Goal: Task Accomplishment & Management: Complete application form

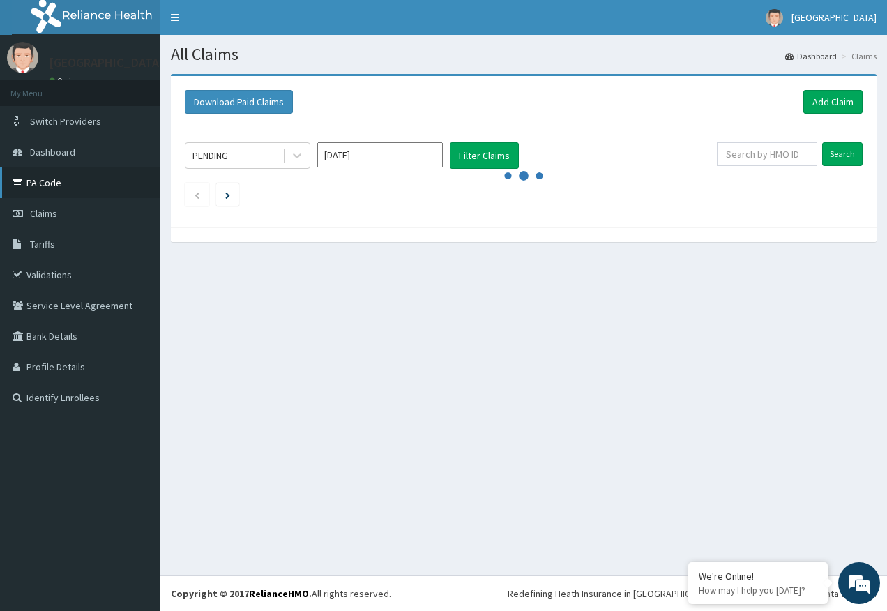
click at [45, 184] on link "PA Code" at bounding box center [80, 182] width 160 height 31
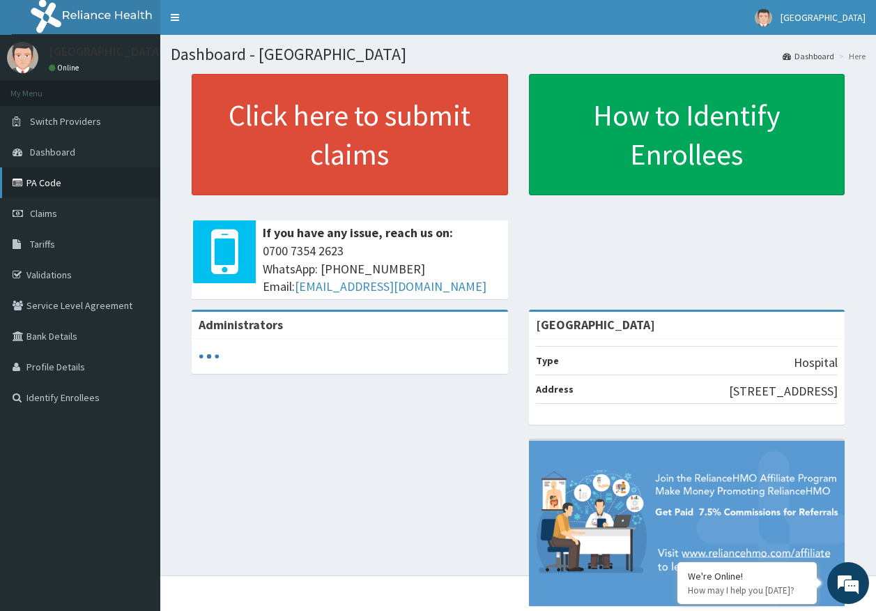
click at [45, 187] on link "PA Code" at bounding box center [80, 182] width 160 height 31
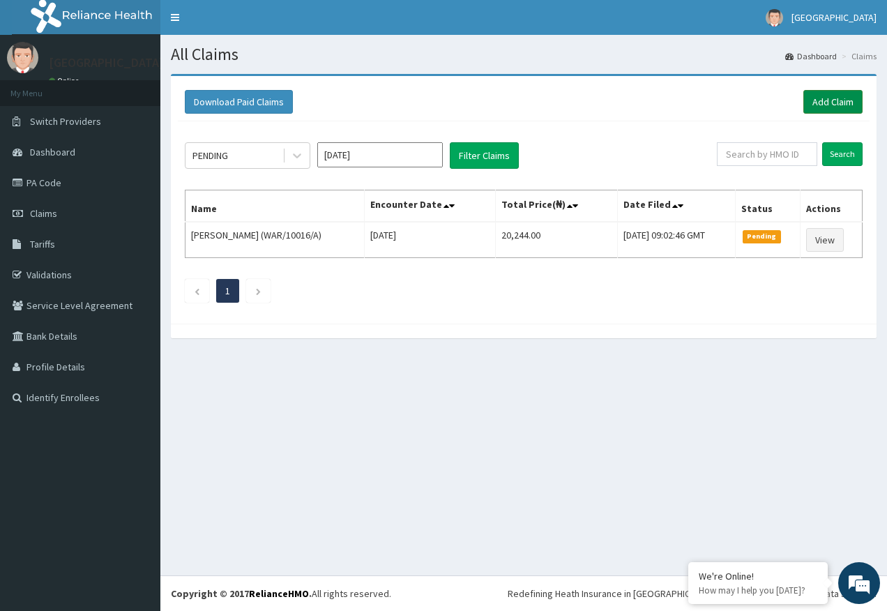
click at [815, 95] on link "Add Claim" at bounding box center [832, 102] width 59 height 24
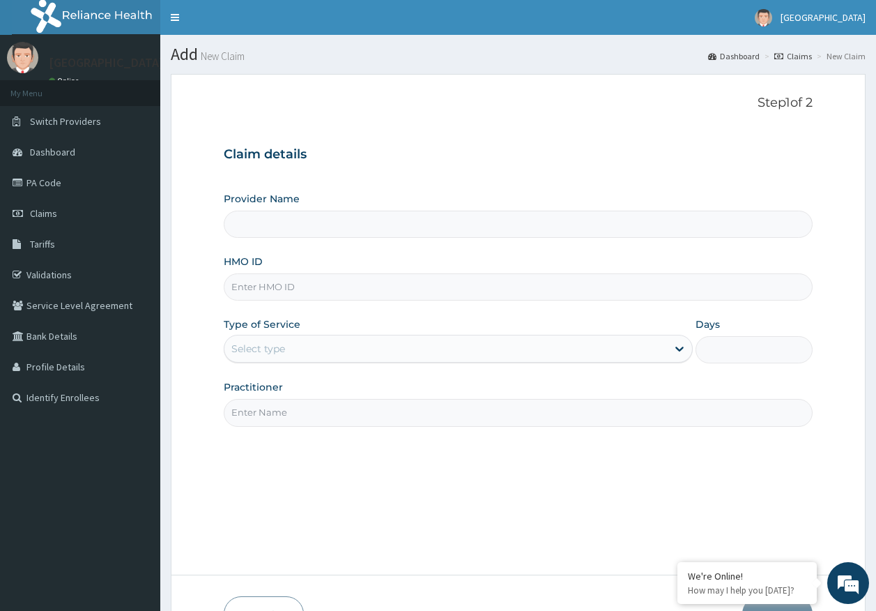
click at [263, 291] on input "HMO ID" at bounding box center [519, 286] width 590 height 27
type input "[GEOGRAPHIC_DATA]"
paste input "NBC/11537/A"
type input "NBC/11537/A"
drag, startPoint x: 256, startPoint y: 351, endPoint x: 289, endPoint y: 441, distance: 95.7
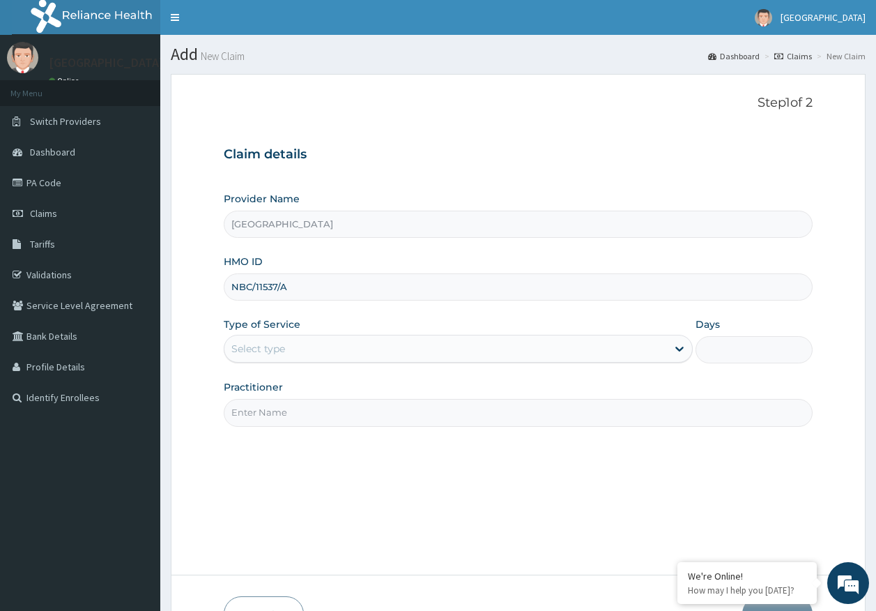
click at [256, 350] on div "Select type" at bounding box center [258, 349] width 54 height 14
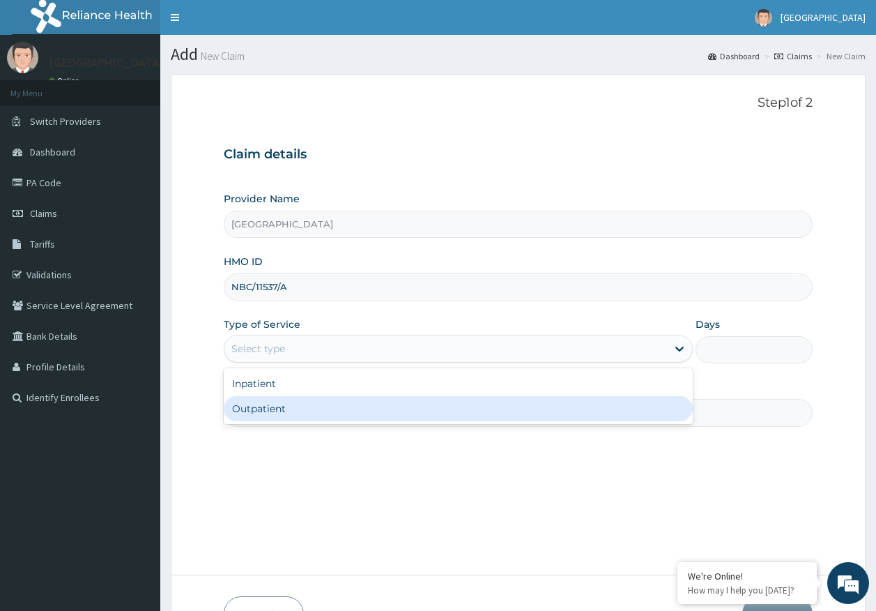
click at [278, 414] on div "Outpatient" at bounding box center [458, 408] width 469 height 25
type input "1"
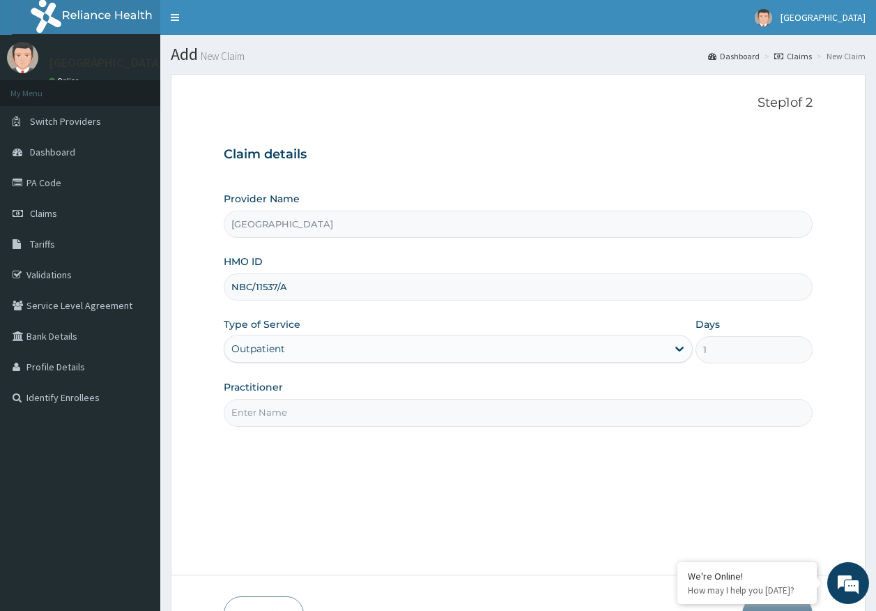
click at [282, 412] on input "Practitioner" at bounding box center [519, 412] width 590 height 27
type input "DR AJAYI"
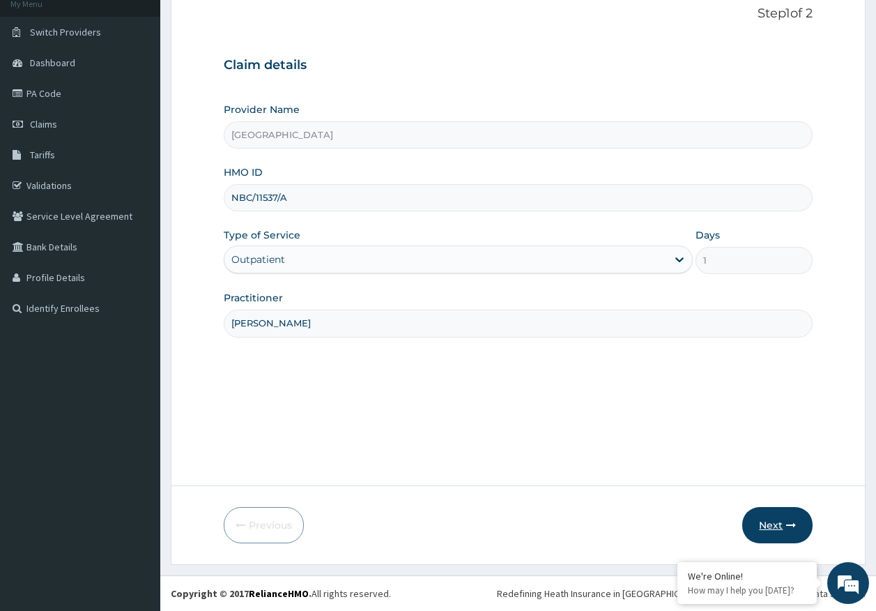
click at [777, 517] on button "Next" at bounding box center [778, 525] width 70 height 36
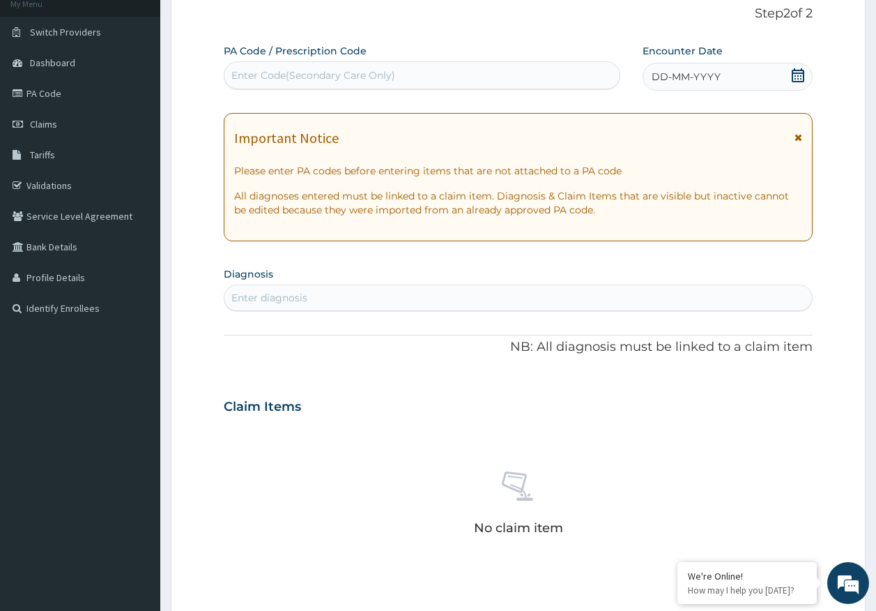
scroll to position [0, 0]
click at [710, 63] on div "DD-MM-YYYY" at bounding box center [728, 77] width 170 height 28
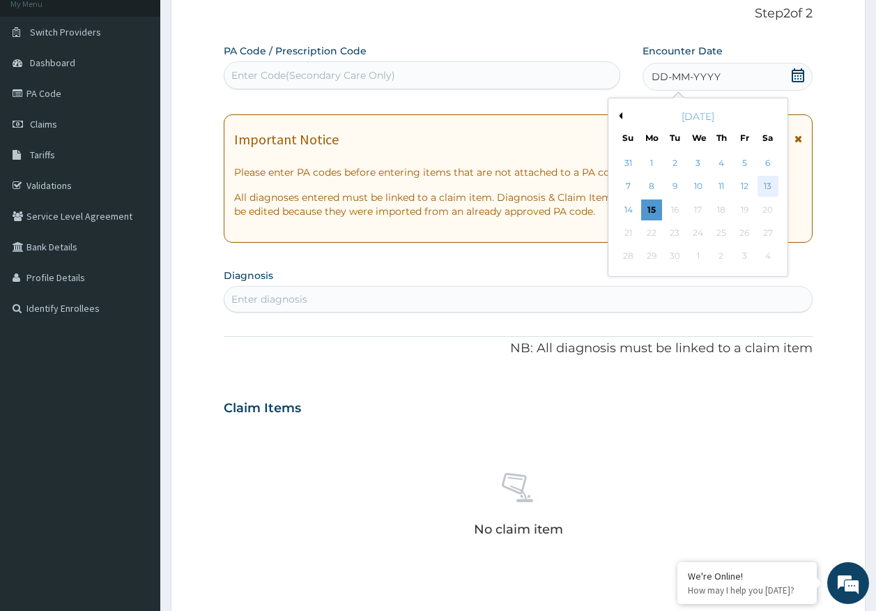
click at [768, 185] on div "13" at bounding box center [768, 186] width 21 height 21
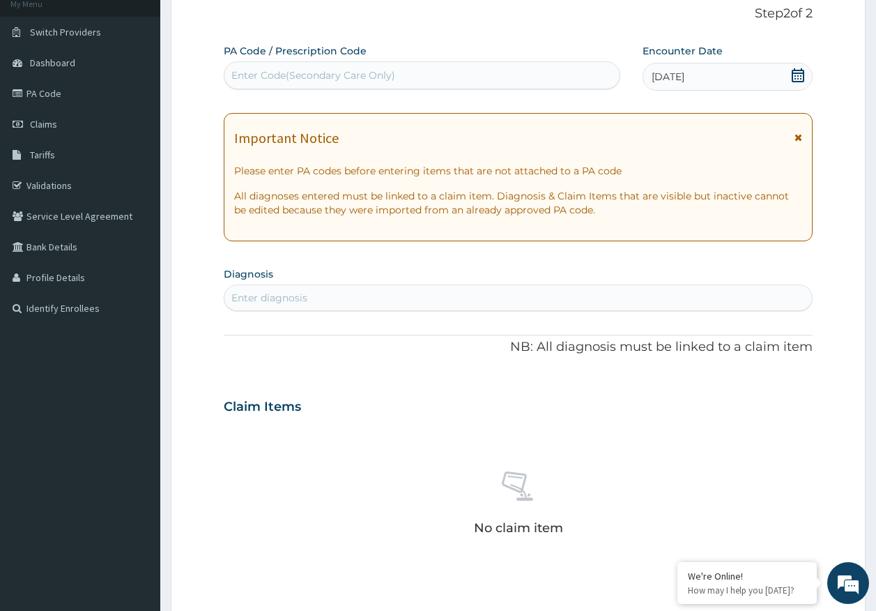
click at [358, 297] on div "Enter diagnosis" at bounding box center [519, 298] width 588 height 22
type input "malaria"
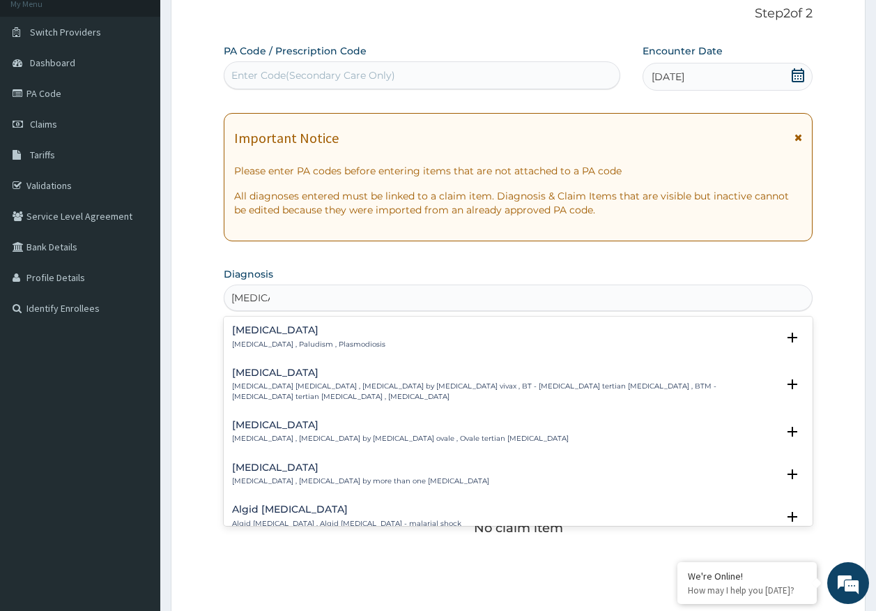
click at [261, 335] on h4 "Malaria" at bounding box center [308, 330] width 153 height 10
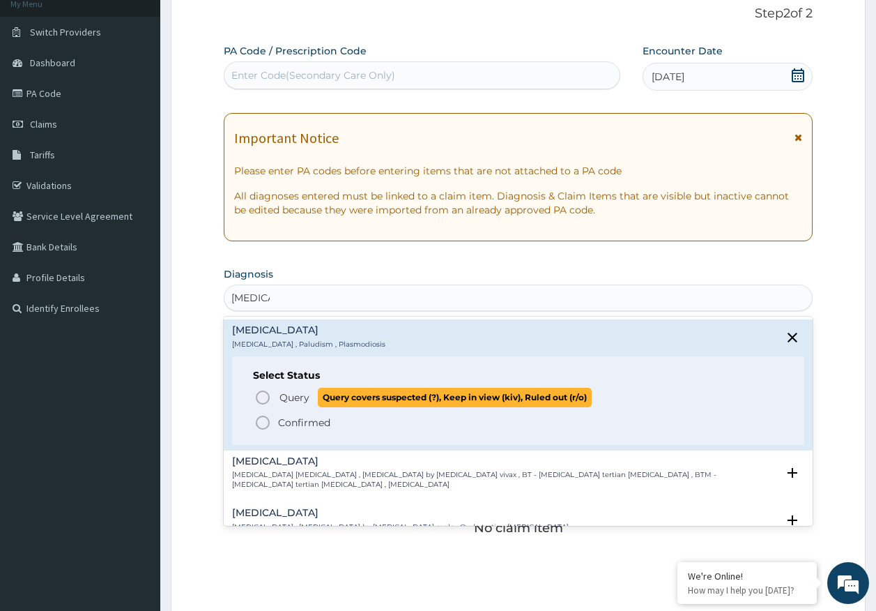
click at [306, 396] on span "Query" at bounding box center [295, 397] width 30 height 14
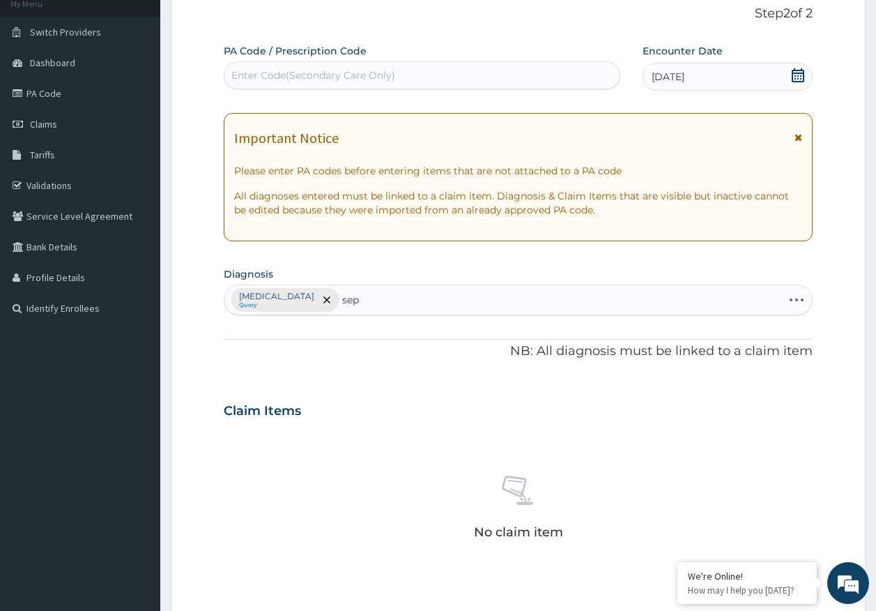
type input "seps"
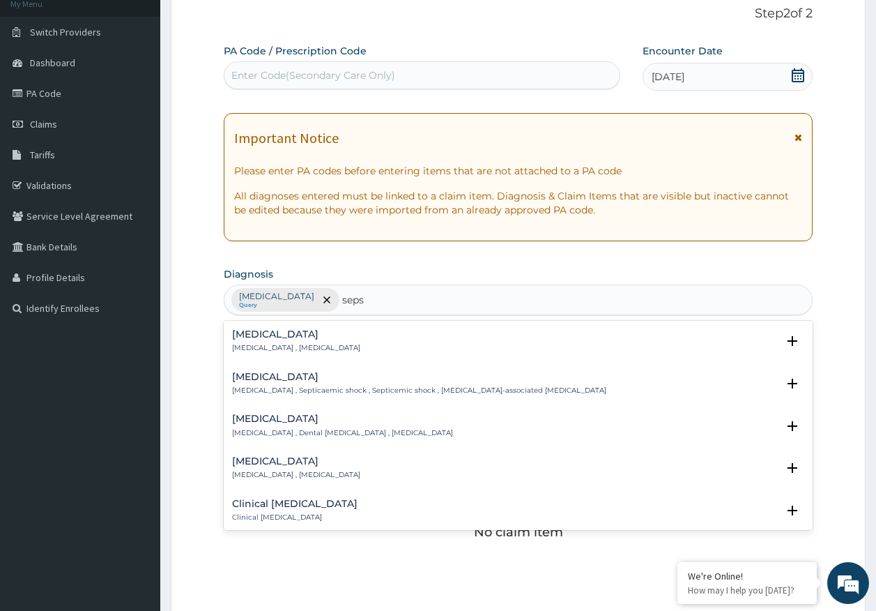
click at [243, 345] on p "Systemic infection , Sepsis" at bounding box center [296, 348] width 128 height 10
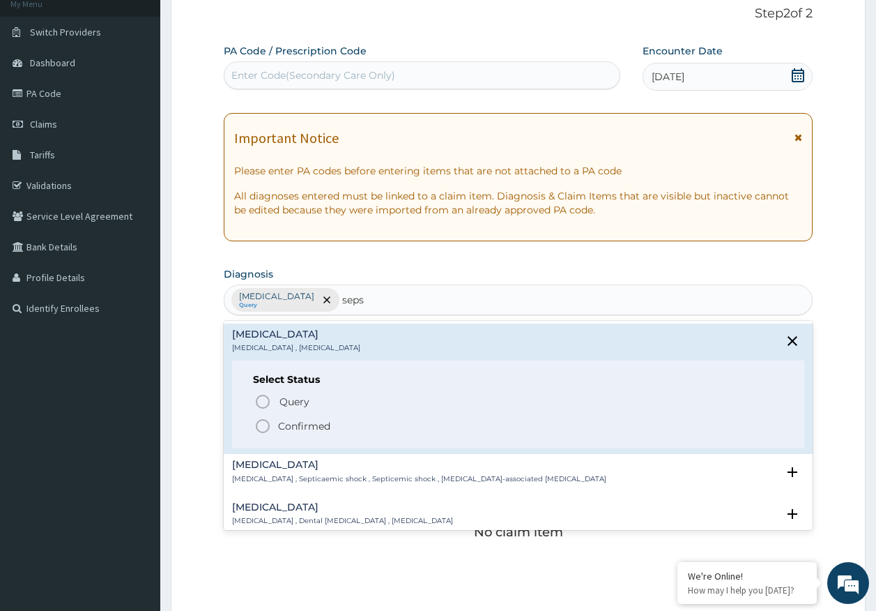
click at [290, 402] on span "Query" at bounding box center [295, 402] width 30 height 14
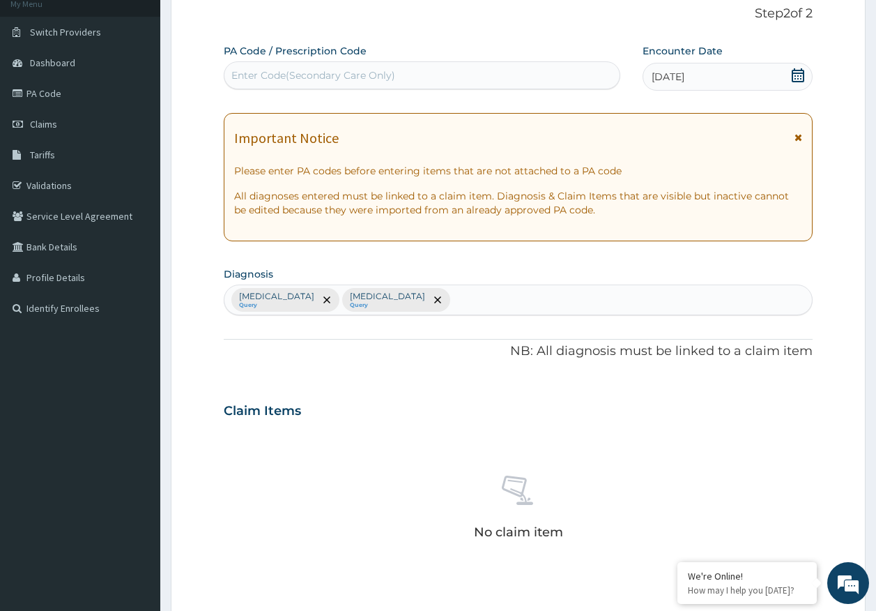
click at [777, 78] on div "13-09-2025" at bounding box center [728, 77] width 170 height 28
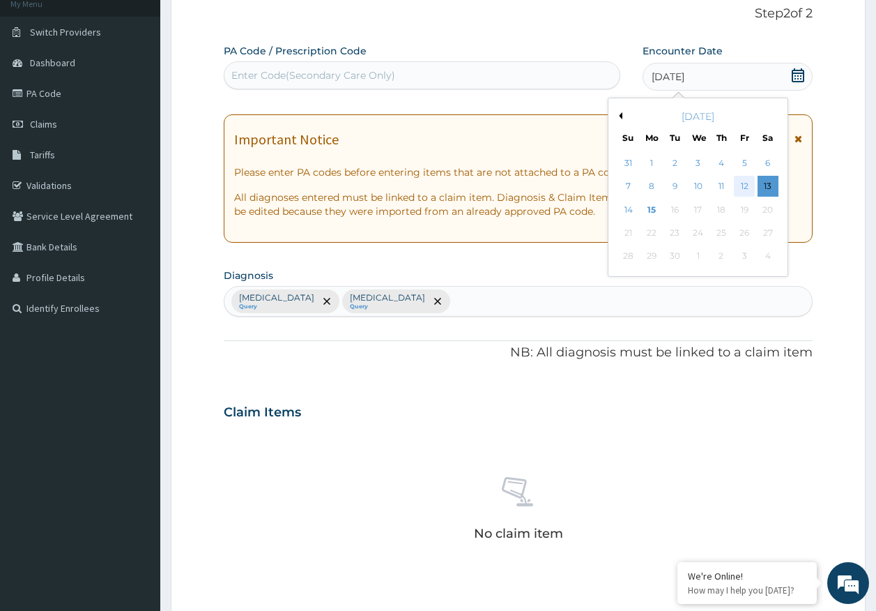
click at [746, 189] on div "12" at bounding box center [744, 186] width 21 height 21
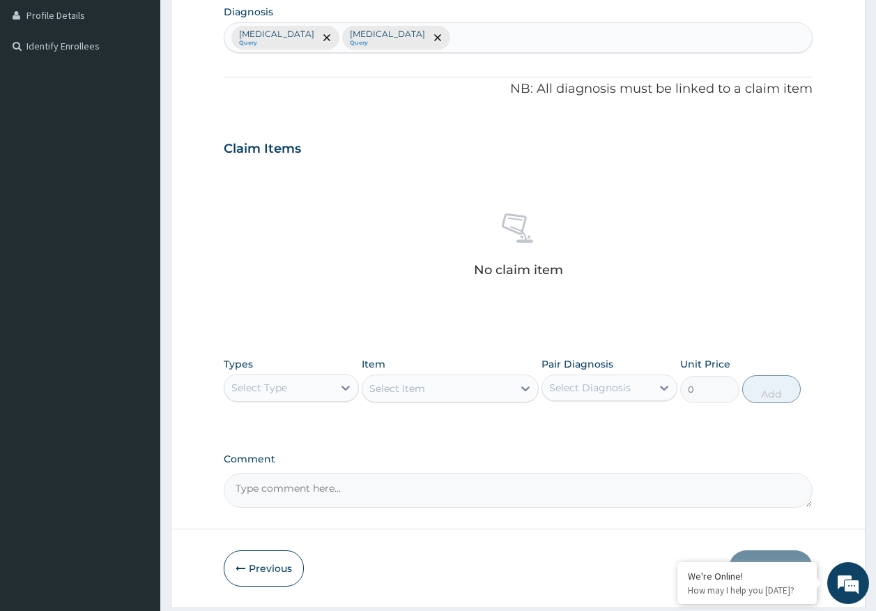
scroll to position [368, 0]
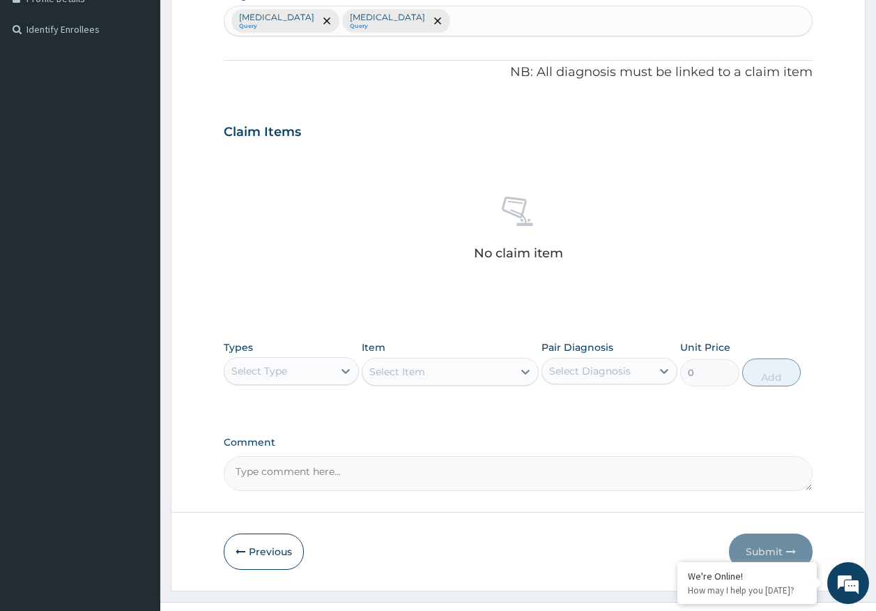
click at [314, 374] on div "Select Type" at bounding box center [279, 371] width 109 height 22
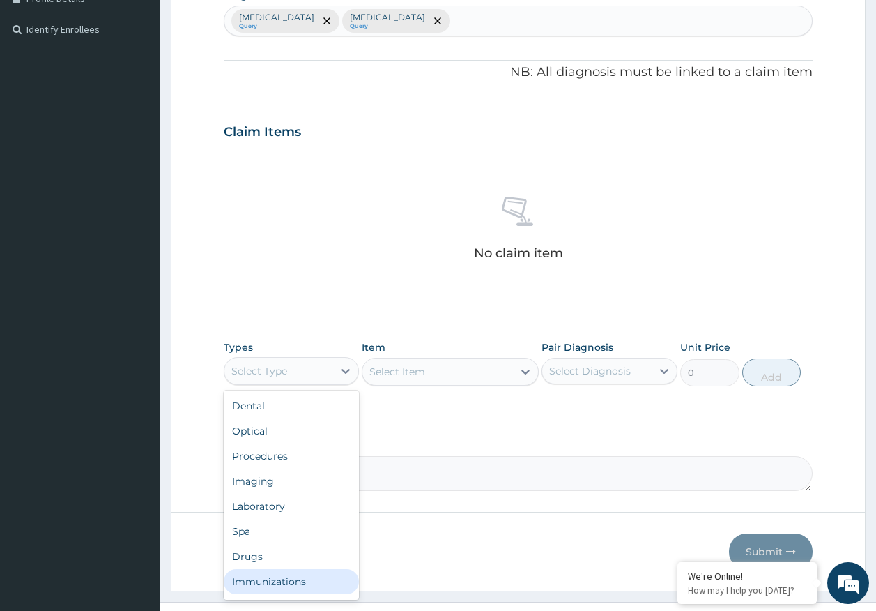
click at [296, 584] on div "Immunizations" at bounding box center [292, 581] width 136 height 25
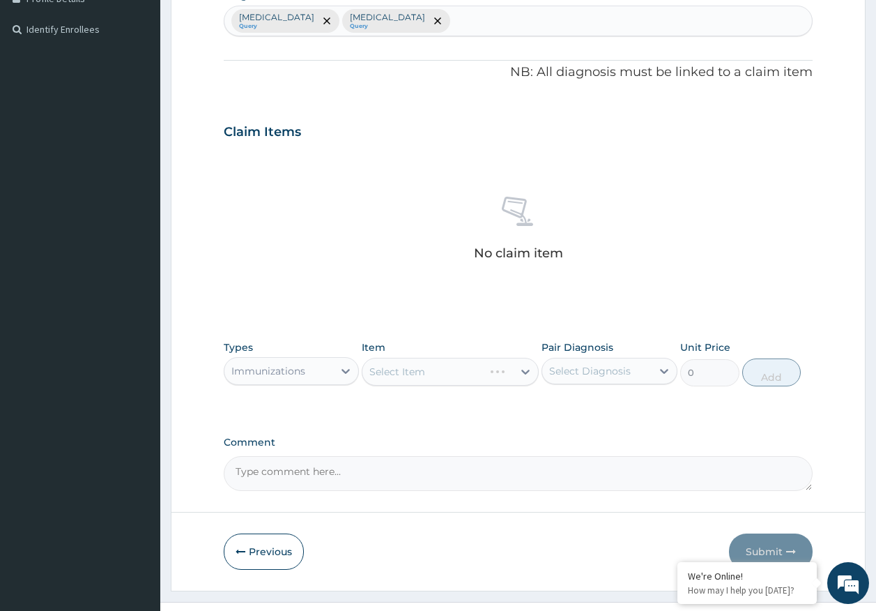
click at [591, 373] on div "Select Diagnosis" at bounding box center [590, 371] width 82 height 14
click at [593, 404] on label "Malaria" at bounding box center [608, 405] width 86 height 14
checkbox input "true"
click at [588, 436] on label "Sepsis" at bounding box center [608, 434] width 86 height 14
checkbox input "true"
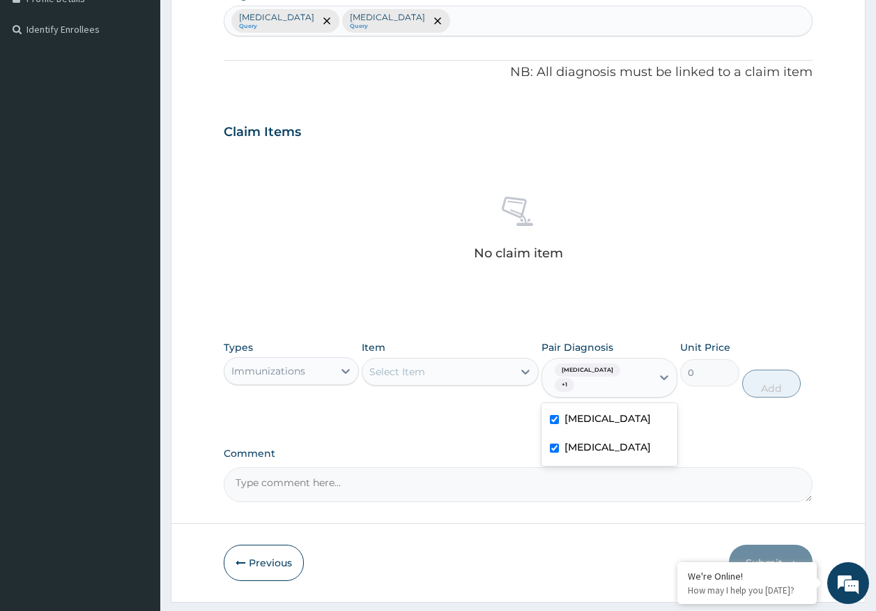
click at [484, 380] on div "Select Item" at bounding box center [438, 371] width 151 height 22
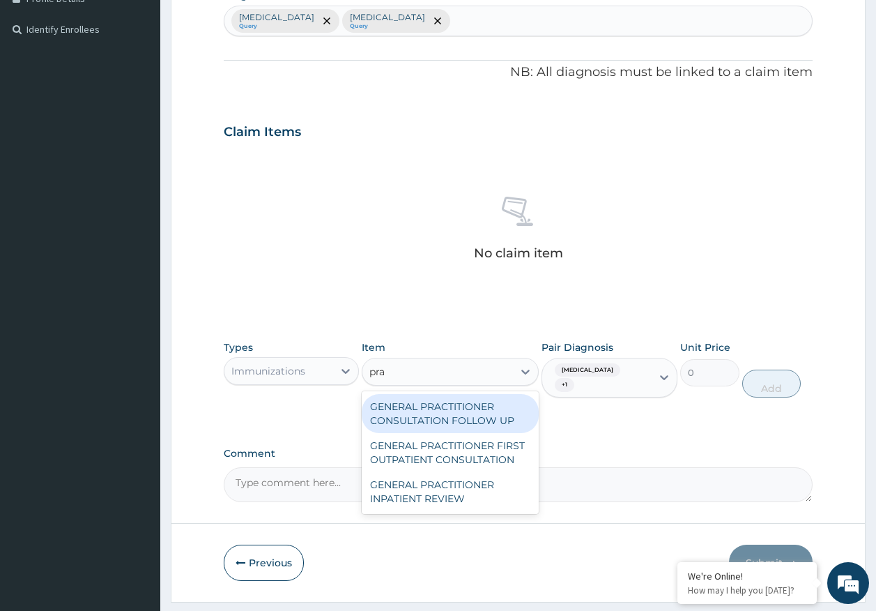
type input "prac"
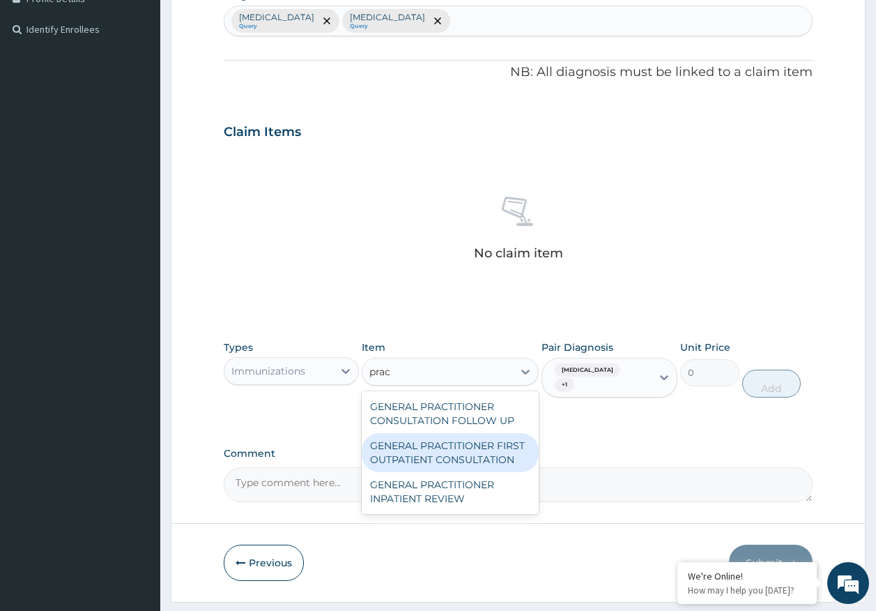
drag, startPoint x: 499, startPoint y: 457, endPoint x: 869, endPoint y: 368, distance: 381.5
click at [500, 457] on div "GENERAL PRACTITIONER FIRST OUTPATIENT CONSULTATION" at bounding box center [450, 452] width 177 height 39
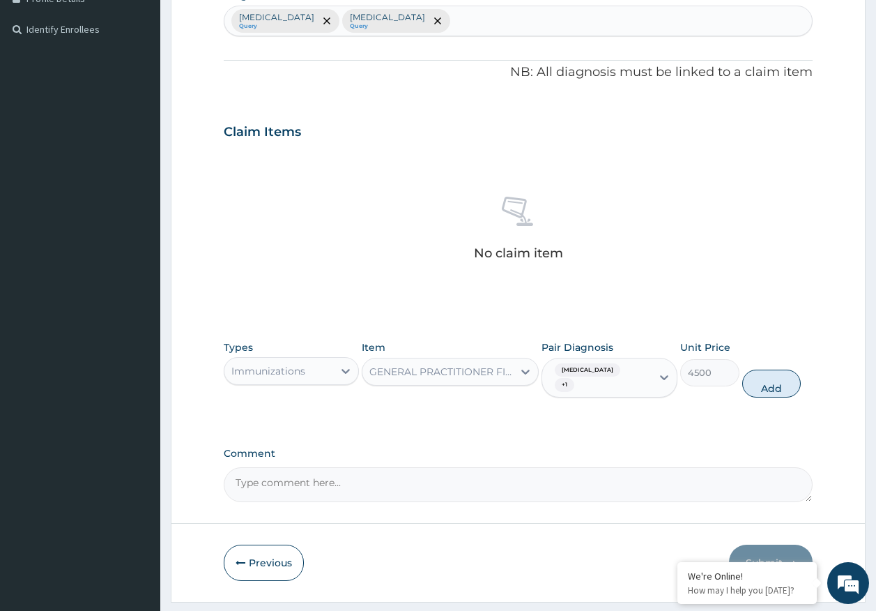
drag, startPoint x: 787, startPoint y: 376, endPoint x: 414, endPoint y: 377, distance: 372.3
click at [786, 376] on button "Add" at bounding box center [772, 384] width 59 height 28
type input "0"
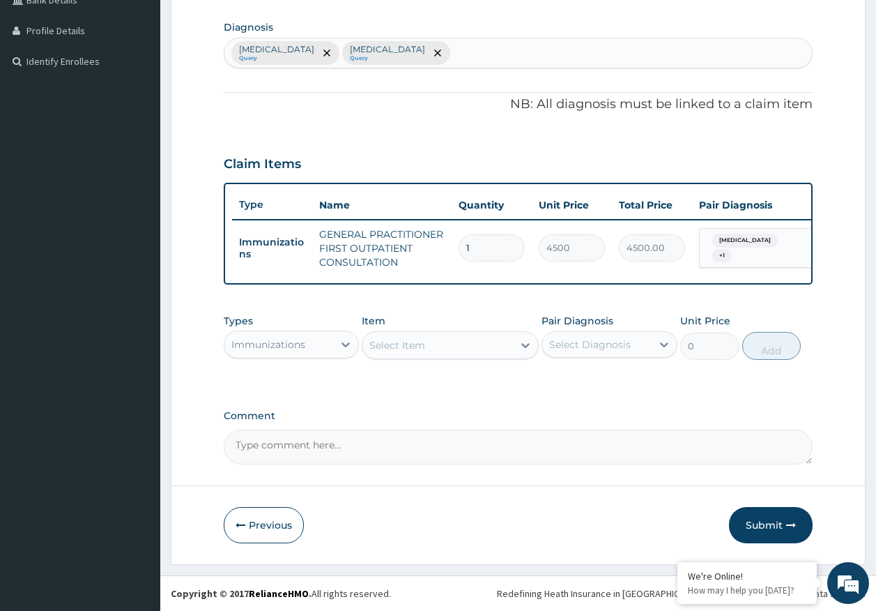
scroll to position [347, 0]
drag, startPoint x: 238, startPoint y: 358, endPoint x: 257, endPoint y: 358, distance: 19.5
click at [239, 355] on div "Immunizations" at bounding box center [292, 345] width 136 height 28
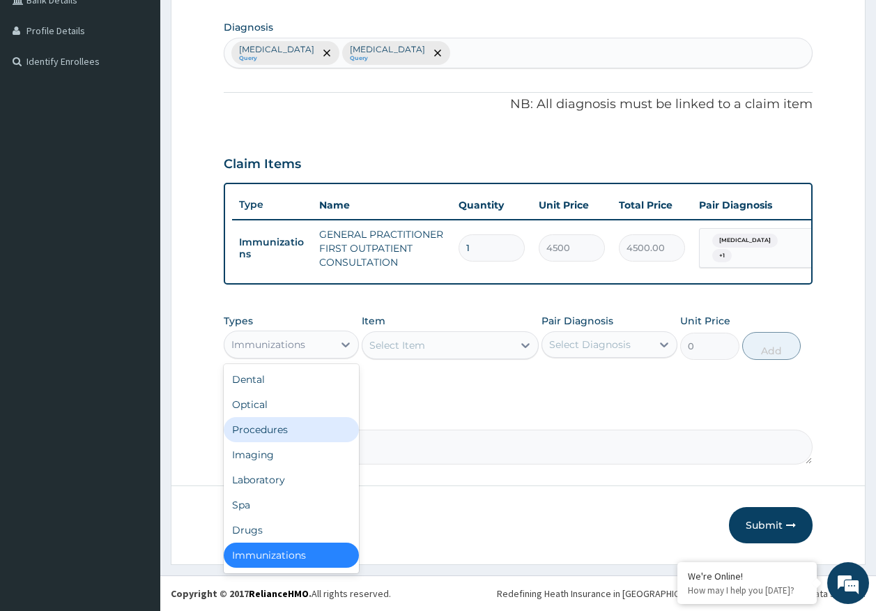
scroll to position [3, 0]
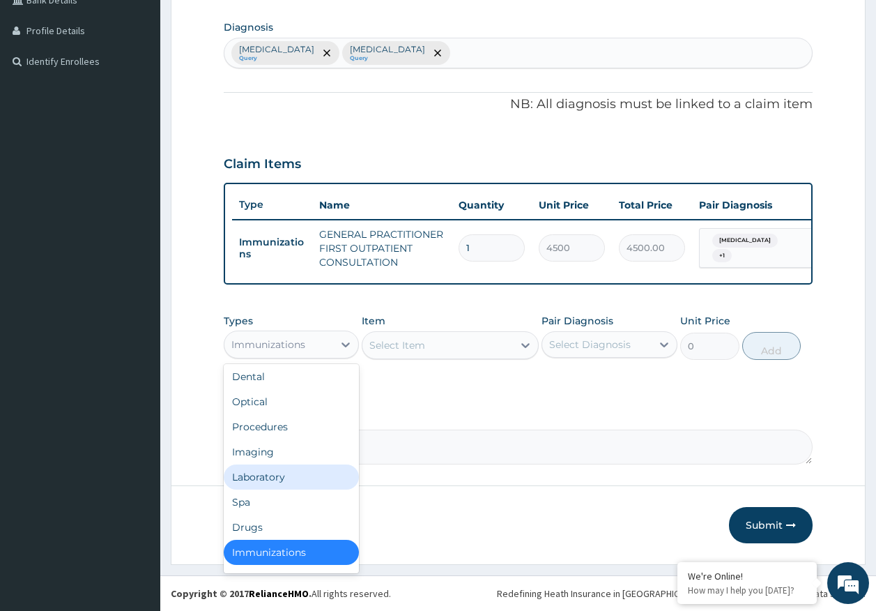
click at [270, 475] on div "Laboratory" at bounding box center [292, 476] width 136 height 25
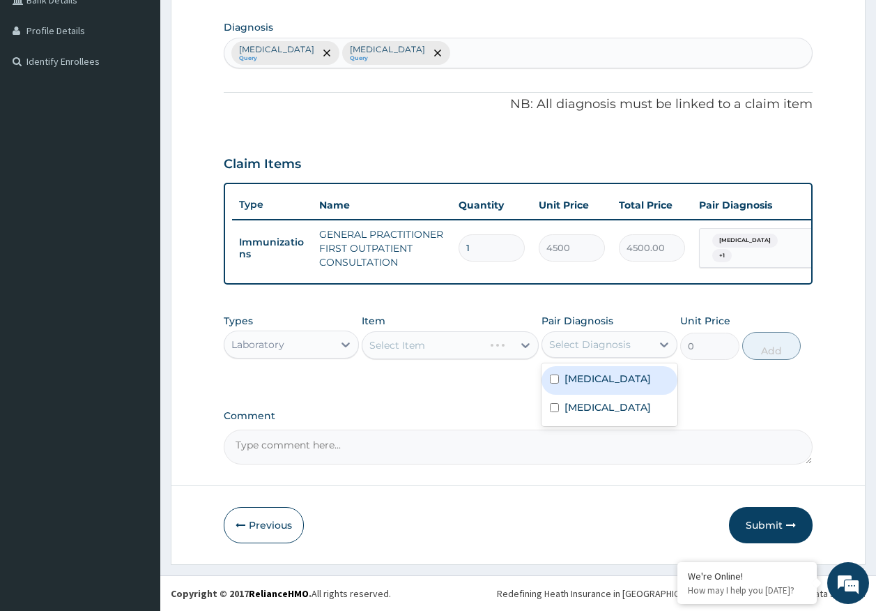
drag, startPoint x: 615, startPoint y: 340, endPoint x: 592, endPoint y: 370, distance: 37.8
click at [614, 340] on div "Select Diagnosis" at bounding box center [590, 344] width 82 height 14
drag, startPoint x: 587, startPoint y: 377, endPoint x: 543, endPoint y: 377, distance: 43.9
click at [586, 377] on label "Malaria" at bounding box center [608, 379] width 86 height 14
checkbox input "true"
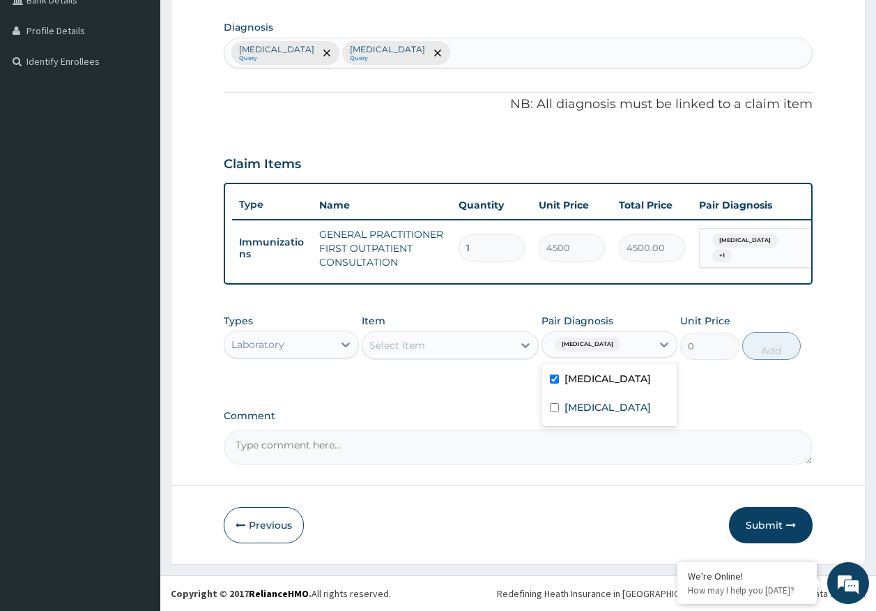
click at [475, 351] on div "Select Item" at bounding box center [438, 345] width 151 height 22
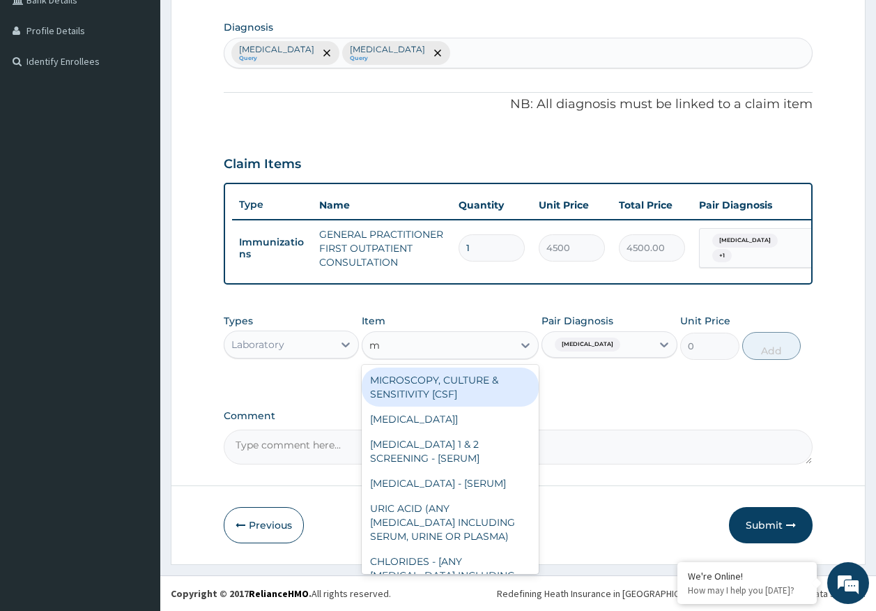
type input "mp"
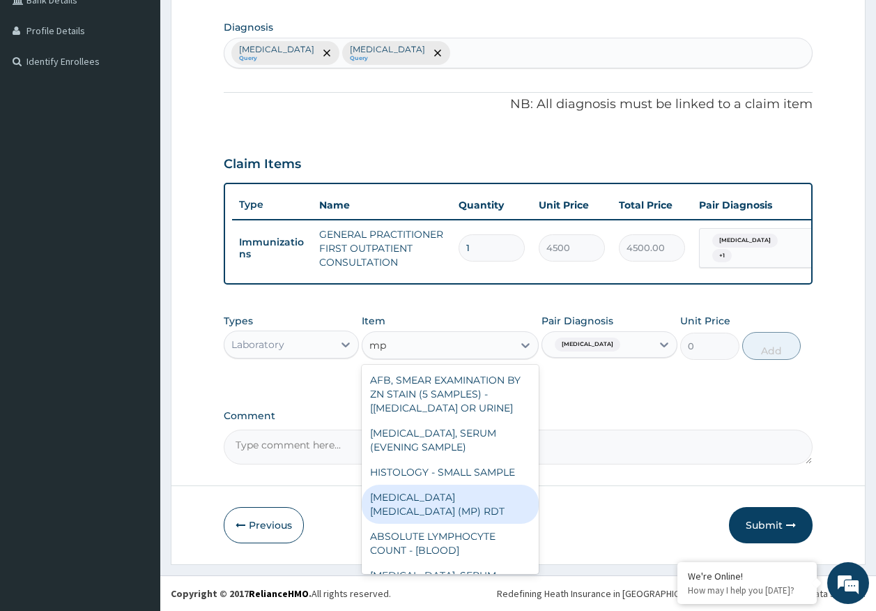
drag, startPoint x: 499, startPoint y: 502, endPoint x: 525, endPoint y: 492, distance: 28.5
click at [499, 500] on div "MALARIA PARASITE (MP) RDT" at bounding box center [450, 504] width 177 height 39
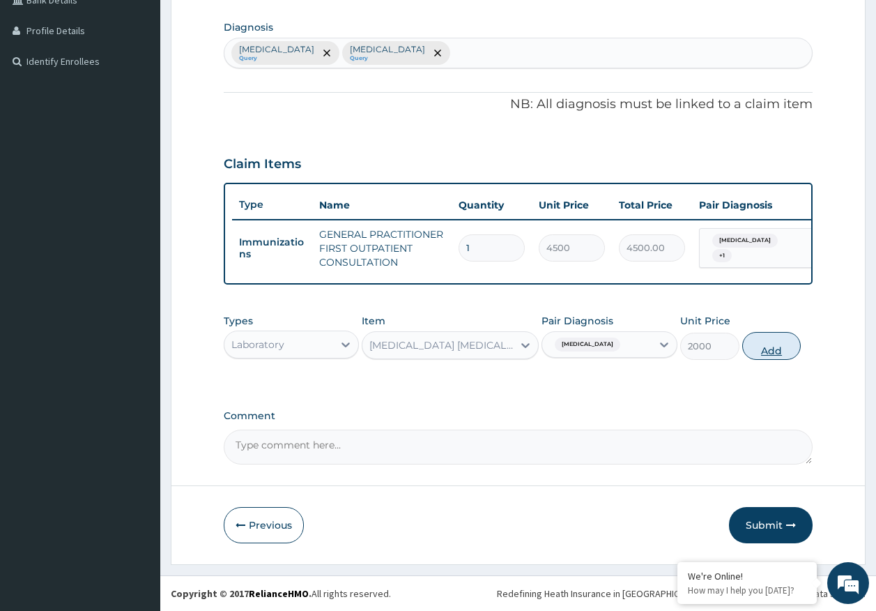
drag, startPoint x: 801, startPoint y: 344, endPoint x: 793, endPoint y: 347, distance: 8.0
click at [798, 346] on div "Types Laboratory Item option MALARIA PARASITE (MP) RDT, selected. Select is foc…" at bounding box center [519, 337] width 590 height 60
click at [779, 350] on button "Add" at bounding box center [772, 346] width 59 height 28
type input "0"
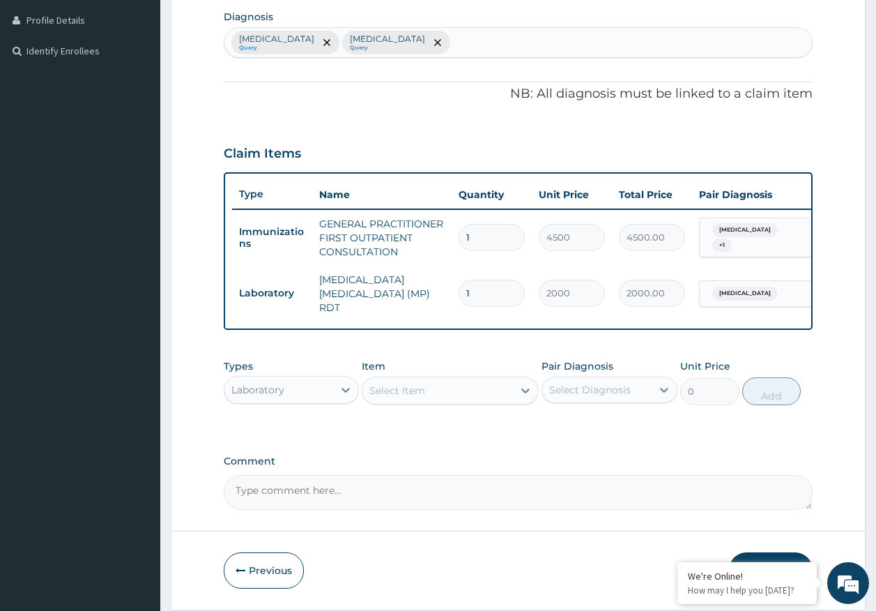
click at [437, 397] on div "Select Item" at bounding box center [438, 390] width 151 height 22
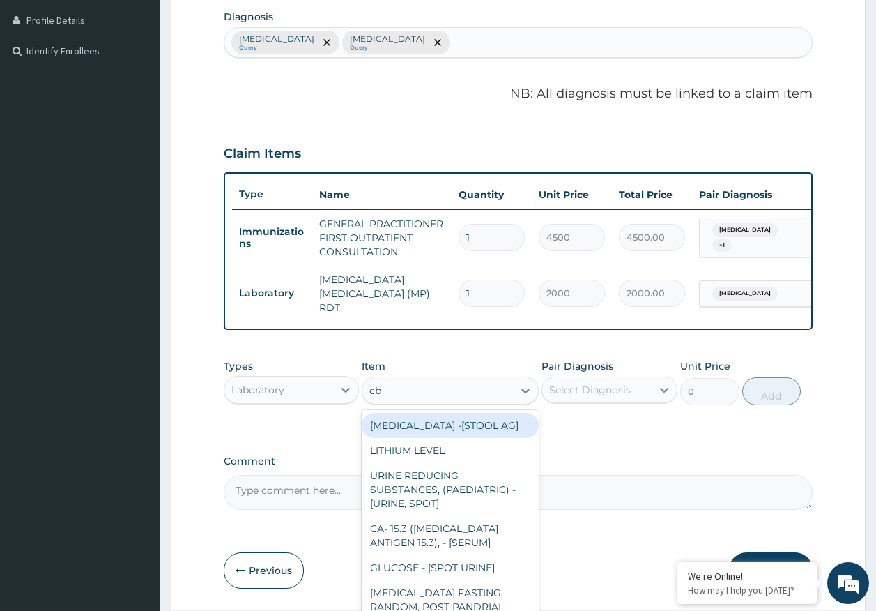
type input "cbc"
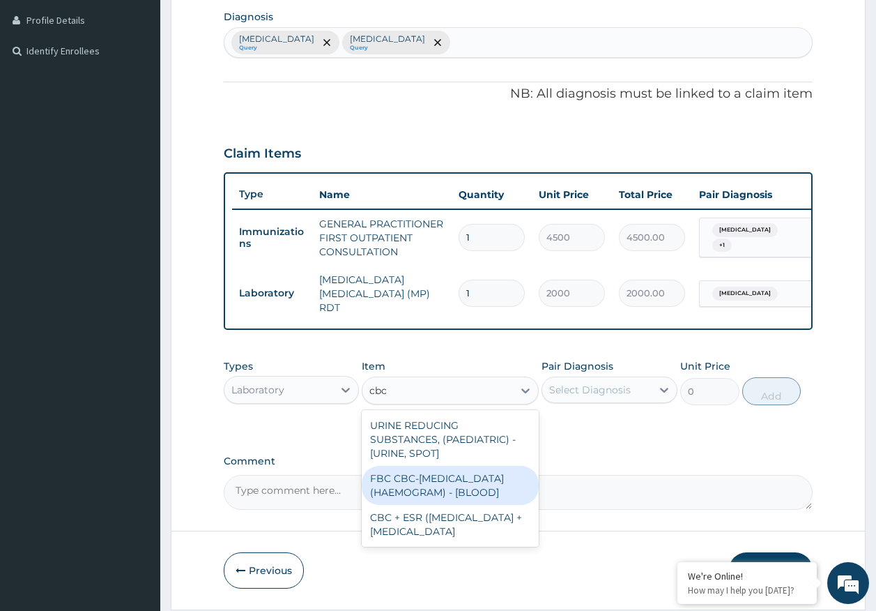
drag, startPoint x: 457, startPoint y: 480, endPoint x: 547, endPoint y: 396, distance: 123.3
click at [459, 476] on div "FBC CBC-COMPLETE BLOOD COUNT (HAEMOGRAM) - [BLOOD]" at bounding box center [450, 485] width 177 height 39
type input "5000"
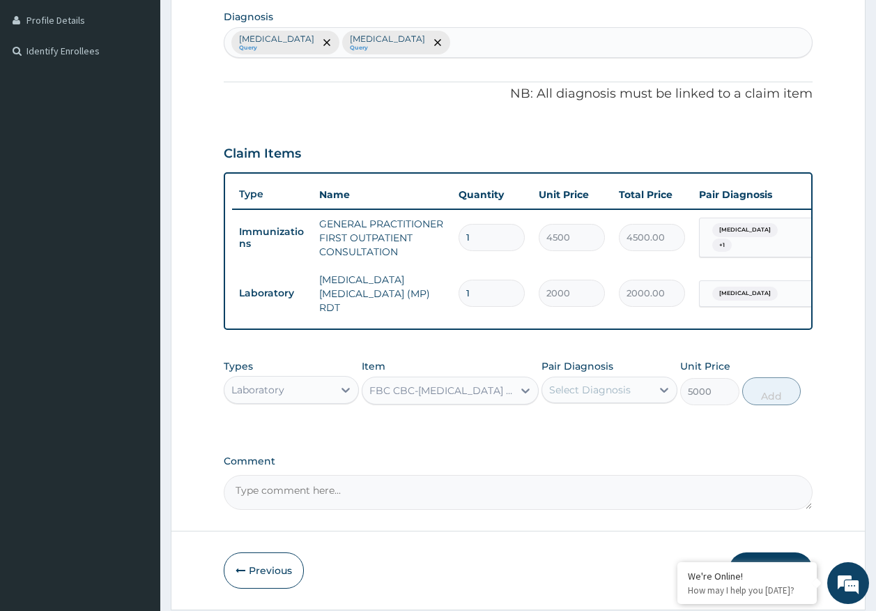
drag, startPoint x: 551, startPoint y: 393, endPoint x: 561, endPoint y: 403, distance: 14.3
click at [552, 392] on div "Select Diagnosis" at bounding box center [590, 390] width 82 height 14
click at [582, 464] on div "Sepsis" at bounding box center [610, 454] width 136 height 29
checkbox input "true"
click at [766, 404] on button "Add" at bounding box center [772, 391] width 59 height 28
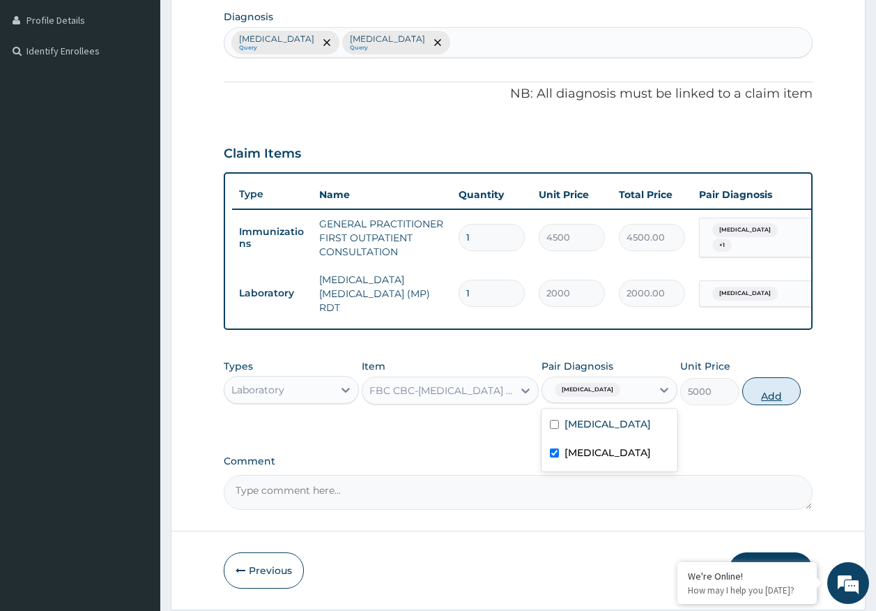
type input "0"
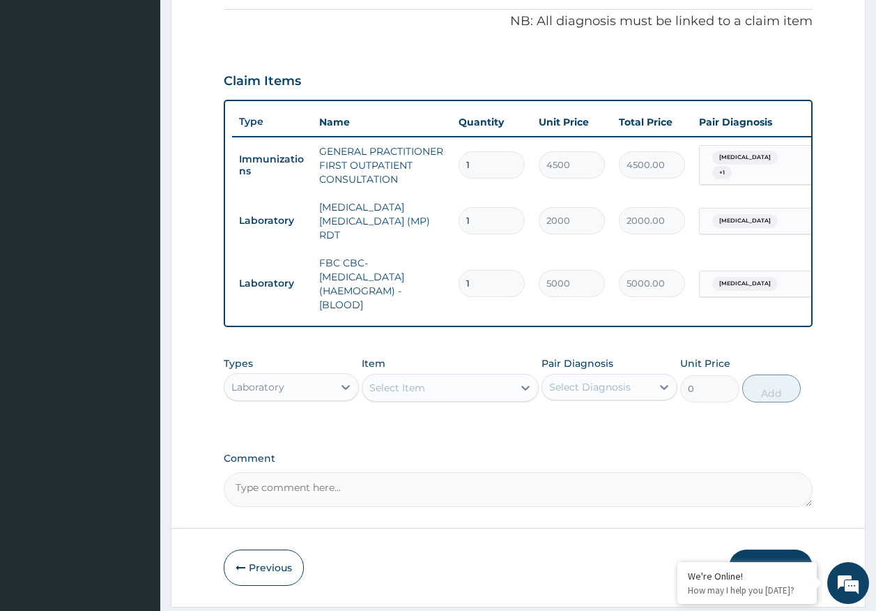
scroll to position [464, 0]
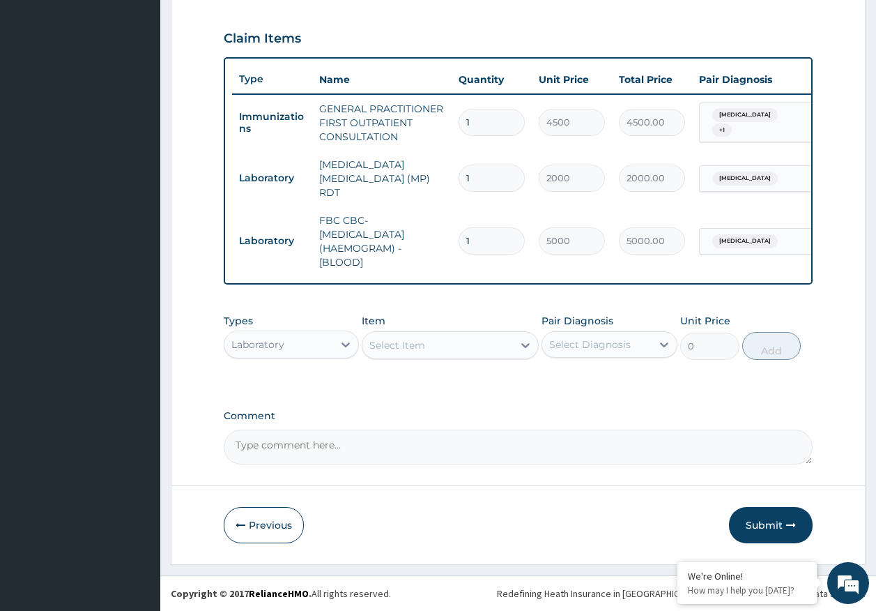
click at [280, 332] on div "Laboratory" at bounding box center [292, 345] width 136 height 28
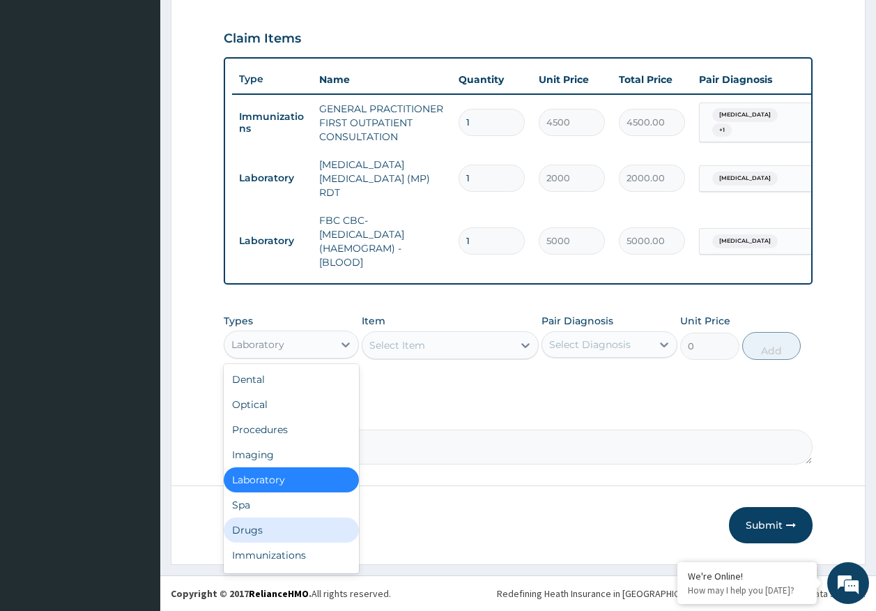
click at [265, 537] on div "Drugs" at bounding box center [292, 529] width 136 height 25
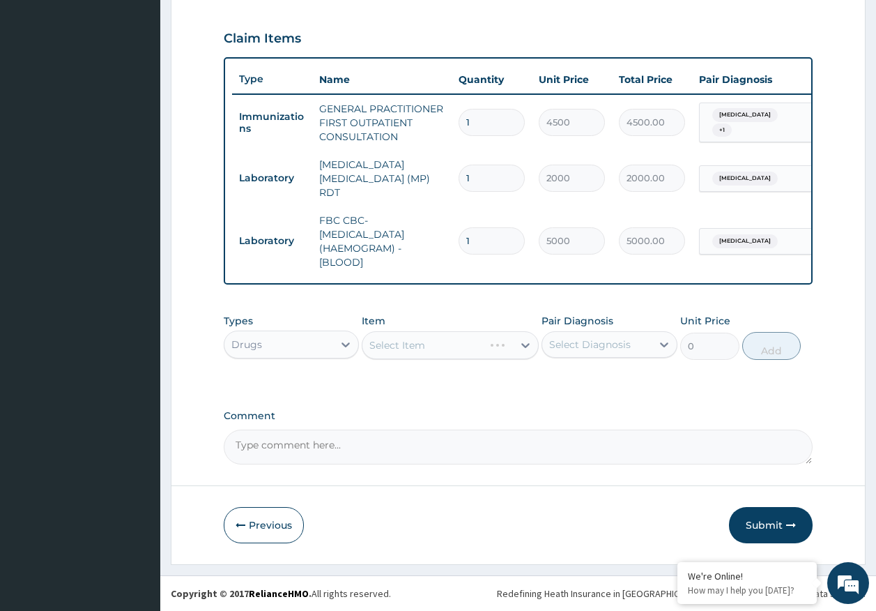
click at [464, 351] on div "Select Item" at bounding box center [450, 345] width 177 height 28
click at [576, 343] on div "Select Diagnosis" at bounding box center [590, 344] width 82 height 14
click at [582, 386] on div "Malaria" at bounding box center [610, 380] width 136 height 29
checkbox input "true"
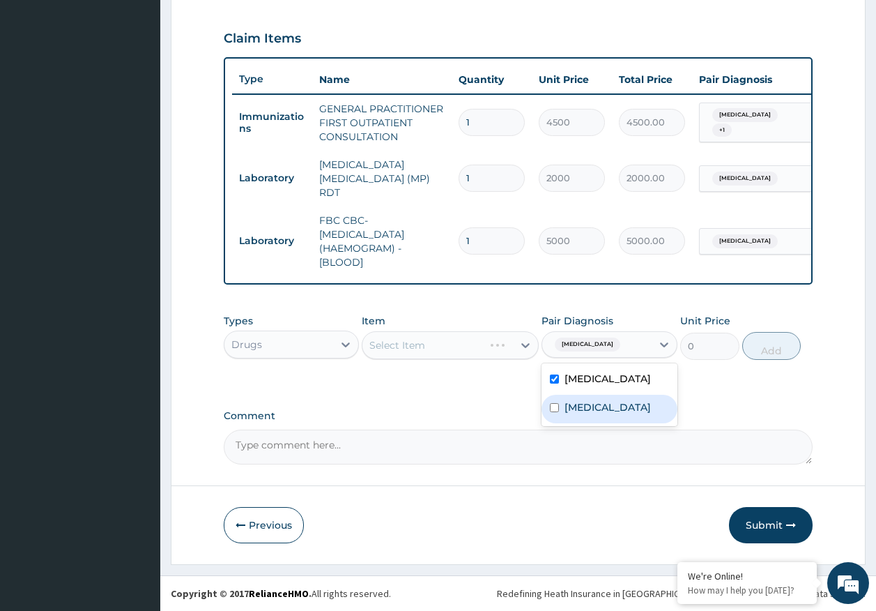
click at [584, 407] on label "Sepsis" at bounding box center [608, 407] width 86 height 14
checkbox input "true"
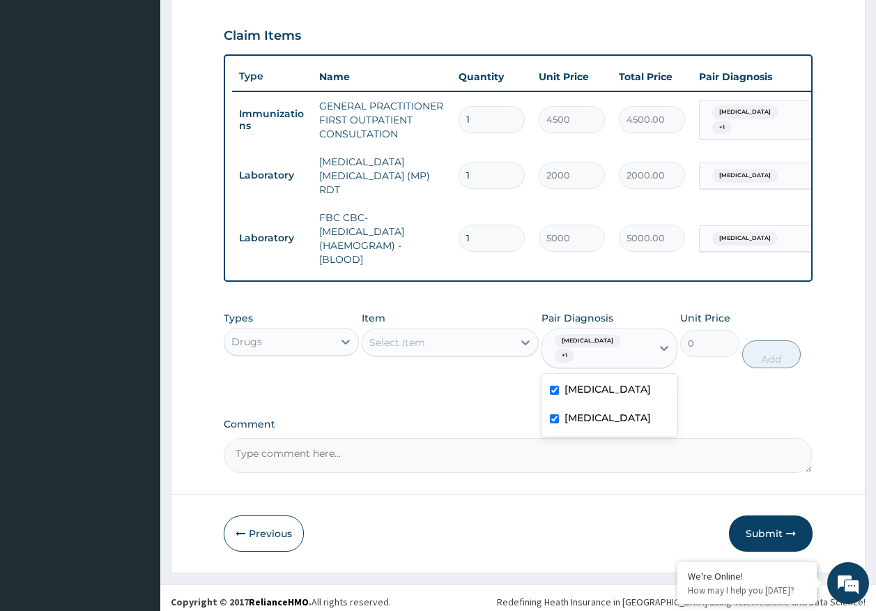
click at [465, 348] on div "Select Item" at bounding box center [438, 342] width 151 height 22
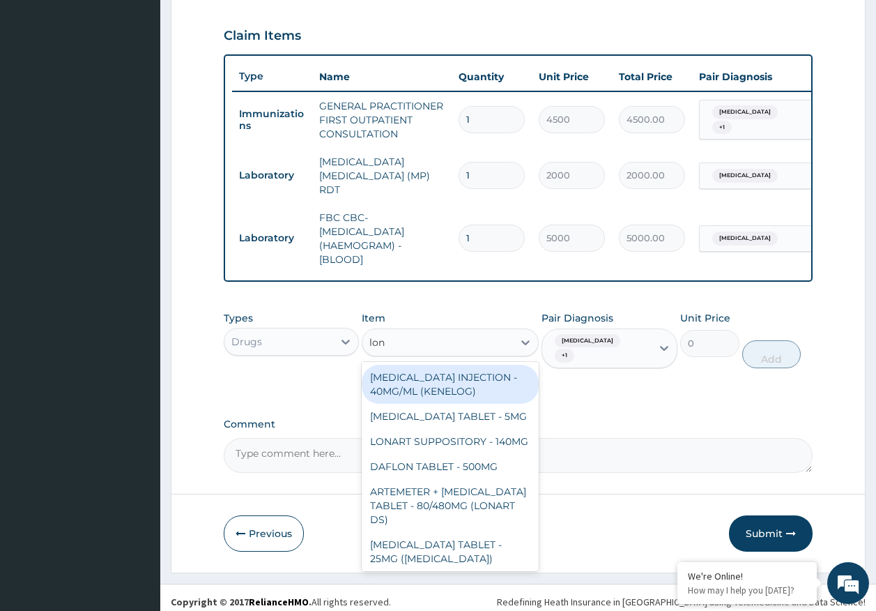
type input "lona"
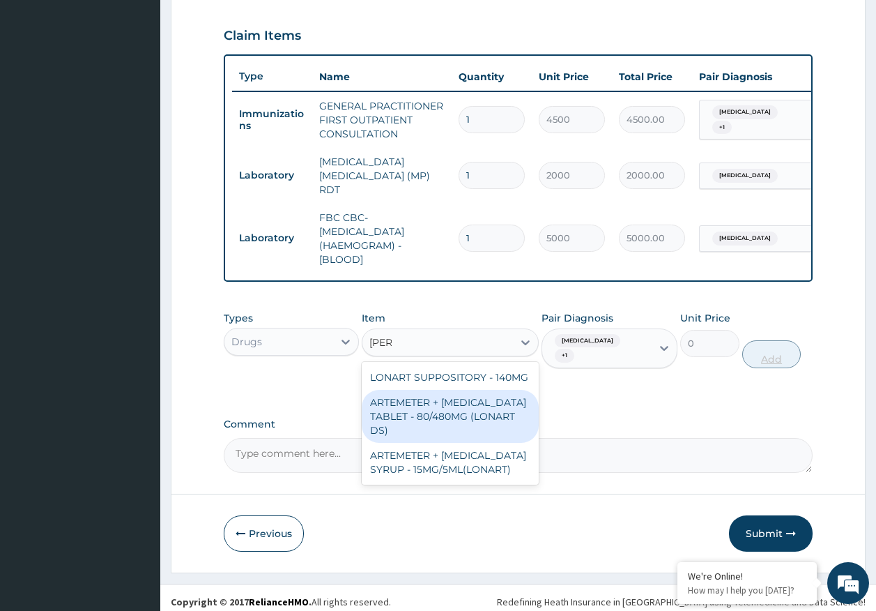
drag, startPoint x: 473, startPoint y: 425, endPoint x: 786, endPoint y: 349, distance: 321.3
click at [474, 424] on div "ARTEMETER + LUMEFANTRINE TABLET - 80/480MG (LONART DS)" at bounding box center [450, 416] width 177 height 53
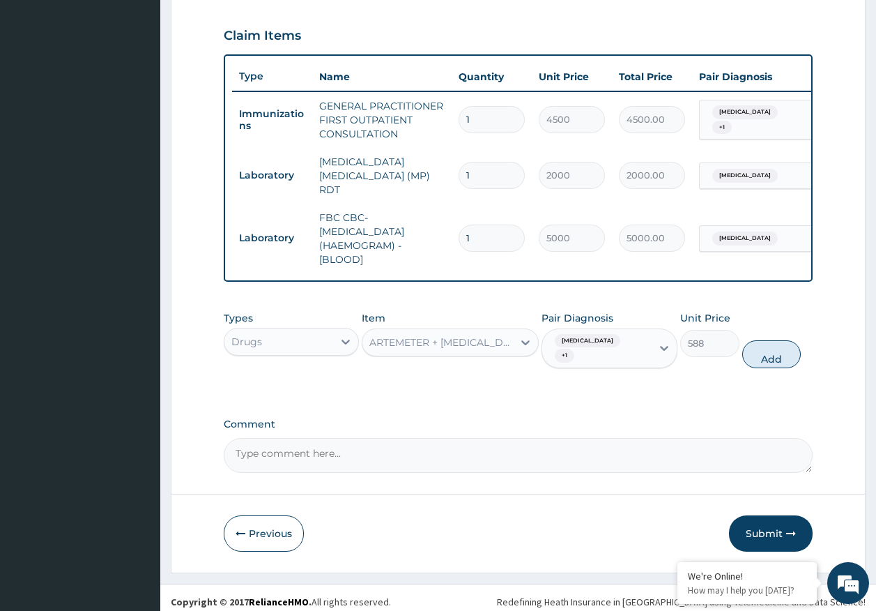
click at [779, 343] on button "Add" at bounding box center [772, 354] width 59 height 28
type input "0"
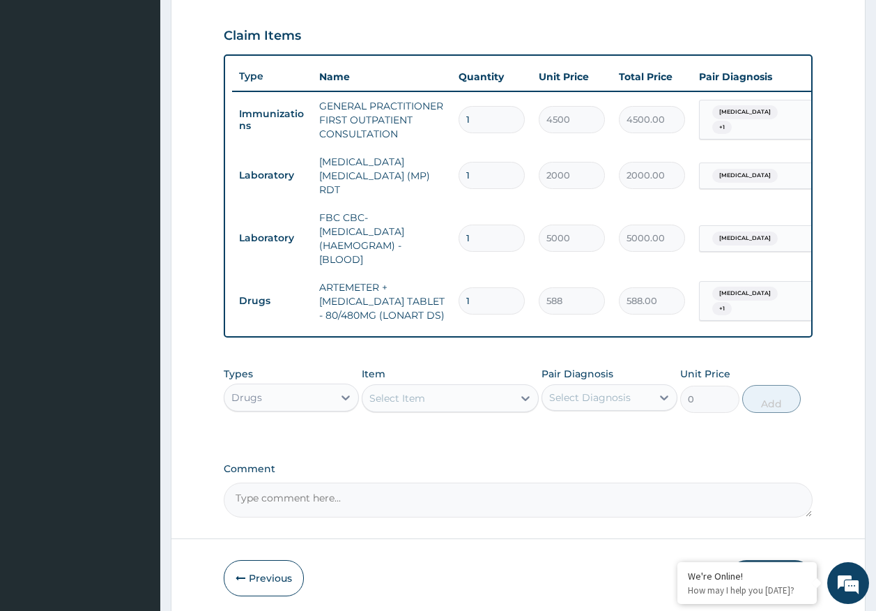
click at [432, 397] on div "Select Item" at bounding box center [438, 398] width 151 height 22
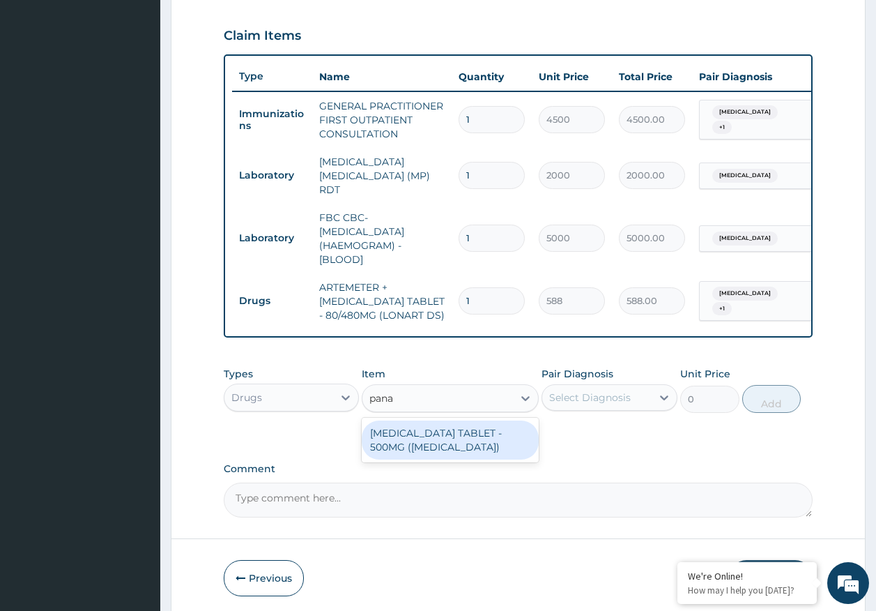
type input "panad"
click at [471, 434] on div "PARACETAMOL TABLET - 500MG (PANADOL)" at bounding box center [450, 439] width 177 height 39
type input "42"
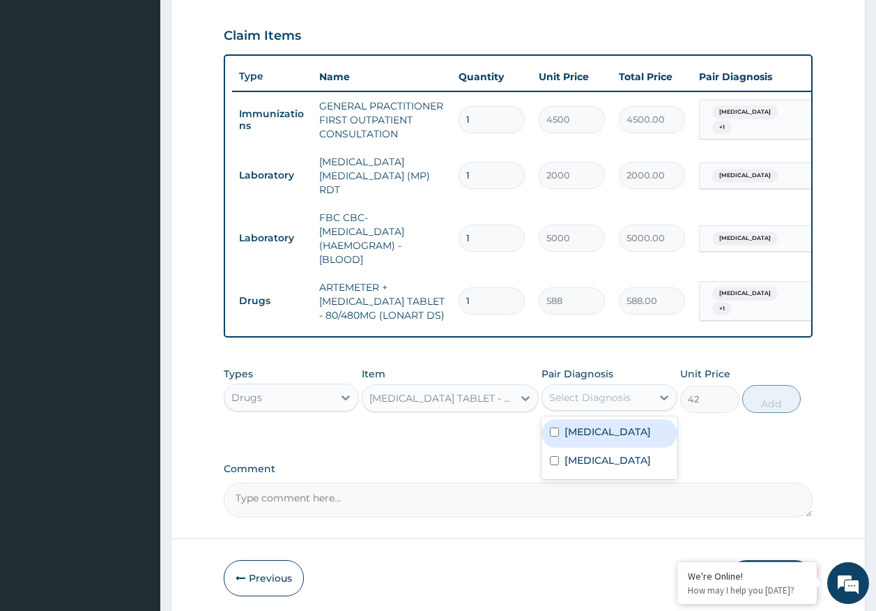
click at [587, 404] on div "Select Diagnosis" at bounding box center [590, 397] width 82 height 14
drag, startPoint x: 580, startPoint y: 442, endPoint x: 580, endPoint y: 455, distance: 12.6
click at [580, 443] on div "Malaria" at bounding box center [610, 433] width 136 height 29
checkbox input "true"
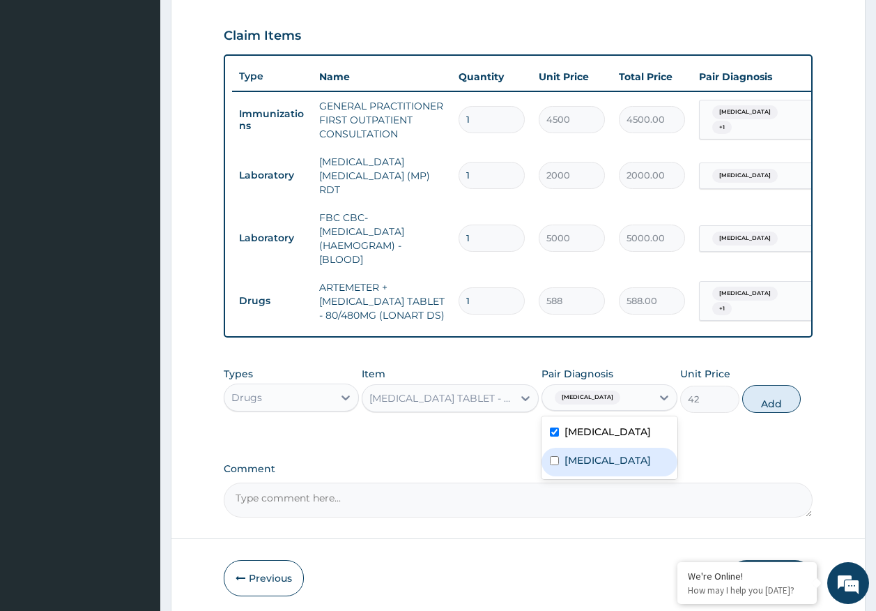
drag, startPoint x: 579, startPoint y: 464, endPoint x: 685, endPoint y: 439, distance: 109.6
click at [584, 462] on label "Sepsis" at bounding box center [608, 460] width 86 height 14
checkbox input "true"
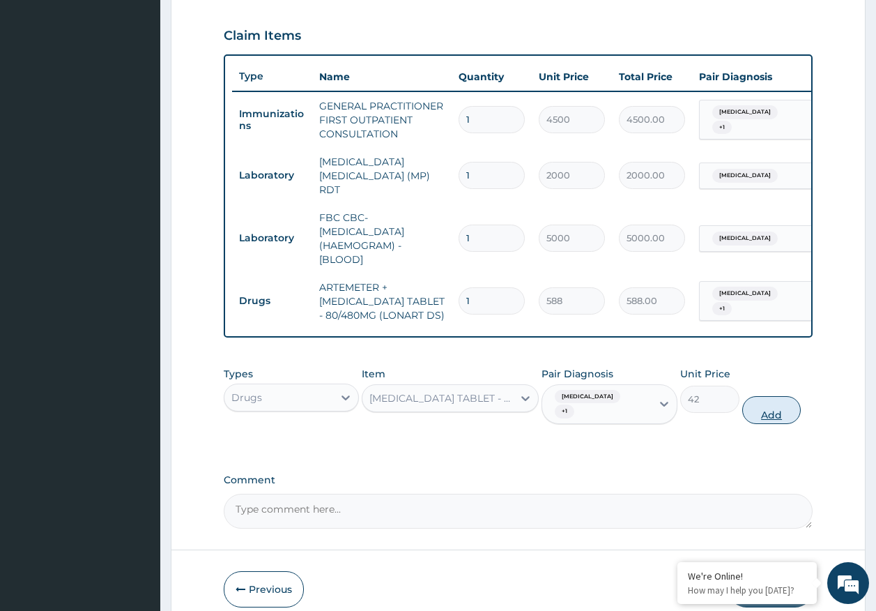
click at [767, 409] on button "Add" at bounding box center [772, 410] width 59 height 28
type input "0"
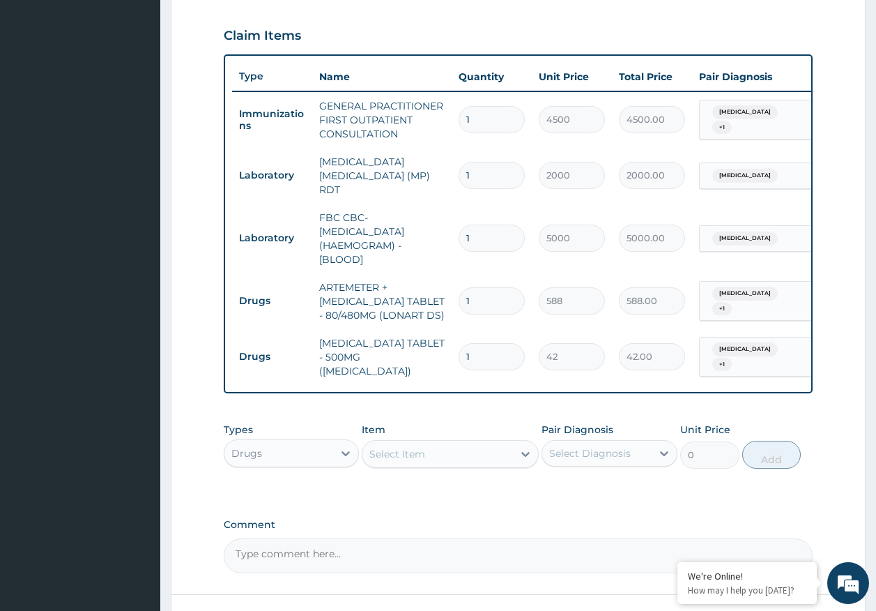
type input "18"
type input "756.00"
type input "18"
click at [515, 291] on input "1" at bounding box center [492, 300] width 66 height 27
type input "0.00"
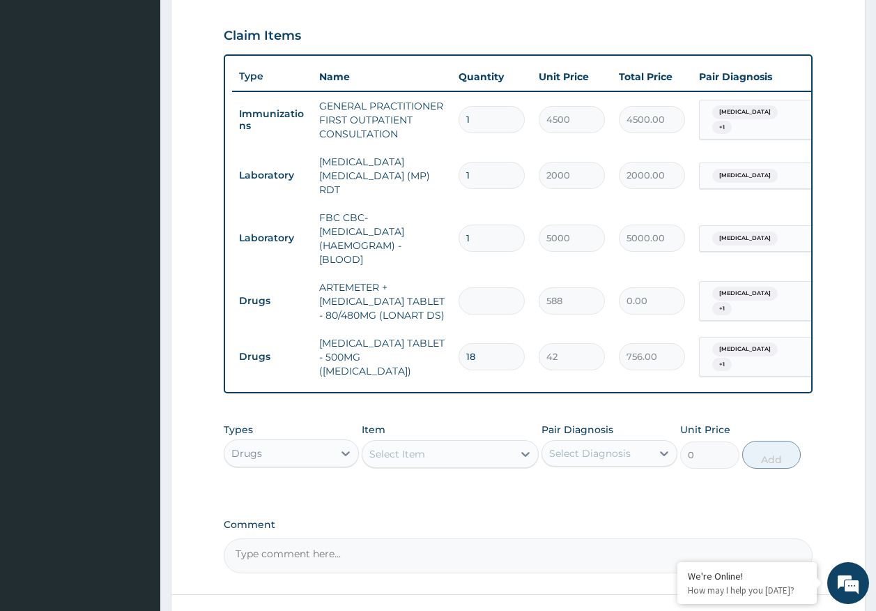
type input "6"
type input "3528.00"
type input "6"
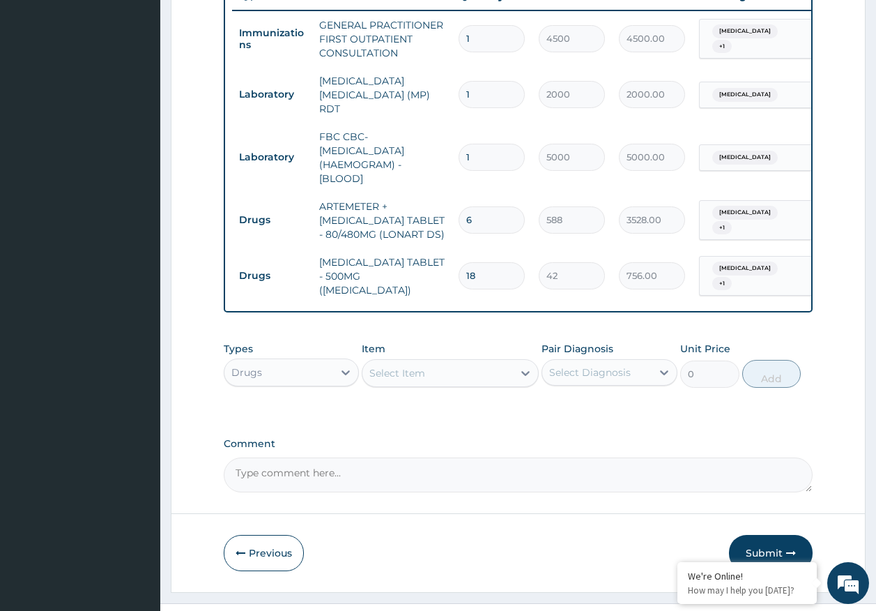
scroll to position [568, 0]
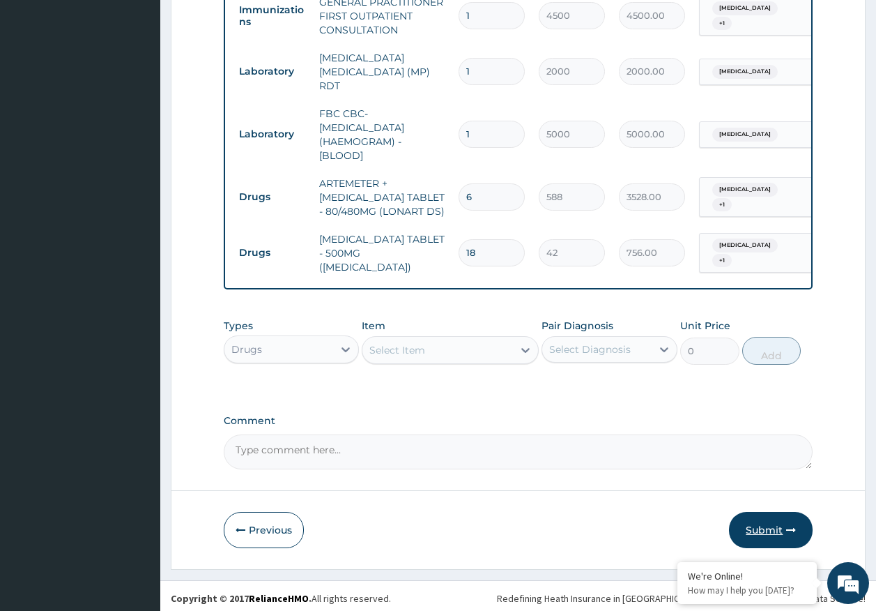
click at [757, 514] on button "Submit" at bounding box center [771, 530] width 84 height 36
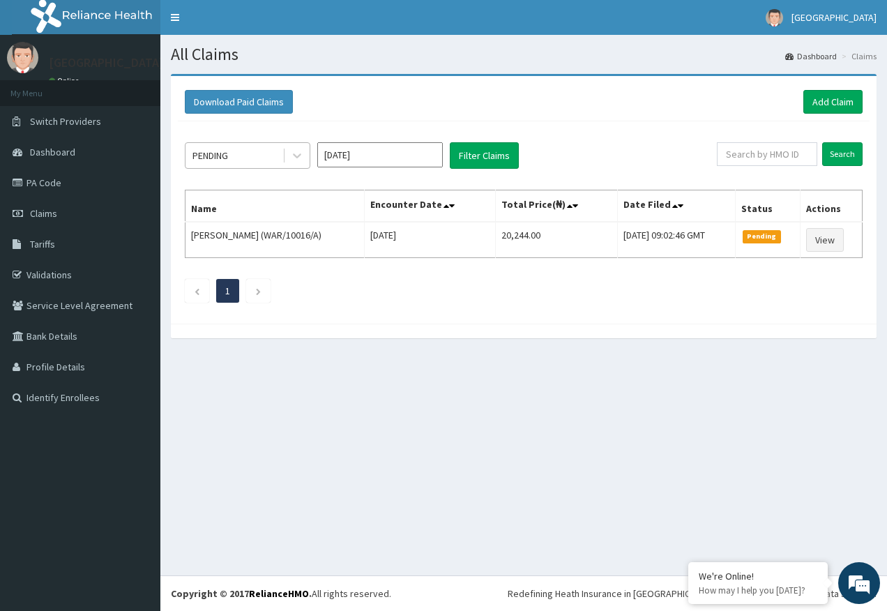
click at [250, 155] on div "PENDING" at bounding box center [233, 155] width 97 height 22
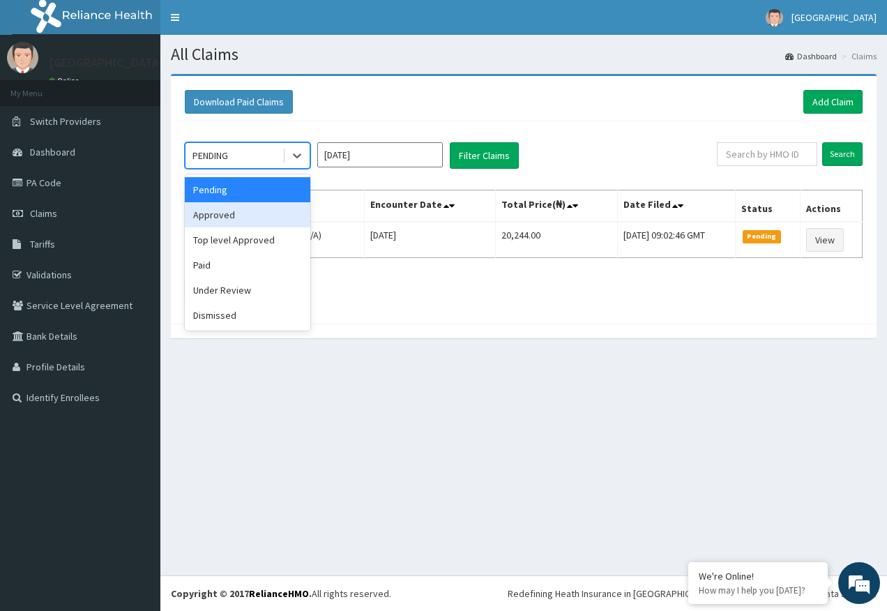
click at [238, 212] on div "Approved" at bounding box center [248, 214] width 126 height 25
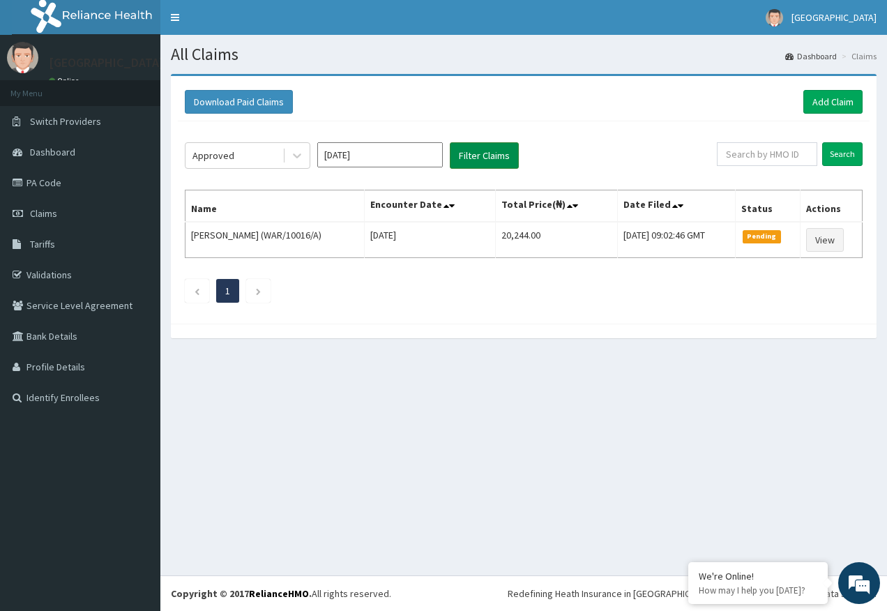
click at [478, 159] on button "Filter Claims" at bounding box center [484, 155] width 69 height 26
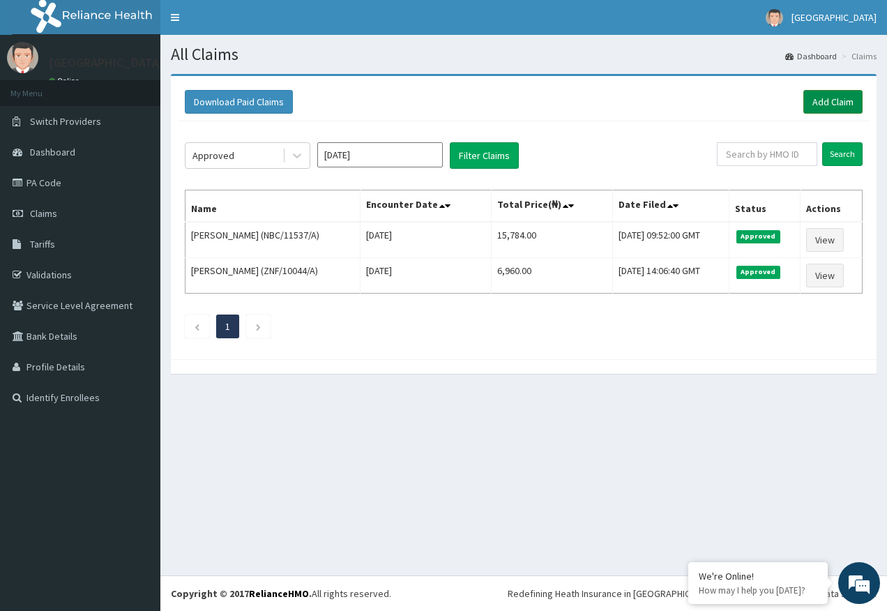
click at [838, 98] on link "Add Claim" at bounding box center [832, 102] width 59 height 24
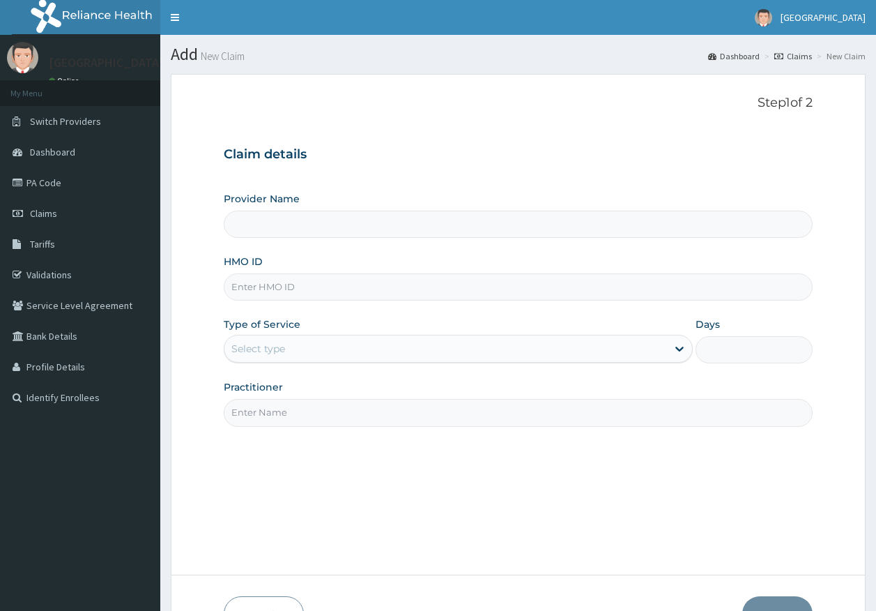
click at [272, 284] on input "HMO ID" at bounding box center [519, 286] width 590 height 27
paste input "CWP/10089/C"
type input "CWP/10089/C"
click at [271, 359] on div "Select type" at bounding box center [446, 348] width 443 height 22
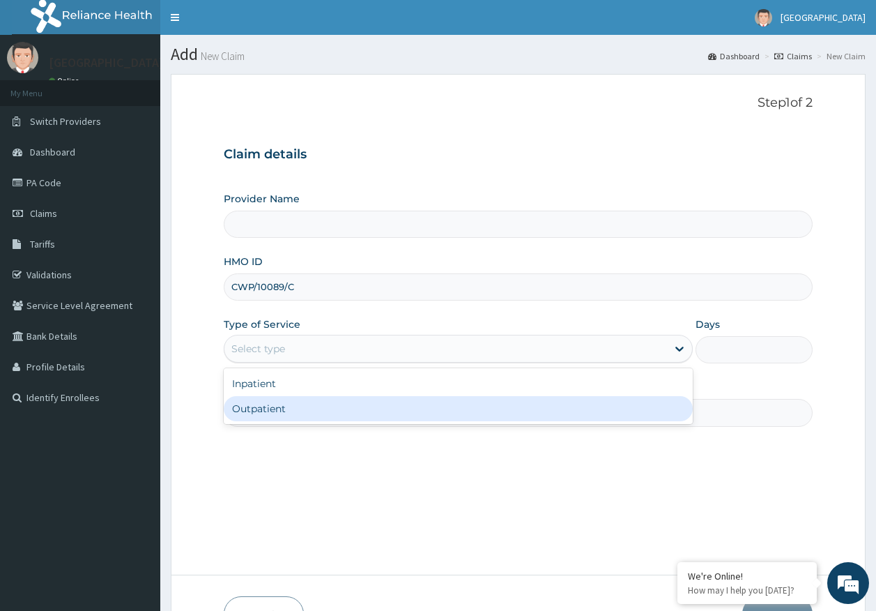
type input "Kingtrust Medical Center"
click at [266, 400] on div "Outpatient" at bounding box center [458, 408] width 469 height 25
type input "1"
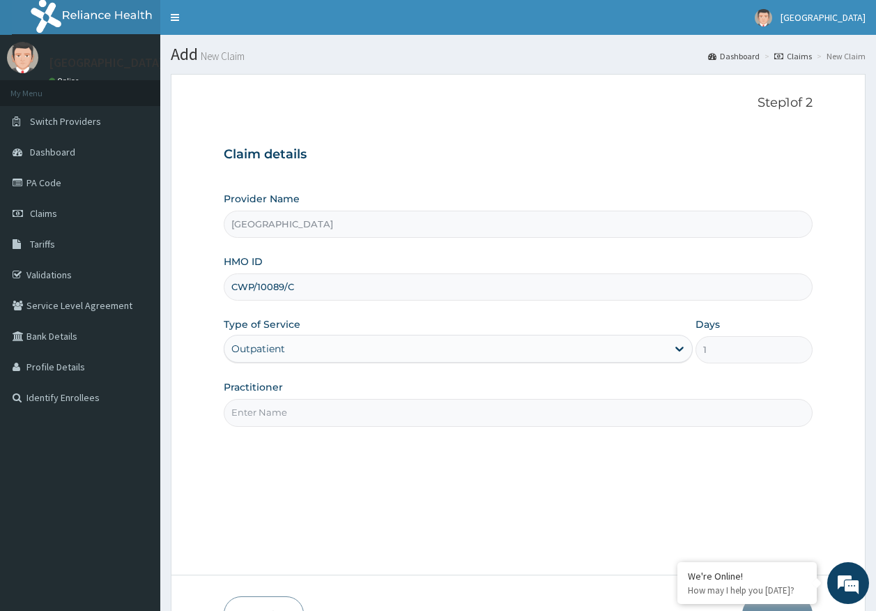
click at [271, 417] on input "Practitioner" at bounding box center [519, 412] width 590 height 27
type input "DR AJAYI"
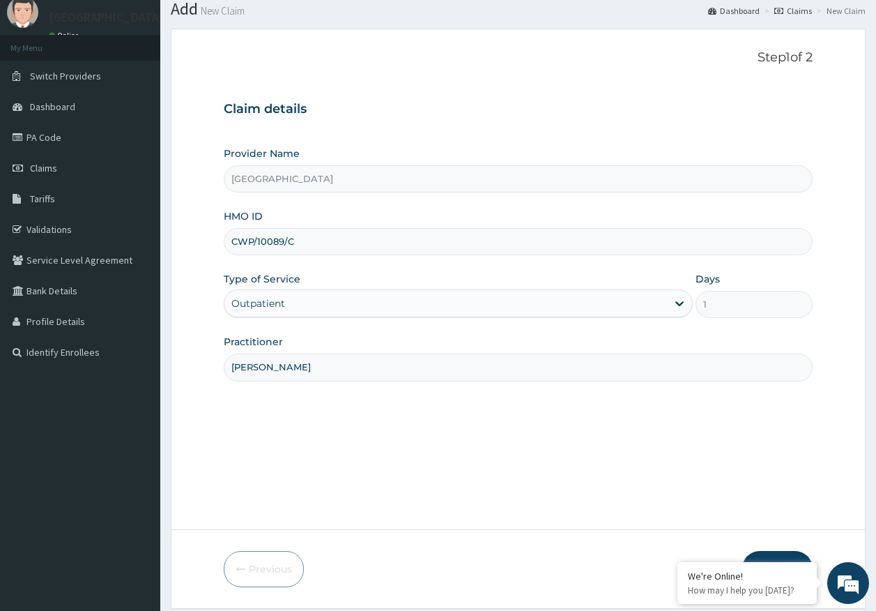
scroll to position [89, 0]
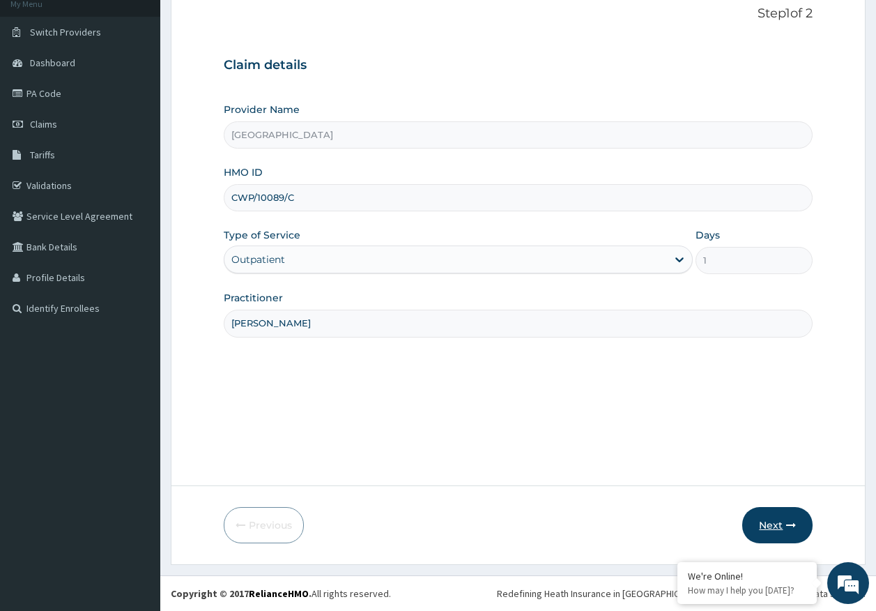
click at [764, 526] on button "Next" at bounding box center [778, 525] width 70 height 36
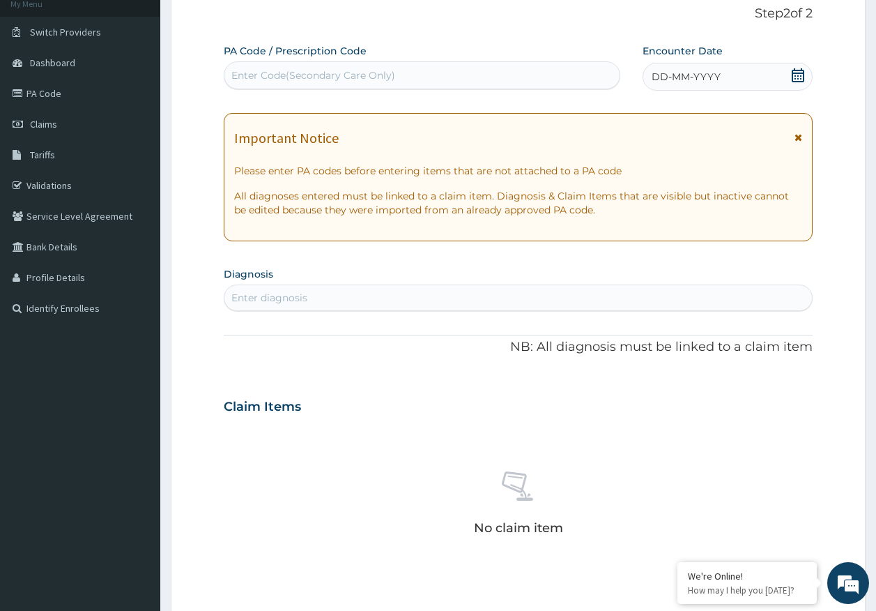
click at [283, 297] on div "Enter diagnosis" at bounding box center [269, 298] width 76 height 14
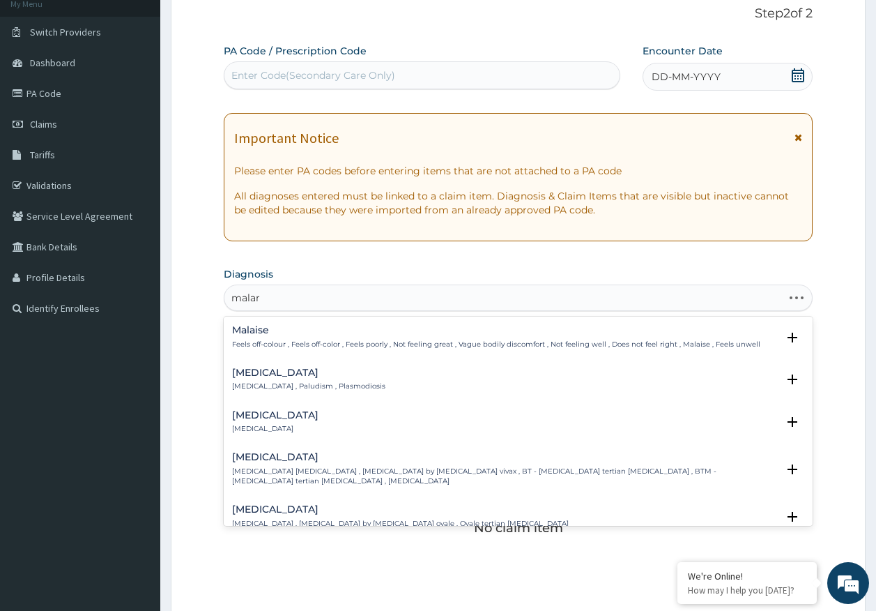
type input "malari"
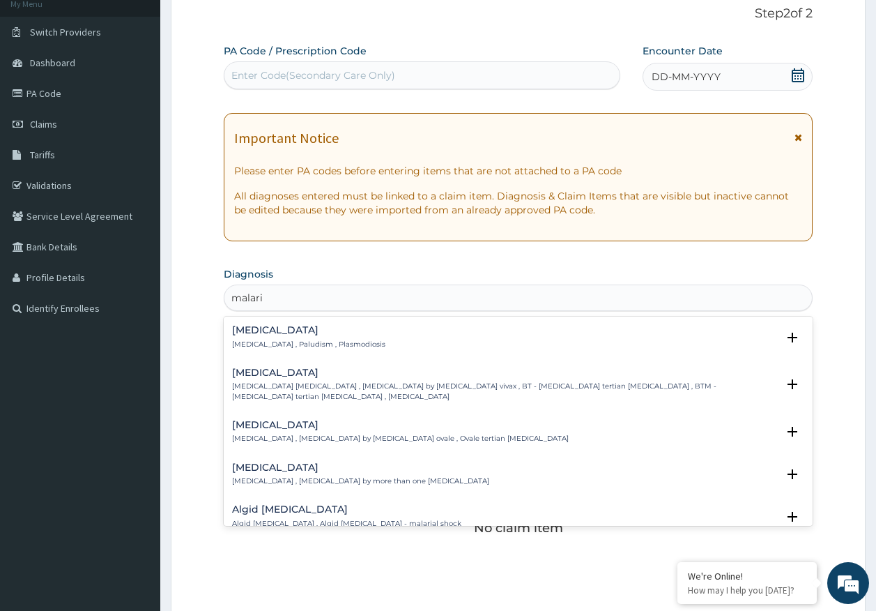
click at [248, 338] on div "Malaria Malaria , Paludism , Plasmodiosis" at bounding box center [308, 337] width 153 height 24
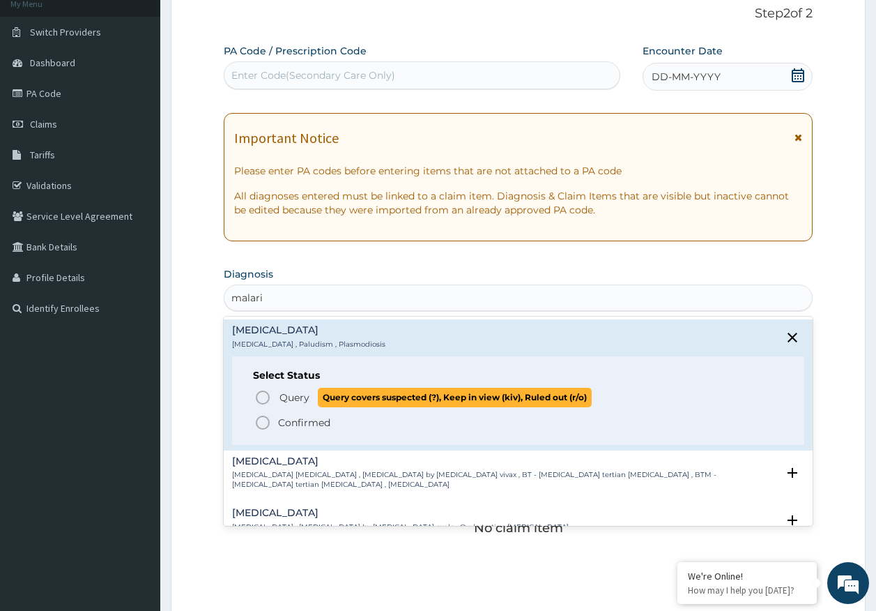
click at [305, 394] on span "Query" at bounding box center [295, 397] width 30 height 14
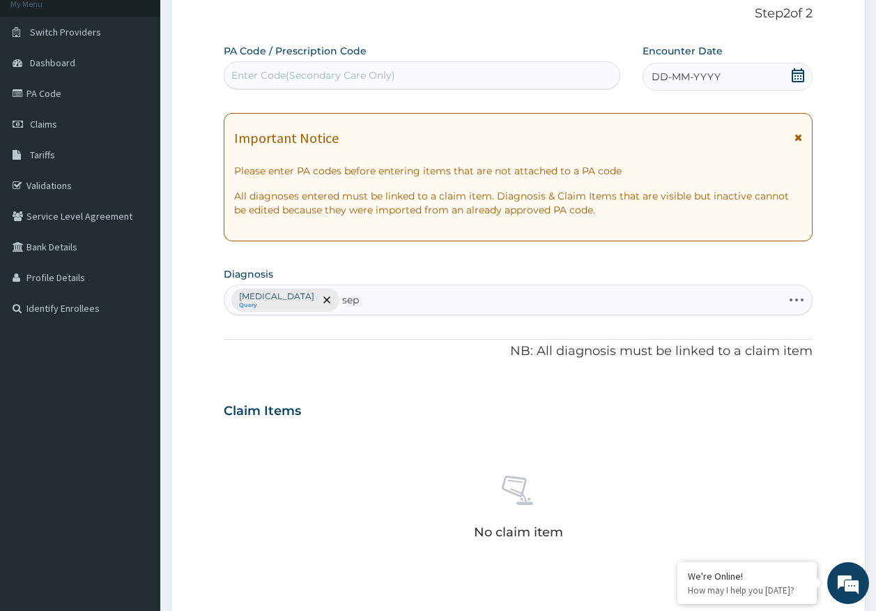
type input "seps"
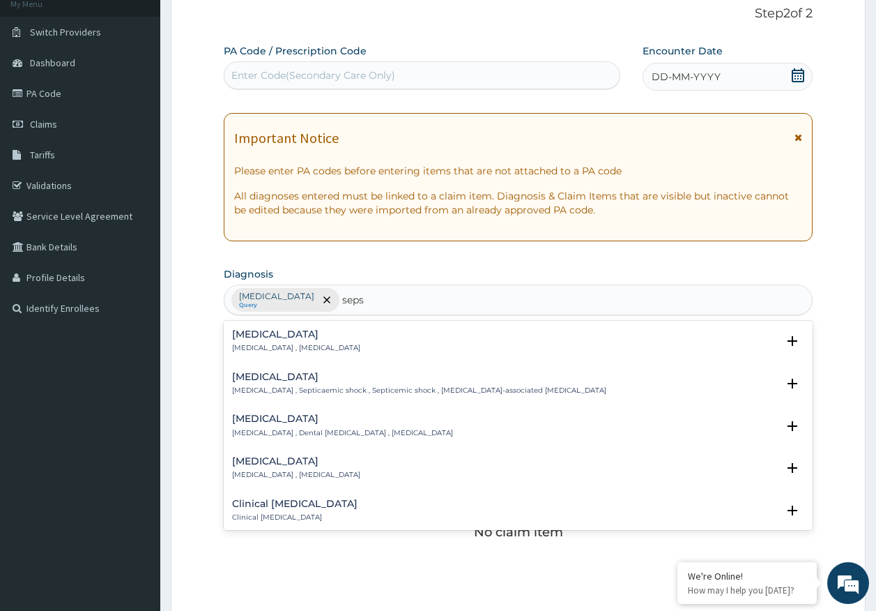
click at [240, 346] on p "Systemic infection , Sepsis" at bounding box center [296, 348] width 128 height 10
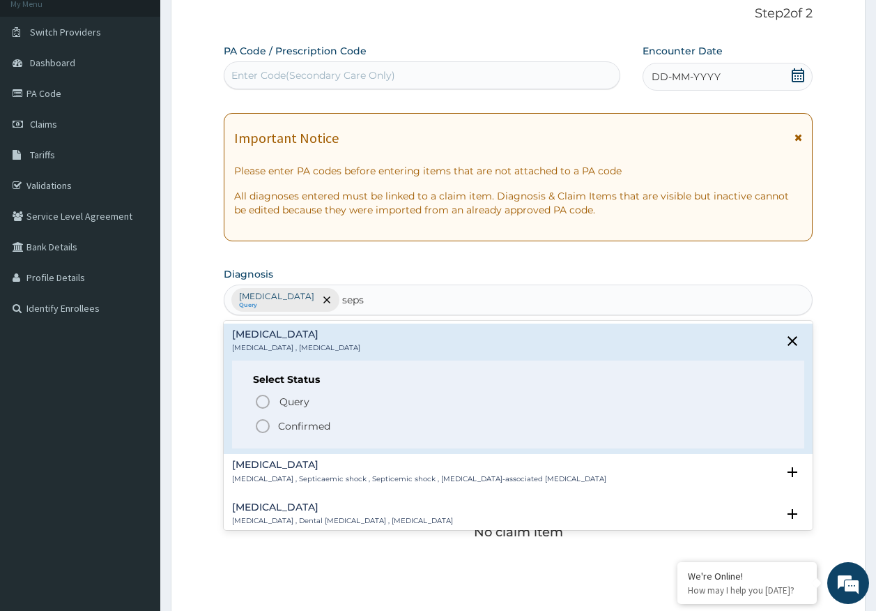
click at [296, 404] on span "Query" at bounding box center [295, 402] width 30 height 14
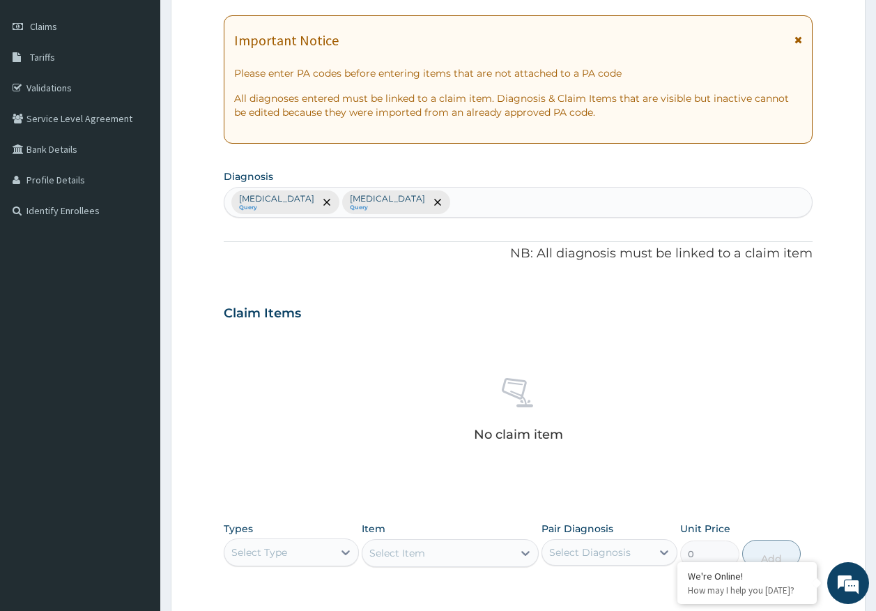
scroll to position [395, 0]
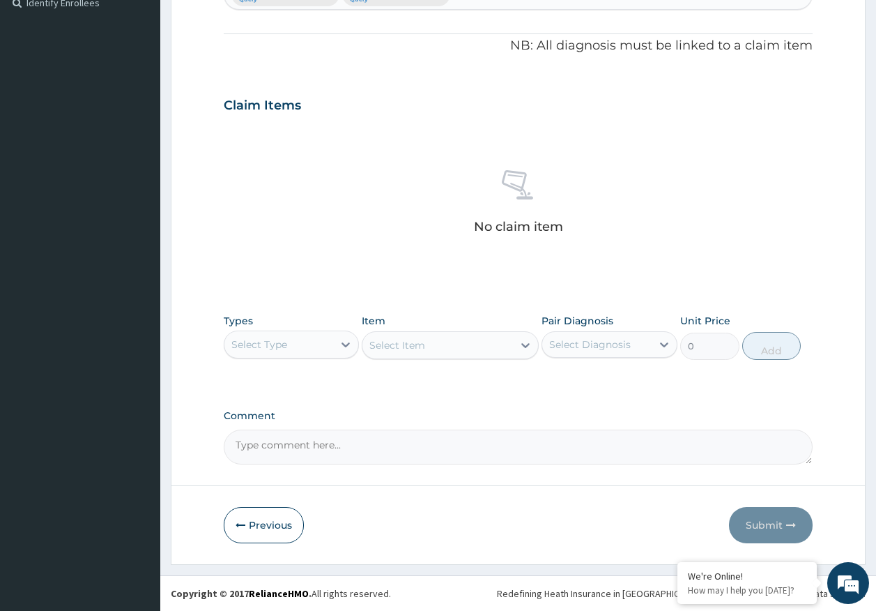
click at [273, 340] on div "Select Type" at bounding box center [259, 344] width 56 height 14
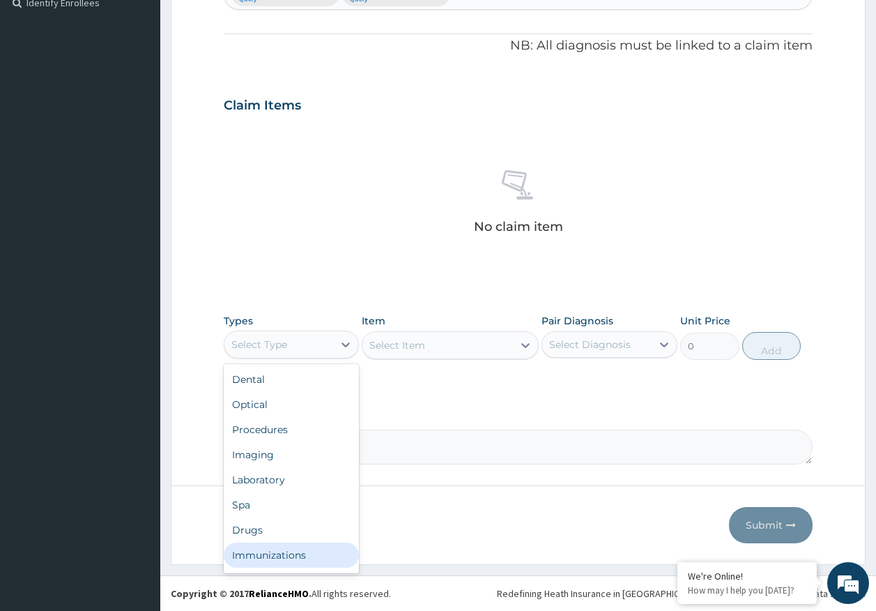
click at [298, 554] on div "Immunizations" at bounding box center [292, 554] width 136 height 25
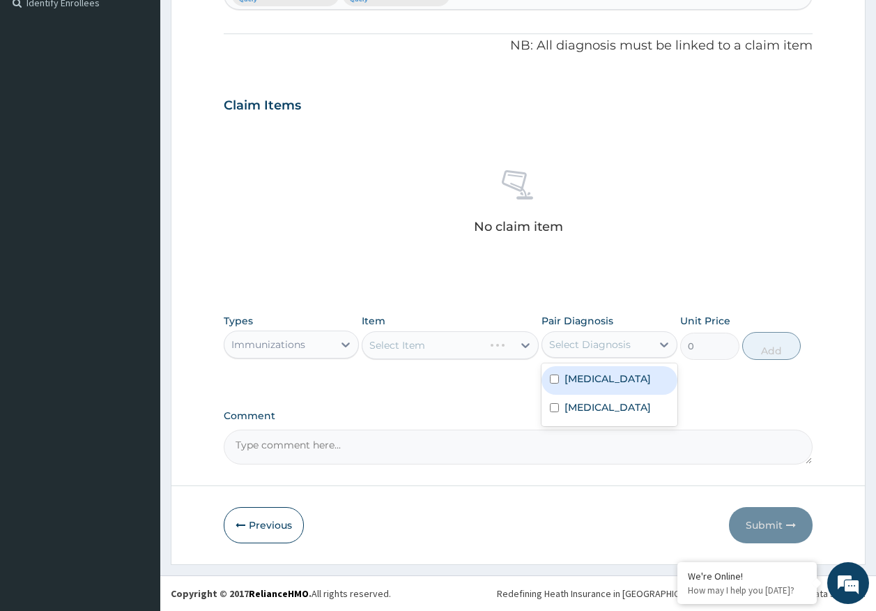
drag, startPoint x: 574, startPoint y: 333, endPoint x: 600, endPoint y: 405, distance: 77.0
click at [574, 335] on div "Select Diagnosis" at bounding box center [596, 344] width 109 height 22
click at [582, 373] on label "Malaria" at bounding box center [608, 379] width 86 height 14
checkbox input "true"
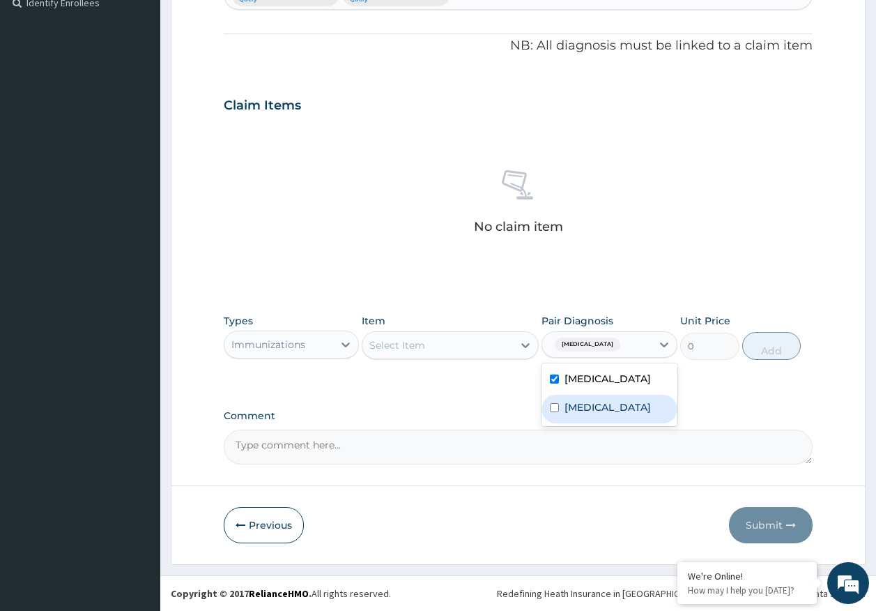
drag, startPoint x: 598, startPoint y: 422, endPoint x: 588, endPoint y: 422, distance: 9.8
click at [597, 422] on div "Sepsis" at bounding box center [610, 409] width 136 height 29
checkbox input "true"
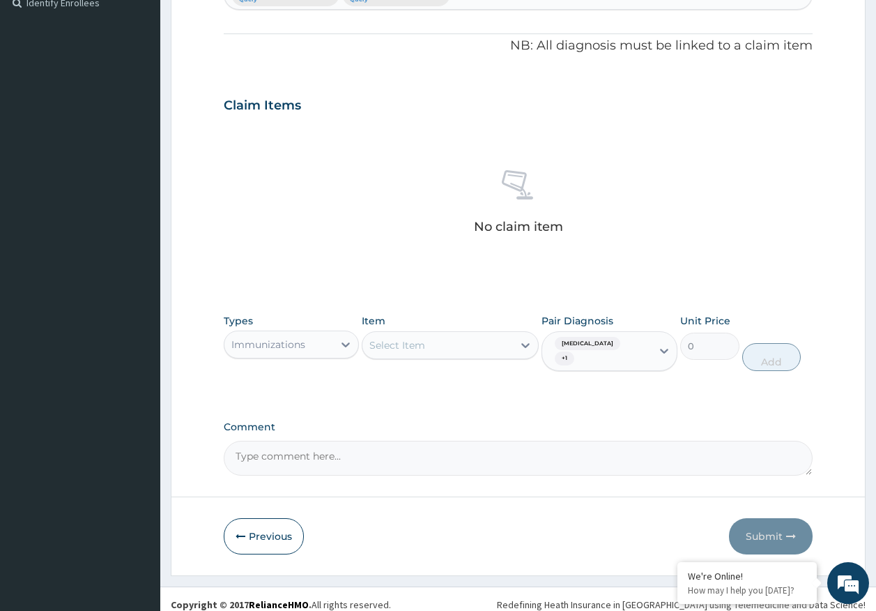
click at [434, 341] on div "Select Item" at bounding box center [438, 345] width 151 height 22
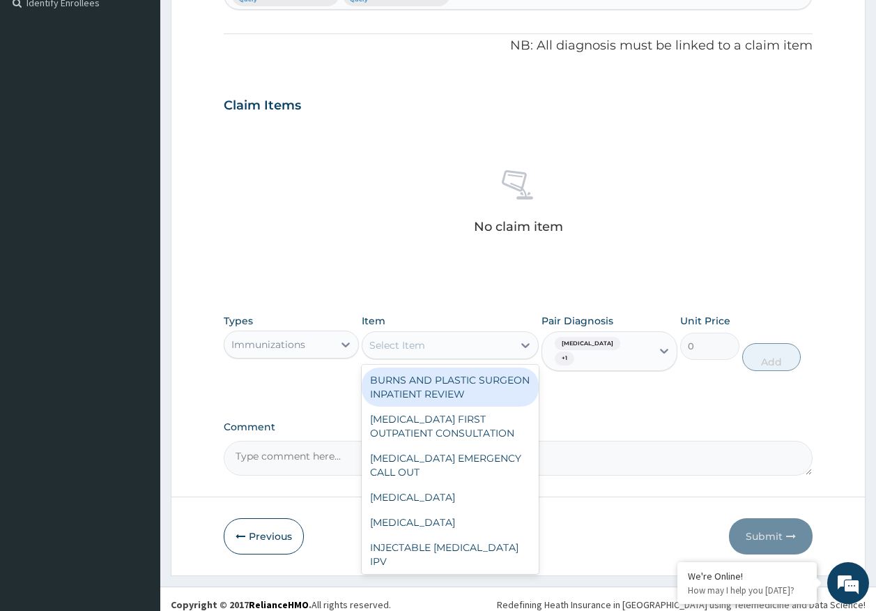
type input "m"
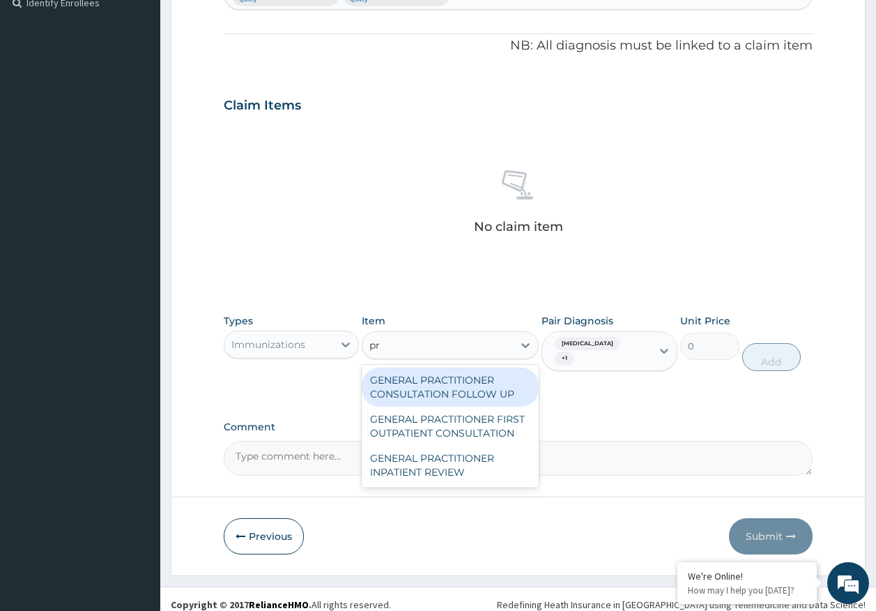
type input "pra"
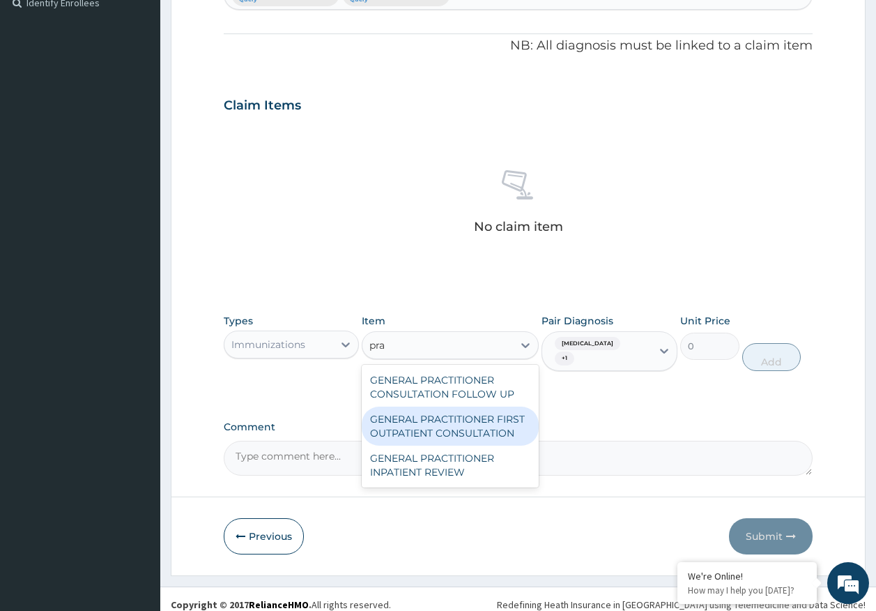
click at [493, 433] on div "GENERAL PRACTITIONER FIRST OUTPATIENT CONSULTATION" at bounding box center [450, 426] width 177 height 39
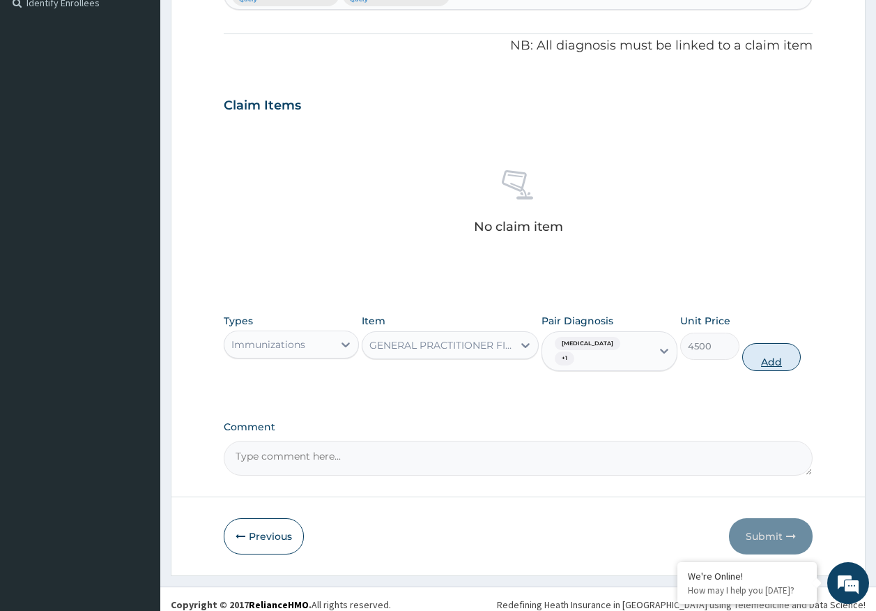
click at [777, 349] on button "Add" at bounding box center [772, 357] width 59 height 28
type input "0"
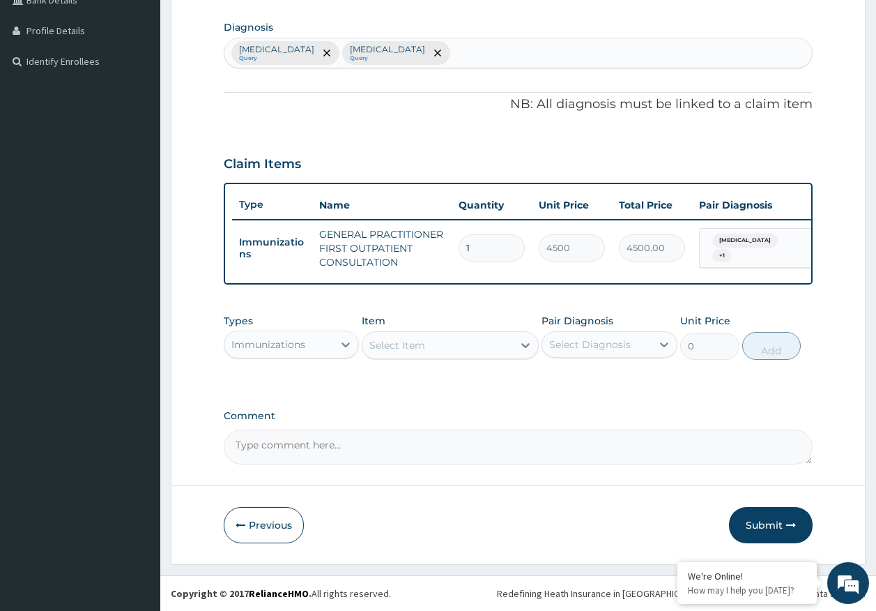
scroll to position [347, 0]
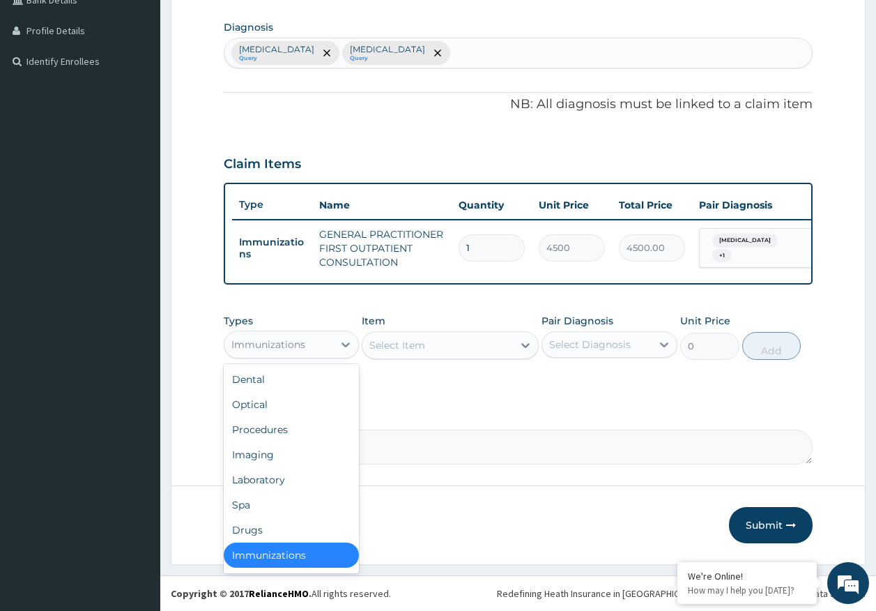
click at [257, 335] on div "Immunizations" at bounding box center [279, 344] width 109 height 22
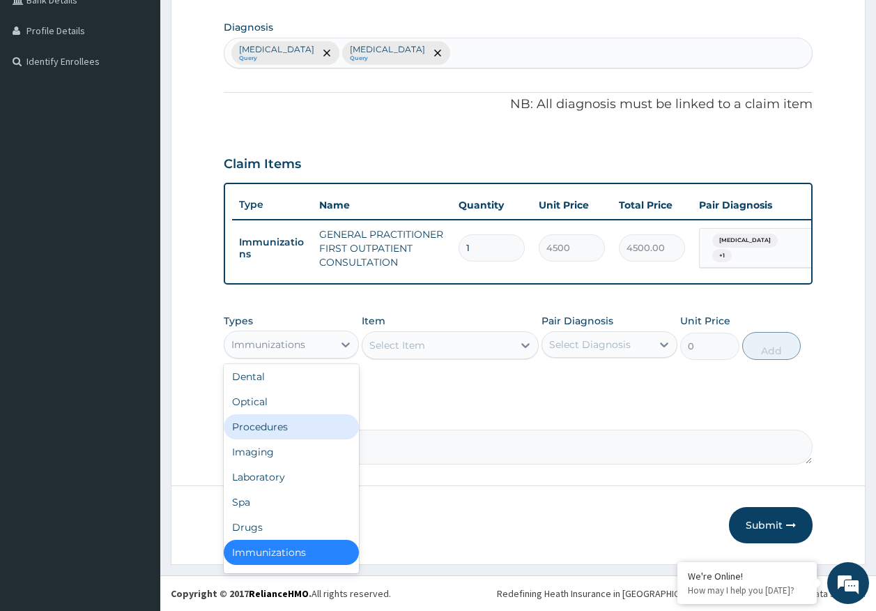
click at [264, 424] on div "Procedures" at bounding box center [292, 426] width 136 height 25
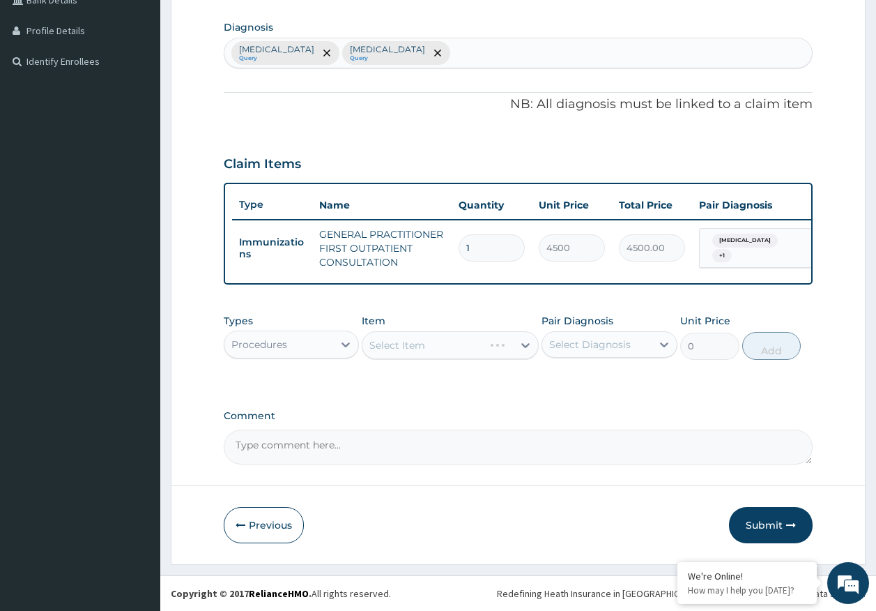
click at [591, 333] on div "Select Diagnosis" at bounding box center [596, 344] width 109 height 22
click at [588, 378] on label "Malaria" at bounding box center [608, 379] width 86 height 14
checkbox input "true"
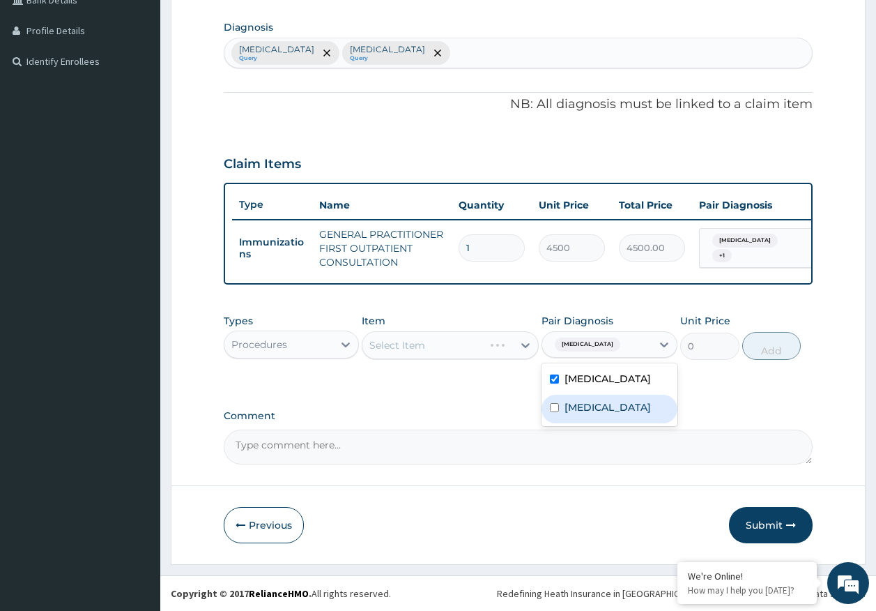
click at [588, 412] on label "Sepsis" at bounding box center [608, 407] width 86 height 14
checkbox input "true"
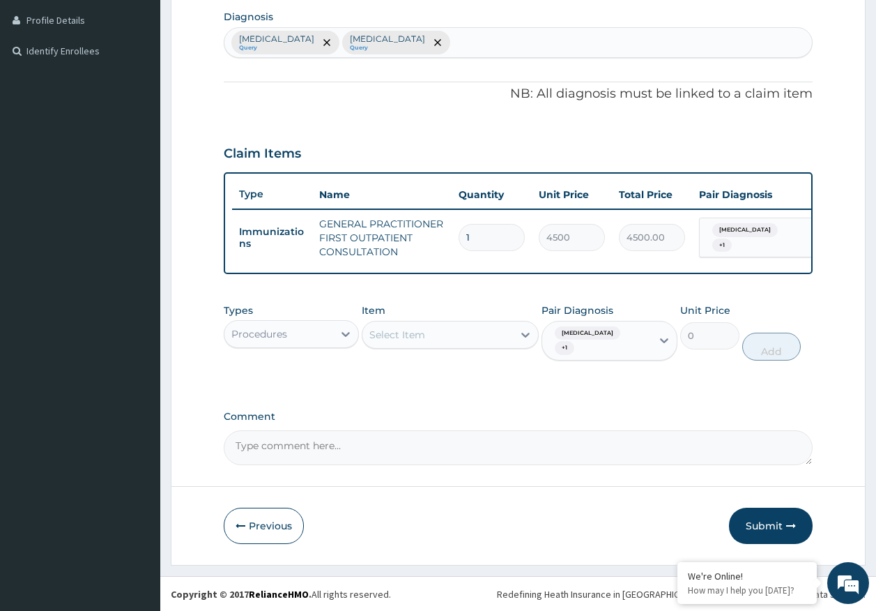
click at [466, 345] on div "Select Item" at bounding box center [438, 335] width 151 height 22
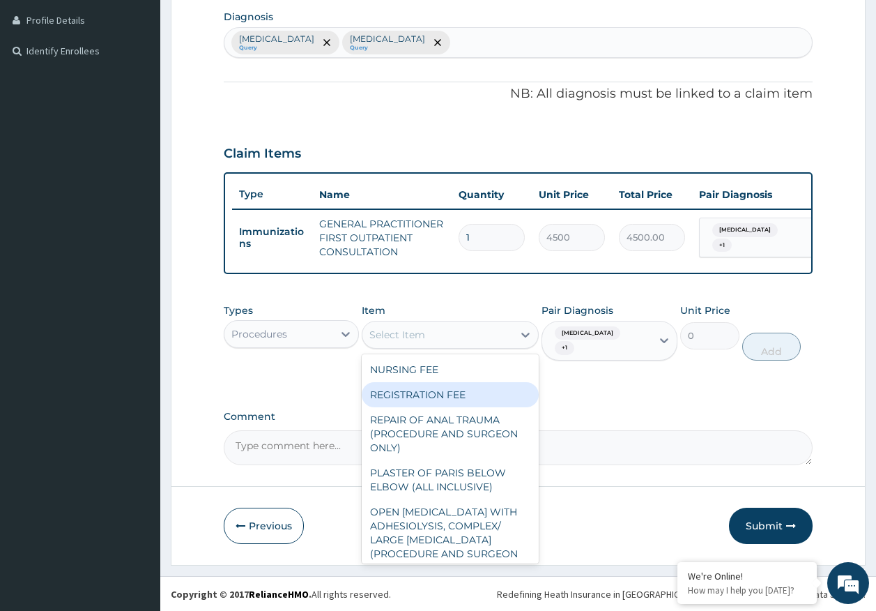
click at [464, 406] on div "REGISTRATION FEE" at bounding box center [450, 394] width 177 height 25
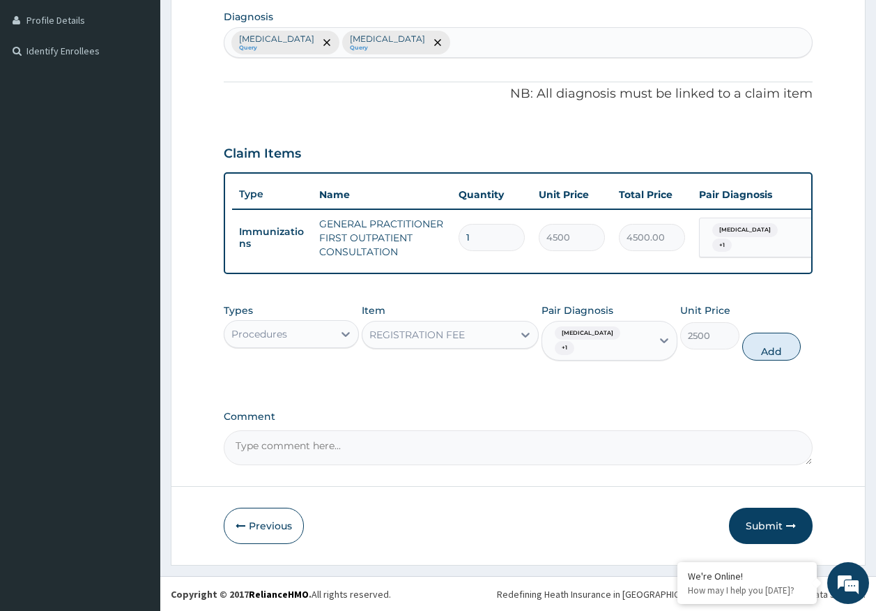
click at [756, 357] on button "Add" at bounding box center [772, 347] width 59 height 28
type input "0"
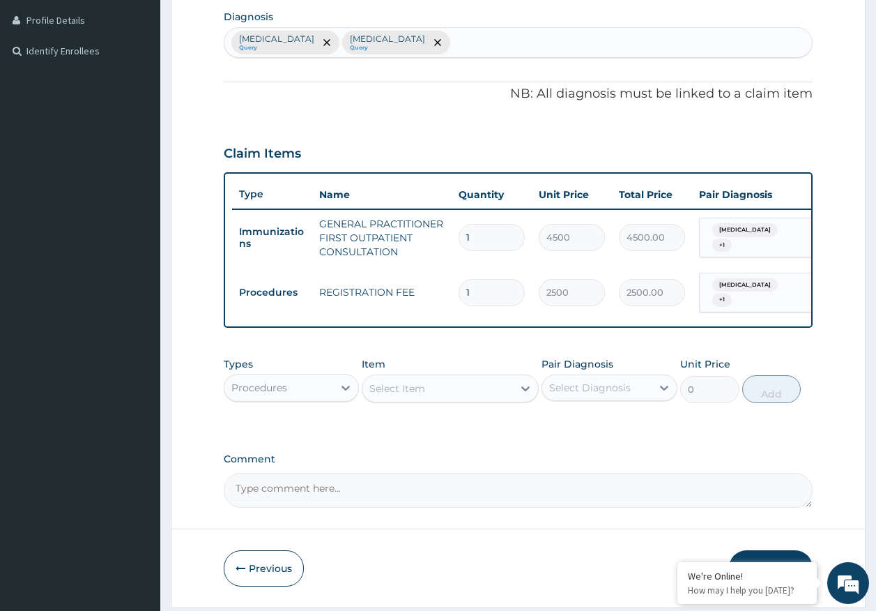
click at [271, 395] on div "Procedures" at bounding box center [259, 388] width 56 height 14
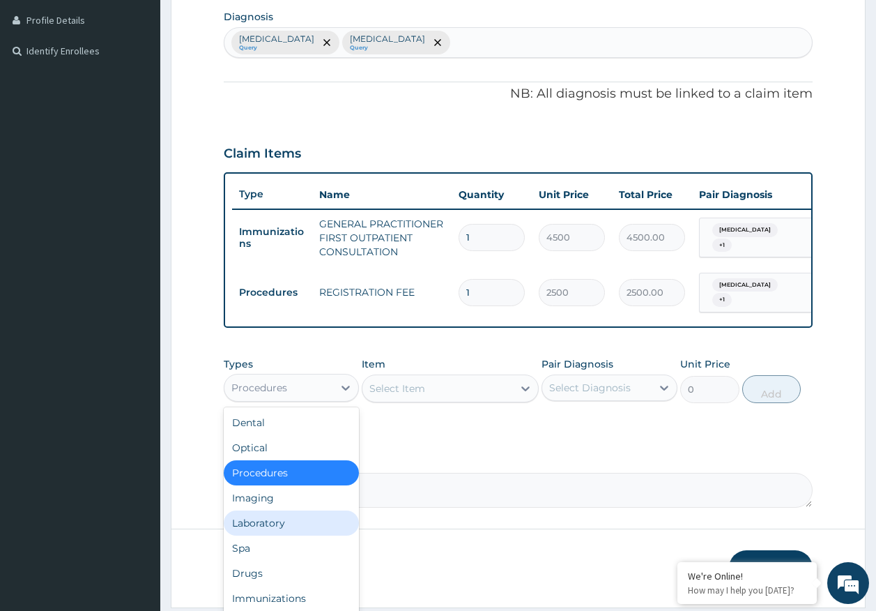
drag, startPoint x: 278, startPoint y: 535, endPoint x: 279, endPoint y: 528, distance: 7.0
click at [278, 534] on div "Laboratory" at bounding box center [292, 522] width 136 height 25
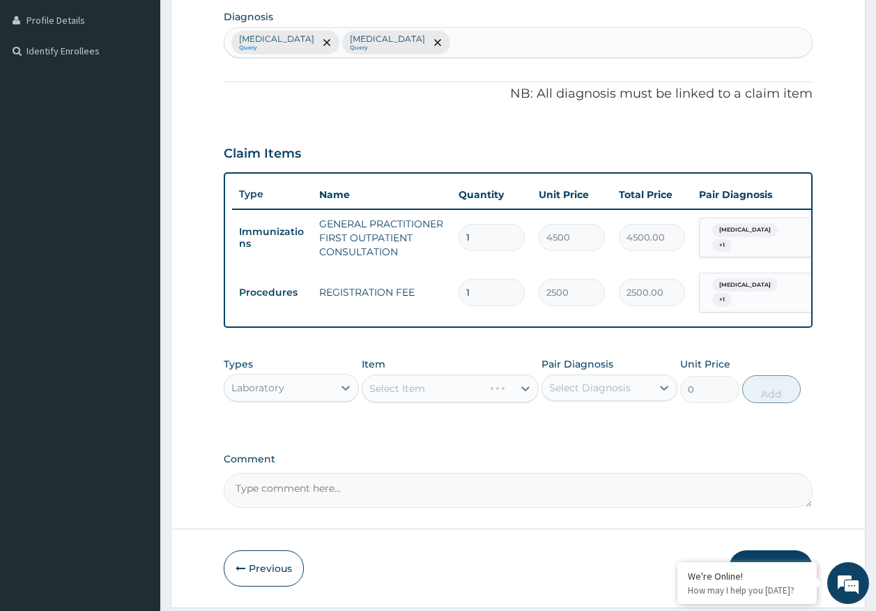
click at [611, 379] on div "Pair Diagnosis Select Diagnosis" at bounding box center [610, 380] width 136 height 46
drag, startPoint x: 611, startPoint y: 379, endPoint x: 569, endPoint y: 428, distance: 65.3
click at [549, 428] on div "Types Laboratory Item Select Item Pair Diagnosis Select Diagnosis Unit Price 0 …" at bounding box center [519, 390] width 590 height 81
click at [609, 399] on div "Select Diagnosis" at bounding box center [596, 388] width 109 height 22
drag, startPoint x: 581, startPoint y: 434, endPoint x: 577, endPoint y: 448, distance: 13.9
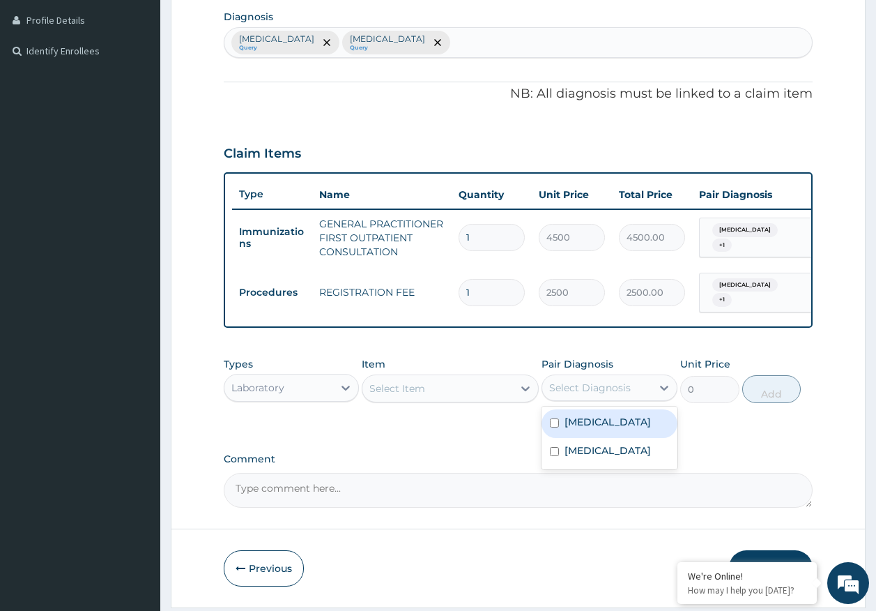
click at [580, 434] on div "Malaria" at bounding box center [610, 423] width 136 height 29
checkbox input "true"
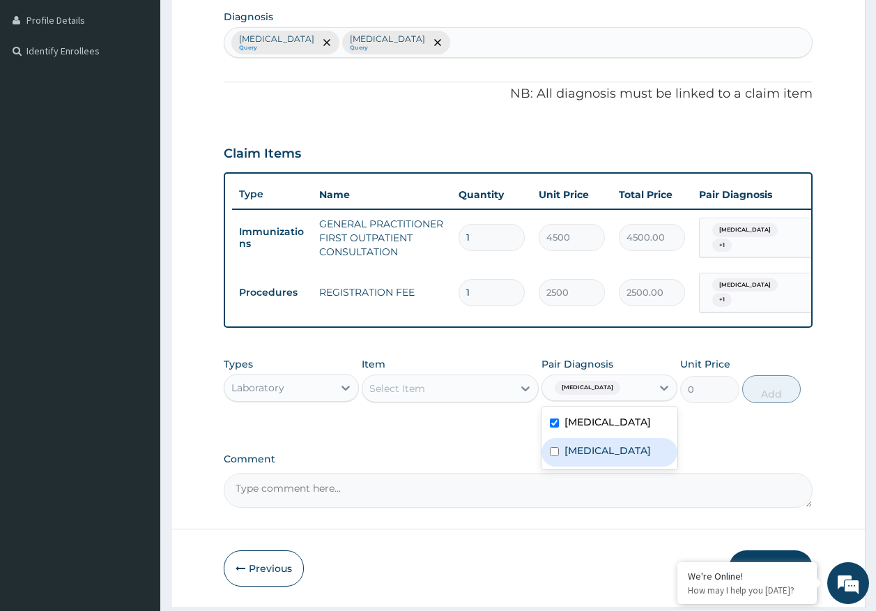
drag, startPoint x: 571, startPoint y: 454, endPoint x: 554, endPoint y: 442, distance: 21.1
click at [570, 454] on label "Sepsis" at bounding box center [608, 450] width 86 height 14
checkbox input "true"
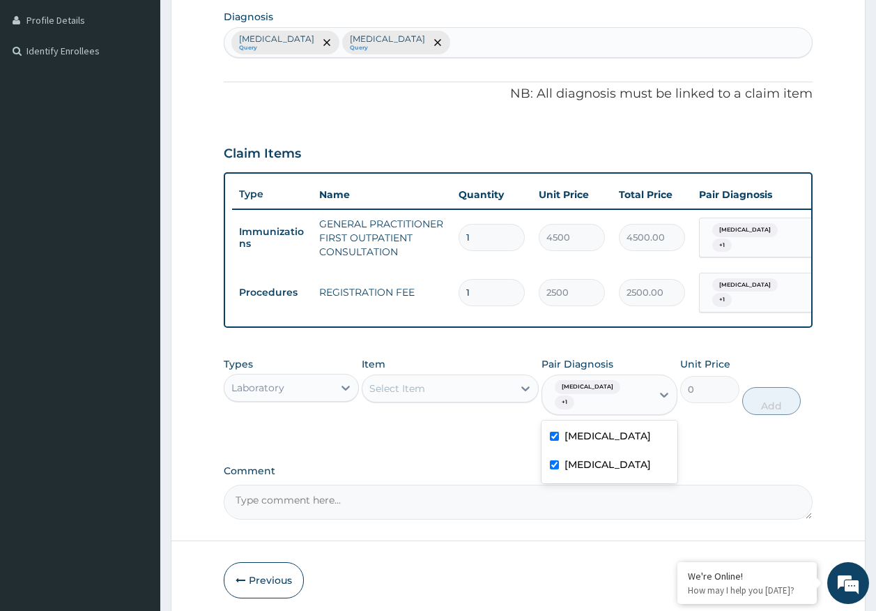
click at [457, 400] on div "Select Item" at bounding box center [438, 388] width 151 height 22
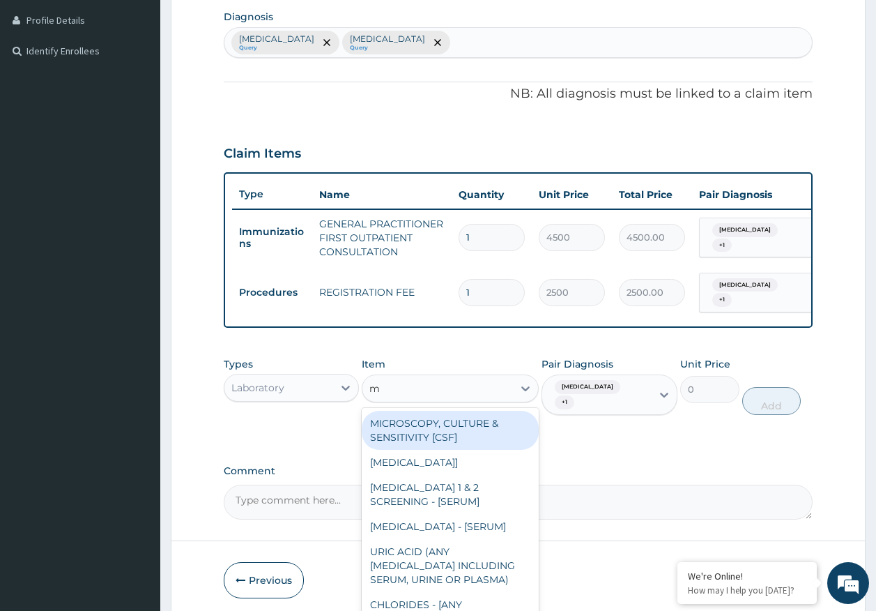
type input "mp"
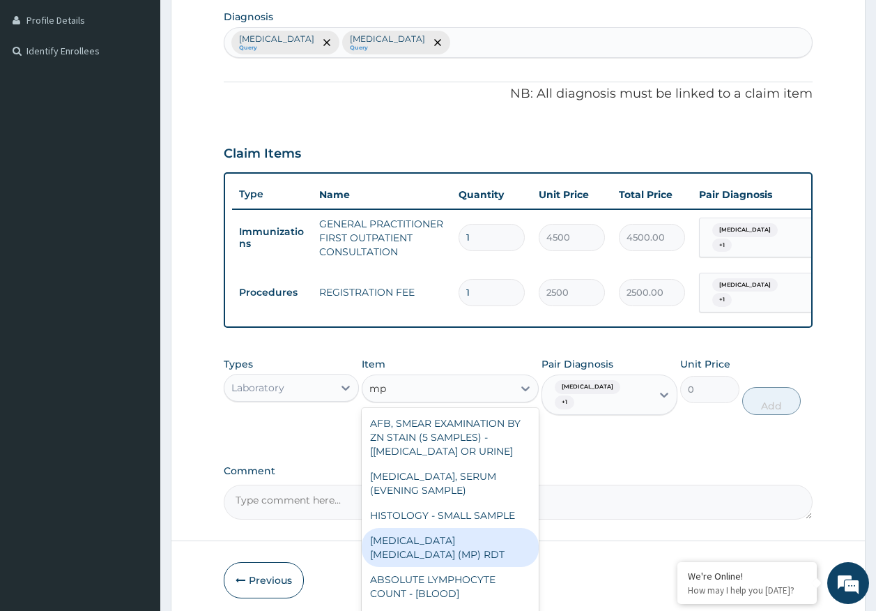
click at [500, 550] on div "MALARIA PARASITE (MP) RDT" at bounding box center [450, 547] width 177 height 39
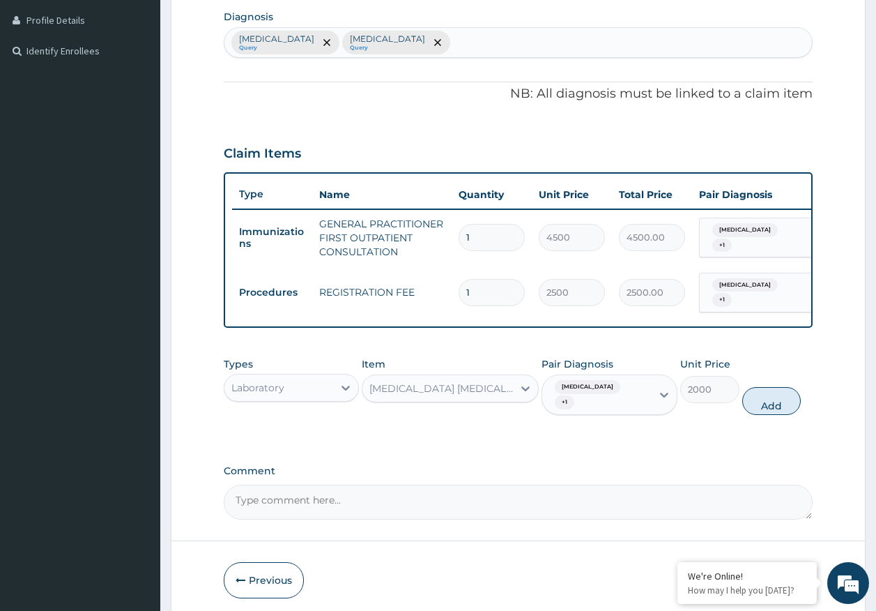
click at [776, 390] on button "Add" at bounding box center [772, 401] width 59 height 28
type input "0"
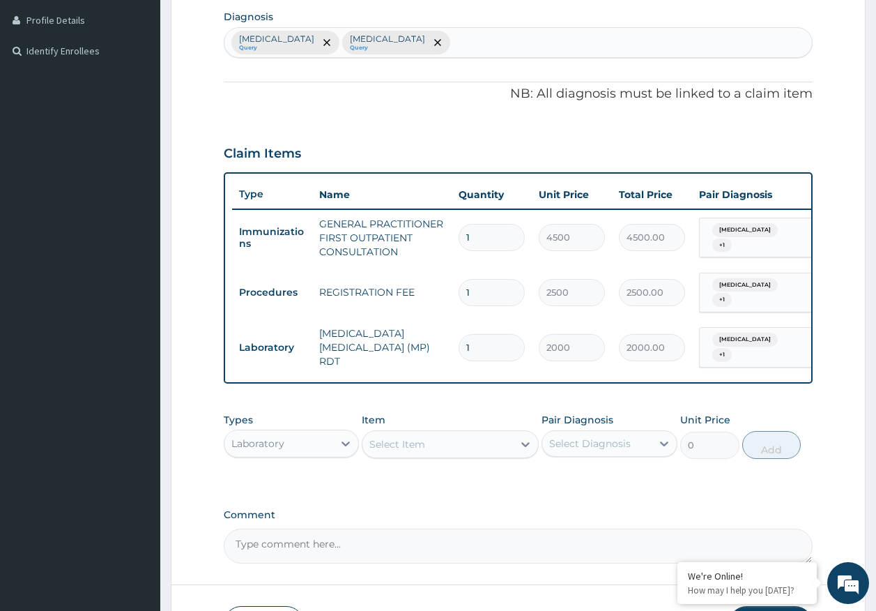
click at [464, 441] on div "Select Item" at bounding box center [438, 444] width 151 height 22
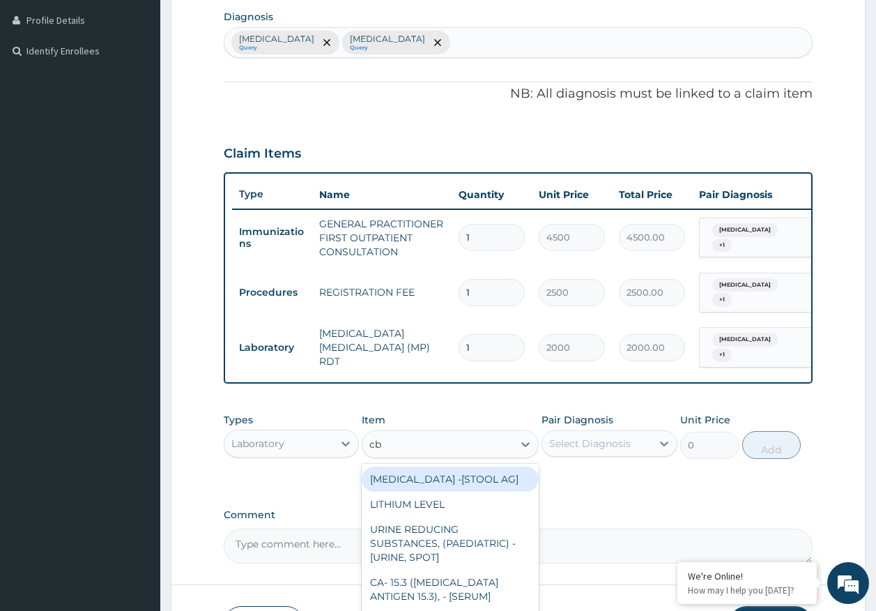
type input "cbc"
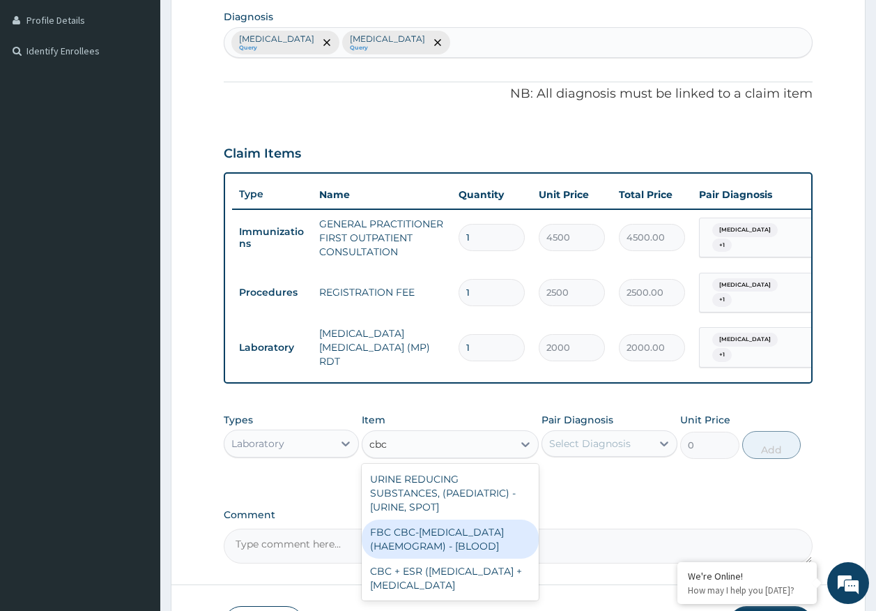
click at [438, 533] on div "FBC CBC-COMPLETE BLOOD COUNT (HAEMOGRAM) - [BLOOD]" at bounding box center [450, 538] width 177 height 39
type input "5000"
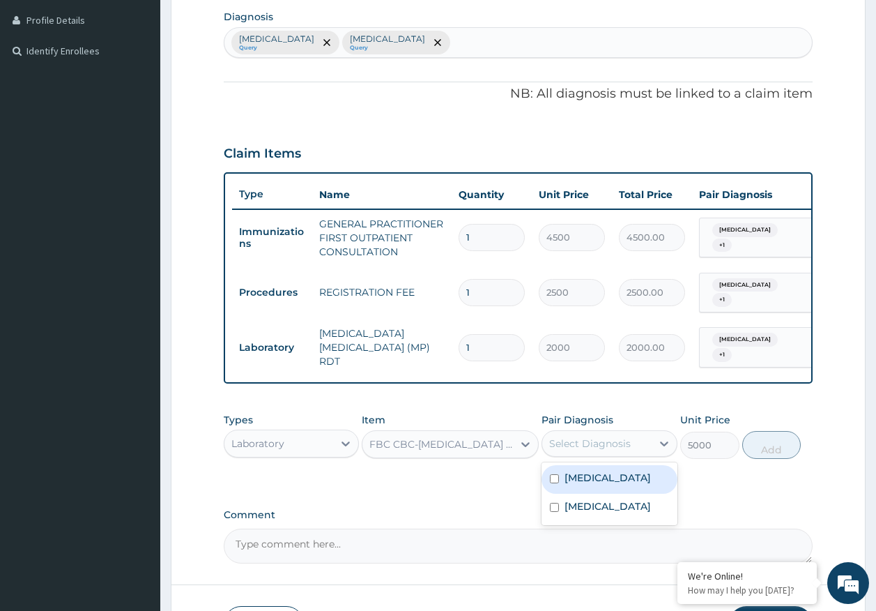
click at [565, 436] on div "Select Diagnosis" at bounding box center [590, 443] width 82 height 14
click at [576, 479] on label "Malaria" at bounding box center [608, 478] width 86 height 14
checkbox input "true"
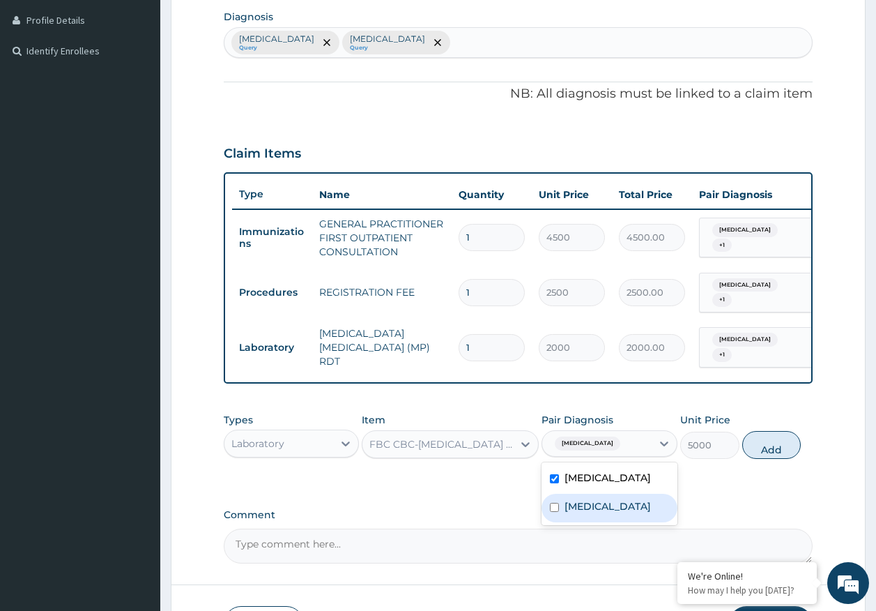
click at [579, 508] on label "Sepsis" at bounding box center [608, 506] width 86 height 14
checkbox input "true"
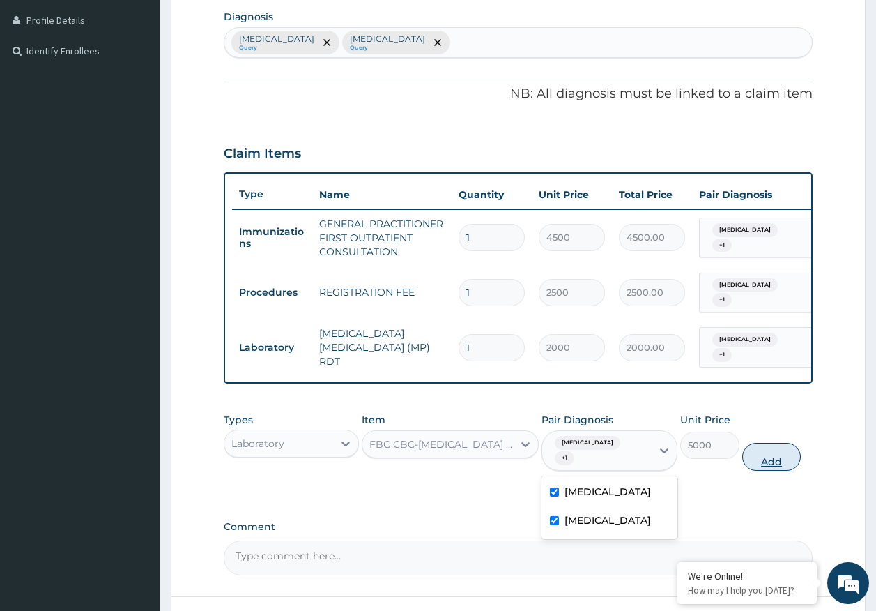
drag, startPoint x: 587, startPoint y: 485, endPoint x: 761, endPoint y: 446, distance: 178.5
click at [587, 483] on div "Malaria" at bounding box center [610, 493] width 136 height 29
checkbox input "false"
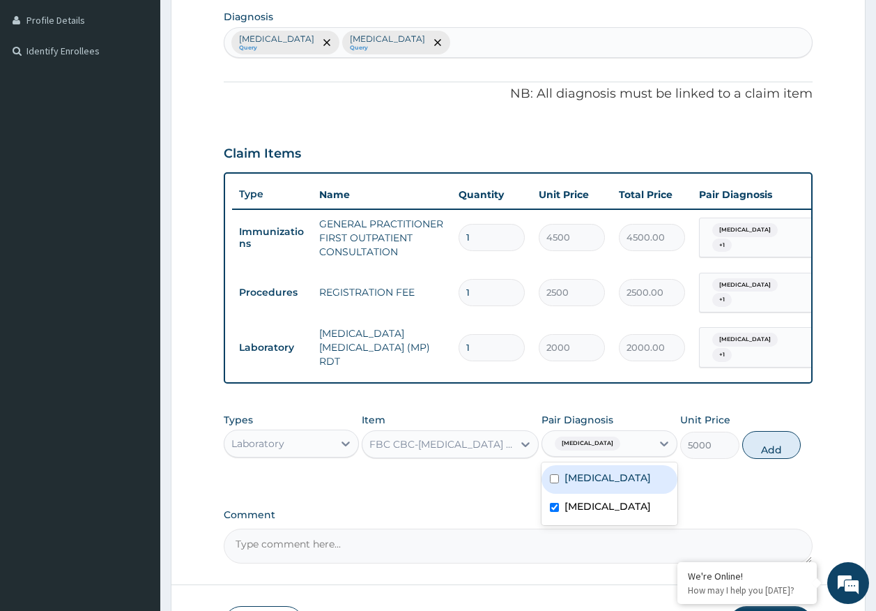
drag, startPoint x: 768, startPoint y: 443, endPoint x: 688, endPoint y: 444, distance: 80.2
click at [768, 443] on button "Add" at bounding box center [772, 445] width 59 height 28
type input "0"
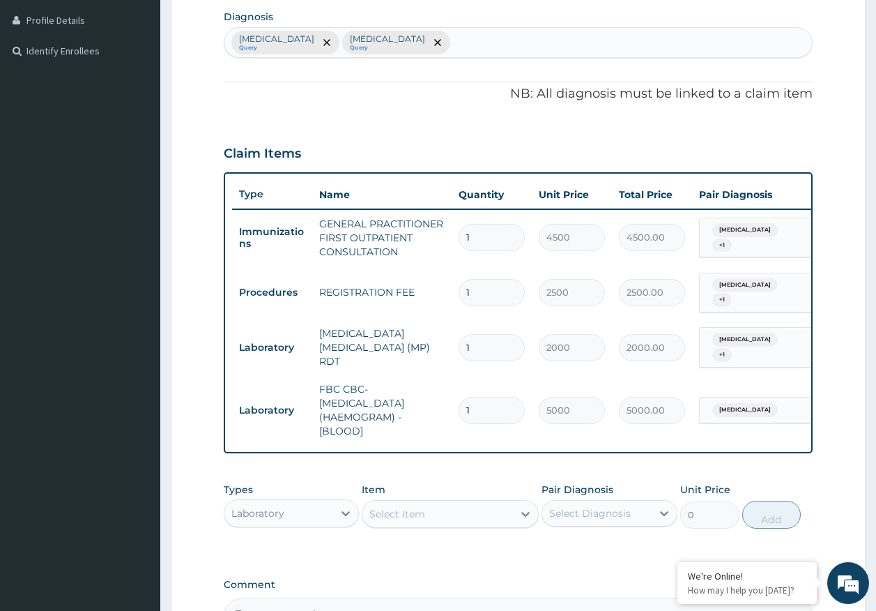
click at [409, 508] on div "Select Item" at bounding box center [398, 514] width 56 height 14
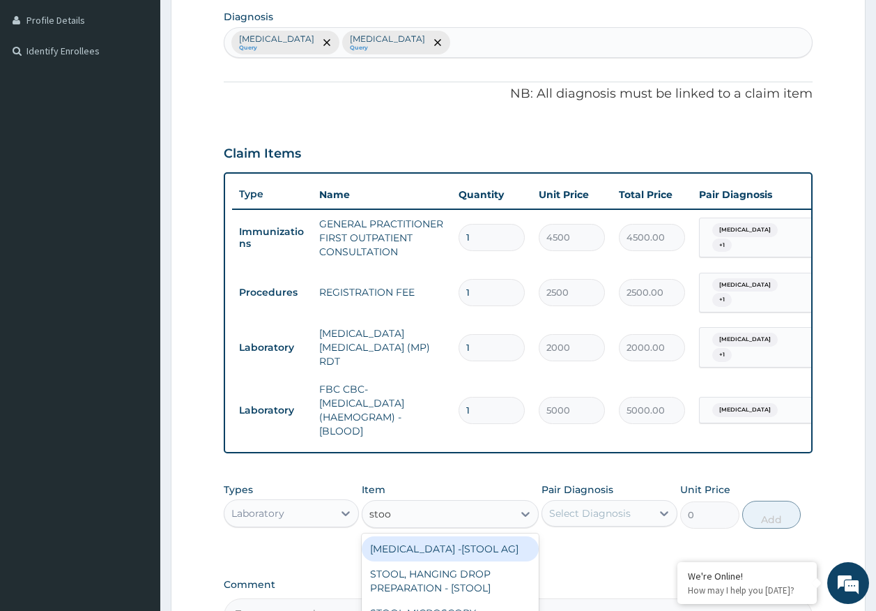
type input "stool"
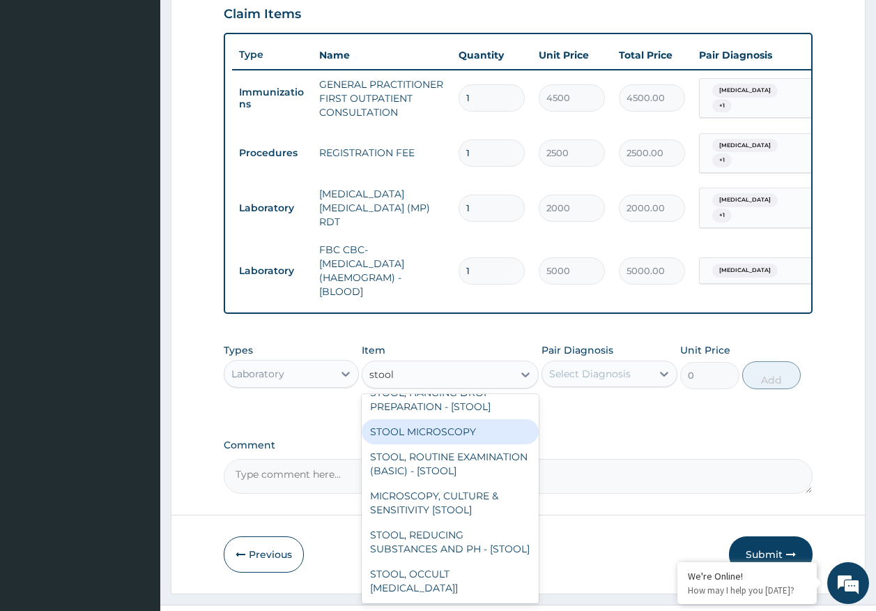
scroll to position [70, 0]
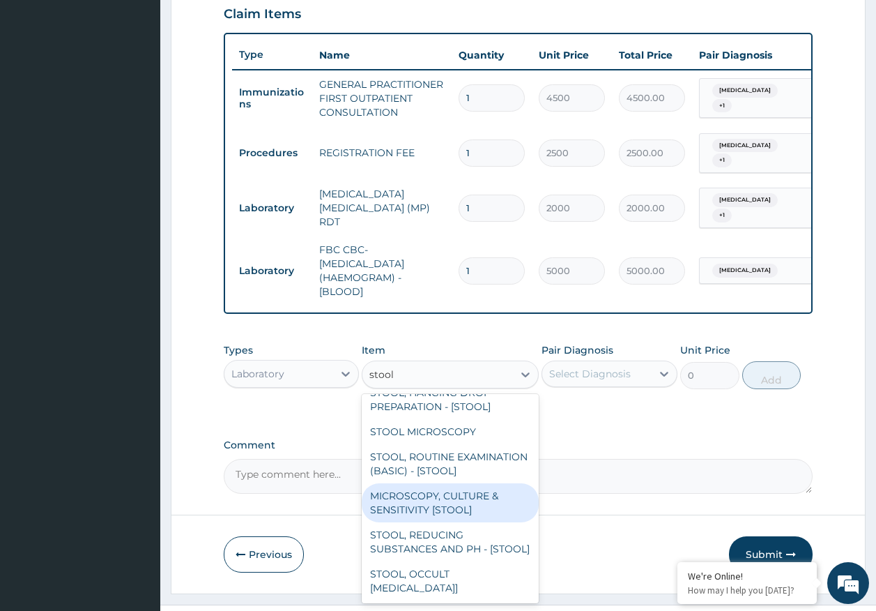
click at [462, 505] on div "MICROSCOPY, CULTURE & SENSITIVITY [STOOL]" at bounding box center [450, 502] width 177 height 39
type input "5000"
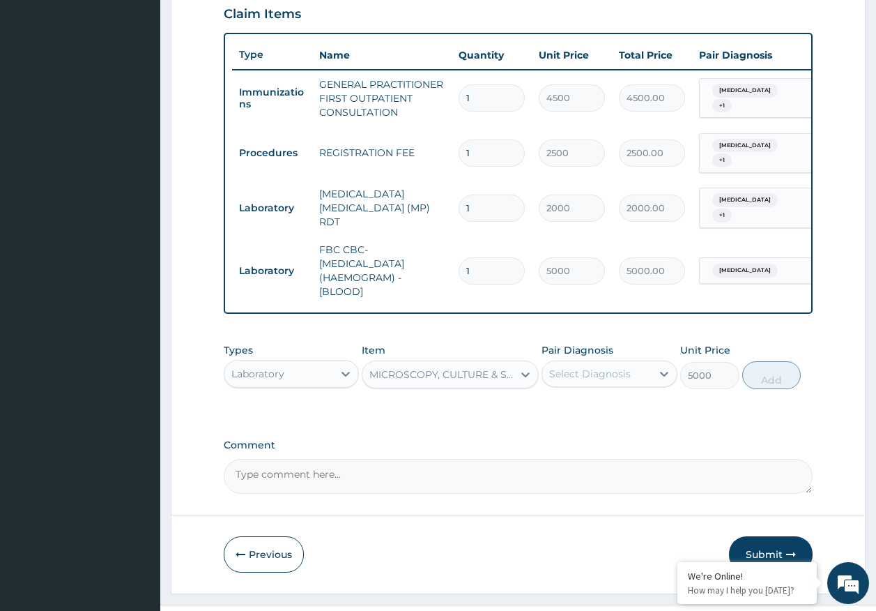
click at [639, 366] on div "Select Diagnosis" at bounding box center [596, 374] width 109 height 22
click at [579, 415] on div "Malaria" at bounding box center [610, 409] width 136 height 29
checkbox input "true"
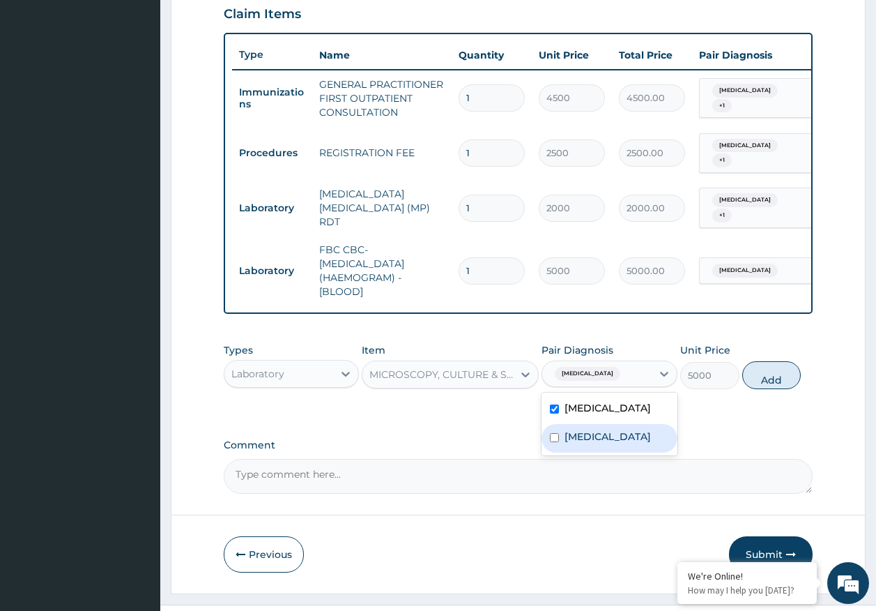
drag, startPoint x: 586, startPoint y: 432, endPoint x: 775, endPoint y: 388, distance: 193.3
click at [588, 433] on label "Sepsis" at bounding box center [608, 437] width 86 height 14
checkbox input "true"
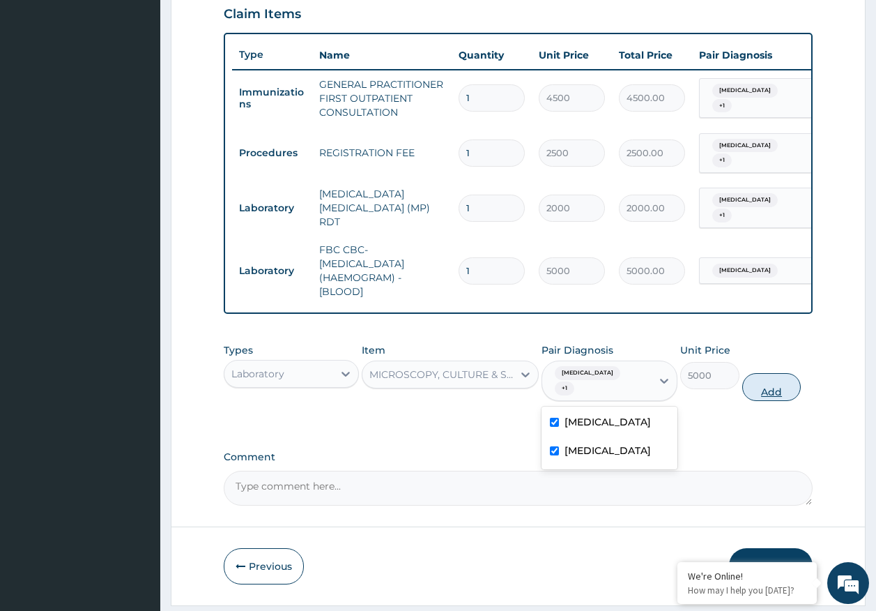
drag, startPoint x: 772, startPoint y: 369, endPoint x: 752, endPoint y: 369, distance: 19.5
click at [771, 373] on button "Add" at bounding box center [772, 387] width 59 height 28
type input "0"
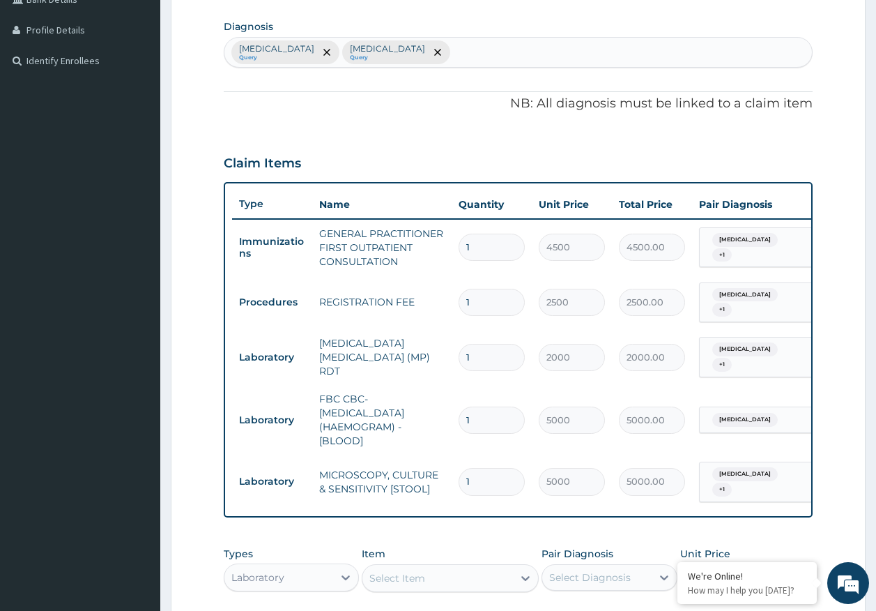
scroll to position [207, 0]
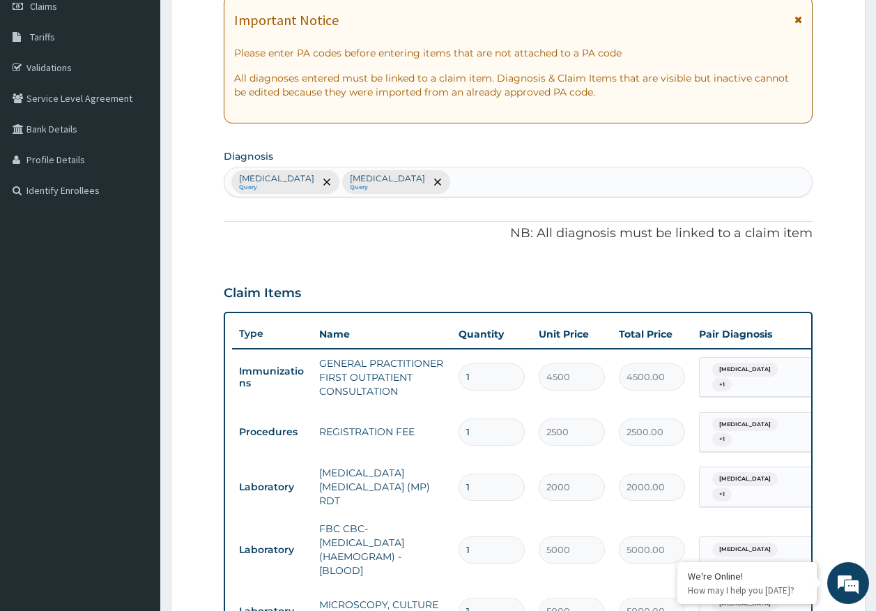
click at [402, 176] on div "Malaria Query Sepsis Query" at bounding box center [519, 181] width 588 height 29
type input "typhoi"
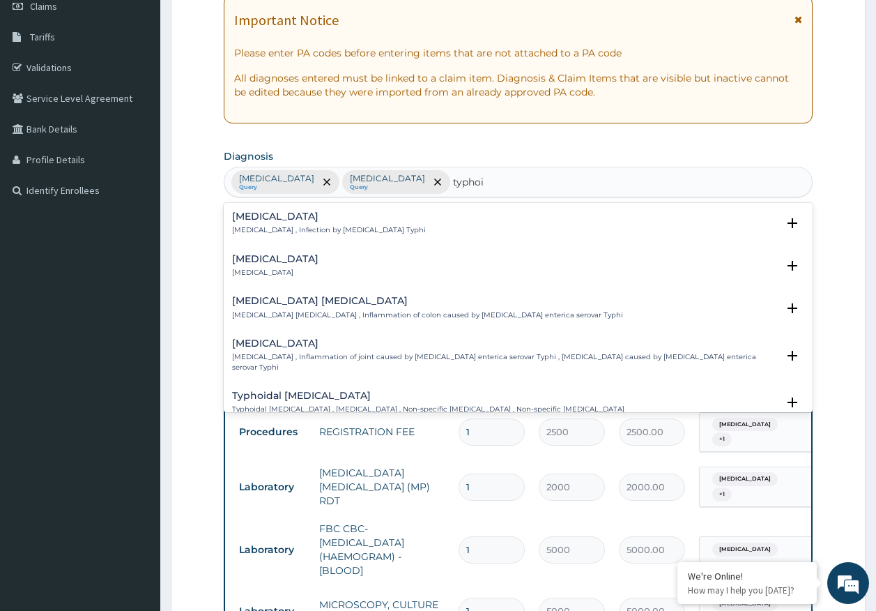
click at [264, 213] on h4 "Typhoid fever" at bounding box center [329, 216] width 194 height 10
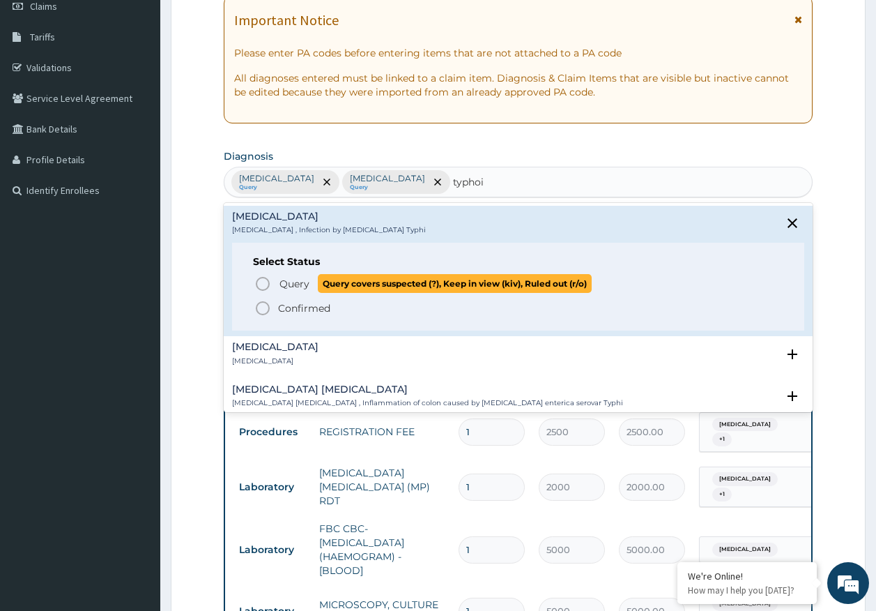
click at [297, 282] on span "Query" at bounding box center [295, 284] width 30 height 14
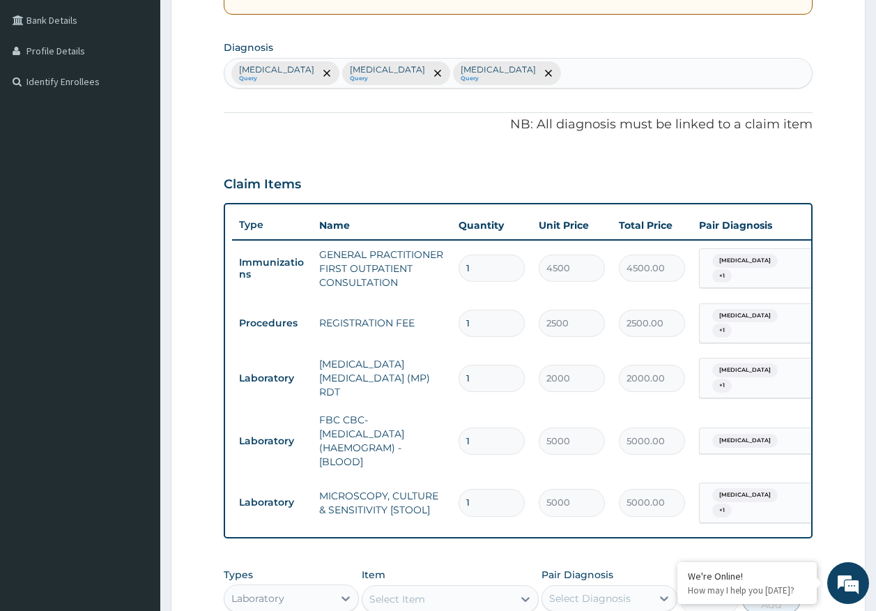
scroll to position [561, 0]
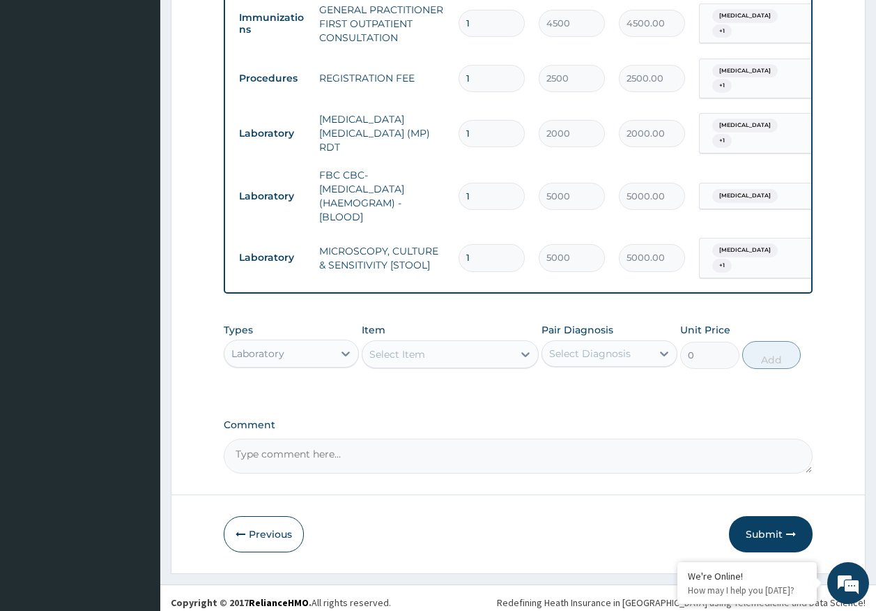
click at [745, 243] on span "[MEDICAL_DATA]" at bounding box center [746, 250] width 66 height 14
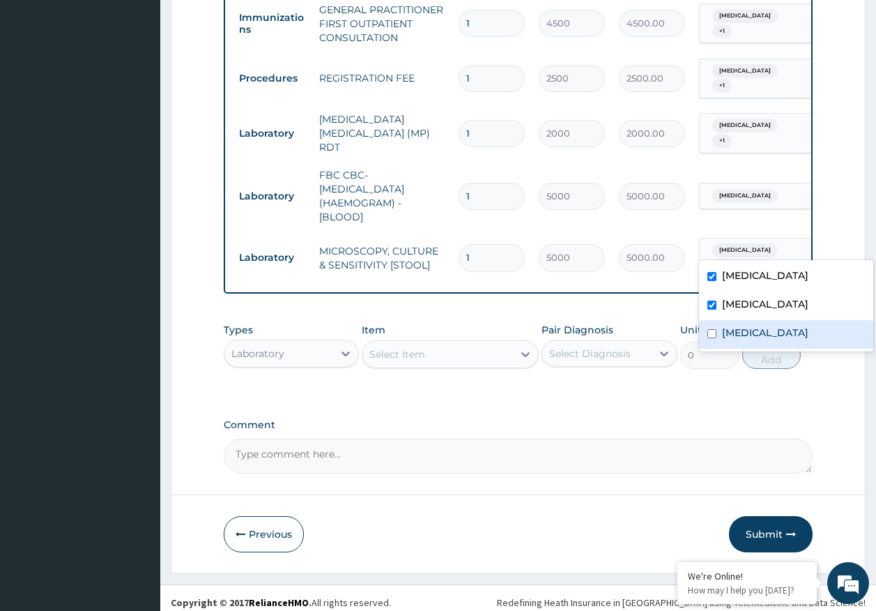
click at [750, 326] on label "Typhoid fever" at bounding box center [765, 333] width 86 height 14
checkbox input "true"
drag, startPoint x: 747, startPoint y: 312, endPoint x: 746, endPoint y: 296, distance: 16.1
click at [747, 310] on div "[MEDICAL_DATA]" at bounding box center [786, 305] width 174 height 29
checkbox input "false"
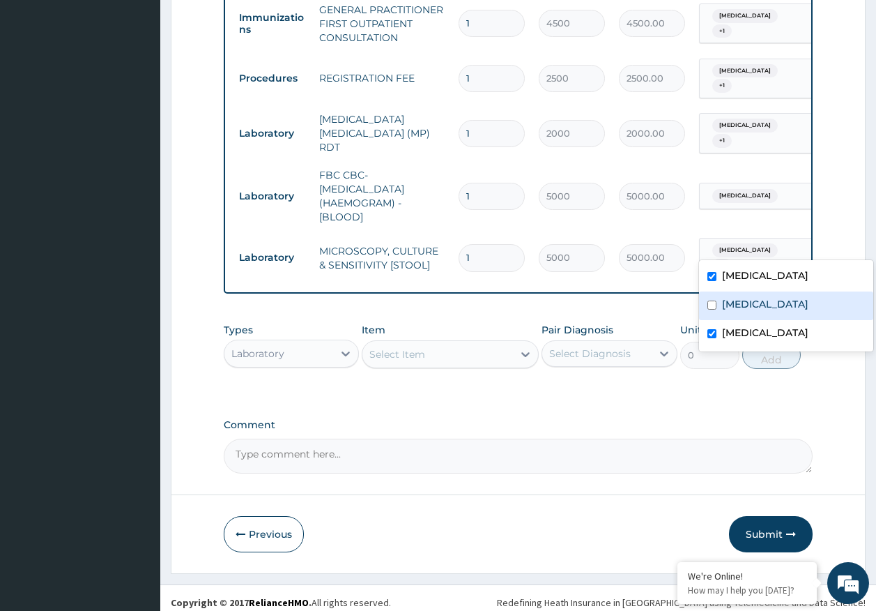
click at [745, 277] on label "[MEDICAL_DATA]" at bounding box center [765, 275] width 86 height 14
checkbox input "false"
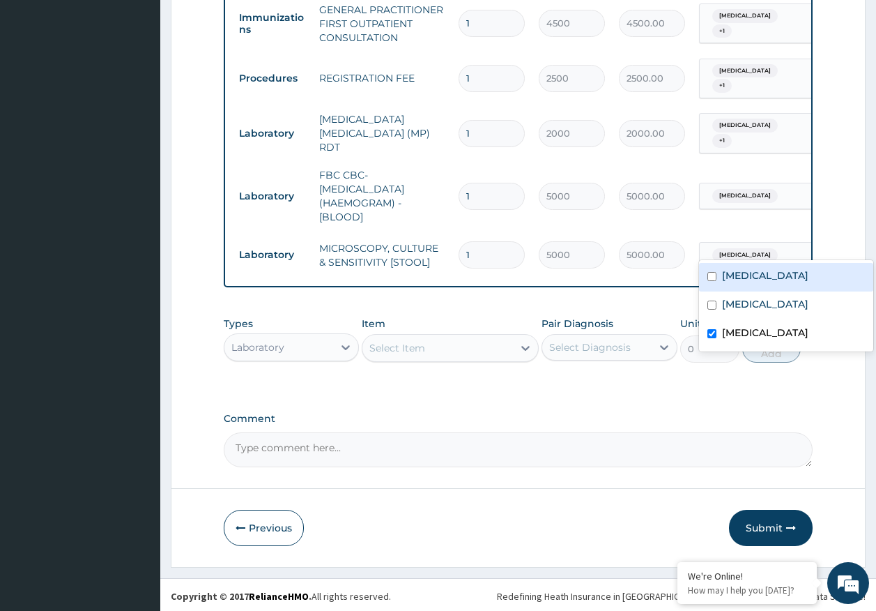
click at [358, 448] on textarea "Comment" at bounding box center [519, 449] width 590 height 35
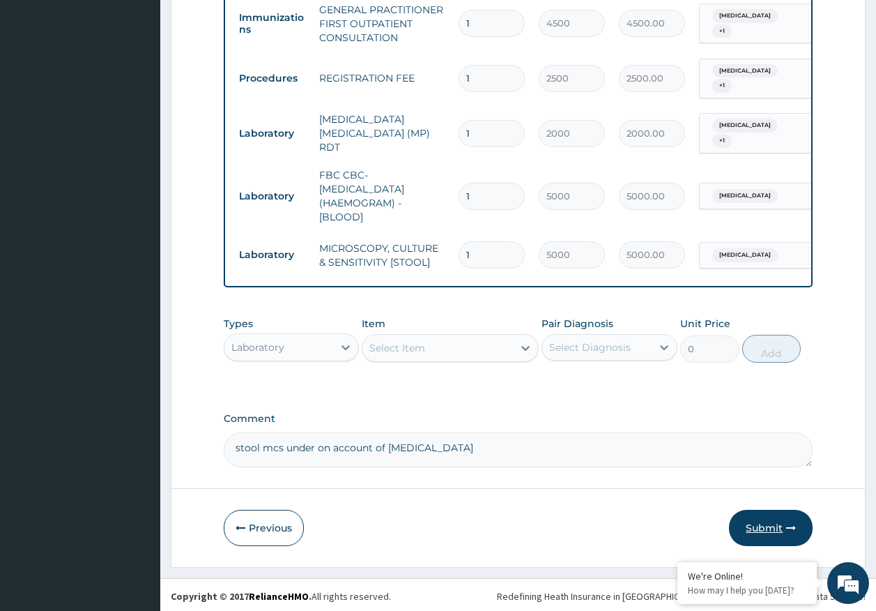
type textarea "stool mcs under on account of typhoid"
click at [764, 523] on button "Submit" at bounding box center [771, 528] width 84 height 36
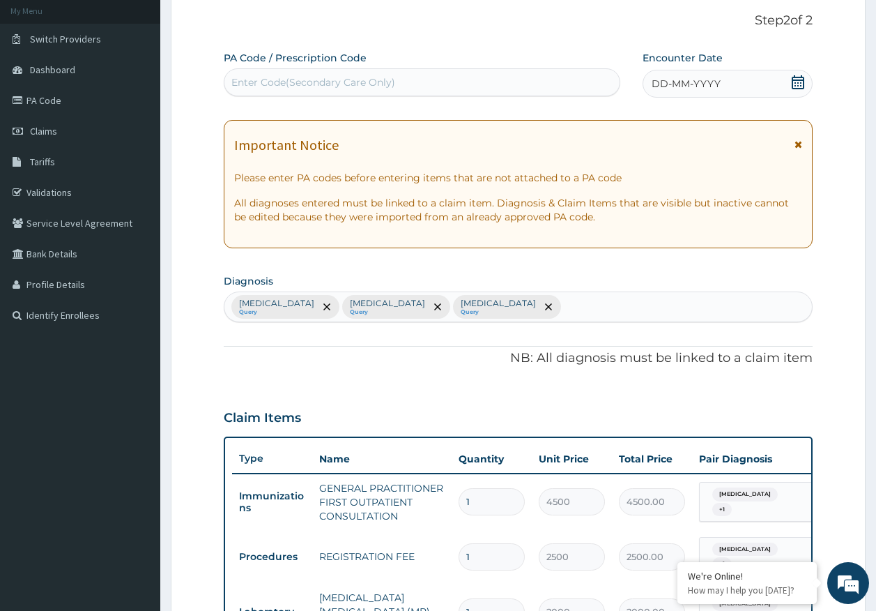
scroll to position [0, 0]
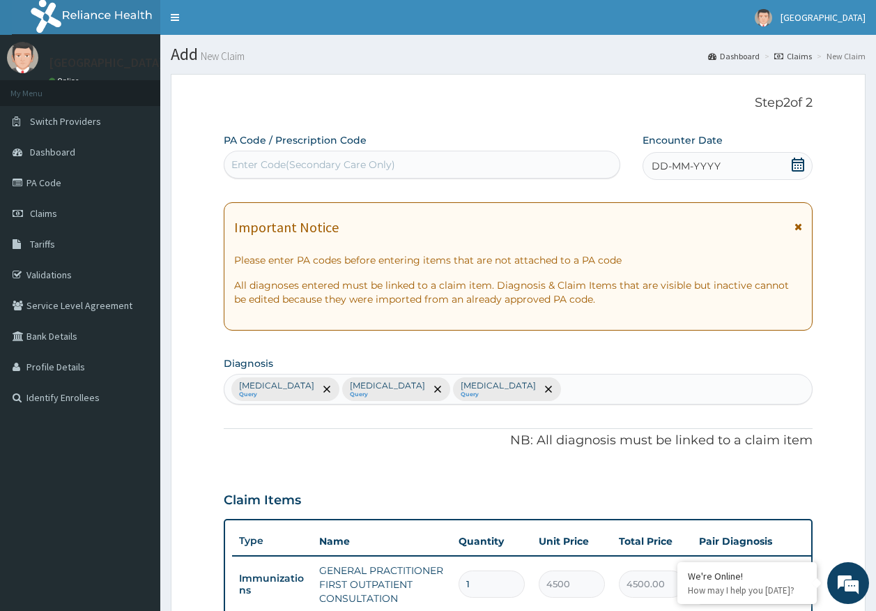
click at [681, 165] on span "DD-MM-YYYY" at bounding box center [686, 166] width 69 height 14
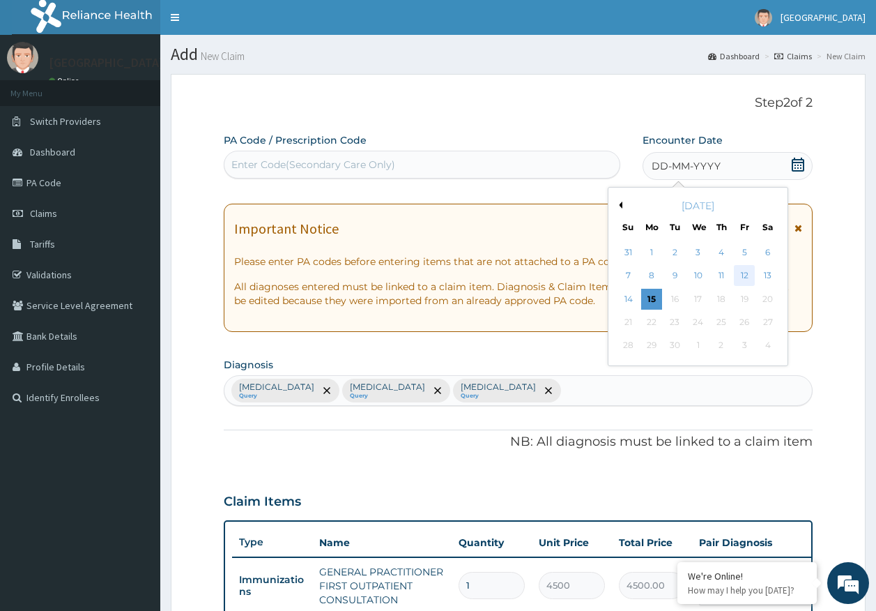
click at [745, 274] on div "12" at bounding box center [744, 276] width 21 height 21
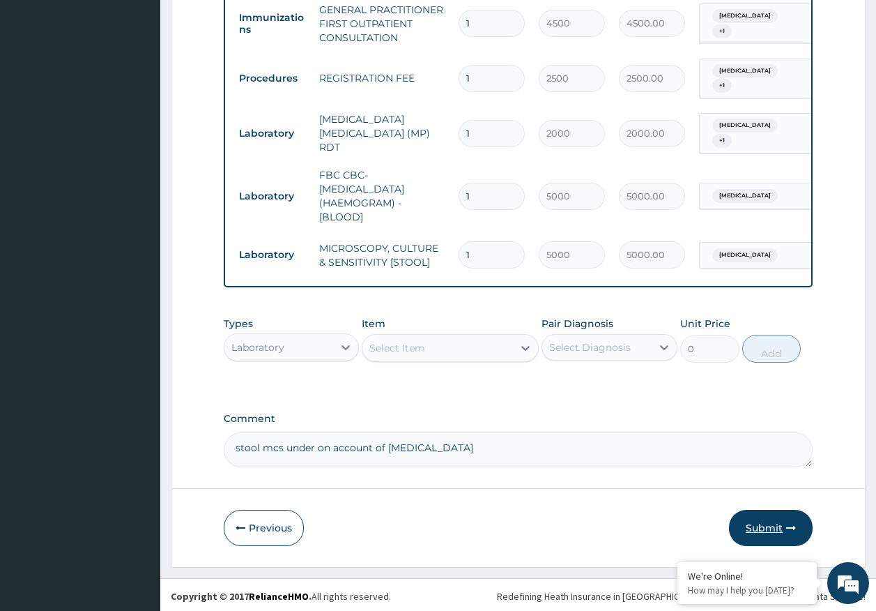
click at [747, 531] on button "Submit" at bounding box center [771, 528] width 84 height 36
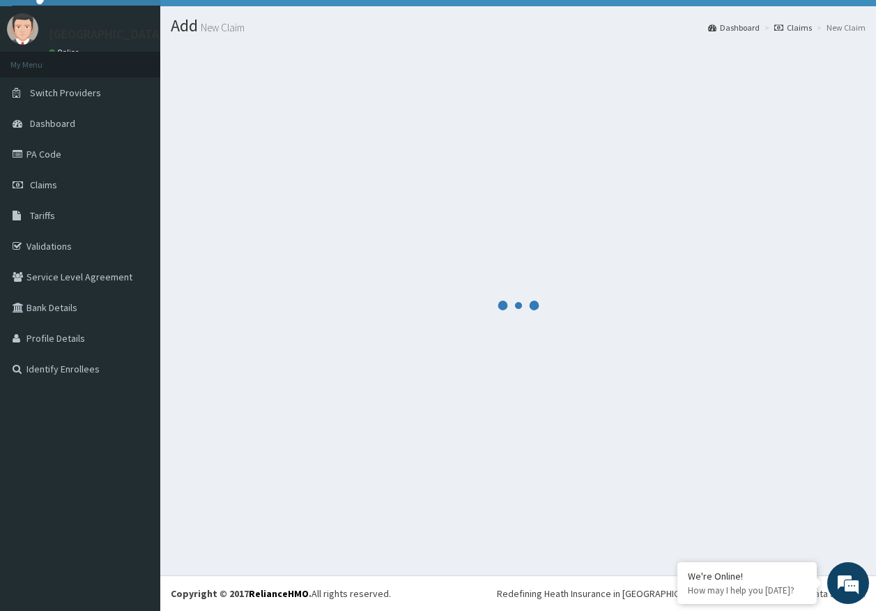
scroll to position [561, 0]
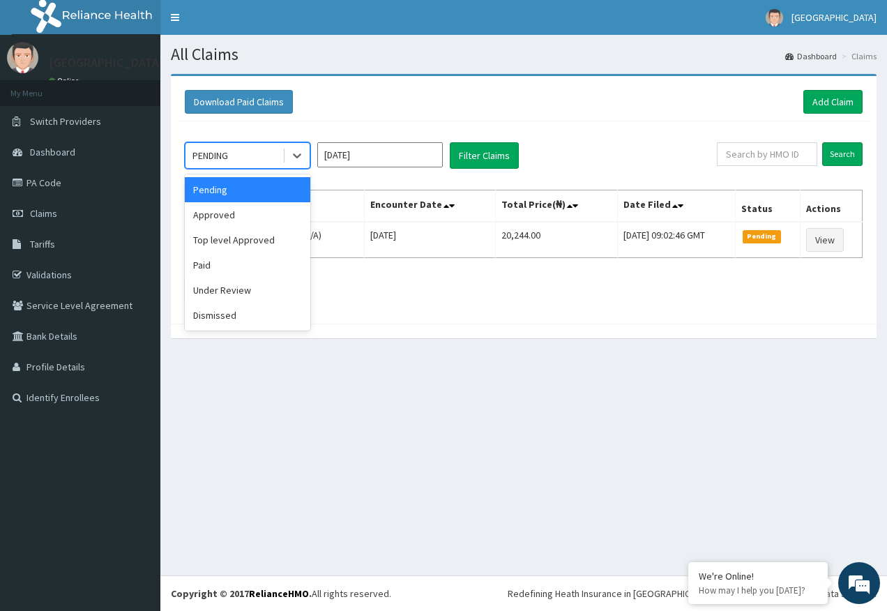
click at [236, 159] on div "PENDING" at bounding box center [233, 155] width 97 height 22
drag, startPoint x: 236, startPoint y: 218, endPoint x: 377, endPoint y: 159, distance: 151.9
click at [236, 216] on div "Approved" at bounding box center [248, 214] width 126 height 25
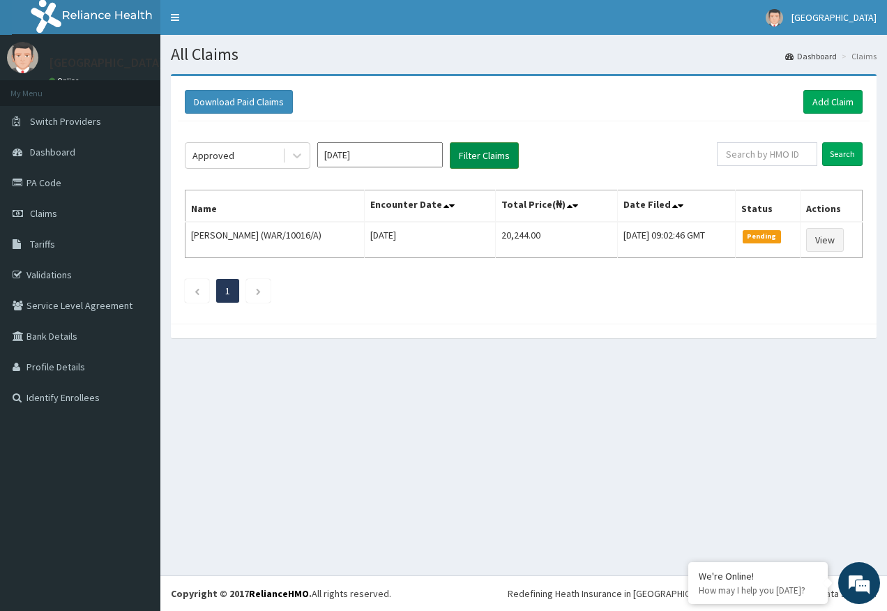
click at [494, 155] on button "Filter Claims" at bounding box center [484, 155] width 69 height 26
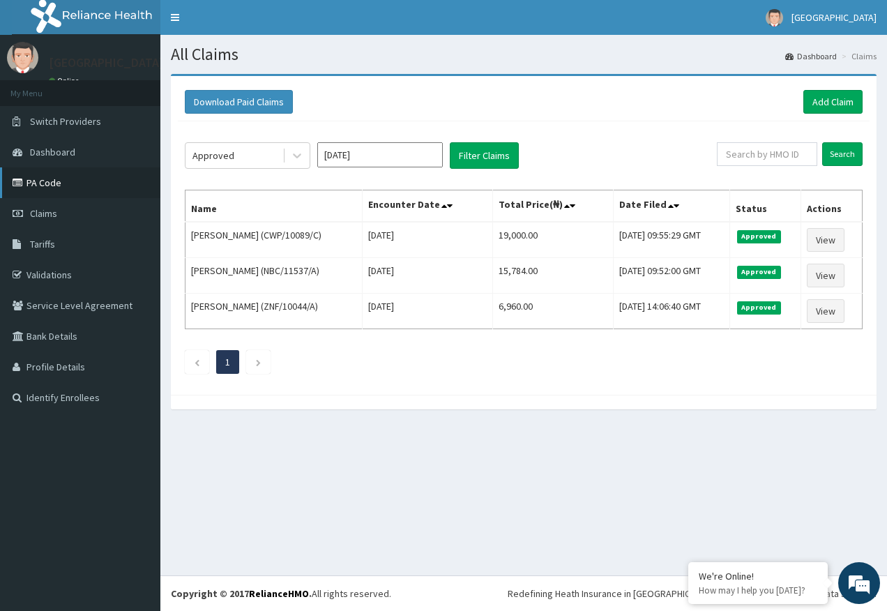
click at [69, 185] on link "PA Code" at bounding box center [80, 182] width 160 height 31
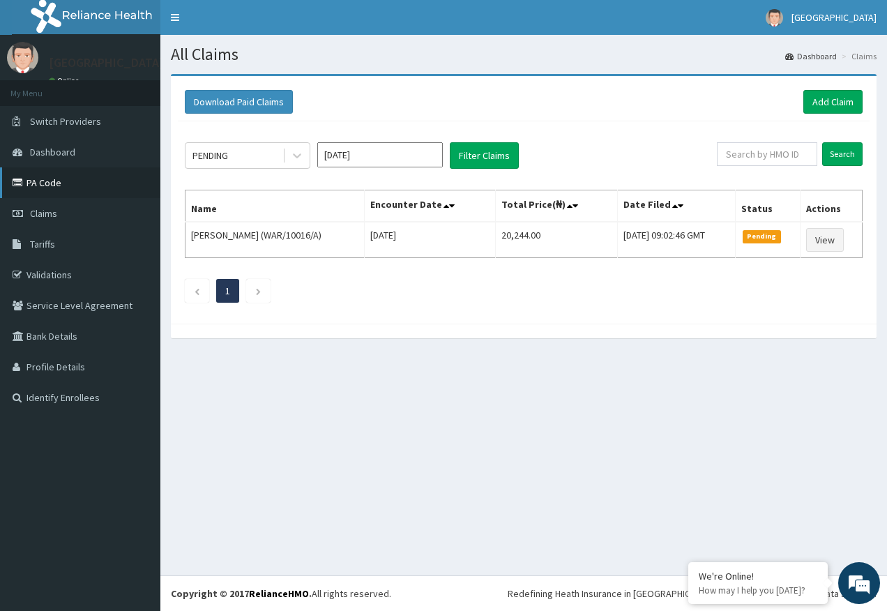
click at [56, 187] on link "PA Code" at bounding box center [80, 182] width 160 height 31
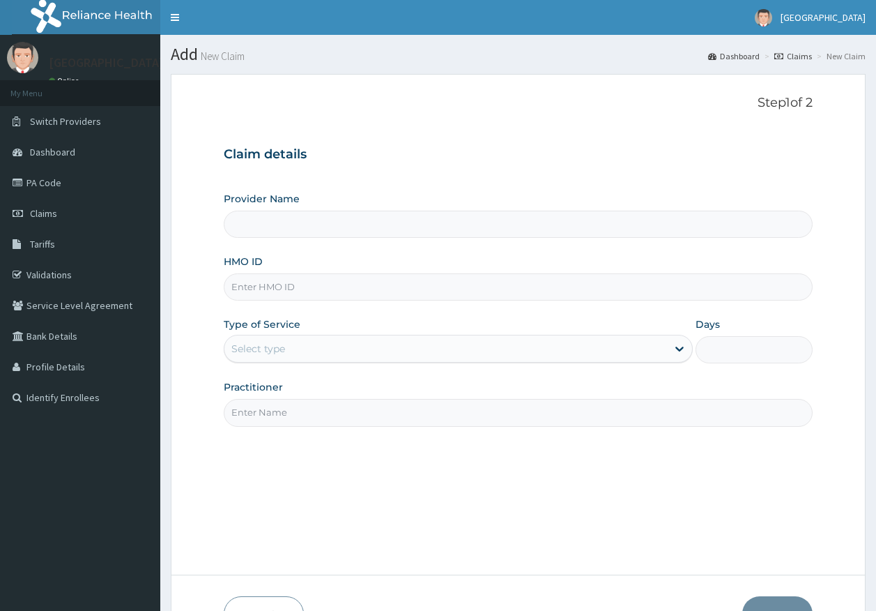
click at [266, 291] on input "HMO ID" at bounding box center [519, 286] width 590 height 27
paste input "SFS/10010/A"
type input "SFS/10010/A"
click at [271, 345] on div "Select type" at bounding box center [258, 349] width 54 height 14
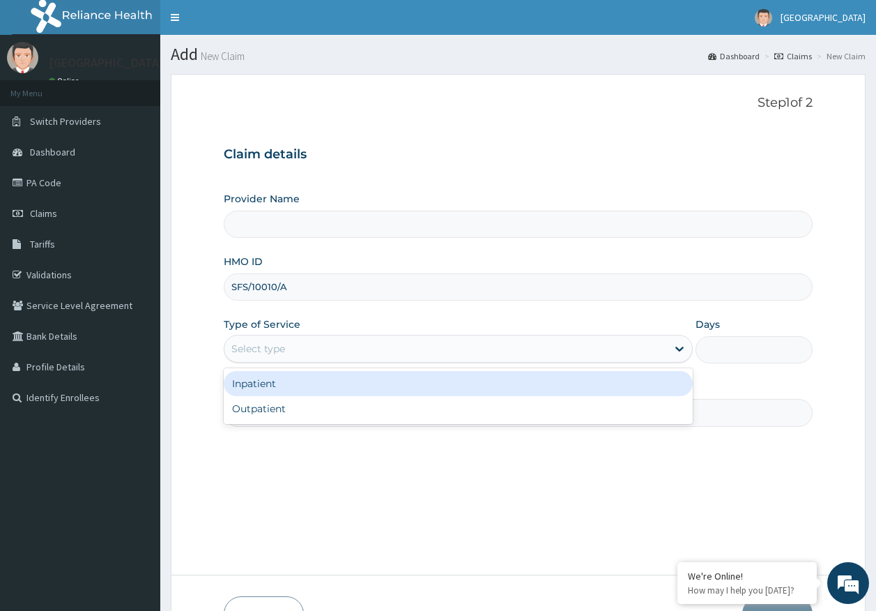
type input "Kingtrust Medical Center"
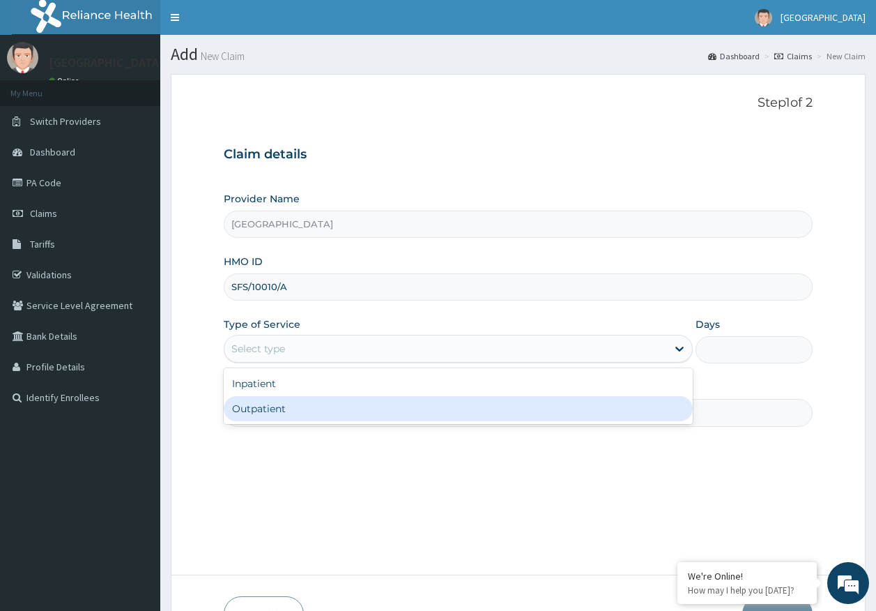
click at [278, 411] on div "Outpatient" at bounding box center [458, 408] width 469 height 25
type input "1"
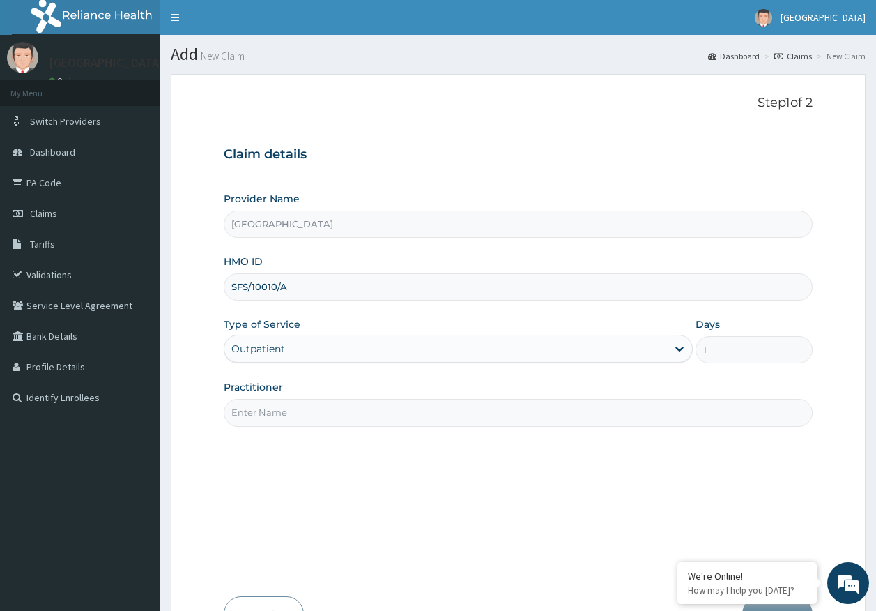
click at [287, 418] on input "Practitioner" at bounding box center [519, 412] width 590 height 27
type input "[PERSON_NAME]"
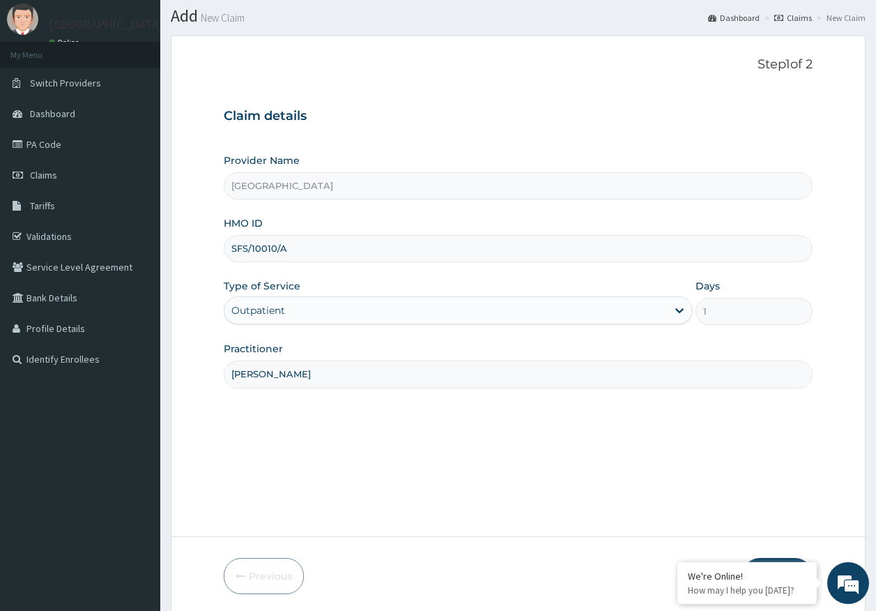
scroll to position [89, 0]
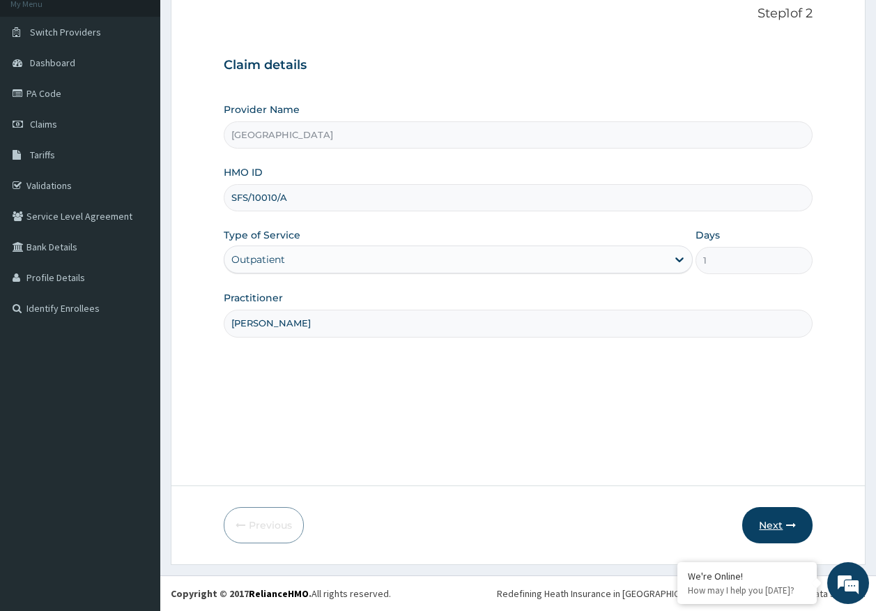
click at [782, 522] on button "Next" at bounding box center [778, 525] width 70 height 36
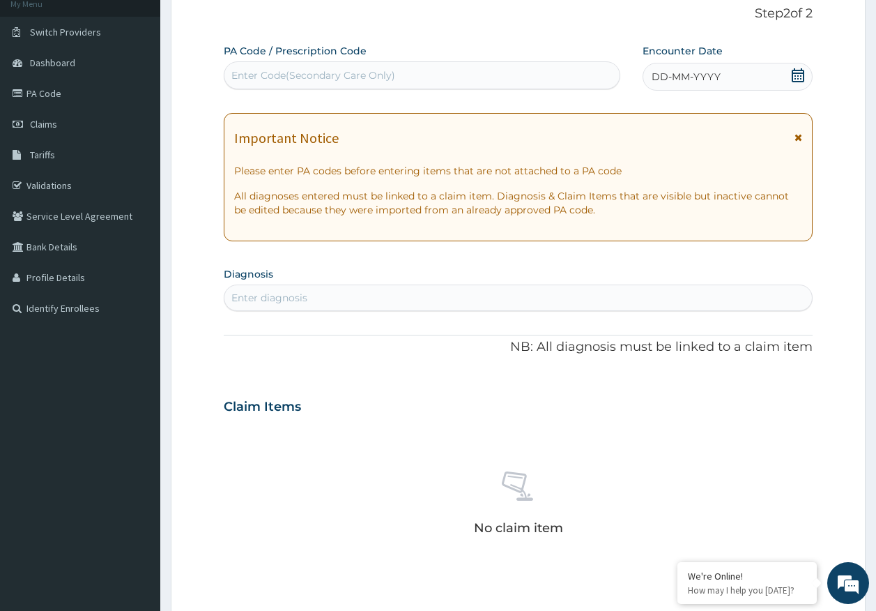
click at [722, 79] on div "DD-MM-YYYY" at bounding box center [728, 77] width 170 height 28
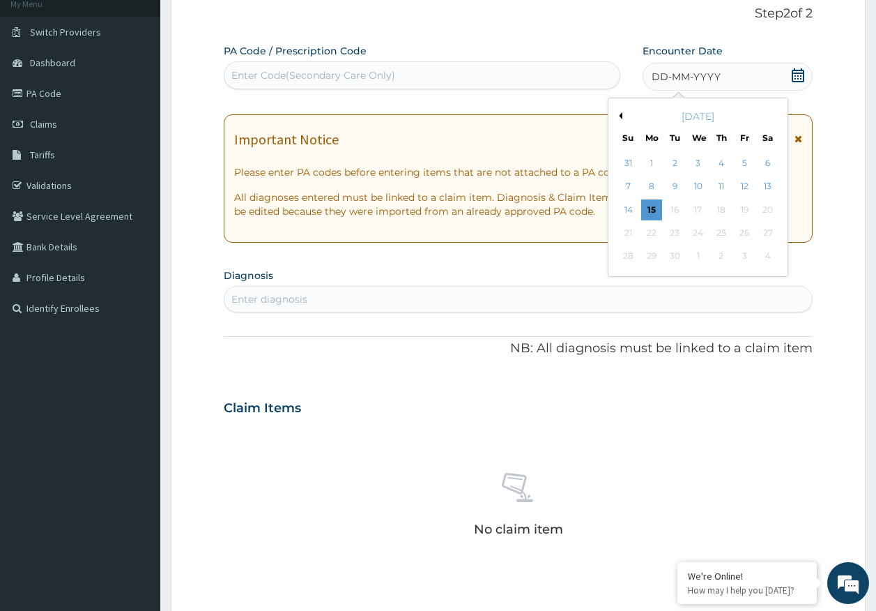
click at [340, 69] on div "Enter Code(Secondary Care Only)" at bounding box center [313, 75] width 164 height 14
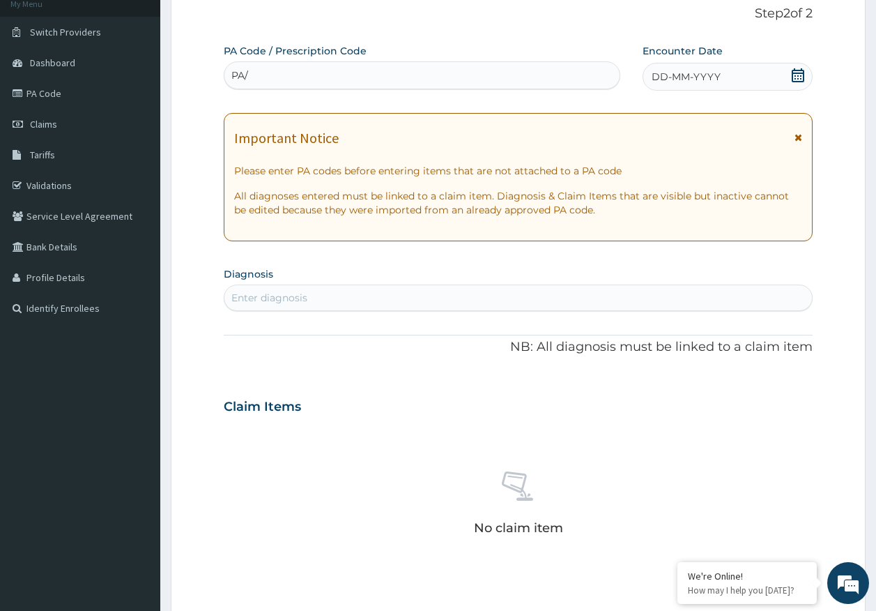
scroll to position [0, 0]
type input "PA/3E4EB2"
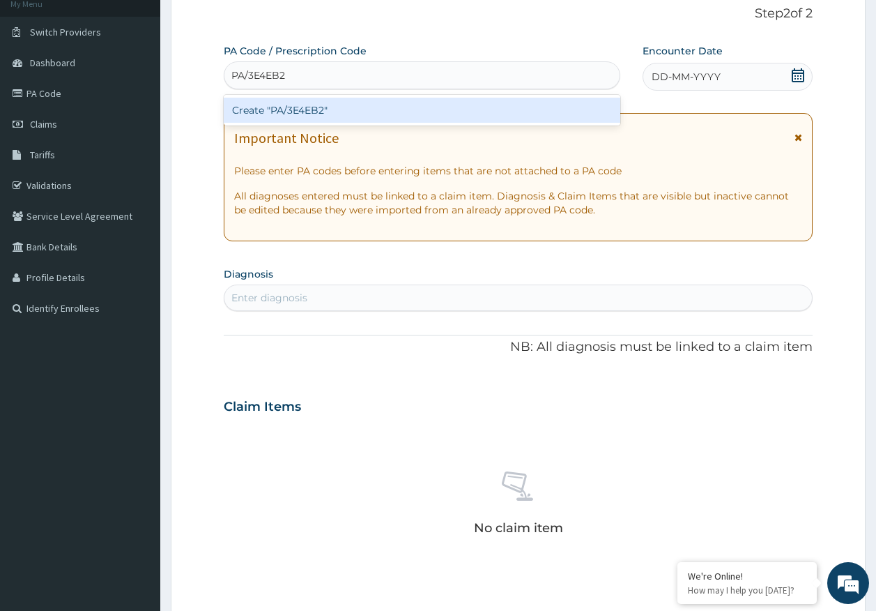
click at [334, 114] on div "Create "PA/3E4EB2"" at bounding box center [422, 110] width 397 height 25
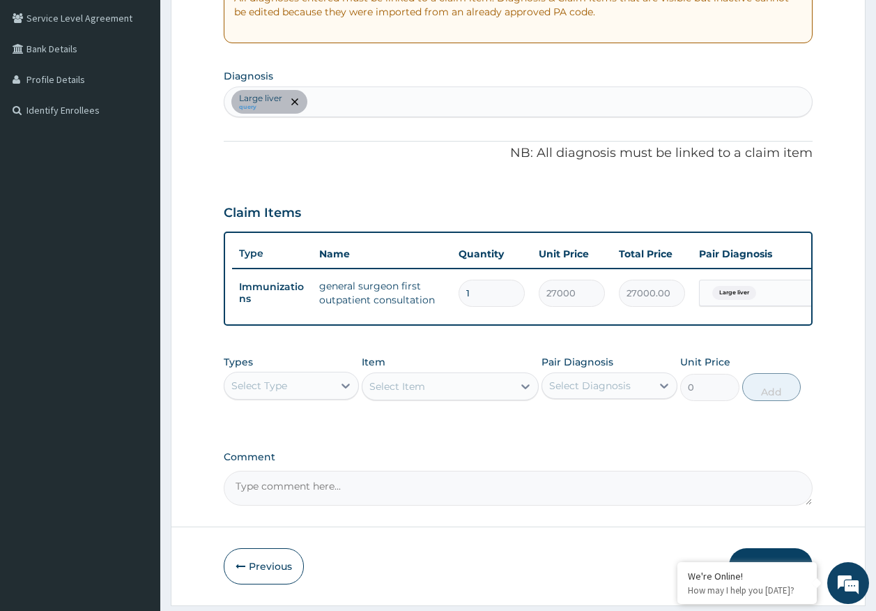
scroll to position [339, 0]
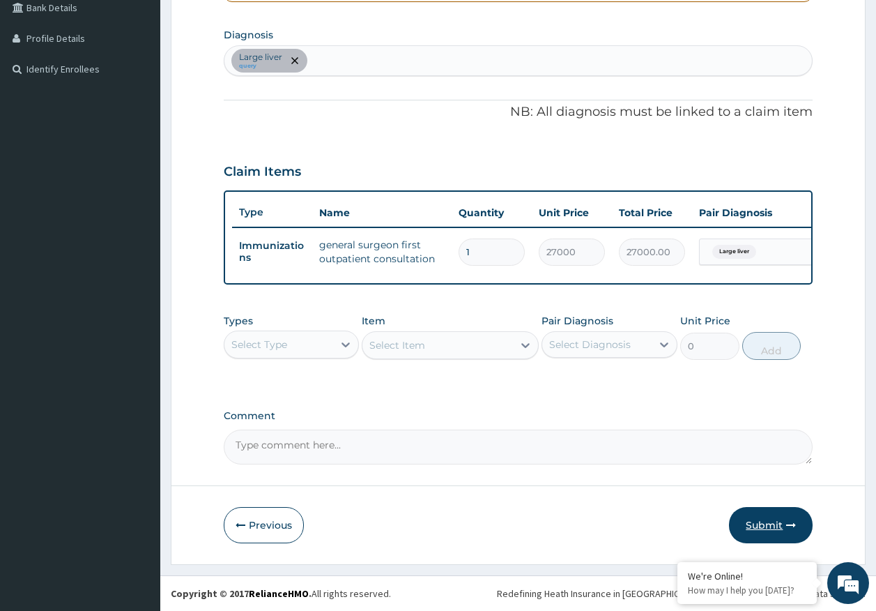
click at [777, 523] on button "Submit" at bounding box center [771, 525] width 84 height 36
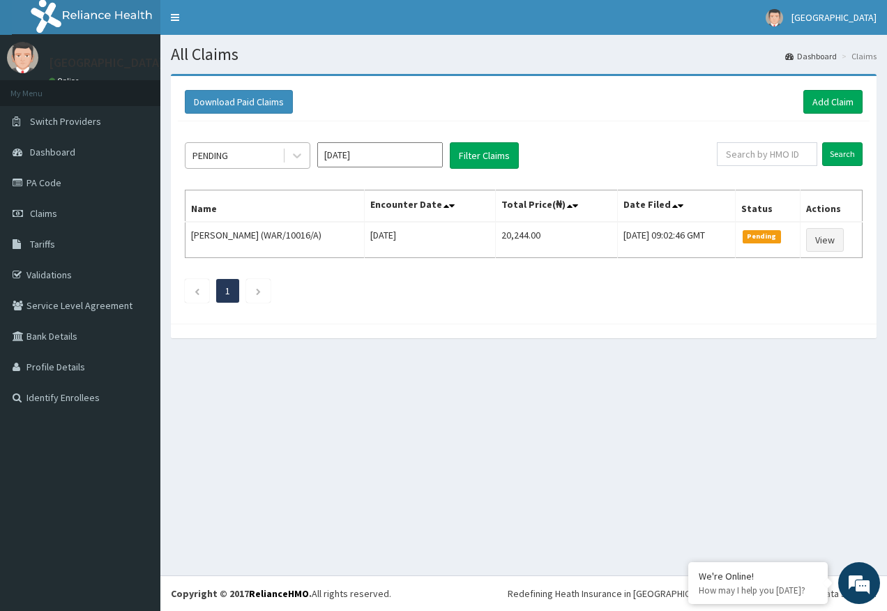
drag, startPoint x: 228, startPoint y: 150, endPoint x: 231, endPoint y: 162, distance: 13.0
click at [228, 150] on div "PENDING" at bounding box center [210, 156] width 36 height 14
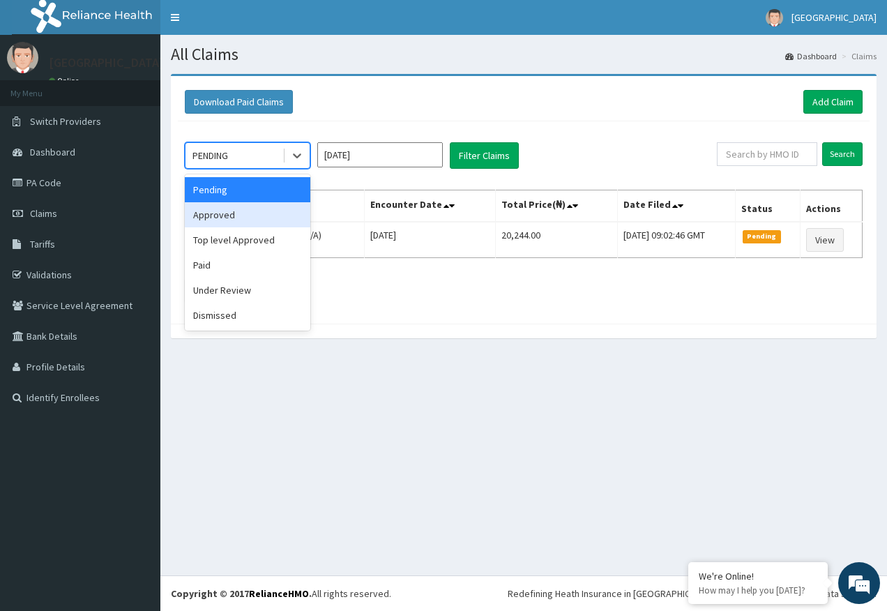
drag, startPoint x: 229, startPoint y: 219, endPoint x: 395, endPoint y: 207, distance: 166.4
click at [230, 218] on div "Approved" at bounding box center [248, 214] width 126 height 25
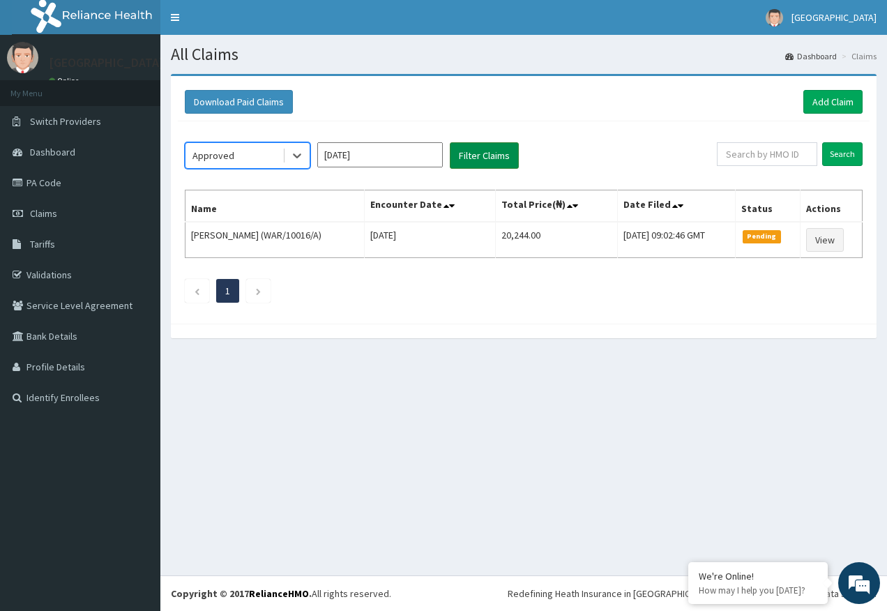
click at [496, 156] on button "Filter Claims" at bounding box center [484, 155] width 69 height 26
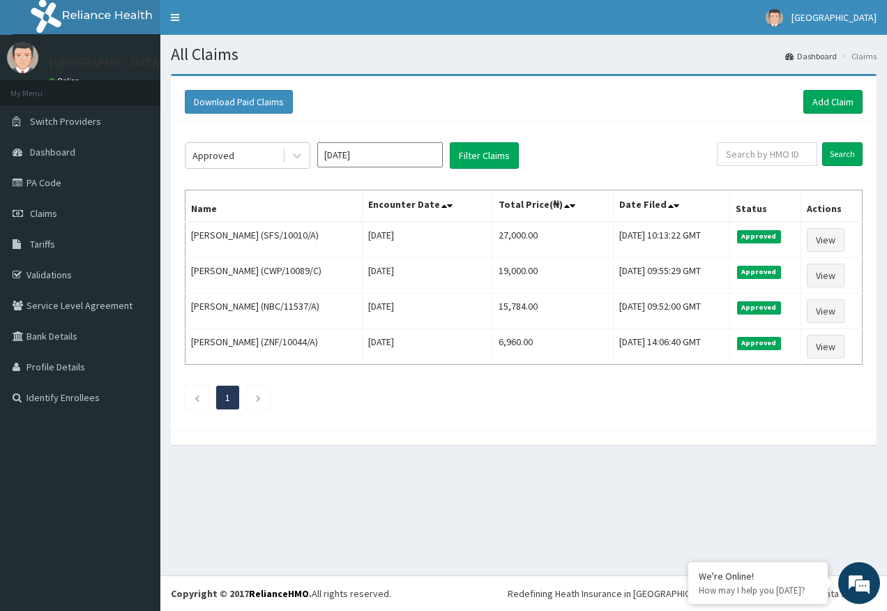
drag, startPoint x: 47, startPoint y: 183, endPoint x: 55, endPoint y: 89, distance: 95.2
click at [47, 183] on link "PA Code" at bounding box center [80, 182] width 160 height 31
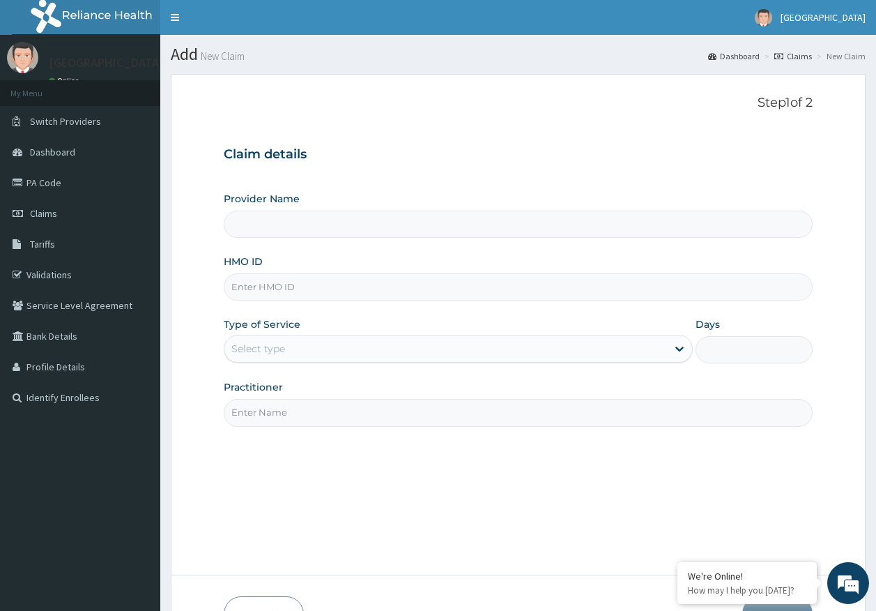
type input "[GEOGRAPHIC_DATA]"
click at [267, 284] on input "HMO ID" at bounding box center [519, 286] width 590 height 27
paste input "HTD/10001/A"
type input "HTD/10001/A"
click at [256, 335] on div "Select type" at bounding box center [458, 349] width 469 height 28
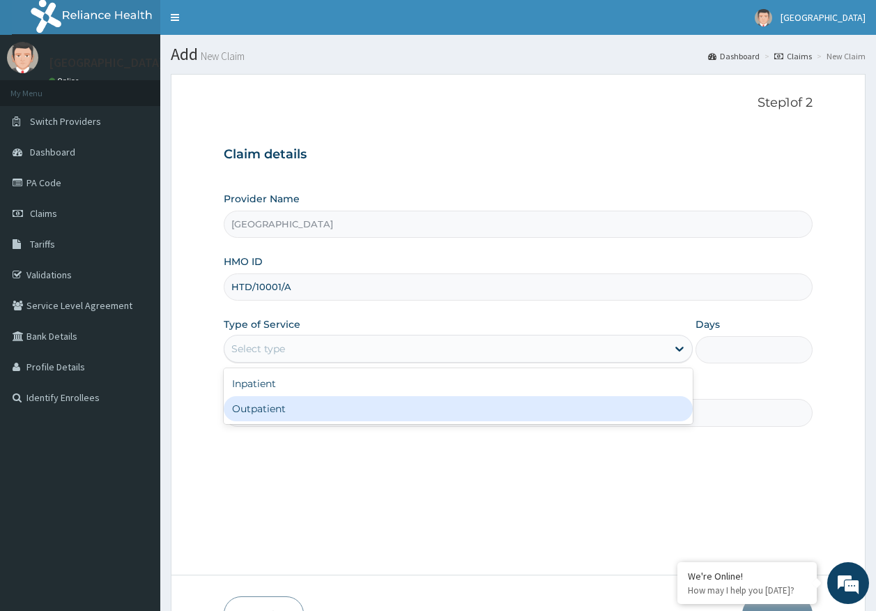
click at [265, 411] on div "Outpatient" at bounding box center [458, 408] width 469 height 25
type input "1"
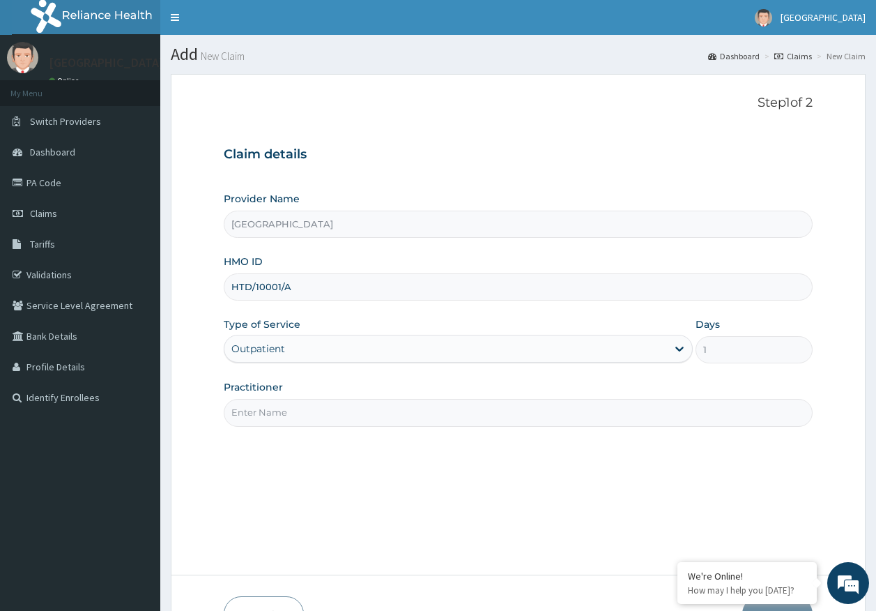
click at [283, 417] on input "Practitioner" at bounding box center [519, 412] width 590 height 27
type input "DR AJAYI"
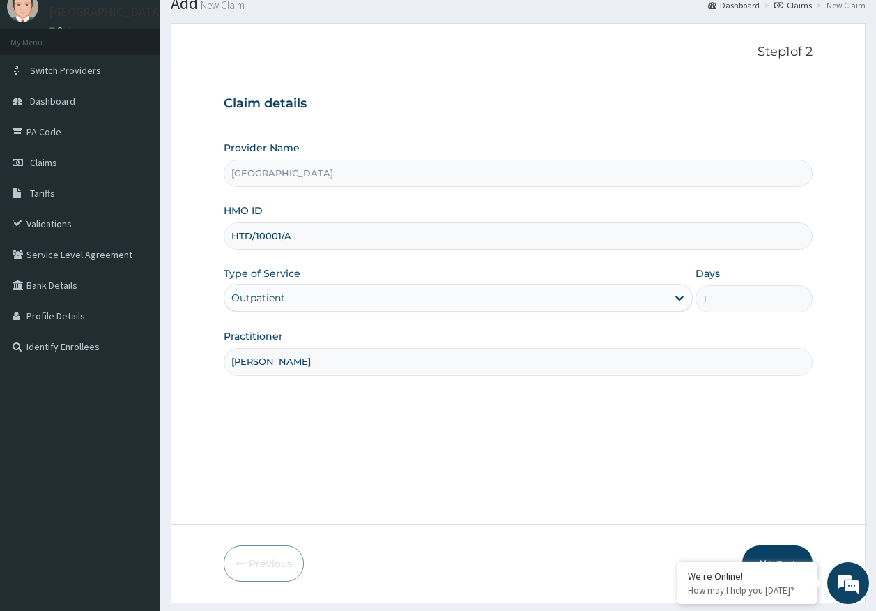
scroll to position [89, 0]
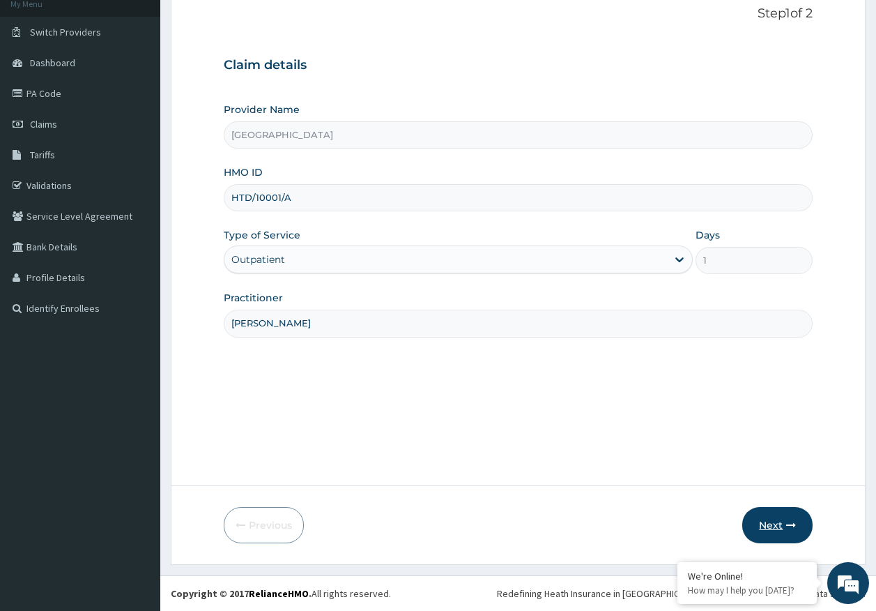
click at [766, 521] on button "Next" at bounding box center [778, 525] width 70 height 36
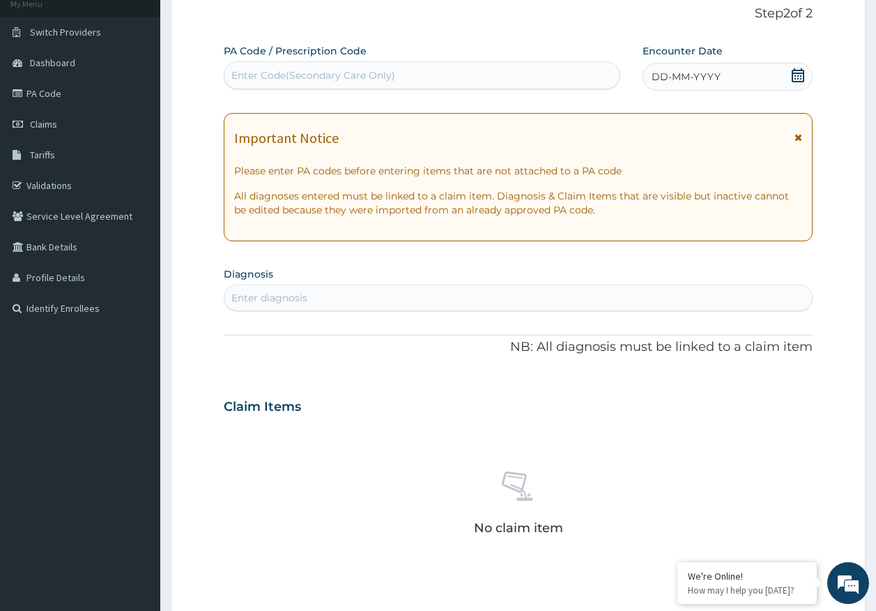
click at [554, 85] on div "Enter Code(Secondary Care Only)" at bounding box center [423, 75] width 396 height 22
type input "PA/46B7D7"
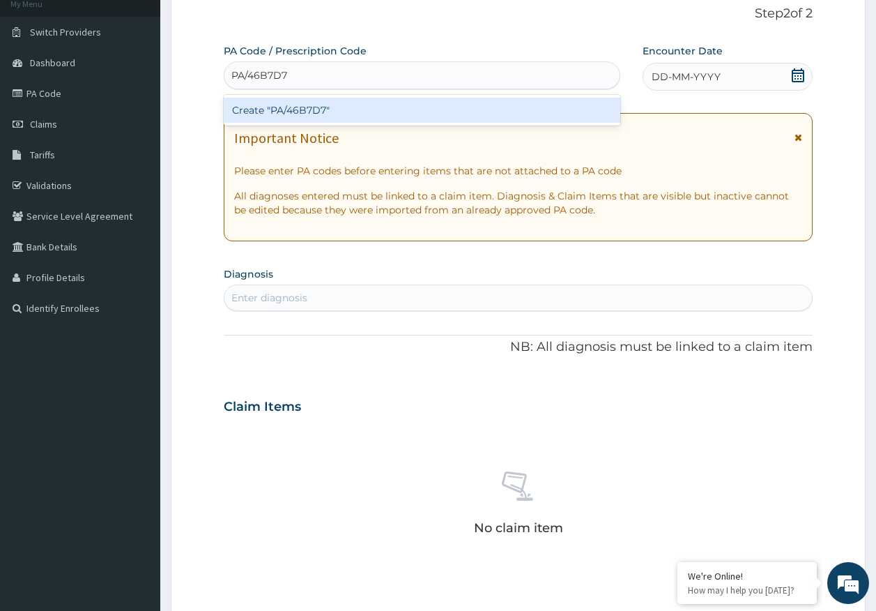
click at [358, 106] on div "Create "PA/46B7D7"" at bounding box center [422, 110] width 397 height 25
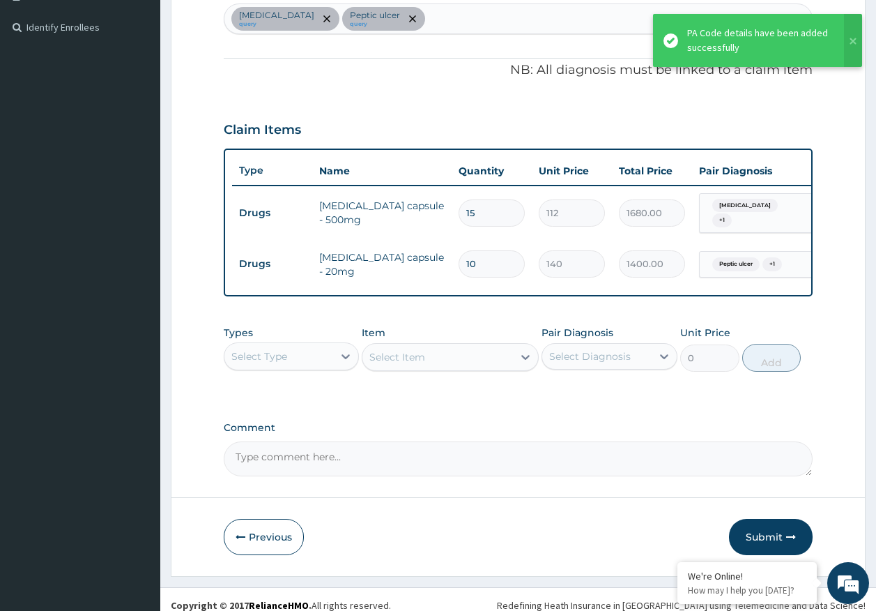
scroll to position [387, 0]
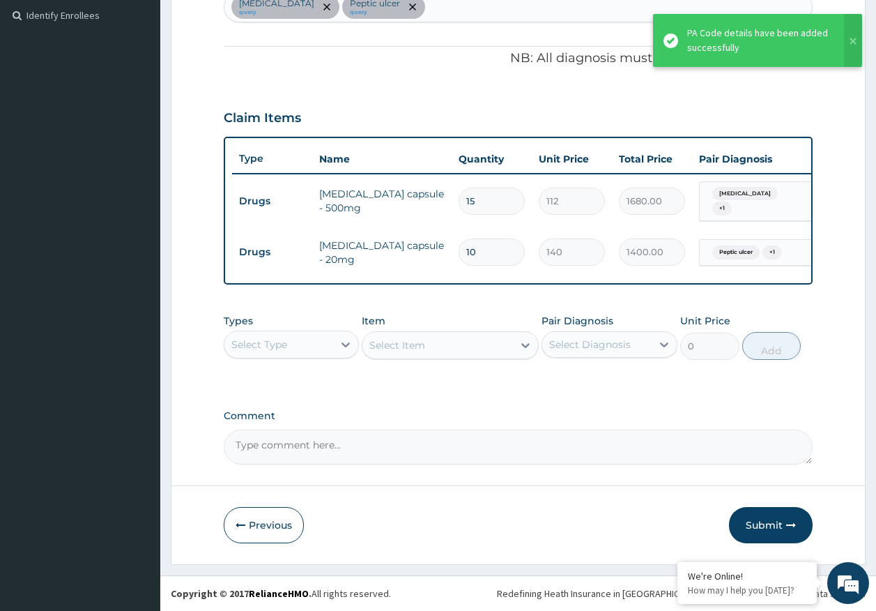
click at [296, 340] on div "Select Type" at bounding box center [279, 344] width 109 height 22
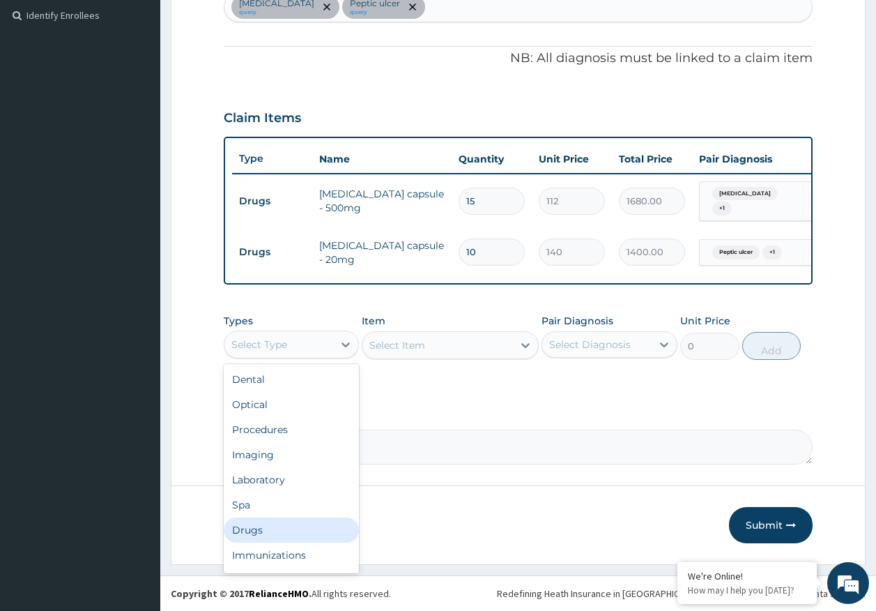
click at [262, 534] on div "Drugs" at bounding box center [292, 529] width 136 height 25
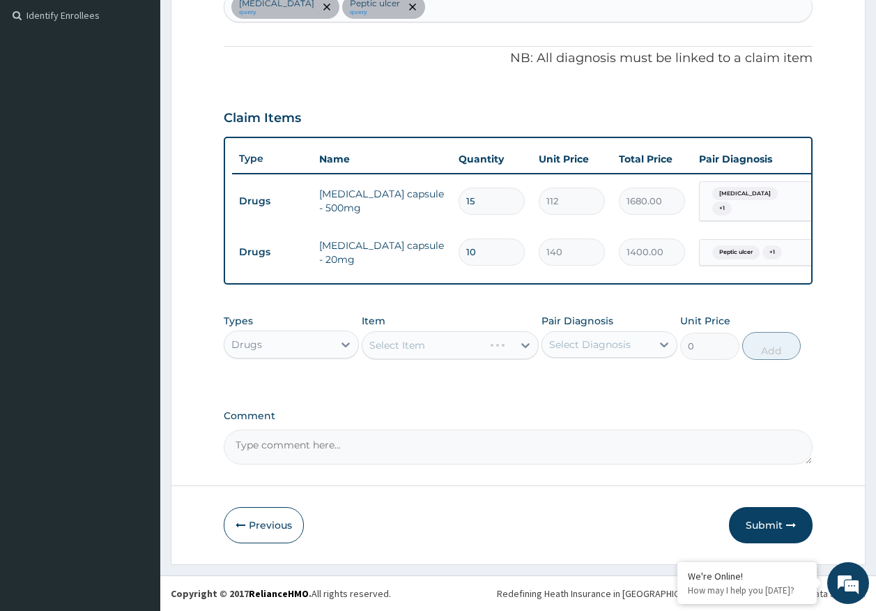
scroll to position [38, 0]
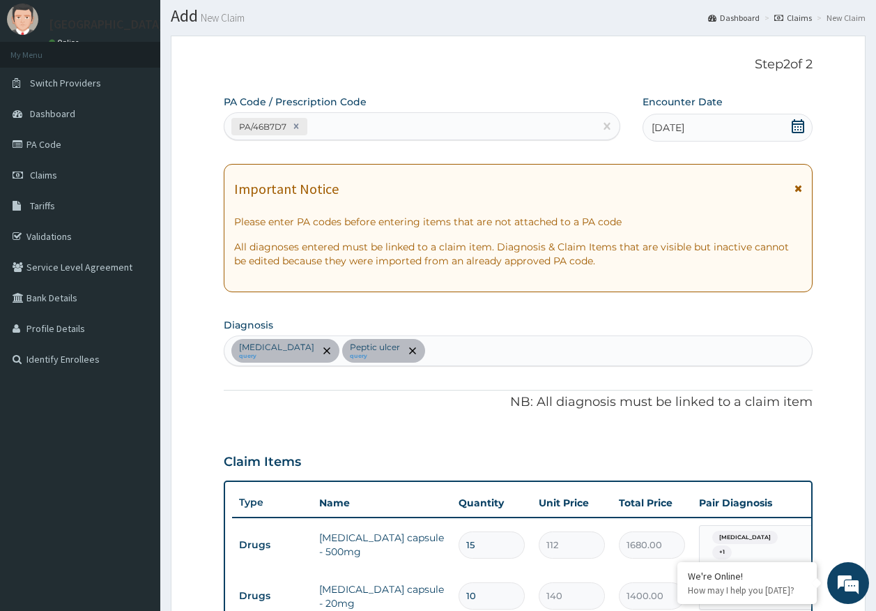
click at [406, 351] on div "Gastritis query Peptic ulcer query" at bounding box center [519, 350] width 588 height 29
type input "insomnia"
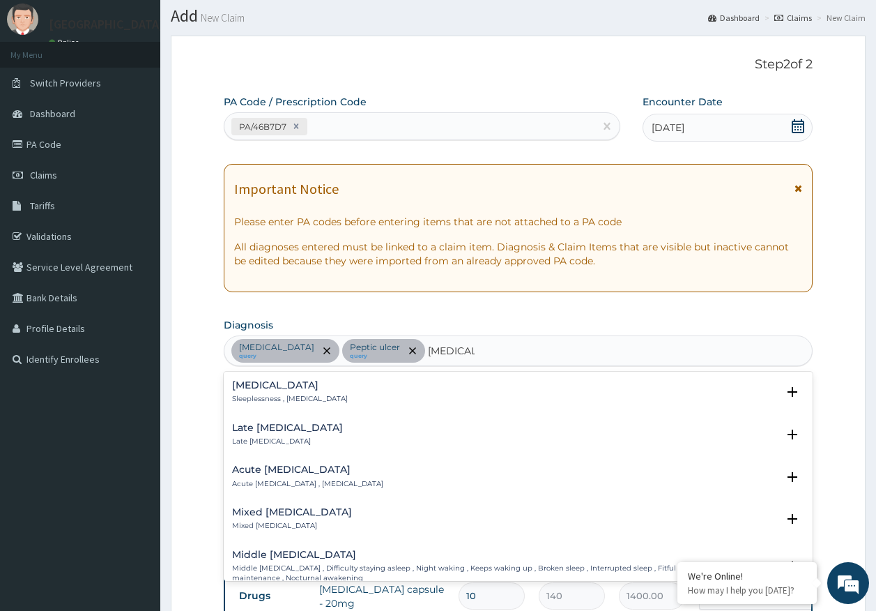
click at [236, 397] on p "Sleeplessness , Insomnia" at bounding box center [290, 399] width 116 height 10
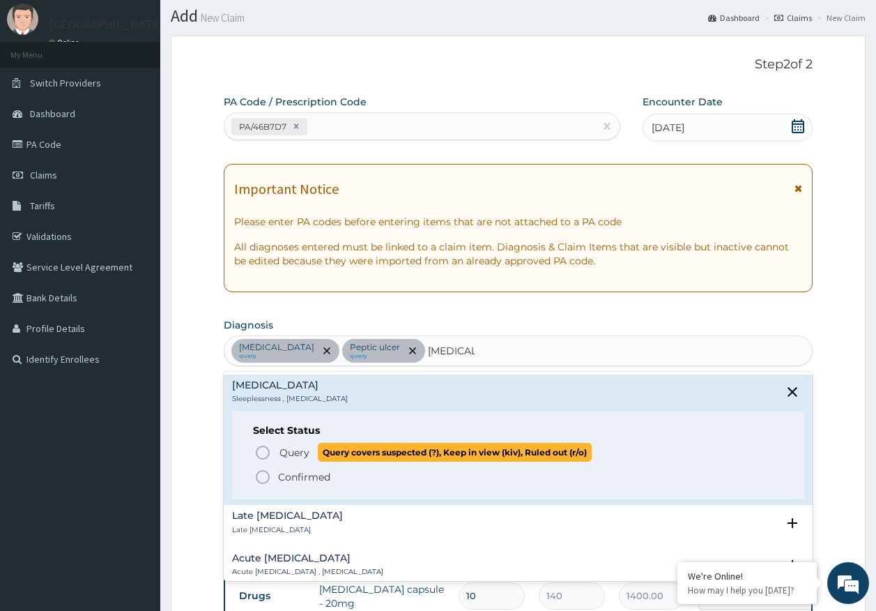
click at [289, 450] on span "Query" at bounding box center [295, 453] width 30 height 14
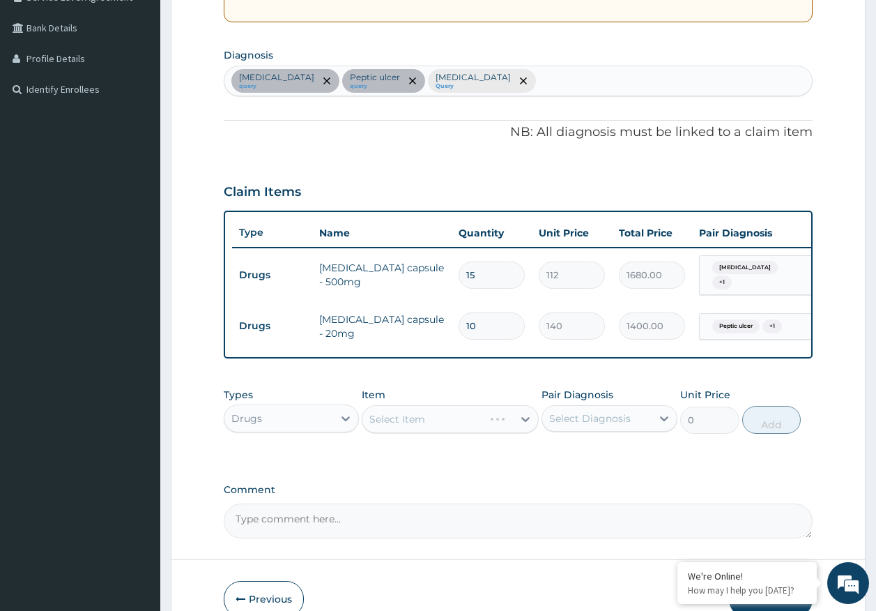
scroll to position [317, 0]
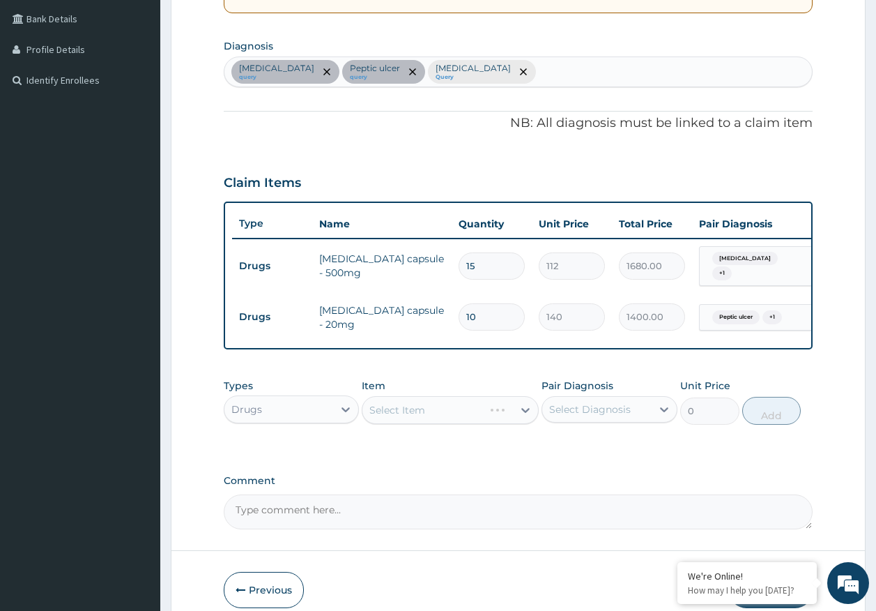
click at [588, 413] on div "Select Diagnosis" at bounding box center [590, 409] width 82 height 14
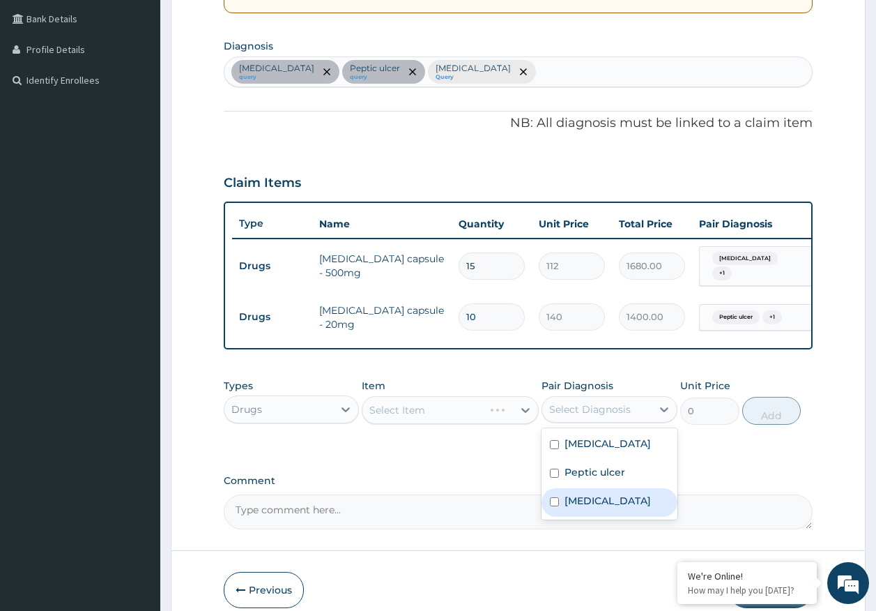
click at [588, 503] on label "Insomnia" at bounding box center [608, 501] width 86 height 14
checkbox input "true"
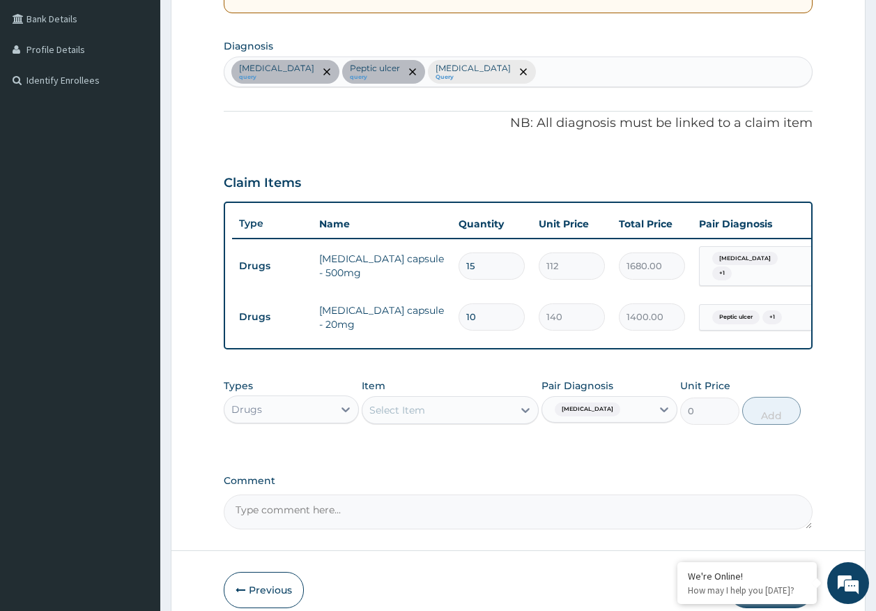
click at [449, 421] on div "Select Item" at bounding box center [438, 410] width 151 height 22
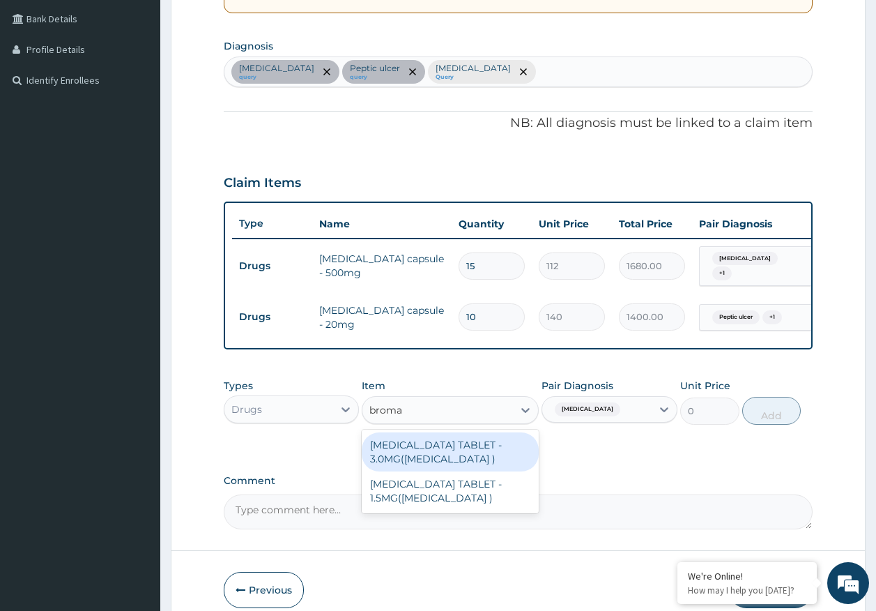
type input "bromaz"
click at [453, 449] on div "[MEDICAL_DATA] TABLET - 3.0MG([MEDICAL_DATA] )" at bounding box center [450, 451] width 177 height 39
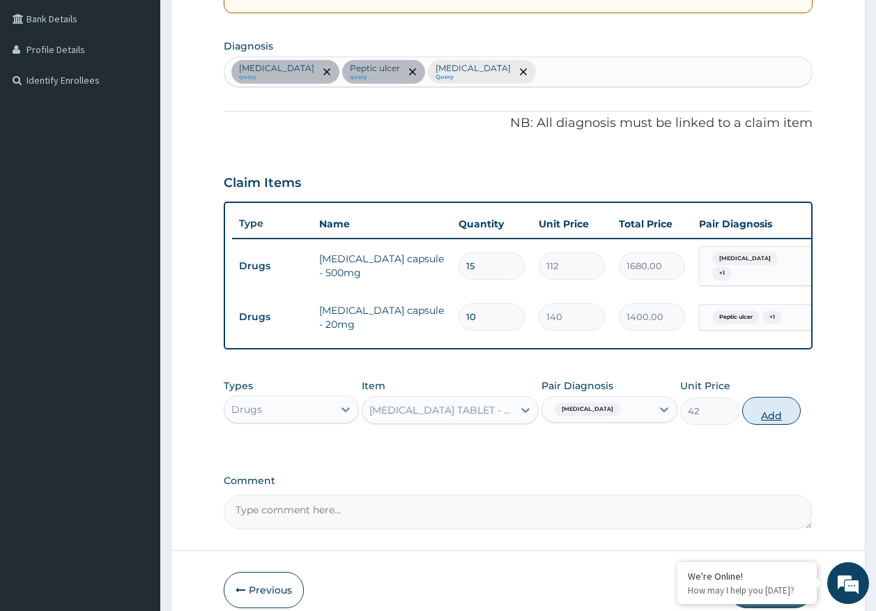
click at [770, 413] on button "Add" at bounding box center [772, 411] width 59 height 28
type input "0"
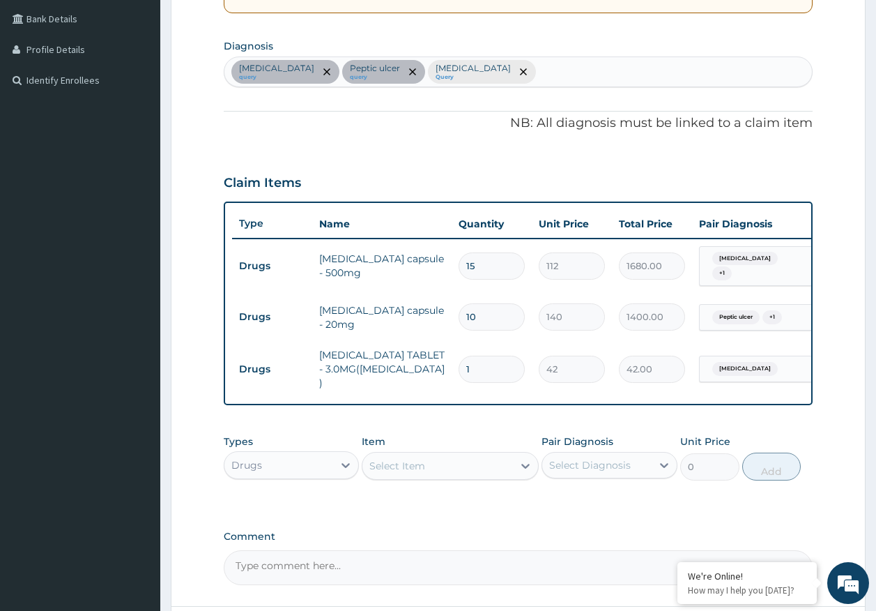
type input "0.00"
type input "3"
type input "126.00"
type input "3"
click at [269, 469] on div "Drugs" at bounding box center [279, 465] width 109 height 22
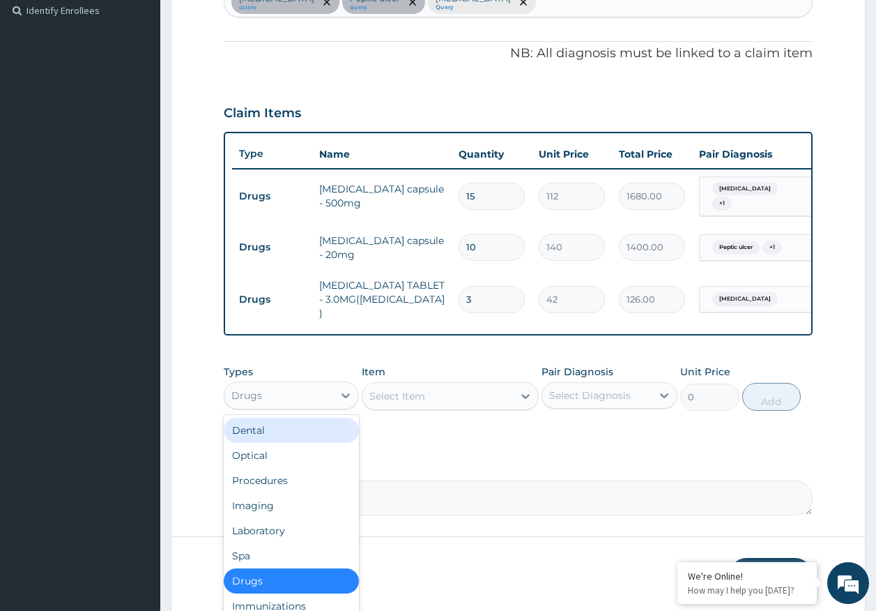
scroll to position [435, 0]
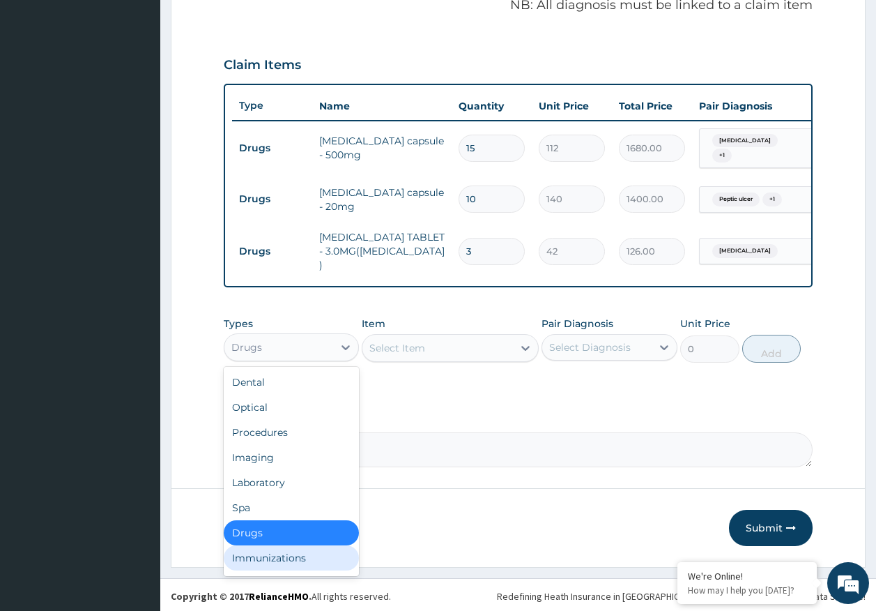
drag, startPoint x: 301, startPoint y: 554, endPoint x: 417, endPoint y: 469, distance: 143.2
click at [306, 549] on div "Immunizations" at bounding box center [292, 557] width 136 height 25
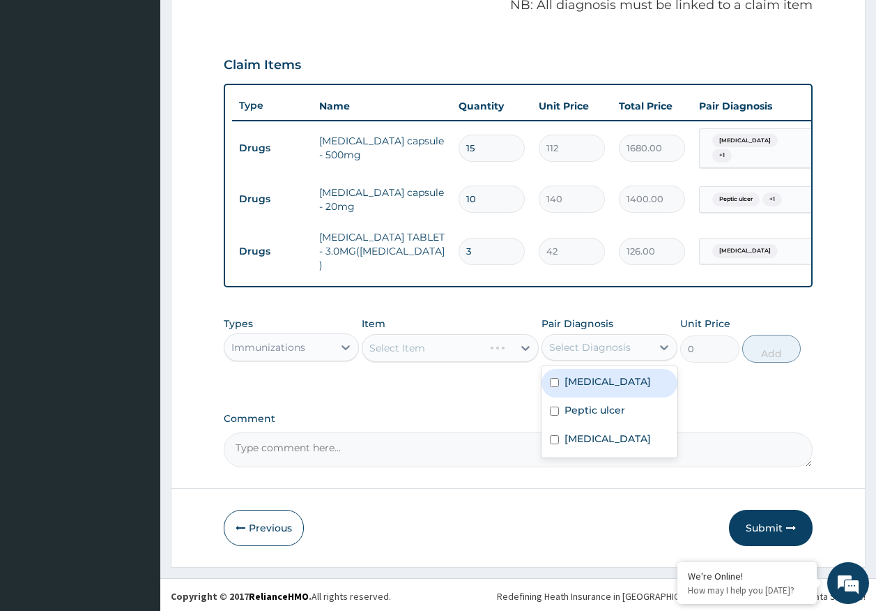
click at [591, 349] on div "Select Diagnosis" at bounding box center [590, 347] width 82 height 14
click at [599, 382] on label "Gastritis" at bounding box center [608, 381] width 86 height 14
checkbox input "true"
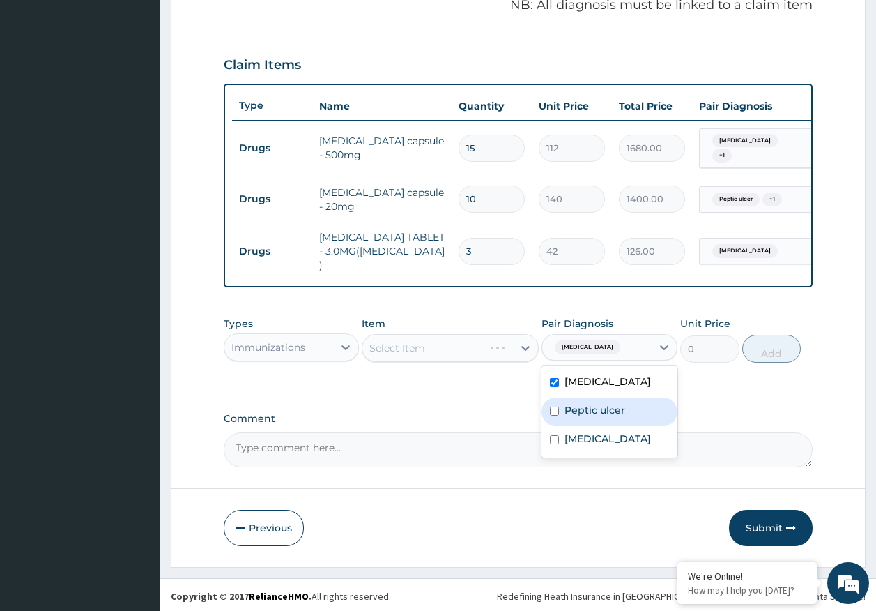
click at [599, 413] on label "Peptic ulcer" at bounding box center [595, 410] width 61 height 14
checkbox input "true"
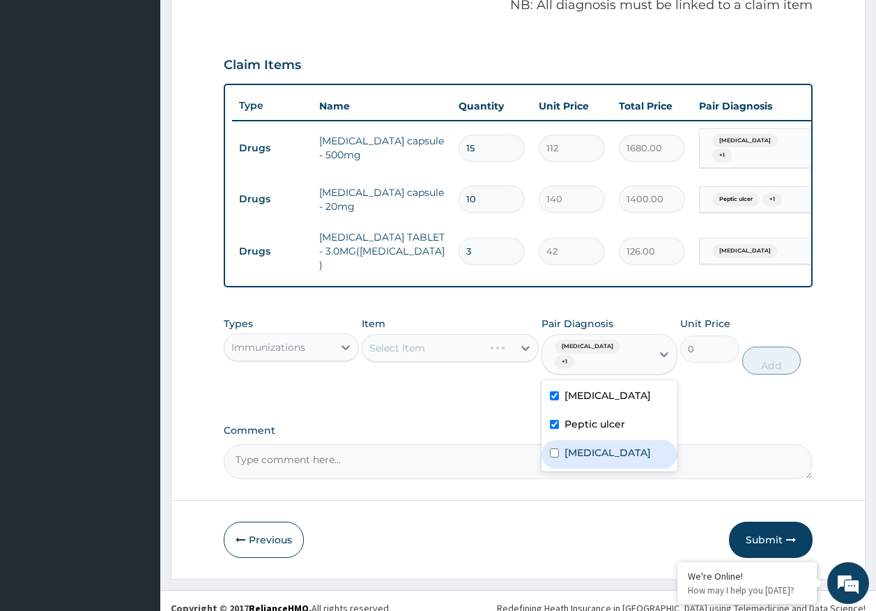
click at [594, 446] on label "Insomnia" at bounding box center [608, 453] width 86 height 14
checkbox input "true"
click at [441, 337] on div "Select Item" at bounding box center [438, 348] width 151 height 22
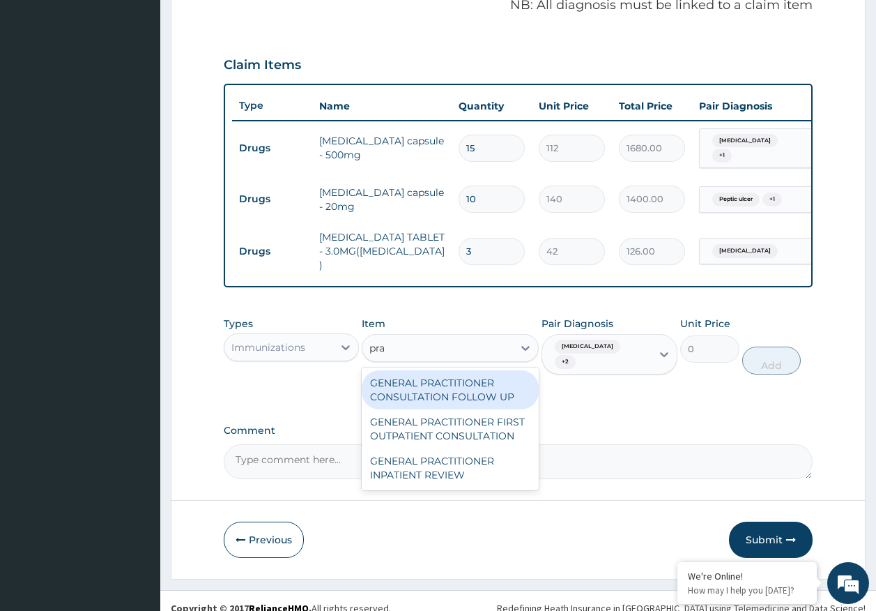
type input "prac"
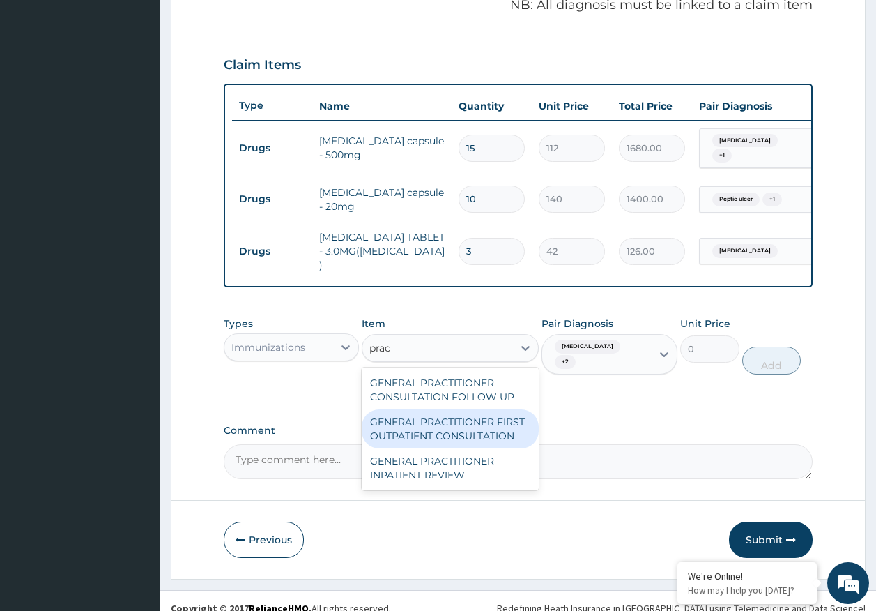
click at [510, 430] on div "GENERAL PRACTITIONER FIRST OUTPATIENT CONSULTATION" at bounding box center [450, 428] width 177 height 39
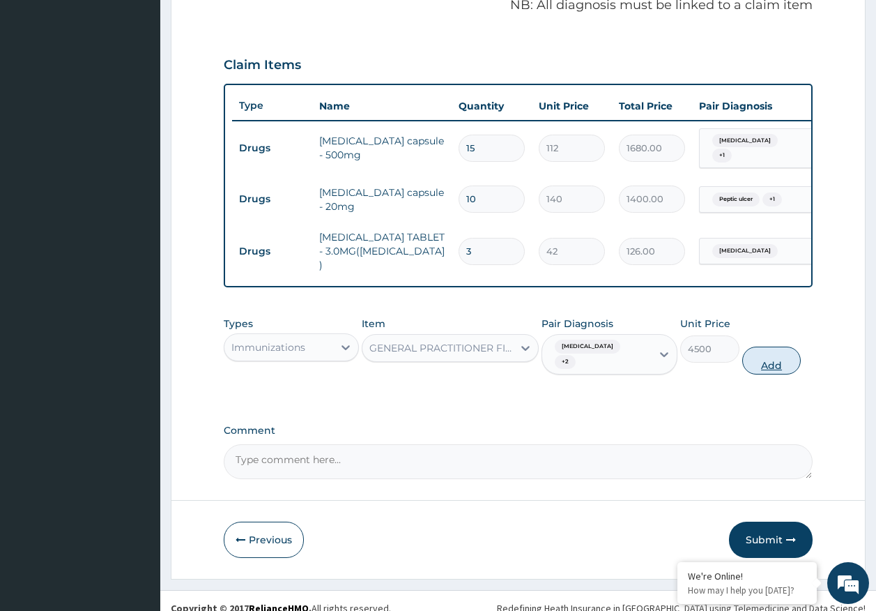
click at [762, 356] on button "Add" at bounding box center [772, 361] width 59 height 28
type input "0"
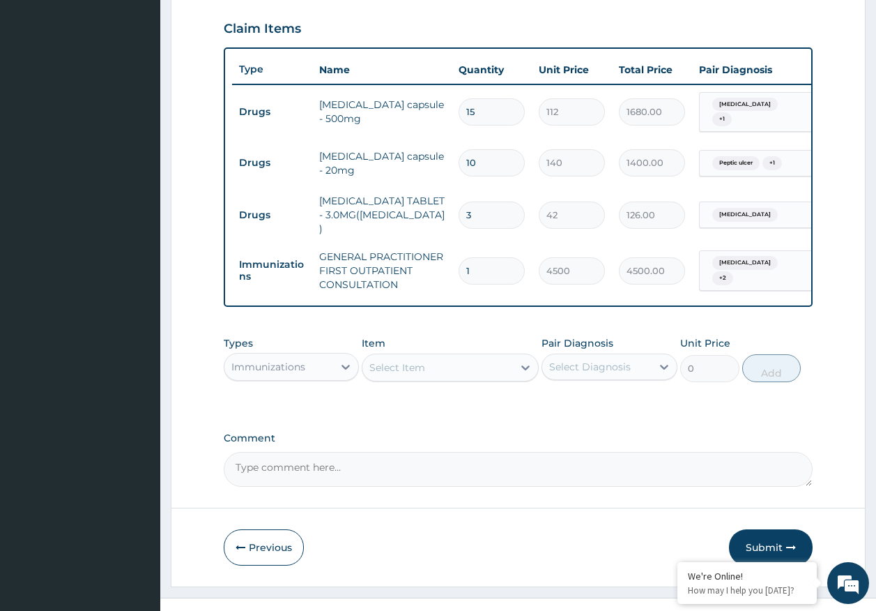
scroll to position [491, 0]
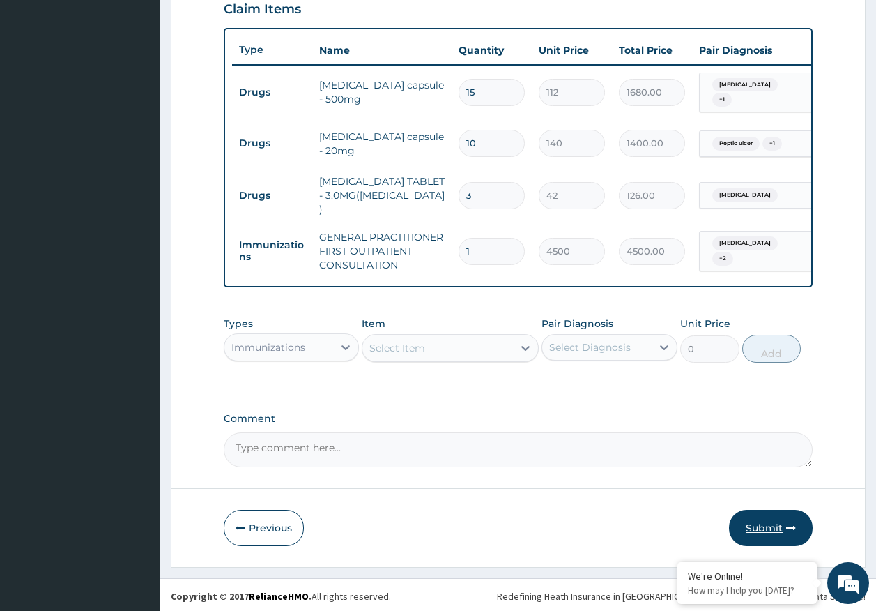
click at [773, 524] on button "Submit" at bounding box center [771, 528] width 84 height 36
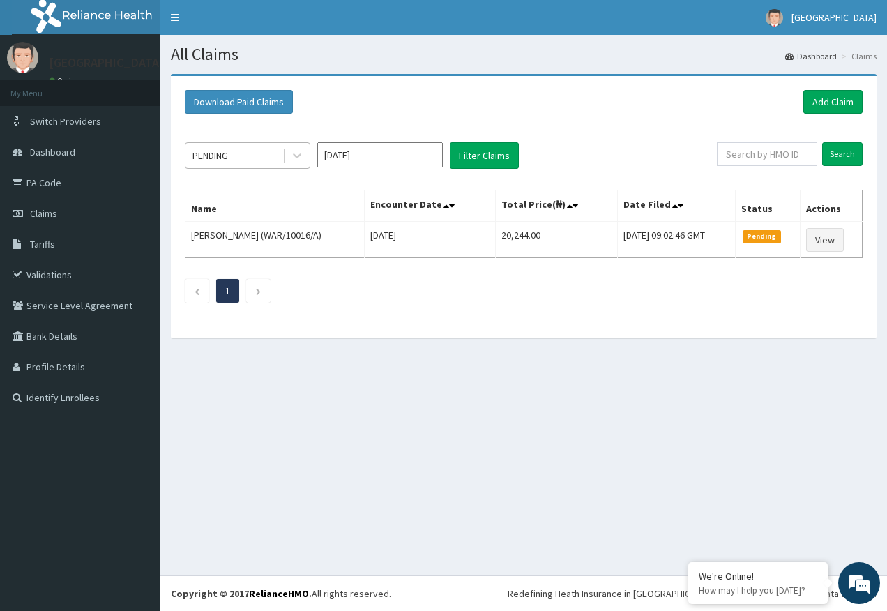
click at [220, 155] on div "PENDING" at bounding box center [210, 156] width 36 height 14
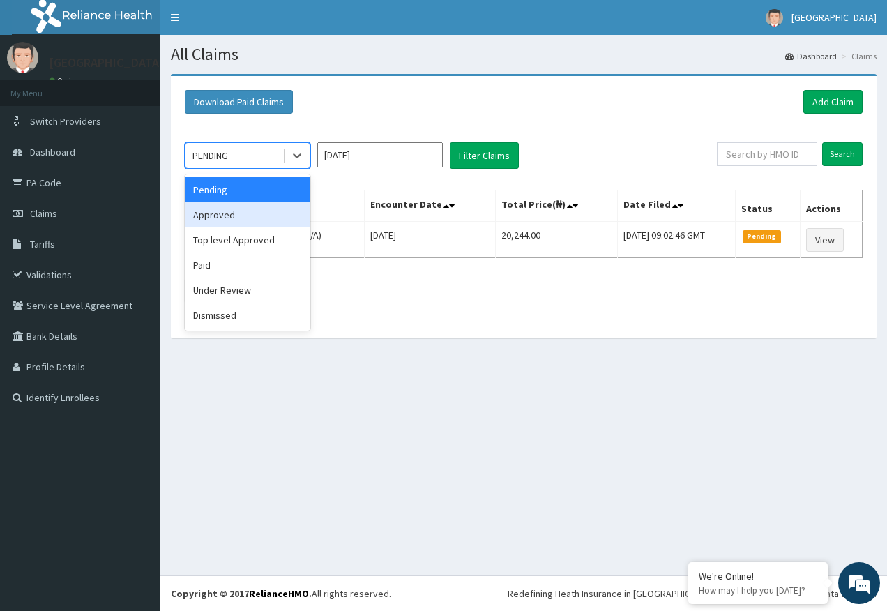
drag, startPoint x: 219, startPoint y: 226, endPoint x: 481, endPoint y: 180, distance: 266.2
click at [222, 222] on div "Approved" at bounding box center [248, 214] width 126 height 25
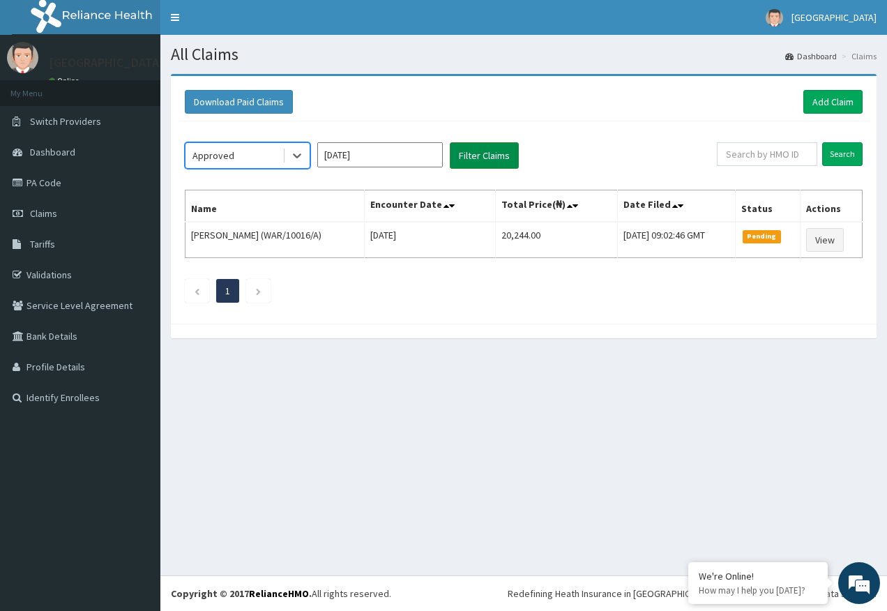
click at [484, 153] on button "Filter Claims" at bounding box center [484, 155] width 69 height 26
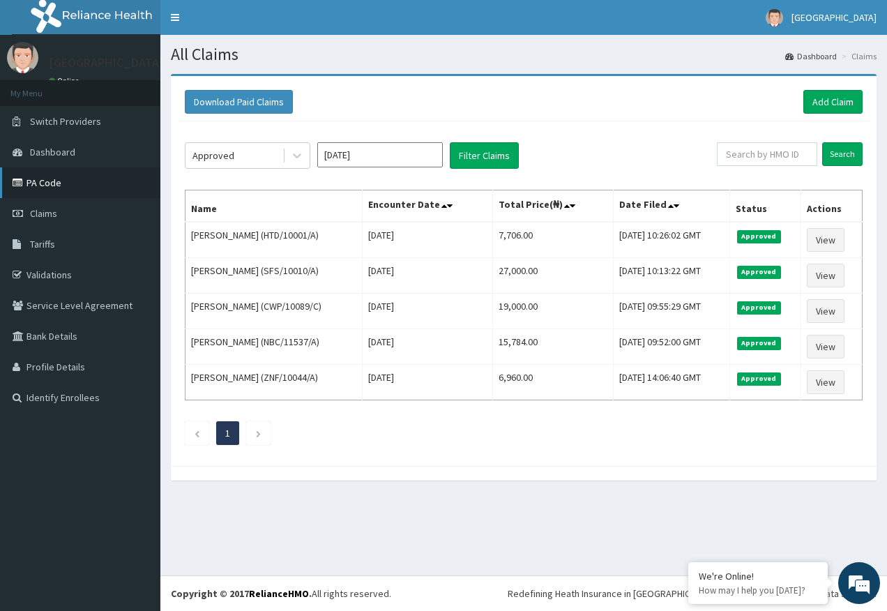
click at [58, 187] on link "PA Code" at bounding box center [80, 182] width 160 height 31
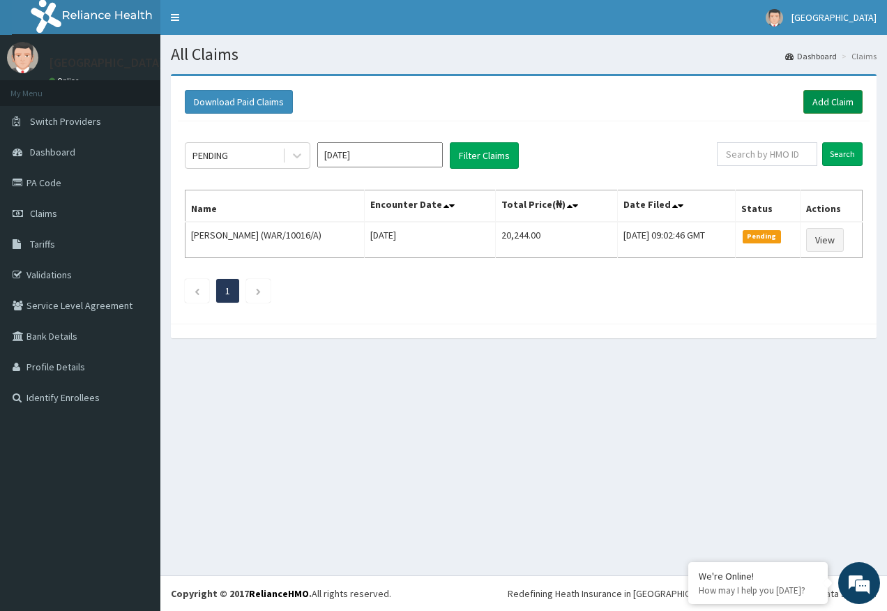
click at [833, 103] on link "Add Claim" at bounding box center [832, 102] width 59 height 24
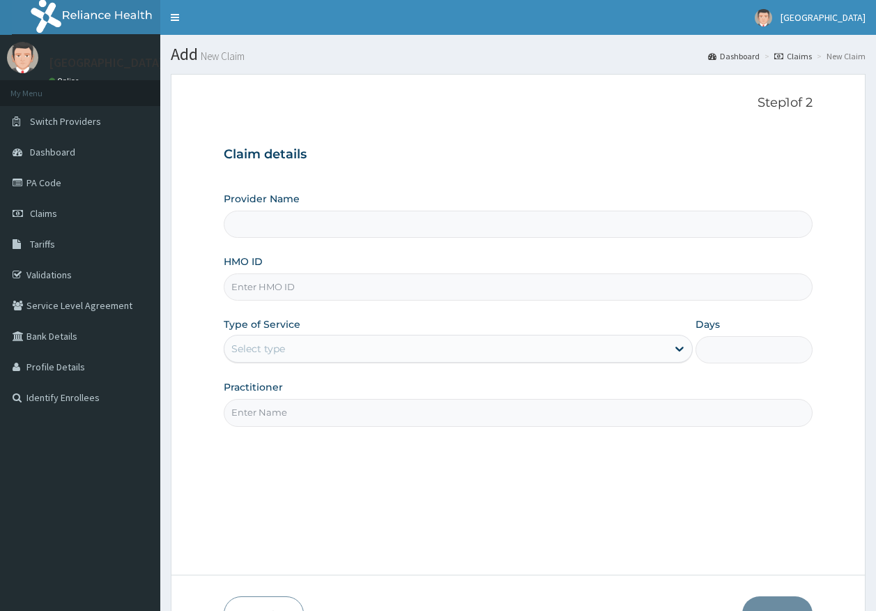
click at [268, 287] on input "HMO ID" at bounding box center [519, 286] width 590 height 27
type input "[GEOGRAPHIC_DATA]"
paste input "GMT/10086/A"
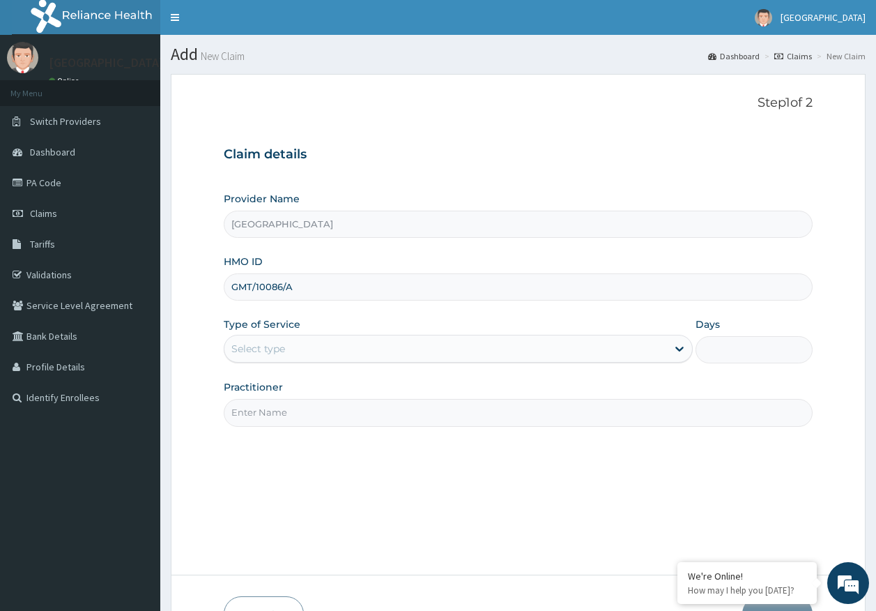
type input "GMT/10086/A"
click at [264, 351] on div "Select type" at bounding box center [258, 349] width 54 height 14
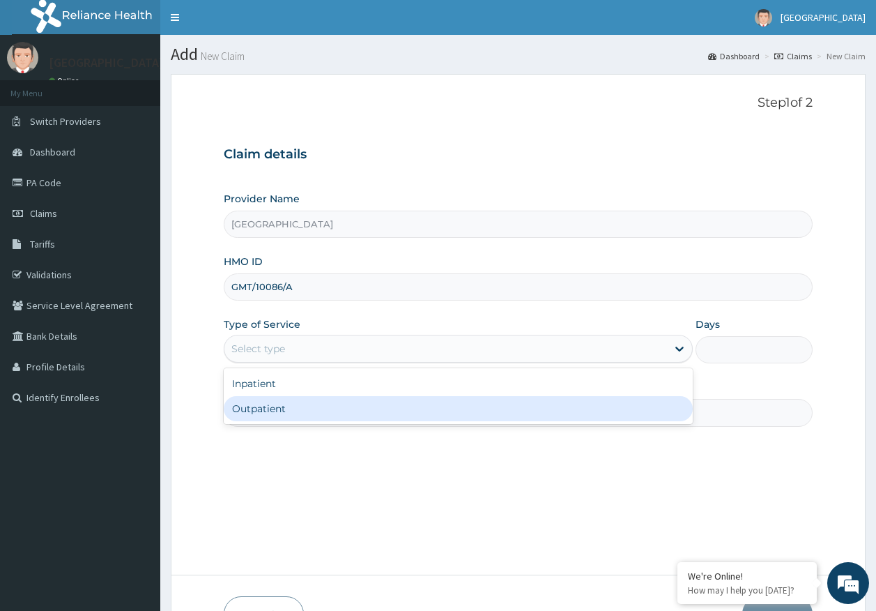
click at [280, 408] on div "Outpatient" at bounding box center [458, 408] width 469 height 25
type input "1"
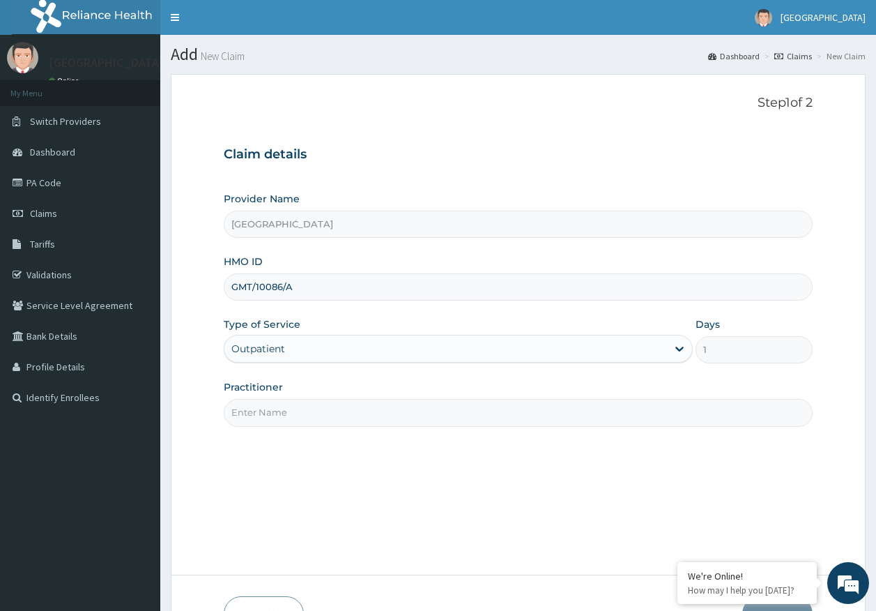
click at [295, 417] on input "Practitioner" at bounding box center [519, 412] width 590 height 27
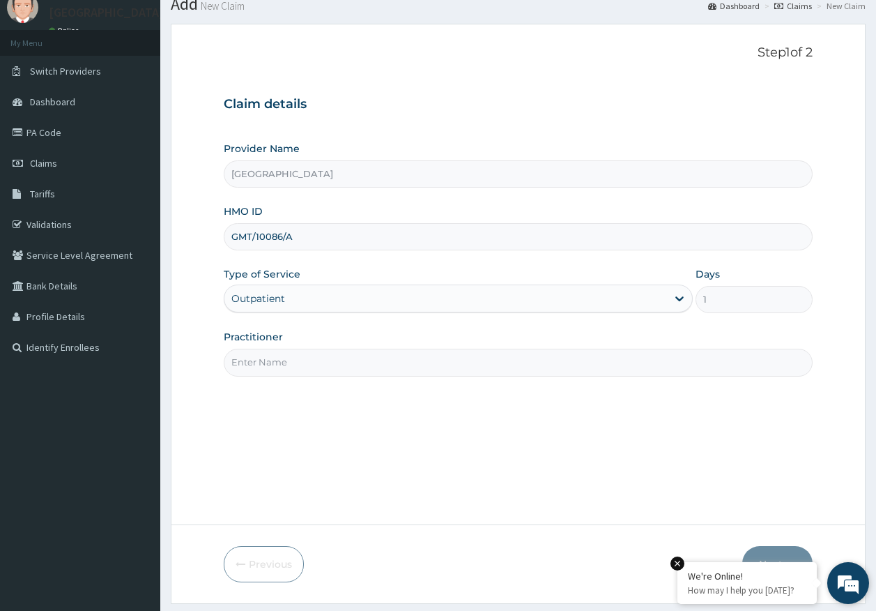
scroll to position [89, 0]
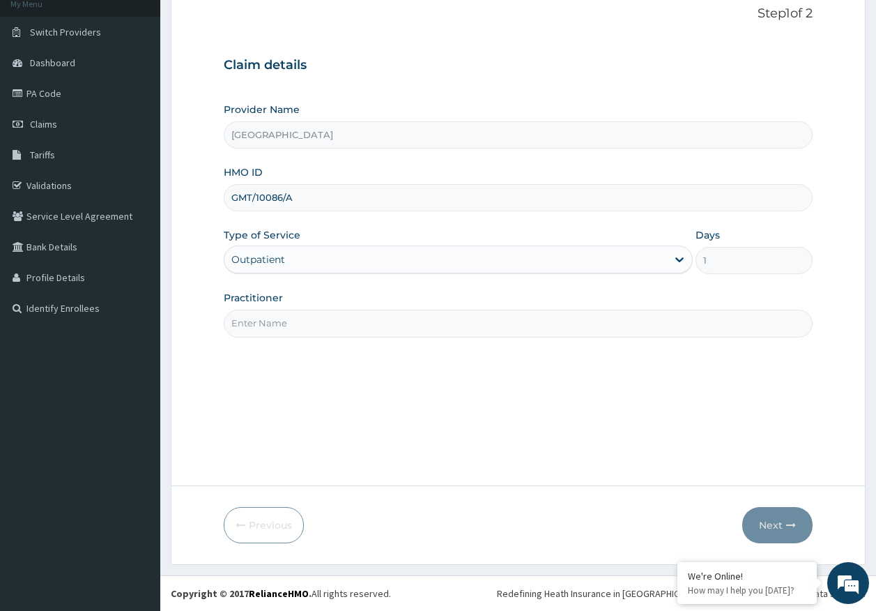
drag, startPoint x: 233, startPoint y: 319, endPoint x: 266, endPoint y: 324, distance: 33.7
click at [241, 319] on input "Practitioner" at bounding box center [519, 323] width 590 height 27
type input "[PERSON_NAME]"
click at [764, 523] on button "Next" at bounding box center [778, 525] width 70 height 36
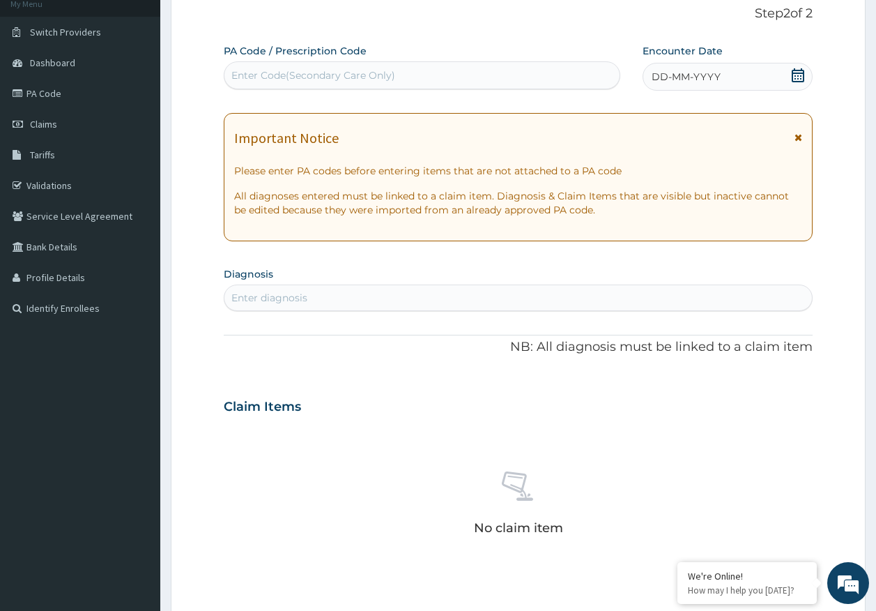
click at [329, 286] on div "Enter diagnosis" at bounding box center [519, 297] width 590 height 26
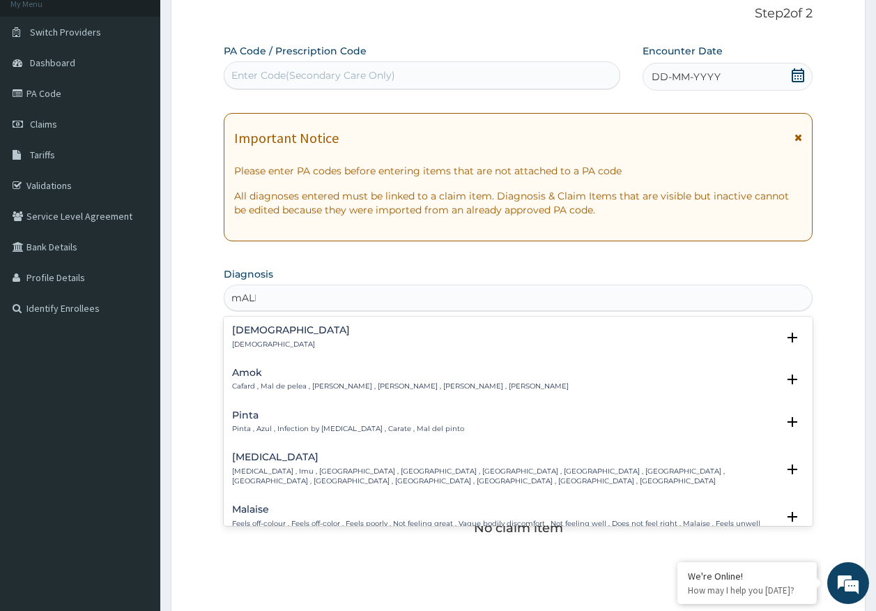
scroll to position [0, 0]
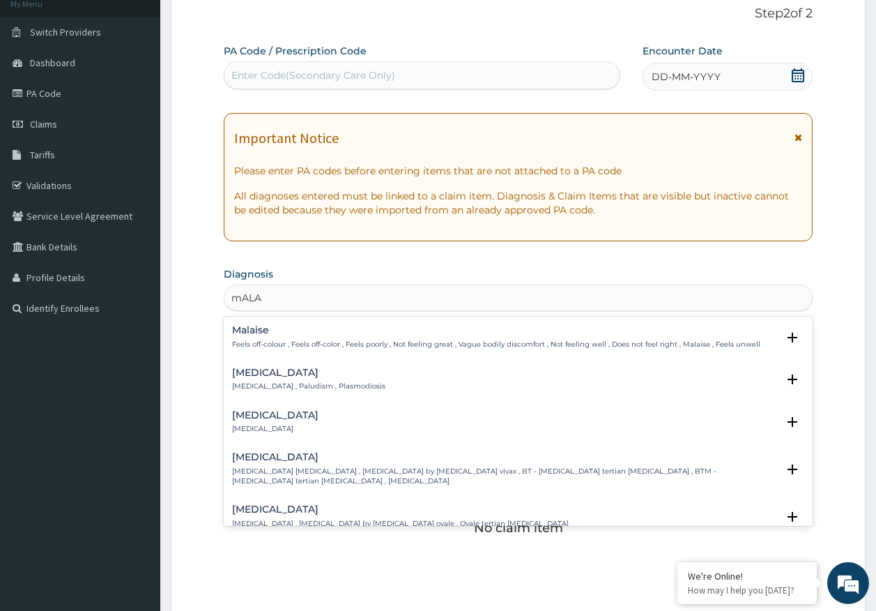
type input "mALAR"
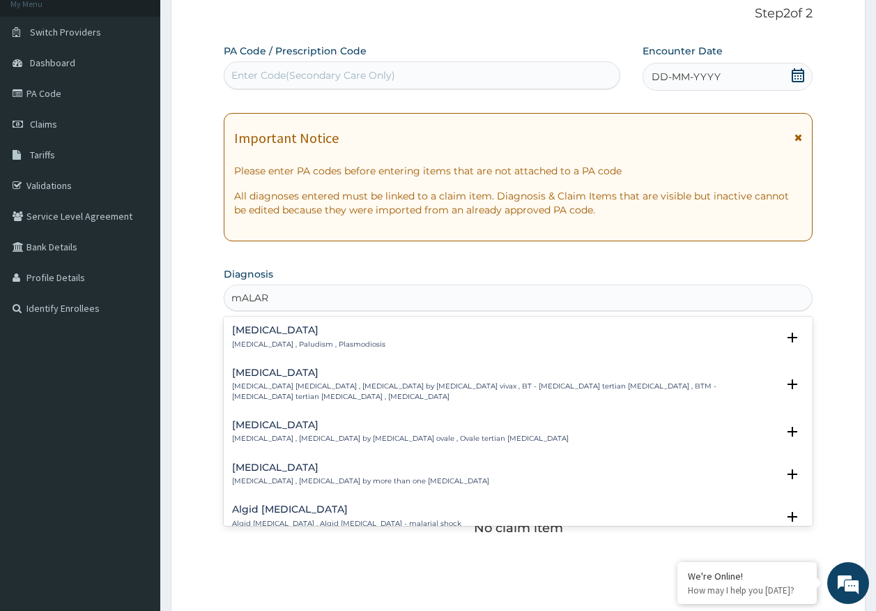
click at [249, 347] on p "[MEDICAL_DATA] , Paludism , Plasmodiosis" at bounding box center [308, 345] width 153 height 10
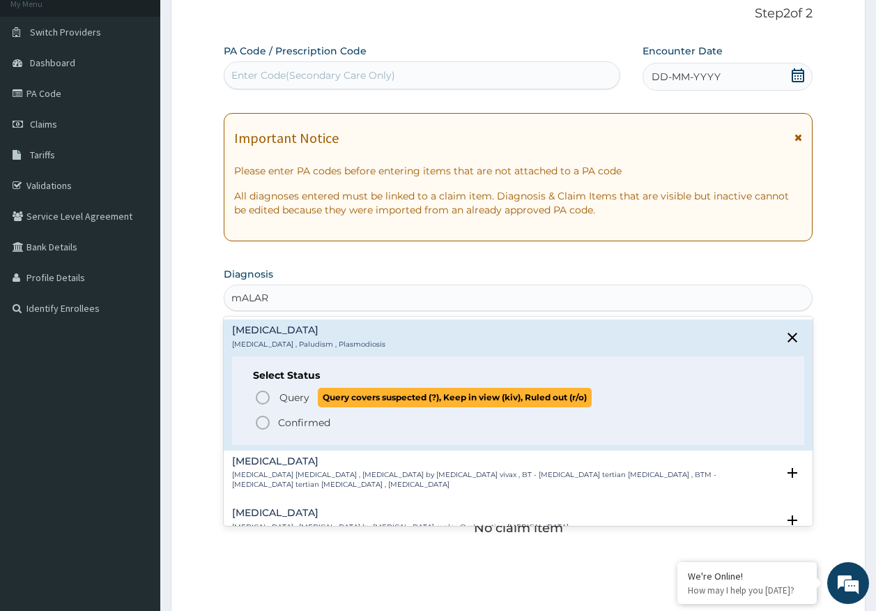
click at [280, 395] on span "Query" at bounding box center [295, 397] width 30 height 14
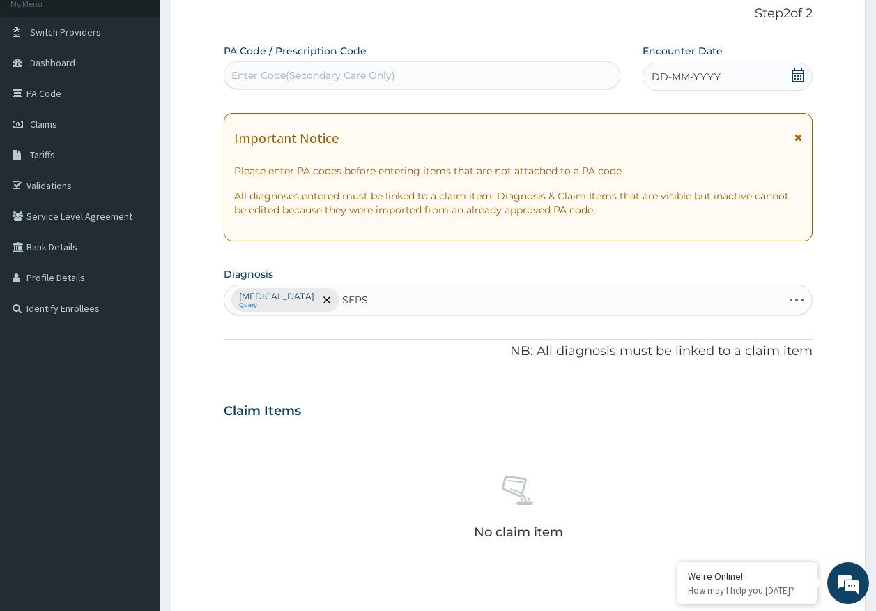
type input "SEPSI"
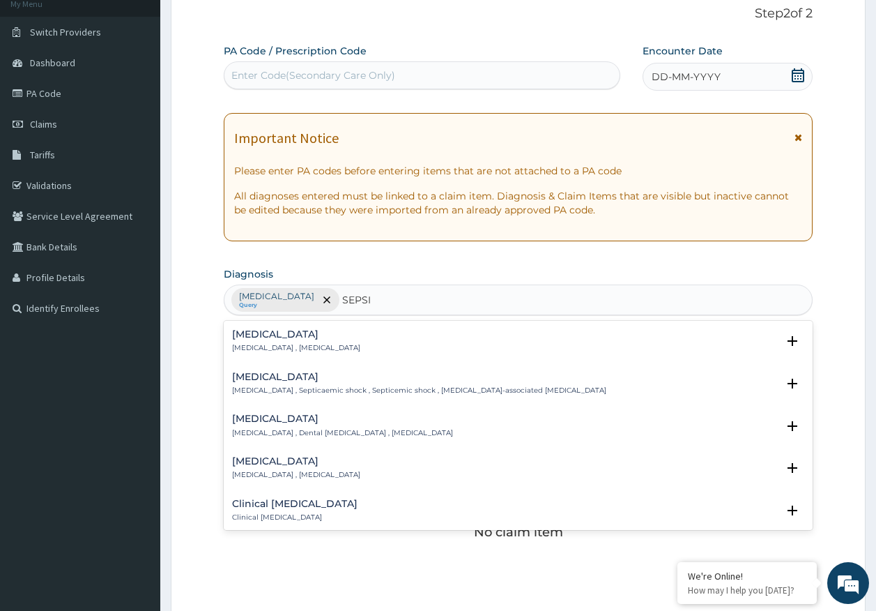
click at [259, 335] on h4 "[MEDICAL_DATA]" at bounding box center [296, 334] width 128 height 10
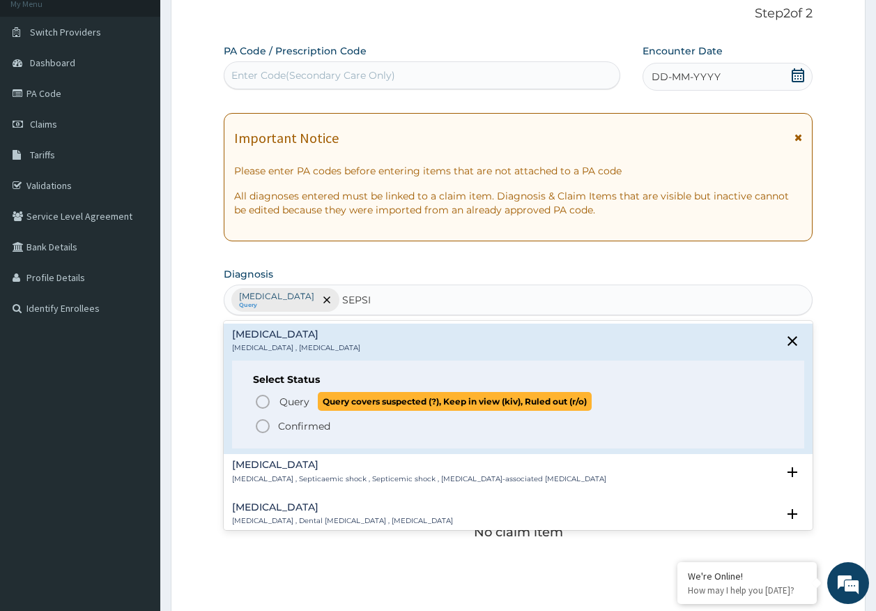
click at [306, 403] on span "Query" at bounding box center [295, 402] width 30 height 14
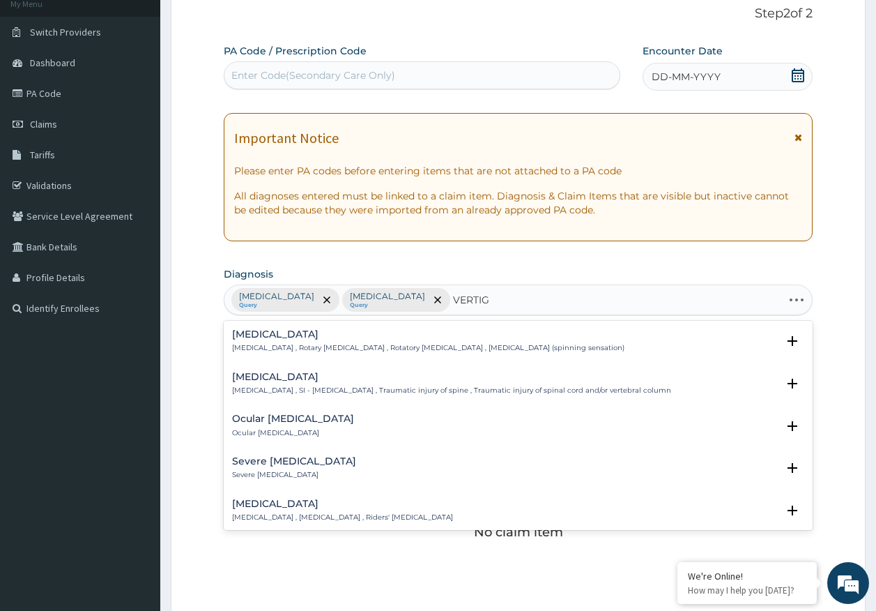
type input "[MEDICAL_DATA]"
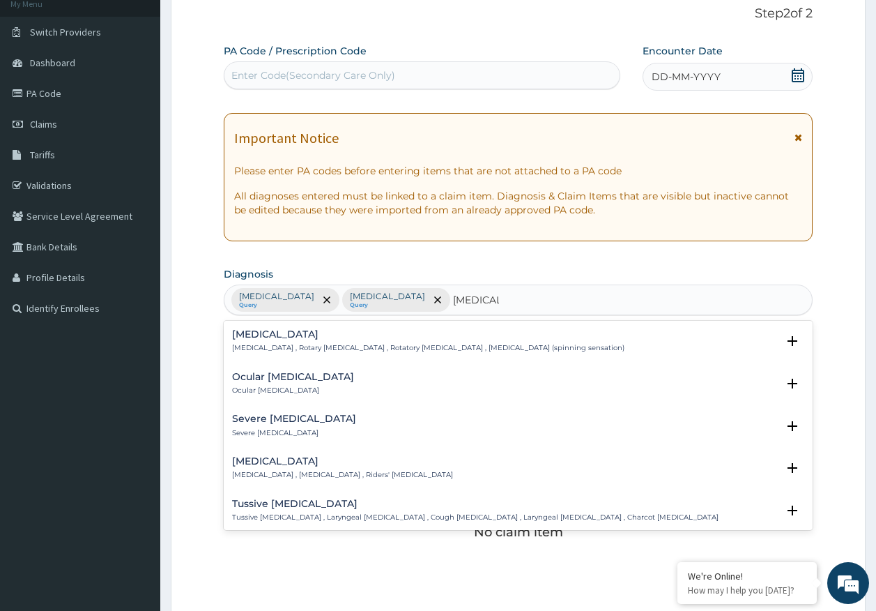
click at [287, 342] on div "[MEDICAL_DATA] [MEDICAL_DATA] , Rotary [MEDICAL_DATA] , Rotatory [MEDICAL_DATA]…" at bounding box center [428, 341] width 393 height 24
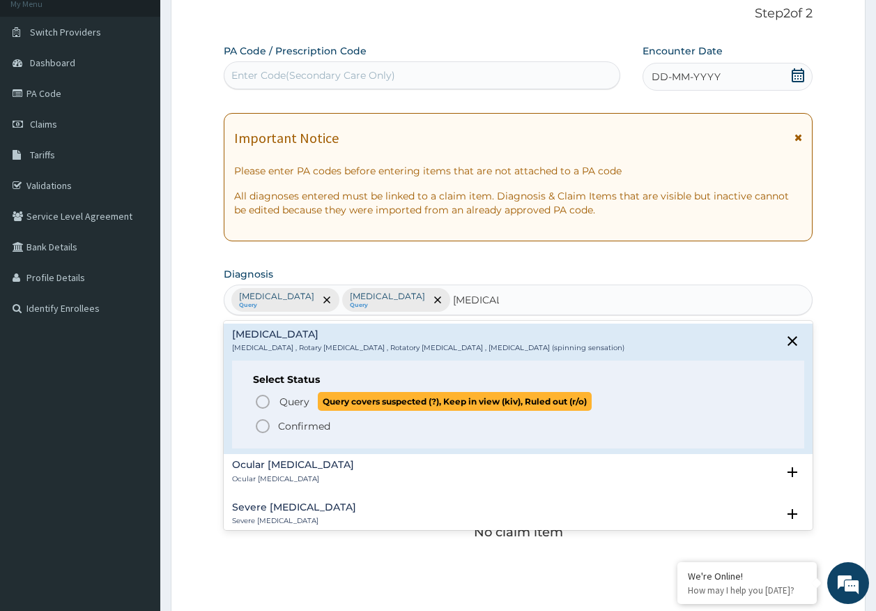
click at [310, 402] on p "Query Query covers suspected (?), Keep in view (kiv), Ruled out (r/o)" at bounding box center [435, 401] width 314 height 19
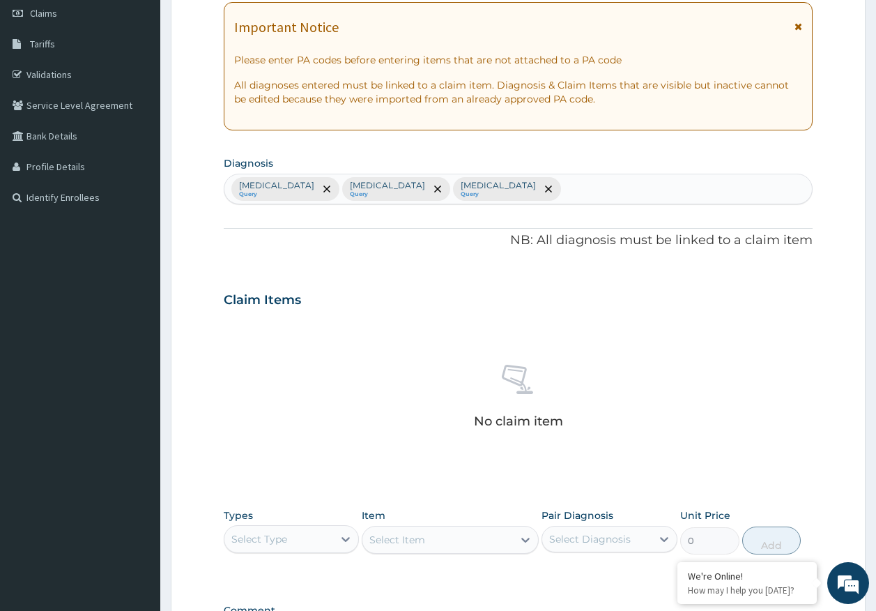
scroll to position [395, 0]
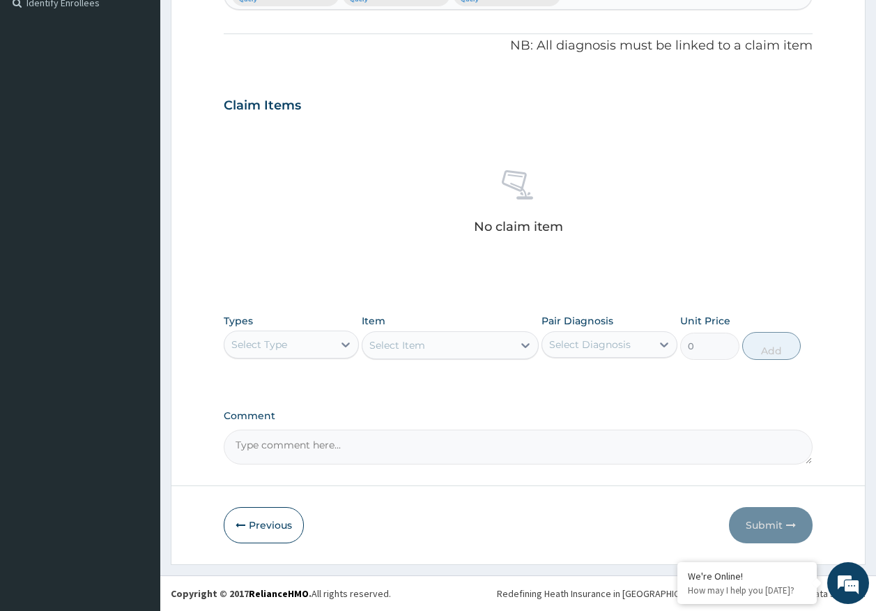
click at [264, 318] on div "Types Select Type" at bounding box center [292, 337] width 136 height 46
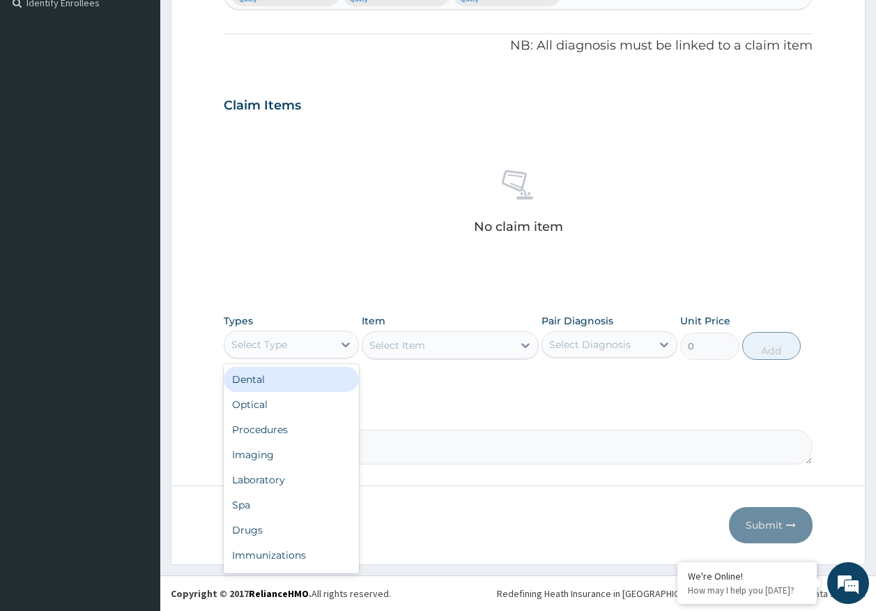
click at [263, 341] on div "Select Type" at bounding box center [259, 344] width 56 height 14
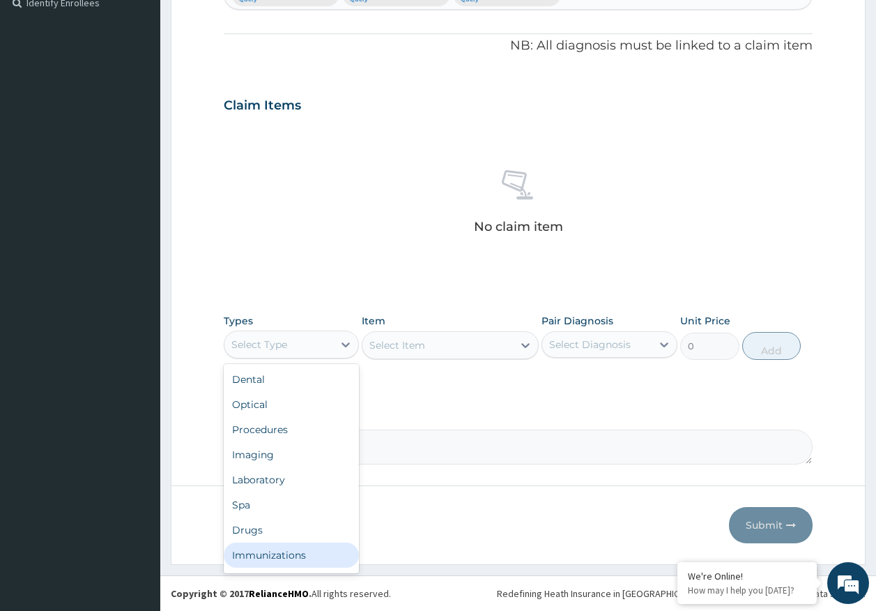
drag, startPoint x: 289, startPoint y: 559, endPoint x: 563, endPoint y: 331, distance: 356.5
click at [291, 557] on div "Immunizations" at bounding box center [292, 554] width 136 height 25
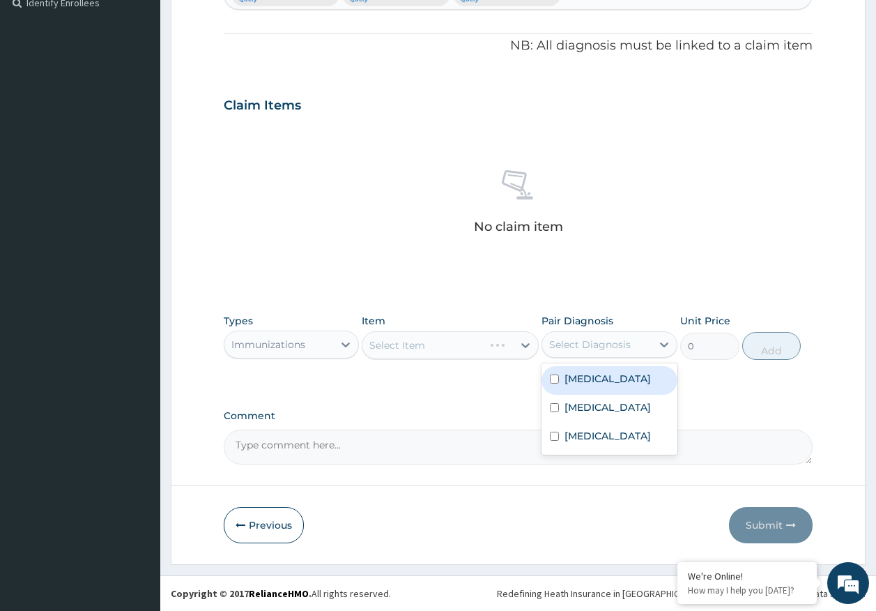
drag, startPoint x: 611, startPoint y: 355, endPoint x: 609, endPoint y: 377, distance: 21.8
click at [611, 354] on div "Select Diagnosis" at bounding box center [596, 344] width 109 height 22
drag, startPoint x: 598, startPoint y: 379, endPoint x: 591, endPoint y: 398, distance: 20.5
click at [597, 379] on label "[MEDICAL_DATA]" at bounding box center [608, 379] width 86 height 14
checkbox input "true"
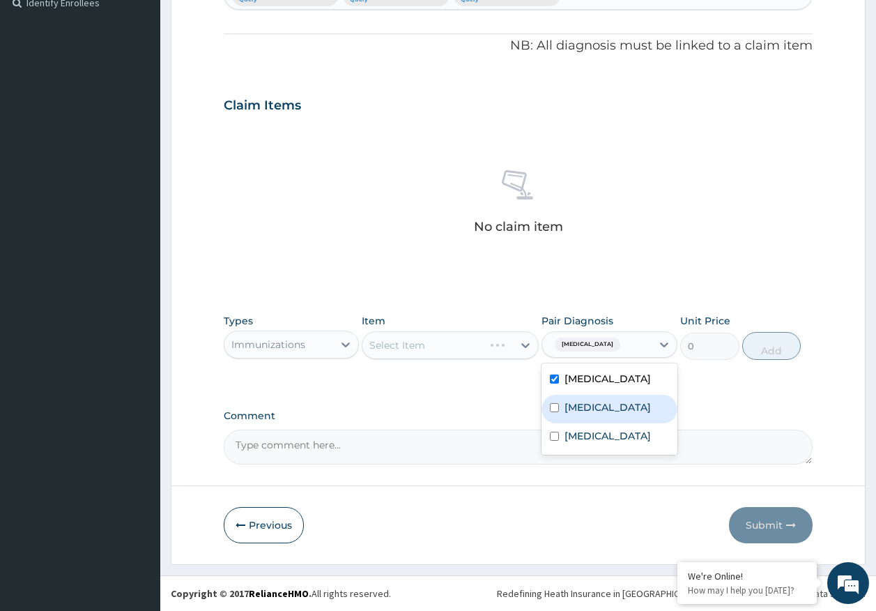
drag, startPoint x: 587, startPoint y: 406, endPoint x: 586, endPoint y: 413, distance: 7.0
click at [586, 410] on label "[MEDICAL_DATA]" at bounding box center [608, 407] width 86 height 14
checkbox input "true"
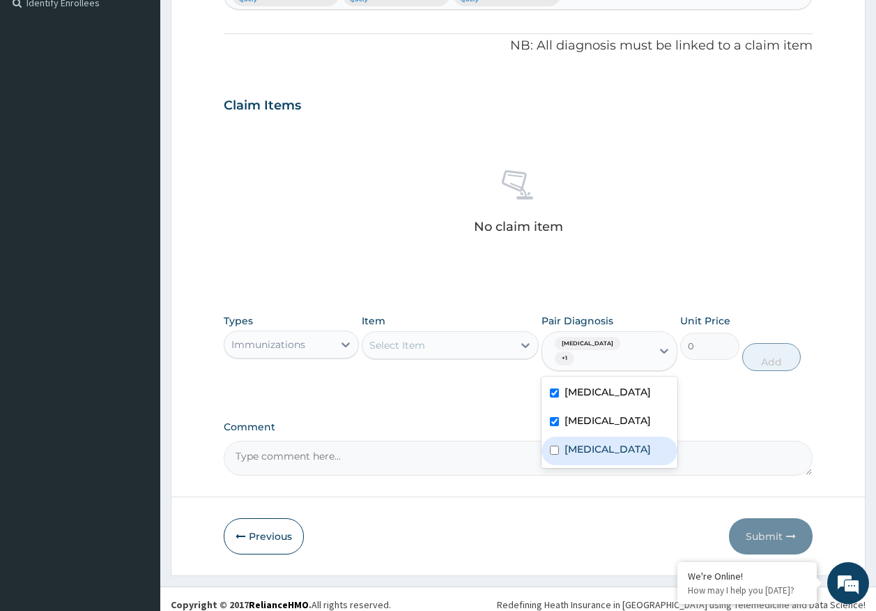
click at [588, 442] on label "[MEDICAL_DATA]" at bounding box center [608, 449] width 86 height 14
checkbox input "true"
click at [480, 341] on div "Select Item" at bounding box center [438, 345] width 151 height 22
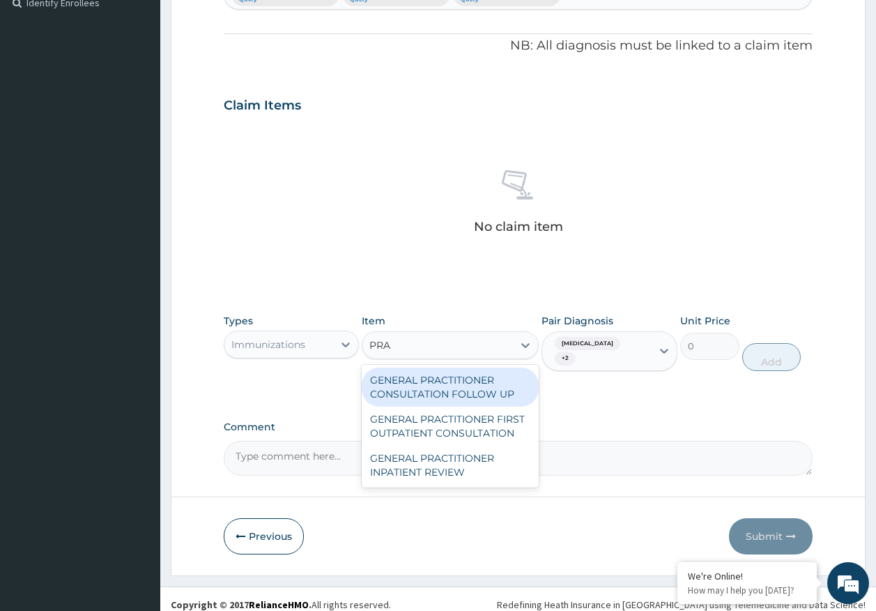
type input "PRAC"
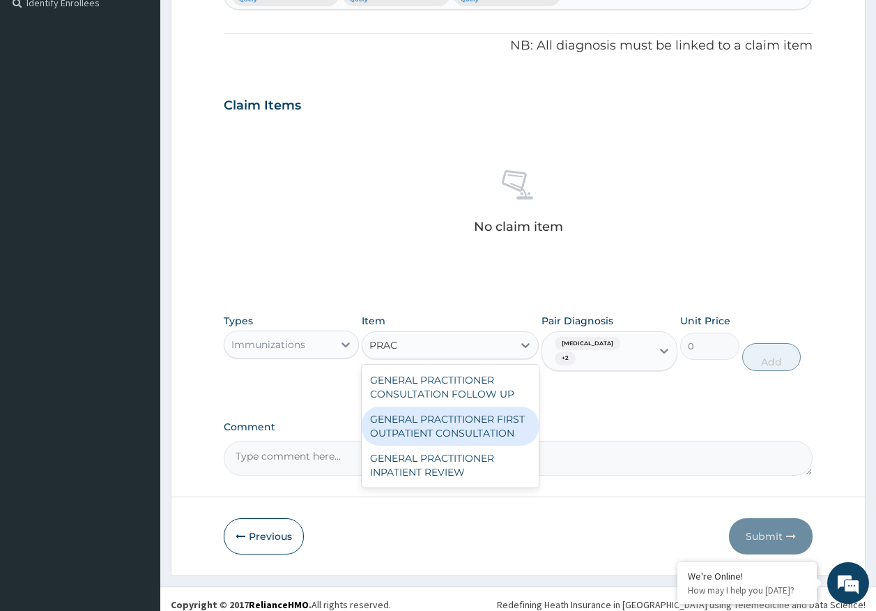
drag, startPoint x: 457, startPoint y: 421, endPoint x: 756, endPoint y: 327, distance: 312.9
click at [459, 421] on div "GENERAL PRACTITIONER FIRST OUTPATIENT CONSULTATION" at bounding box center [450, 426] width 177 height 39
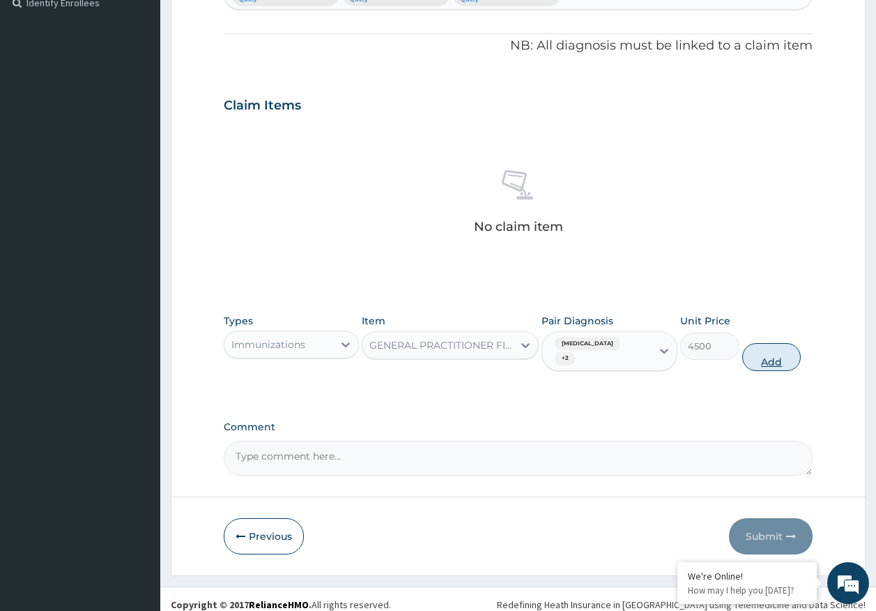
click at [768, 349] on button "Add" at bounding box center [772, 357] width 59 height 28
type input "0"
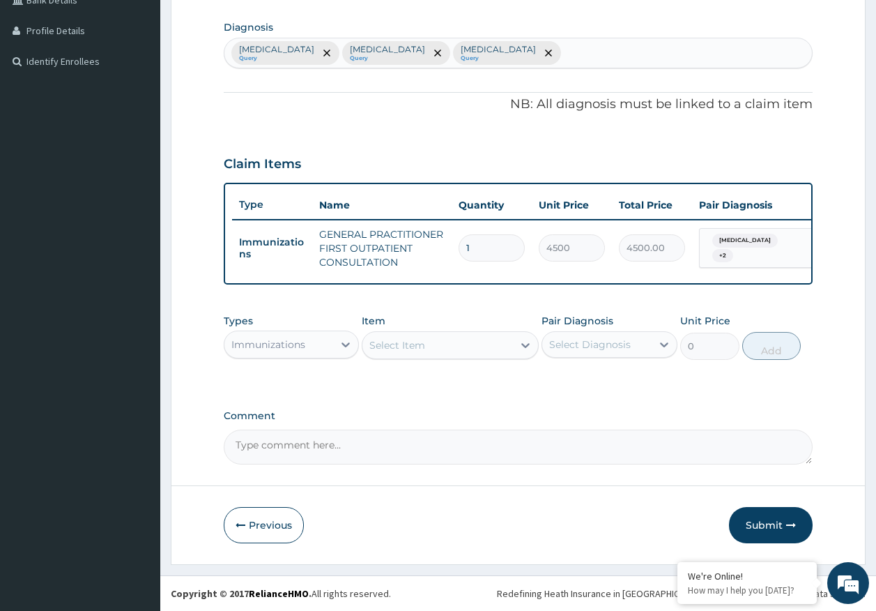
click at [314, 350] on div "Immunizations" at bounding box center [279, 344] width 109 height 22
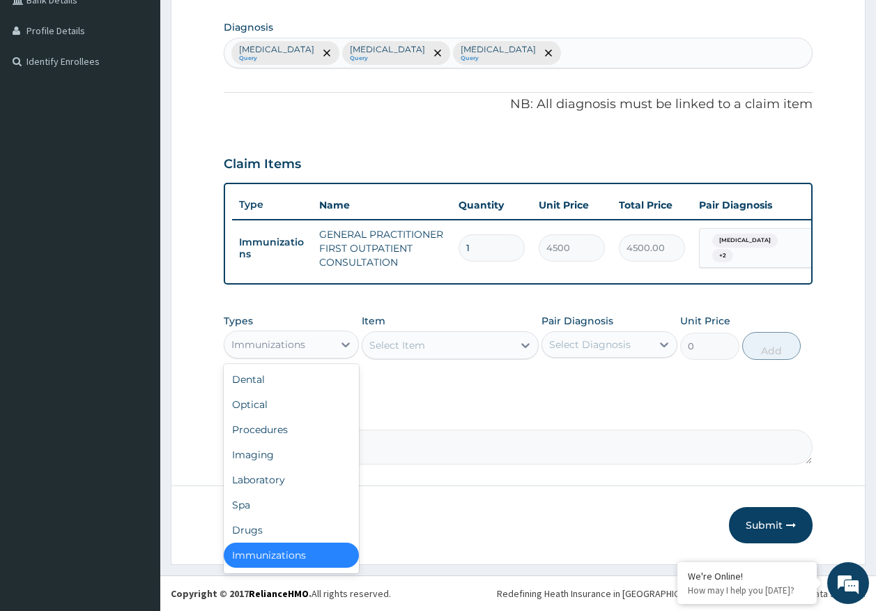
scroll to position [3, 0]
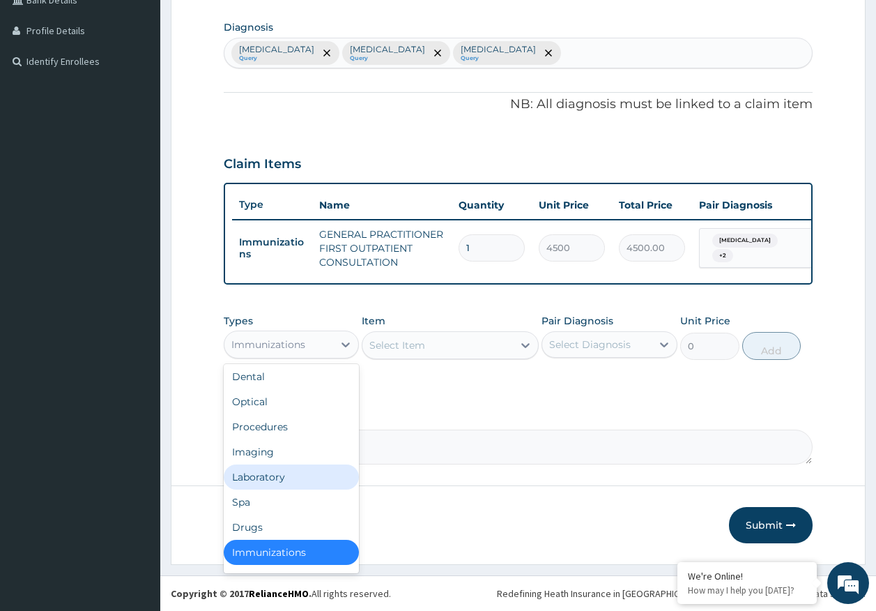
click at [278, 475] on div "Laboratory" at bounding box center [292, 476] width 136 height 25
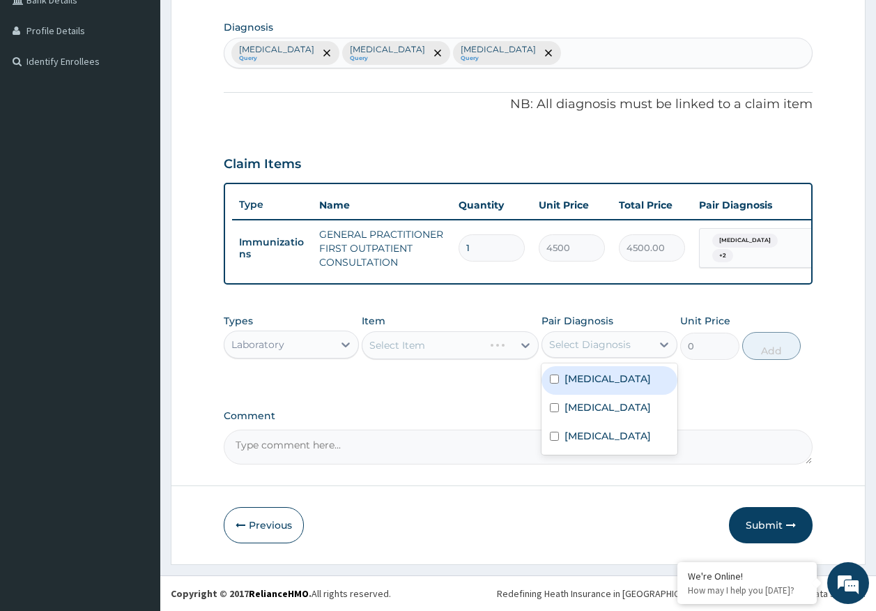
click at [611, 351] on div "Select Diagnosis" at bounding box center [590, 344] width 82 height 14
click at [590, 388] on div "Malaria" at bounding box center [610, 380] width 136 height 29
checkbox input "true"
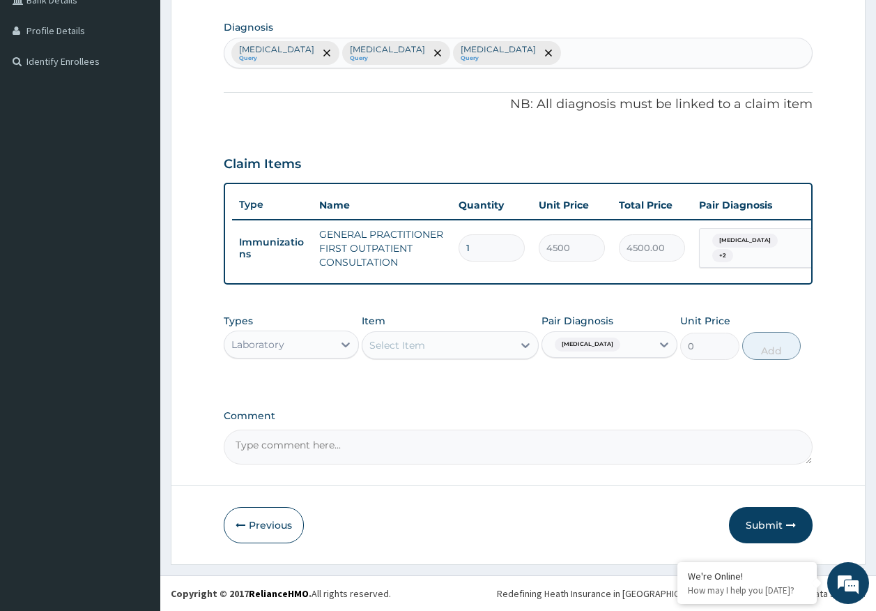
click at [404, 349] on div "Select Item" at bounding box center [398, 345] width 56 height 14
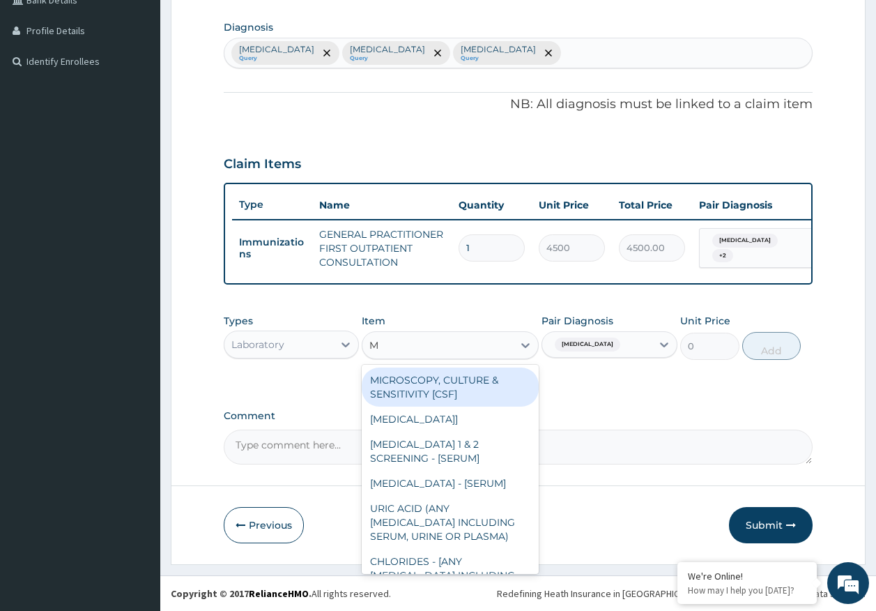
type input "MP"
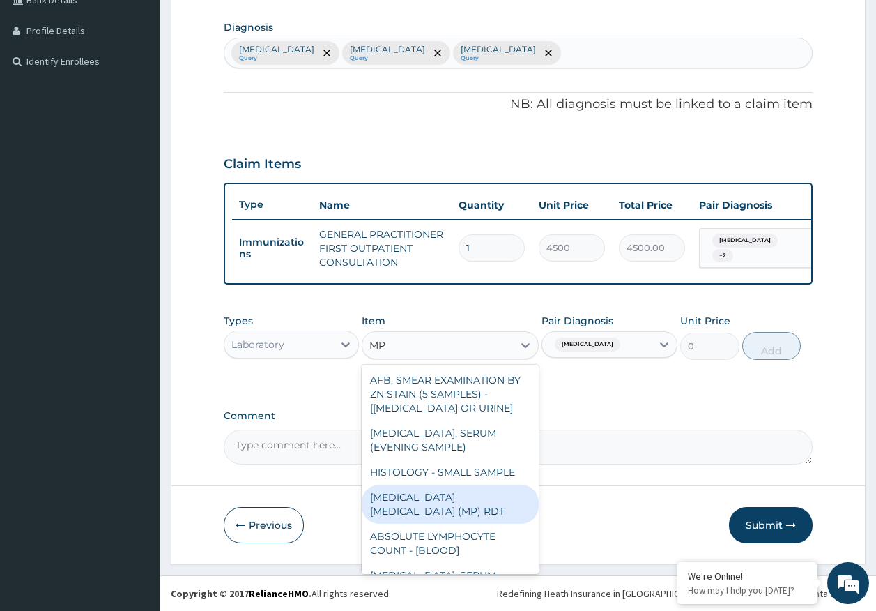
drag, startPoint x: 503, startPoint y: 496, endPoint x: 519, endPoint y: 485, distance: 19.9
click at [506, 493] on div "MALARIA PARASITE (MP) RDT" at bounding box center [450, 504] width 177 height 39
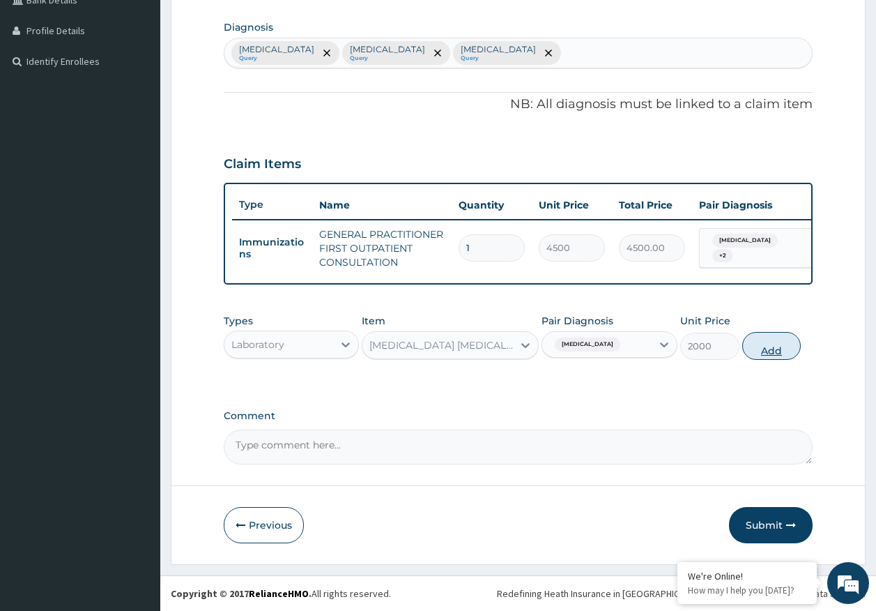
click at [781, 343] on button "Add" at bounding box center [772, 346] width 59 height 28
type input "0"
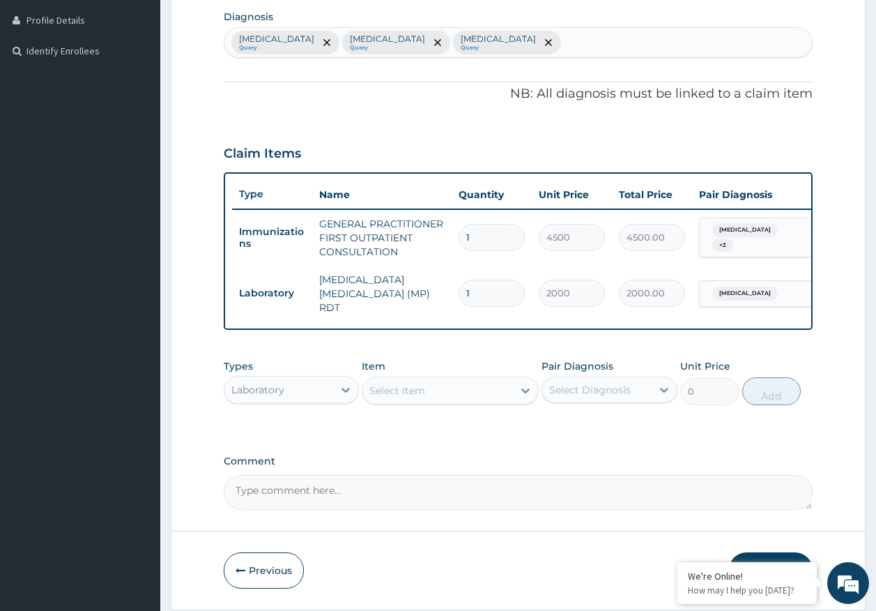
click at [478, 404] on div "Select Item" at bounding box center [450, 391] width 177 height 28
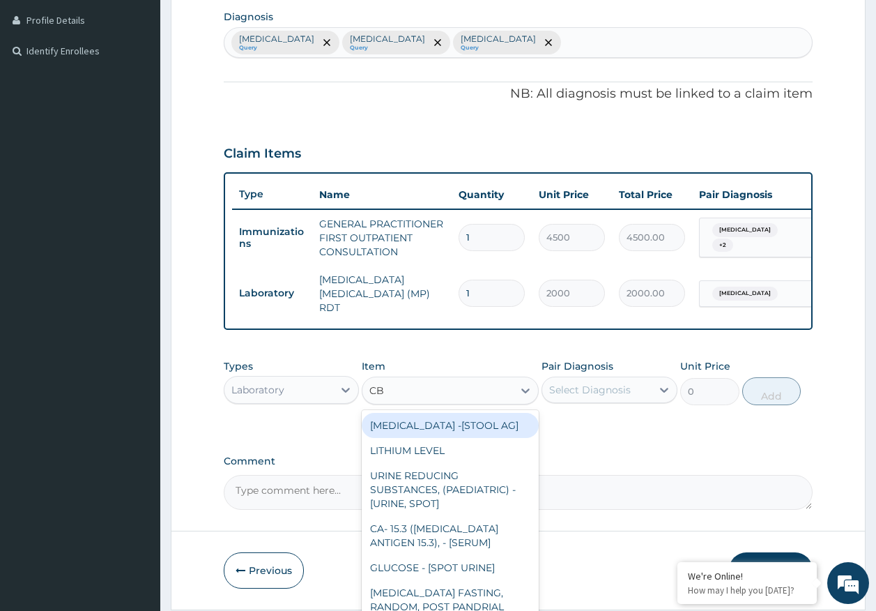
type input "CBC"
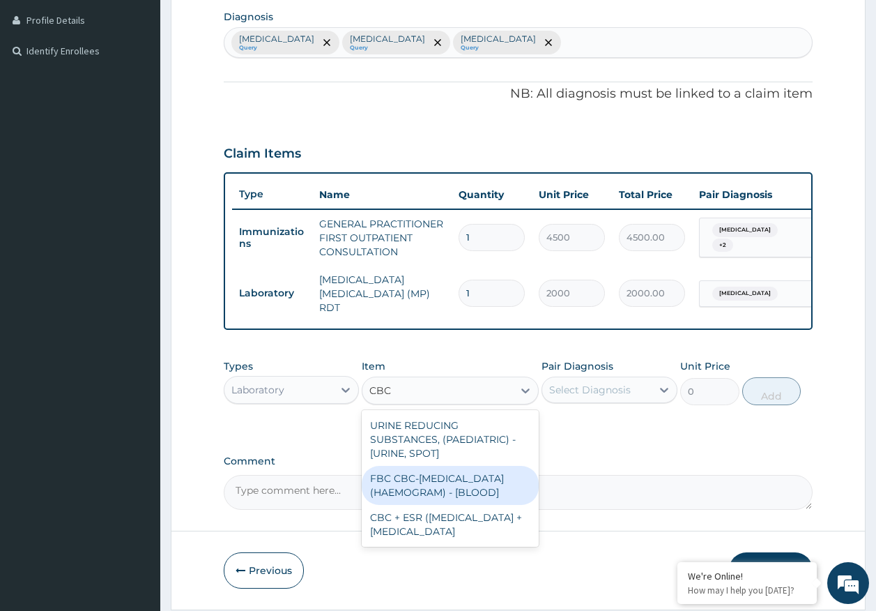
drag, startPoint x: 463, startPoint y: 484, endPoint x: 612, endPoint y: 409, distance: 166.8
click at [464, 483] on div "FBC CBC-COMPLETE BLOOD COUNT (HAEMOGRAM) - [BLOOD]" at bounding box center [450, 485] width 177 height 39
type input "5000"
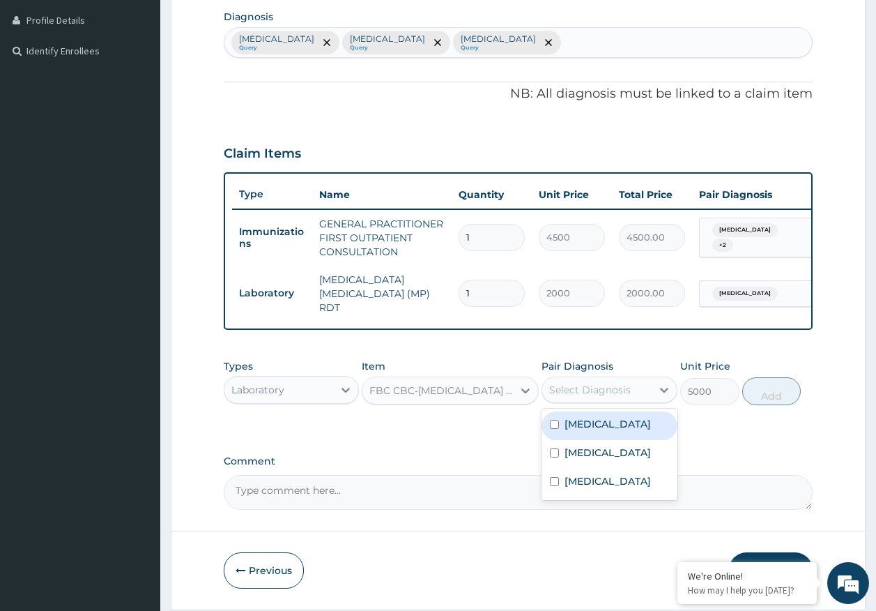
drag, startPoint x: 611, startPoint y: 392, endPoint x: 607, endPoint y: 416, distance: 24.8
click at [609, 392] on div "Select Diagnosis" at bounding box center [590, 390] width 82 height 14
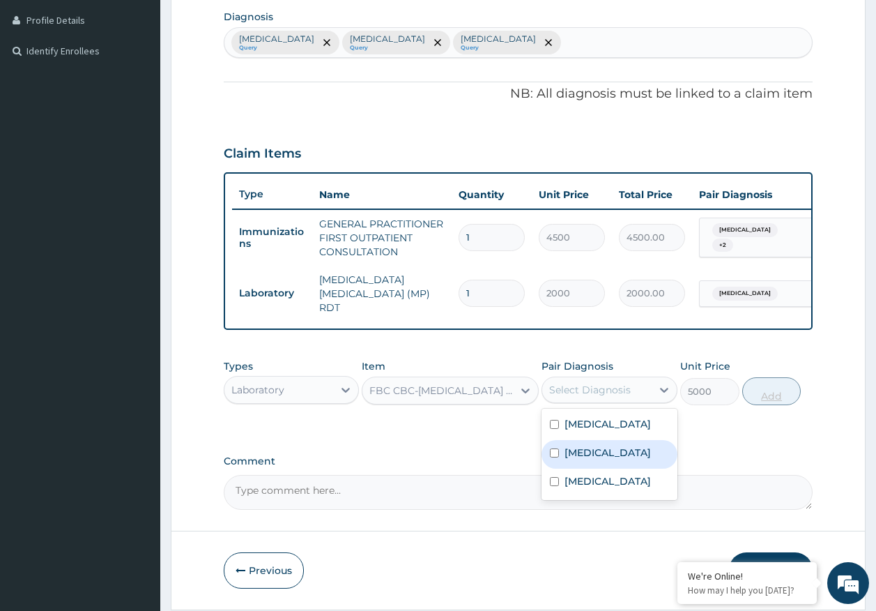
drag, startPoint x: 584, startPoint y: 459, endPoint x: 780, endPoint y: 392, distance: 206.4
click at [591, 453] on label "Sepsis" at bounding box center [608, 453] width 86 height 14
checkbox input "true"
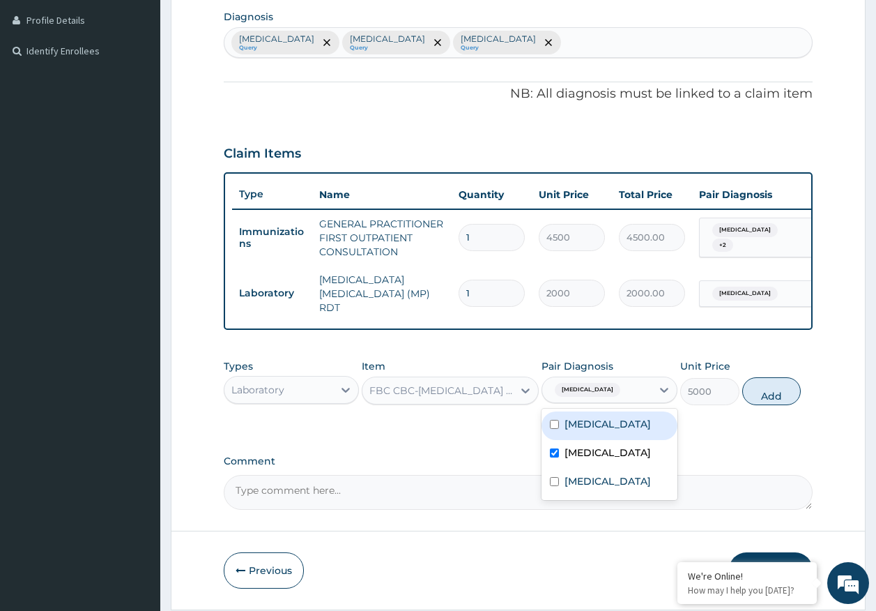
click at [779, 391] on button "Add" at bounding box center [772, 391] width 59 height 28
type input "0"
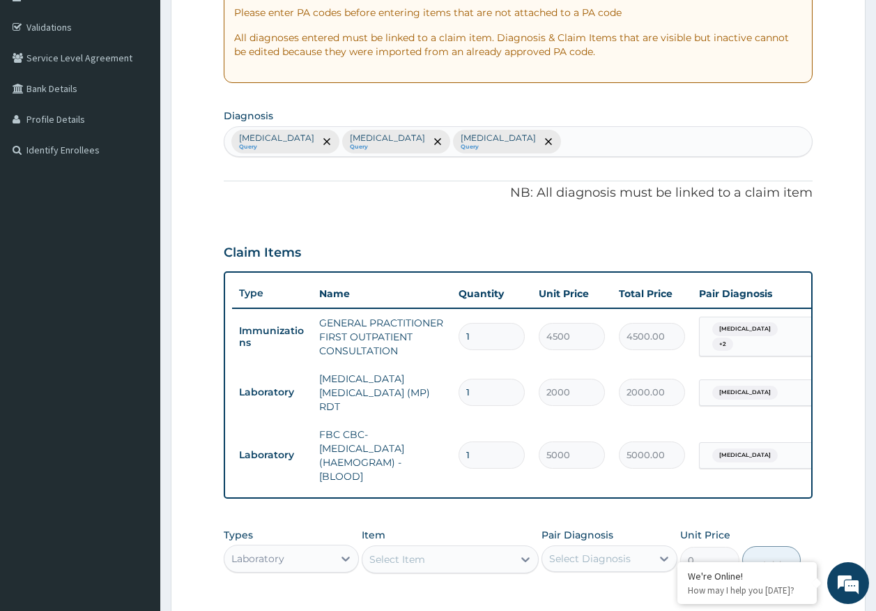
scroll to position [68, 0]
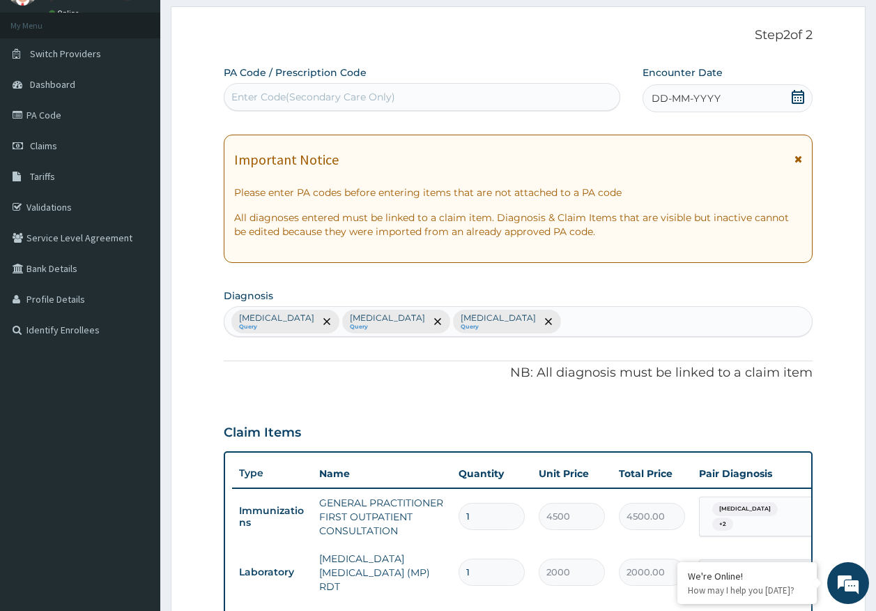
click at [354, 96] on div "Enter Code(Secondary Care Only)" at bounding box center [313, 97] width 164 height 14
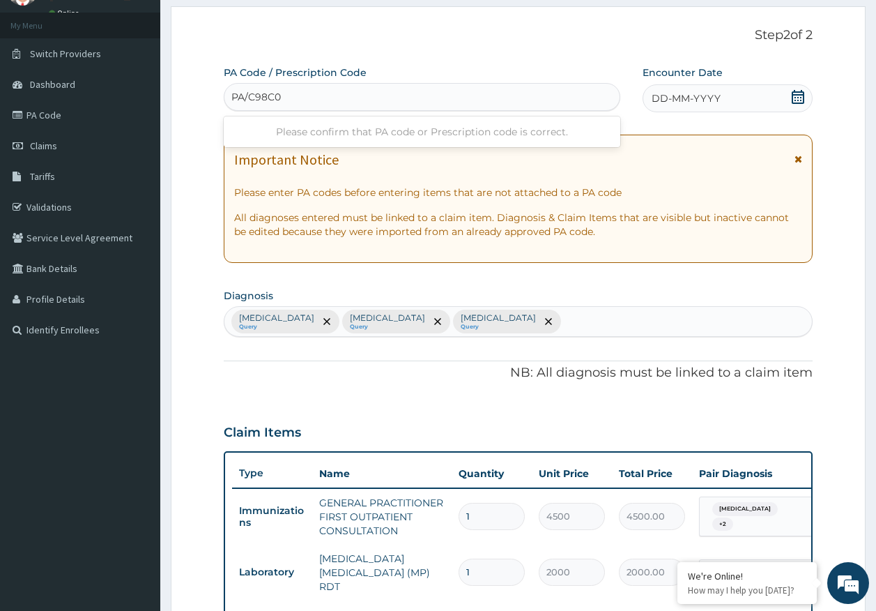
type input "PA/C98C0A"
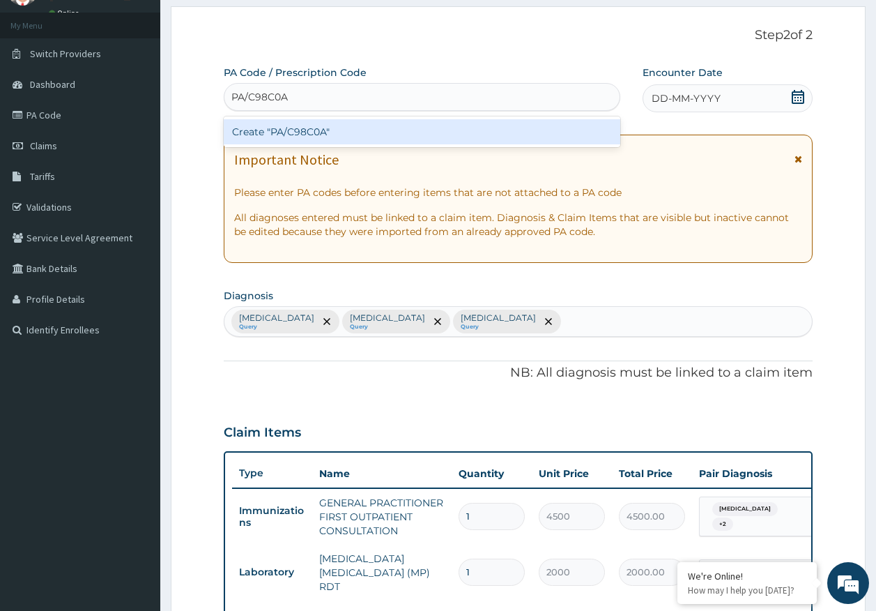
click at [310, 128] on div "Create "PA/C98C0A"" at bounding box center [422, 131] width 397 height 25
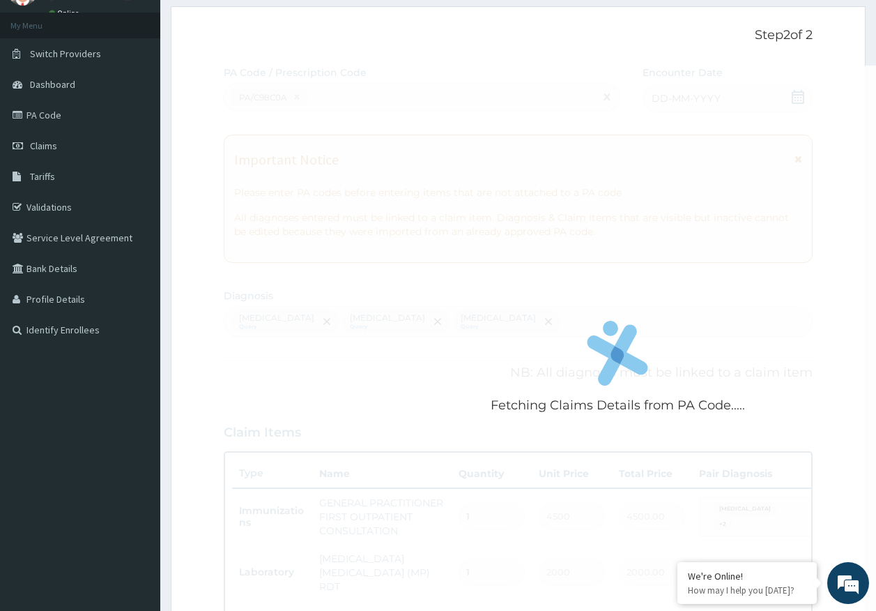
scroll to position [496, 0]
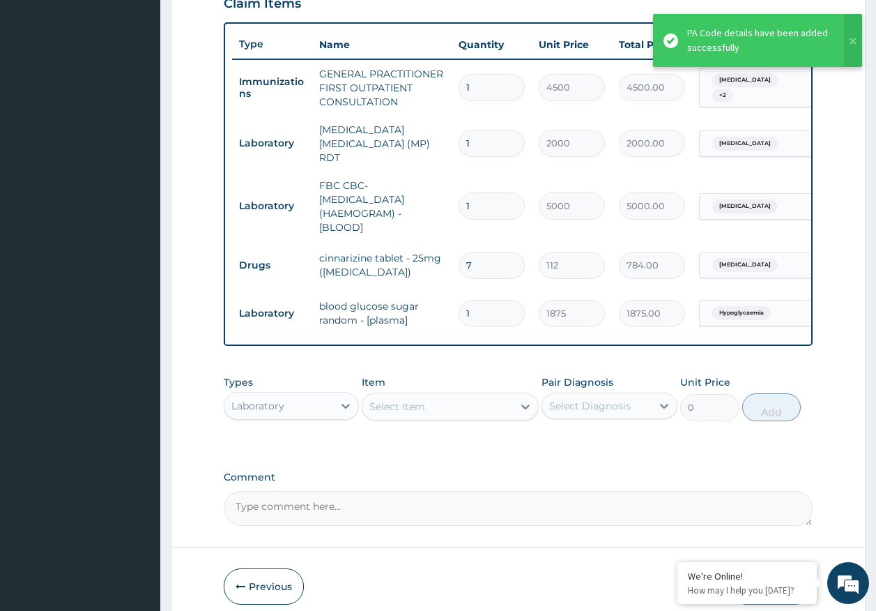
click at [294, 411] on div "Laboratory" at bounding box center [279, 406] width 109 height 22
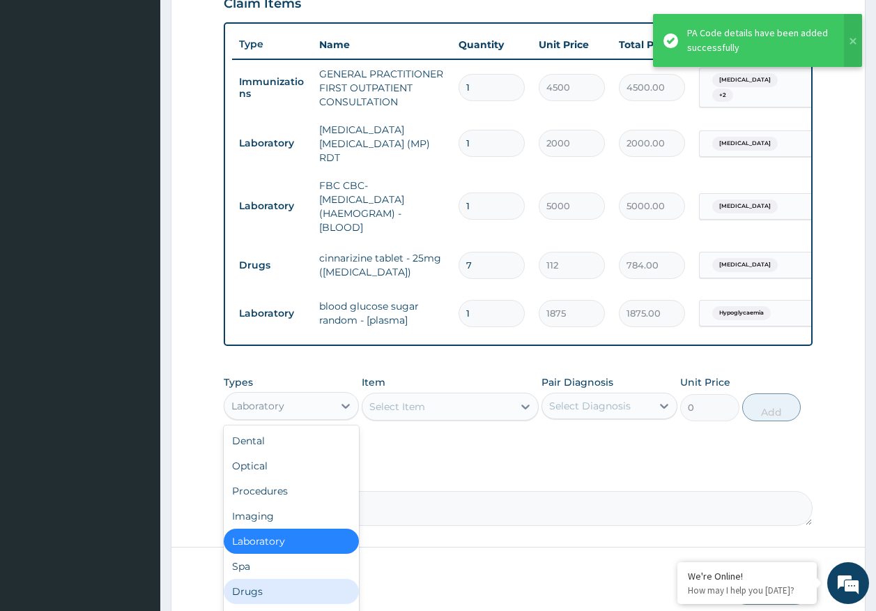
click at [261, 593] on div "Drugs" at bounding box center [292, 591] width 136 height 25
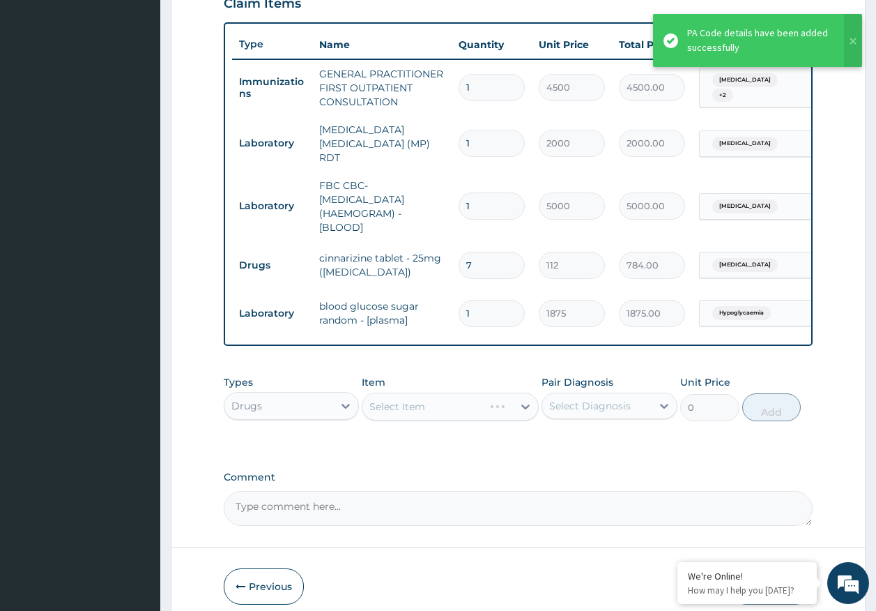
click at [542, 406] on div "Select Diagnosis" at bounding box center [610, 406] width 136 height 26
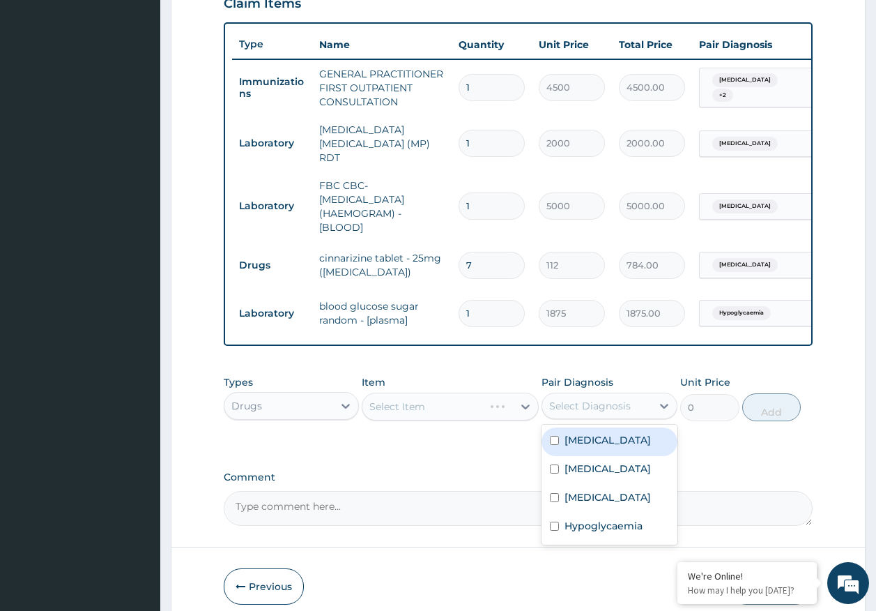
click at [570, 442] on label "Malaria" at bounding box center [608, 440] width 86 height 14
checkbox input "true"
click at [579, 471] on label "Sepsis" at bounding box center [608, 469] width 86 height 14
checkbox input "true"
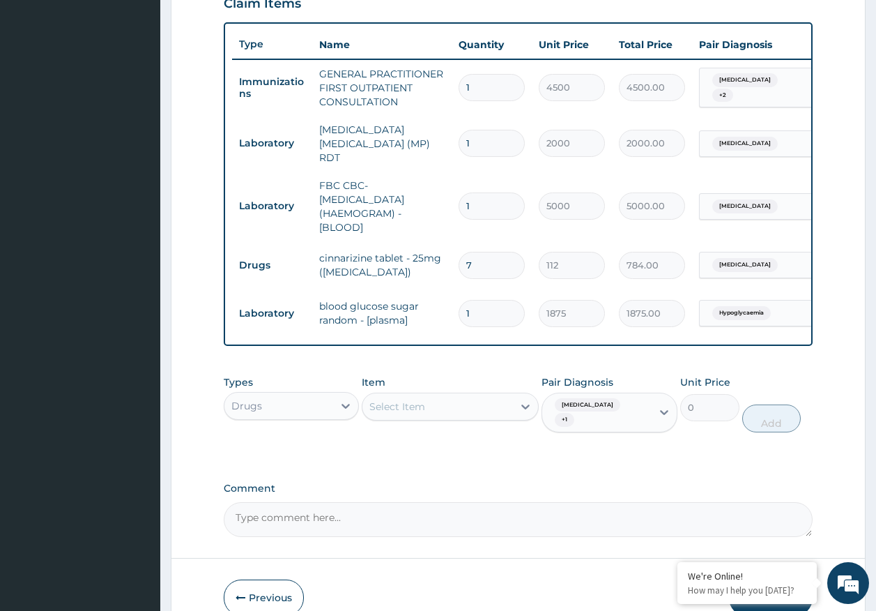
click at [475, 257] on input "7" at bounding box center [492, 265] width 66 height 27
type input "0.00"
type input "5"
type input "560.00"
type input "5"
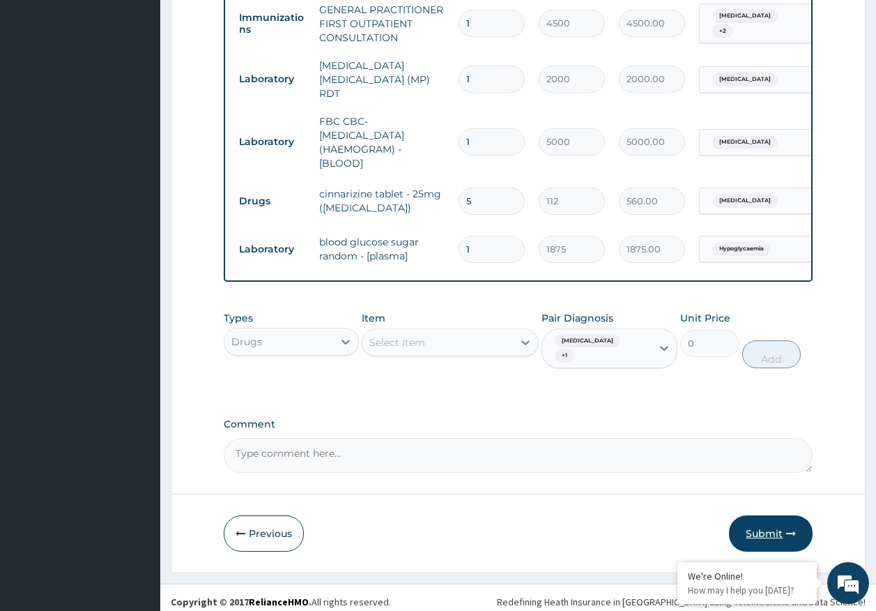
click at [770, 524] on button "Submit" at bounding box center [771, 533] width 84 height 36
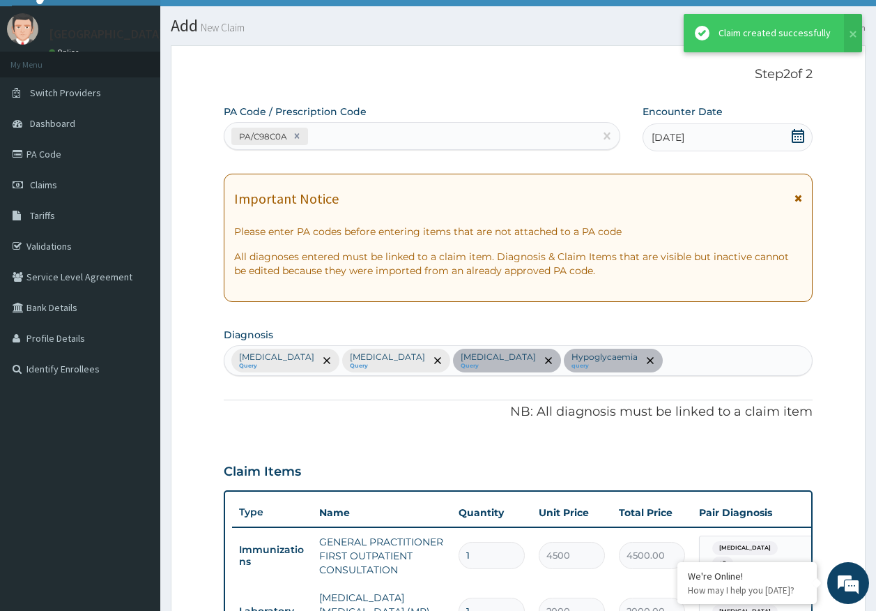
scroll to position [561, 0]
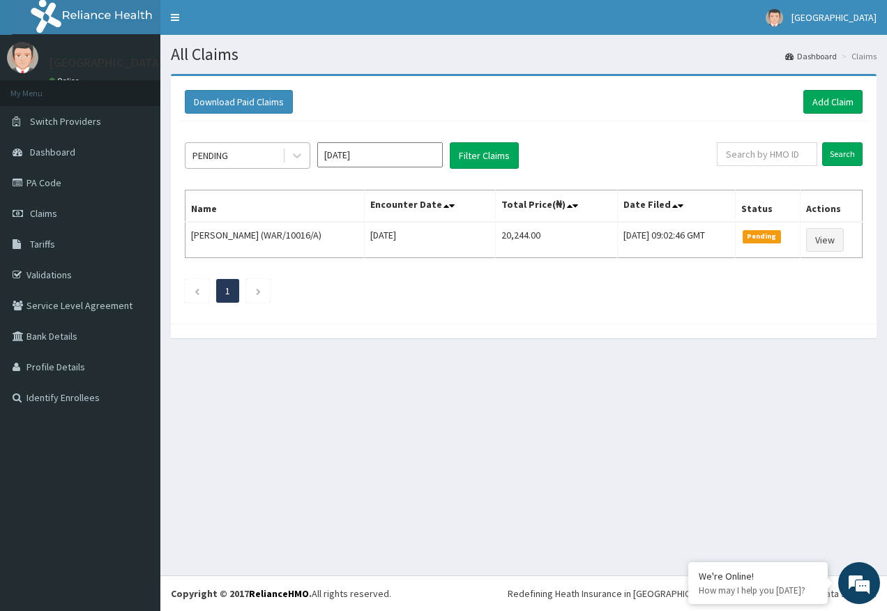
drag, startPoint x: 226, startPoint y: 161, endPoint x: 227, endPoint y: 168, distance: 7.1
click at [227, 161] on div "PENDING" at bounding box center [210, 156] width 36 height 14
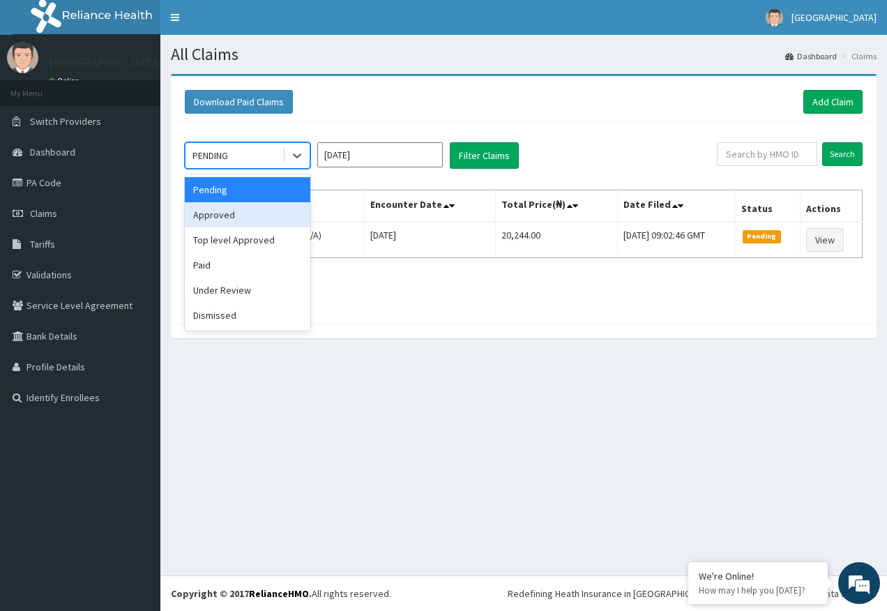
click at [222, 206] on div "Approved" at bounding box center [248, 214] width 126 height 25
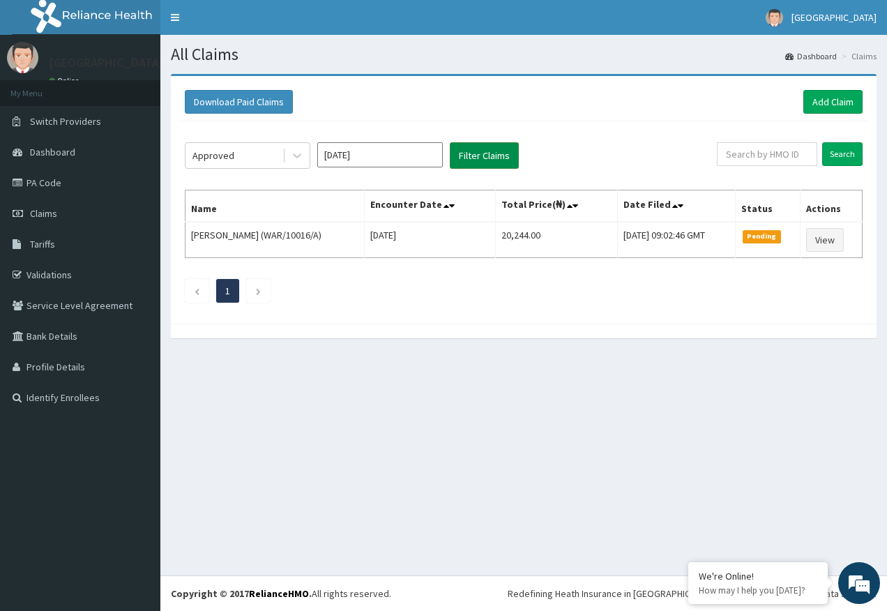
drag, startPoint x: 468, startPoint y: 143, endPoint x: 473, endPoint y: 153, distance: 11.5
click at [468, 144] on button "Filter Claims" at bounding box center [484, 155] width 69 height 26
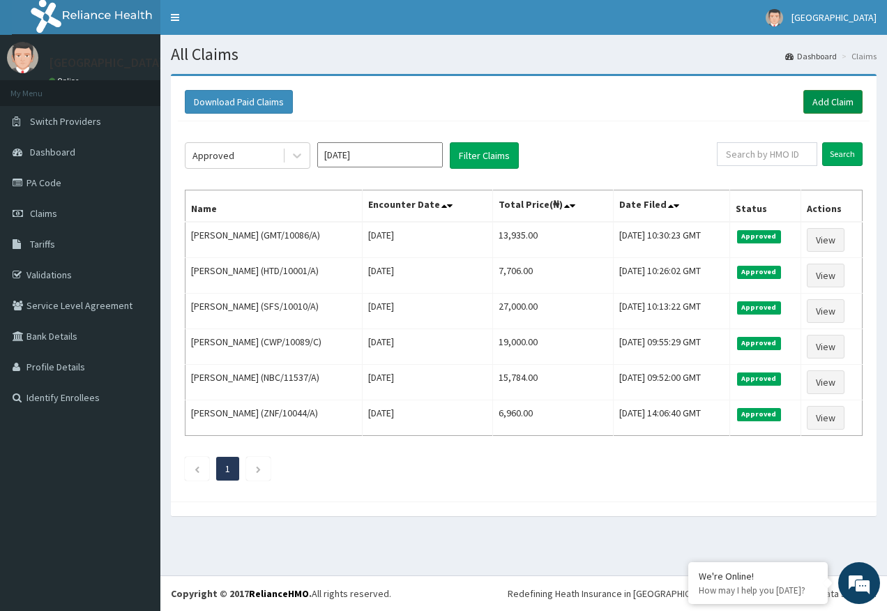
click at [826, 97] on link "Add Claim" at bounding box center [832, 102] width 59 height 24
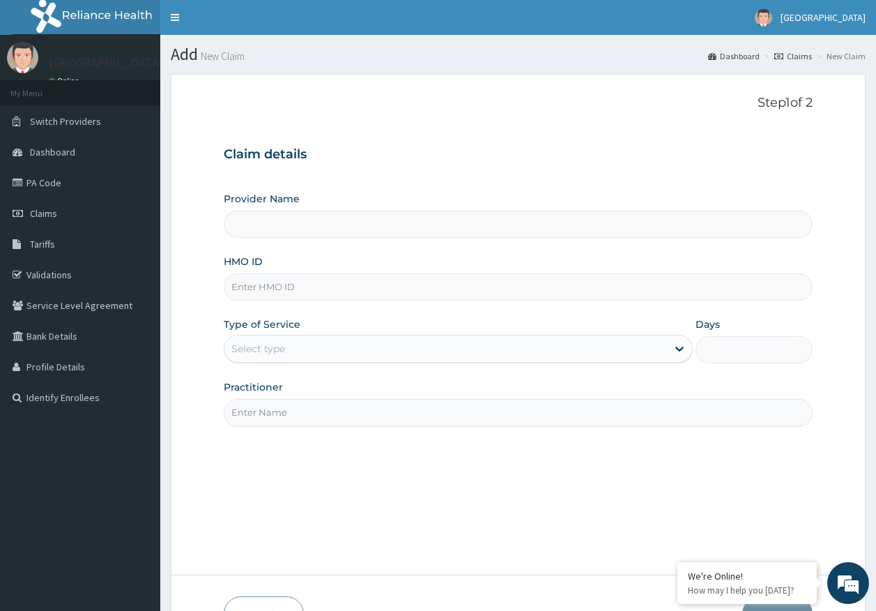
type input "[GEOGRAPHIC_DATA]"
click at [259, 287] on input "HMO ID" at bounding box center [519, 286] width 590 height 27
paste input "KDN/10004/A"
type input "KDN/10004/A"
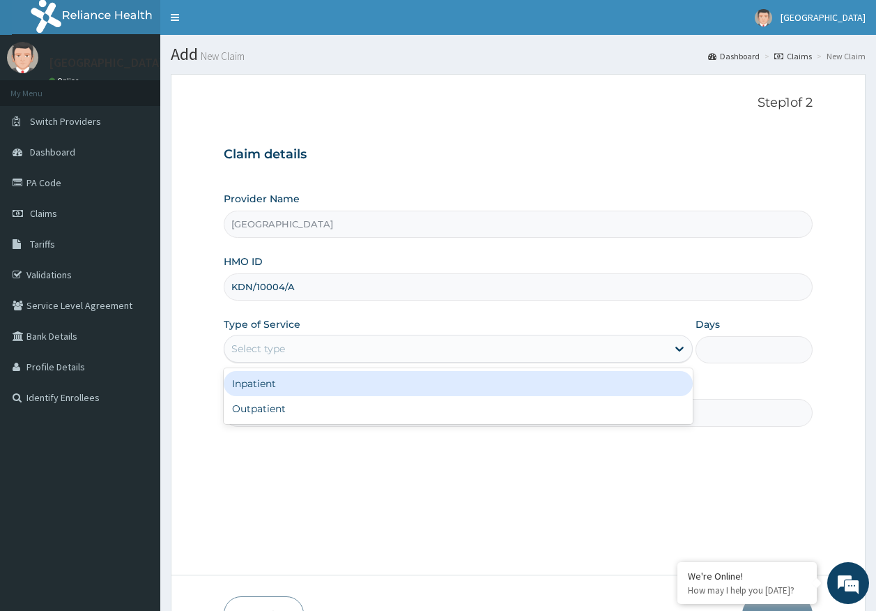
click at [264, 346] on div "Select type" at bounding box center [258, 349] width 54 height 14
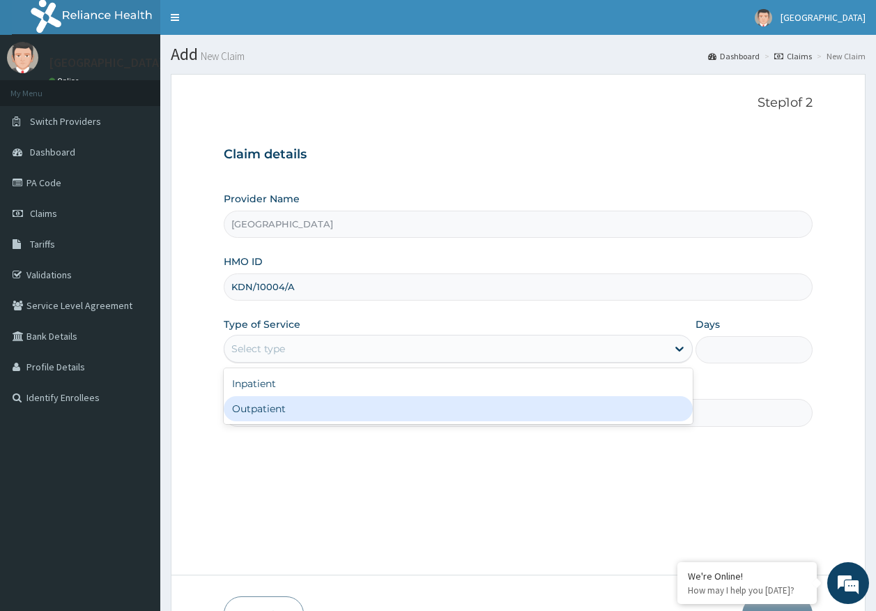
click at [273, 411] on div "Outpatient" at bounding box center [458, 408] width 469 height 25
type input "1"
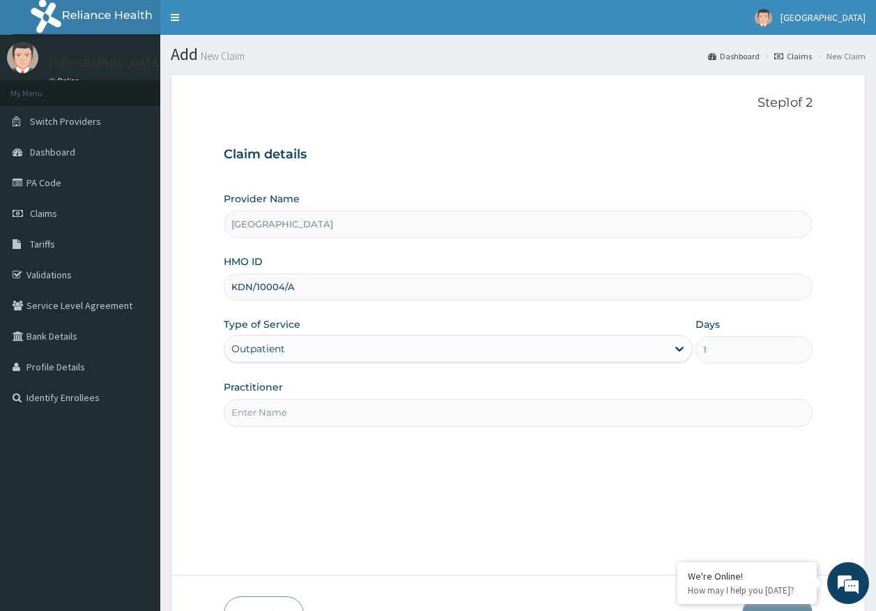
click at [278, 419] on input "Practitioner" at bounding box center [519, 412] width 590 height 27
type input "[PERSON_NAME]"
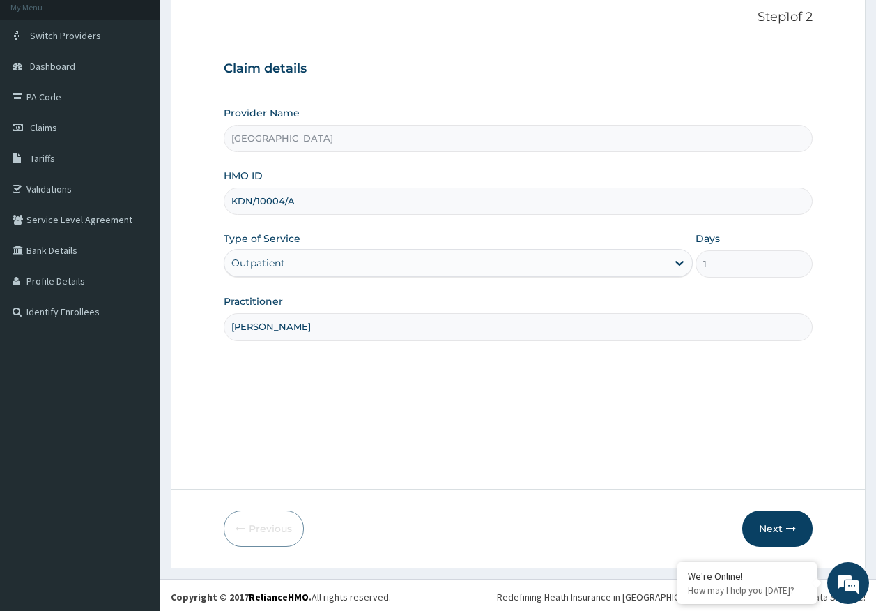
scroll to position [89, 0]
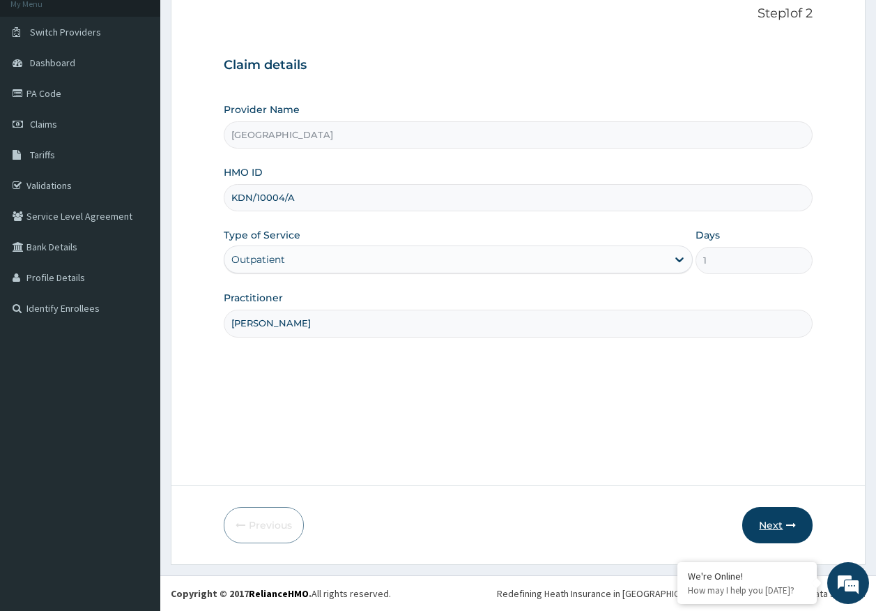
click at [786, 524] on button "Next" at bounding box center [778, 525] width 70 height 36
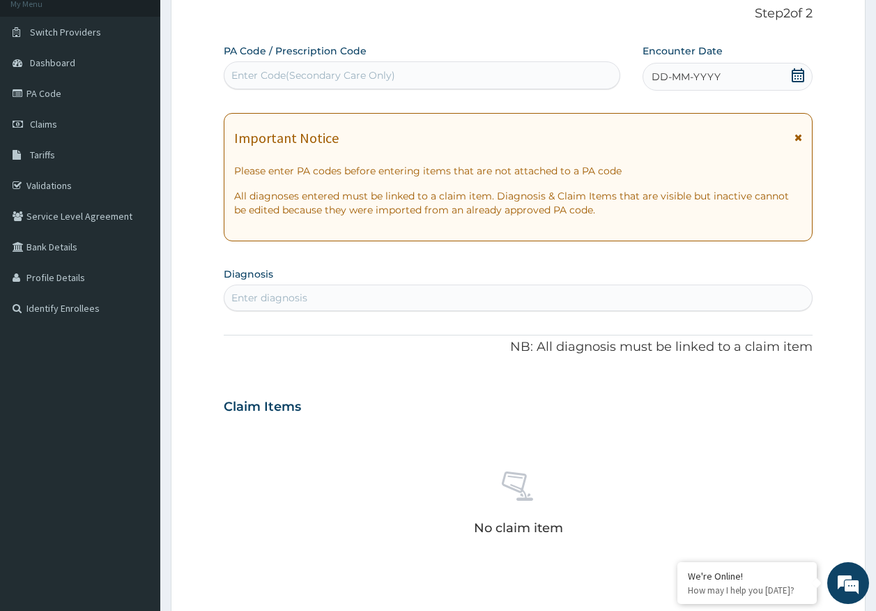
click at [713, 74] on span "DD-MM-YYYY" at bounding box center [686, 77] width 69 height 14
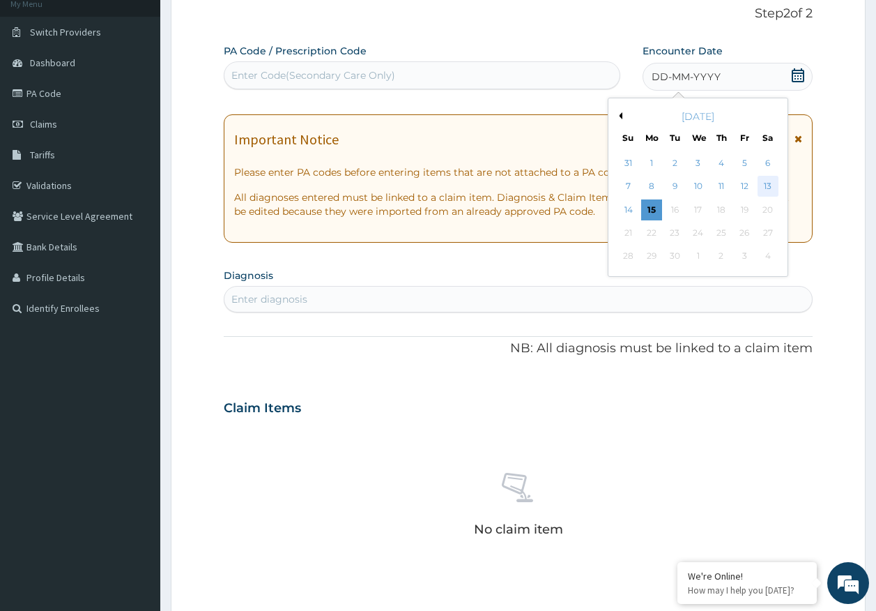
click at [768, 184] on div "13" at bounding box center [768, 186] width 21 height 21
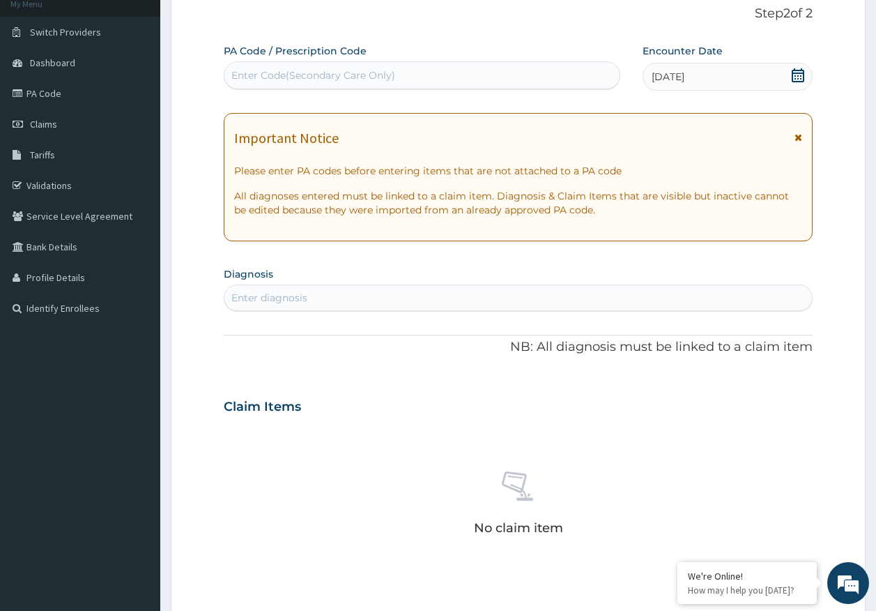
click at [335, 293] on div "Enter diagnosis" at bounding box center [519, 298] width 588 height 22
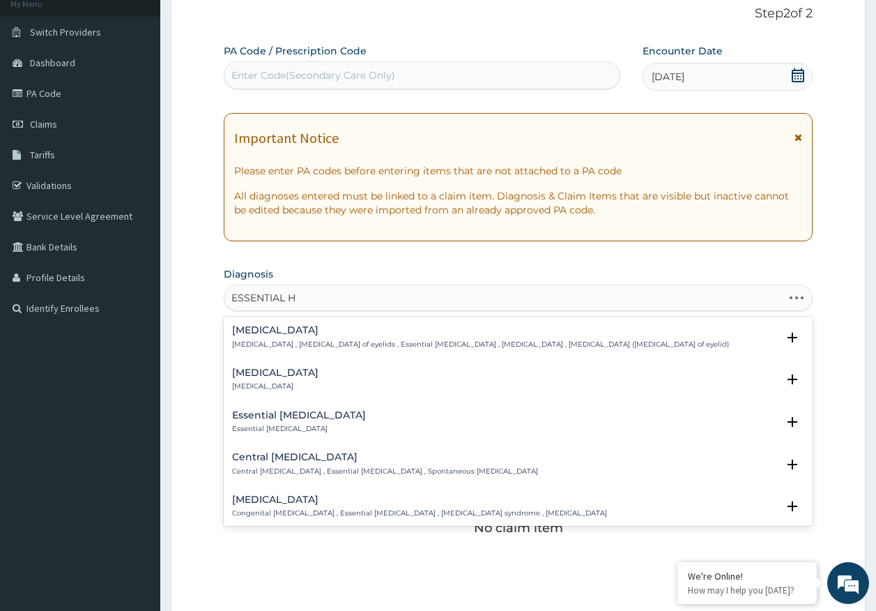
type input "ESSENTIAL HY"
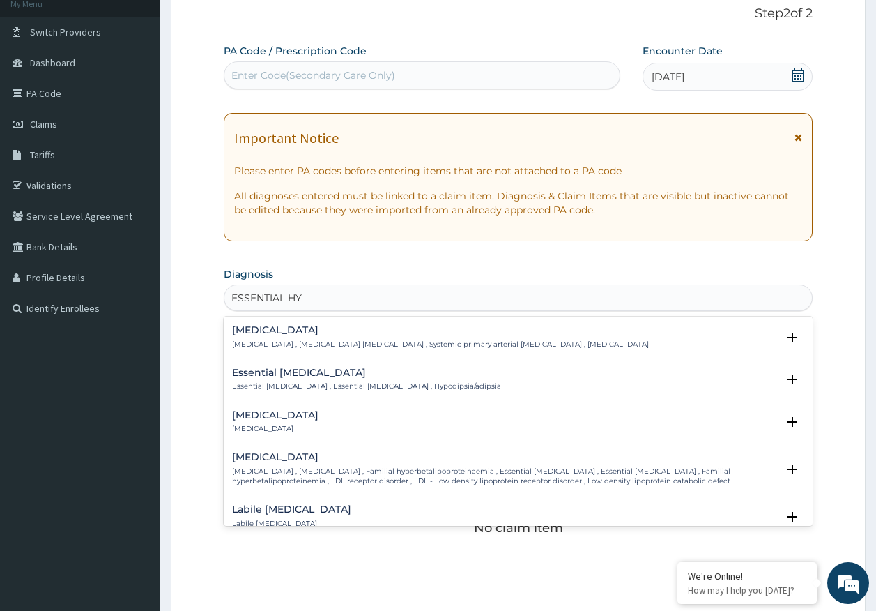
click at [315, 345] on p "[MEDICAL_DATA] , [MEDICAL_DATA] [MEDICAL_DATA] , Systemic primary arterial [MED…" at bounding box center [440, 345] width 417 height 10
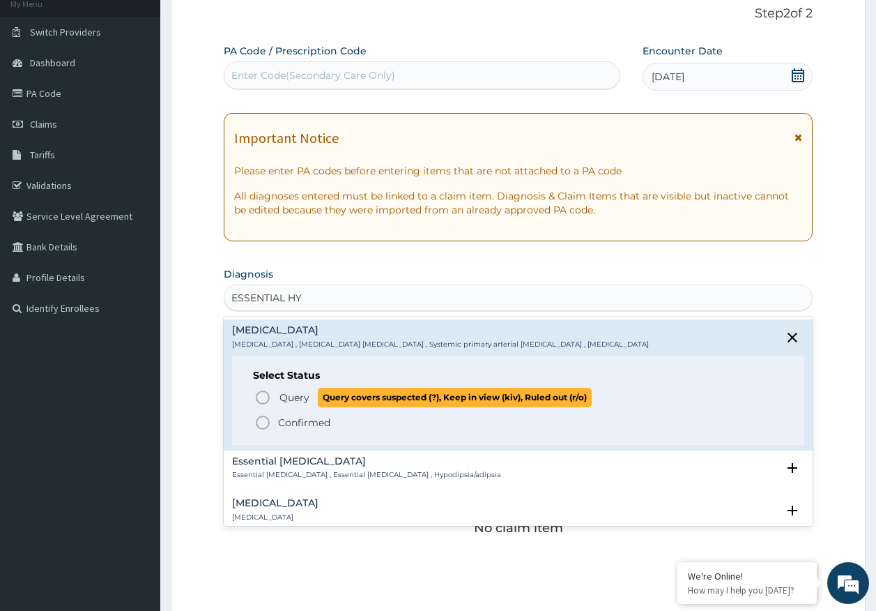
click at [300, 390] on span "Query" at bounding box center [295, 397] width 30 height 14
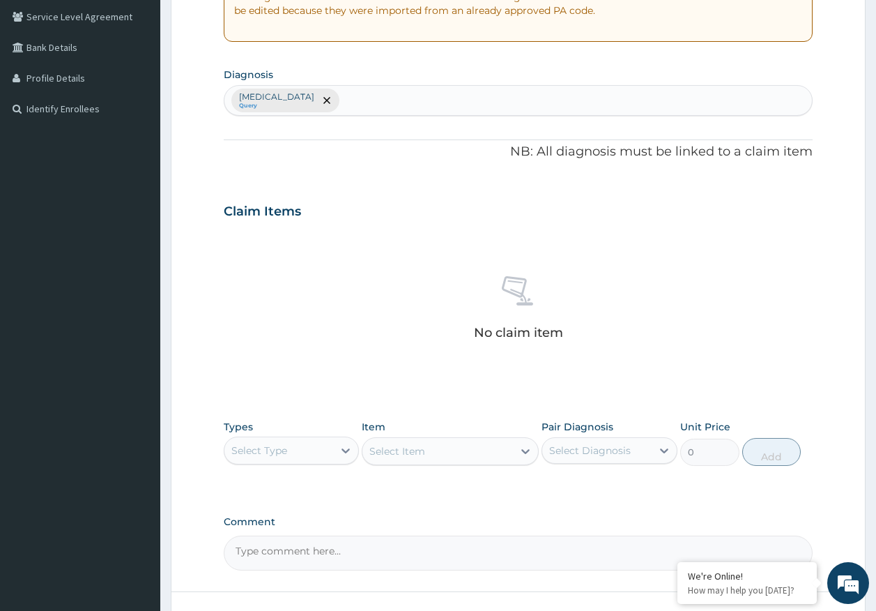
scroll to position [395, 0]
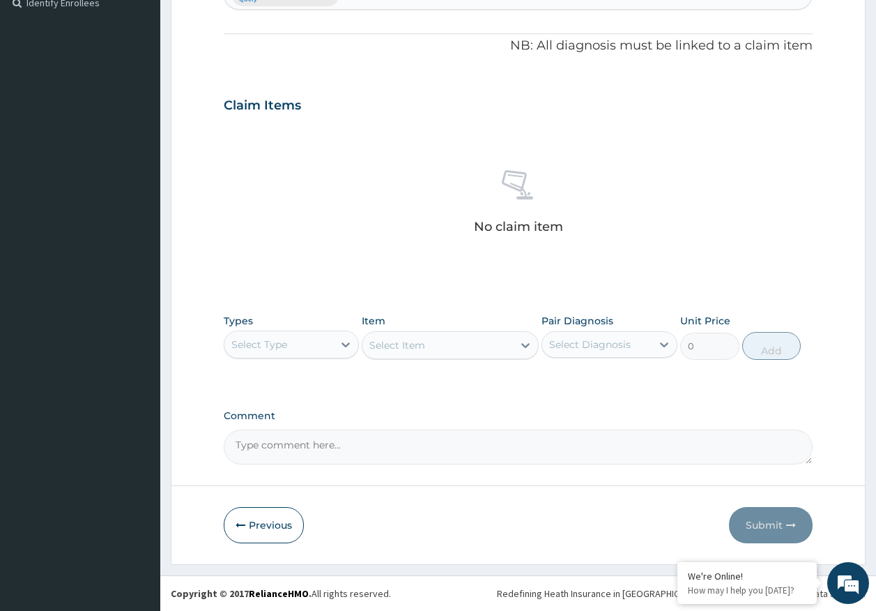
click at [264, 321] on div "Types Select Type" at bounding box center [292, 337] width 136 height 46
click at [277, 351] on div "Select Type" at bounding box center [259, 344] width 56 height 14
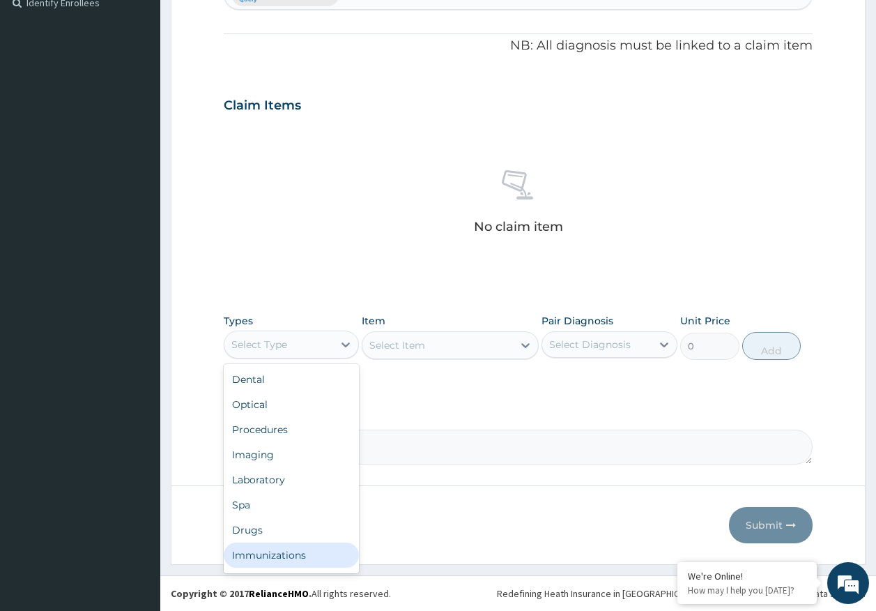
click at [289, 549] on div "Immunizations" at bounding box center [292, 554] width 136 height 25
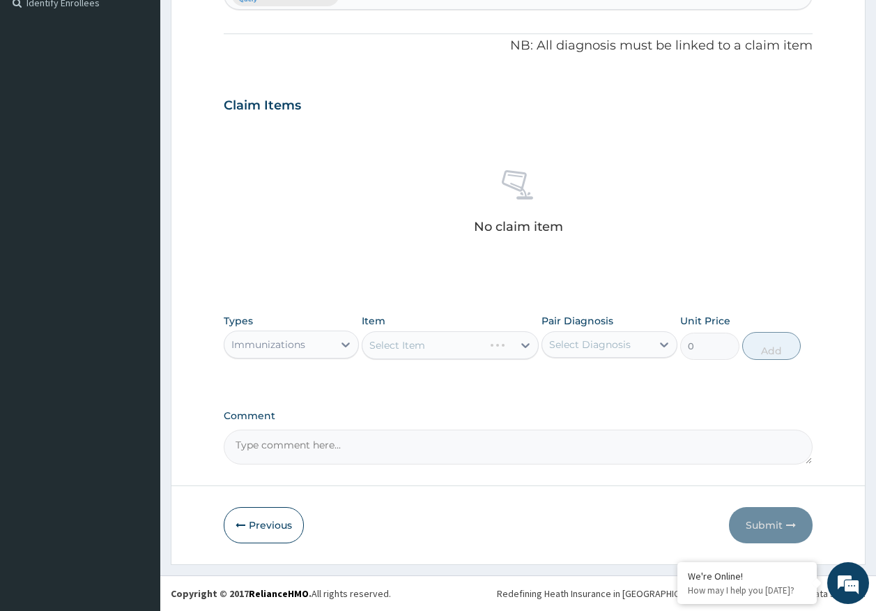
click at [590, 346] on div "Select Diagnosis" at bounding box center [590, 344] width 82 height 14
click at [577, 385] on label "Essential hypertension" at bounding box center [608, 379] width 86 height 14
checkbox input "true"
click at [426, 342] on div "Select Item" at bounding box center [438, 345] width 151 height 22
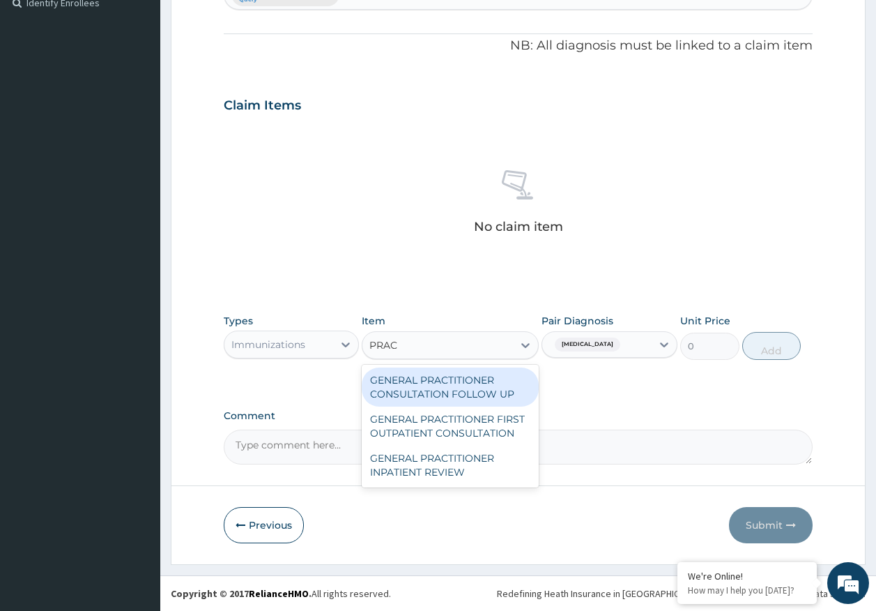
type input "PRACT"
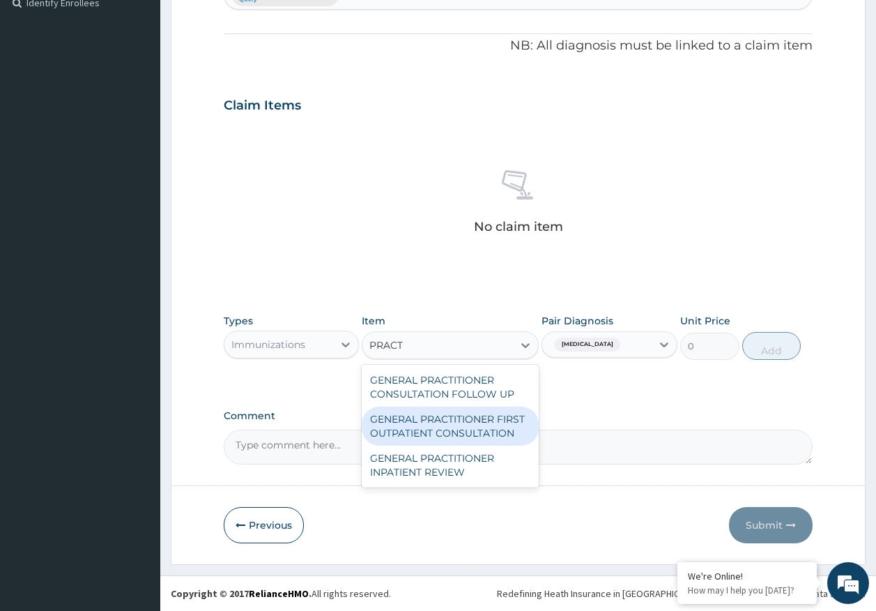
click at [458, 415] on div "GENERAL PRACTITIONER FIRST OUTPATIENT CONSULTATION" at bounding box center [450, 426] width 177 height 39
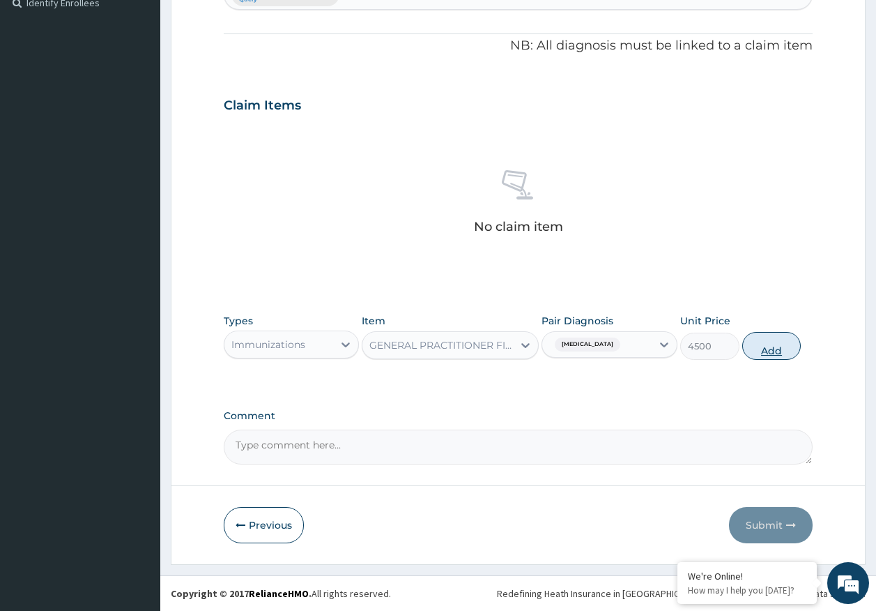
click at [786, 347] on button "Add" at bounding box center [772, 346] width 59 height 28
type input "0"
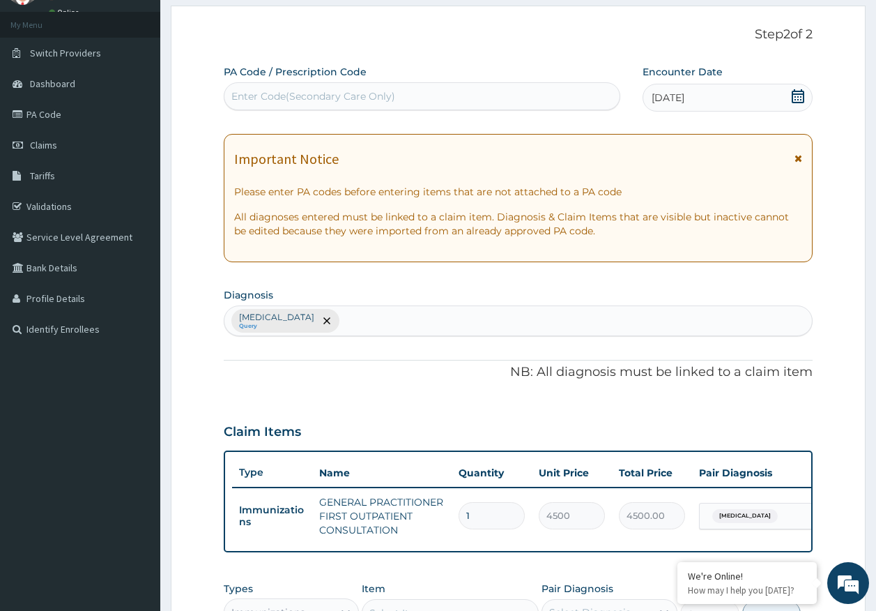
scroll to position [0, 0]
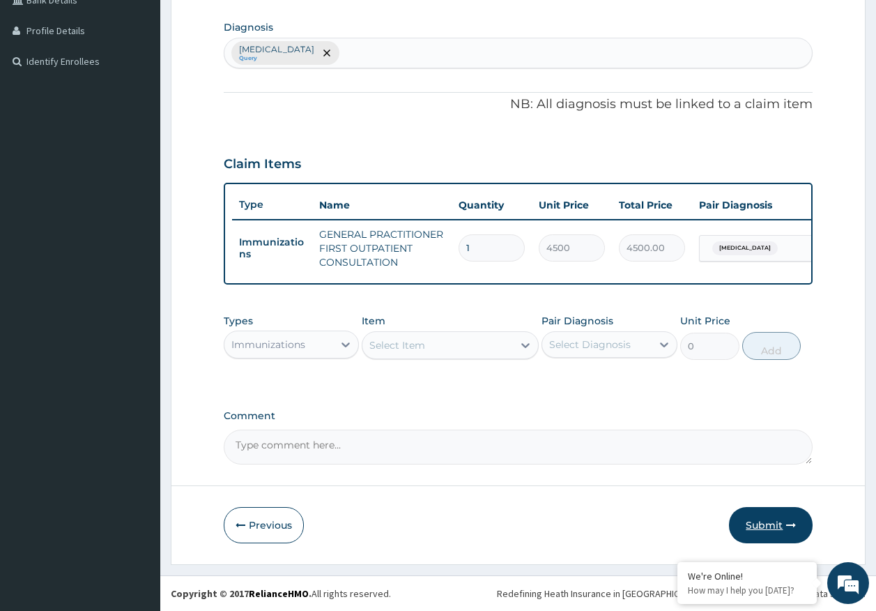
click at [773, 515] on button "Submit" at bounding box center [771, 525] width 84 height 36
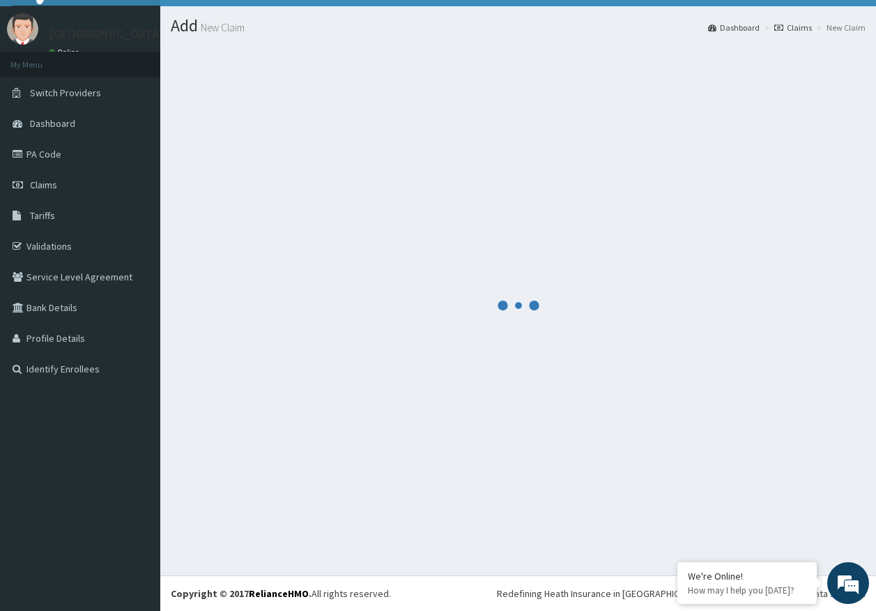
scroll to position [29, 0]
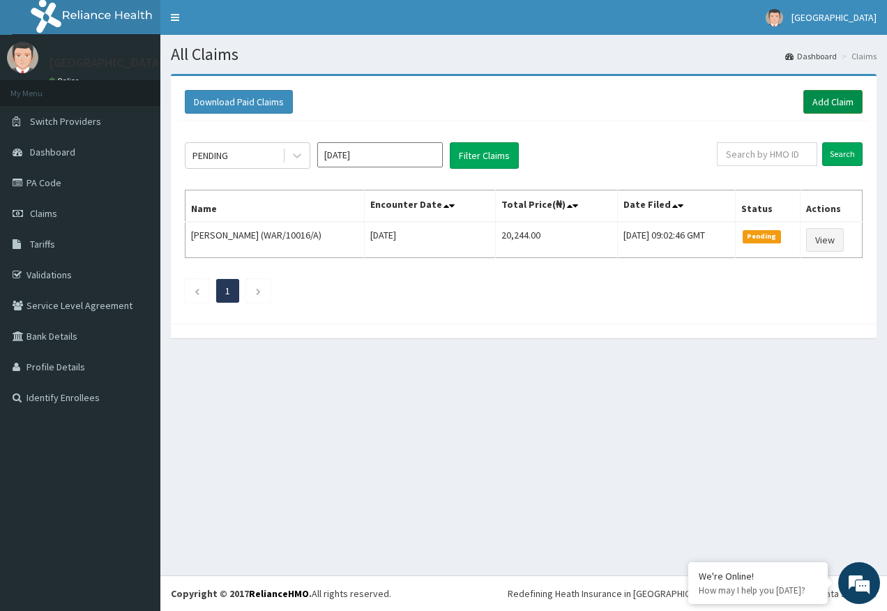
click at [833, 98] on link "Add Claim" at bounding box center [832, 102] width 59 height 24
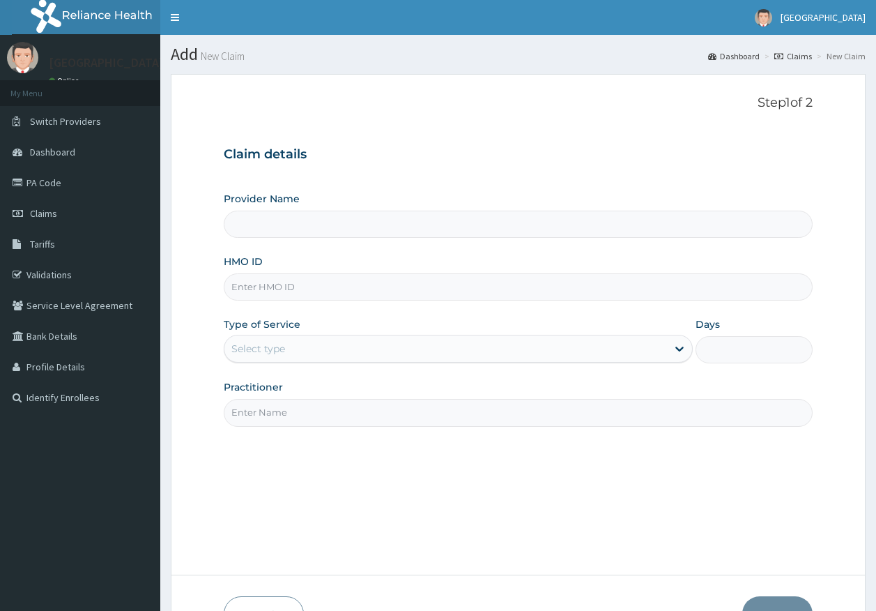
click at [267, 289] on input "HMO ID" at bounding box center [519, 286] width 590 height 27
type input "[GEOGRAPHIC_DATA]"
paste input "AIL/10043/A"
type input "AIL/10043/A"
click at [283, 356] on div "Select type" at bounding box center [446, 348] width 443 height 22
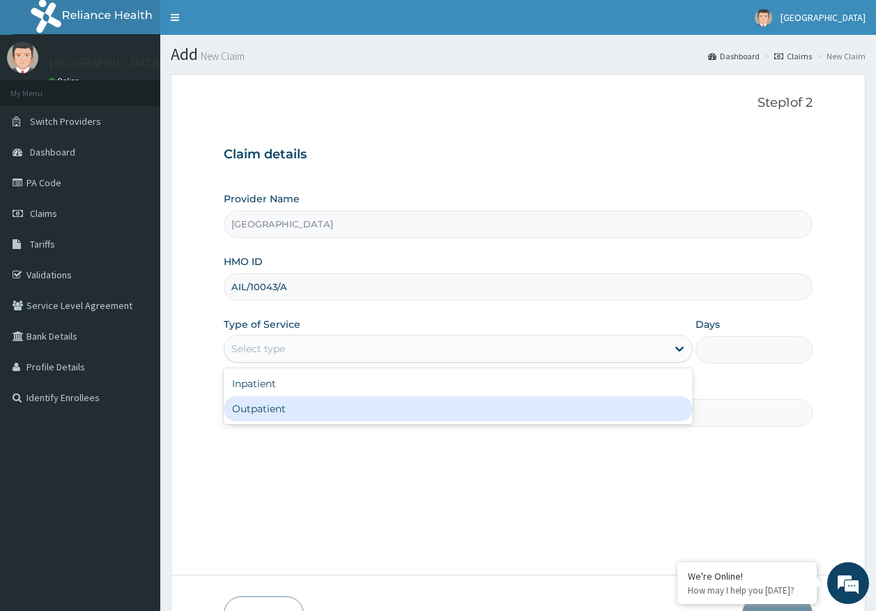
drag, startPoint x: 272, startPoint y: 407, endPoint x: 291, endPoint y: 420, distance: 23.6
click at [272, 407] on div "Outpatient" at bounding box center [458, 408] width 469 height 25
type input "1"
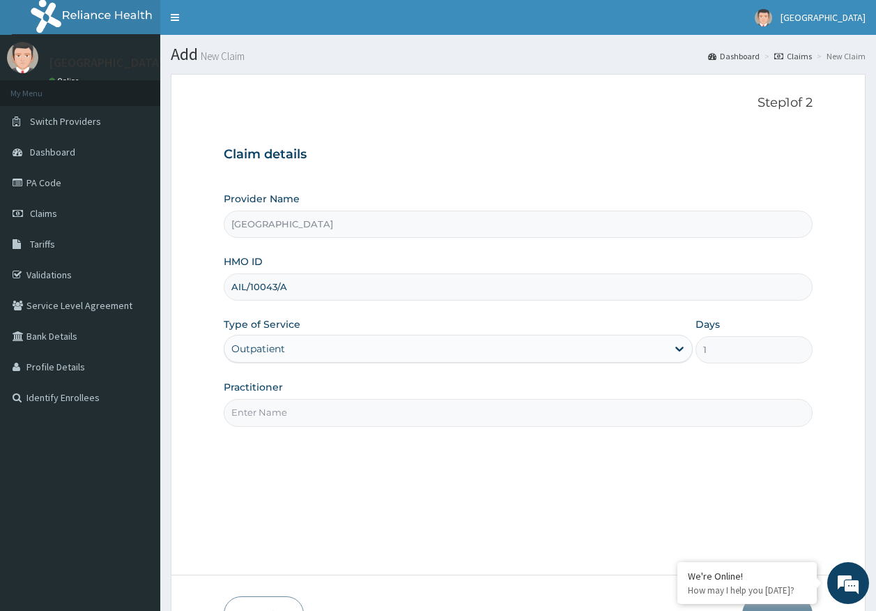
click at [291, 420] on input "Practitioner" at bounding box center [519, 412] width 590 height 27
type input "[PERSON_NAME]"
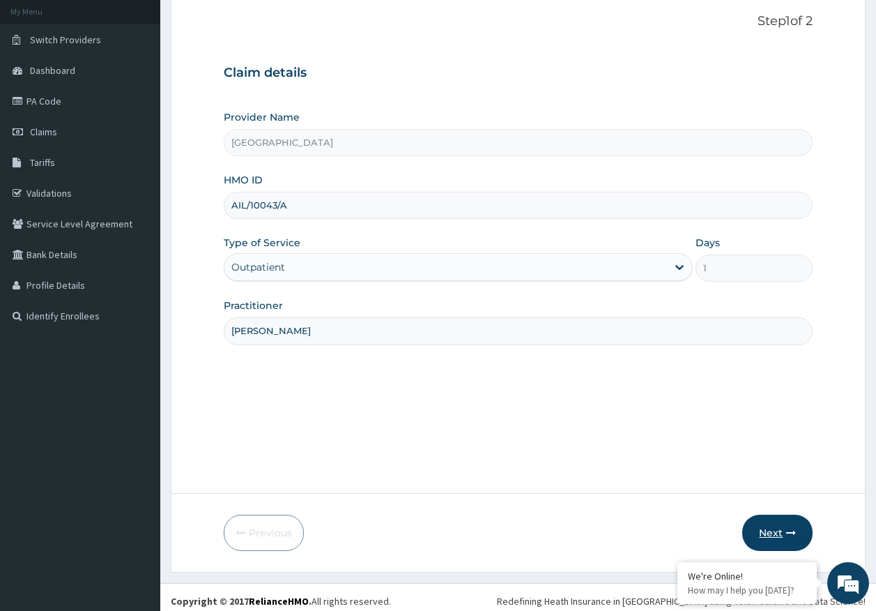
scroll to position [89, 0]
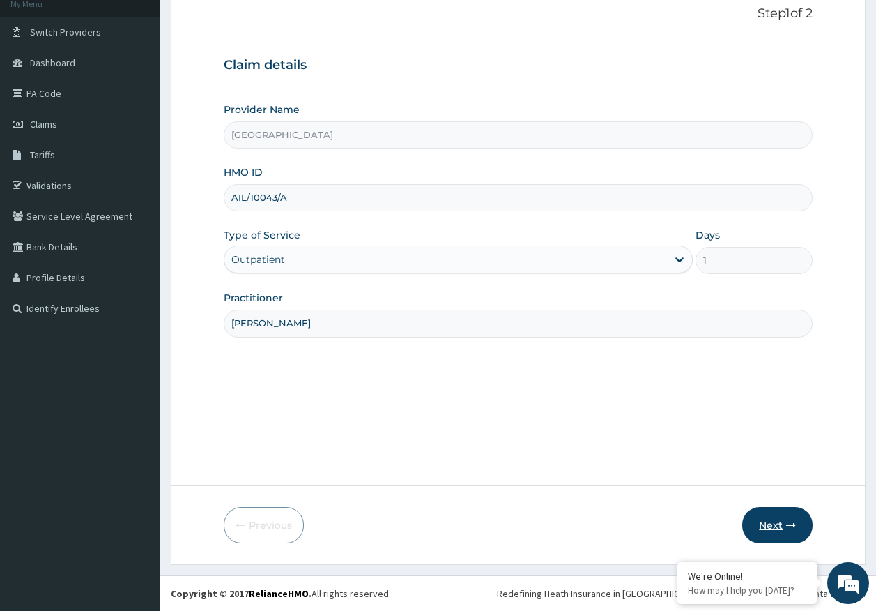
click at [764, 527] on button "Next" at bounding box center [778, 525] width 70 height 36
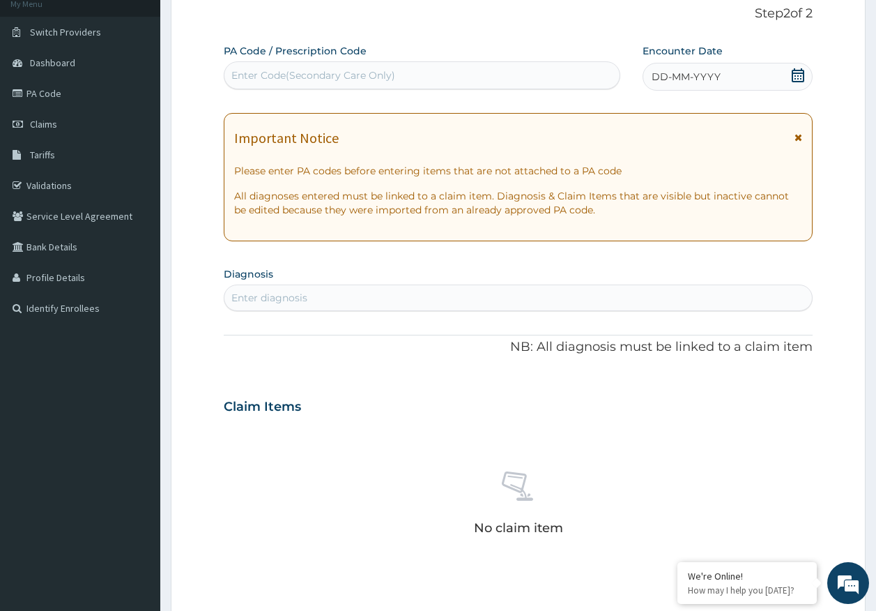
click at [692, 78] on span "DD-MM-YYYY" at bounding box center [686, 77] width 69 height 14
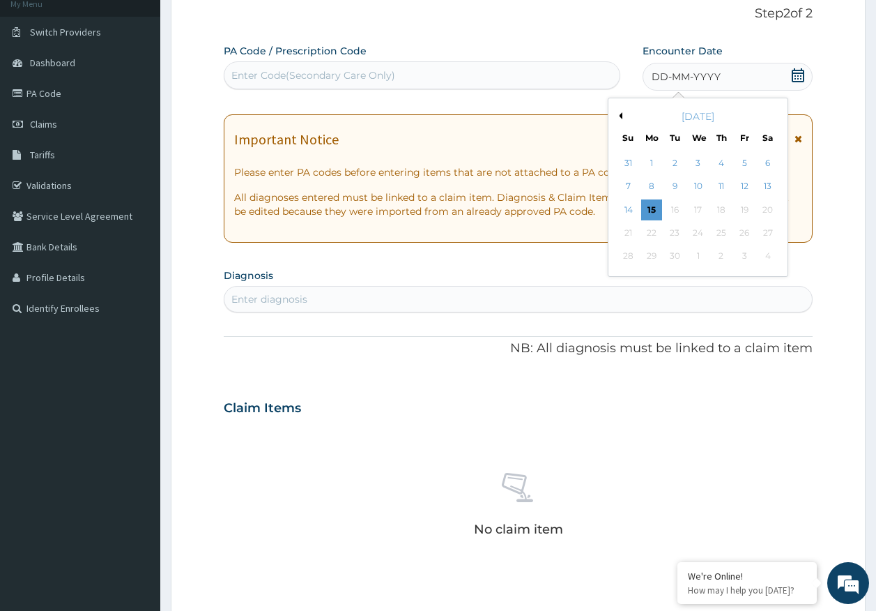
drag, startPoint x: 768, startPoint y: 185, endPoint x: 409, endPoint y: 266, distance: 367.6
click at [764, 183] on div "13" at bounding box center [768, 186] width 21 height 21
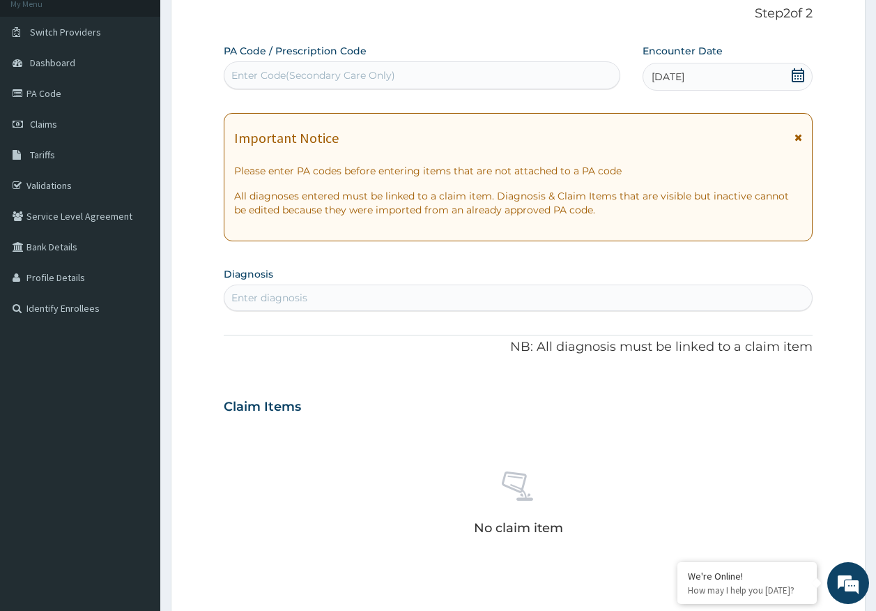
click at [386, 302] on div "Enter diagnosis" at bounding box center [519, 298] width 588 height 22
type input "MALARIA"
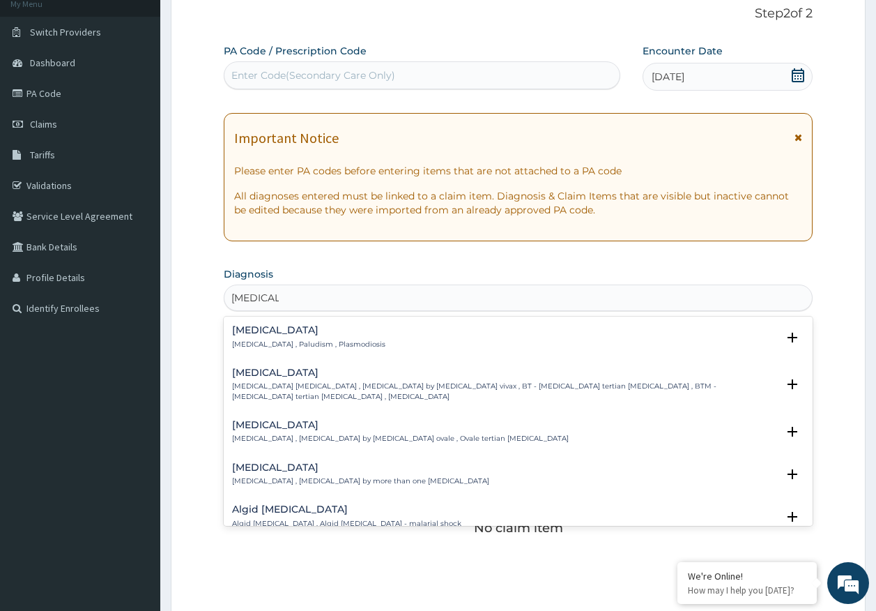
click at [276, 341] on p "Malaria , Paludism , Plasmodiosis" at bounding box center [308, 345] width 153 height 10
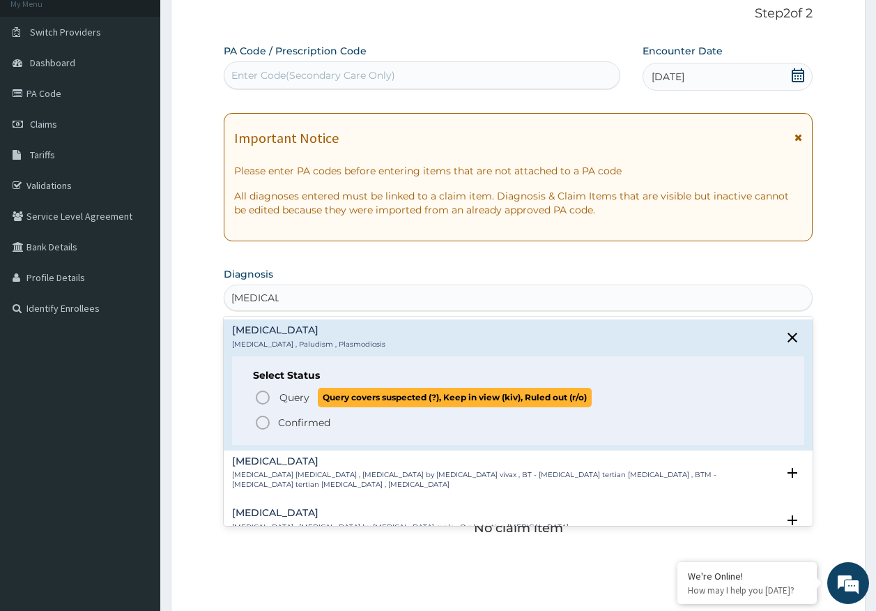
click at [298, 404] on span "Query" at bounding box center [295, 397] width 30 height 14
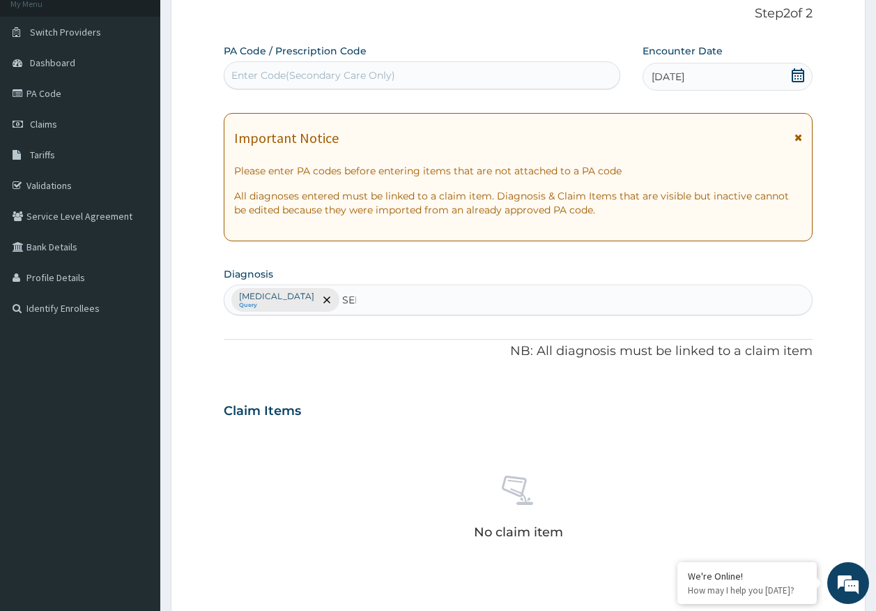
scroll to position [0, 0]
type input "SEPSI"
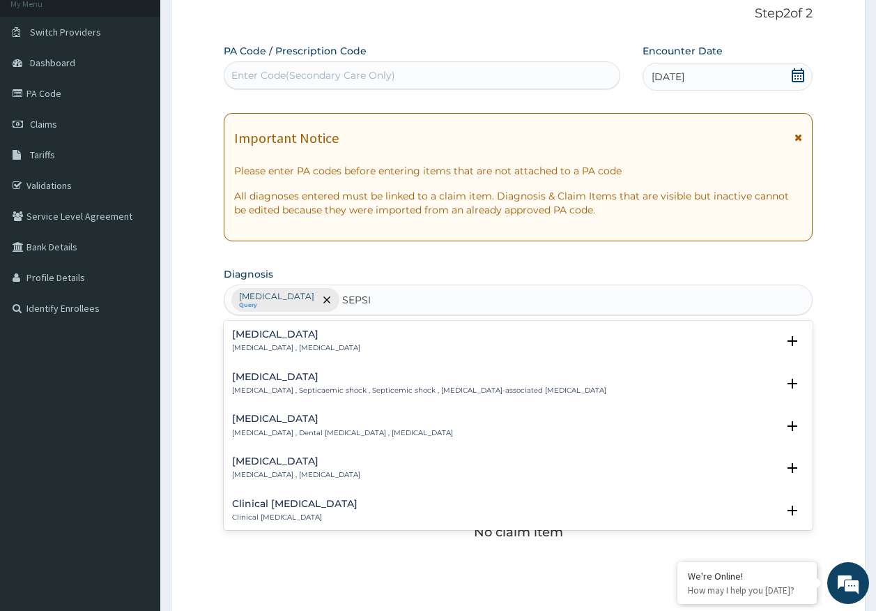
click at [266, 337] on h4 "Sepsis" at bounding box center [296, 334] width 128 height 10
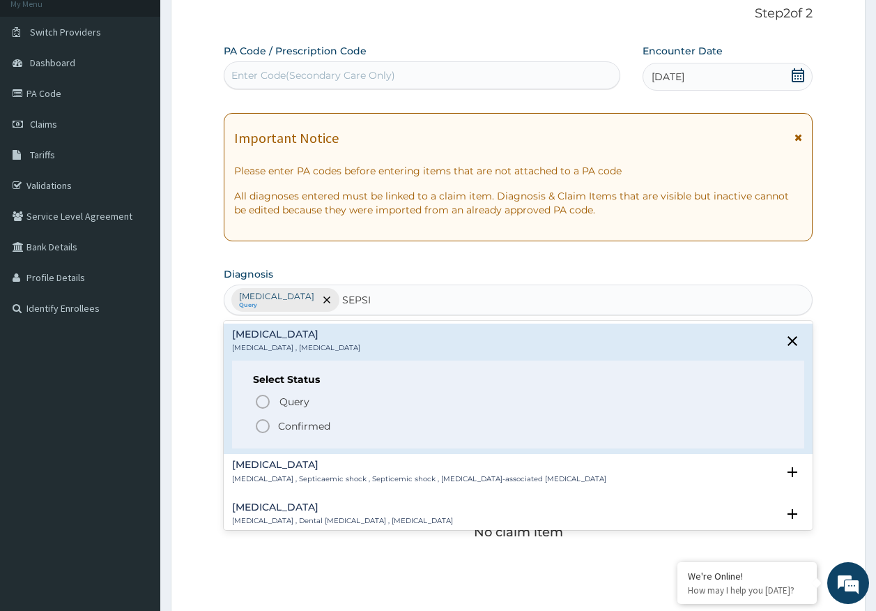
click at [303, 409] on p "Query Query covers suspected (?), Keep in view (kiv), Ruled out (r/o)" at bounding box center [435, 401] width 314 height 19
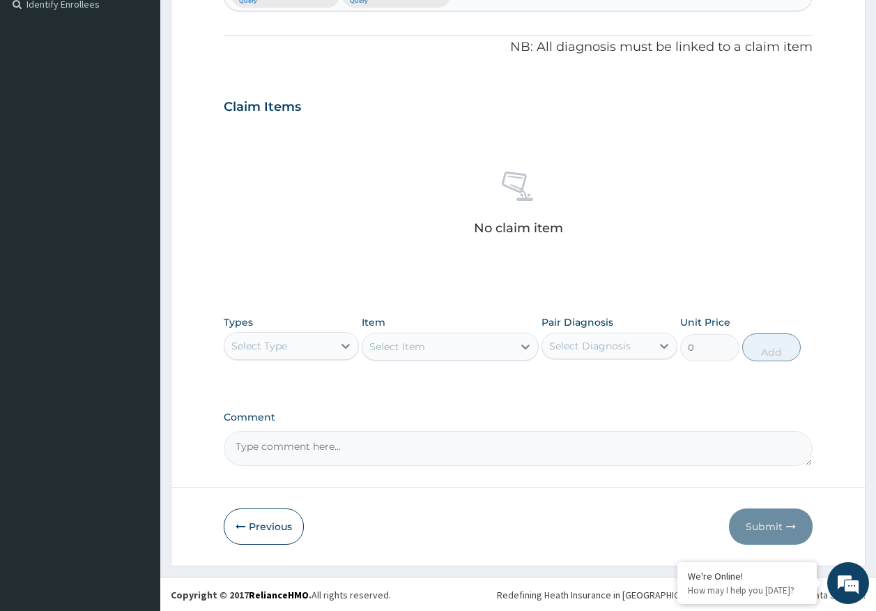
scroll to position [395, 0]
click at [255, 328] on div "Types Select Type" at bounding box center [292, 337] width 136 height 46
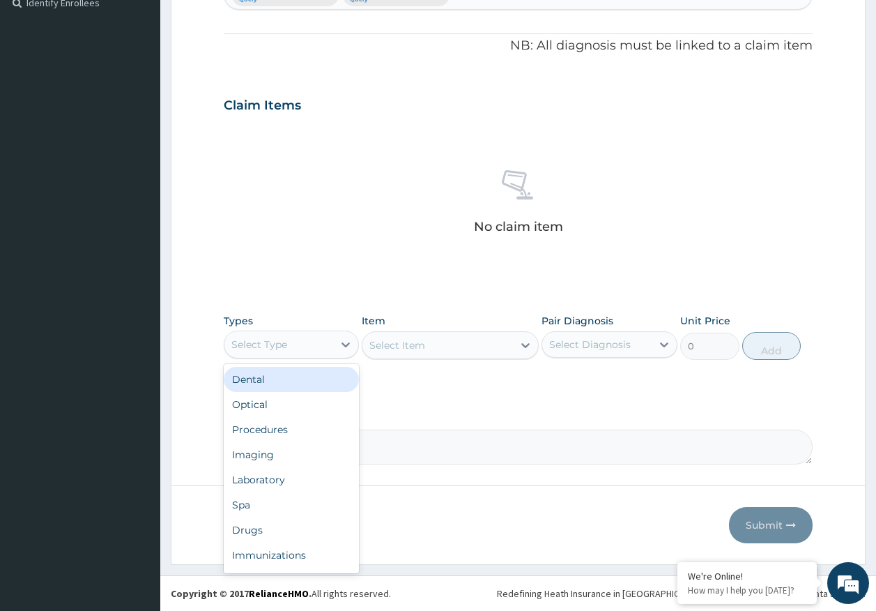
drag, startPoint x: 283, startPoint y: 353, endPoint x: 335, endPoint y: 453, distance: 112.6
click at [283, 348] on div "Select Type" at bounding box center [279, 344] width 109 height 22
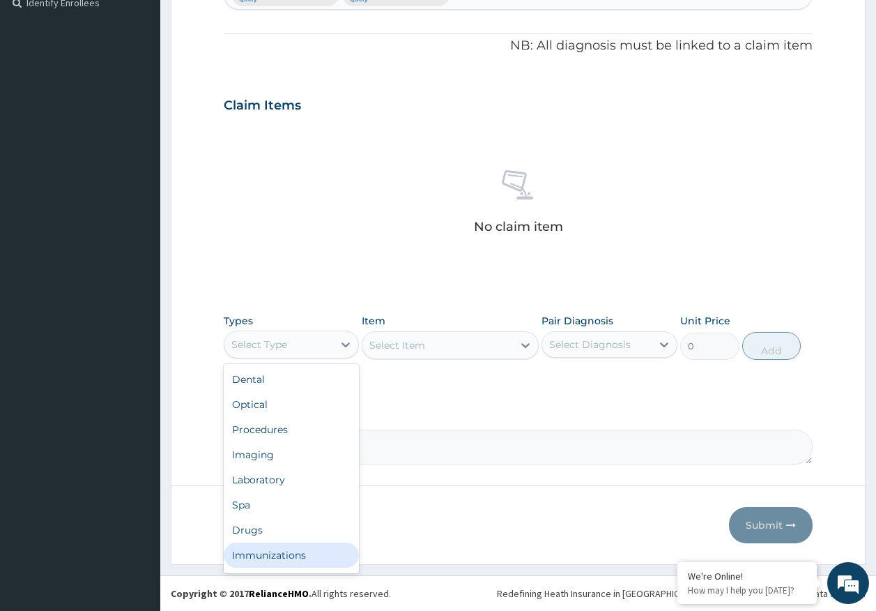
drag, startPoint x: 297, startPoint y: 554, endPoint x: 524, endPoint y: 379, distance: 286.9
click at [302, 544] on div "Immunizations" at bounding box center [292, 554] width 136 height 25
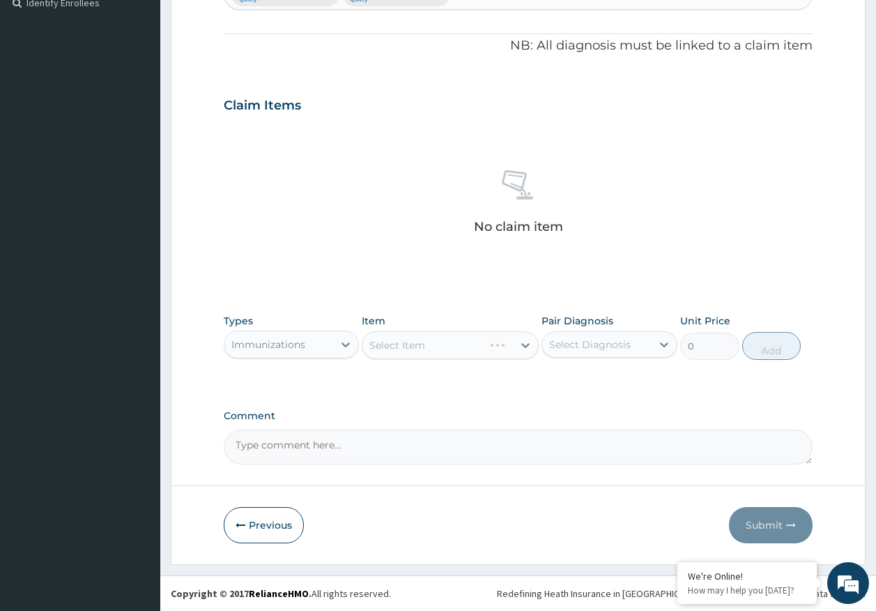
click at [575, 351] on div "Select Diagnosis" at bounding box center [596, 344] width 109 height 22
click at [586, 389] on div "Malaria" at bounding box center [610, 380] width 136 height 29
checkbox input "true"
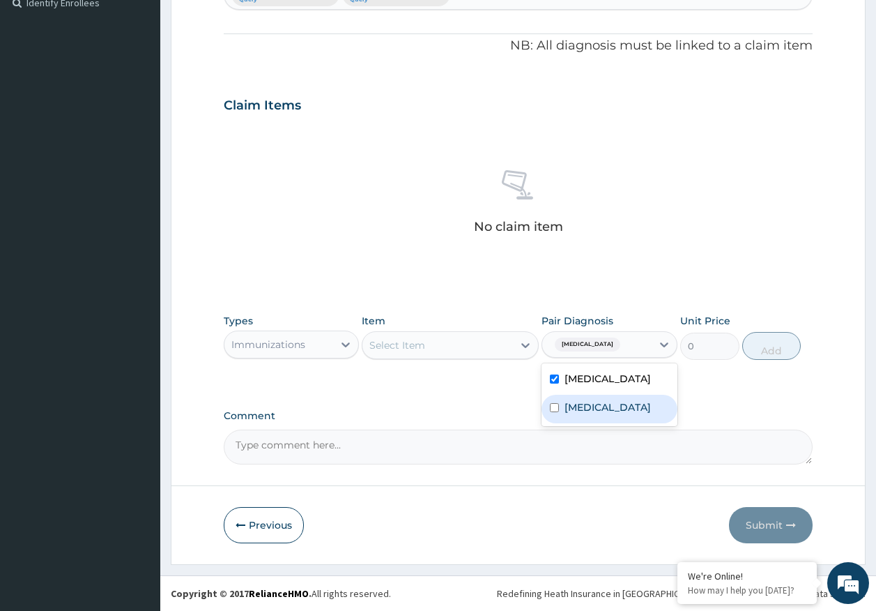
click at [590, 410] on label "Sepsis" at bounding box center [608, 407] width 86 height 14
checkbox input "true"
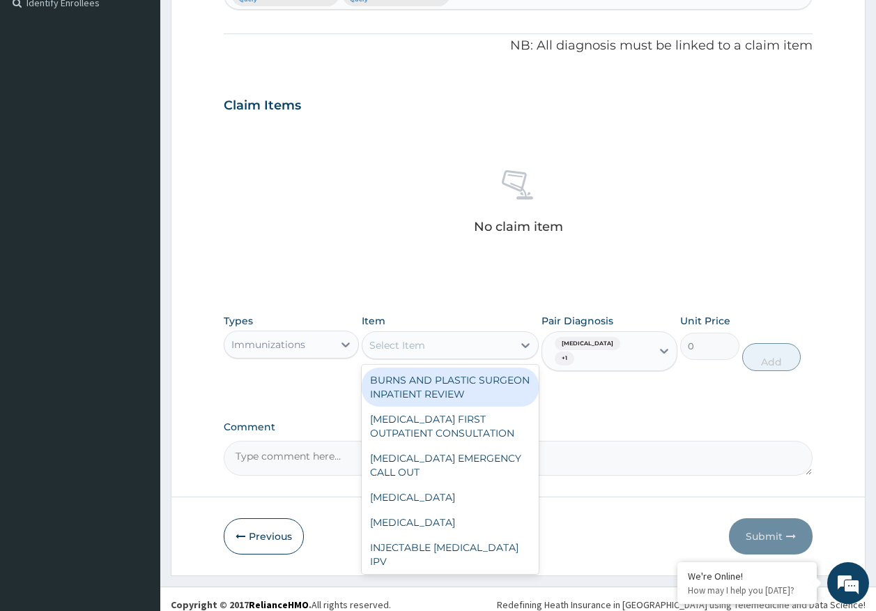
click at [468, 341] on div "Select Item" at bounding box center [438, 345] width 151 height 22
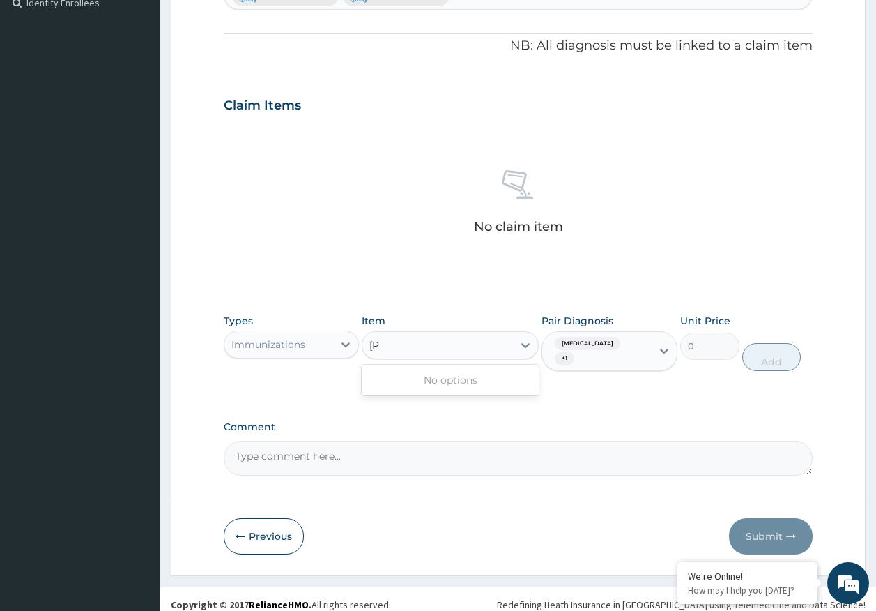
type input "["
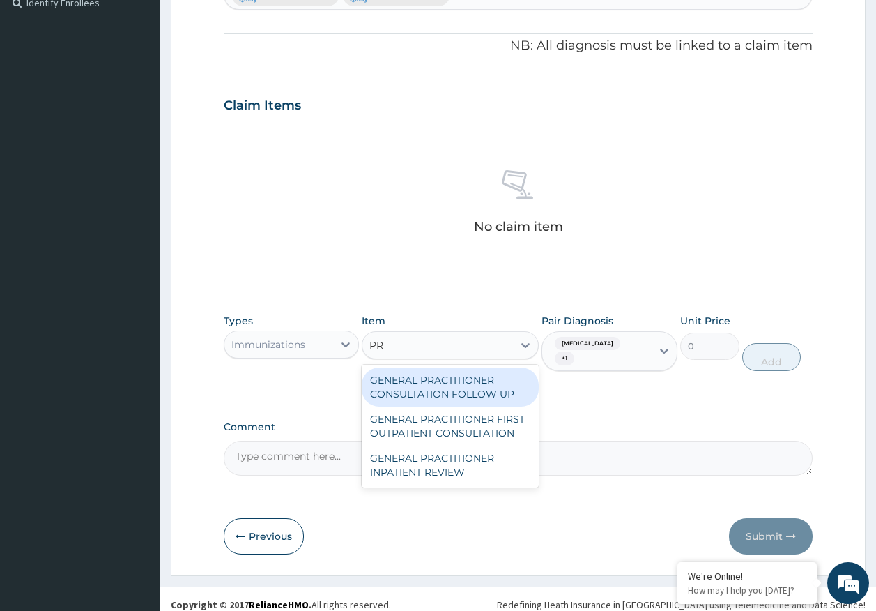
type input "PRA"
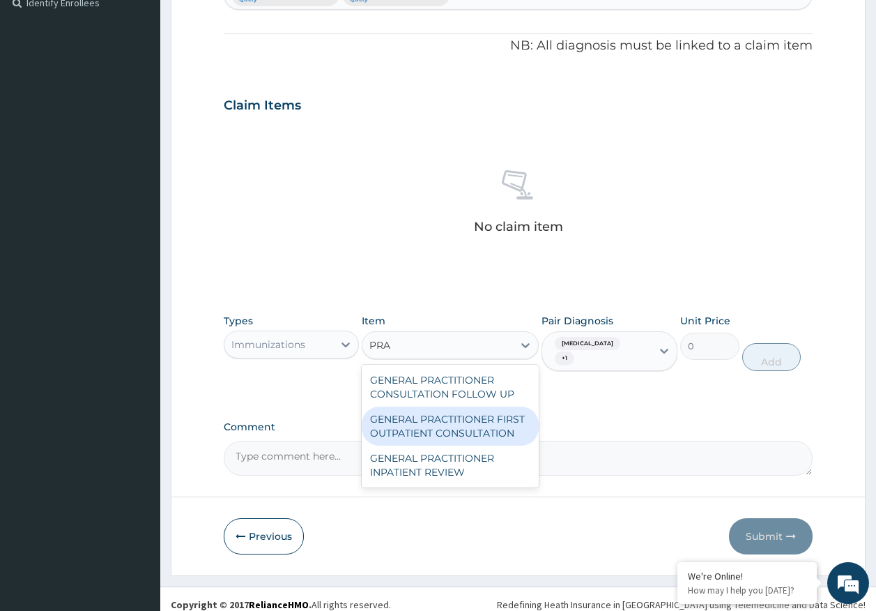
click at [484, 427] on div "GENERAL PRACTITIONER FIRST OUTPATIENT CONSULTATION" at bounding box center [450, 426] width 177 height 39
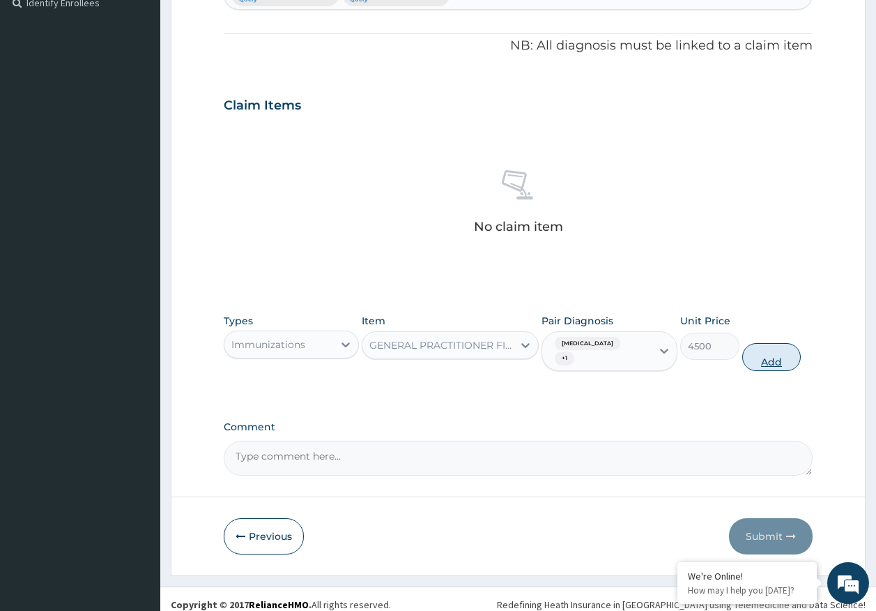
click at [775, 343] on button "Add" at bounding box center [772, 357] width 59 height 28
type input "0"
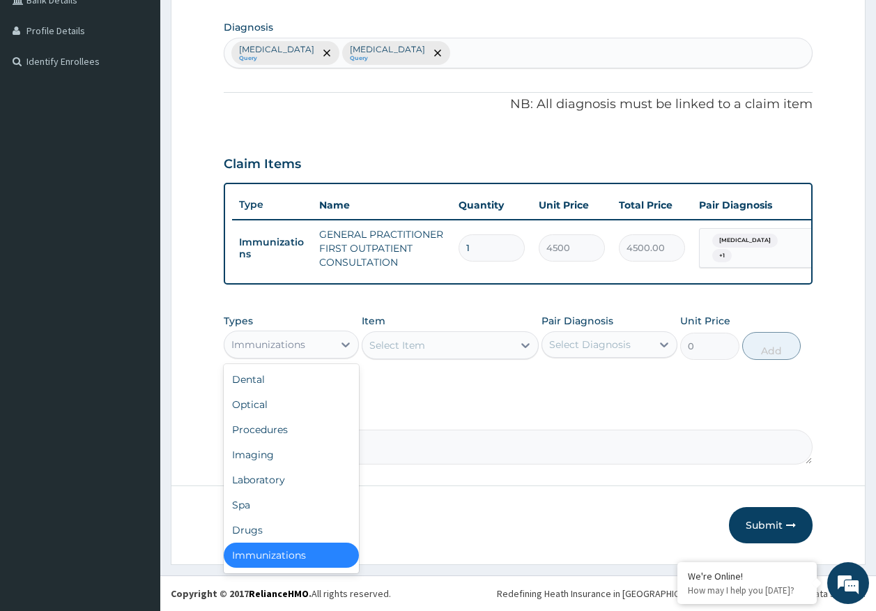
click at [299, 342] on div "Immunizations" at bounding box center [268, 344] width 74 height 14
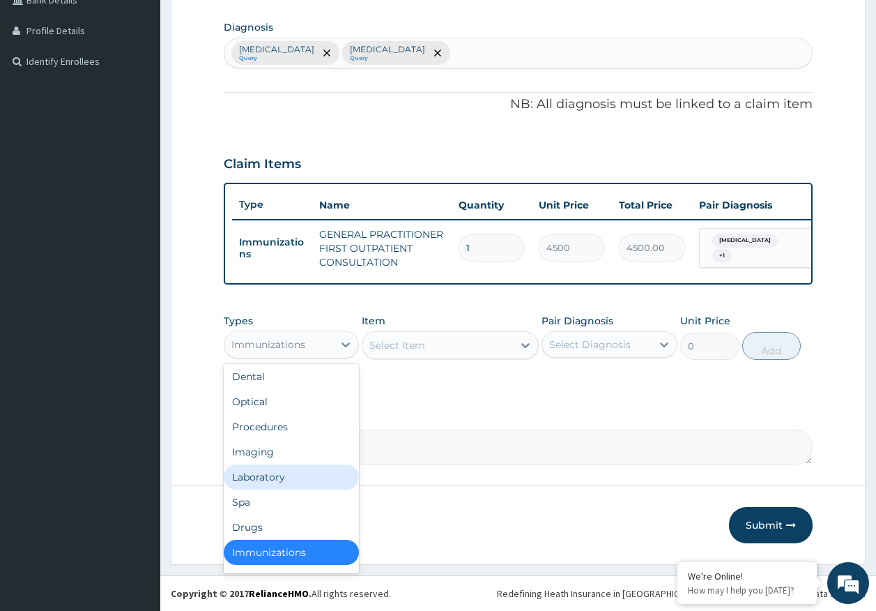
drag, startPoint x: 277, startPoint y: 478, endPoint x: 292, endPoint y: 466, distance: 19.4
click at [283, 471] on div "Laboratory" at bounding box center [292, 476] width 136 height 25
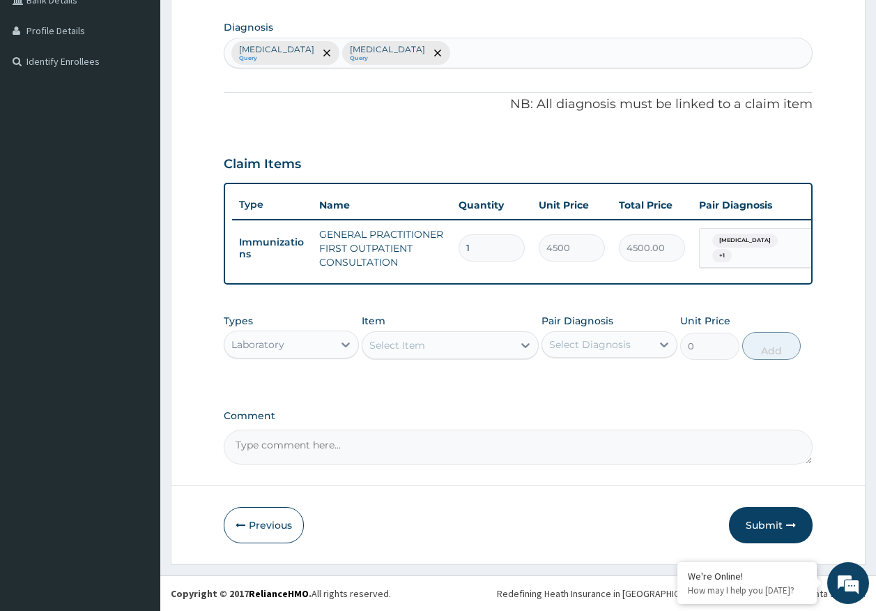
drag, startPoint x: 296, startPoint y: 356, endPoint x: 305, endPoint y: 337, distance: 20.9
click at [296, 354] on div "Laboratory" at bounding box center [292, 345] width 136 height 28
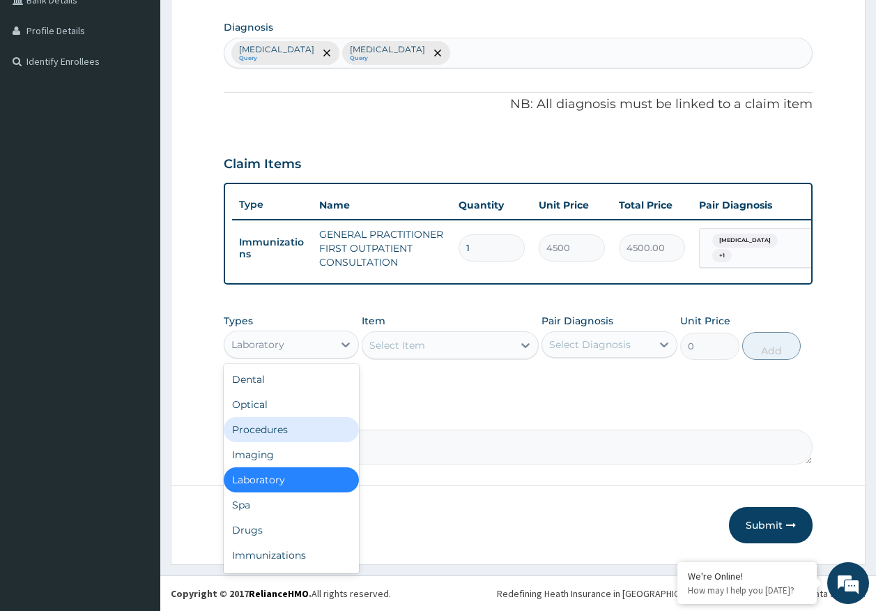
drag, startPoint x: 283, startPoint y: 433, endPoint x: 447, endPoint y: 425, distance: 164.0
click at [283, 432] on div "Procedures" at bounding box center [292, 429] width 136 height 25
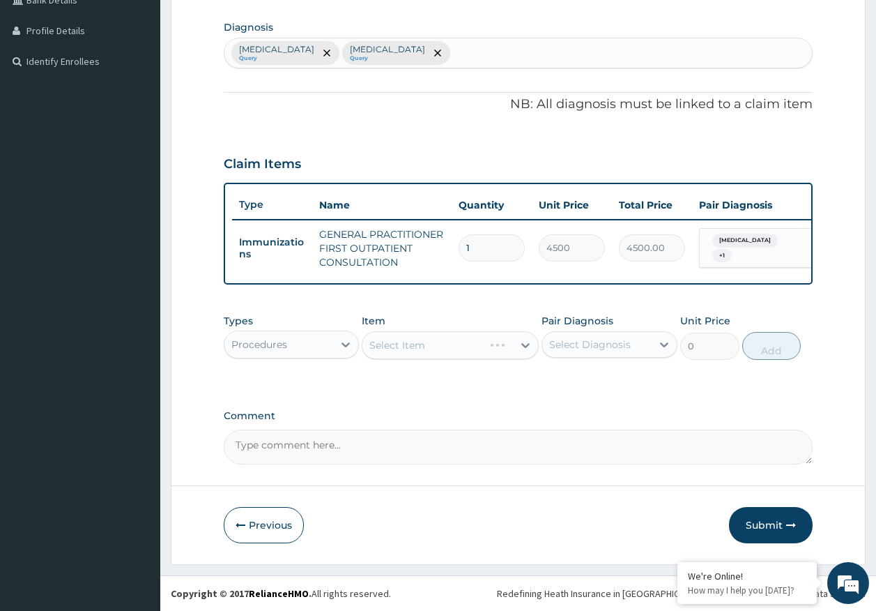
click at [578, 349] on div "Select Diagnosis" at bounding box center [590, 344] width 82 height 14
click at [584, 376] on label "[MEDICAL_DATA]" at bounding box center [608, 379] width 86 height 14
checkbox input "true"
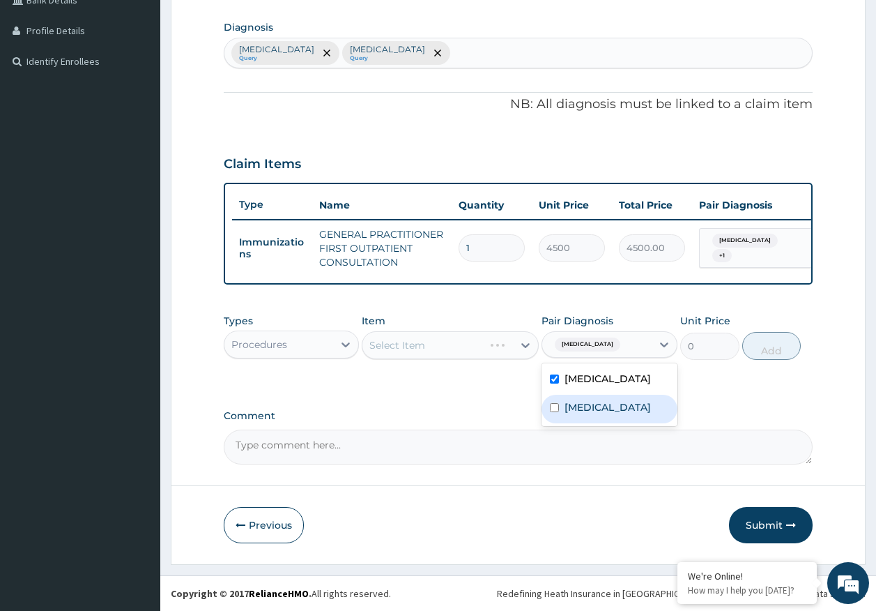
click at [581, 406] on label "[MEDICAL_DATA]" at bounding box center [608, 407] width 86 height 14
checkbox input "true"
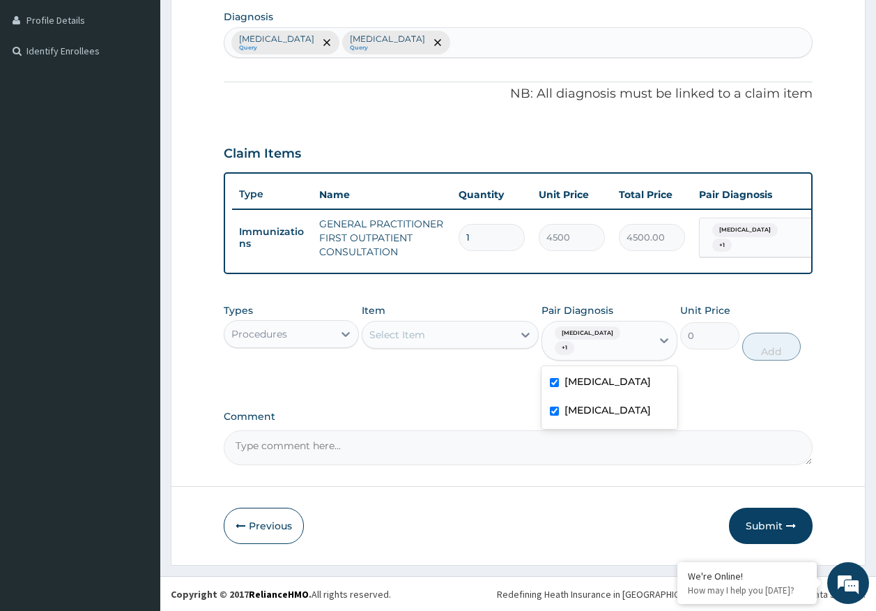
click at [480, 346] on div "Select Item" at bounding box center [438, 335] width 151 height 22
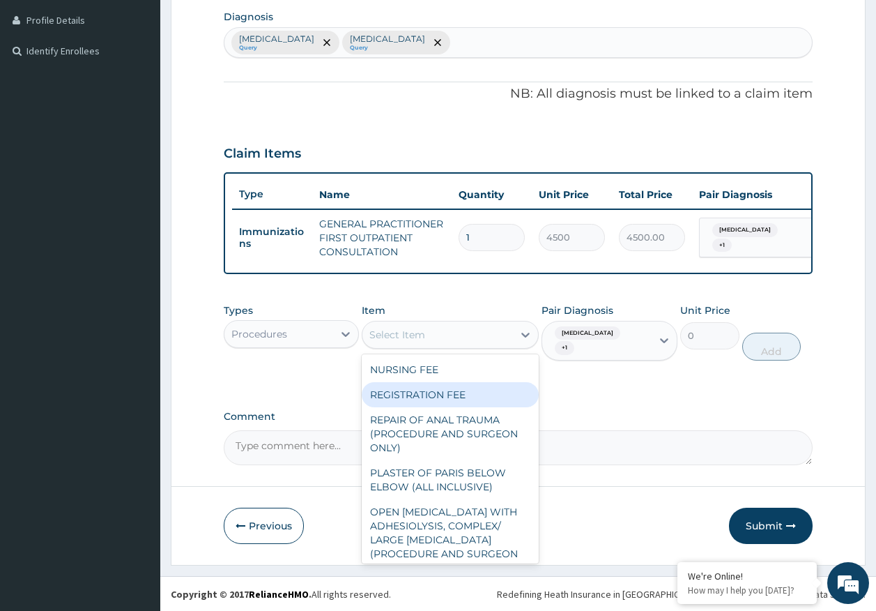
click at [467, 407] on div "REGISTRATION FEE" at bounding box center [450, 394] width 177 height 25
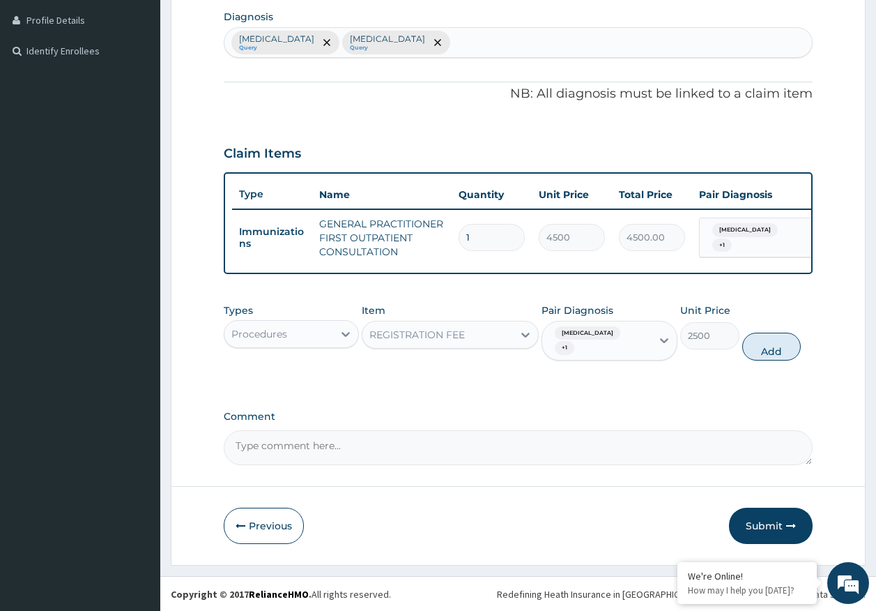
drag, startPoint x: 777, startPoint y: 348, endPoint x: 549, endPoint y: 341, distance: 228.1
click at [764, 348] on button "Add" at bounding box center [772, 347] width 59 height 28
type input "0"
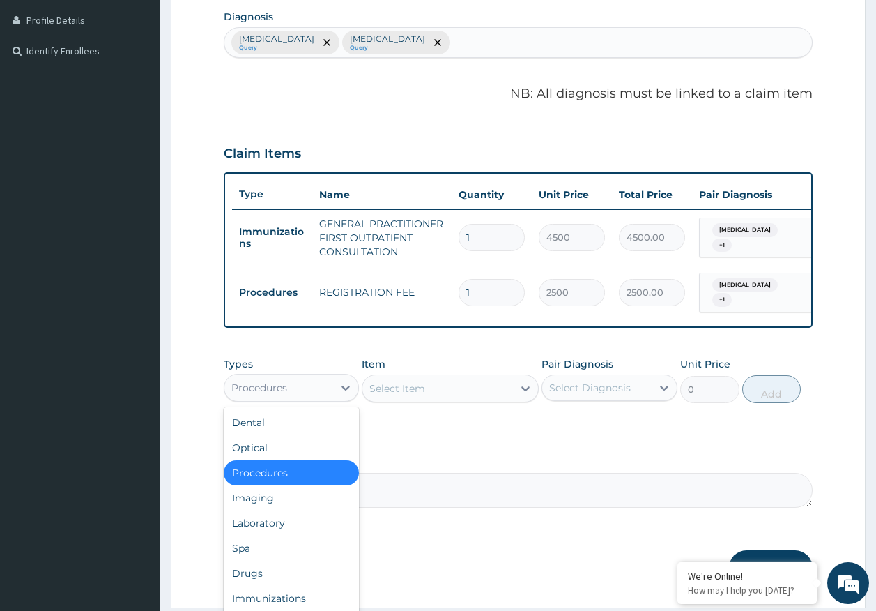
click at [279, 386] on div "Procedures" at bounding box center [259, 388] width 56 height 14
click at [263, 527] on div "Laboratory" at bounding box center [292, 522] width 136 height 25
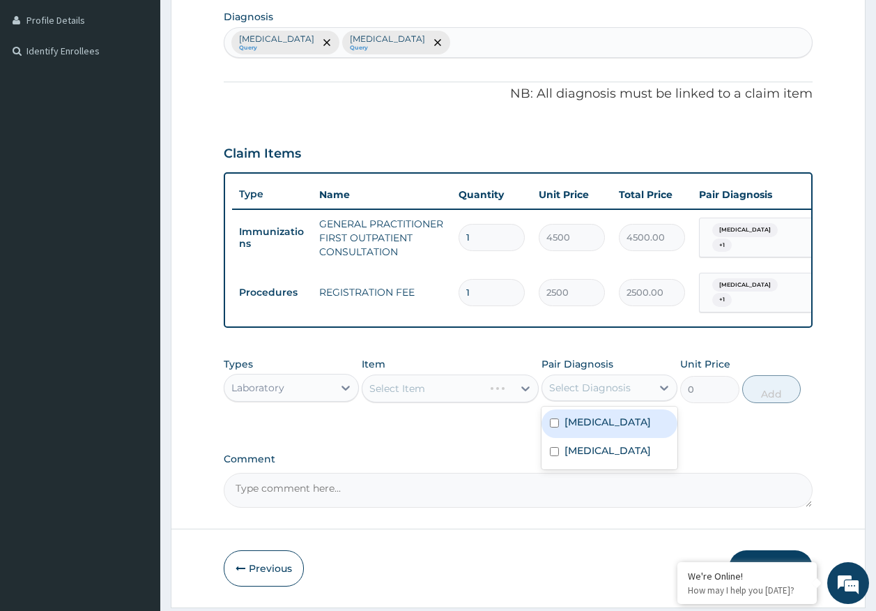
click at [596, 401] on div "Select Diagnosis" at bounding box center [610, 387] width 136 height 26
click at [589, 434] on div "[MEDICAL_DATA]" at bounding box center [610, 423] width 136 height 29
checkbox input "true"
click at [448, 390] on div "Select Item" at bounding box center [438, 388] width 151 height 22
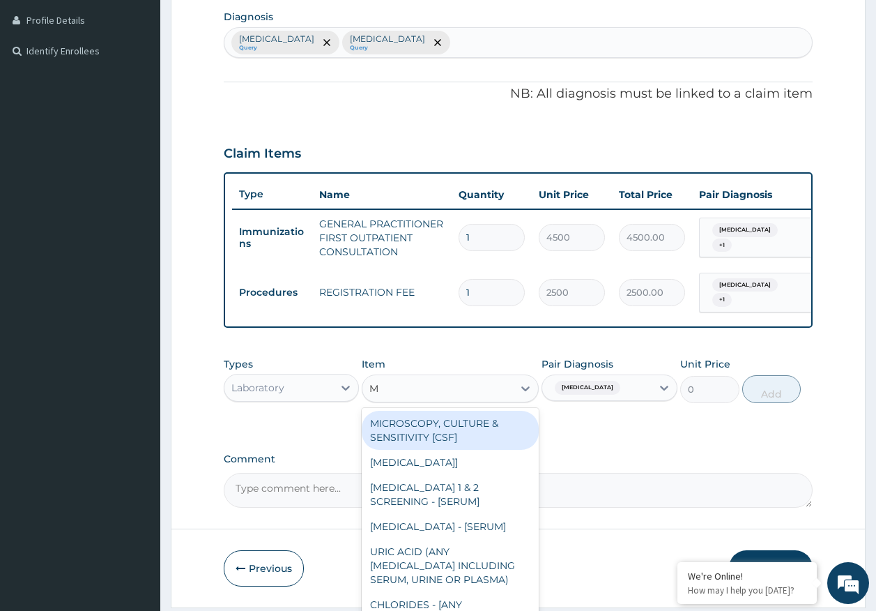
type input "MP"
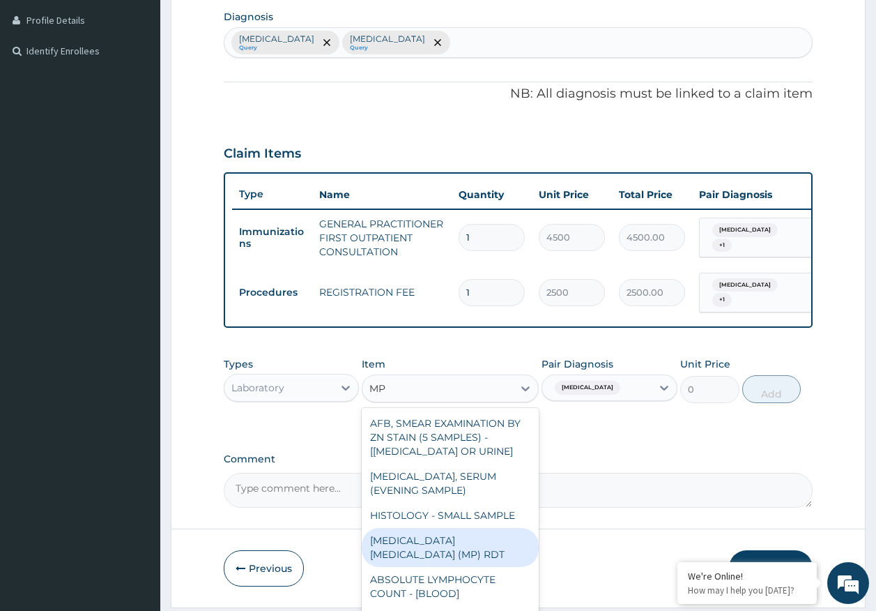
click at [508, 545] on div "[MEDICAL_DATA] [MEDICAL_DATA] (MP) RDT" at bounding box center [450, 547] width 177 height 39
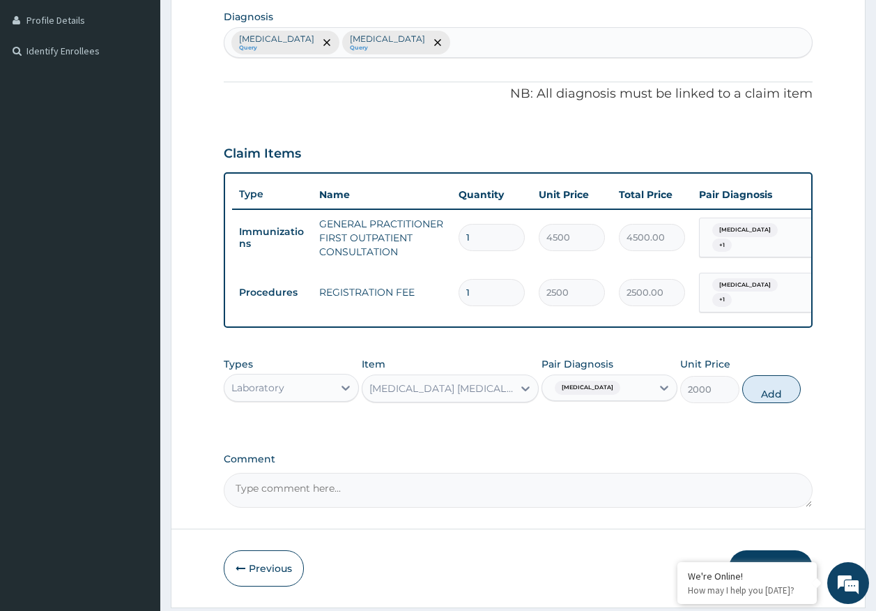
drag, startPoint x: 785, startPoint y: 398, endPoint x: 464, endPoint y: 466, distance: 327.9
click at [783, 398] on button "Add" at bounding box center [772, 389] width 59 height 28
type input "0"
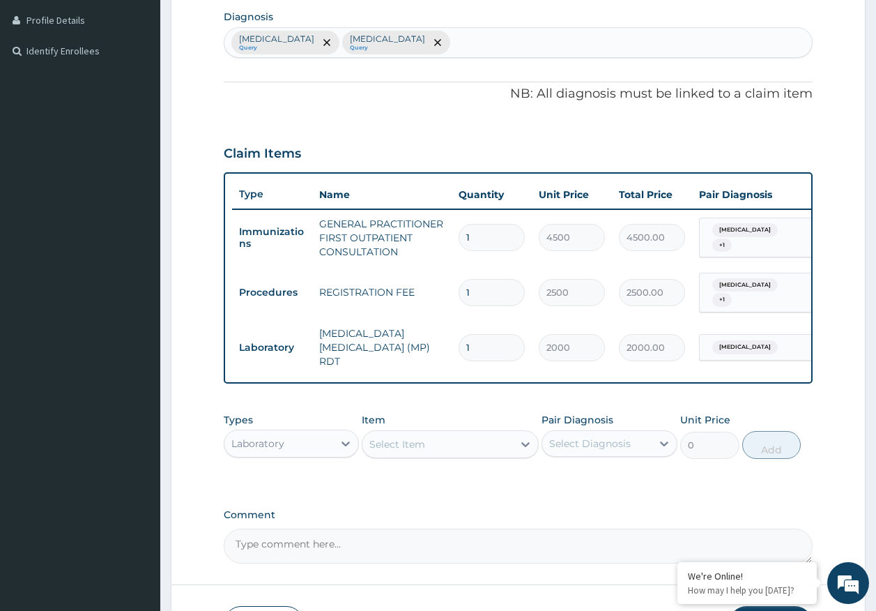
click at [407, 443] on div "Select Item" at bounding box center [398, 444] width 56 height 14
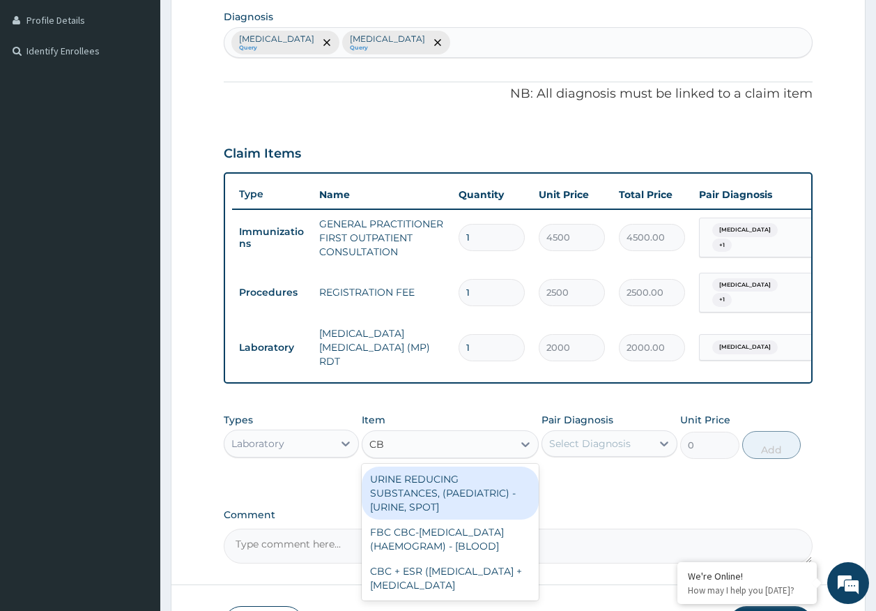
type input "CBC"
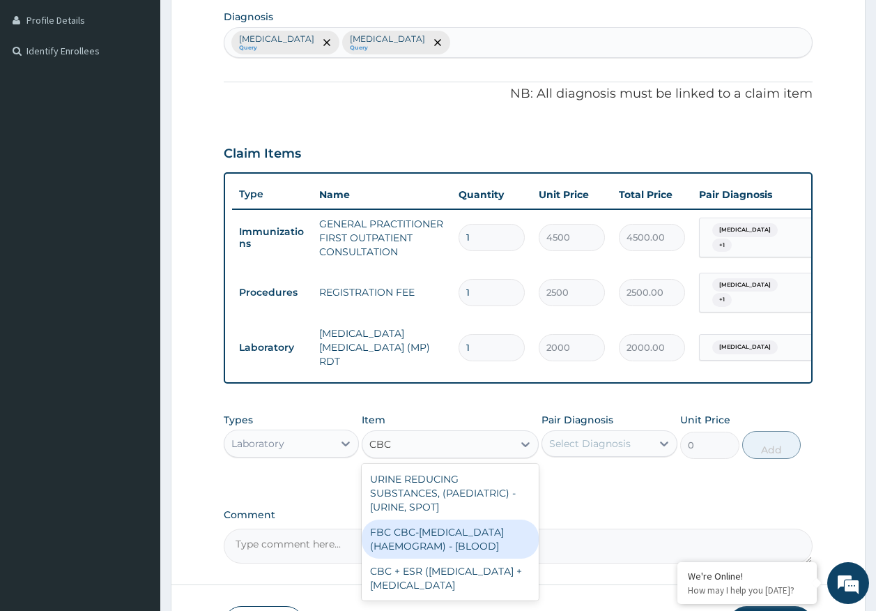
click at [461, 523] on div "FBC CBC-[MEDICAL_DATA] (HAEMOGRAM) - [BLOOD]" at bounding box center [450, 538] width 177 height 39
type input "5000"
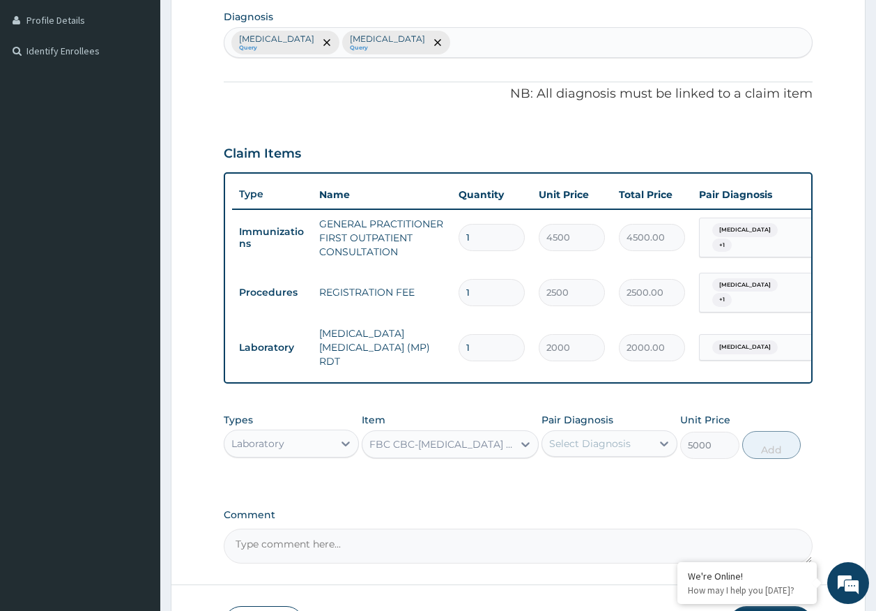
click at [617, 444] on div "Select Diagnosis" at bounding box center [590, 443] width 82 height 14
drag, startPoint x: 588, startPoint y: 508, endPoint x: 710, endPoint y: 443, distance: 137.6
click at [599, 495] on div "[MEDICAL_DATA]" at bounding box center [610, 508] width 136 height 29
checkbox input "true"
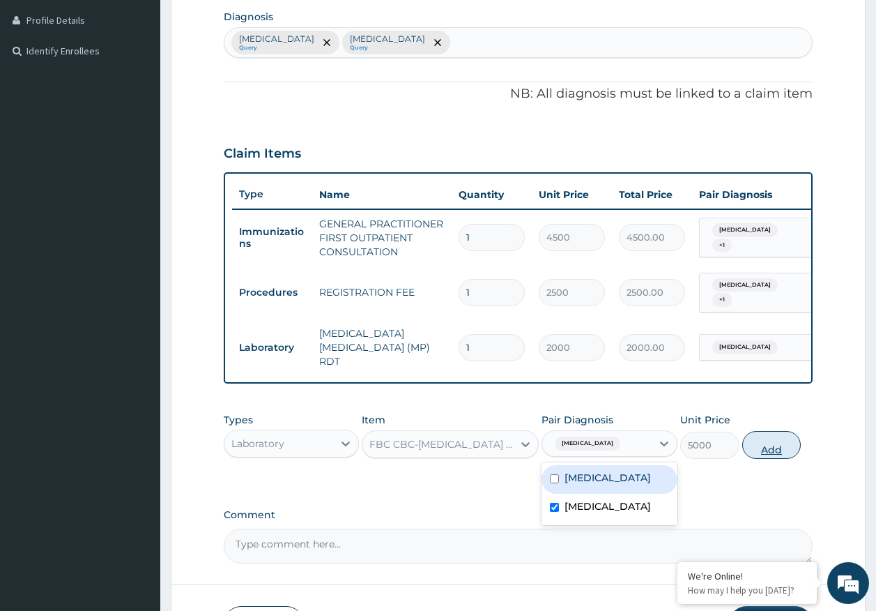
click at [775, 449] on button "Add" at bounding box center [772, 445] width 59 height 28
type input "0"
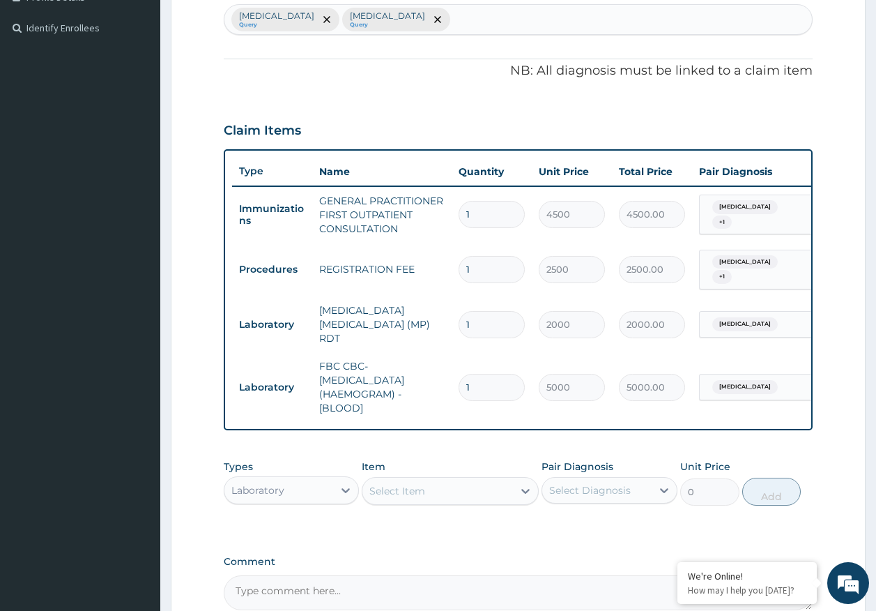
scroll to position [512, 0]
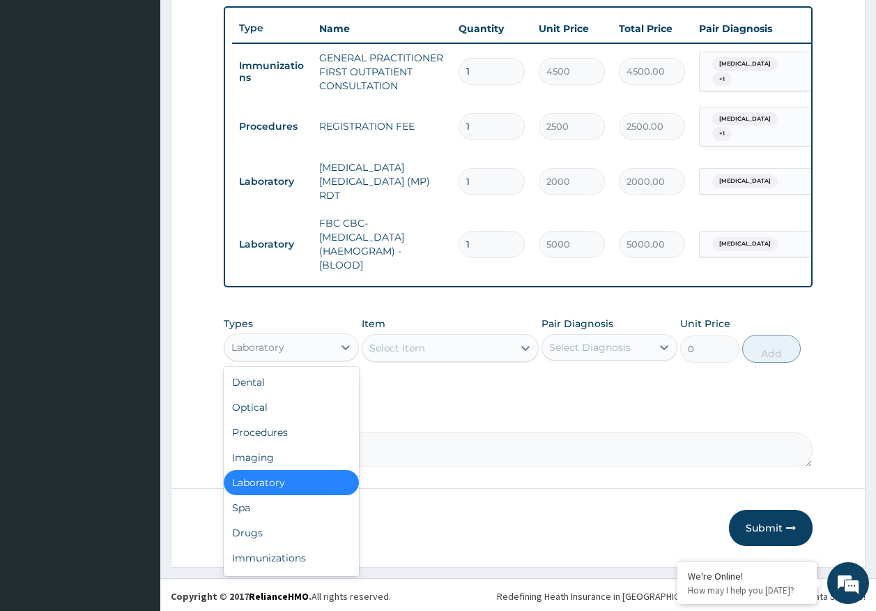
click at [288, 345] on div "Laboratory" at bounding box center [279, 347] width 109 height 22
click at [259, 533] on div "Drugs" at bounding box center [292, 532] width 136 height 25
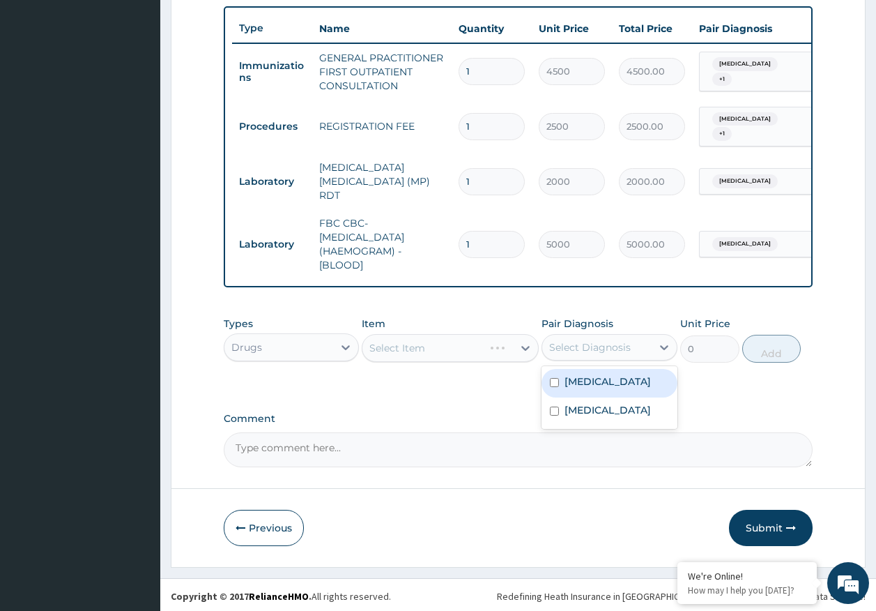
click at [589, 347] on div "Select Diagnosis" at bounding box center [590, 347] width 82 height 14
click at [589, 384] on label "[MEDICAL_DATA]" at bounding box center [608, 381] width 86 height 14
checkbox input "true"
click at [446, 352] on div "Select Item" at bounding box center [450, 348] width 177 height 28
click at [484, 346] on div "Select Item" at bounding box center [438, 348] width 151 height 22
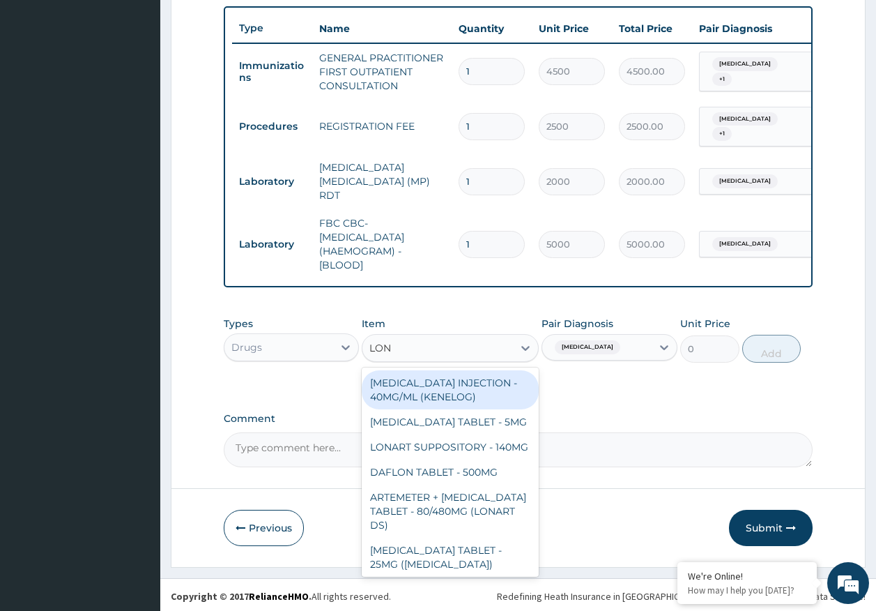
type input "LONA"
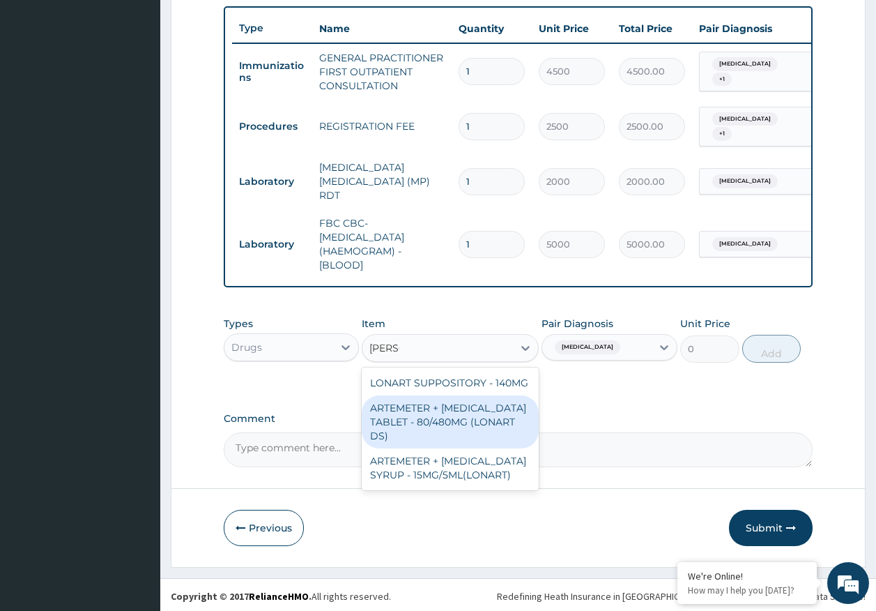
drag, startPoint x: 478, startPoint y: 409, endPoint x: 774, endPoint y: 319, distance: 309.7
click at [497, 399] on div "ARTEMETER + LUMEFANTRINE TABLET - 80/480MG (LONART DS)" at bounding box center [450, 421] width 177 height 53
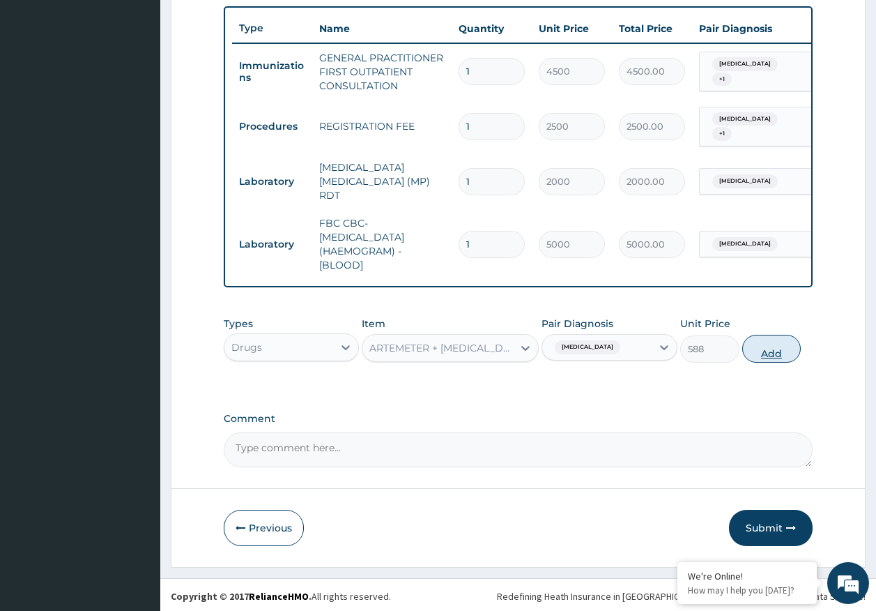
click at [775, 347] on button "Add" at bounding box center [772, 349] width 59 height 28
type input "0"
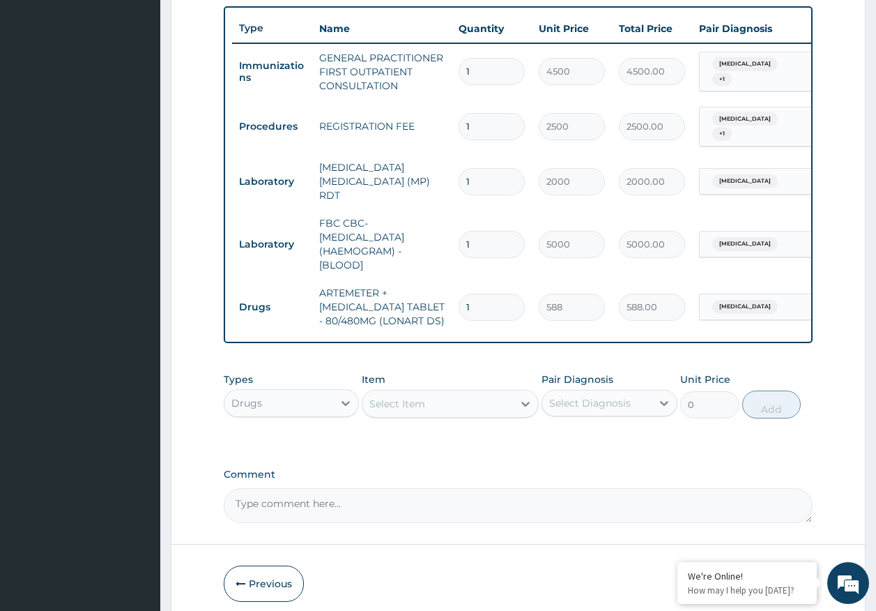
click at [456, 409] on div "Select Item" at bounding box center [438, 404] width 151 height 22
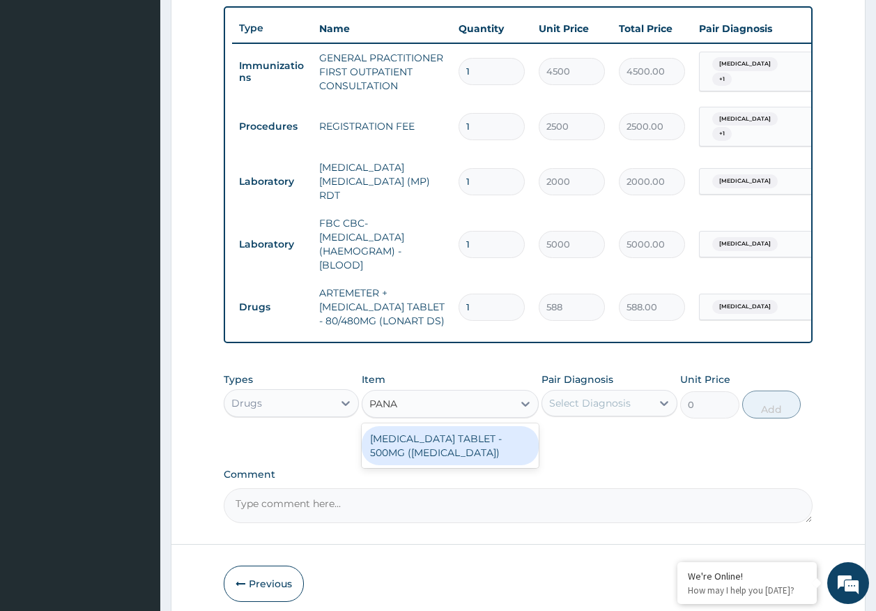
type input "PANAD"
drag, startPoint x: 469, startPoint y: 442, endPoint x: 600, endPoint y: 402, distance: 137.0
click at [484, 434] on div "PARACETAMOL TABLET - 500MG (PANADOL)" at bounding box center [450, 445] width 177 height 39
type input "42"
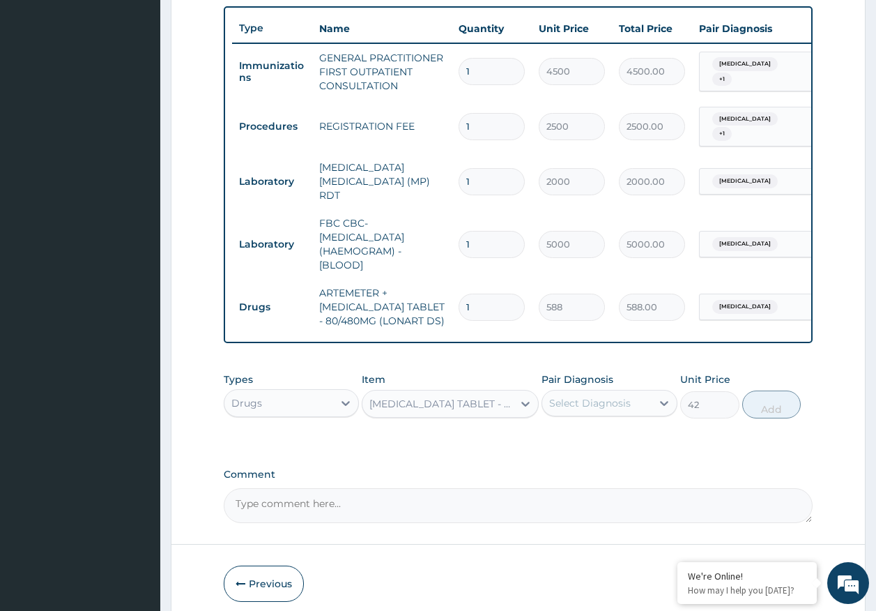
click at [599, 400] on div "Select Diagnosis" at bounding box center [590, 403] width 82 height 14
click at [584, 439] on label "Malaria" at bounding box center [608, 437] width 86 height 14
checkbox input "true"
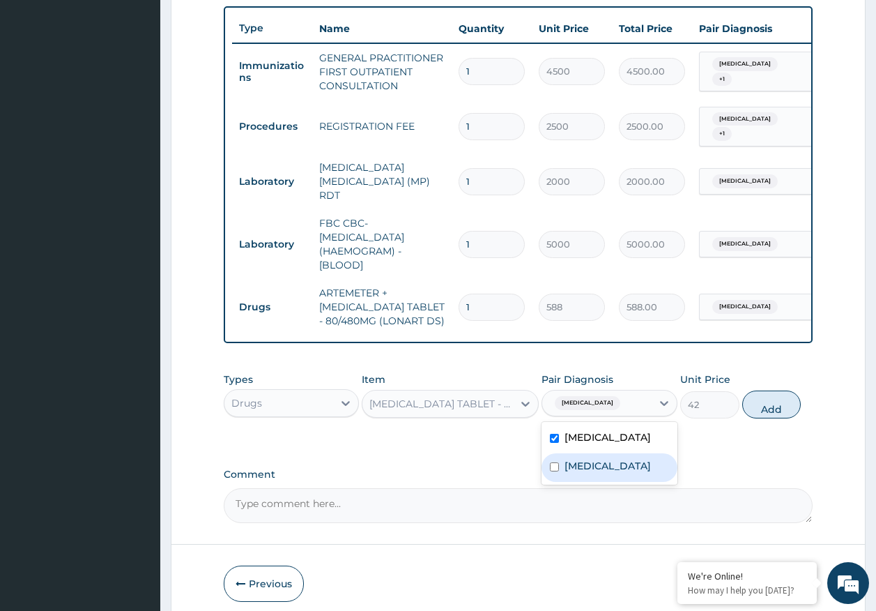
drag, startPoint x: 587, startPoint y: 463, endPoint x: 602, endPoint y: 452, distance: 19.0
click at [591, 459] on label "Sepsis" at bounding box center [608, 466] width 86 height 14
checkbox input "true"
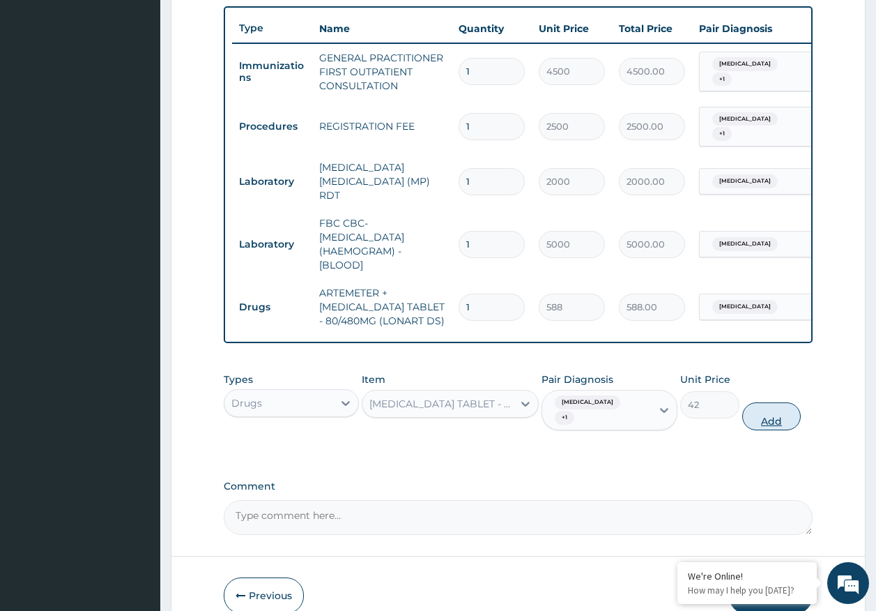
click at [775, 409] on button "Add" at bounding box center [772, 416] width 59 height 28
type input "0"
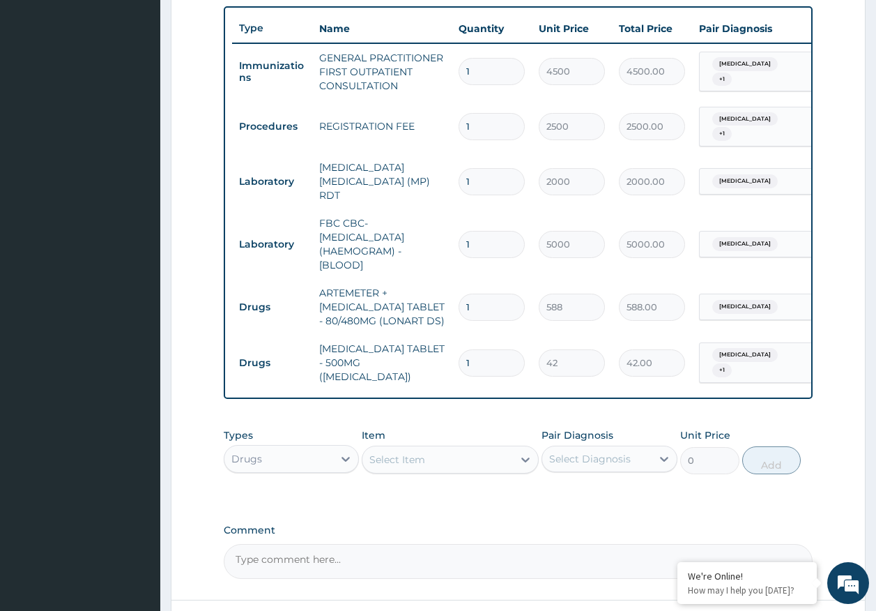
type input "18"
type input "756.00"
type input "18"
click at [504, 294] on input "1" at bounding box center [492, 307] width 66 height 27
type input "0.00"
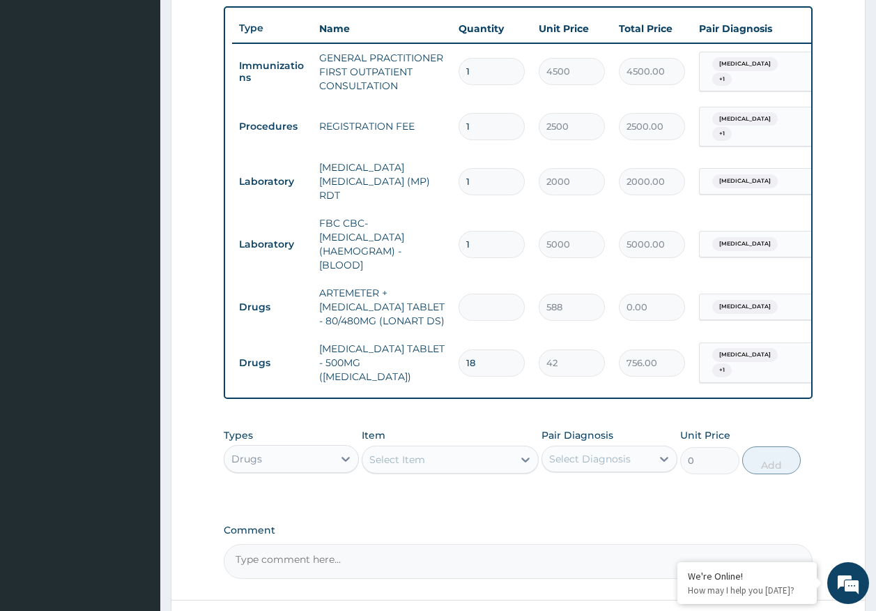
type input "6"
type input "3528.00"
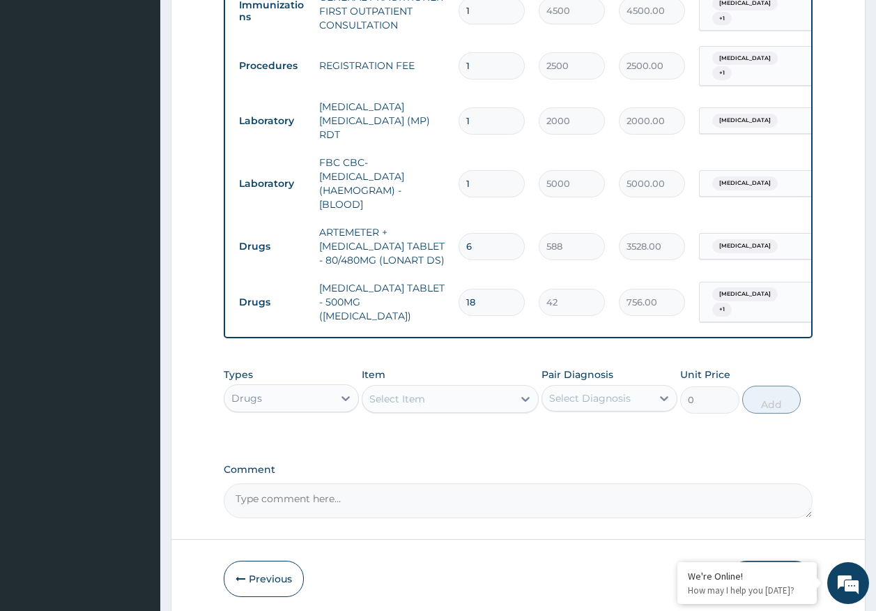
scroll to position [616, 0]
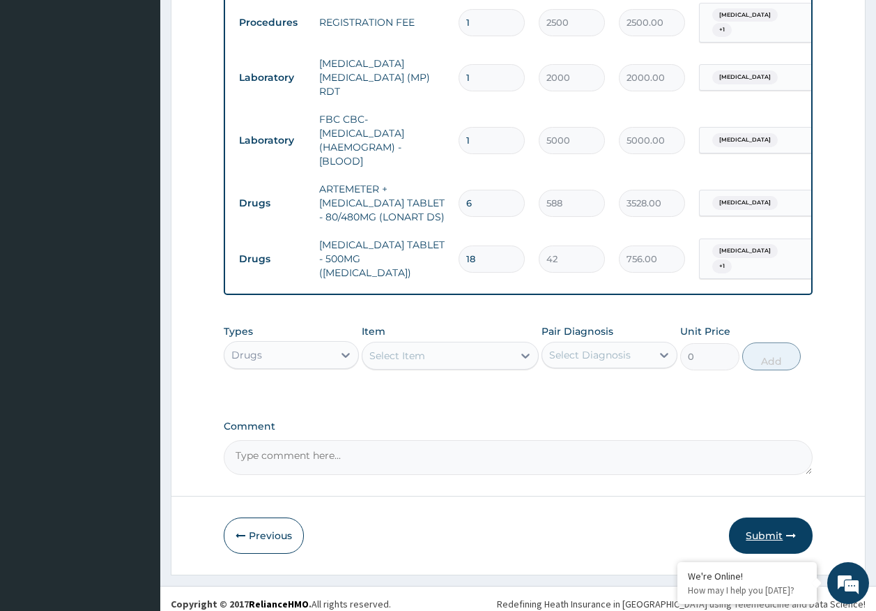
type input "6"
click at [777, 533] on button "Submit" at bounding box center [771, 535] width 84 height 36
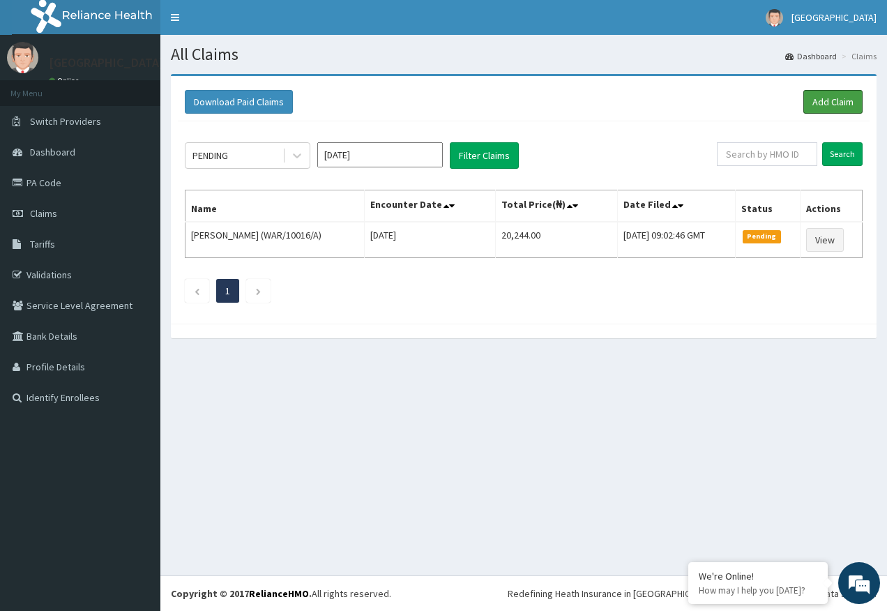
drag, startPoint x: 830, startPoint y: 98, endPoint x: 750, endPoint y: 98, distance: 80.2
click at [830, 98] on link "Add Claim" at bounding box center [832, 102] width 59 height 24
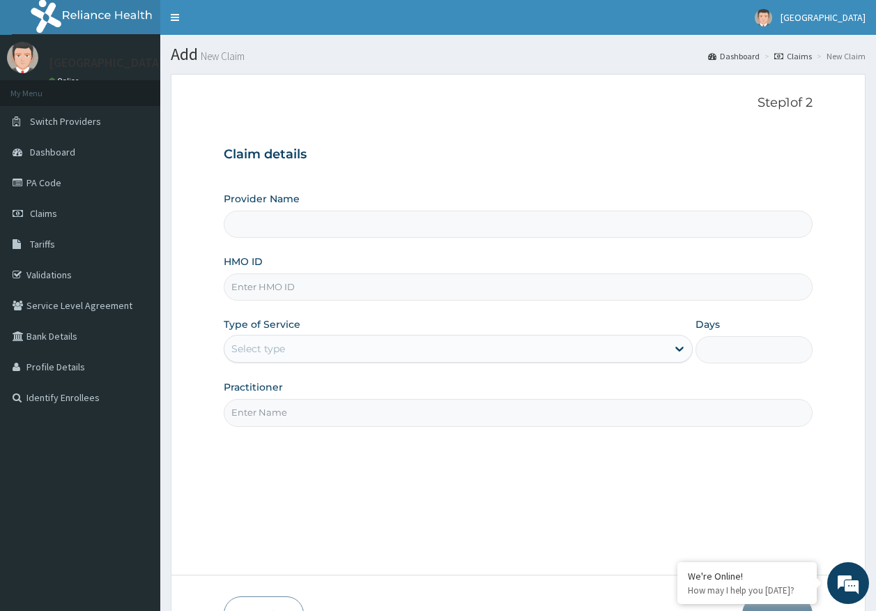
type input "Kingtrust Medical Center"
click at [305, 289] on input "HMO ID" at bounding box center [519, 286] width 590 height 27
paste input "APM/10001/A"
type input "APM/10001/A"
click at [289, 355] on div "Select type" at bounding box center [446, 348] width 443 height 22
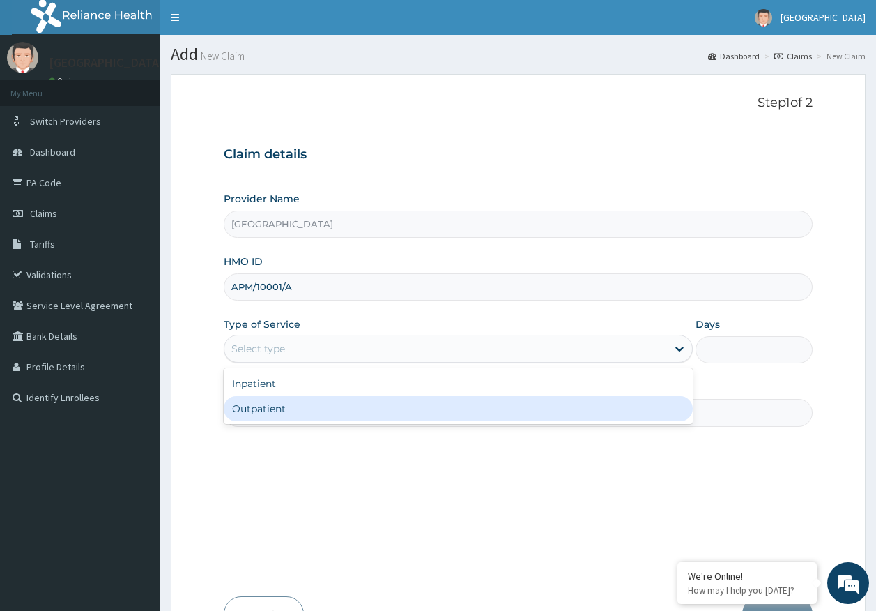
click at [282, 411] on div "Outpatient" at bounding box center [458, 408] width 469 height 25
type input "1"
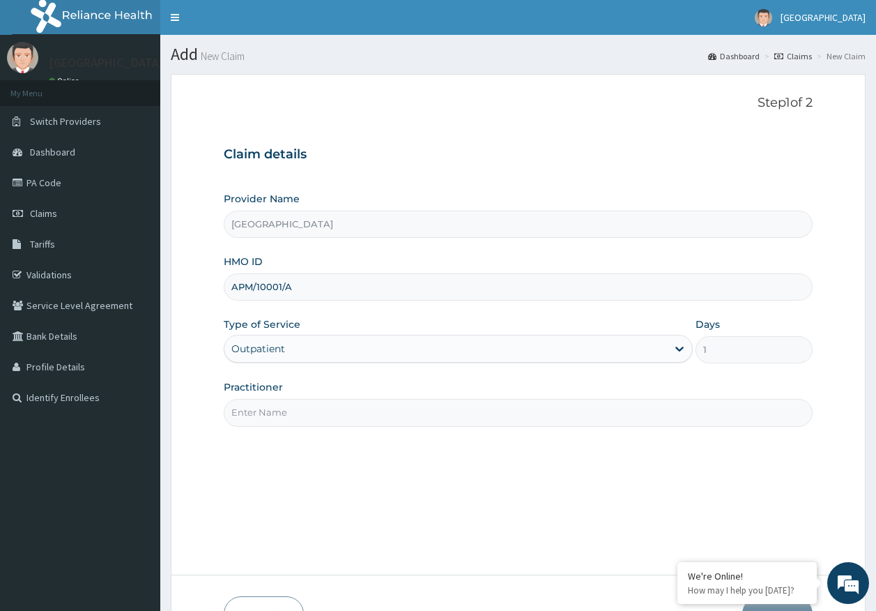
click at [283, 416] on input "Practitioner" at bounding box center [519, 412] width 590 height 27
type input "DR AJAYI"
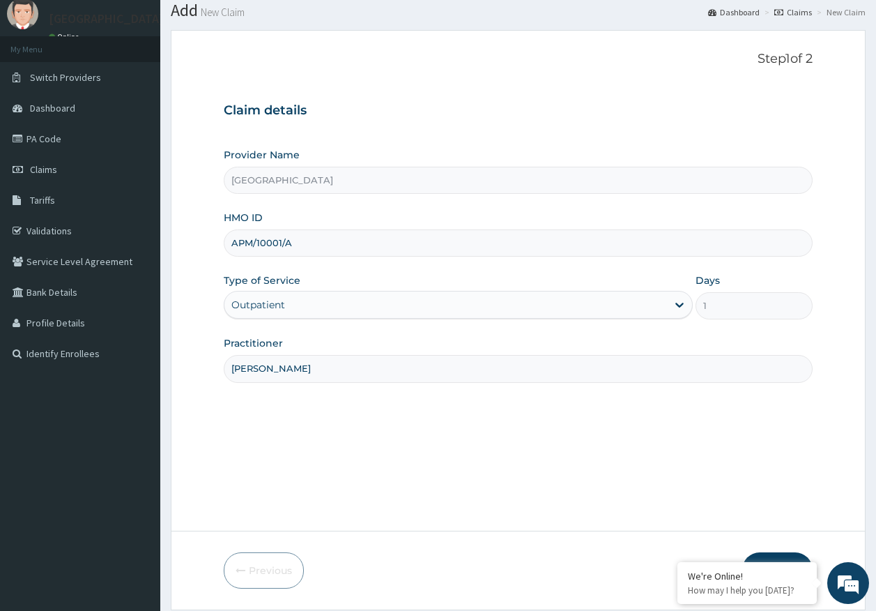
scroll to position [89, 0]
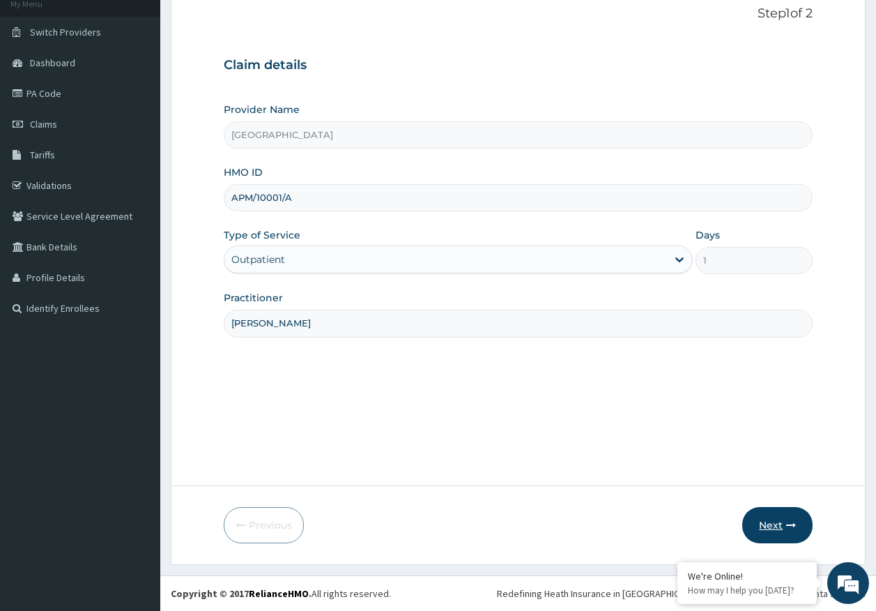
click at [774, 525] on button "Next" at bounding box center [778, 525] width 70 height 36
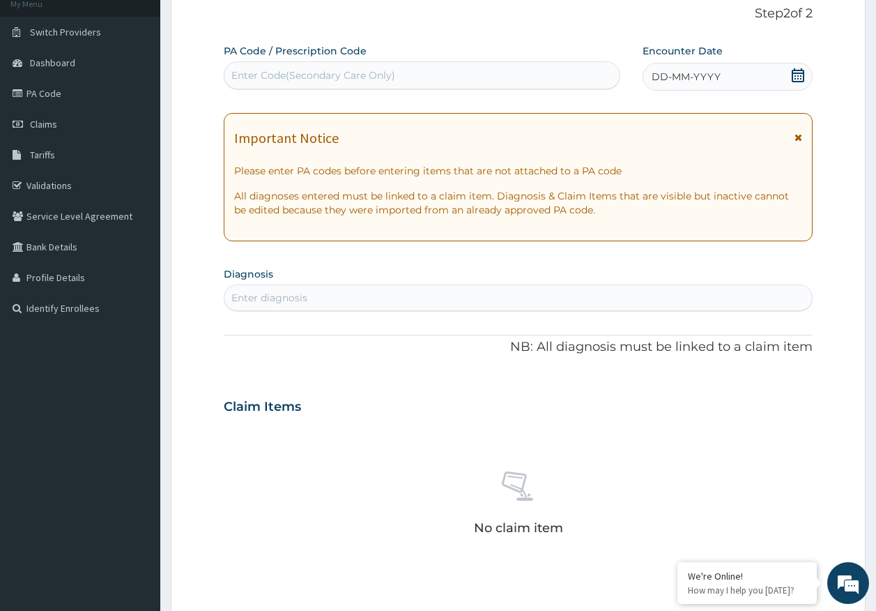
click at [696, 77] on span "DD-MM-YYYY" at bounding box center [686, 77] width 69 height 14
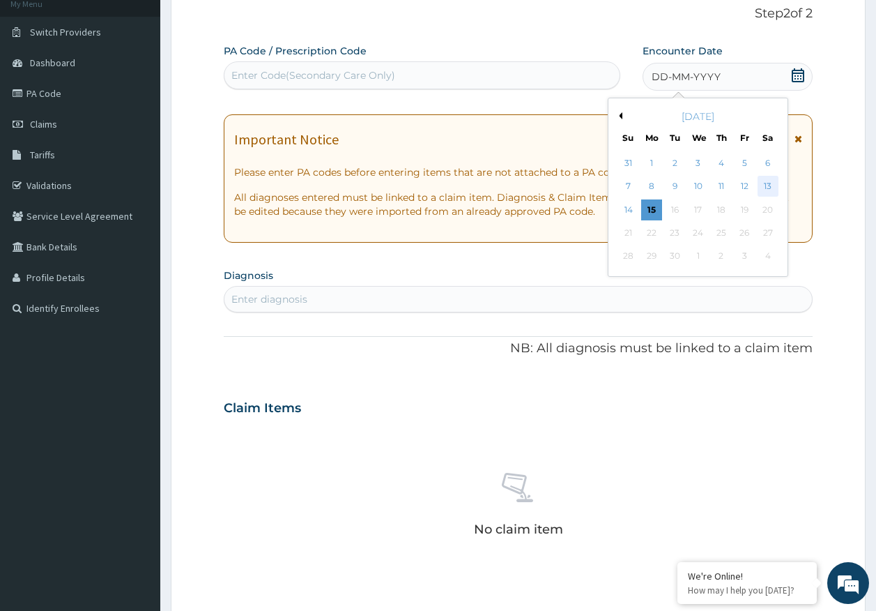
click at [769, 187] on div "13" at bounding box center [768, 186] width 21 height 21
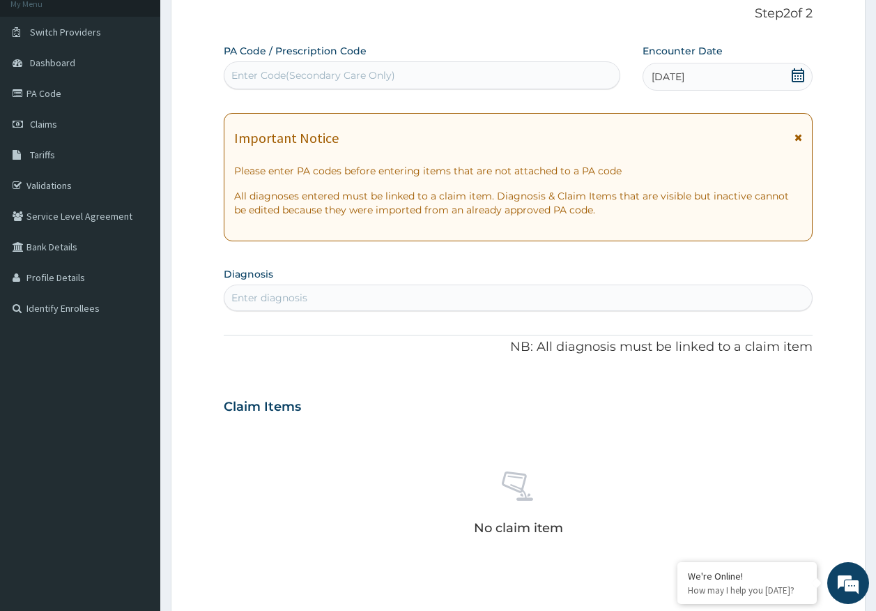
scroll to position [0, 0]
click at [326, 304] on div "Enter diagnosis" at bounding box center [519, 298] width 588 height 22
type input "malaria"
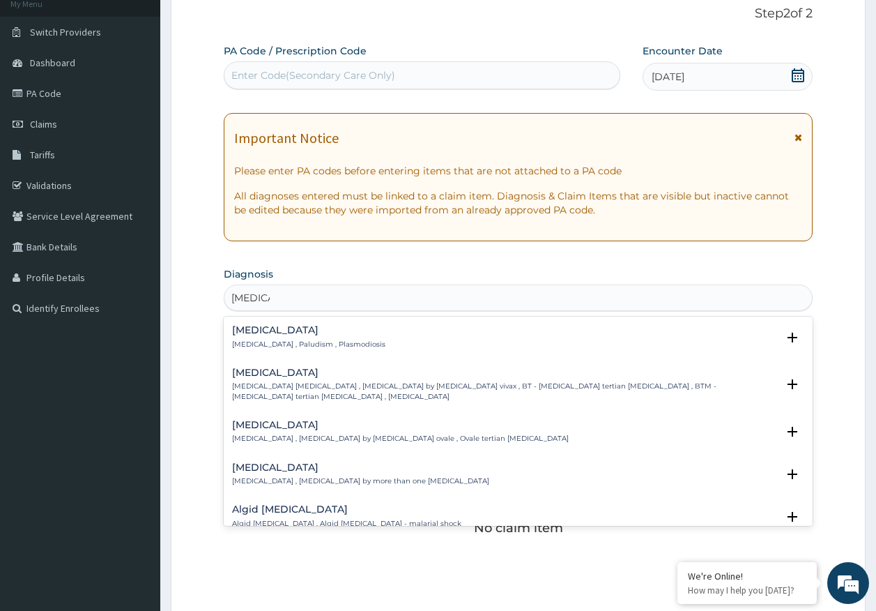
click at [271, 335] on h4 "Malaria" at bounding box center [308, 330] width 153 height 10
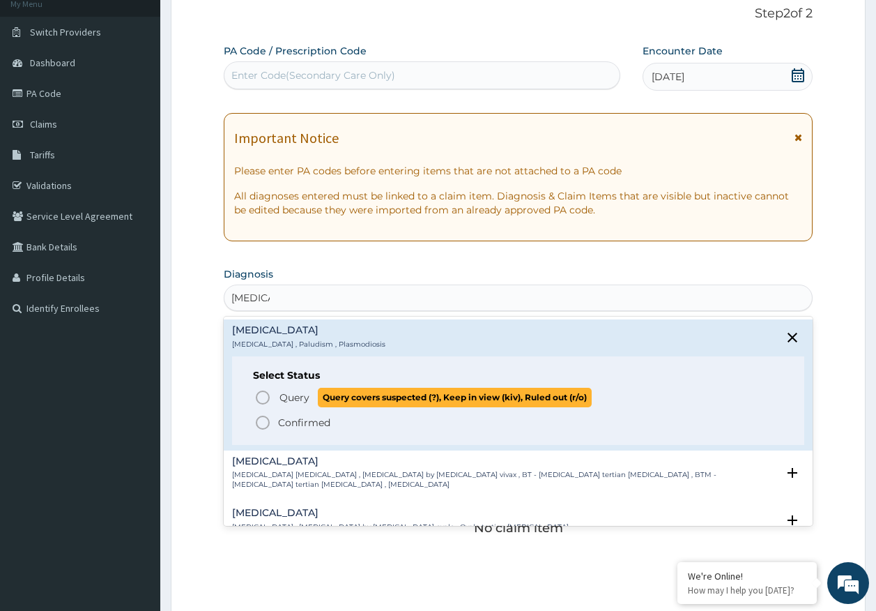
click at [293, 400] on span "Query" at bounding box center [295, 397] width 30 height 14
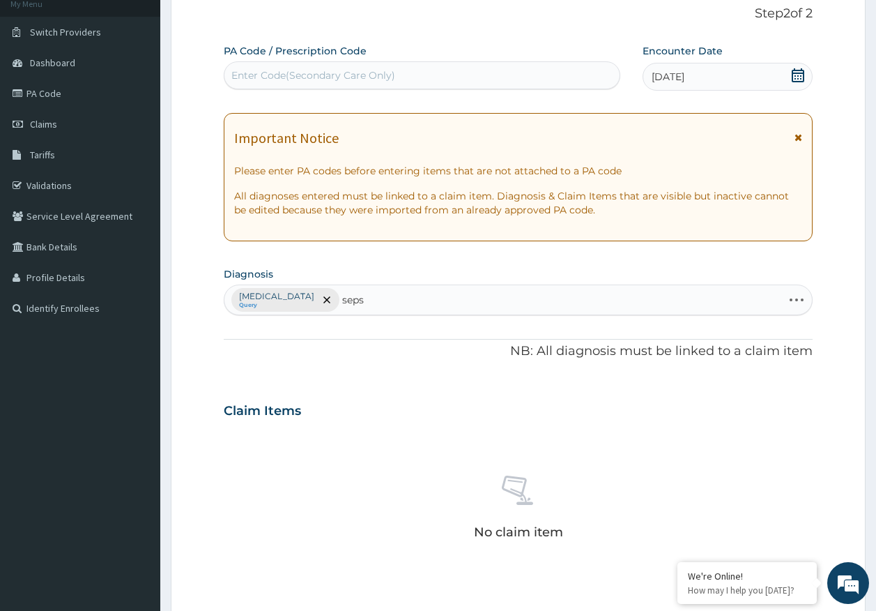
type input "sepsi"
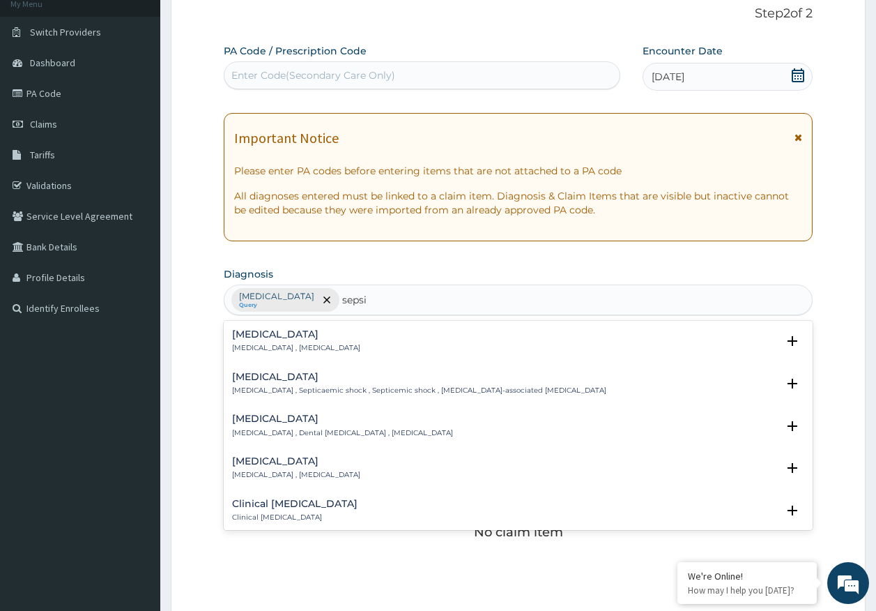
click at [269, 337] on h4 "Sepsis" at bounding box center [296, 334] width 128 height 10
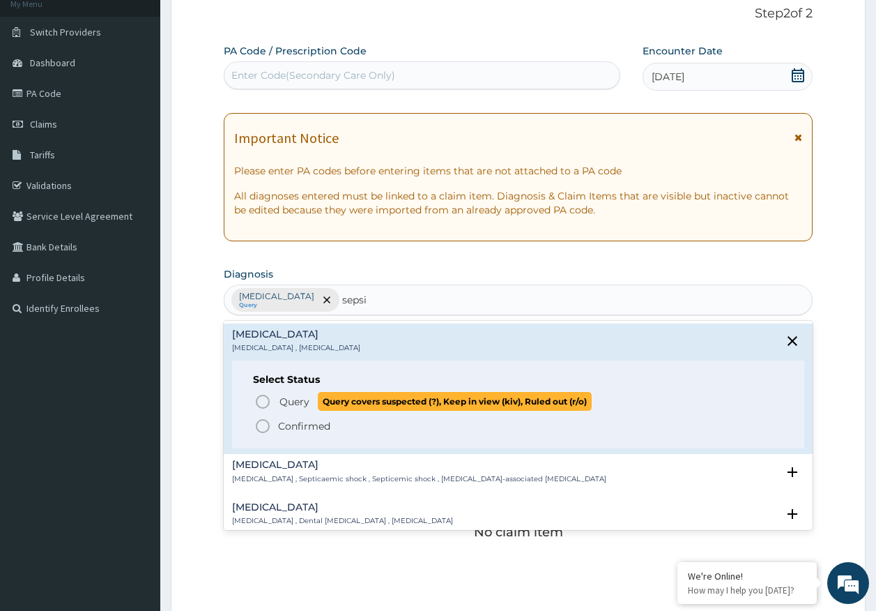
click at [291, 402] on span "Query" at bounding box center [295, 402] width 30 height 14
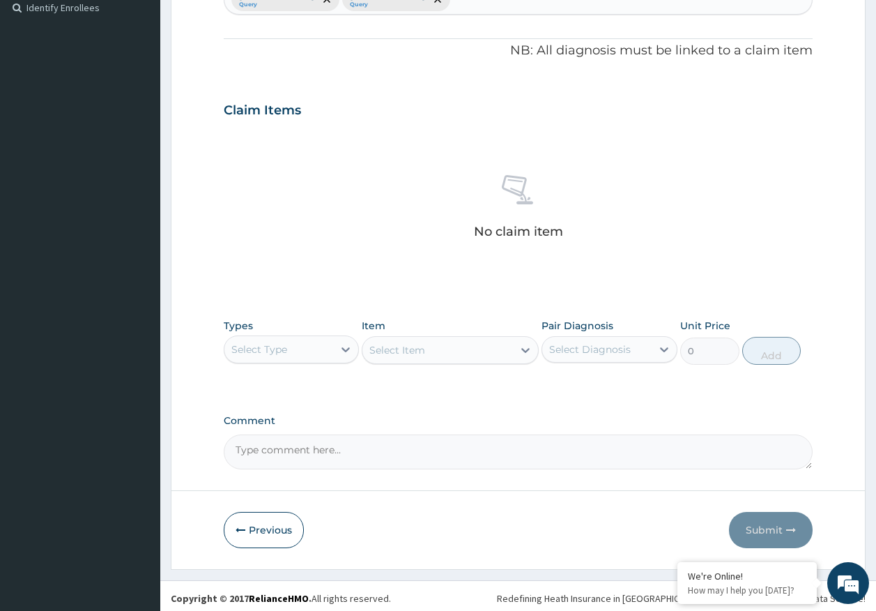
scroll to position [395, 0]
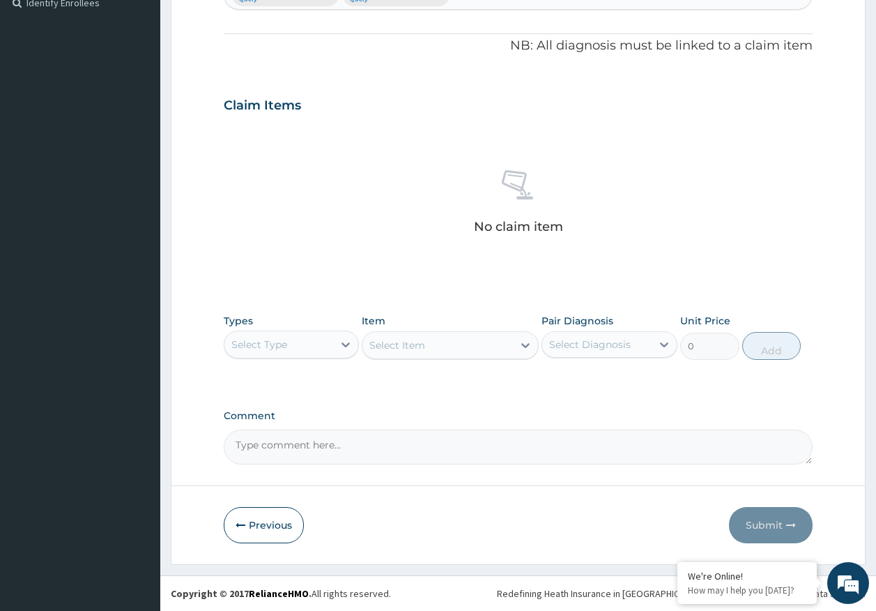
click at [271, 346] on div "Select Type" at bounding box center [259, 344] width 56 height 14
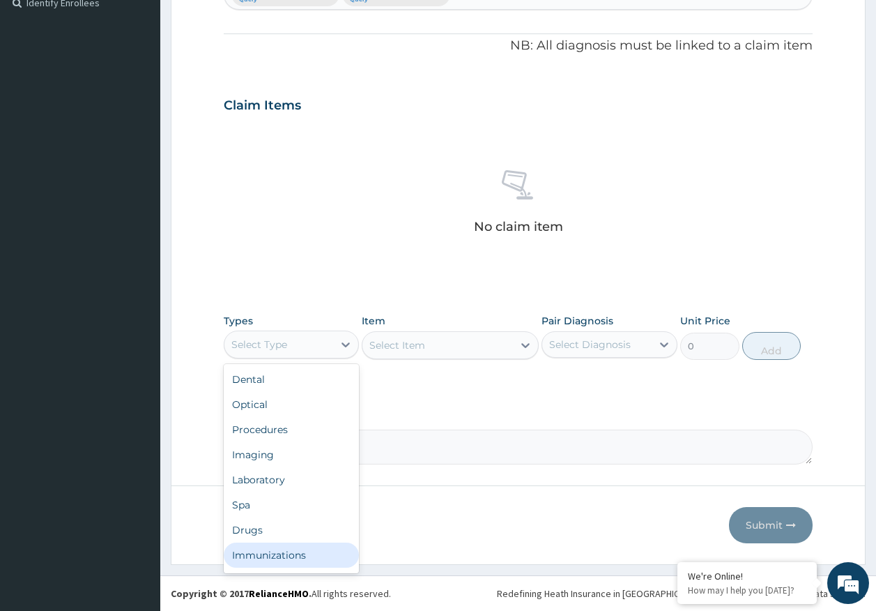
drag, startPoint x: 307, startPoint y: 554, endPoint x: 447, endPoint y: 480, distance: 158.8
click at [307, 554] on div "Immunizations" at bounding box center [292, 554] width 136 height 25
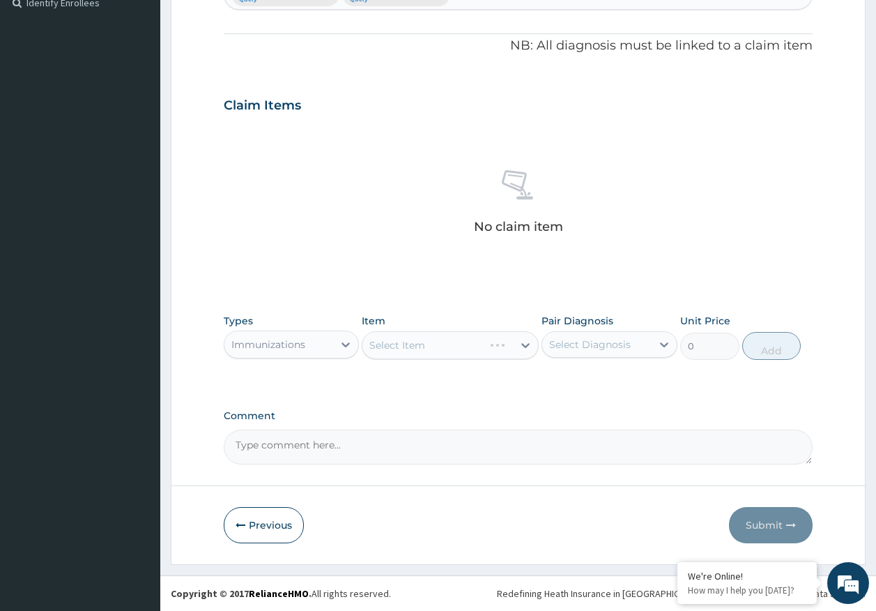
click at [594, 347] on div "Select Diagnosis" at bounding box center [590, 344] width 82 height 14
click at [592, 386] on div "Malaria" at bounding box center [610, 380] width 136 height 29
checkbox input "true"
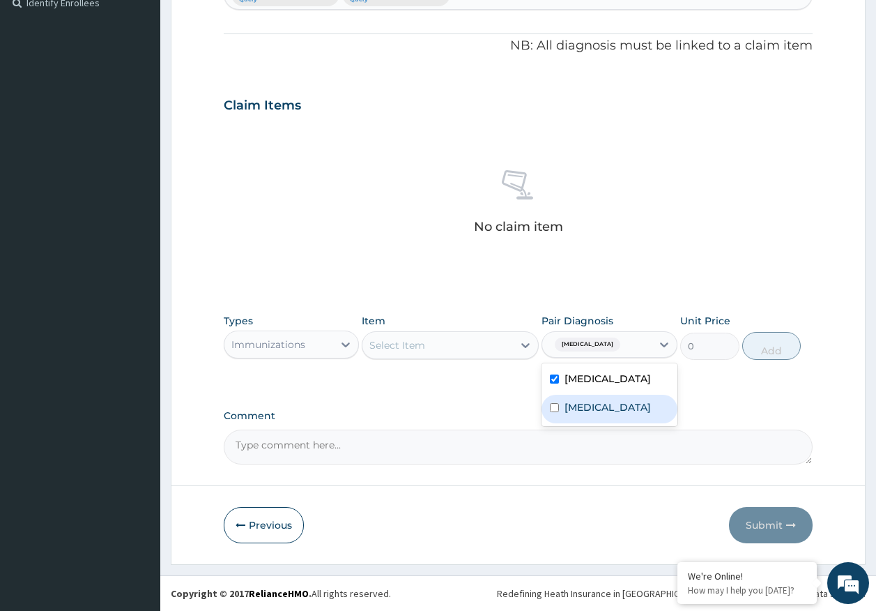
drag, startPoint x: 586, startPoint y: 411, endPoint x: 542, endPoint y: 400, distance: 44.6
click at [585, 411] on label "Sepsis" at bounding box center [608, 407] width 86 height 14
checkbox input "true"
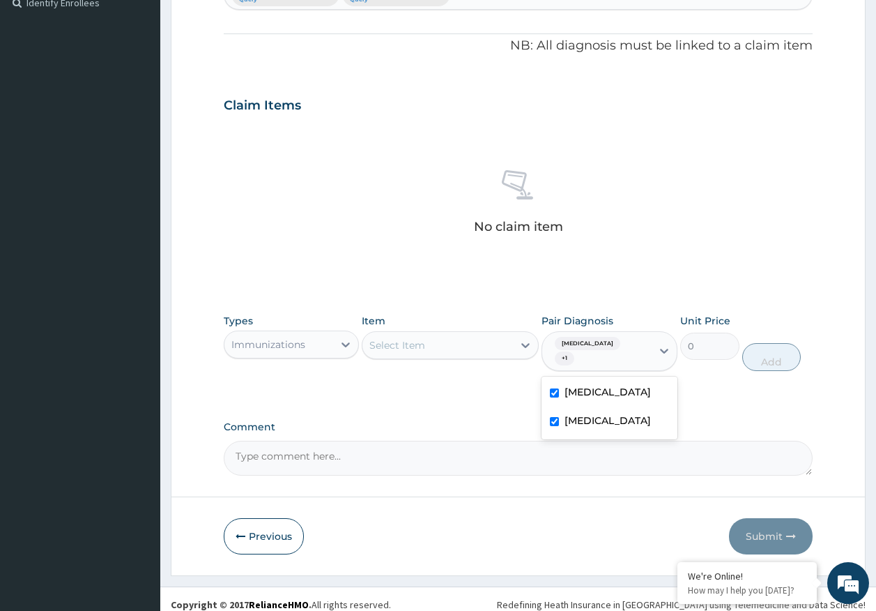
click at [478, 347] on div "Select Item" at bounding box center [438, 345] width 151 height 22
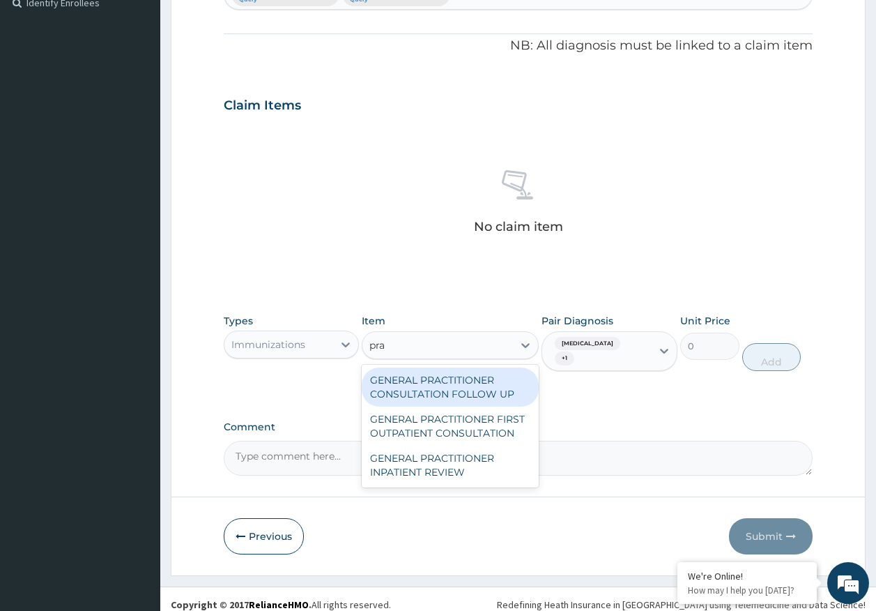
type input "prac"
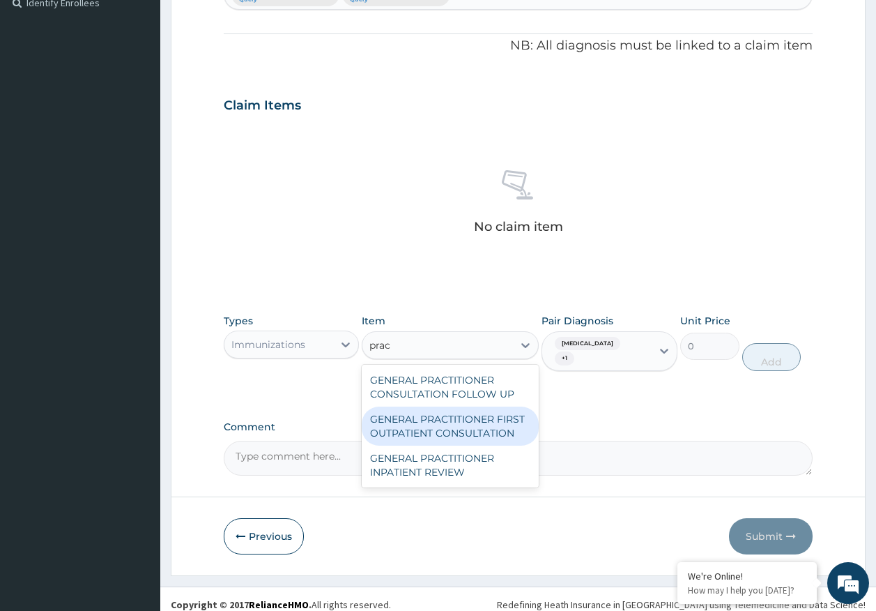
drag, startPoint x: 499, startPoint y: 419, endPoint x: 570, endPoint y: 403, distance: 72.2
click at [501, 419] on div "GENERAL PRACTITIONER FIRST OUTPATIENT CONSULTATION" at bounding box center [450, 426] width 177 height 39
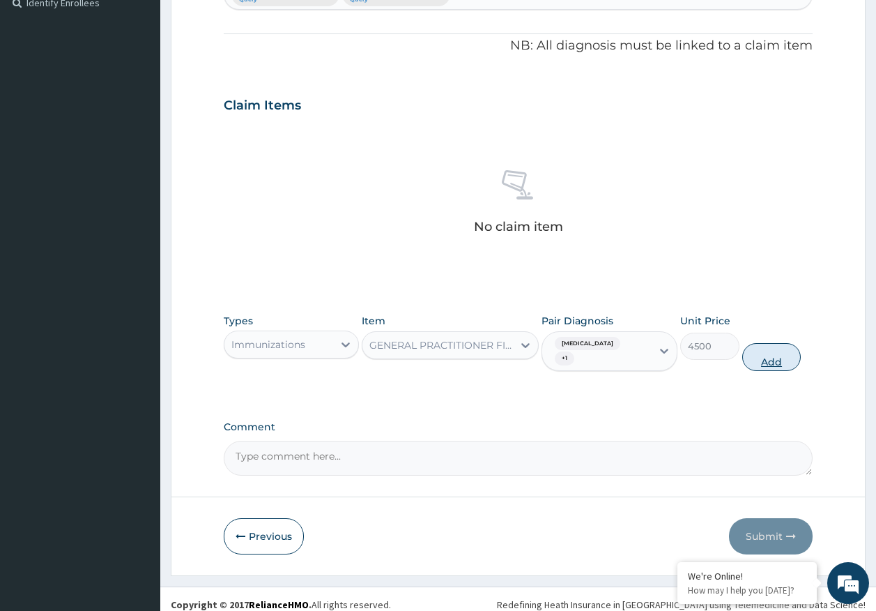
click at [780, 356] on button "Add" at bounding box center [772, 357] width 59 height 28
type input "0"
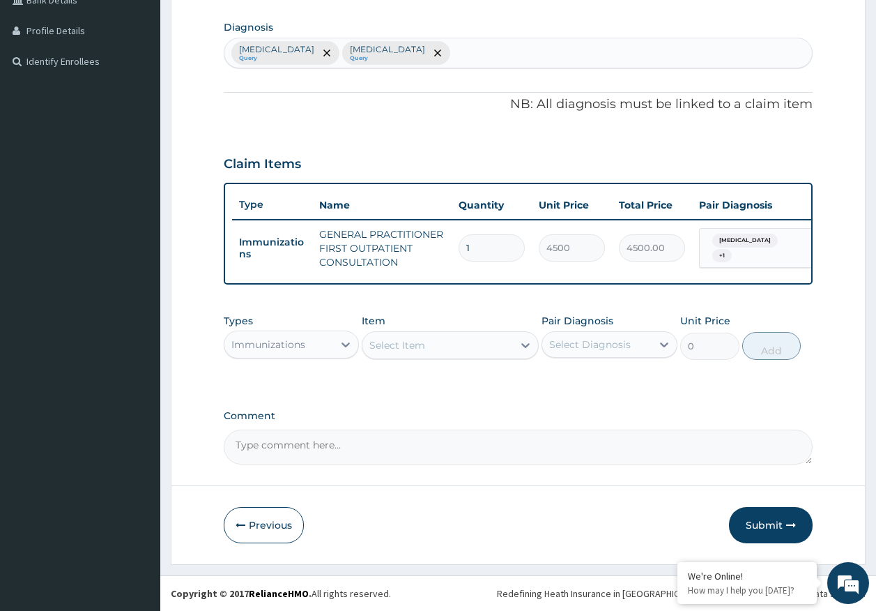
scroll to position [347, 0]
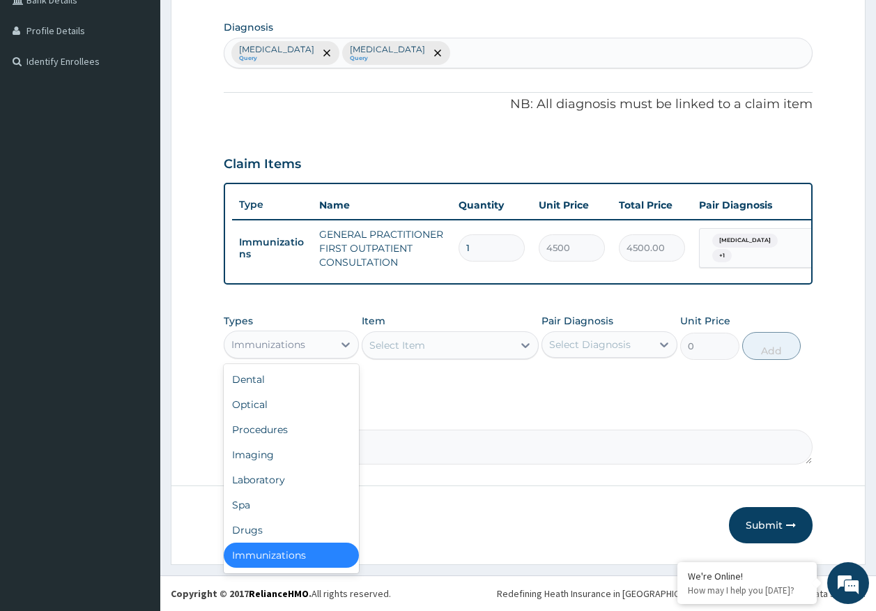
click at [304, 356] on div "Immunizations" at bounding box center [292, 345] width 136 height 28
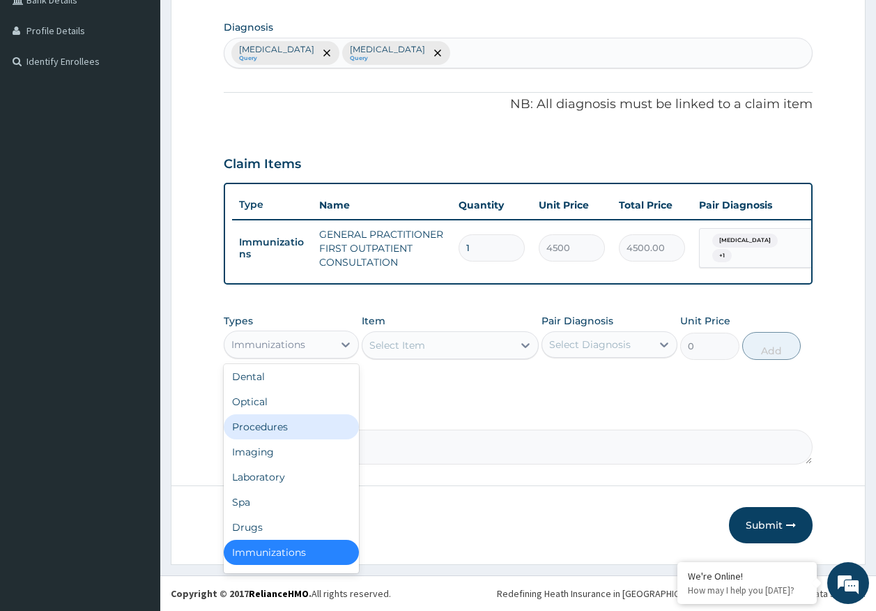
click at [264, 426] on div "Procedures" at bounding box center [292, 426] width 136 height 25
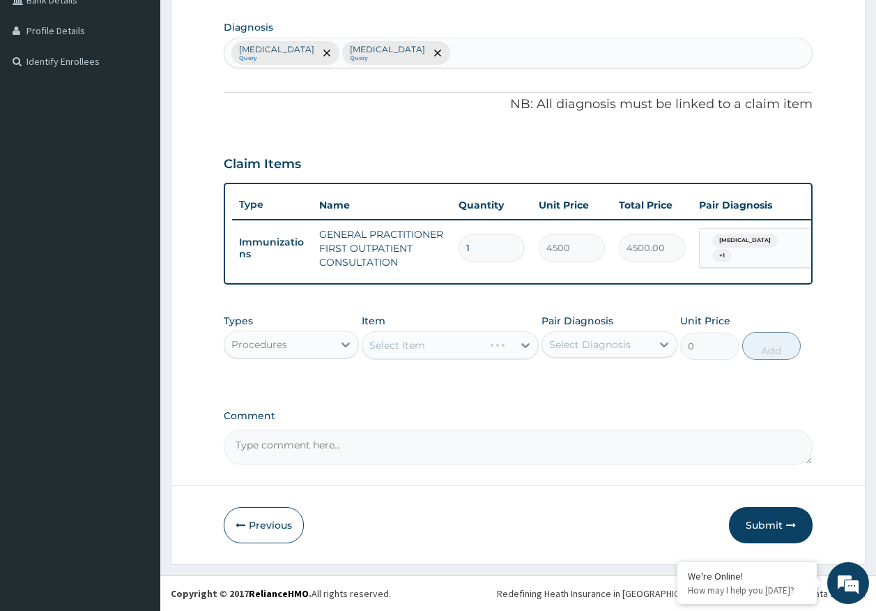
click at [569, 353] on div "Select Diagnosis" at bounding box center [596, 344] width 109 height 22
drag, startPoint x: 576, startPoint y: 380, endPoint x: 574, endPoint y: 389, distance: 9.3
click at [575, 380] on label "Malaria" at bounding box center [608, 379] width 86 height 14
checkbox input "true"
click at [570, 404] on label "Sepsis" at bounding box center [608, 407] width 86 height 14
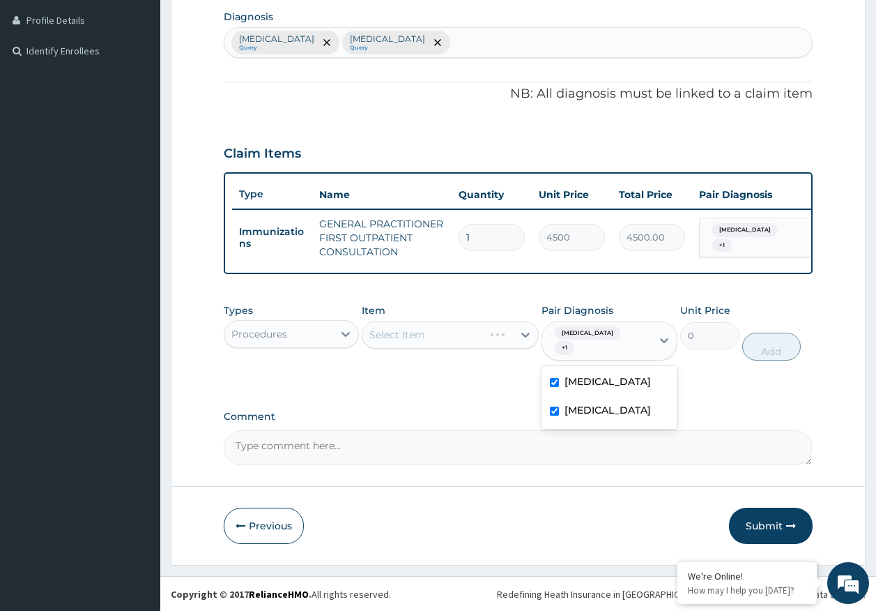
checkbox input "true"
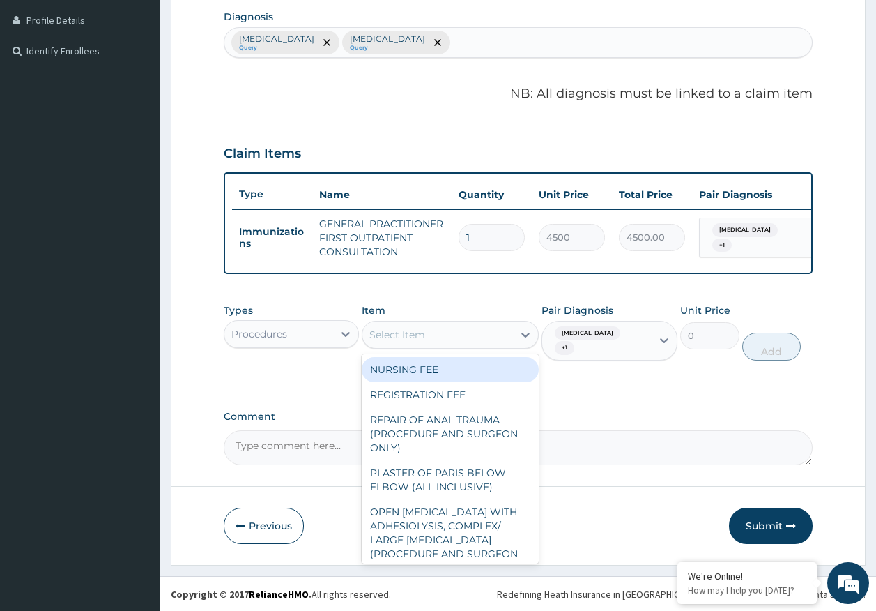
click at [459, 344] on div "Select Item" at bounding box center [438, 335] width 151 height 22
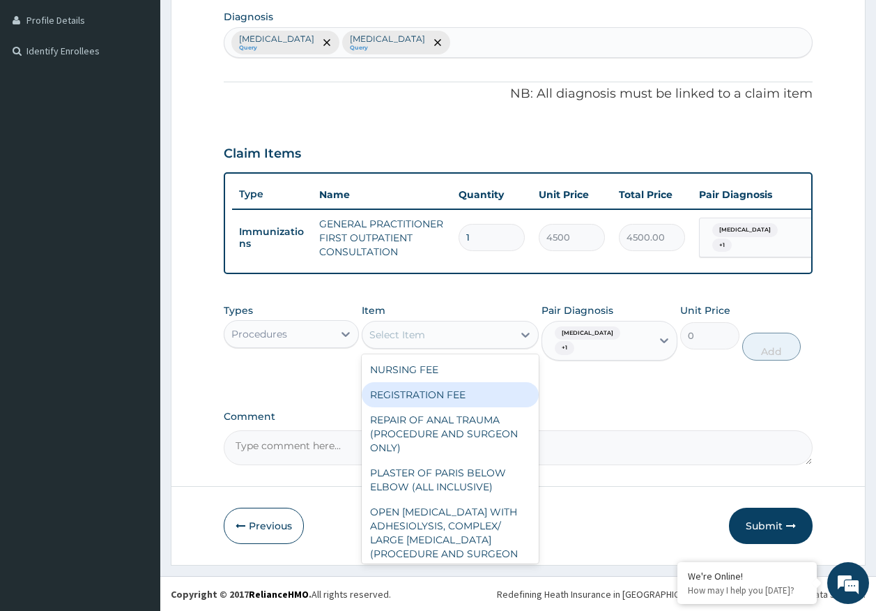
drag, startPoint x: 439, startPoint y: 408, endPoint x: 616, endPoint y: 398, distance: 177.4
click at [440, 407] on div "REGISTRATION FEE" at bounding box center [450, 394] width 177 height 25
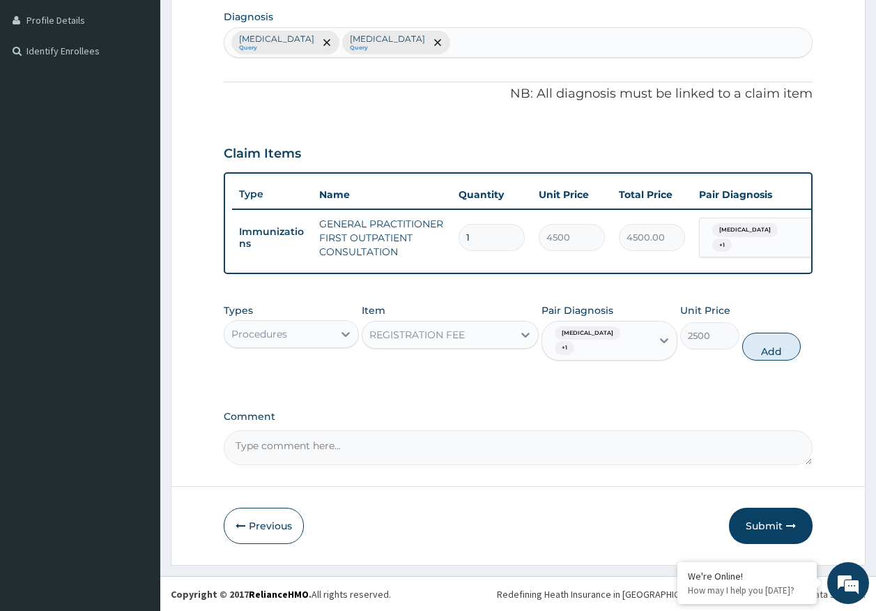
drag, startPoint x: 765, startPoint y: 357, endPoint x: 628, endPoint y: 353, distance: 137.4
click at [765, 356] on button "Add" at bounding box center [772, 347] width 59 height 28
type input "0"
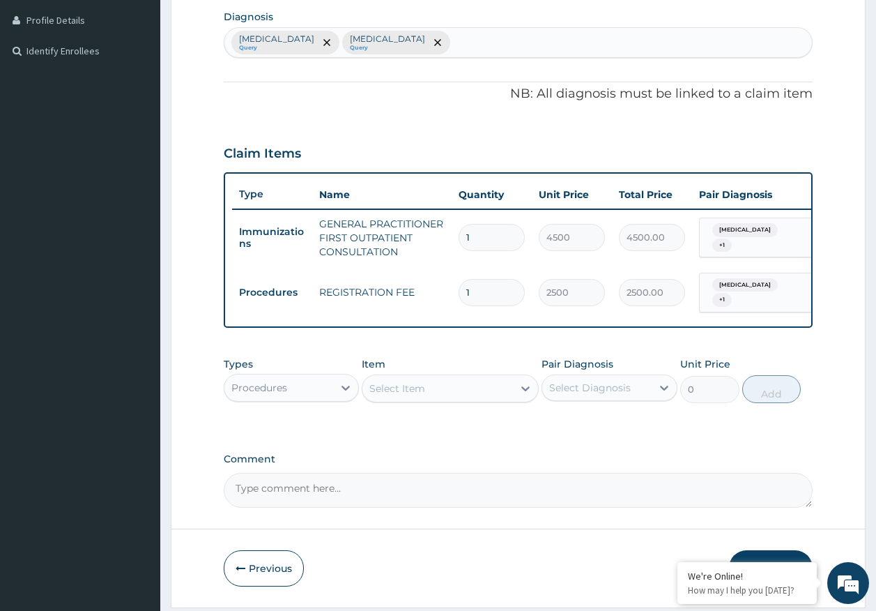
click at [257, 399] on div "Procedures" at bounding box center [279, 388] width 109 height 22
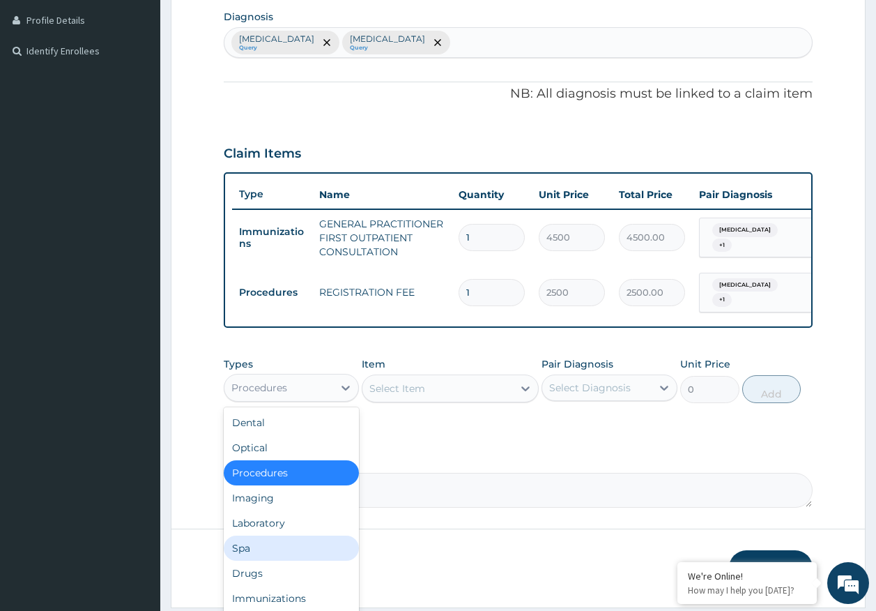
click at [272, 532] on div "Laboratory" at bounding box center [292, 522] width 136 height 25
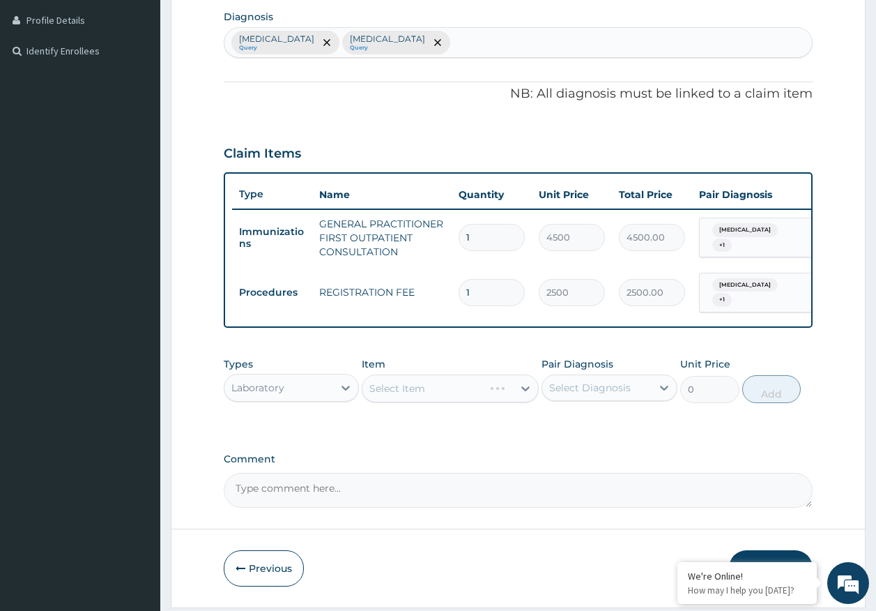
click at [579, 395] on div "Select Diagnosis" at bounding box center [590, 388] width 82 height 14
click at [585, 429] on label "Malaria" at bounding box center [608, 422] width 86 height 14
checkbox input "true"
click at [471, 393] on div "Select Item" at bounding box center [438, 388] width 151 height 22
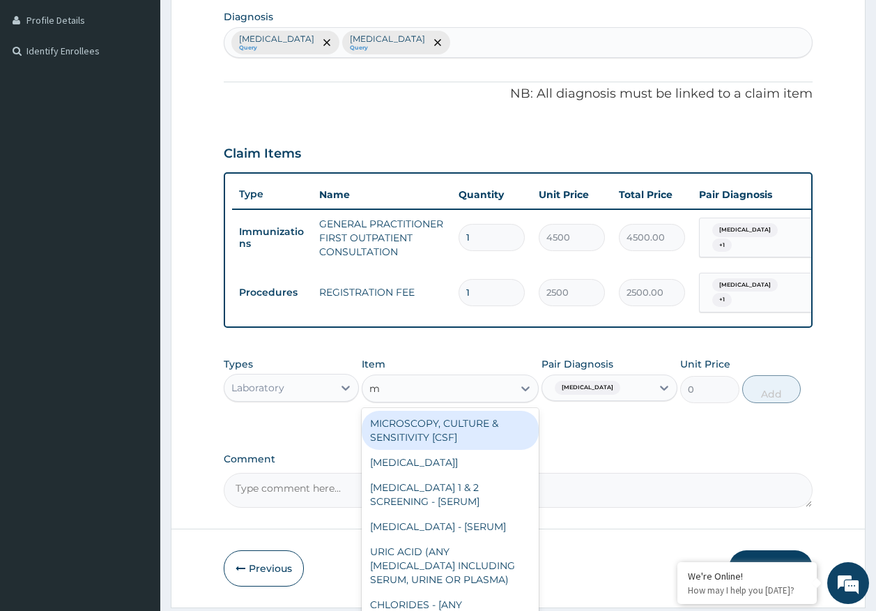
type input "mp"
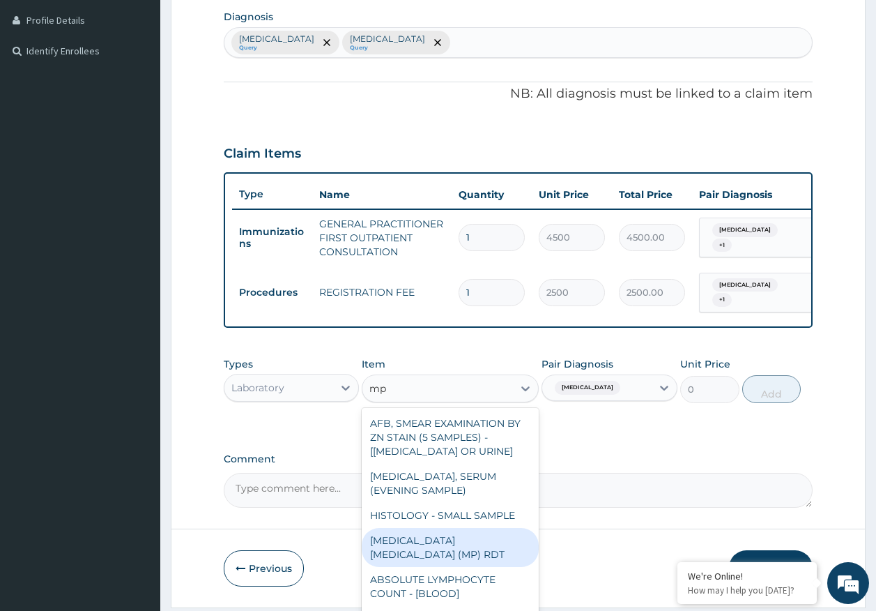
drag, startPoint x: 496, startPoint y: 544, endPoint x: 518, endPoint y: 517, distance: 35.2
click at [500, 541] on div "MALARIA PARASITE (MP) RDT" at bounding box center [450, 547] width 177 height 39
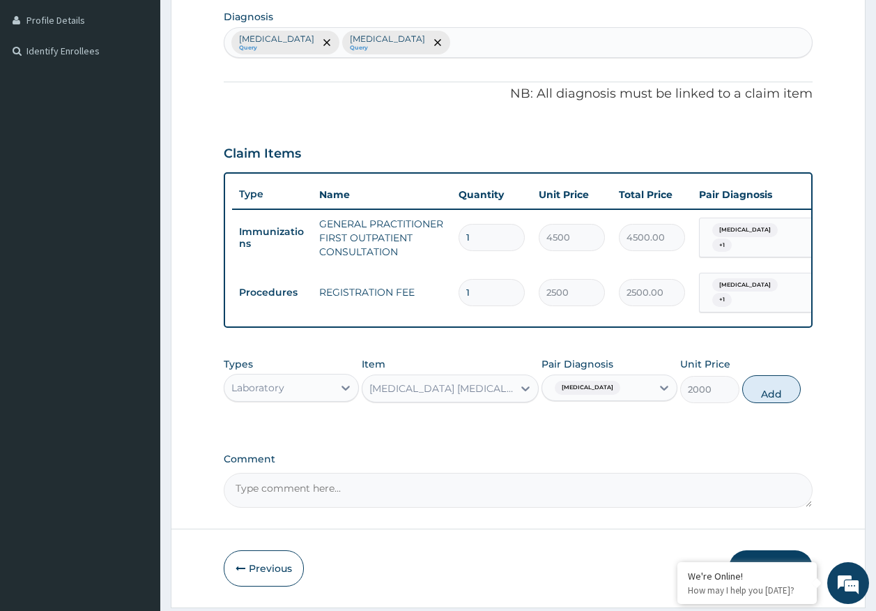
click at [770, 398] on button "Add" at bounding box center [772, 389] width 59 height 28
type input "0"
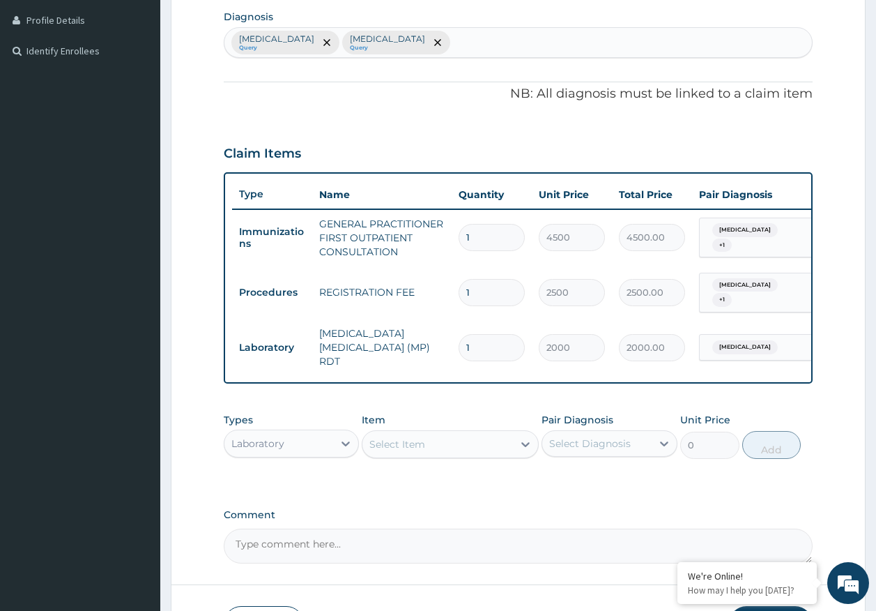
click at [471, 448] on div "Select Item" at bounding box center [438, 444] width 151 height 22
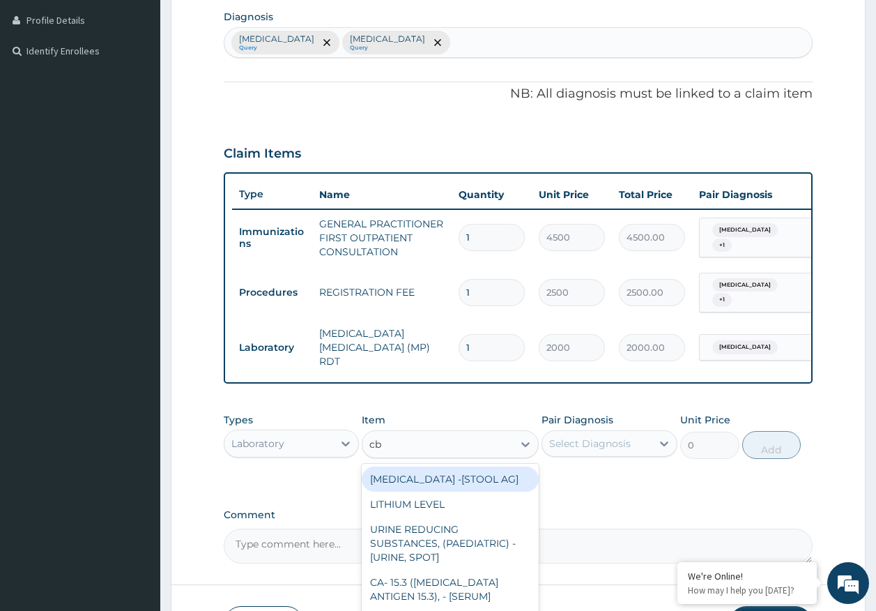
type input "cbc"
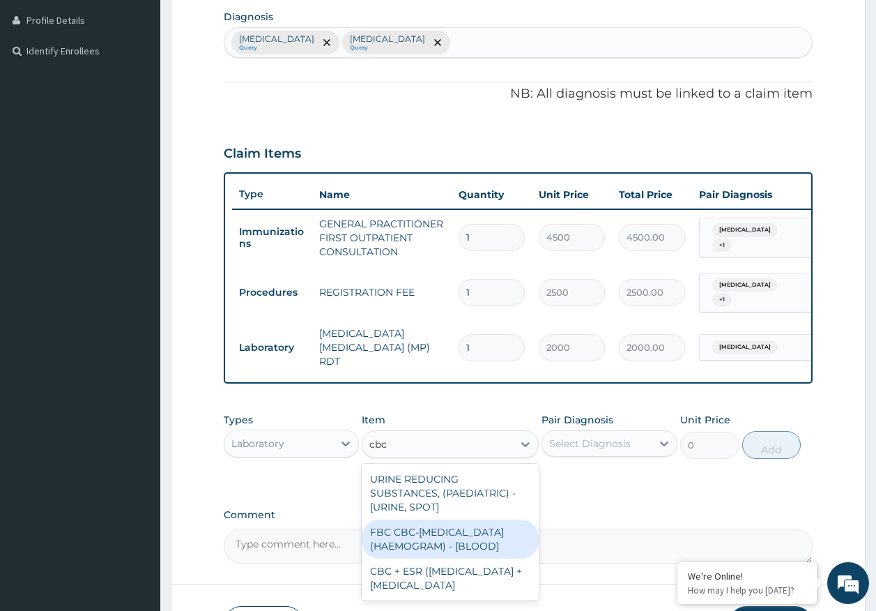
drag, startPoint x: 458, startPoint y: 532, endPoint x: 467, endPoint y: 522, distance: 13.8
click at [459, 531] on div "FBC CBC-COMPLETE BLOOD COUNT (HAEMOGRAM) - [BLOOD]" at bounding box center [450, 538] width 177 height 39
type input "5000"
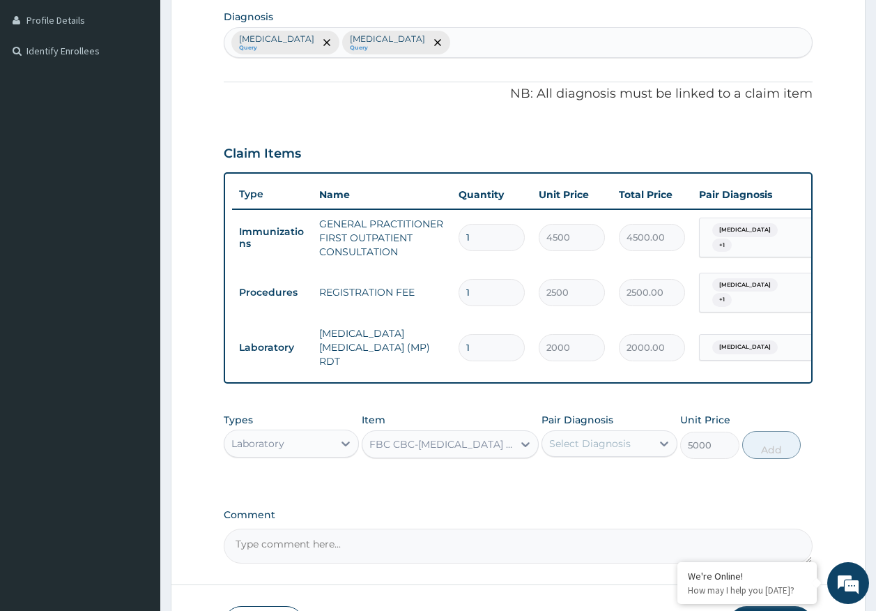
click at [576, 446] on div "Select Diagnosis" at bounding box center [590, 443] width 82 height 14
drag, startPoint x: 580, startPoint y: 510, endPoint x: 696, endPoint y: 472, distance: 121.7
click at [582, 507] on label "Sepsis" at bounding box center [608, 506] width 86 height 14
checkbox input "true"
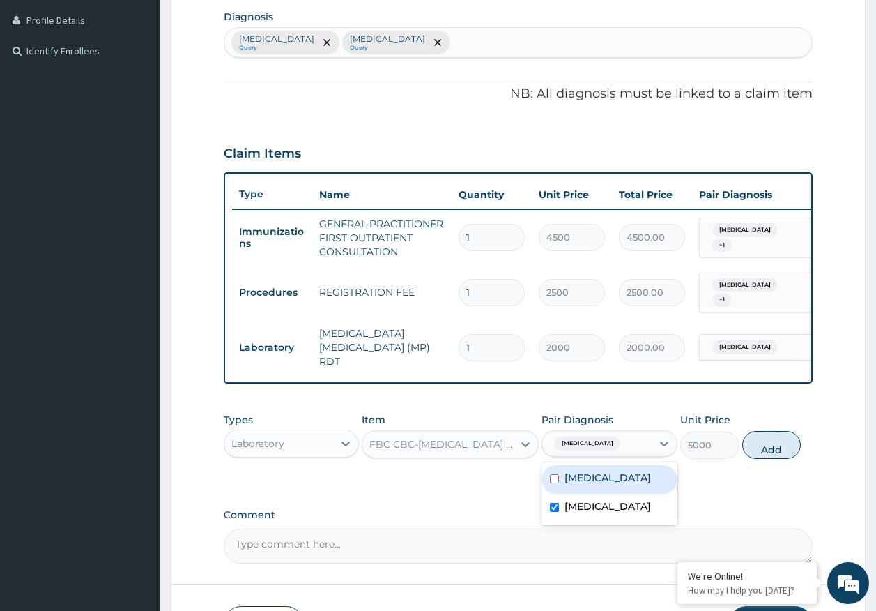
click at [768, 448] on button "Add" at bounding box center [772, 445] width 59 height 28
type input "0"
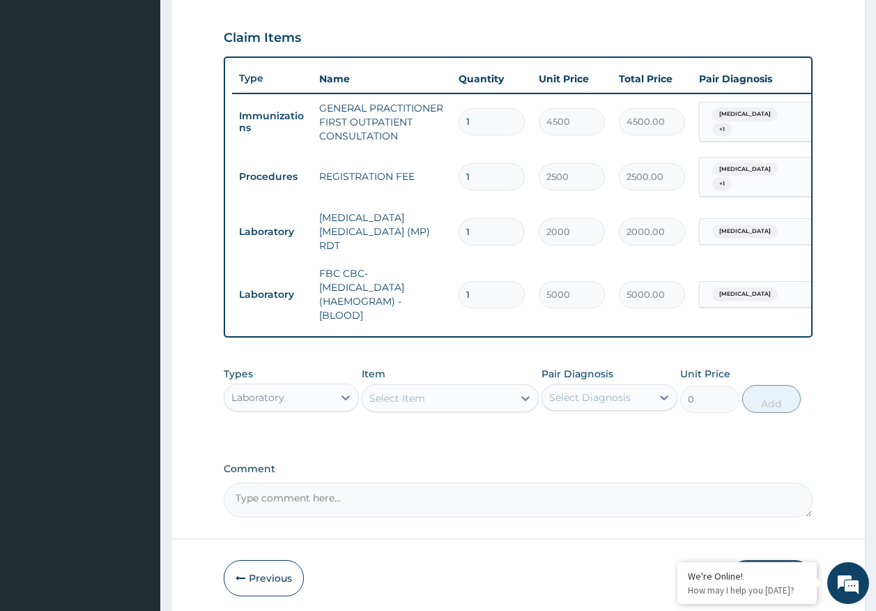
scroll to position [512, 0]
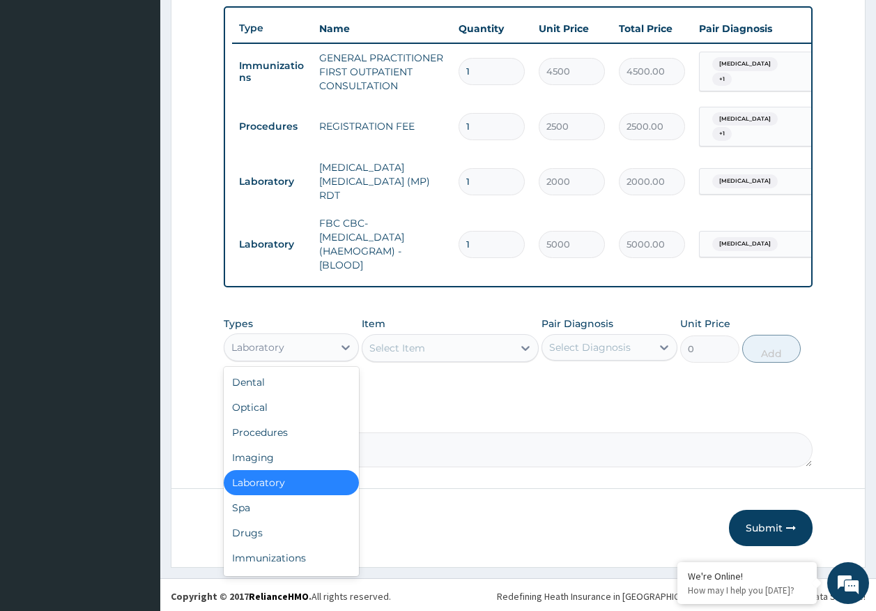
click at [286, 344] on div "Laboratory" at bounding box center [279, 347] width 109 height 22
click at [261, 535] on div "Drugs" at bounding box center [292, 532] width 136 height 25
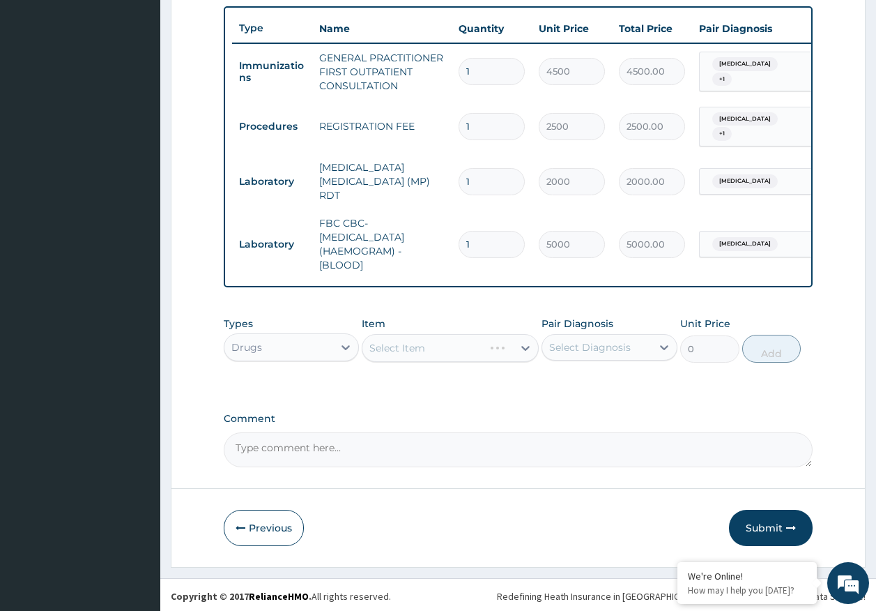
click at [423, 344] on div "Select Item" at bounding box center [450, 348] width 177 height 28
click at [587, 347] on div "Select Diagnosis" at bounding box center [590, 347] width 82 height 14
click at [591, 374] on label "Malaria" at bounding box center [608, 381] width 86 height 14
checkbox input "true"
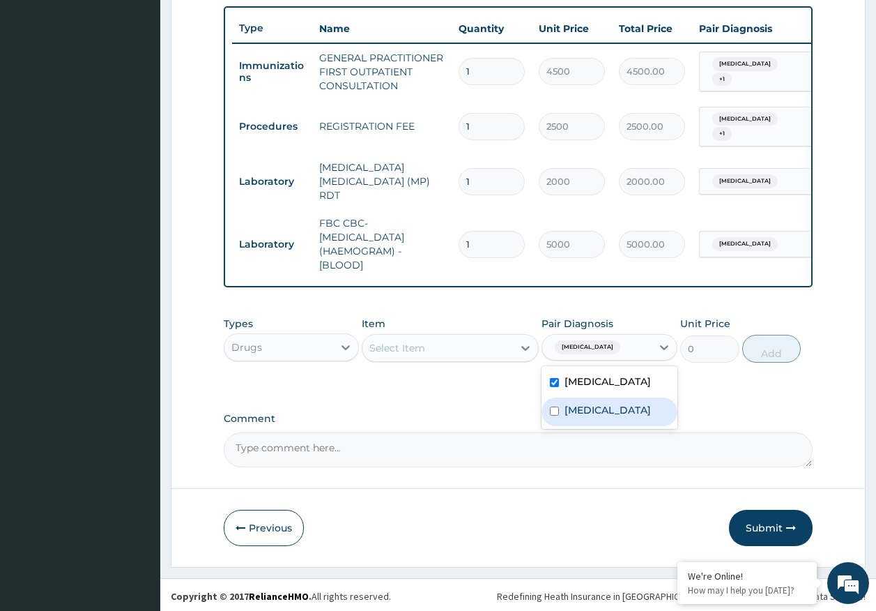
drag, startPoint x: 579, startPoint y: 409, endPoint x: 549, endPoint y: 384, distance: 39.6
click at [578, 409] on label "Sepsis" at bounding box center [608, 410] width 86 height 14
checkbox input "true"
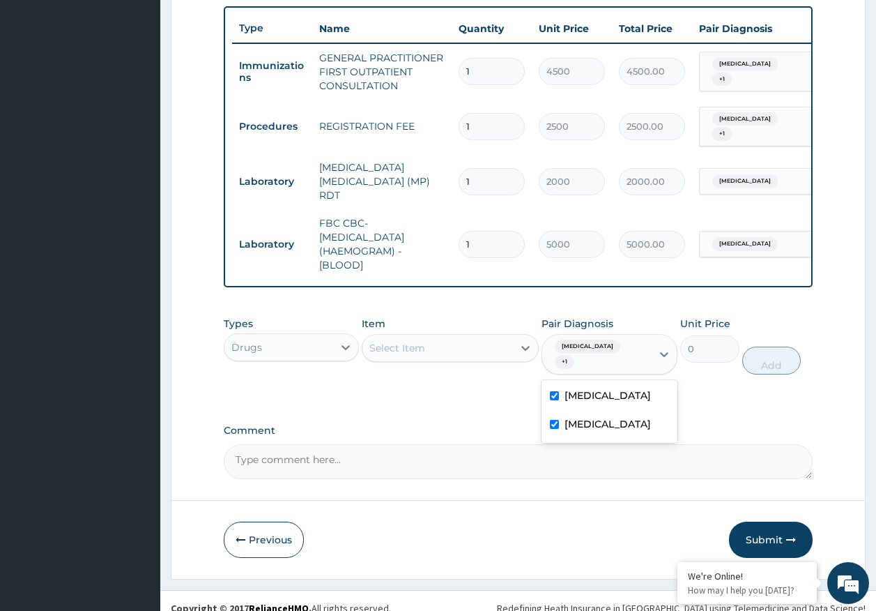
click at [471, 319] on div "Item Select Item" at bounding box center [450, 346] width 177 height 58
click at [473, 347] on div "Select Item" at bounding box center [438, 348] width 151 height 22
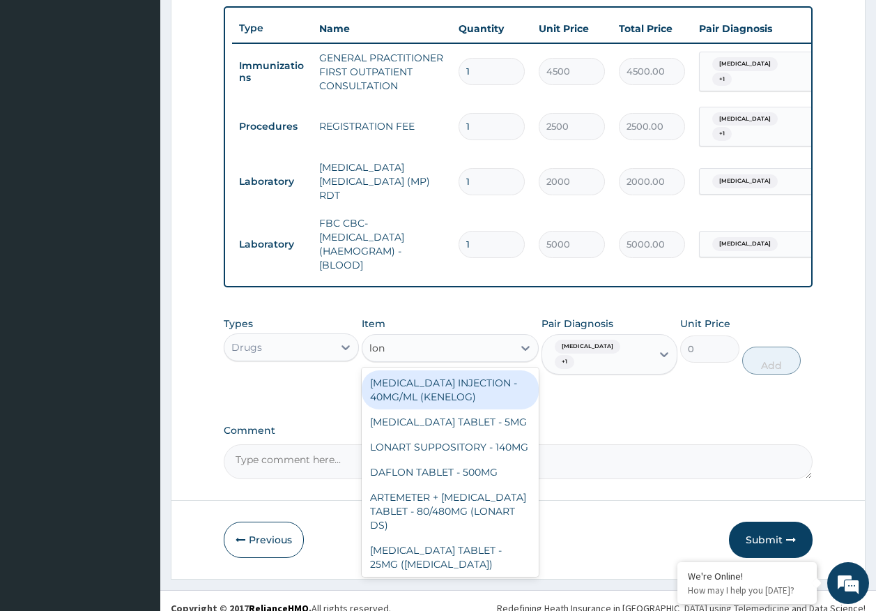
type input "lona"
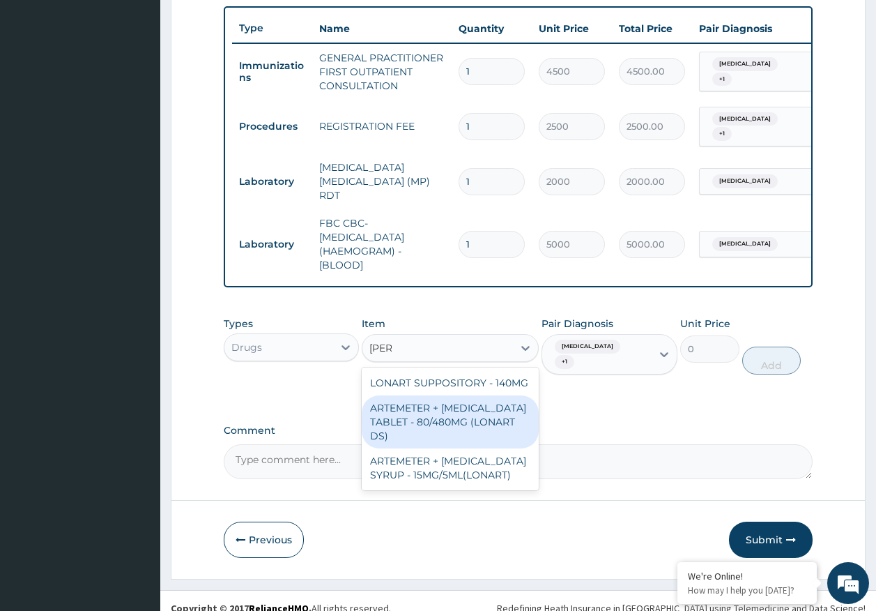
click at [469, 413] on div "ARTEMETER + LUMEFANTRINE TABLET - 80/480MG (LONART DS)" at bounding box center [450, 421] width 177 height 53
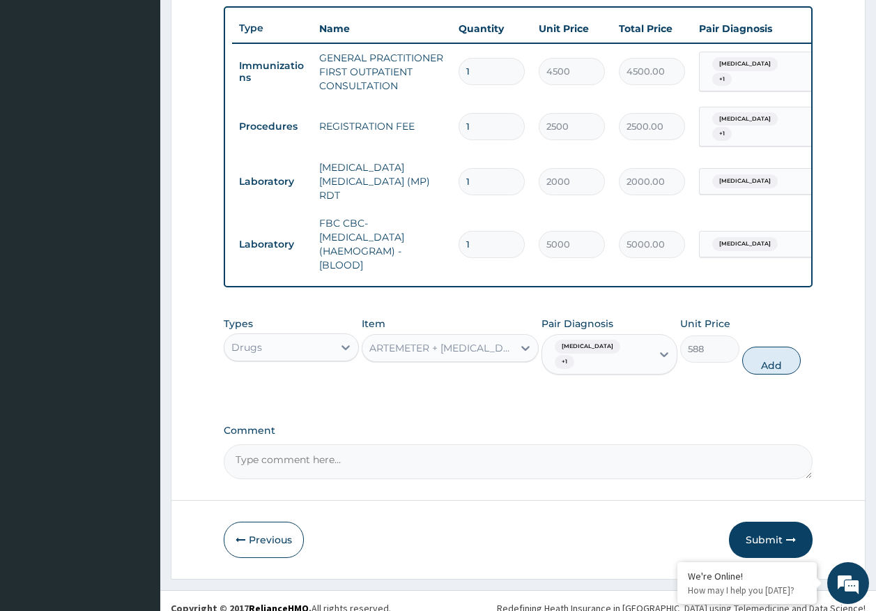
drag, startPoint x: 782, startPoint y: 356, endPoint x: 635, endPoint y: 356, distance: 147.8
click at [777, 356] on button "Add" at bounding box center [772, 361] width 59 height 28
type input "0"
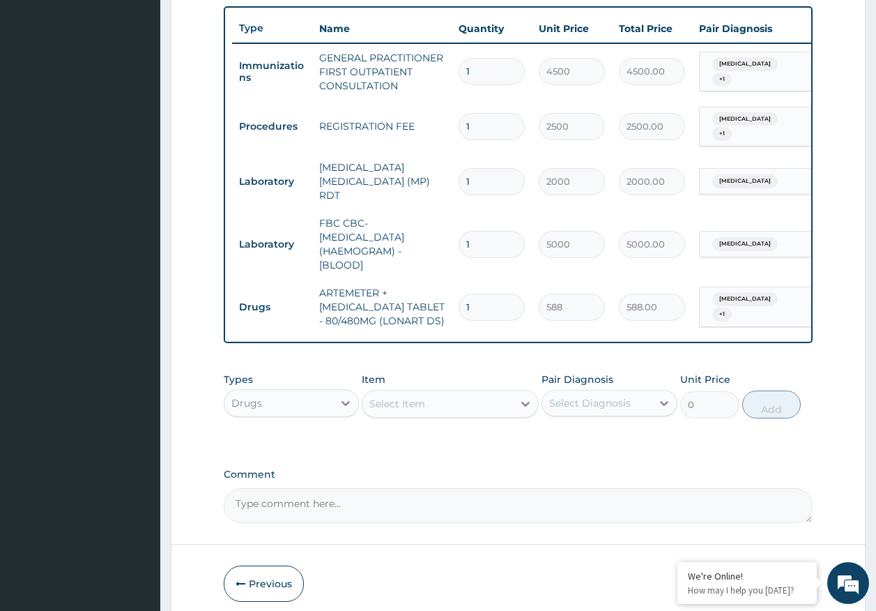
click at [492, 401] on div "Select Item" at bounding box center [438, 404] width 151 height 22
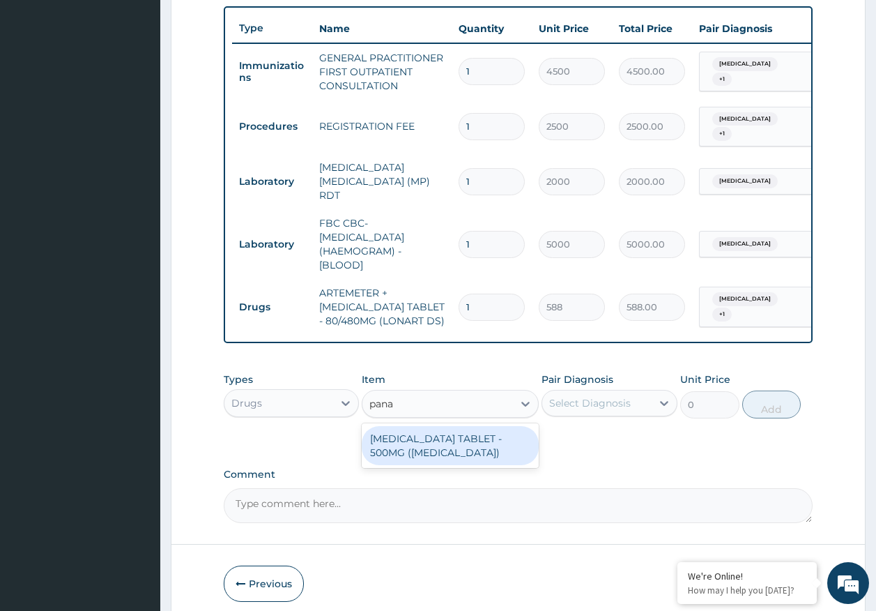
type input "panad"
click at [462, 451] on div "PARACETAMOL TABLET - 500MG (PANADOL)" at bounding box center [450, 445] width 177 height 39
type input "42"
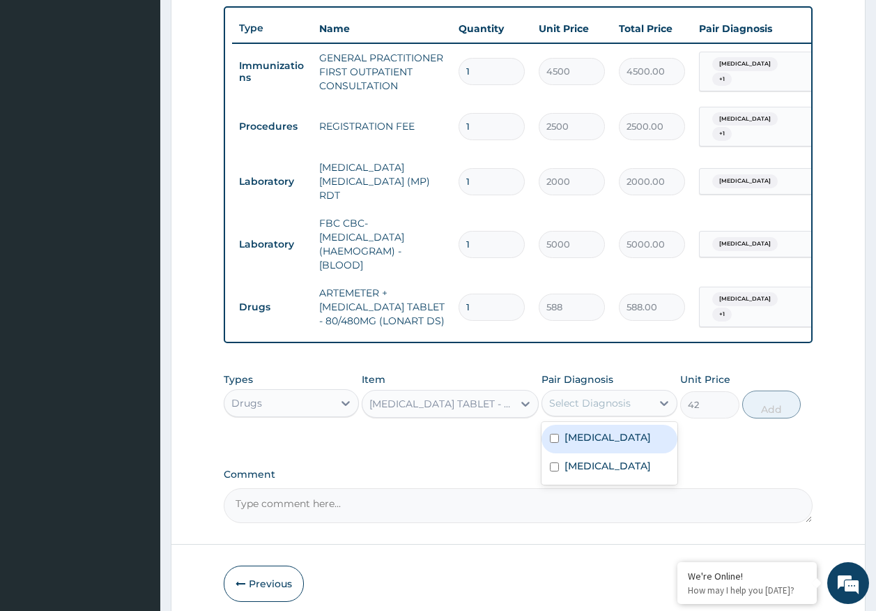
drag, startPoint x: 611, startPoint y: 389, endPoint x: 586, endPoint y: 453, distance: 68.0
click at [609, 392] on div "Select Diagnosis" at bounding box center [596, 403] width 109 height 22
click at [588, 440] on label "Malaria" at bounding box center [608, 437] width 86 height 14
checkbox input "true"
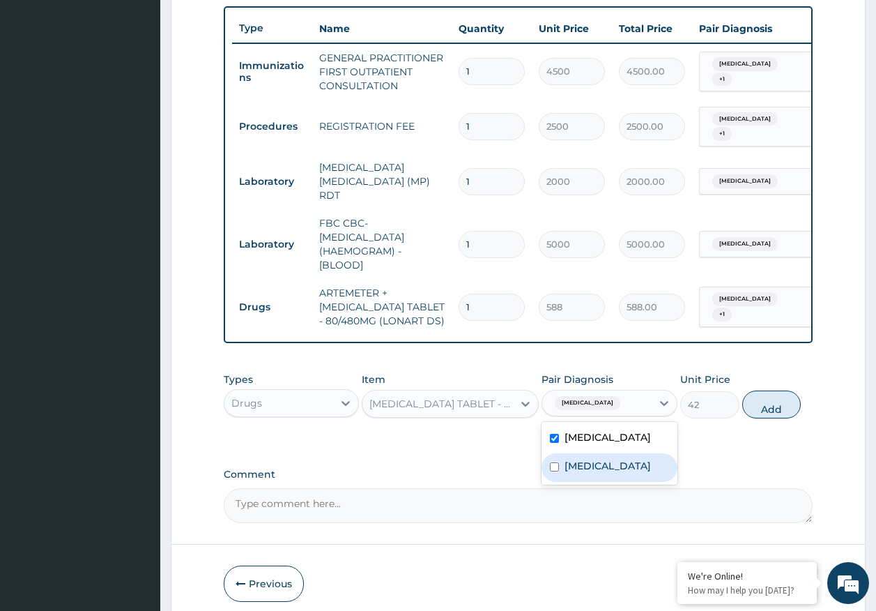
drag, startPoint x: 588, startPoint y: 461, endPoint x: 741, endPoint y: 420, distance: 158.1
click at [589, 459] on label "Sepsis" at bounding box center [608, 466] width 86 height 14
checkbox input "true"
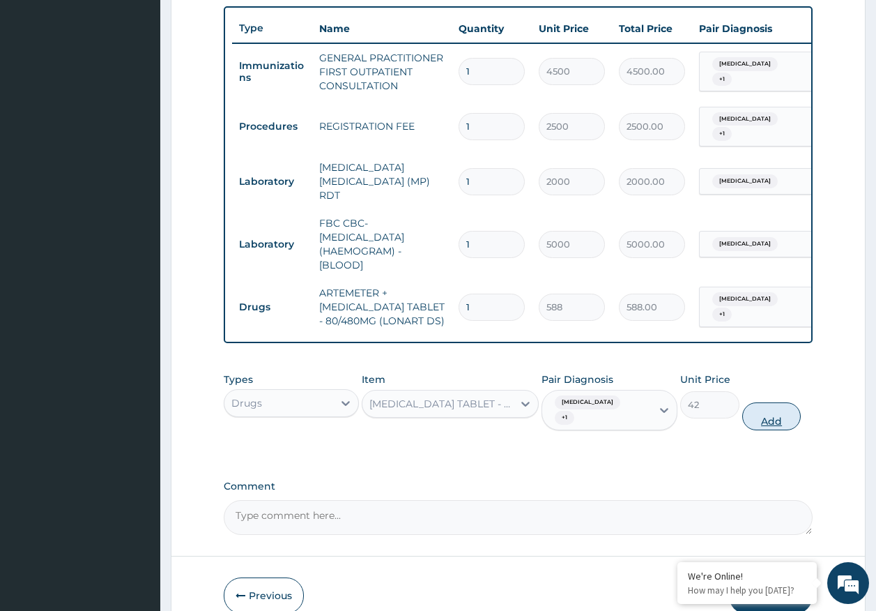
click at [770, 405] on button "Add" at bounding box center [772, 416] width 59 height 28
type input "0"
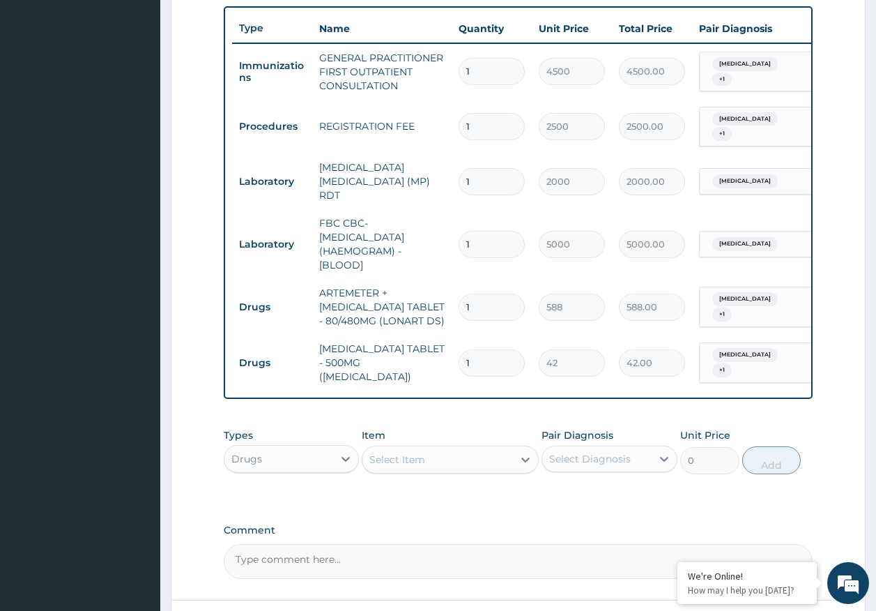
type input "18"
type input "756.00"
type input "18"
click at [472, 294] on input "1" at bounding box center [492, 307] width 66 height 27
type input "0.00"
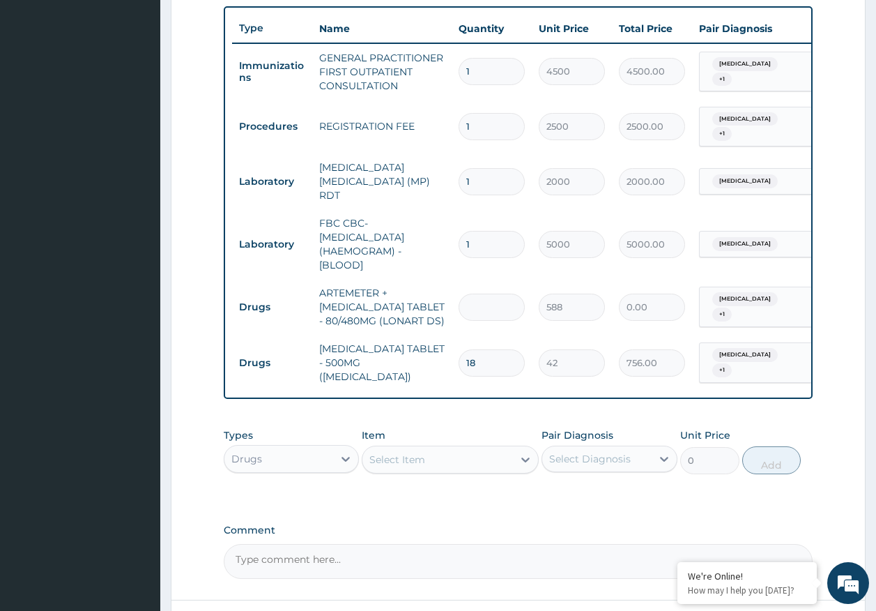
type input "6"
type input "3528.00"
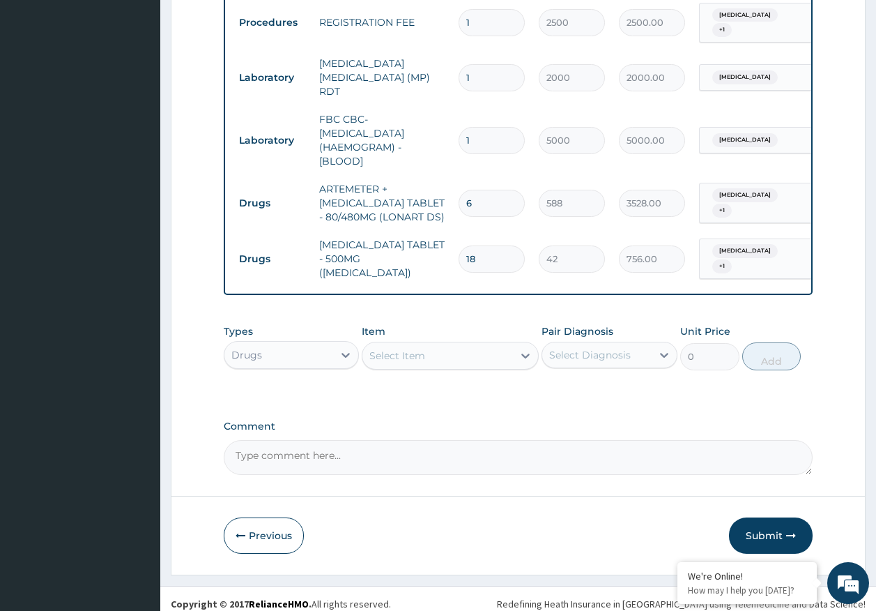
type input "6"
click at [760, 521] on button "Submit" at bounding box center [771, 535] width 84 height 36
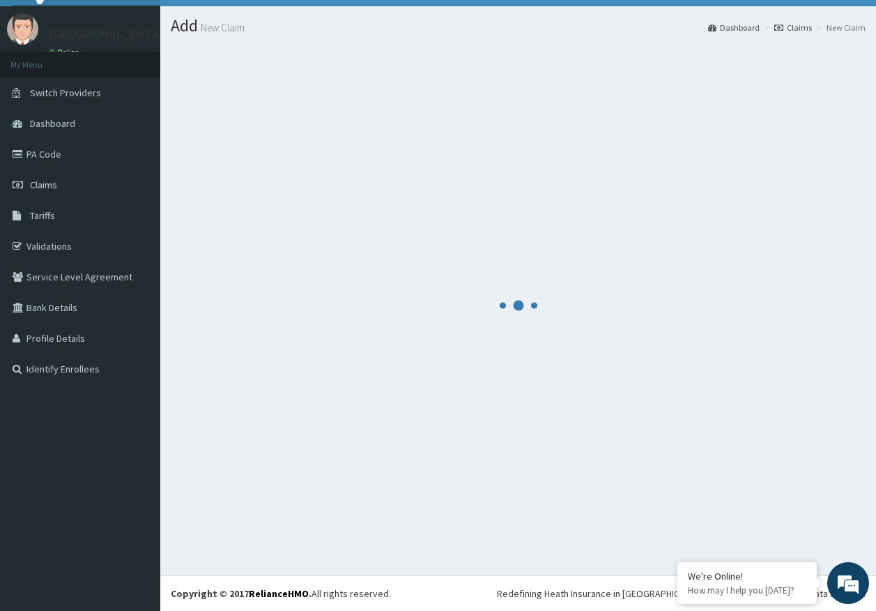
scroll to position [29, 0]
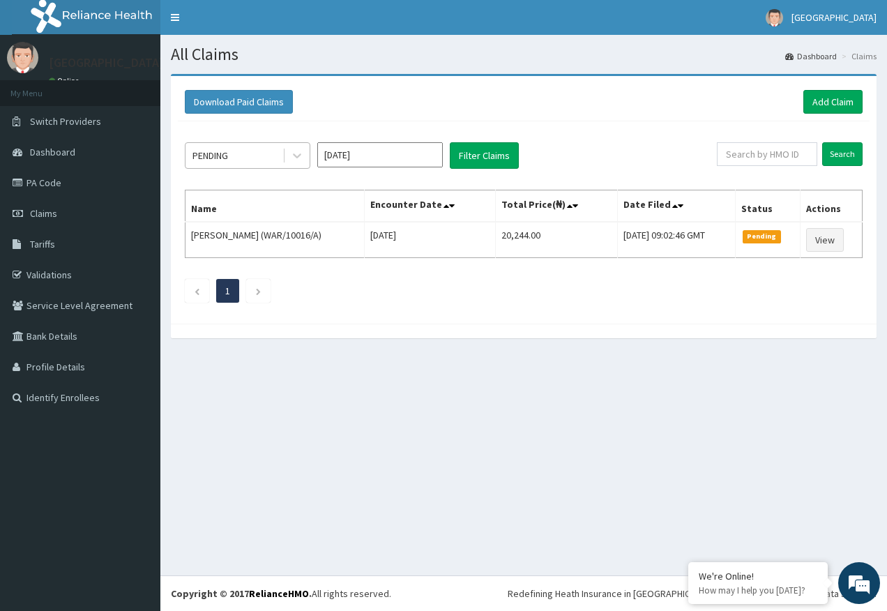
click at [239, 159] on div "PENDING" at bounding box center [233, 155] width 97 height 22
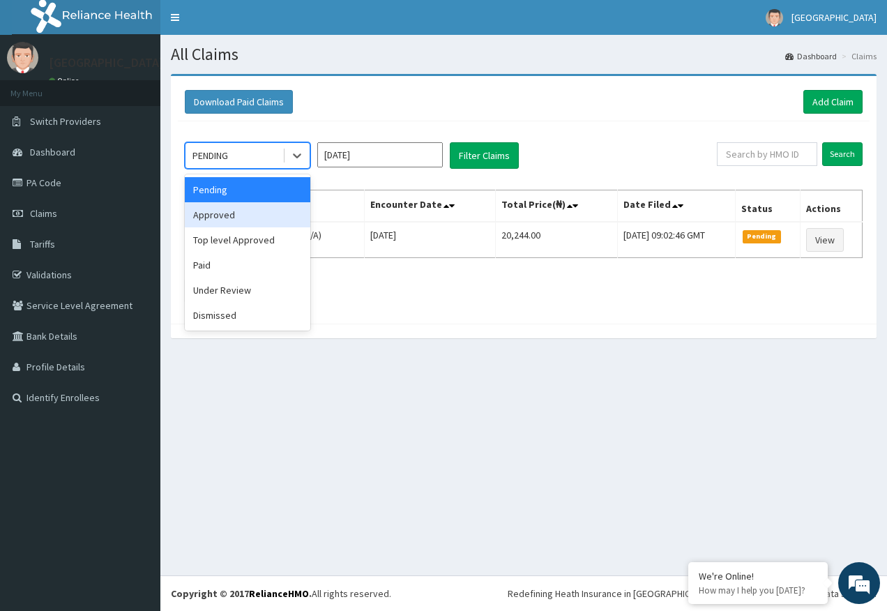
drag, startPoint x: 225, startPoint y: 221, endPoint x: 241, endPoint y: 211, distance: 18.8
click at [228, 218] on div "Approved" at bounding box center [248, 214] width 126 height 25
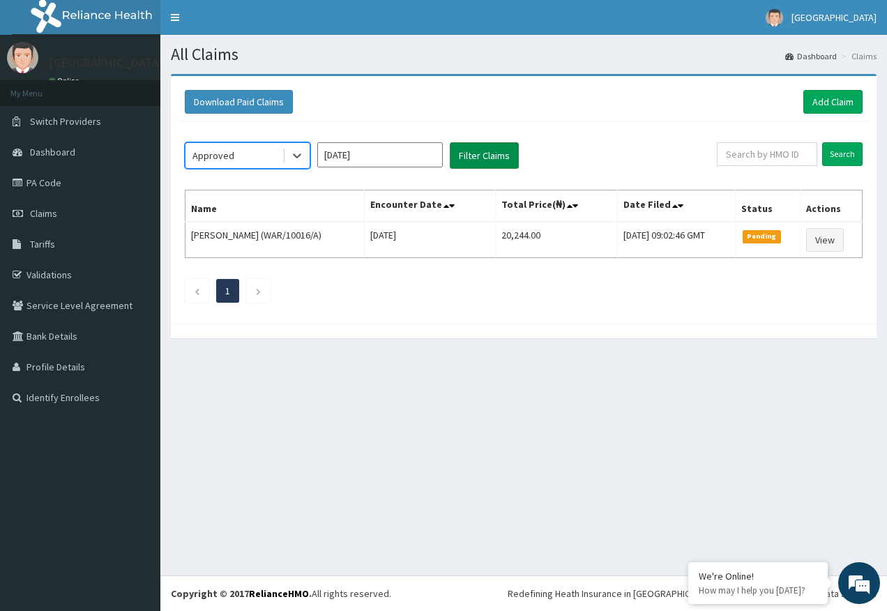
click at [475, 155] on button "Filter Claims" at bounding box center [484, 155] width 69 height 26
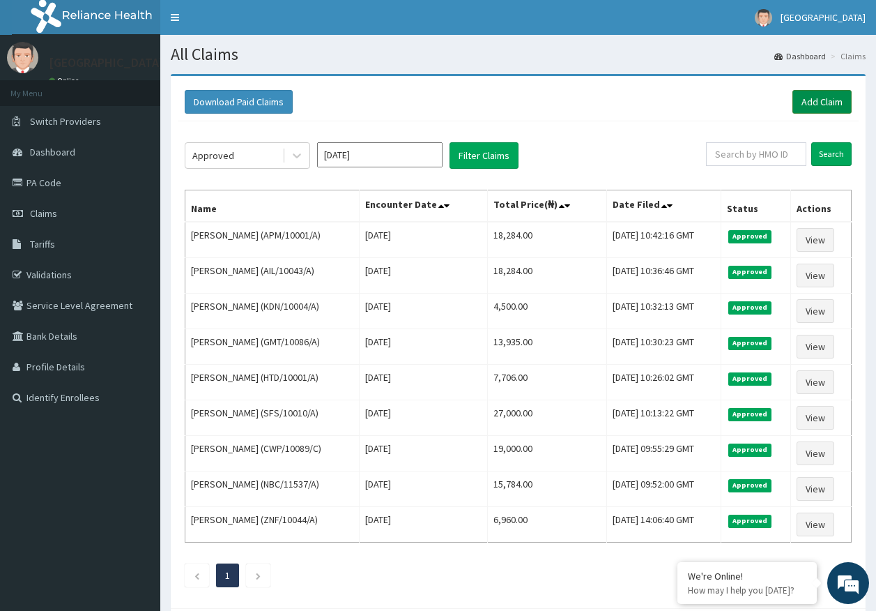
click at [811, 96] on link "Add Claim" at bounding box center [822, 102] width 59 height 24
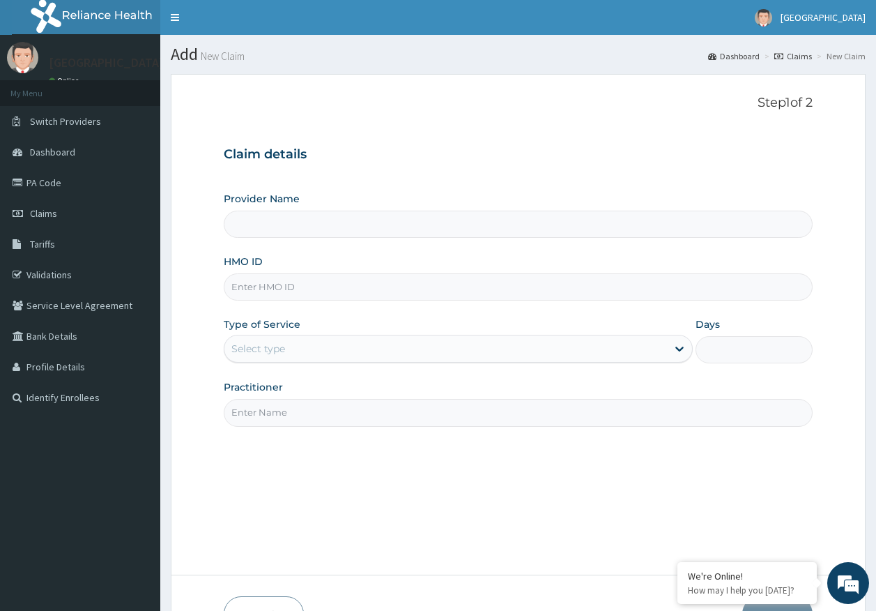
type input "[GEOGRAPHIC_DATA]"
click at [270, 289] on input "HMO ID" at bounding box center [519, 286] width 590 height 27
paste input "OEV/10002/A"
type input "OEV/10002/A"
click at [267, 351] on div "Select type" at bounding box center [258, 349] width 54 height 14
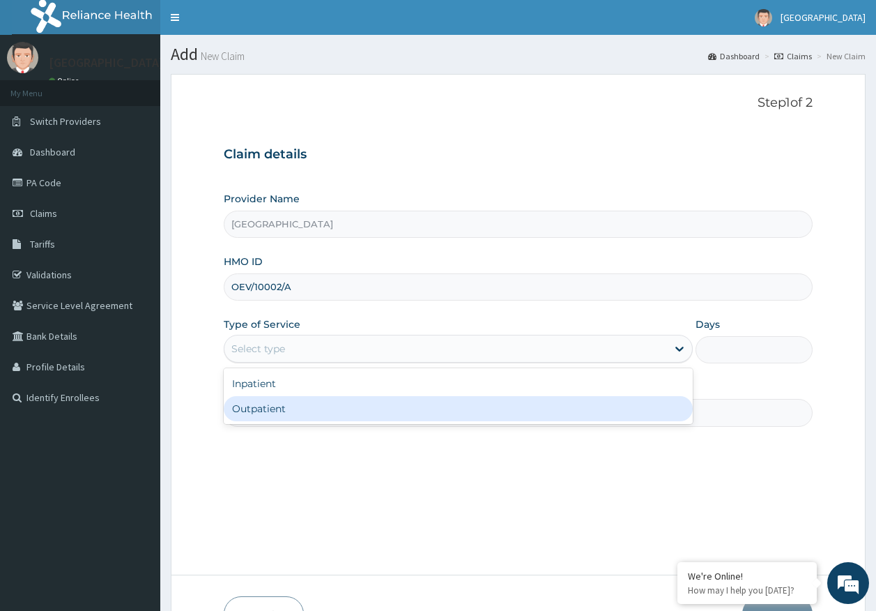
click at [284, 410] on div "Outpatient" at bounding box center [458, 408] width 469 height 25
type input "1"
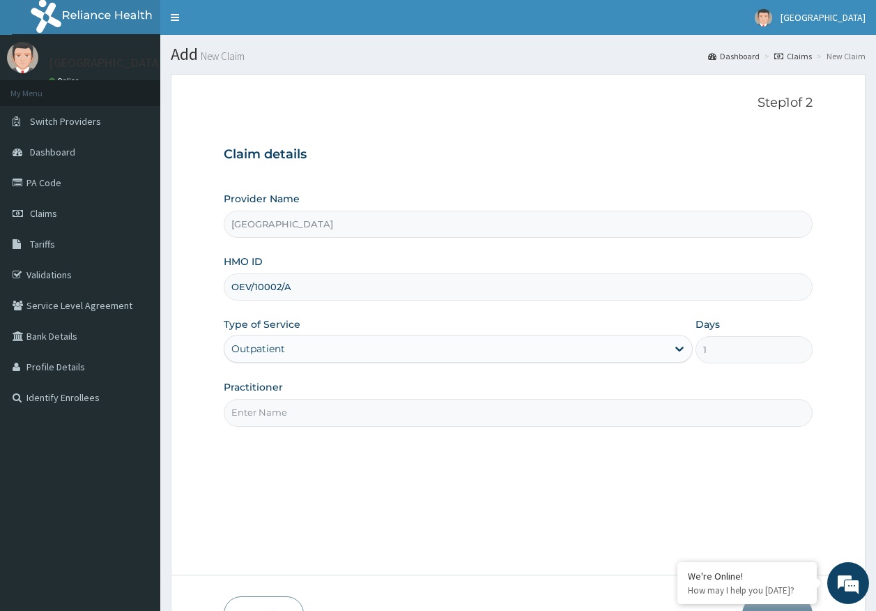
drag, startPoint x: 278, startPoint y: 411, endPoint x: 286, endPoint y: 417, distance: 10.5
click at [278, 411] on input "Practitioner" at bounding box center [519, 412] width 590 height 27
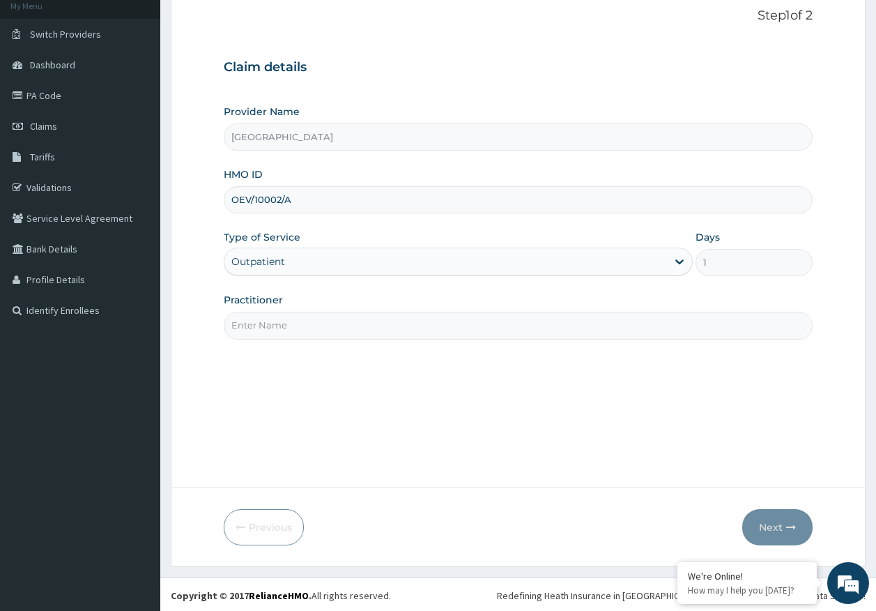
scroll to position [89, 0]
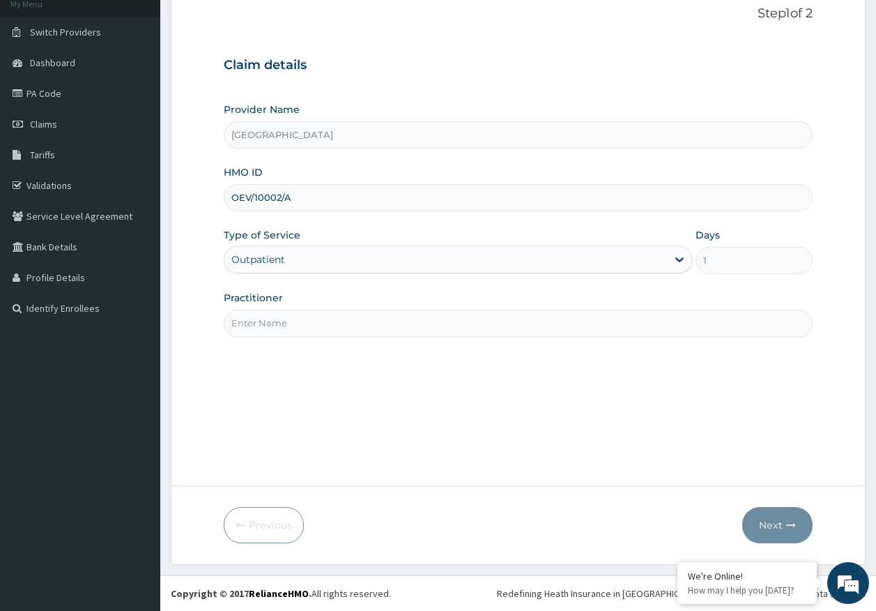
click at [273, 326] on input "Practitioner" at bounding box center [519, 323] width 590 height 27
type input "DR AJAYI"
click at [773, 524] on button "Next" at bounding box center [778, 525] width 70 height 36
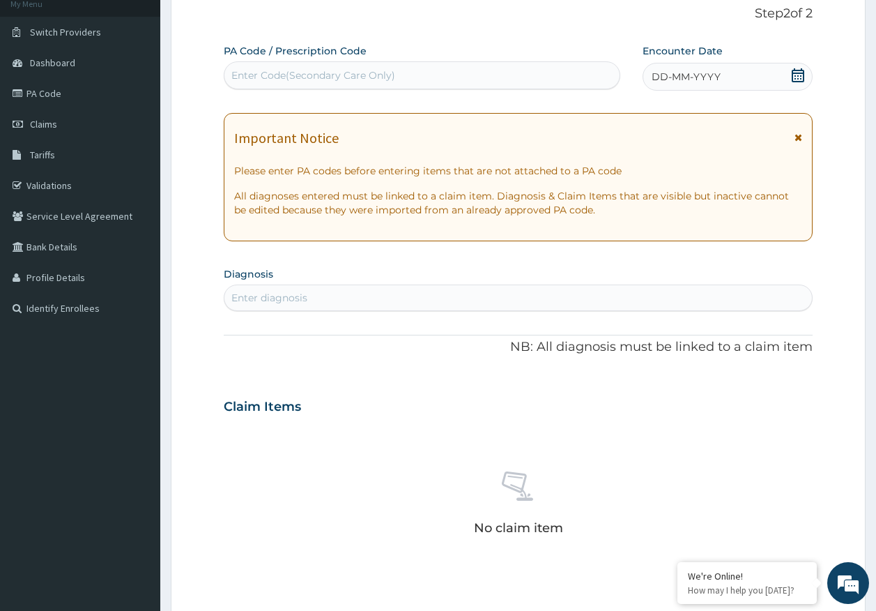
click at [328, 307] on div "Enter diagnosis" at bounding box center [519, 298] width 588 height 22
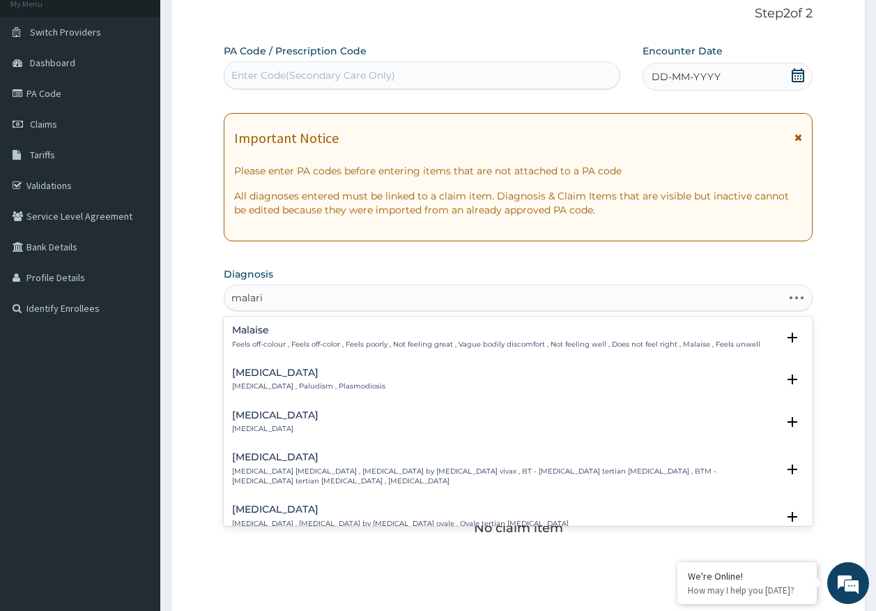
type input "malaria"
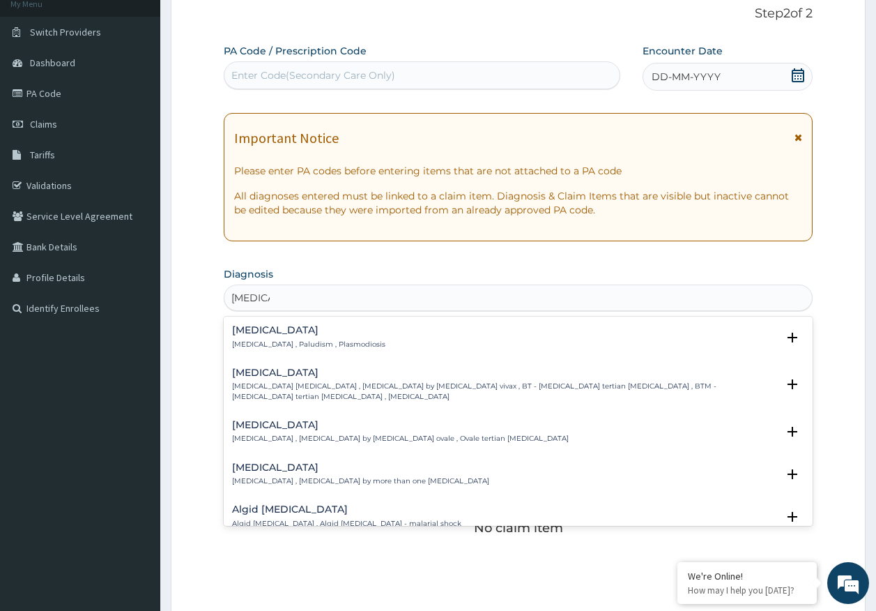
click at [239, 338] on div "Malaria Malaria , Paludism , Plasmodiosis" at bounding box center [308, 337] width 153 height 24
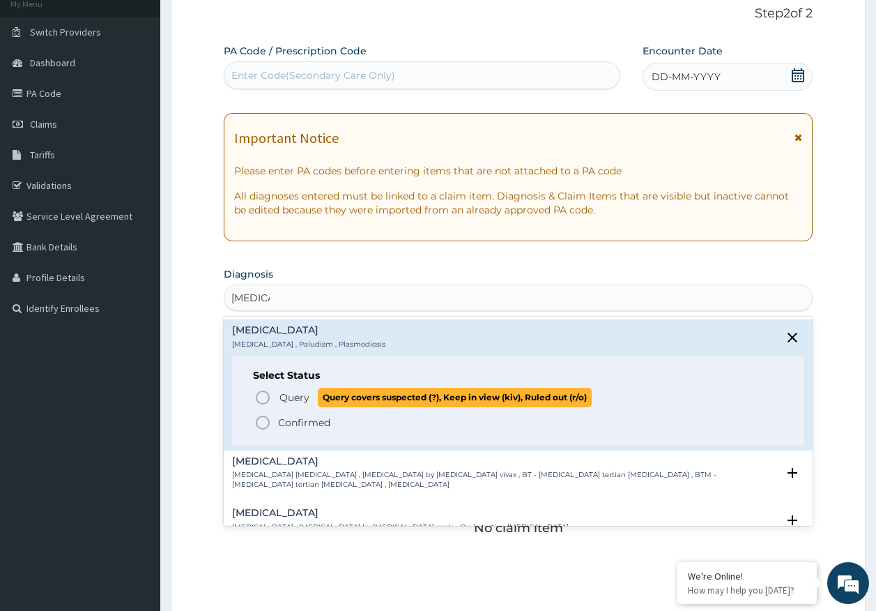
click at [301, 400] on span "Query" at bounding box center [295, 397] width 30 height 14
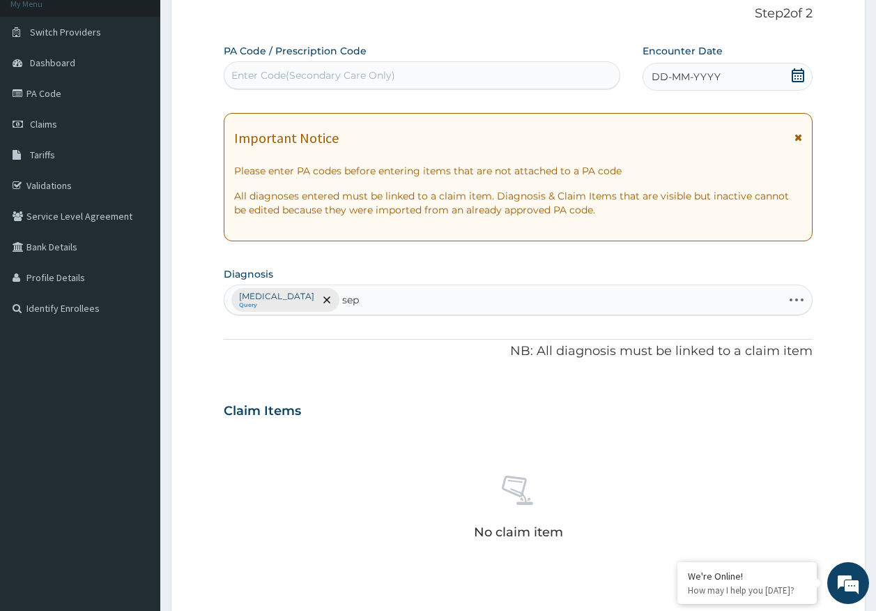
type input "seps"
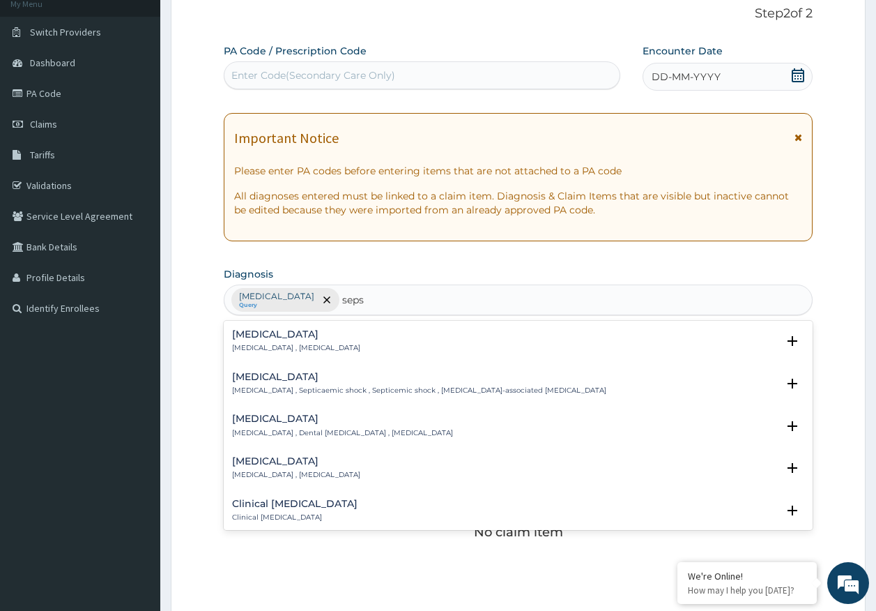
click at [262, 347] on p "Systemic infection , Sepsis" at bounding box center [296, 348] width 128 height 10
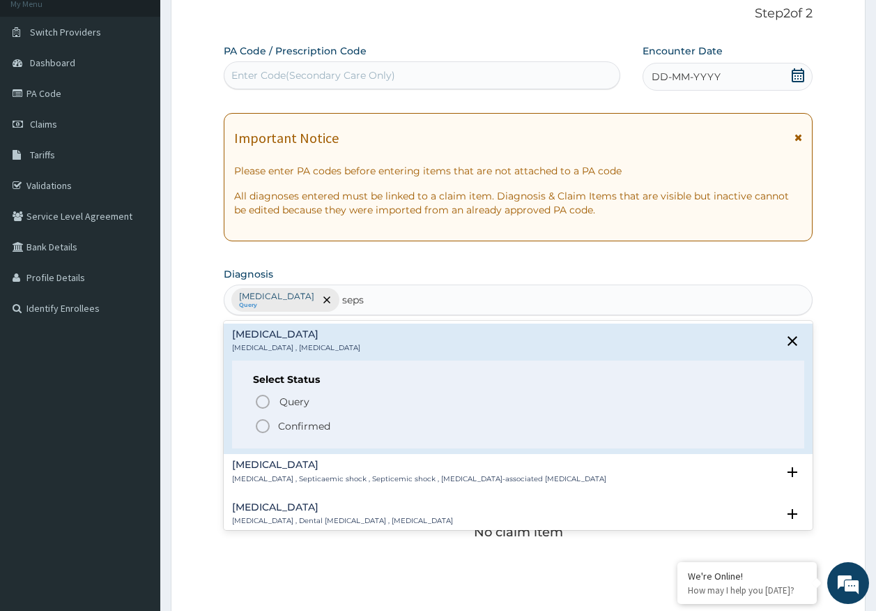
click at [292, 397] on span "Query" at bounding box center [295, 402] width 30 height 14
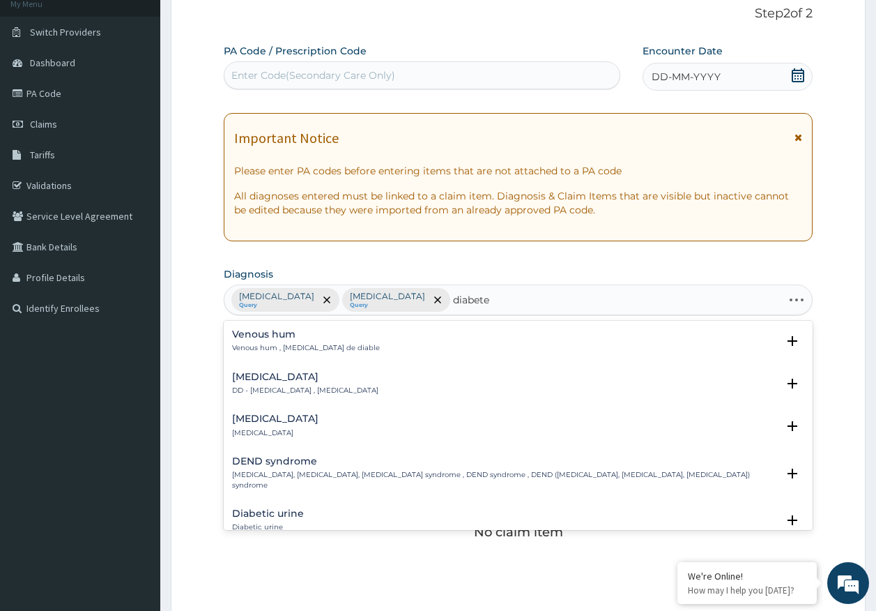
type input "diabetes"
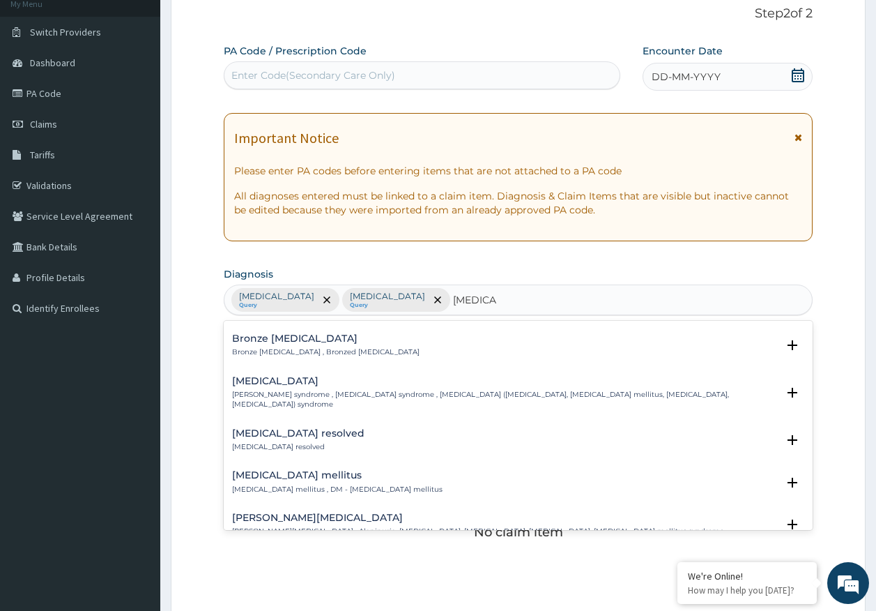
scroll to position [70, 0]
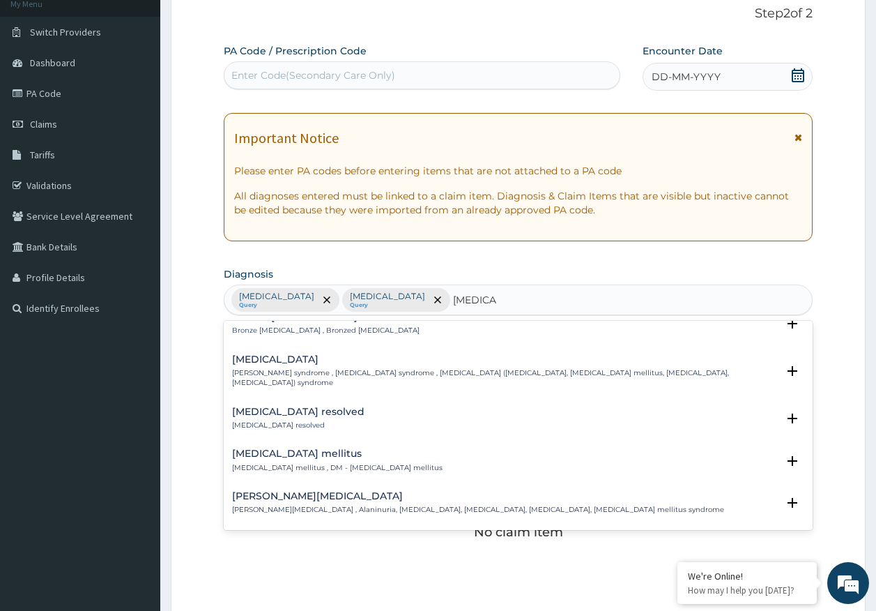
click at [295, 448] on h4 "Diabetes mellitus" at bounding box center [337, 453] width 211 height 10
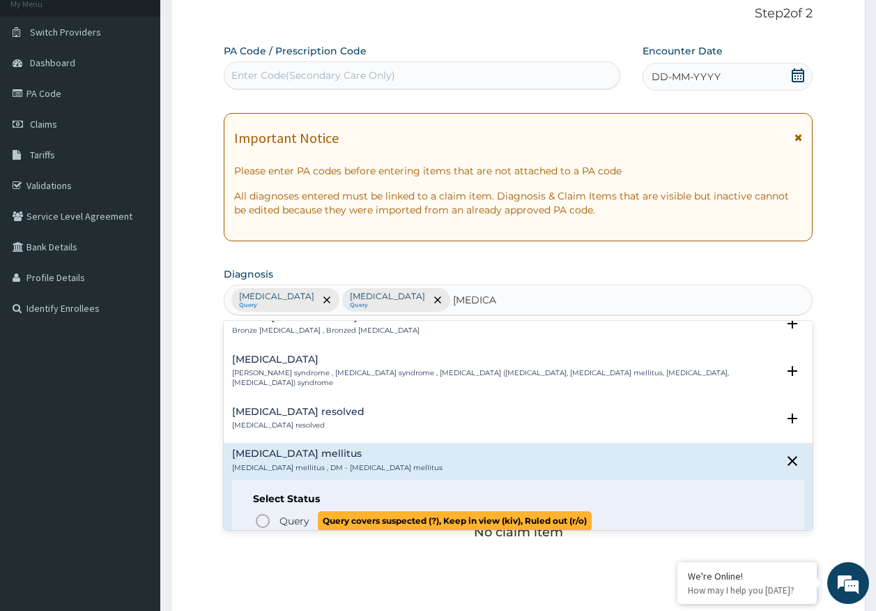
click at [297, 514] on span "Query" at bounding box center [295, 521] width 30 height 14
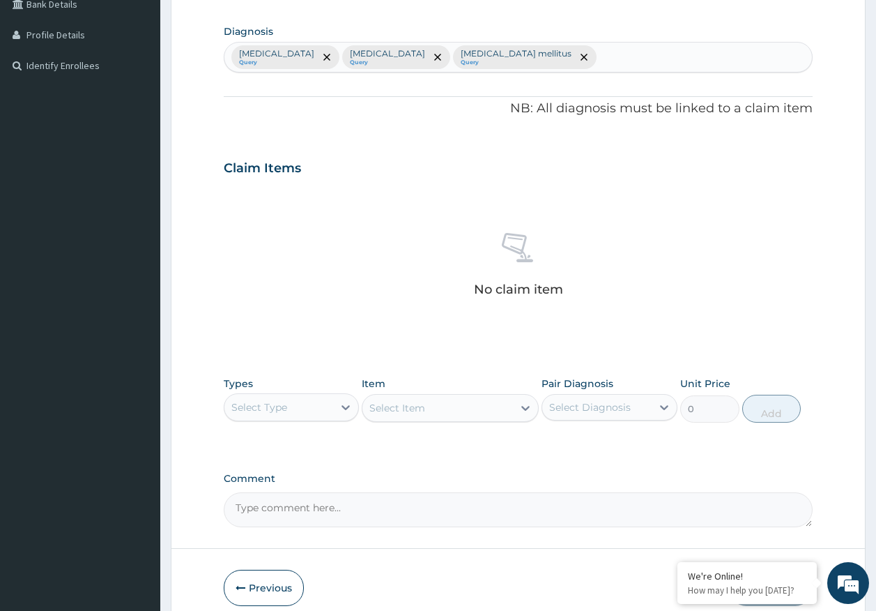
scroll to position [395, 0]
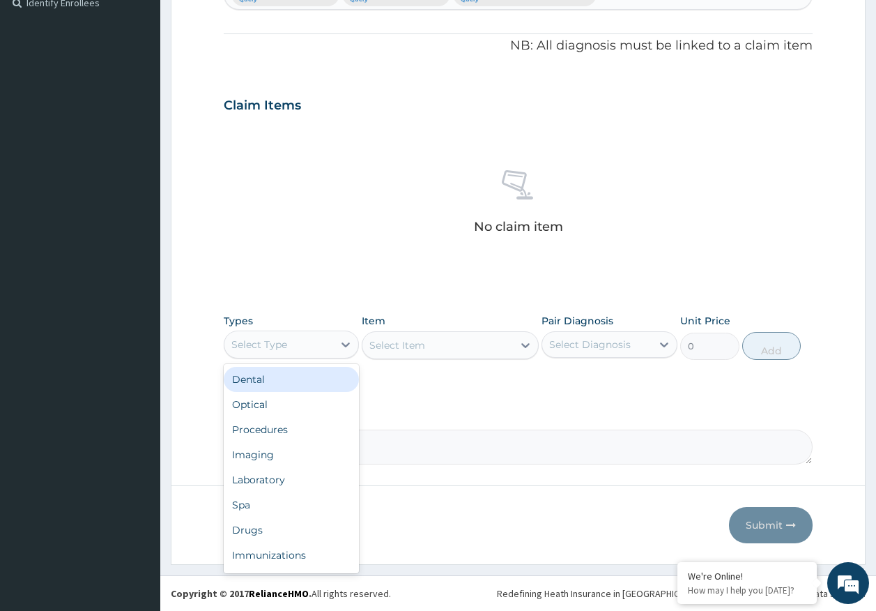
click at [255, 331] on div "Select Type" at bounding box center [292, 345] width 136 height 28
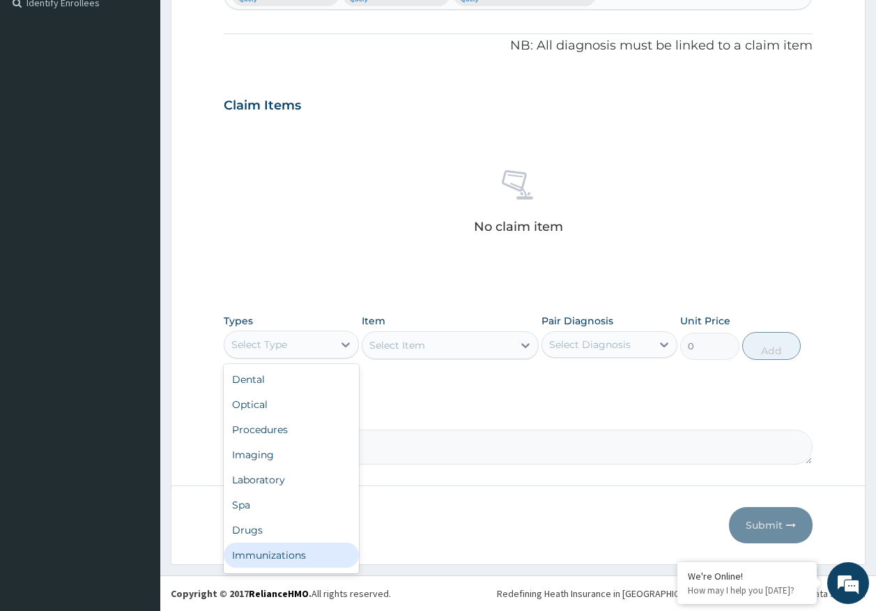
drag, startPoint x: 293, startPoint y: 550, endPoint x: 508, endPoint y: 400, distance: 262.9
click at [297, 545] on div "Immunizations" at bounding box center [292, 554] width 136 height 25
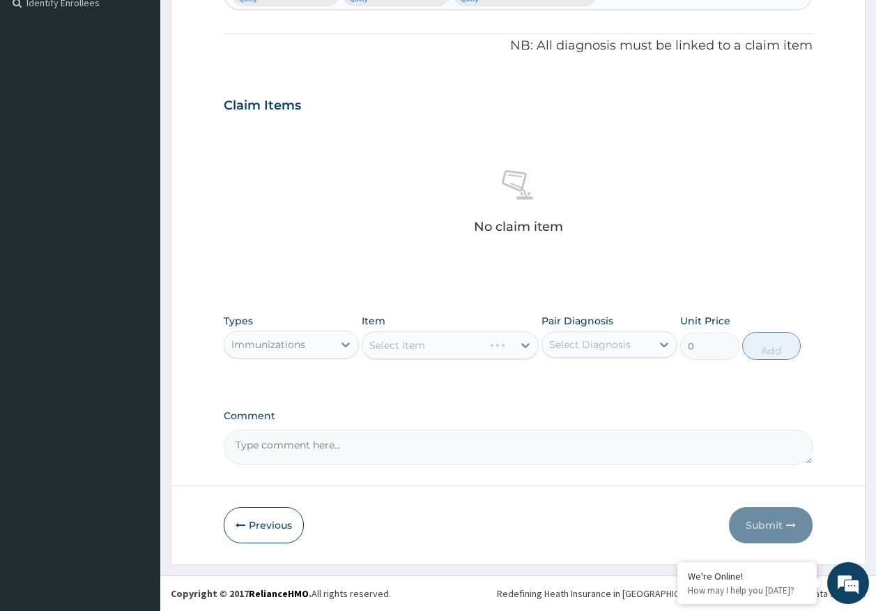
click at [620, 350] on div "Select Diagnosis" at bounding box center [590, 344] width 82 height 14
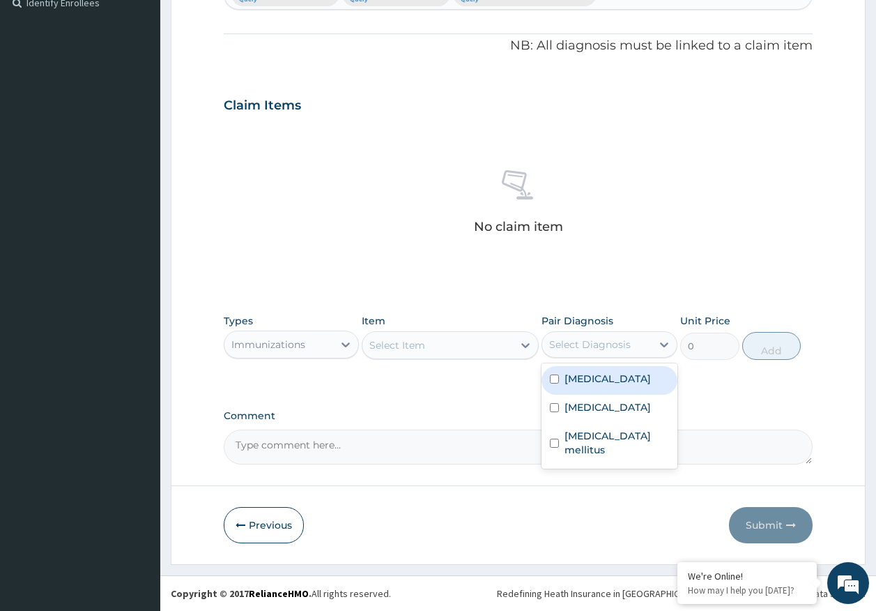
click at [584, 380] on label "[MEDICAL_DATA]" at bounding box center [608, 379] width 86 height 14
checkbox input "true"
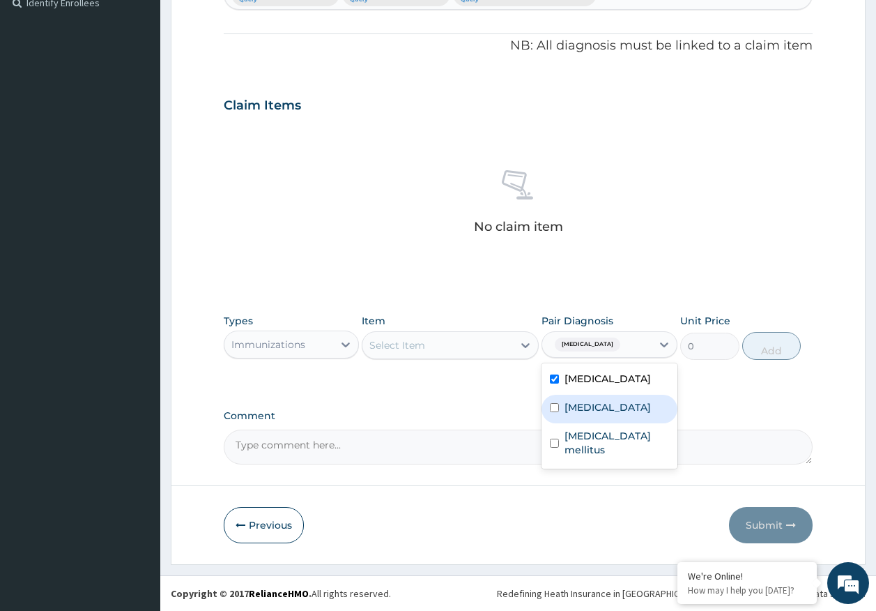
click at [581, 411] on label "[MEDICAL_DATA]" at bounding box center [608, 407] width 86 height 14
checkbox input "true"
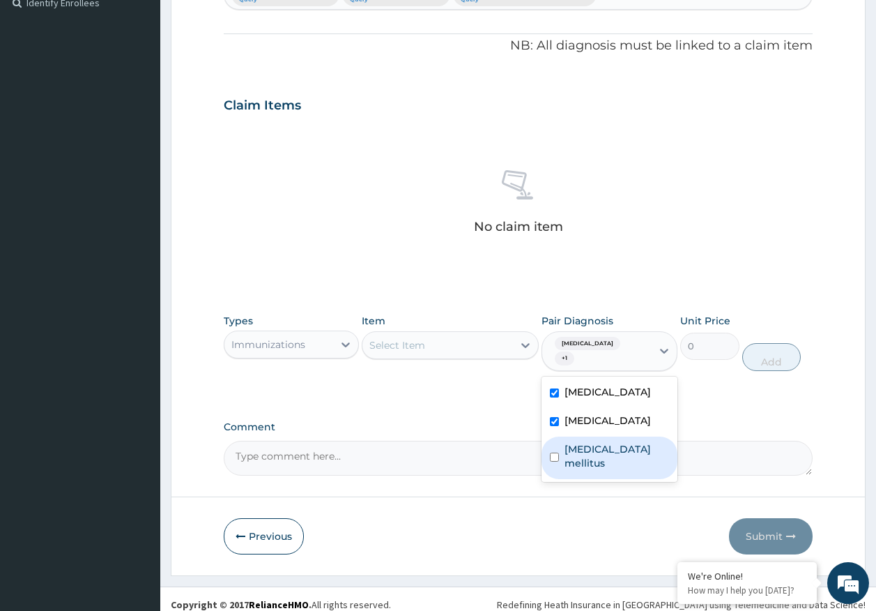
drag, startPoint x: 586, startPoint y: 438, endPoint x: 487, endPoint y: 402, distance: 105.2
click at [587, 442] on label "Diabetes mellitus" at bounding box center [617, 456] width 105 height 28
checkbox input "true"
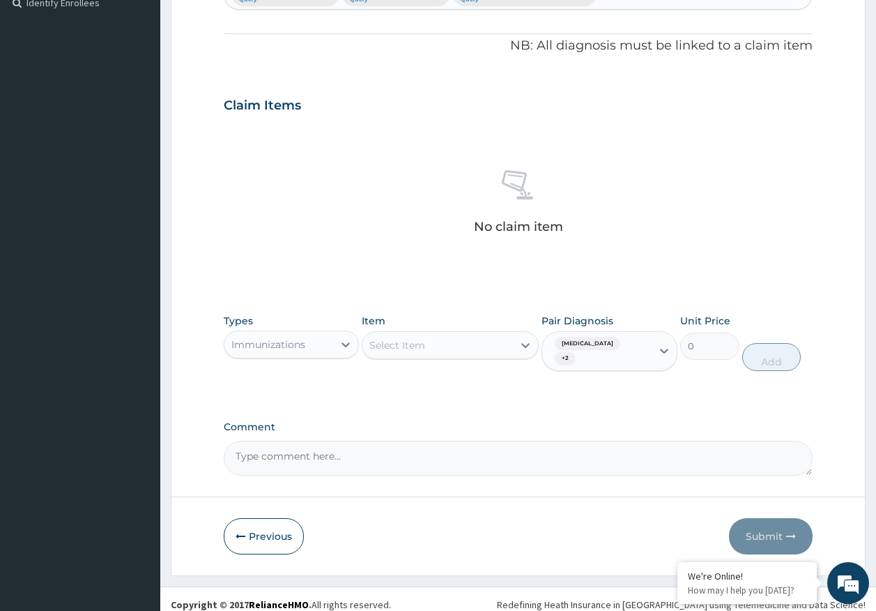
click at [438, 341] on div "Select Item" at bounding box center [438, 345] width 151 height 22
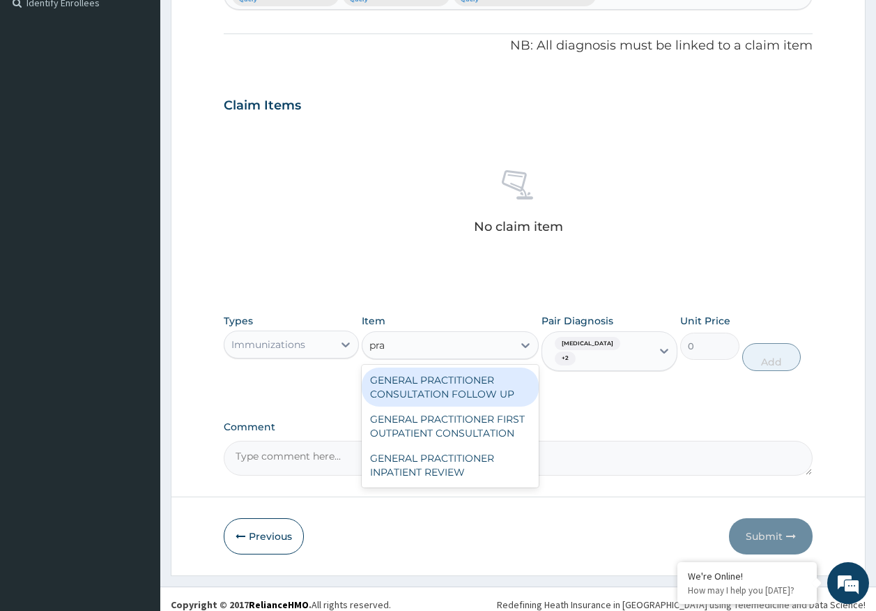
type input "prac"
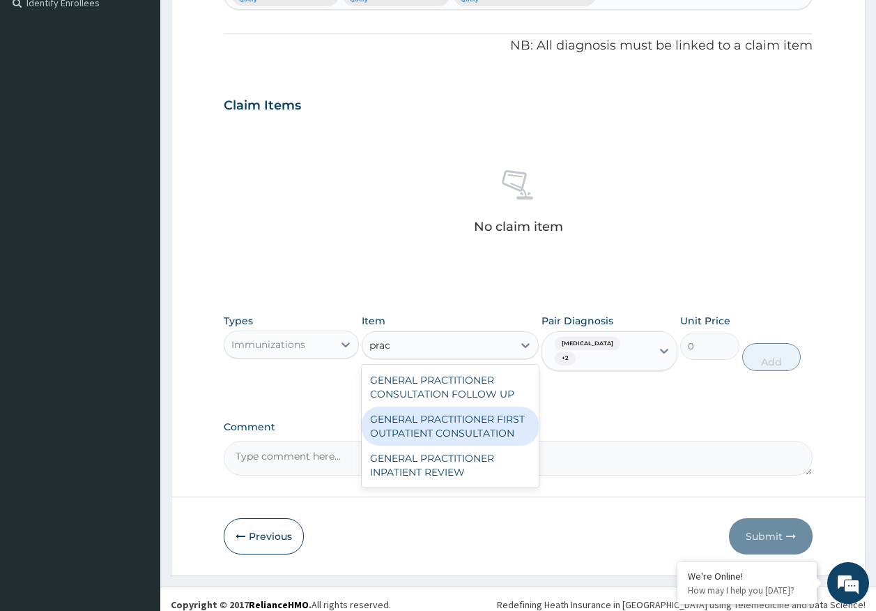
drag, startPoint x: 483, startPoint y: 425, endPoint x: 736, endPoint y: 404, distance: 254.0
click at [485, 425] on div "GENERAL PRACTITIONER FIRST OUTPATIENT CONSULTATION" at bounding box center [450, 426] width 177 height 39
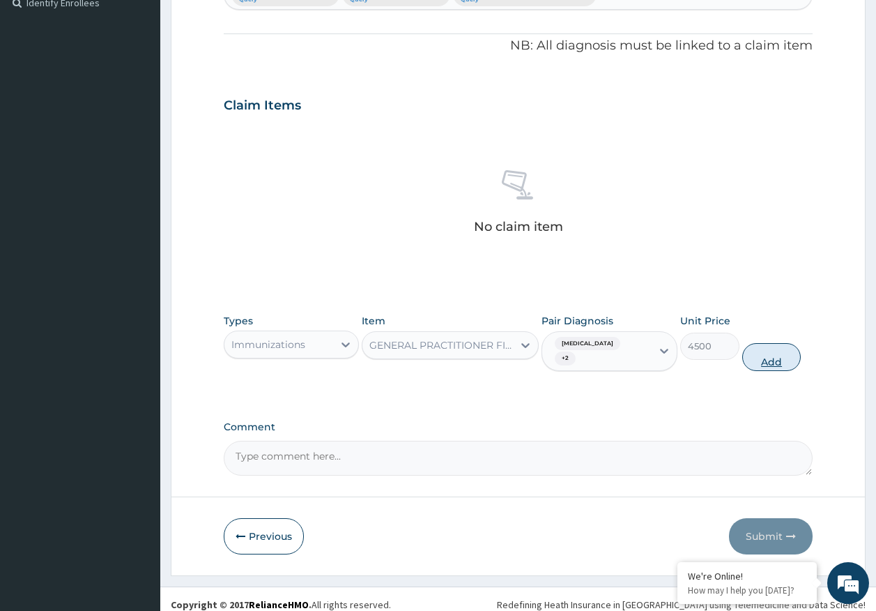
click at [778, 352] on button "Add" at bounding box center [772, 357] width 59 height 28
type input "0"
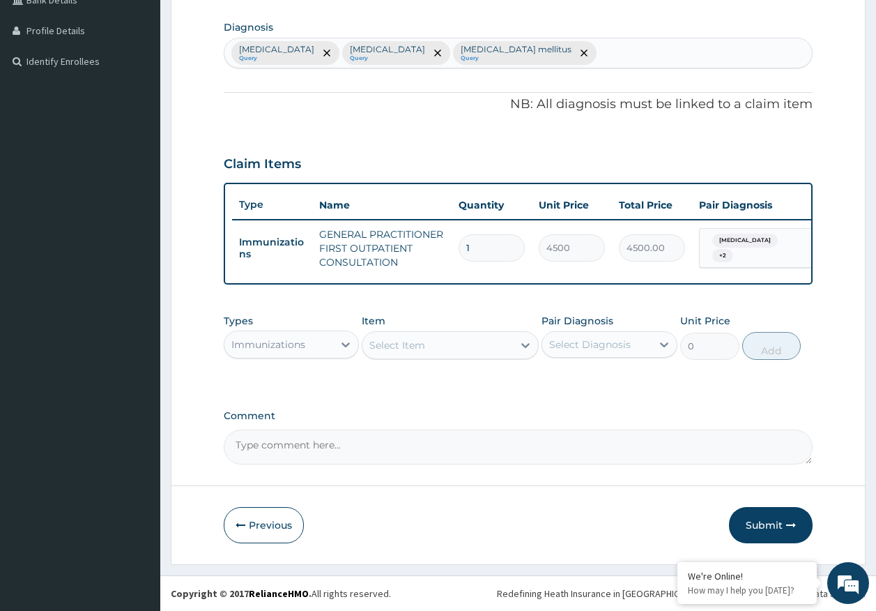
scroll to position [347, 0]
click at [288, 351] on div "Immunizations" at bounding box center [279, 344] width 109 height 22
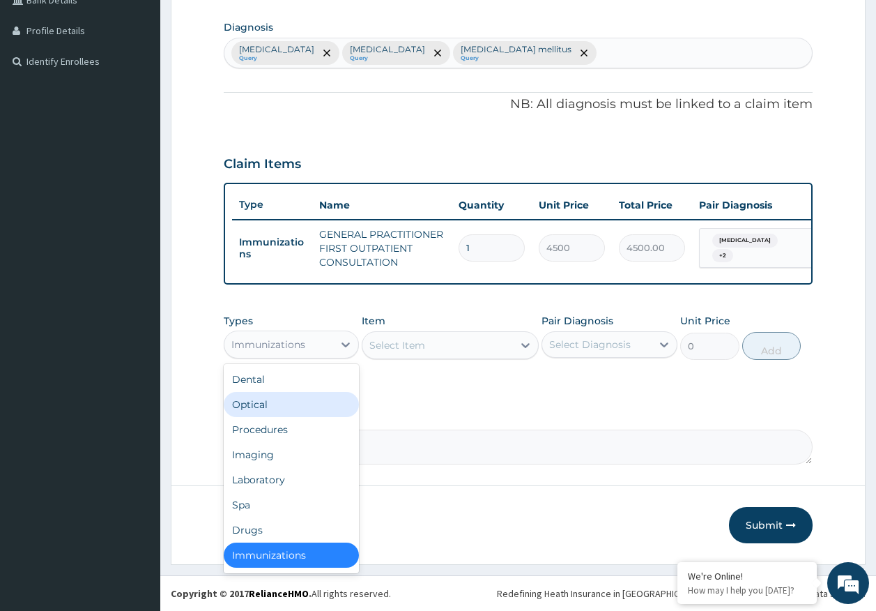
scroll to position [3, 0]
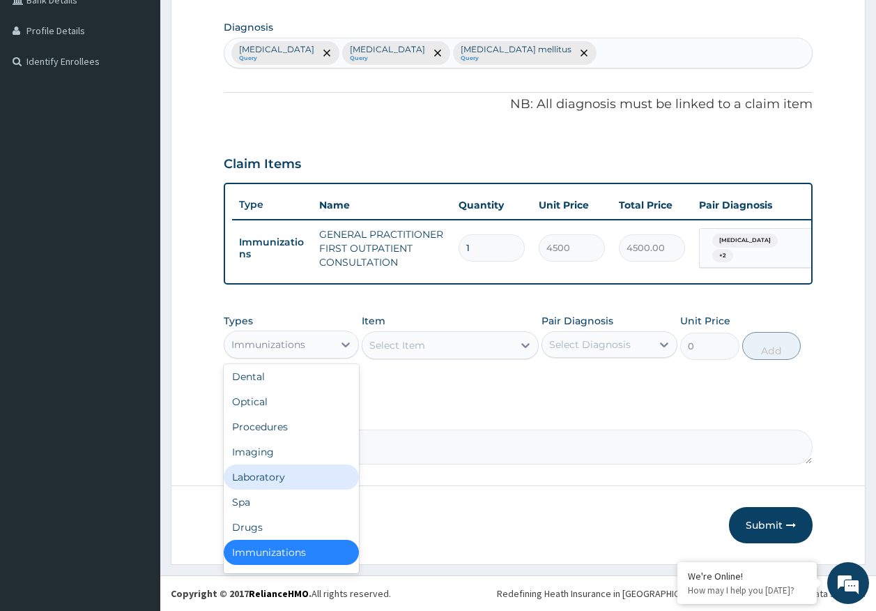
click at [278, 481] on div "Laboratory" at bounding box center [292, 476] width 136 height 25
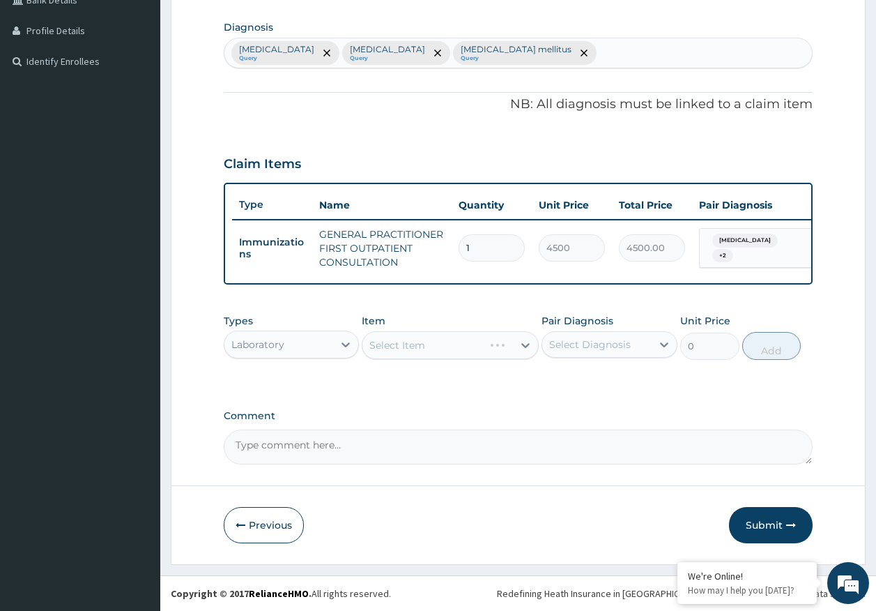
drag, startPoint x: 588, startPoint y: 354, endPoint x: 597, endPoint y: 358, distance: 10.0
click at [589, 353] on div "Select Diagnosis" at bounding box center [596, 344] width 109 height 22
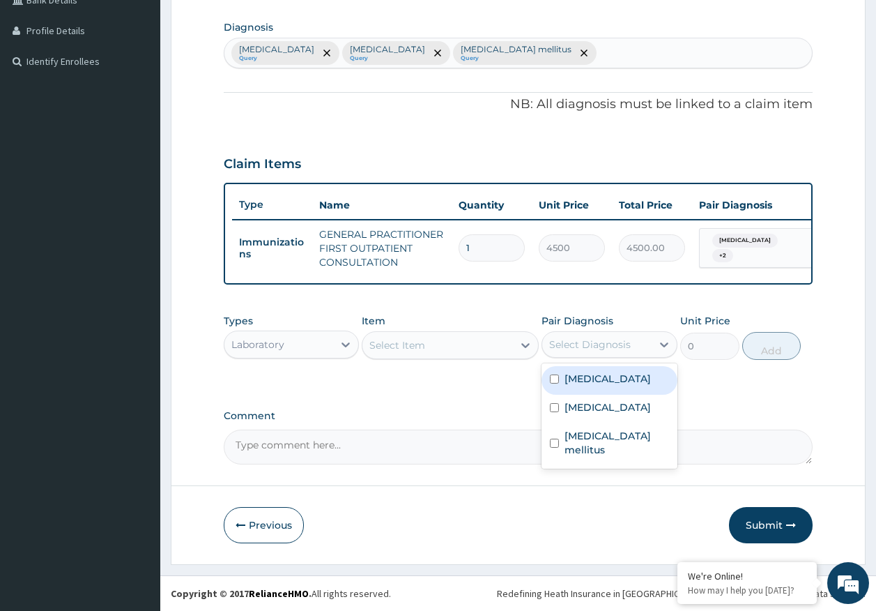
click at [273, 339] on div "Laboratory" at bounding box center [257, 344] width 53 height 14
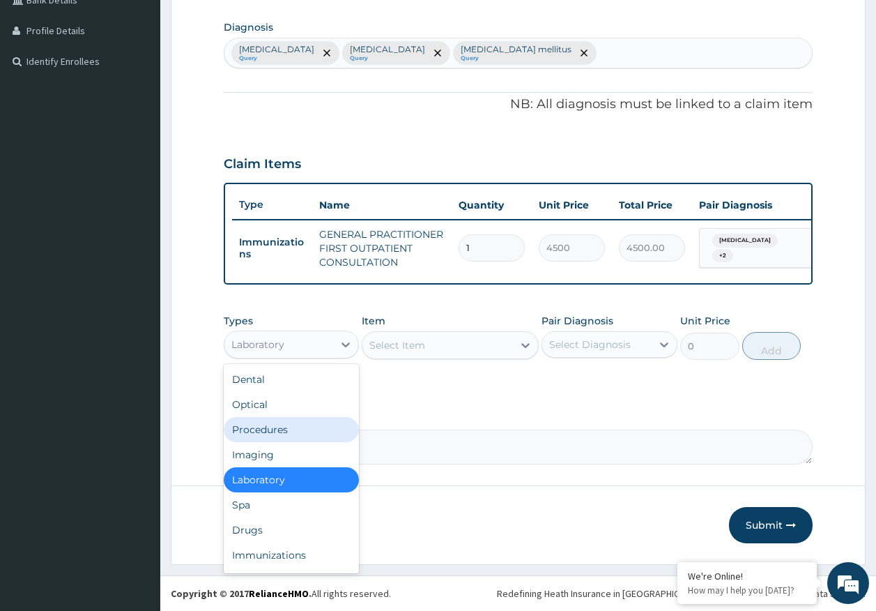
click at [275, 432] on div "Procedures" at bounding box center [292, 429] width 136 height 25
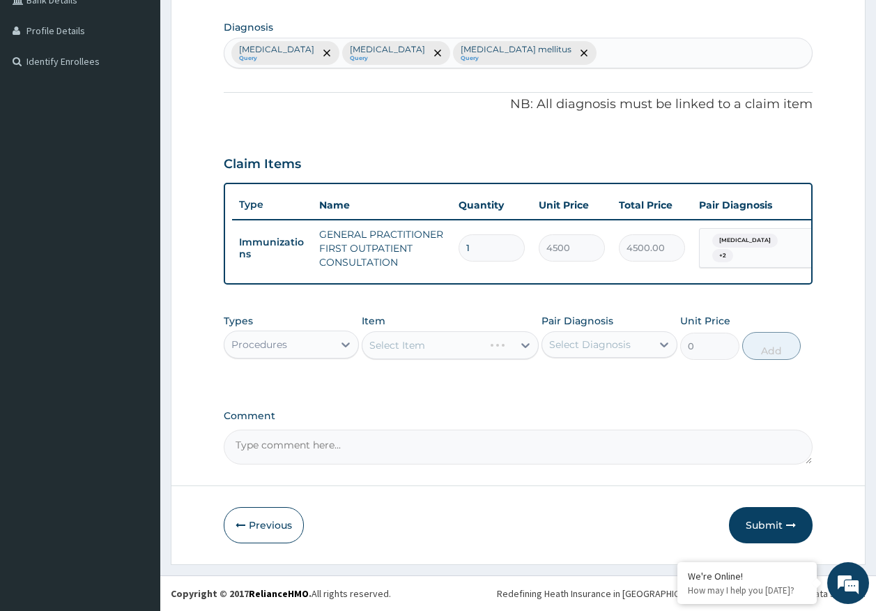
click at [617, 349] on div "Select Diagnosis" at bounding box center [590, 344] width 82 height 14
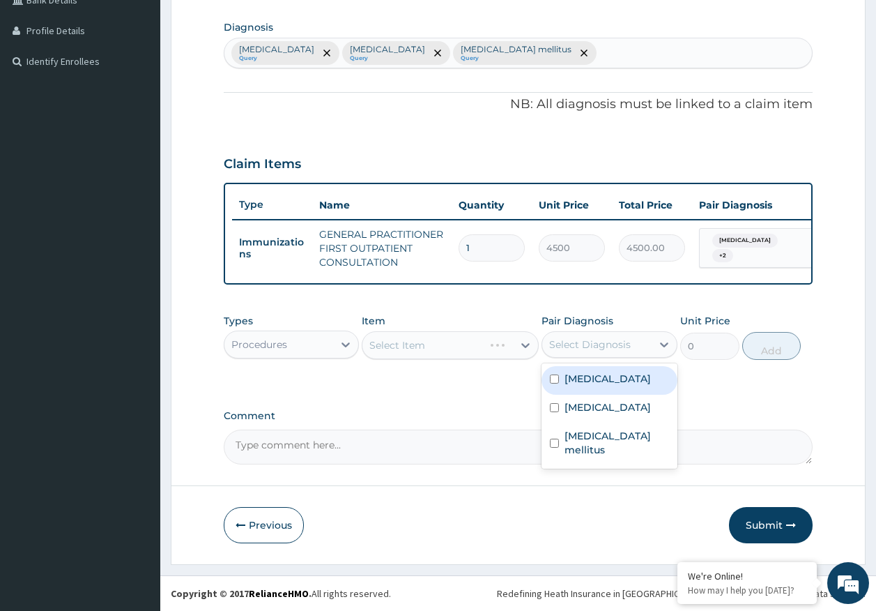
drag, startPoint x: 598, startPoint y: 377, endPoint x: 598, endPoint y: 386, distance: 9.1
click at [598, 379] on label "[MEDICAL_DATA]" at bounding box center [608, 379] width 86 height 14
checkbox input "true"
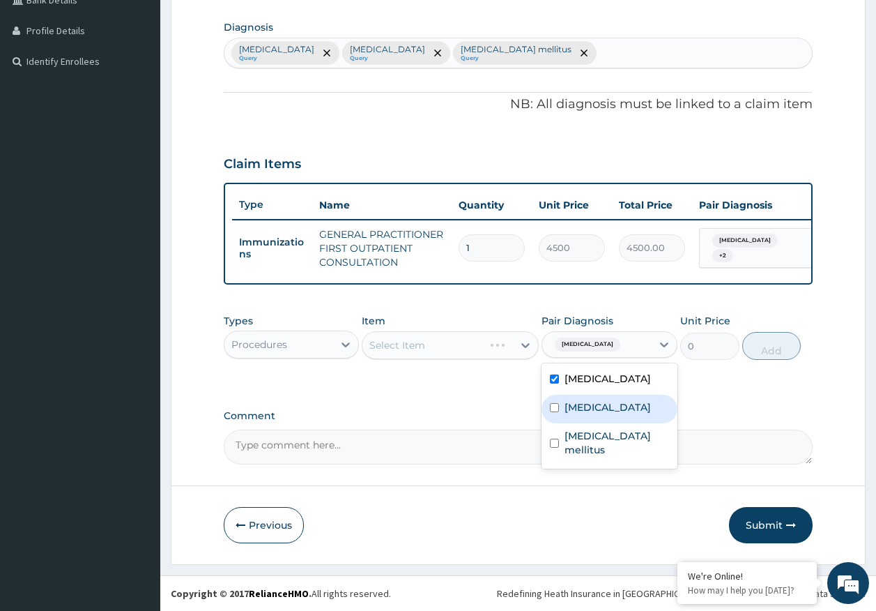
click at [590, 416] on div "[MEDICAL_DATA]" at bounding box center [610, 409] width 136 height 29
checkbox input "true"
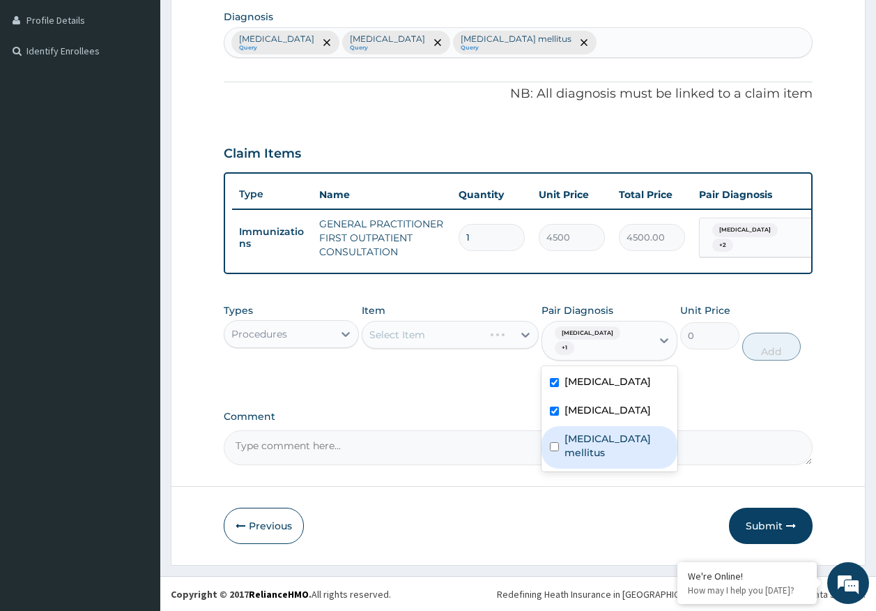
click at [601, 444] on div "Diabetes mellitus" at bounding box center [610, 447] width 136 height 43
checkbox input "true"
click at [443, 340] on div "Select Item" at bounding box center [438, 335] width 151 height 22
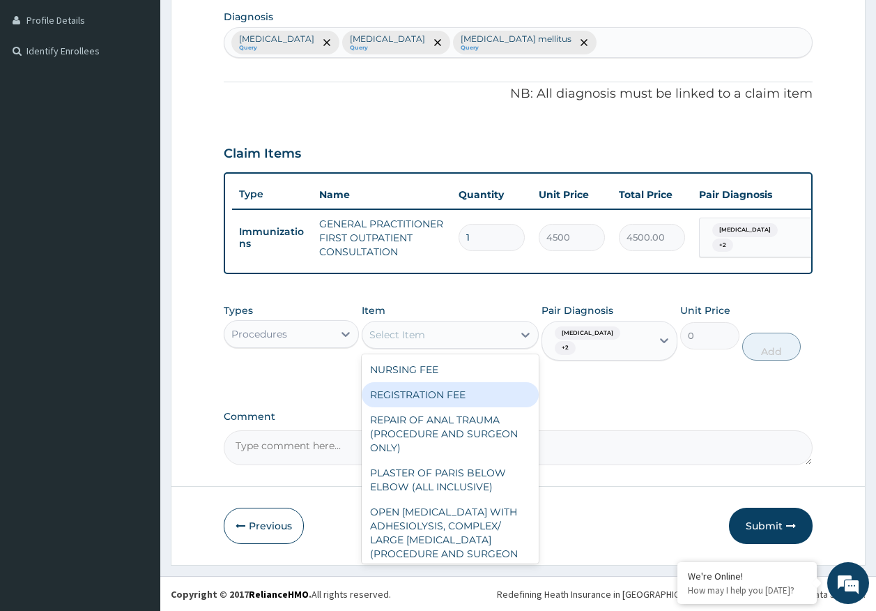
drag, startPoint x: 448, startPoint y: 410, endPoint x: 693, endPoint y: 417, distance: 245.5
click at [449, 407] on div "REGISTRATION FEE" at bounding box center [450, 394] width 177 height 25
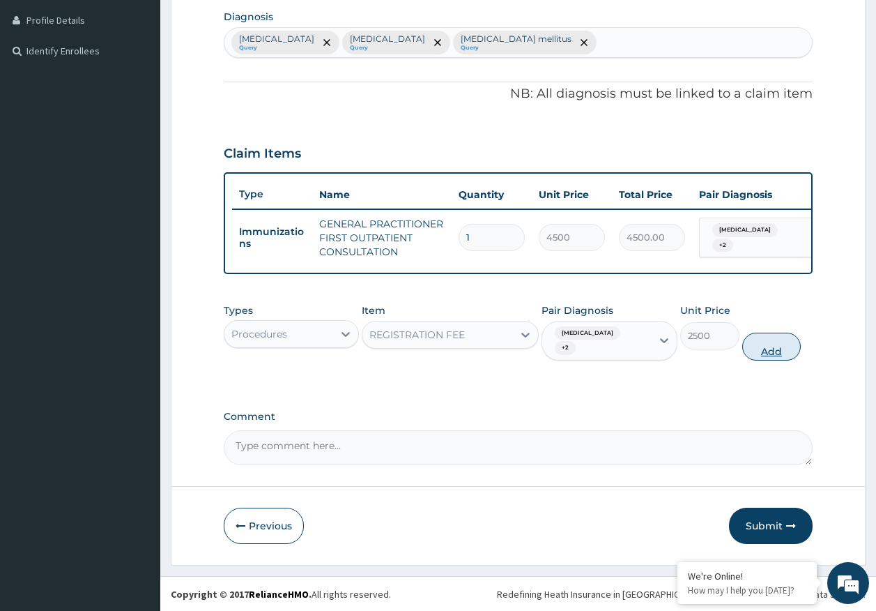
click at [758, 349] on button "Add" at bounding box center [772, 347] width 59 height 28
type input "0"
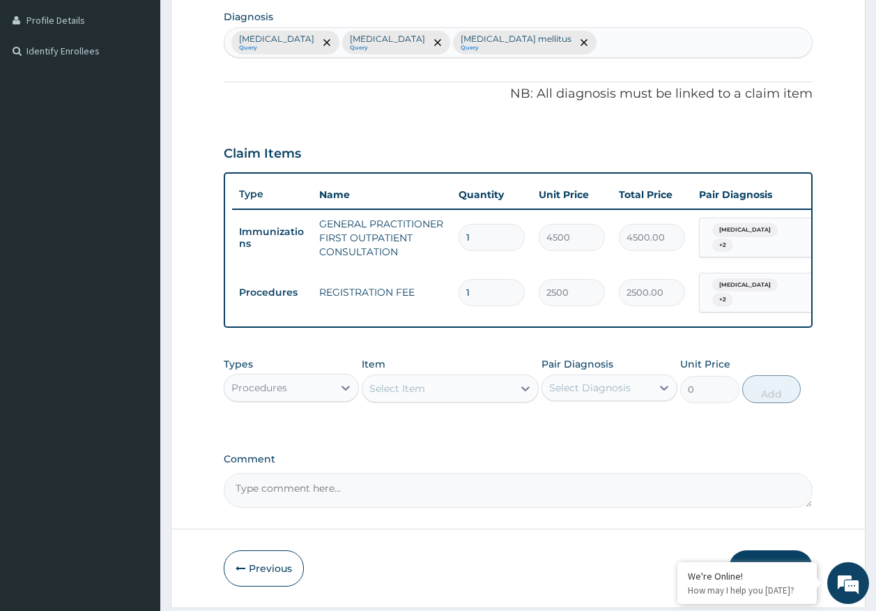
click at [250, 391] on div "Procedures" at bounding box center [259, 388] width 56 height 14
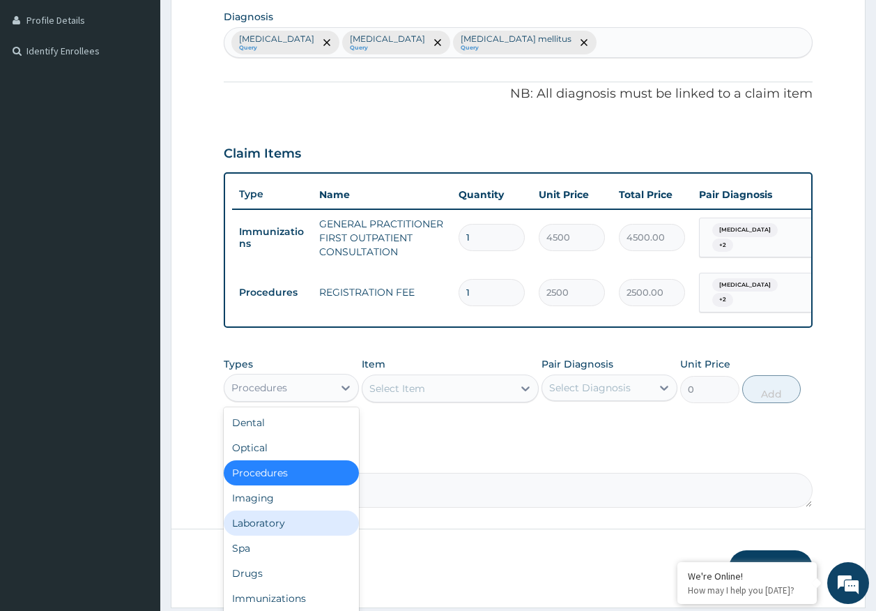
click at [277, 527] on div "Laboratory" at bounding box center [292, 522] width 136 height 25
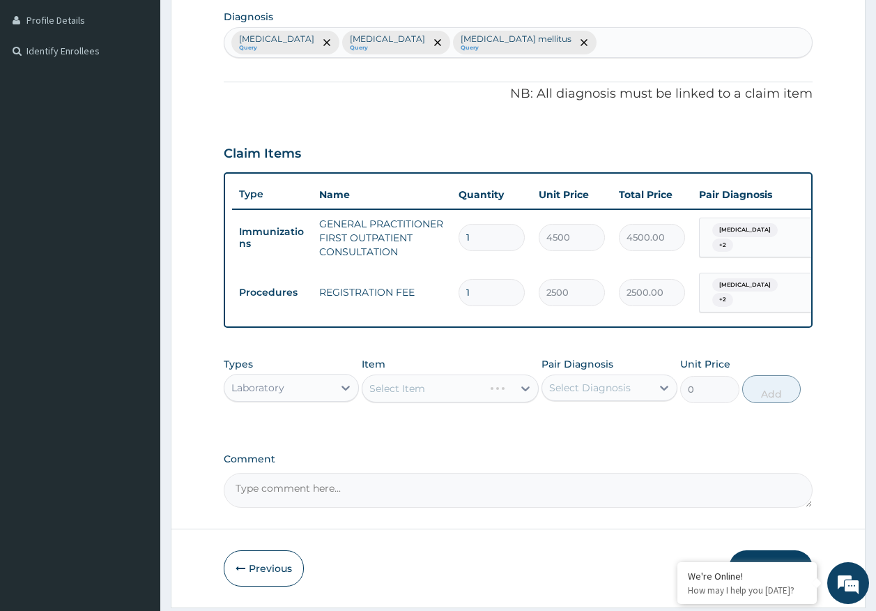
click at [598, 395] on div "Select Diagnosis" at bounding box center [590, 388] width 82 height 14
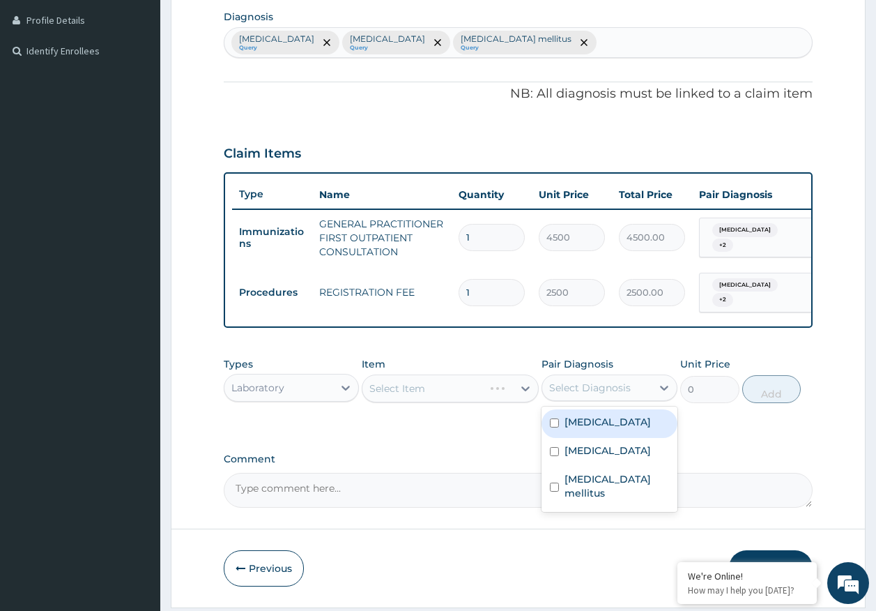
click at [596, 429] on label "[MEDICAL_DATA]" at bounding box center [608, 422] width 86 height 14
checkbox input "true"
click at [465, 388] on div "Select Item" at bounding box center [438, 388] width 151 height 22
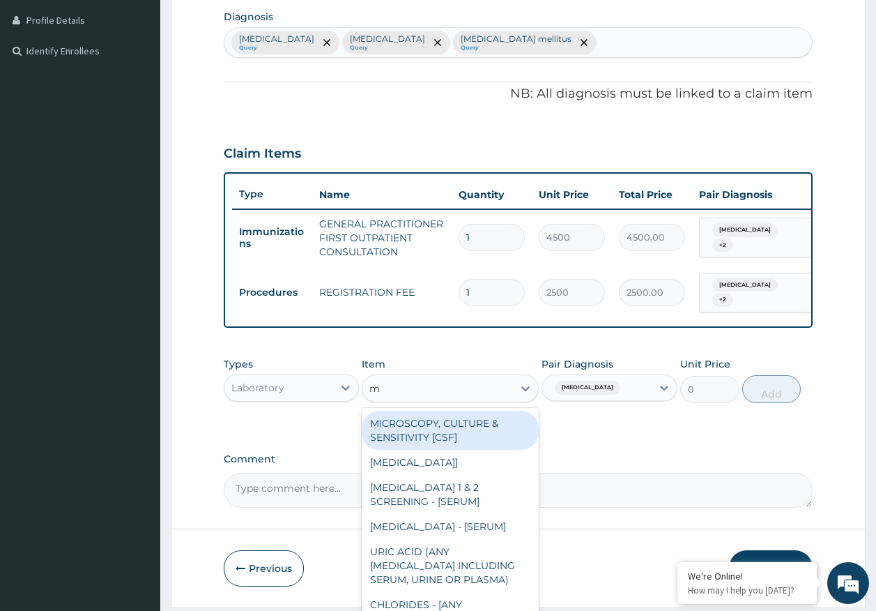
type input "mp"
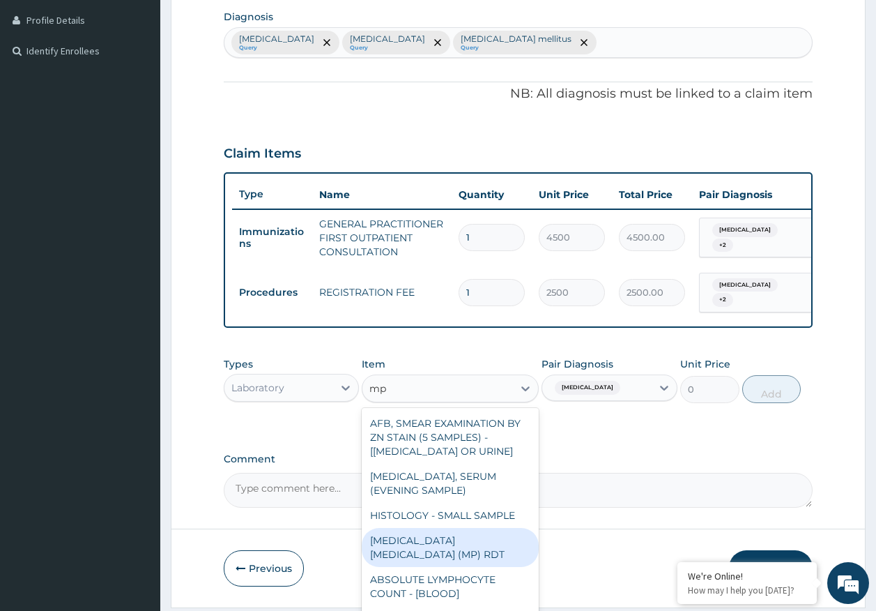
drag, startPoint x: 497, startPoint y: 548, endPoint x: 575, endPoint y: 490, distance: 97.2
click at [500, 544] on div "[MEDICAL_DATA] [MEDICAL_DATA] (MP) RDT" at bounding box center [450, 547] width 177 height 39
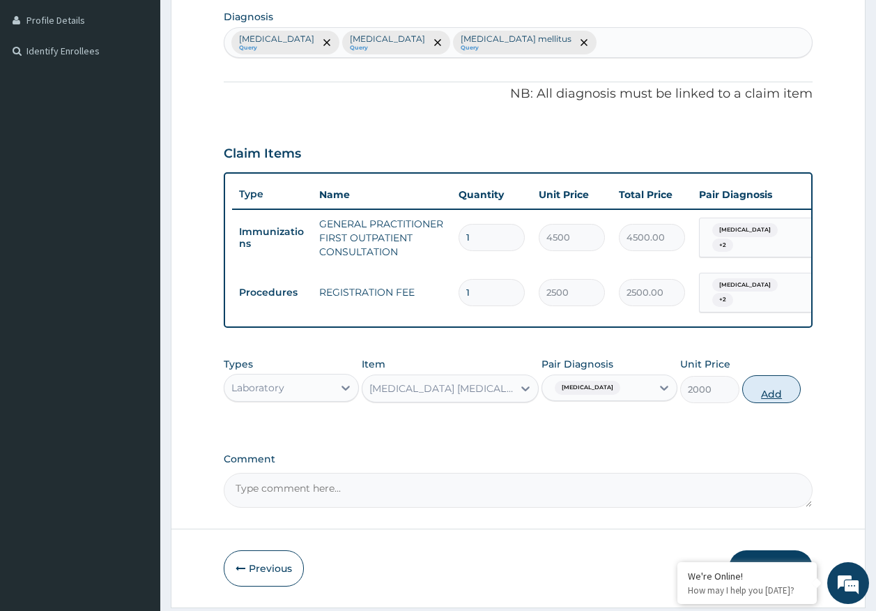
click at [762, 397] on button "Add" at bounding box center [772, 389] width 59 height 28
type input "0"
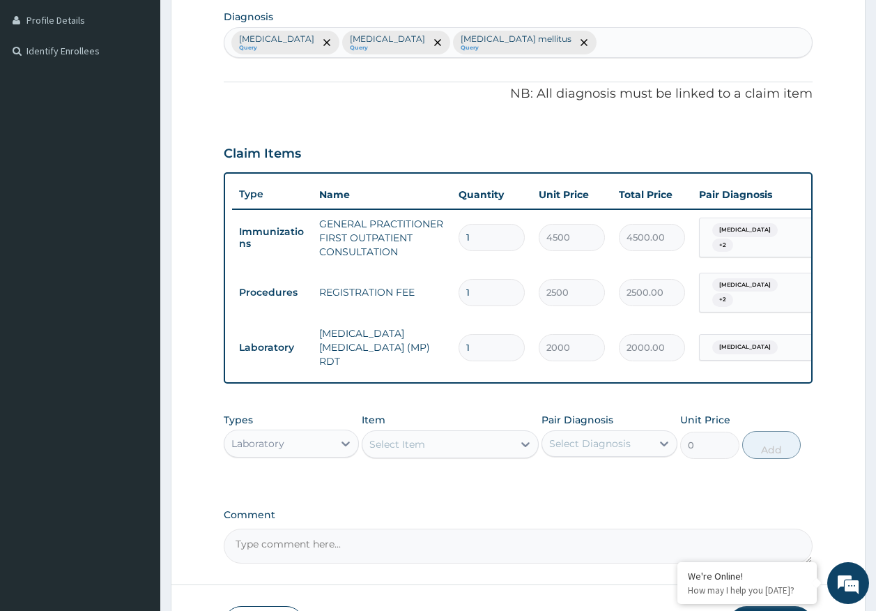
click at [499, 437] on div "Select Item" at bounding box center [438, 444] width 151 height 22
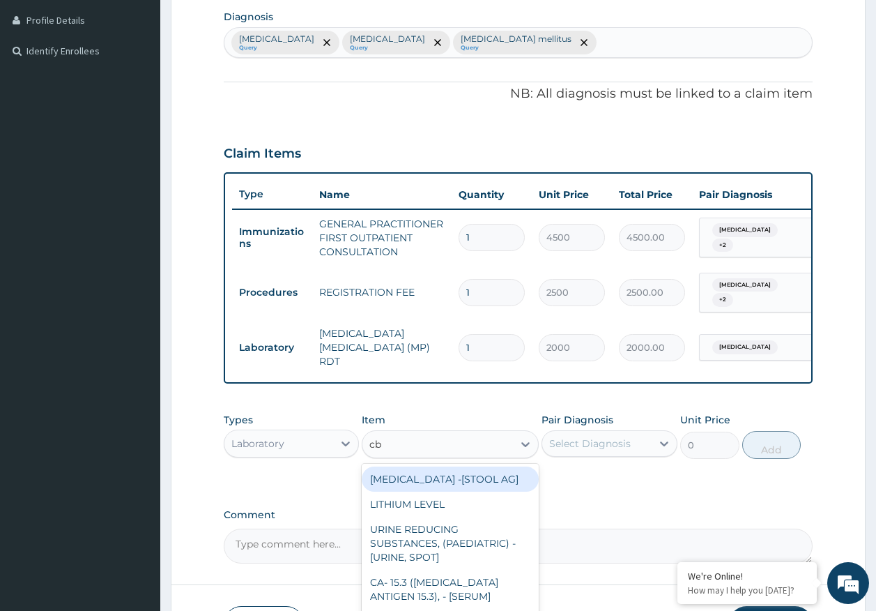
type input "cbc"
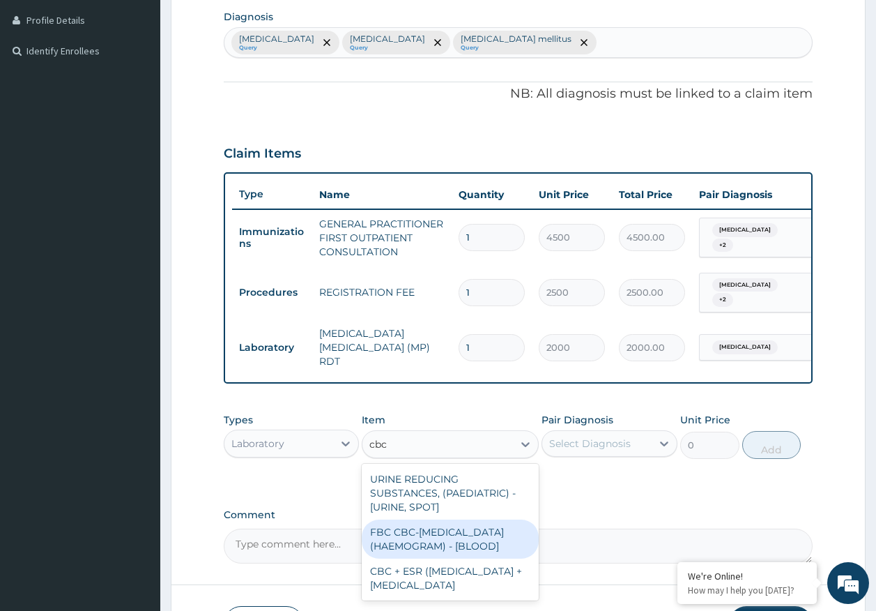
drag, startPoint x: 457, startPoint y: 544, endPoint x: 471, endPoint y: 534, distance: 17.6
click at [460, 544] on div "FBC CBC-[MEDICAL_DATA] (HAEMOGRAM) - [BLOOD]" at bounding box center [450, 538] width 177 height 39
type input "5000"
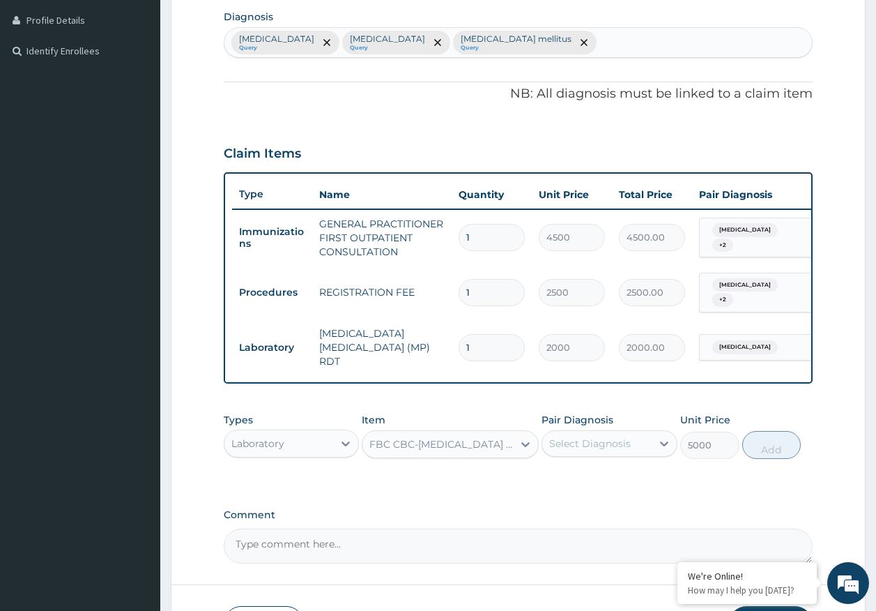
click at [621, 439] on div "Select Diagnosis" at bounding box center [590, 443] width 82 height 14
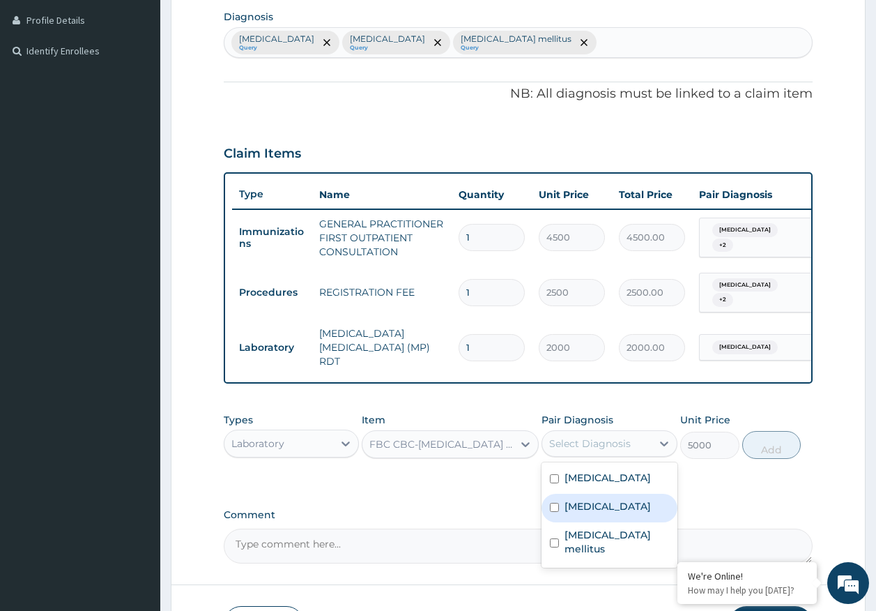
drag, startPoint x: 593, startPoint y: 504, endPoint x: 773, endPoint y: 470, distance: 183.1
click at [605, 499] on div "[MEDICAL_DATA]" at bounding box center [610, 508] width 136 height 29
checkbox input "true"
click at [784, 436] on button "Add" at bounding box center [772, 445] width 59 height 28
type input "0"
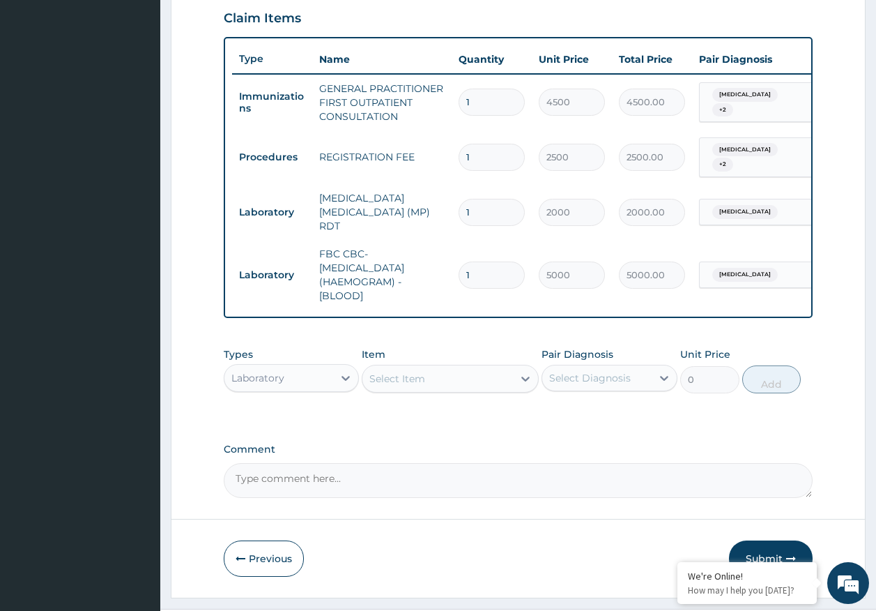
scroll to position [512, 0]
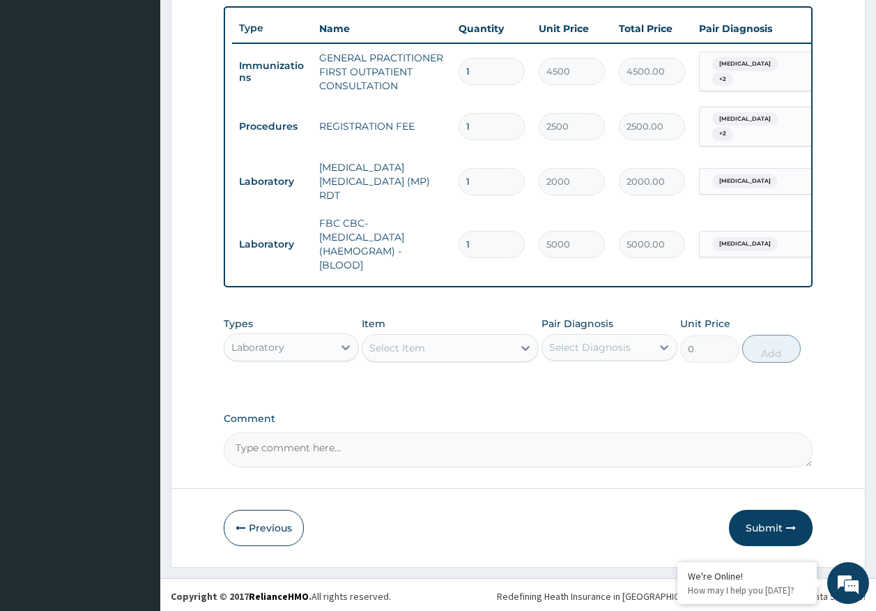
drag, startPoint x: 296, startPoint y: 349, endPoint x: 274, endPoint y: 359, distance: 24.0
click at [296, 348] on div "Laboratory" at bounding box center [279, 347] width 109 height 22
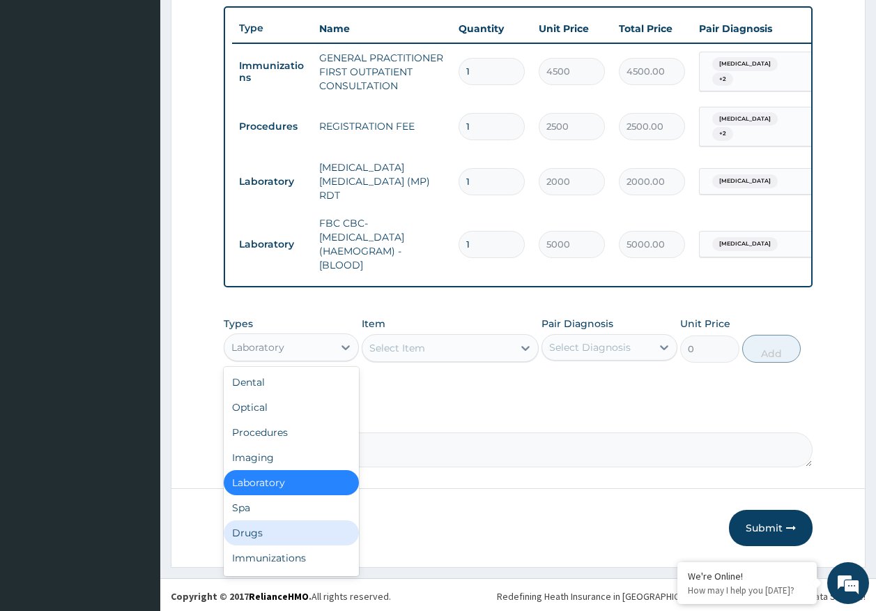
click at [257, 534] on div "Drugs" at bounding box center [292, 532] width 136 height 25
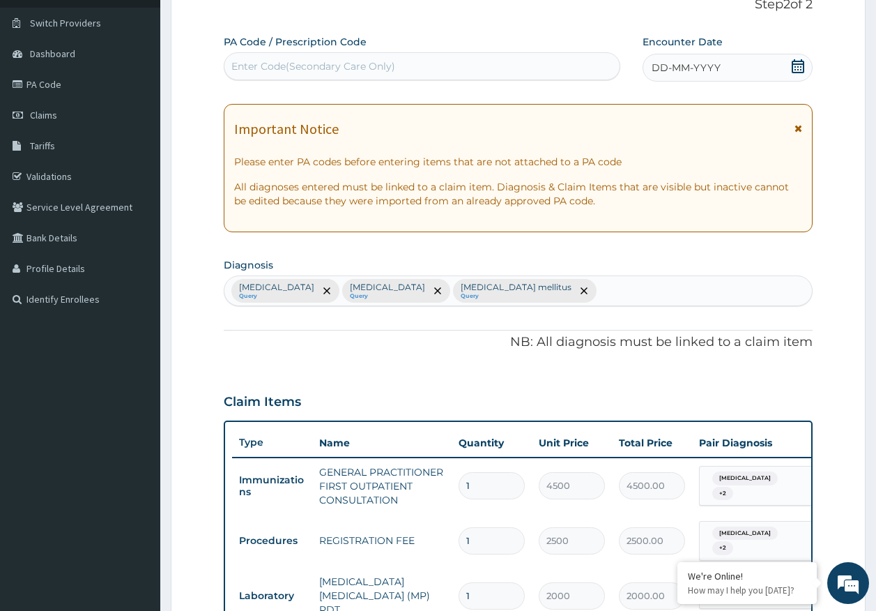
scroll to position [94, 0]
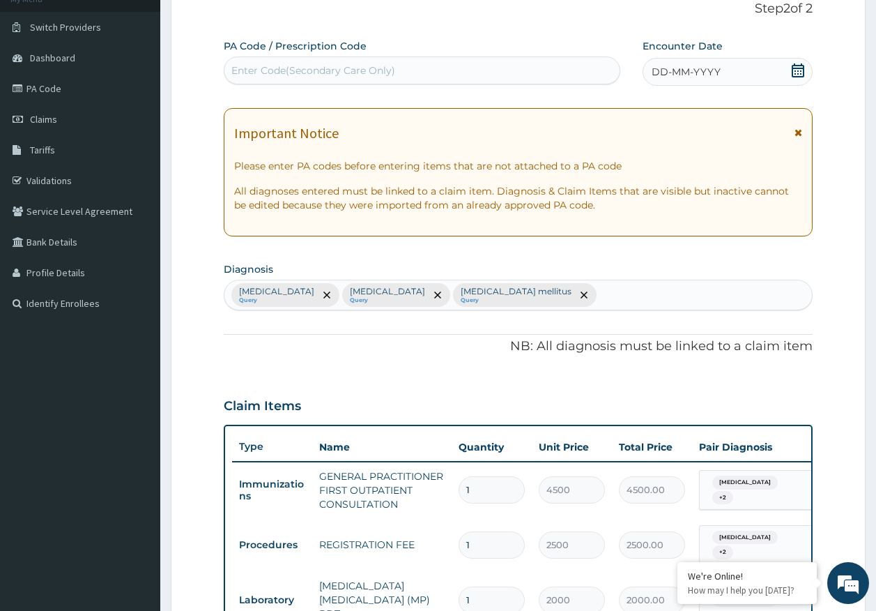
click at [339, 70] on div "Enter Code(Secondary Care Only)" at bounding box center [313, 70] width 164 height 14
type input "PA/32C1F5"
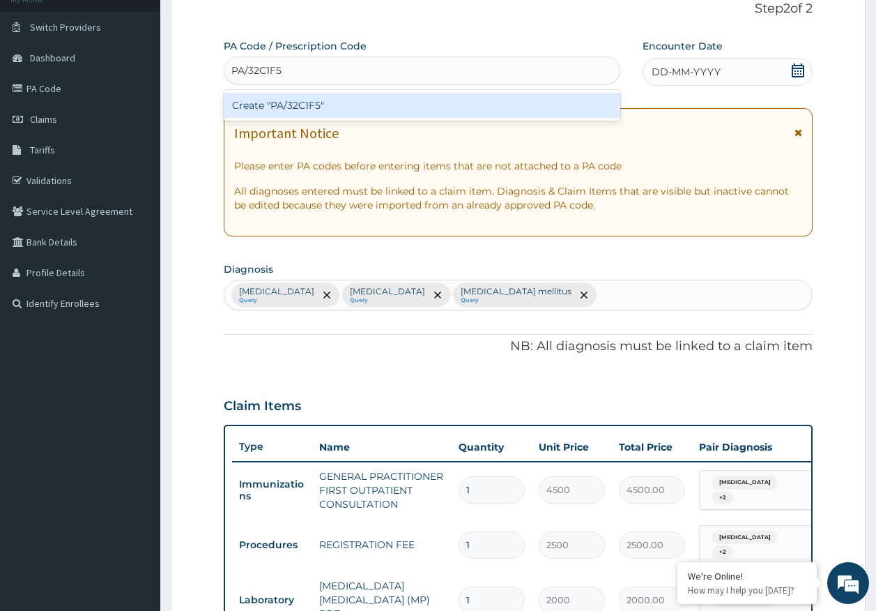
click at [329, 110] on div "Create "PA/32C1F5"" at bounding box center [422, 105] width 397 height 25
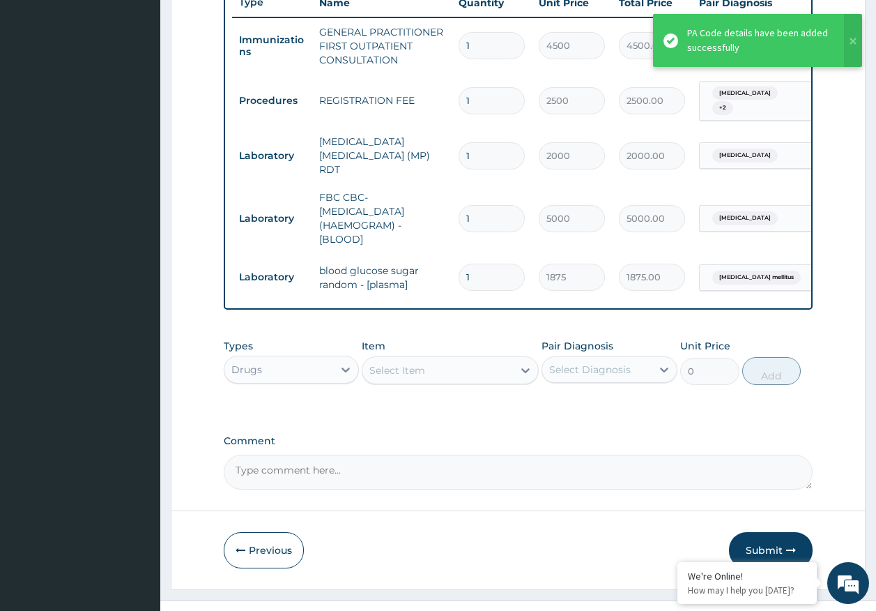
scroll to position [561, 0]
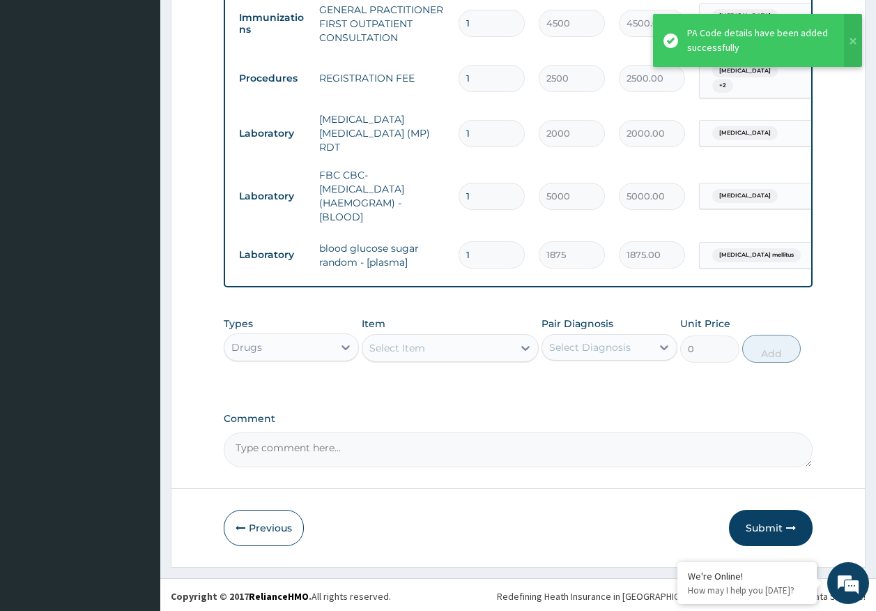
click at [431, 344] on div "Select Item" at bounding box center [438, 348] width 151 height 22
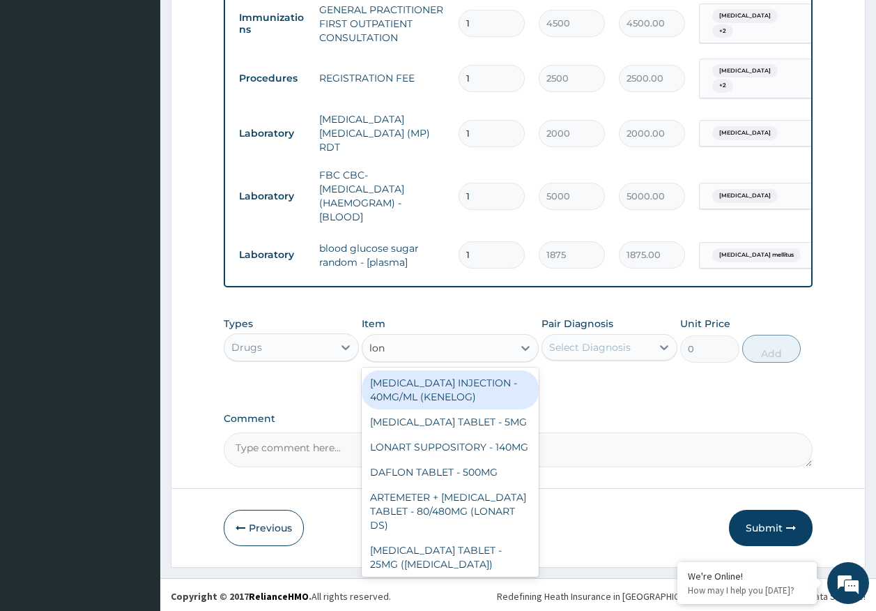
type input "[PERSON_NAME]"
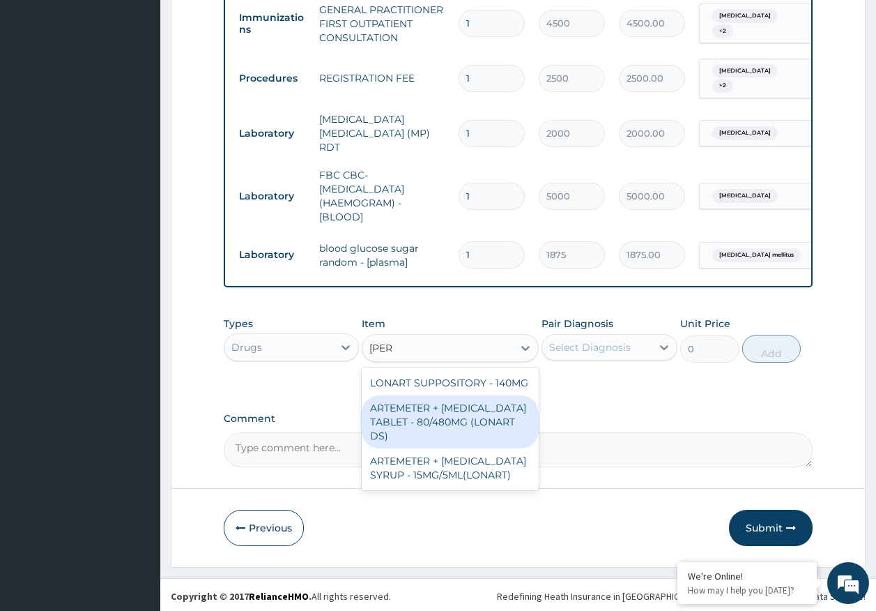
drag, startPoint x: 507, startPoint y: 420, endPoint x: 636, endPoint y: 354, distance: 145.3
click at [510, 413] on div "ARTEMETER + [MEDICAL_DATA] TABLET - 80/480MG (LONART DS)" at bounding box center [450, 421] width 177 height 53
type input "588"
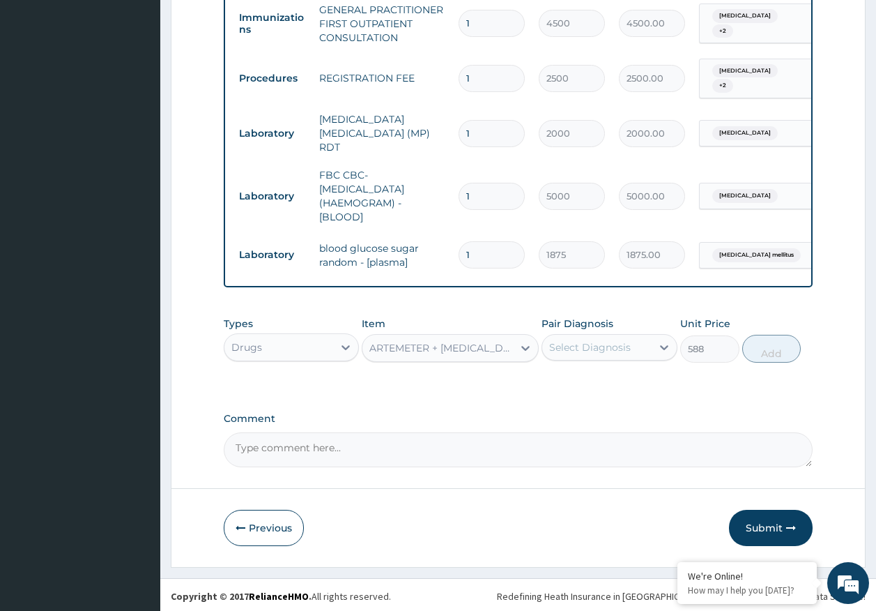
click at [627, 346] on div "Select Diagnosis" at bounding box center [590, 347] width 82 height 14
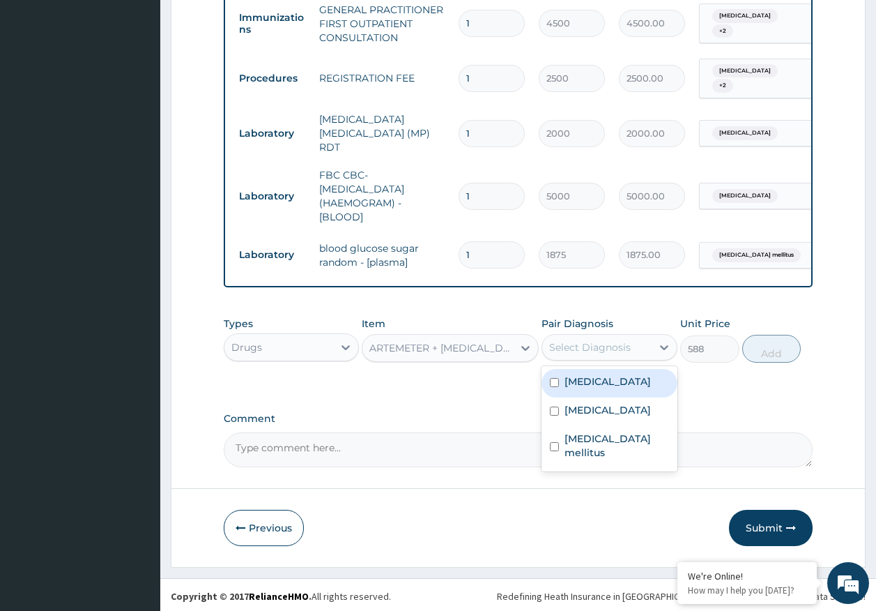
click at [598, 379] on label "[MEDICAL_DATA]" at bounding box center [608, 381] width 86 height 14
checkbox input "true"
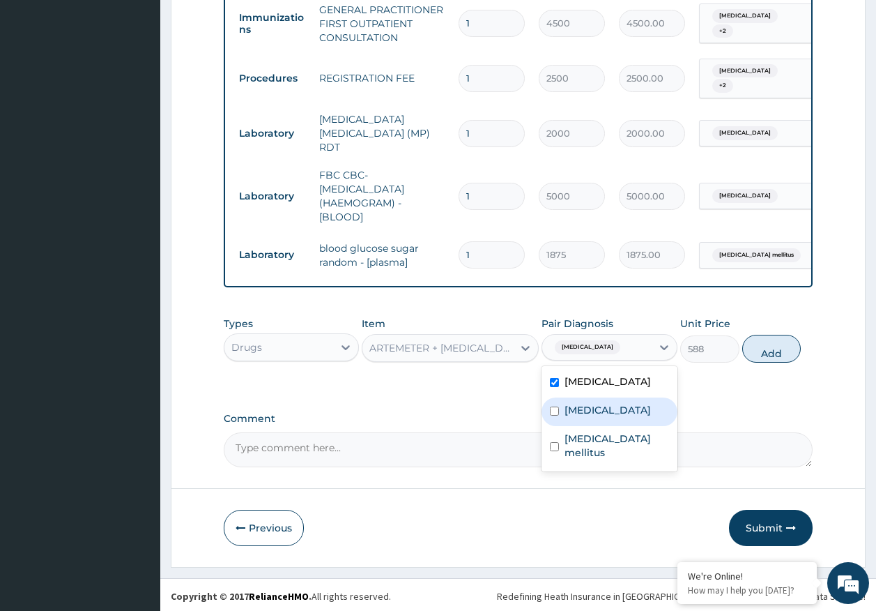
drag, startPoint x: 596, startPoint y: 407, endPoint x: 725, endPoint y: 385, distance: 130.8
click at [600, 407] on div "[MEDICAL_DATA]" at bounding box center [610, 411] width 136 height 29
checkbox input "true"
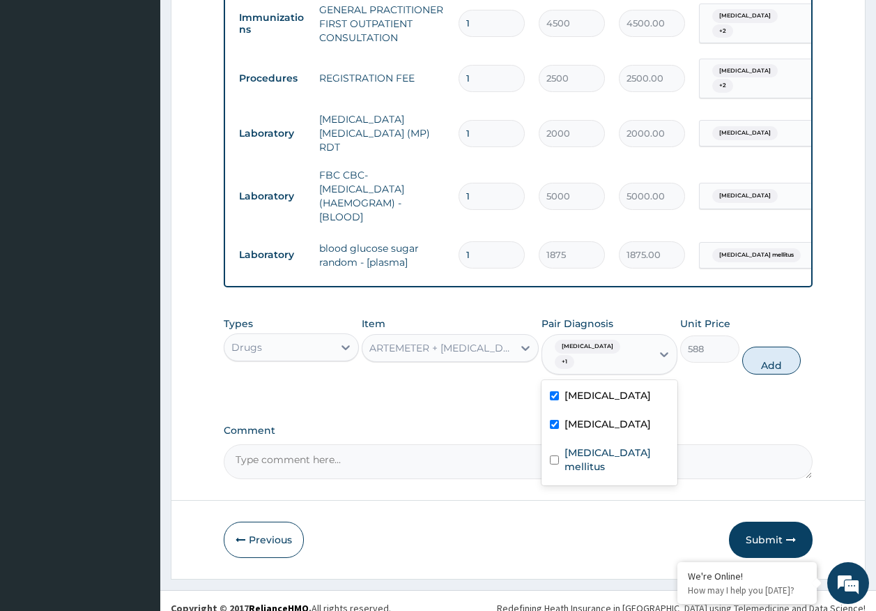
click at [774, 360] on div "Types Drugs Item ARTEMETER + LUMEFANTRINE TABLET - 80/480MG (LONART DS) Pair Di…" at bounding box center [519, 346] width 590 height 72
drag, startPoint x: 777, startPoint y: 351, endPoint x: 646, endPoint y: 351, distance: 131.1
click at [775, 351] on button "Add" at bounding box center [772, 361] width 59 height 28
type input "0"
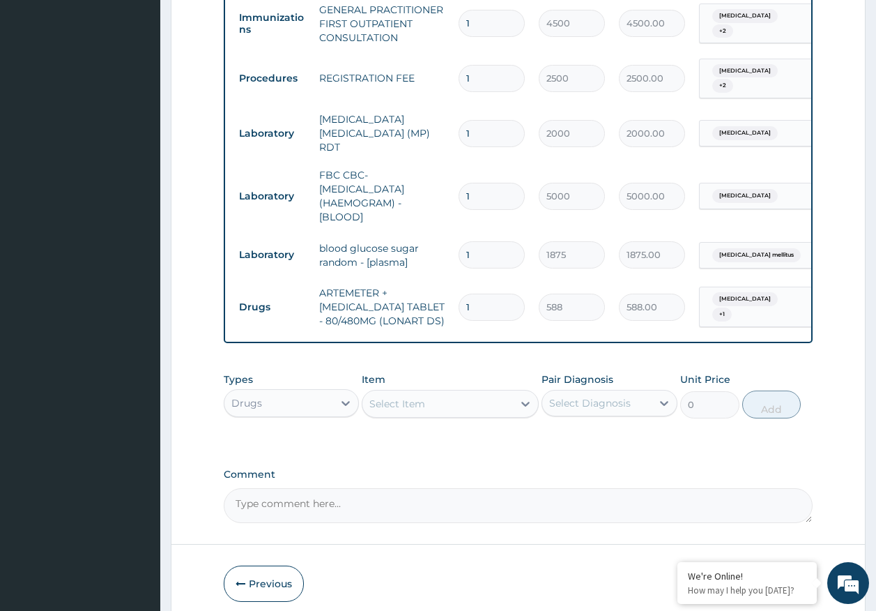
click at [473, 402] on div "Select Item" at bounding box center [438, 404] width 151 height 22
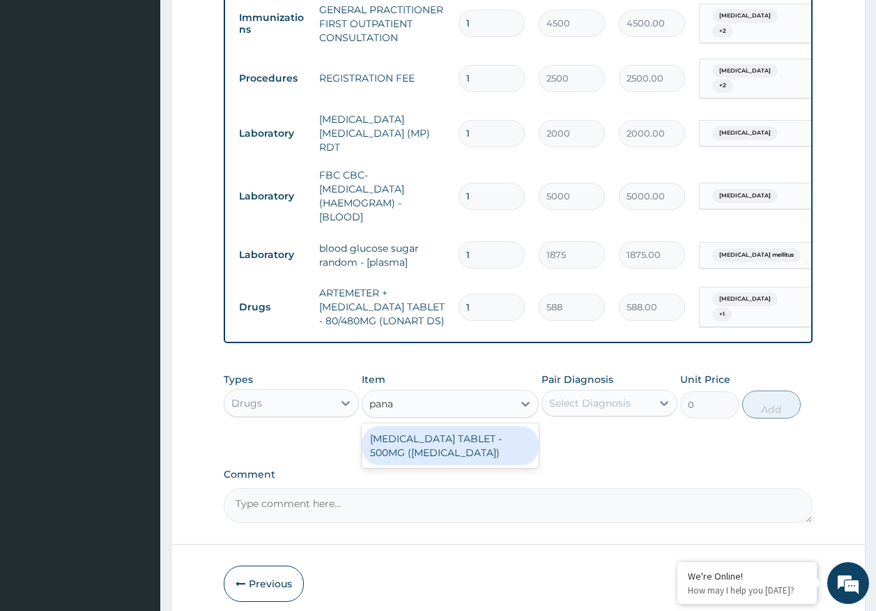
type input "panad"
click at [464, 440] on div "[MEDICAL_DATA] TABLET - 500MG ([MEDICAL_DATA])" at bounding box center [450, 445] width 177 height 39
type input "42"
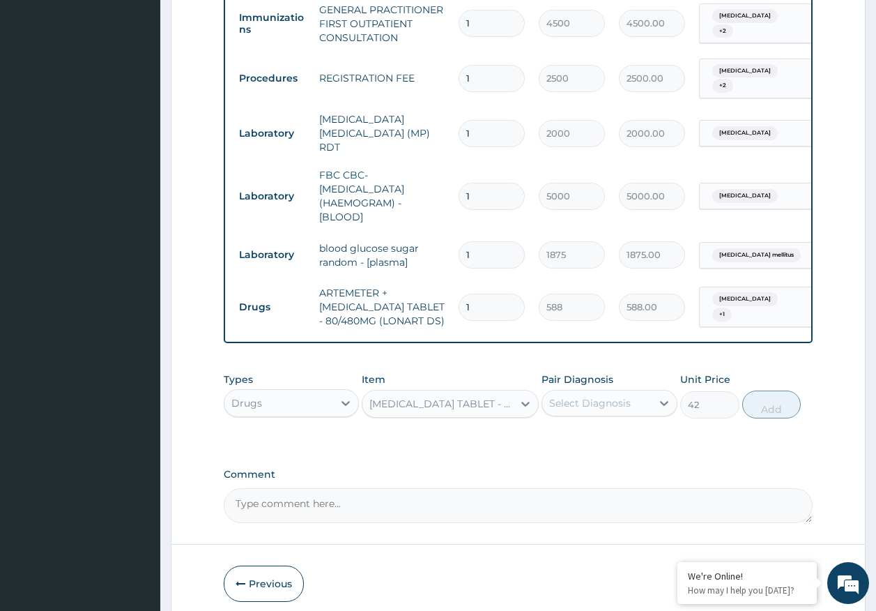
click at [617, 398] on div "Select Diagnosis" at bounding box center [590, 403] width 82 height 14
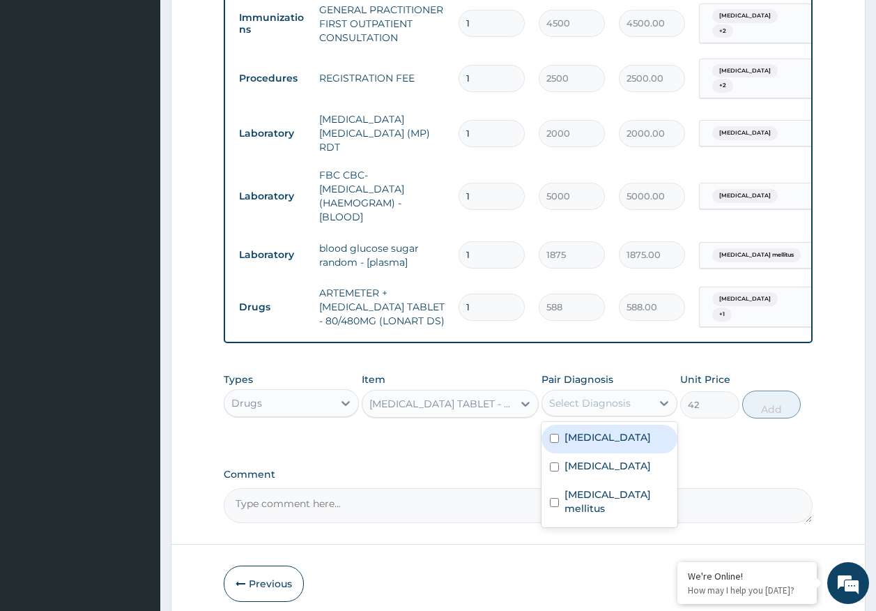
drag, startPoint x: 586, startPoint y: 434, endPoint x: 582, endPoint y: 469, distance: 35.8
click at [585, 434] on label "[MEDICAL_DATA]" at bounding box center [608, 437] width 86 height 14
checkbox input "true"
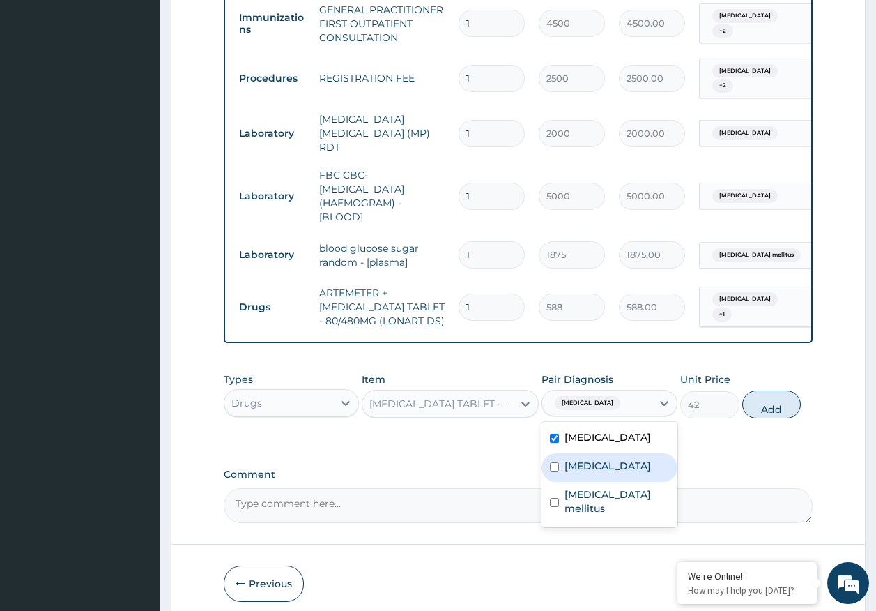
drag, startPoint x: 580, startPoint y: 470, endPoint x: 690, endPoint y: 451, distance: 111.8
click at [580, 466] on div "[MEDICAL_DATA]" at bounding box center [610, 467] width 136 height 29
checkbox input "true"
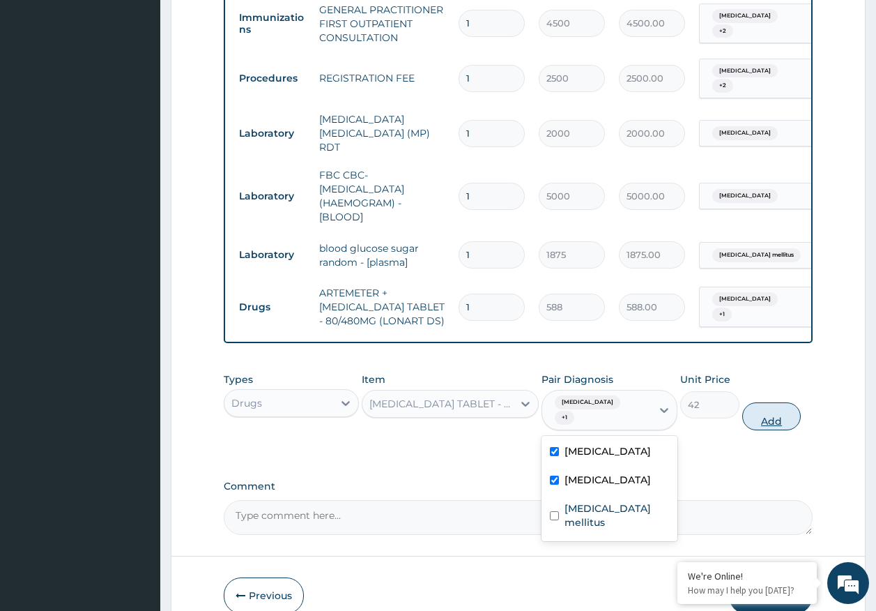
click at [764, 414] on button "Add" at bounding box center [772, 416] width 59 height 28
type input "0"
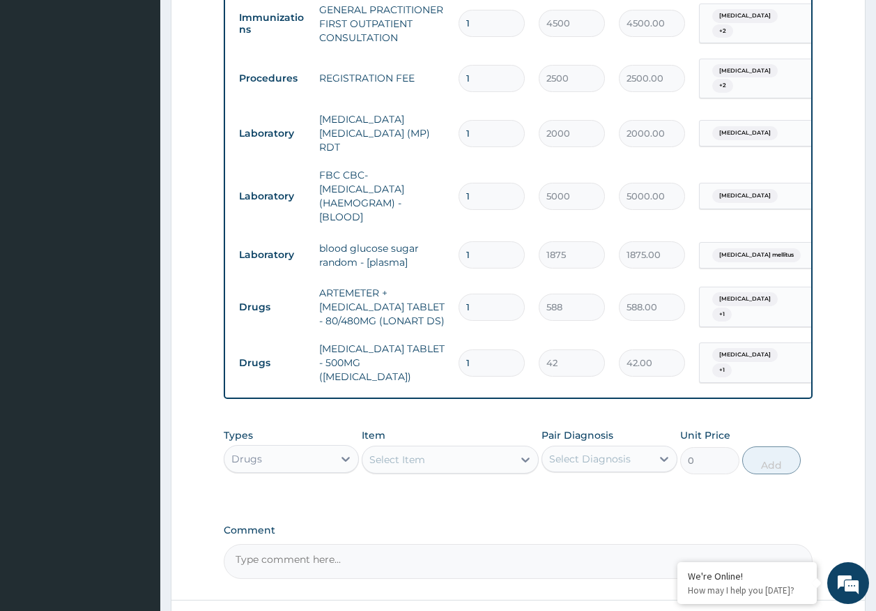
type input "18"
type input "756.00"
type input "18"
click at [487, 294] on input "1" at bounding box center [492, 307] width 66 height 27
type input "0.00"
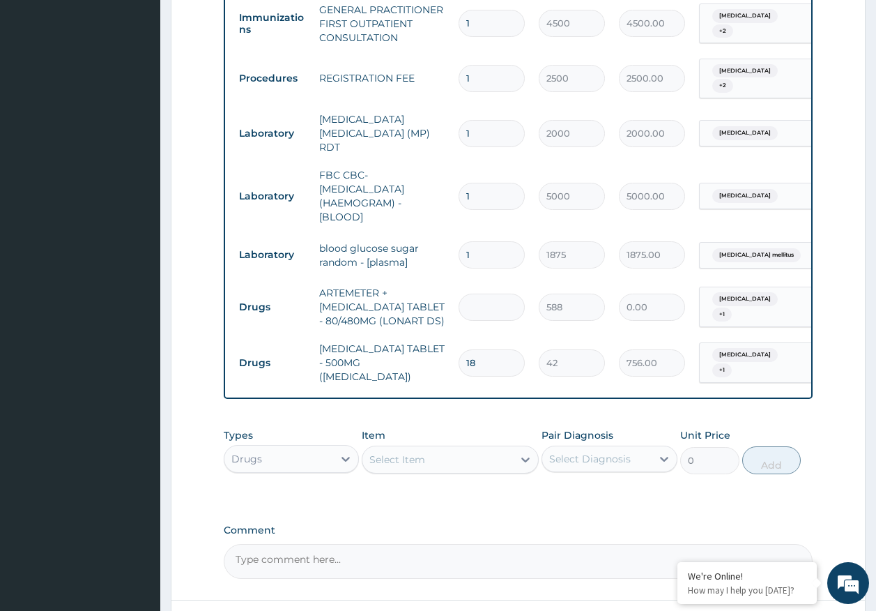
type input "6"
type input "3528.00"
type input "6"
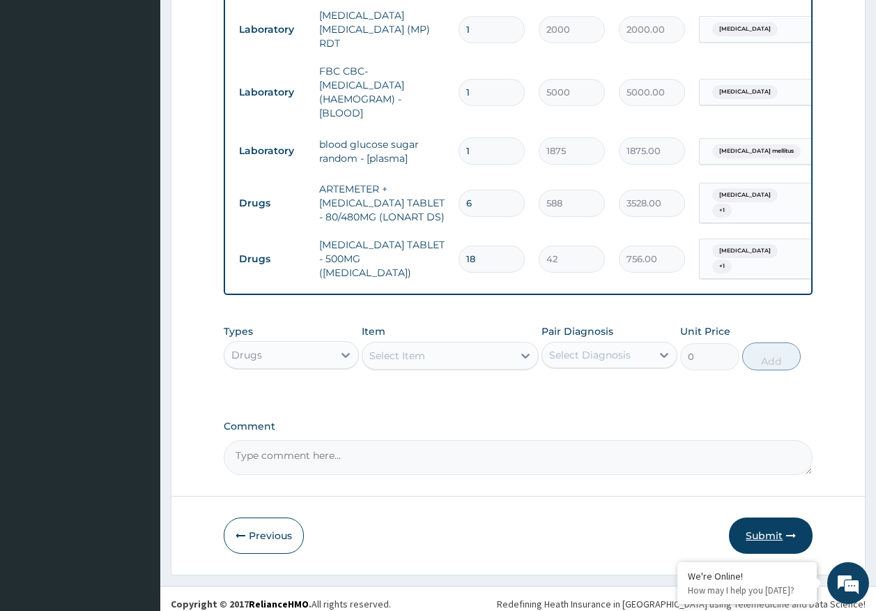
drag, startPoint x: 766, startPoint y: 524, endPoint x: 764, endPoint y: 512, distance: 12.2
click at [766, 523] on button "Submit" at bounding box center [771, 535] width 84 height 36
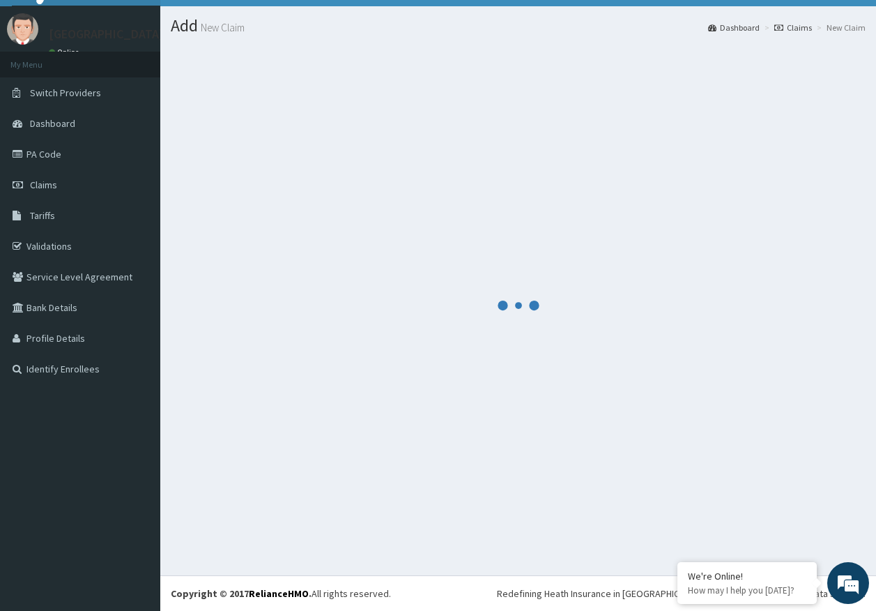
scroll to position [29, 0]
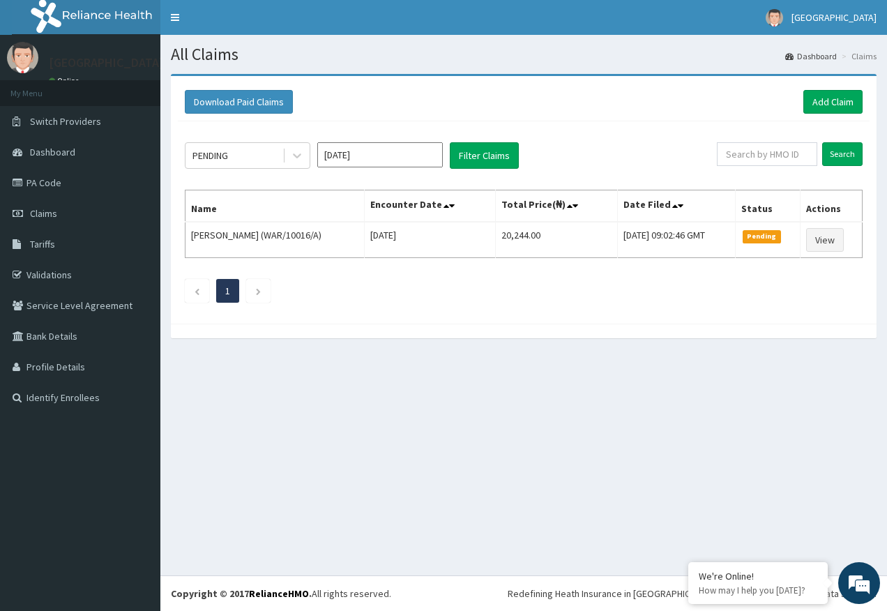
drag, startPoint x: 226, startPoint y: 162, endPoint x: 230, endPoint y: 172, distance: 10.6
click at [226, 162] on div "PENDING" at bounding box center [210, 156] width 36 height 14
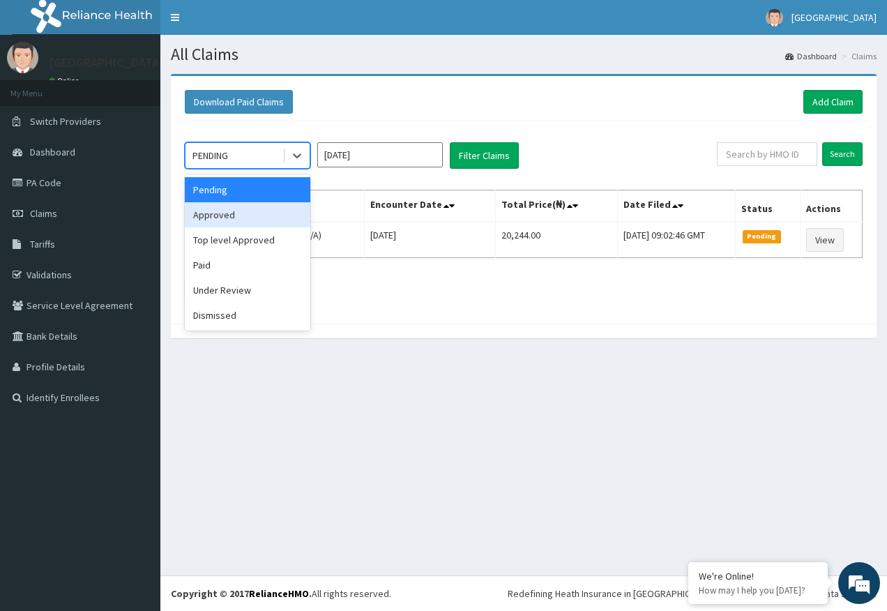
drag, startPoint x: 222, startPoint y: 213, endPoint x: 466, endPoint y: 181, distance: 246.2
click at [223, 213] on div "Approved" at bounding box center [248, 214] width 126 height 25
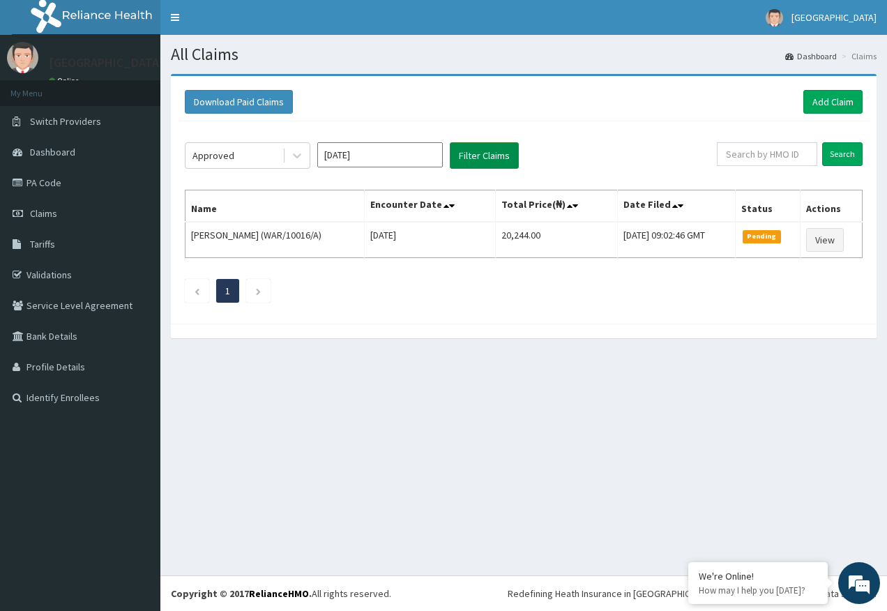
click at [472, 158] on button "Filter Claims" at bounding box center [484, 155] width 69 height 26
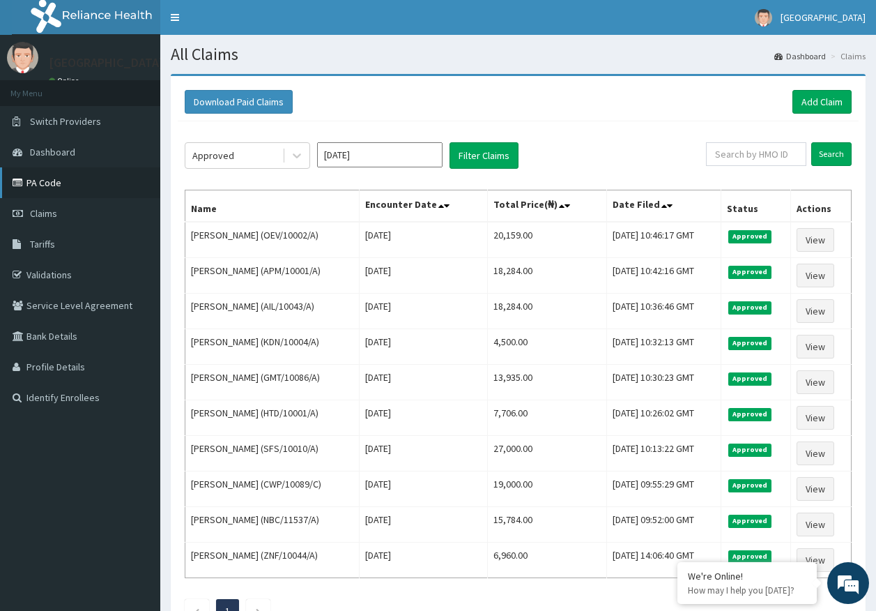
click at [45, 186] on link "PA Code" at bounding box center [80, 182] width 160 height 31
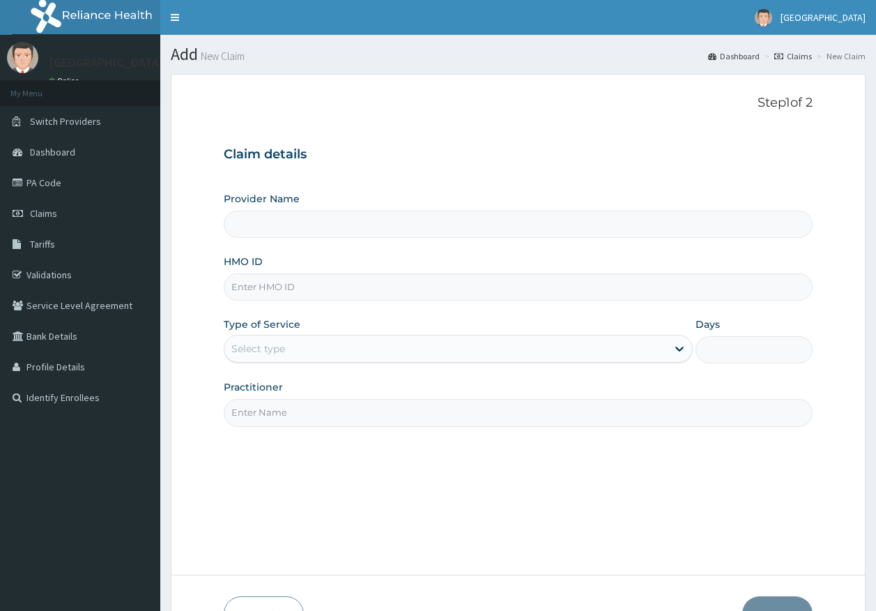
click at [269, 291] on input "HMO ID" at bounding box center [519, 286] width 590 height 27
paste input "DTS/10093/A"
type input "DTS/10093/A"
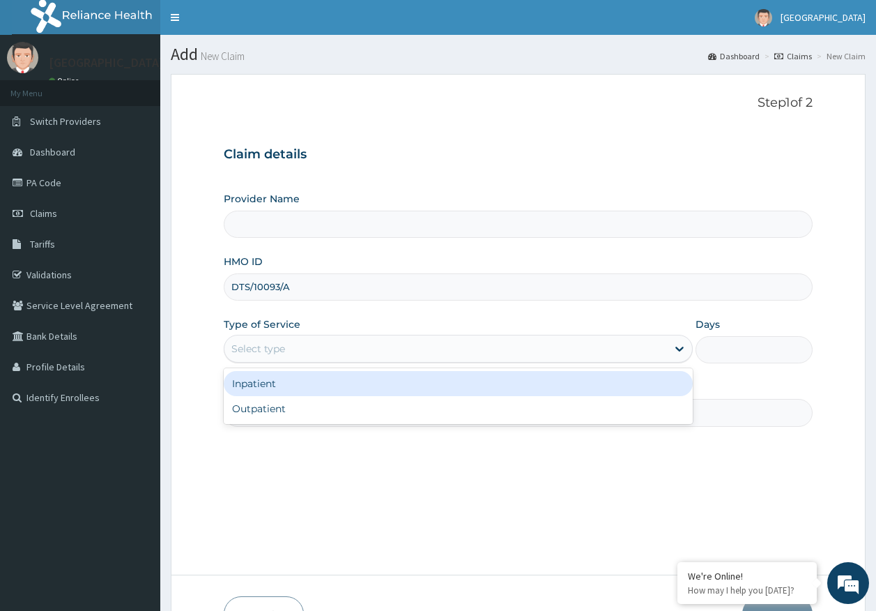
click at [264, 344] on div "Select type" at bounding box center [258, 349] width 54 height 14
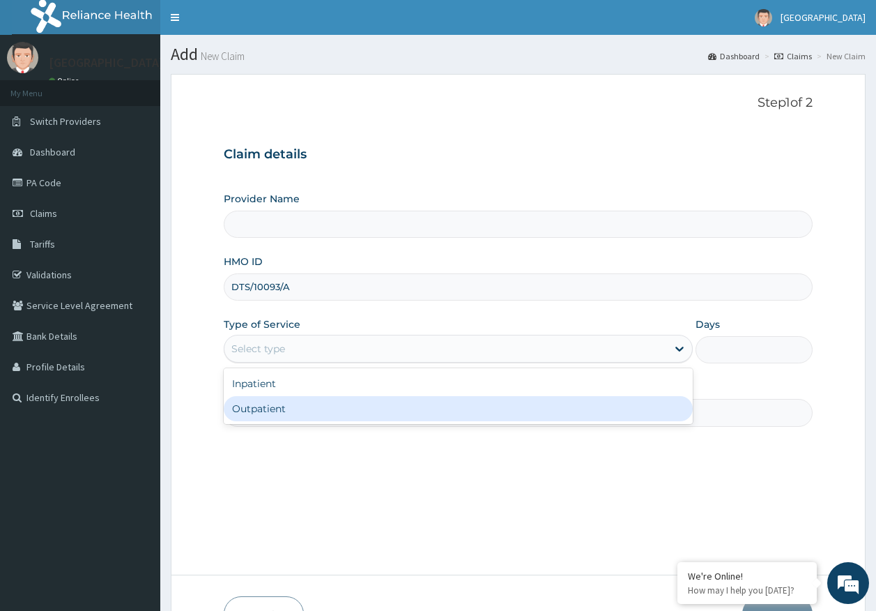
type input "[GEOGRAPHIC_DATA]"
drag, startPoint x: 281, startPoint y: 412, endPoint x: 292, endPoint y: 414, distance: 11.4
click at [280, 411] on div "Outpatient" at bounding box center [458, 408] width 469 height 25
type input "1"
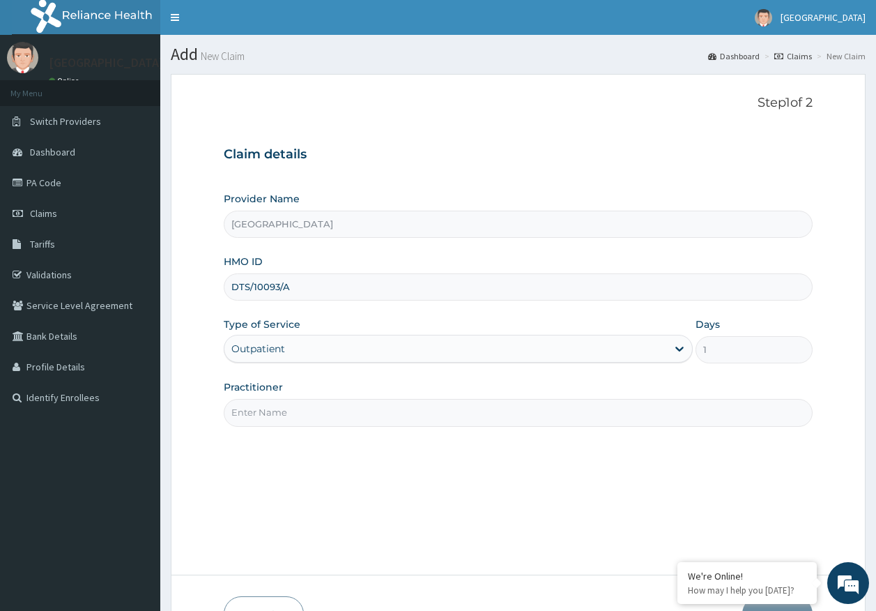
click at [290, 416] on input "Practitioner" at bounding box center [519, 412] width 590 height 27
type input "[PERSON_NAME]"
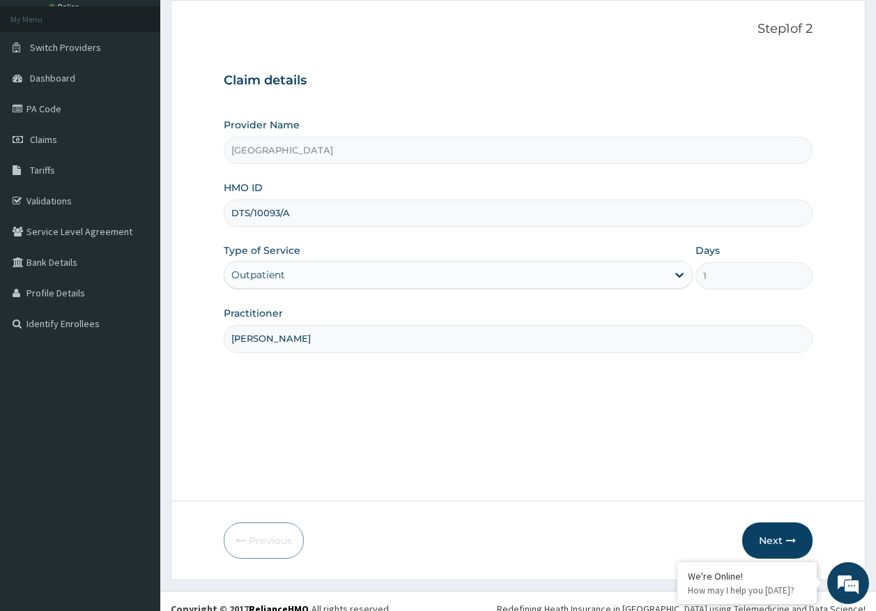
scroll to position [89, 0]
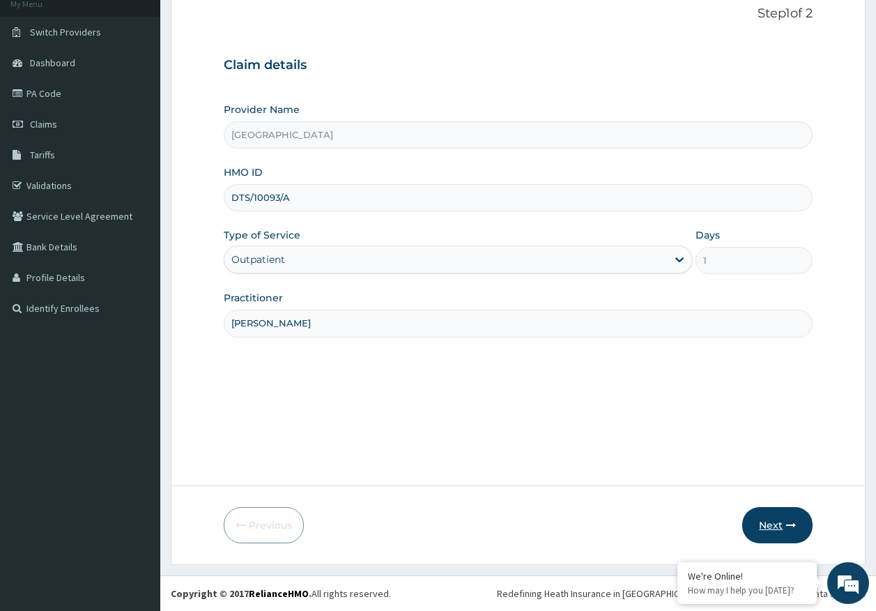
click at [782, 531] on button "Next" at bounding box center [778, 525] width 70 height 36
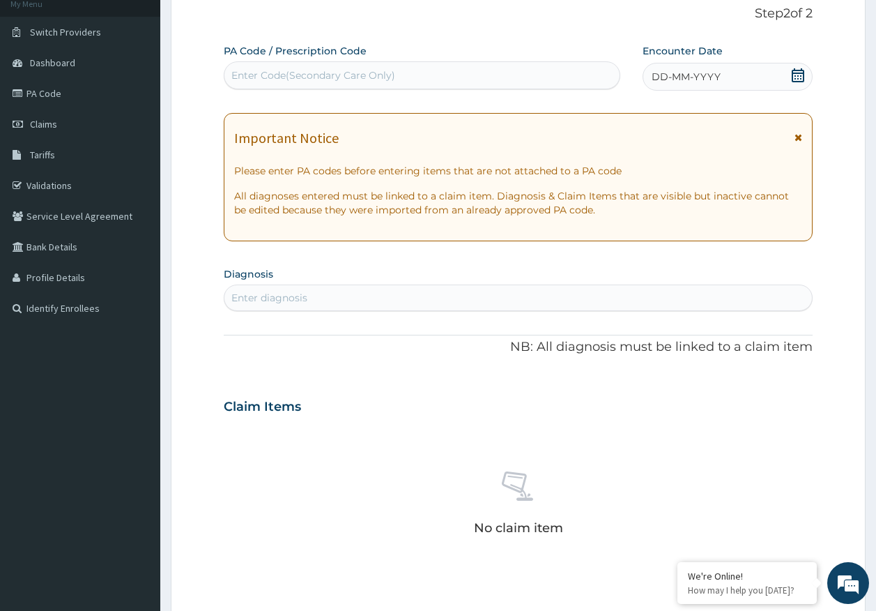
click at [280, 307] on div "Enter diagnosis" at bounding box center [519, 298] width 588 height 22
type input "malar"
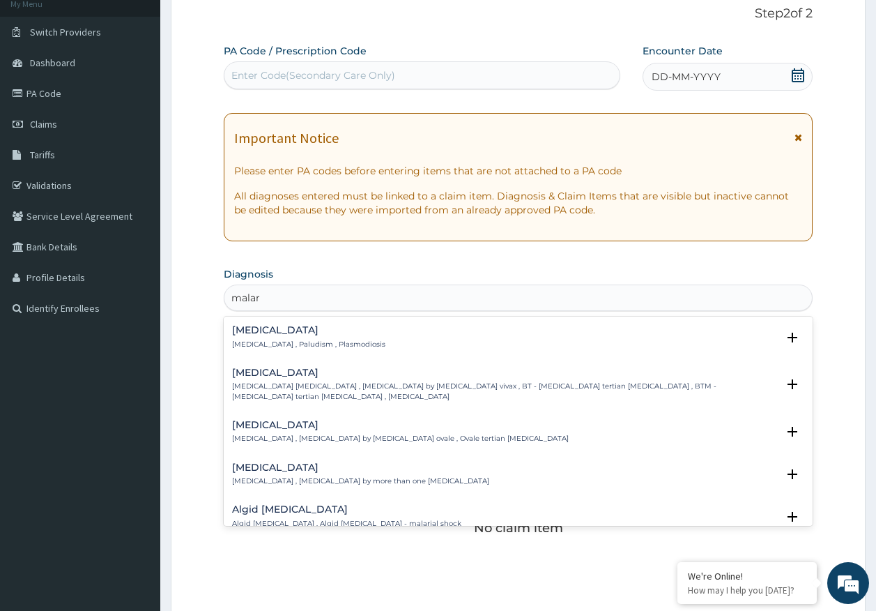
click at [266, 342] on p "[MEDICAL_DATA] , Paludism , Plasmodiosis" at bounding box center [308, 345] width 153 height 10
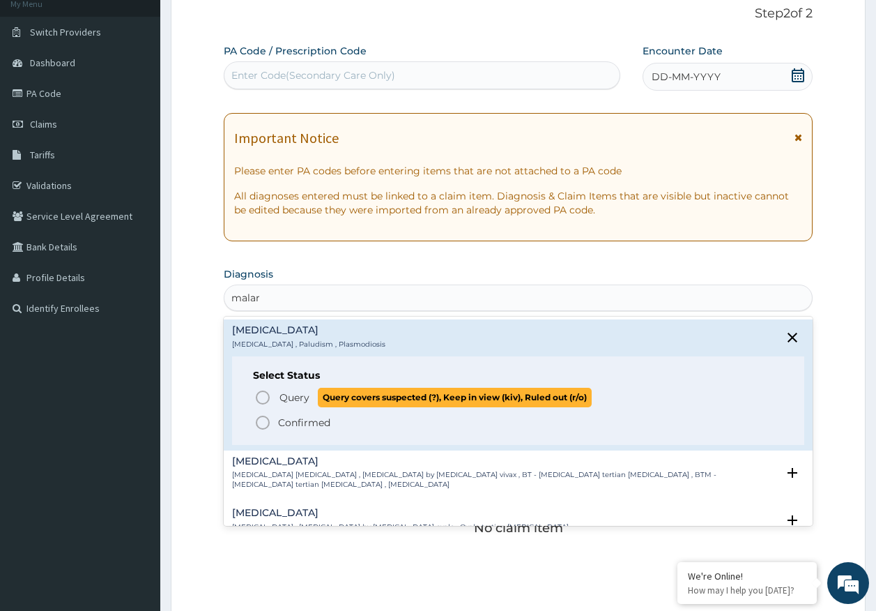
click at [299, 390] on span "Query" at bounding box center [295, 397] width 30 height 14
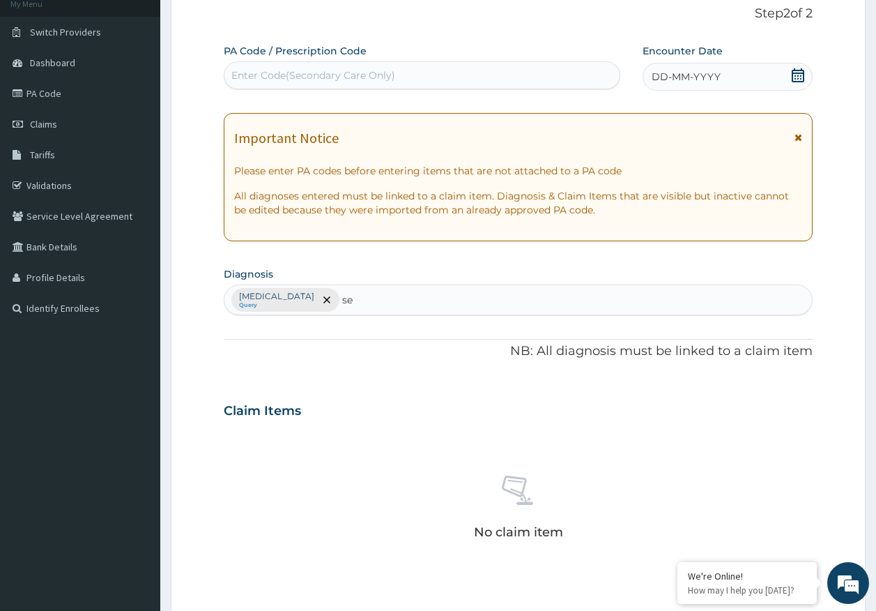
type input "sep"
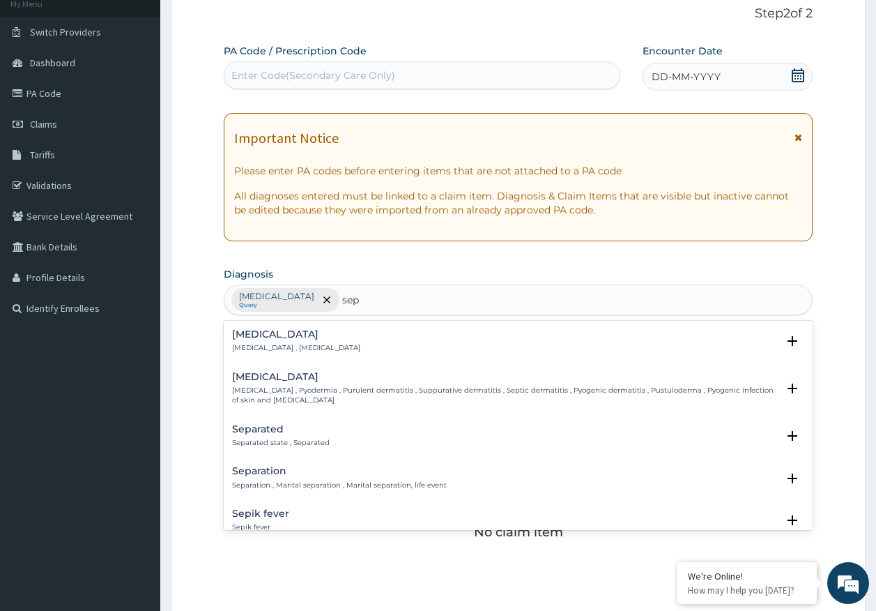
click at [254, 336] on h4 "[MEDICAL_DATA]" at bounding box center [296, 334] width 128 height 10
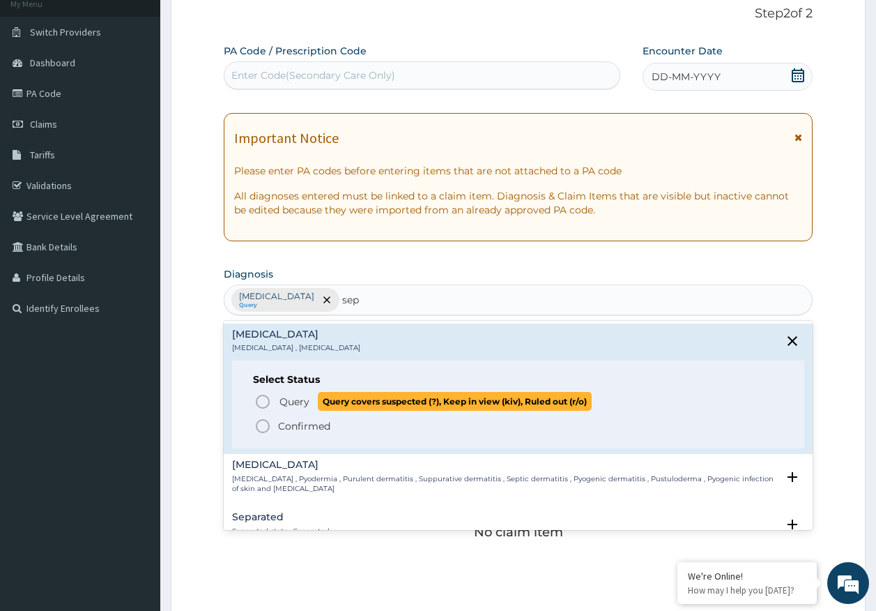
click at [305, 406] on span "Query" at bounding box center [295, 402] width 30 height 14
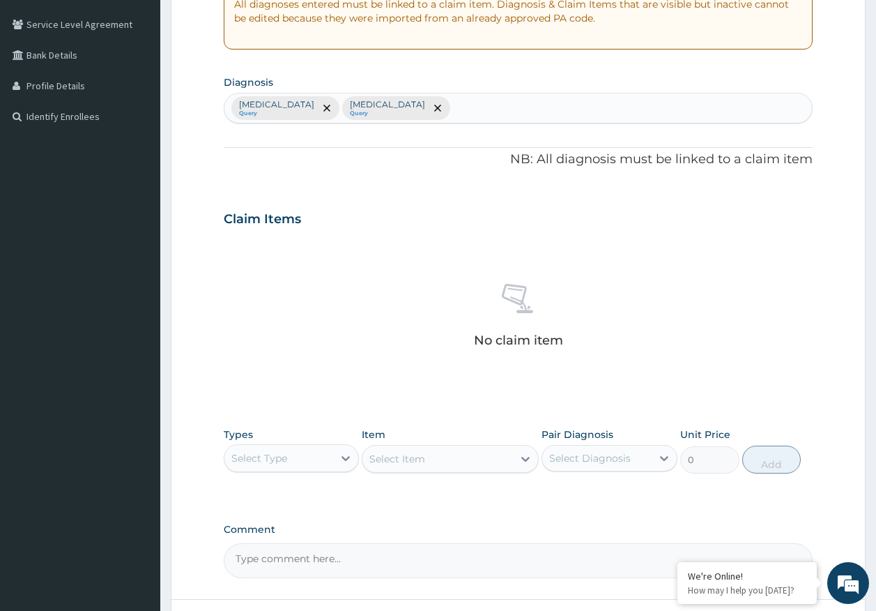
scroll to position [368, 0]
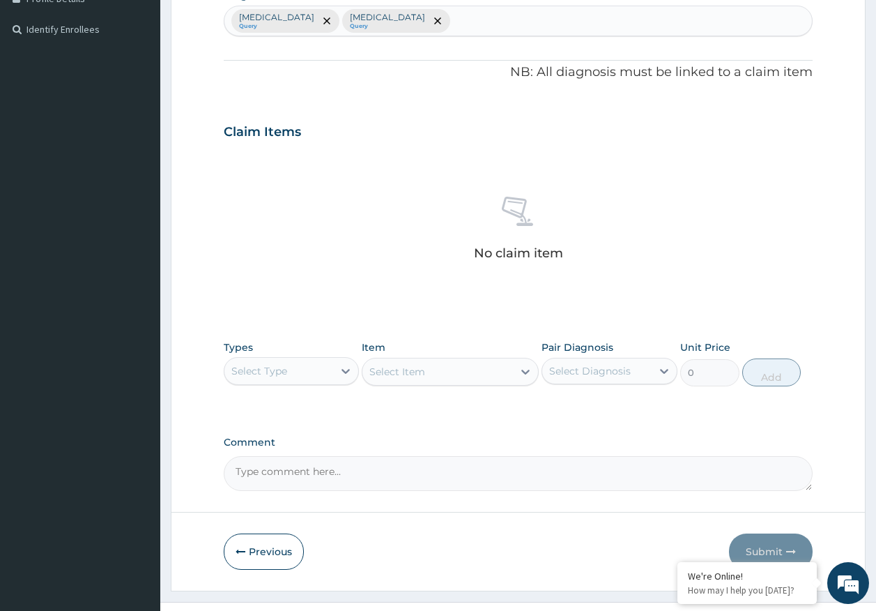
click at [274, 366] on div "Select Type" at bounding box center [259, 371] width 56 height 14
click at [301, 372] on div "Select Type" at bounding box center [279, 371] width 109 height 22
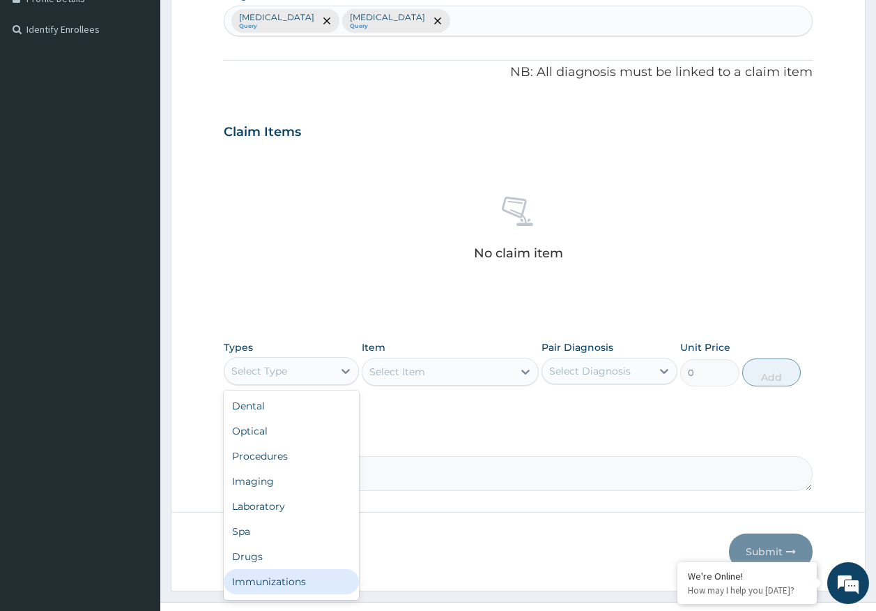
drag, startPoint x: 299, startPoint y: 583, endPoint x: 417, endPoint y: 420, distance: 201.3
click at [299, 581] on div "Immunizations" at bounding box center [292, 581] width 136 height 25
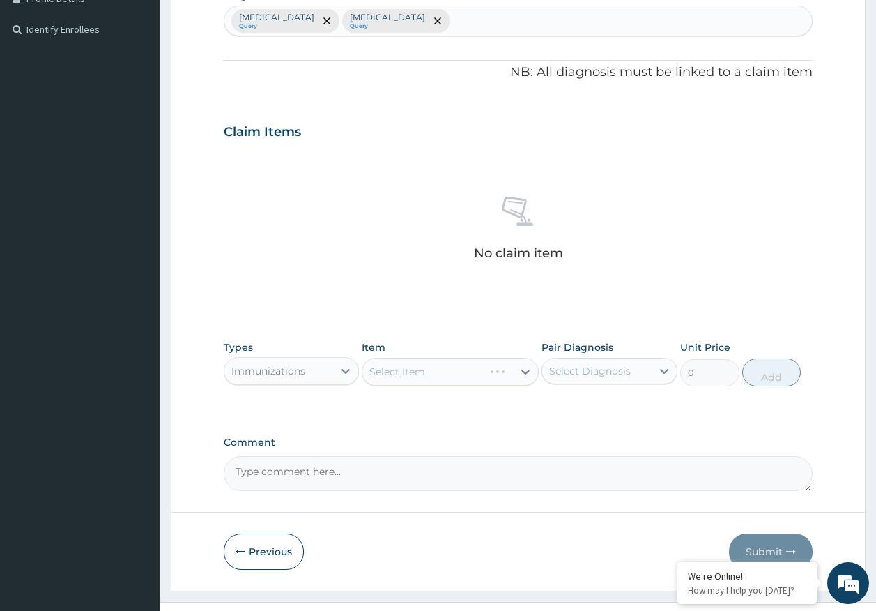
click at [599, 371] on div "Select Diagnosis" at bounding box center [590, 371] width 82 height 14
drag, startPoint x: 588, startPoint y: 409, endPoint x: 579, endPoint y: 427, distance: 20.6
click at [588, 408] on label "[MEDICAL_DATA]" at bounding box center [608, 405] width 86 height 14
checkbox input "true"
click at [575, 433] on label "[MEDICAL_DATA]" at bounding box center [608, 434] width 86 height 14
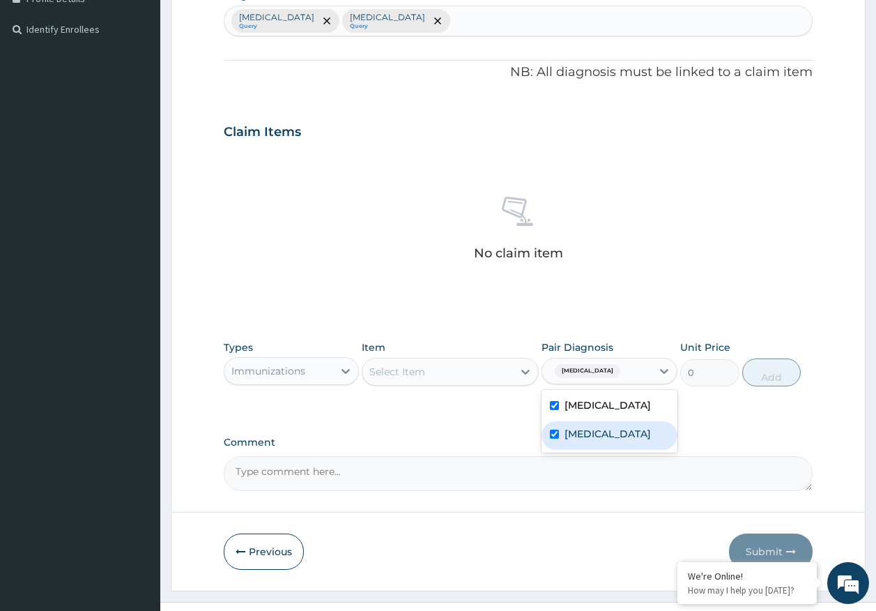
checkbox input "true"
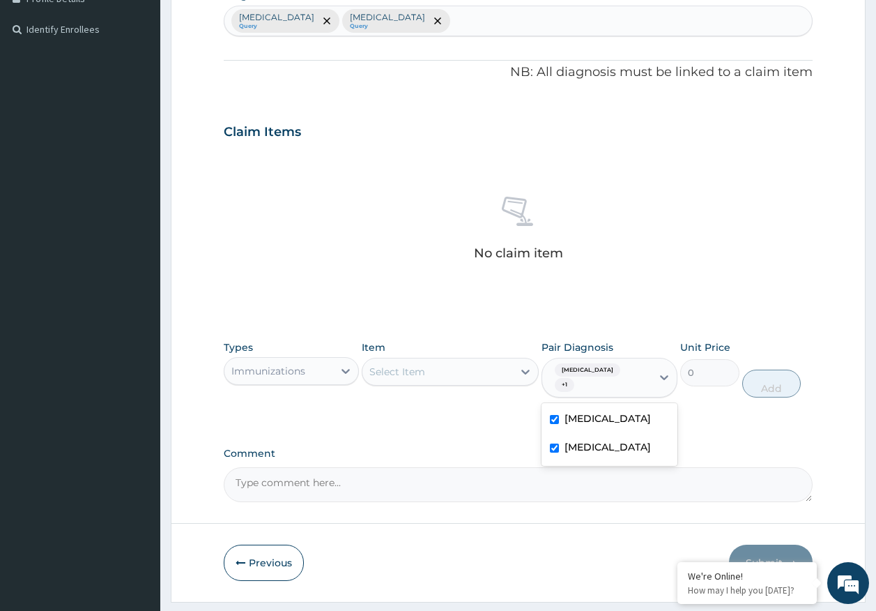
click at [489, 374] on div "Select Item" at bounding box center [438, 371] width 151 height 22
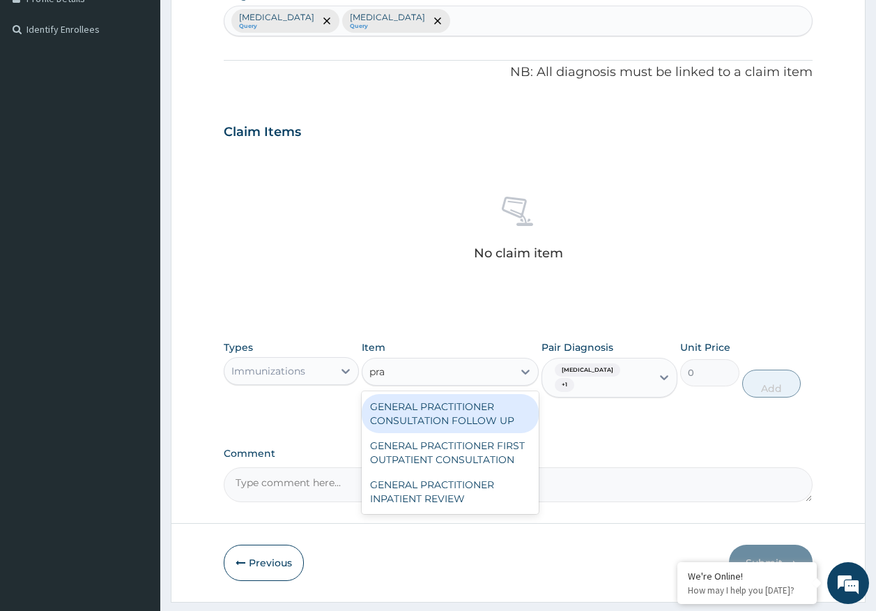
type input "prac"
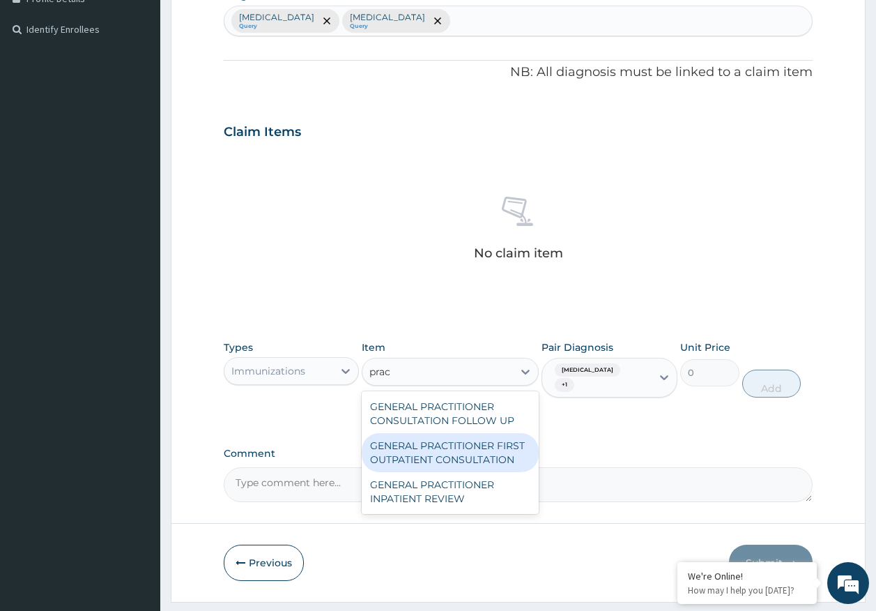
drag, startPoint x: 476, startPoint y: 451, endPoint x: 547, endPoint y: 340, distance: 131.3
click at [484, 448] on div "GENERAL PRACTITIONER FIRST OUTPATIENT CONSULTATION" at bounding box center [450, 452] width 177 height 39
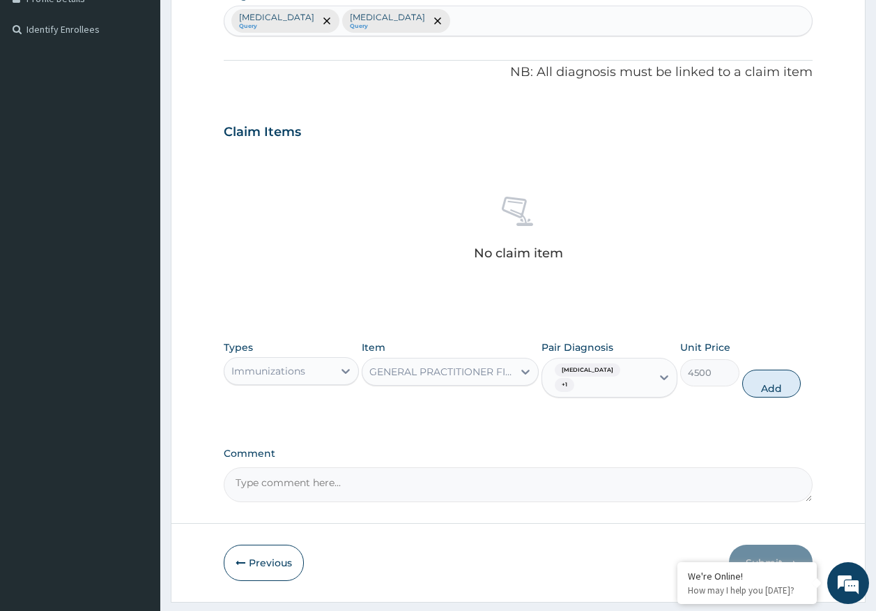
click at [787, 373] on button "Add" at bounding box center [772, 384] width 59 height 28
type input "0"
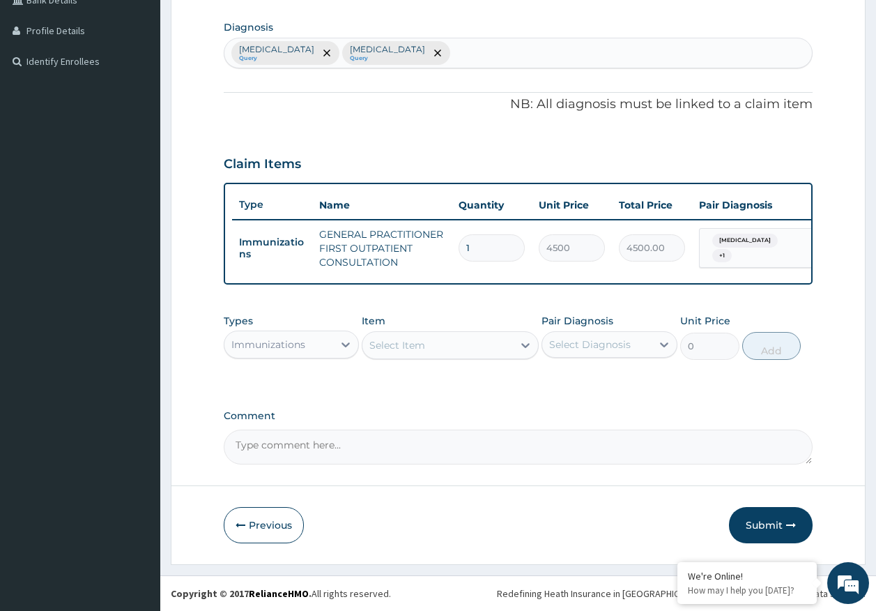
scroll to position [347, 0]
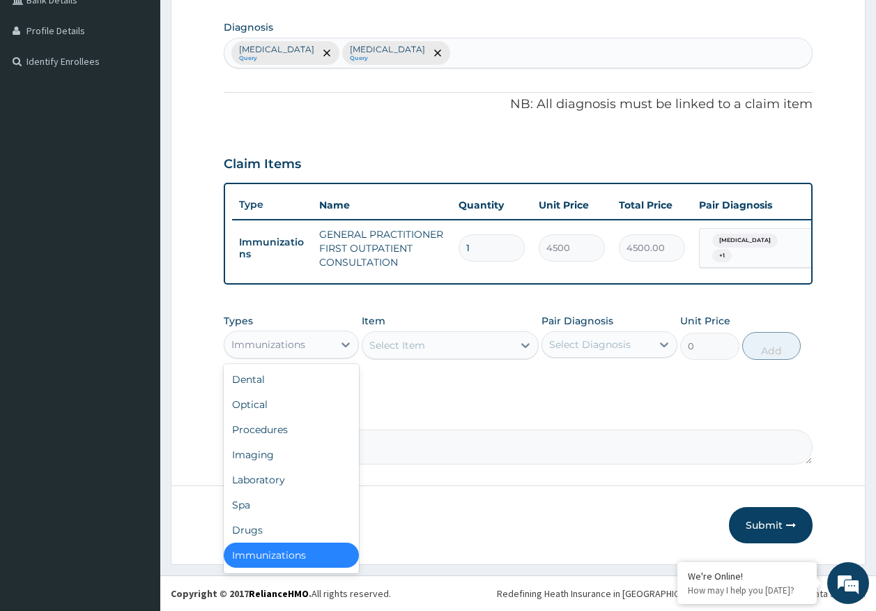
drag, startPoint x: 313, startPoint y: 339, endPoint x: 321, endPoint y: 324, distance: 16.9
click at [311, 339] on div "Immunizations" at bounding box center [279, 344] width 109 height 22
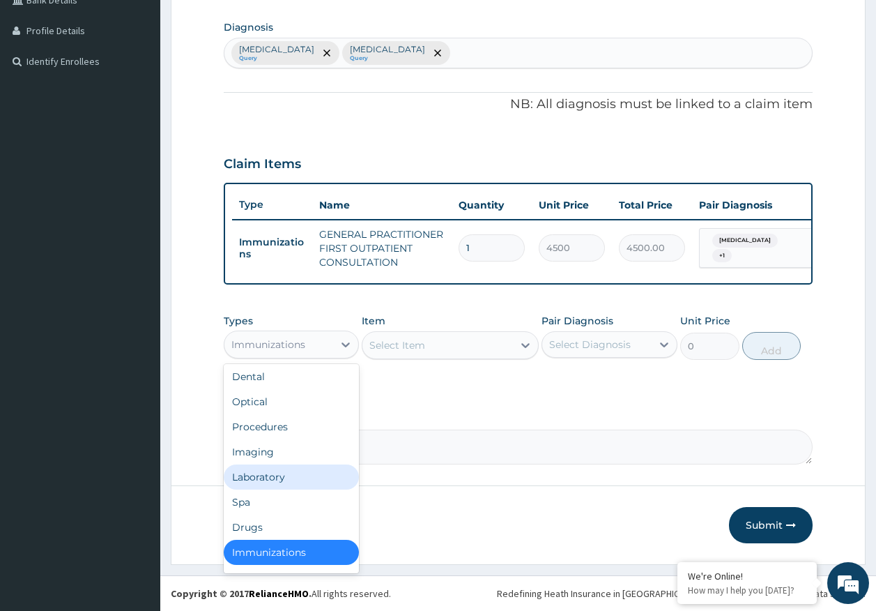
click at [276, 477] on div "Laboratory" at bounding box center [292, 476] width 136 height 25
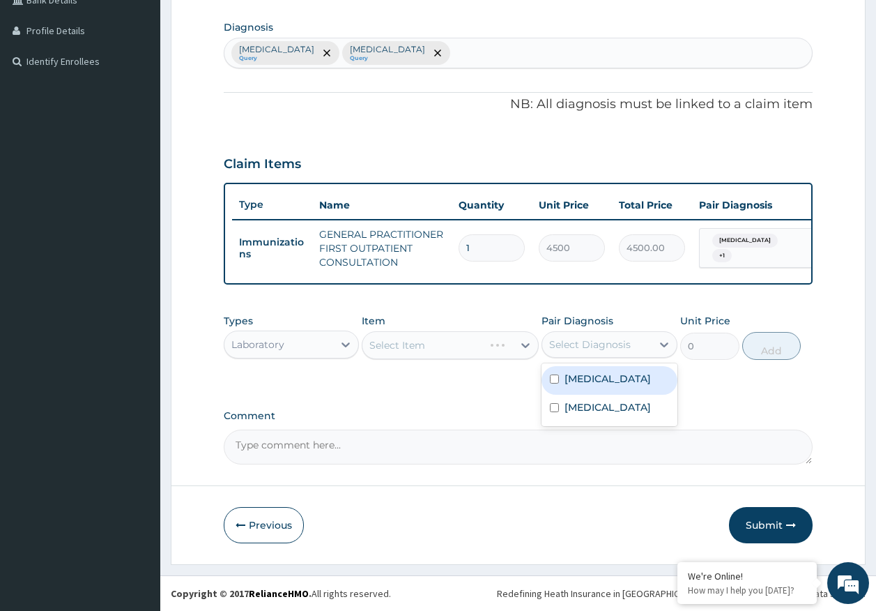
click at [601, 347] on div "Select Diagnosis" at bounding box center [590, 344] width 82 height 14
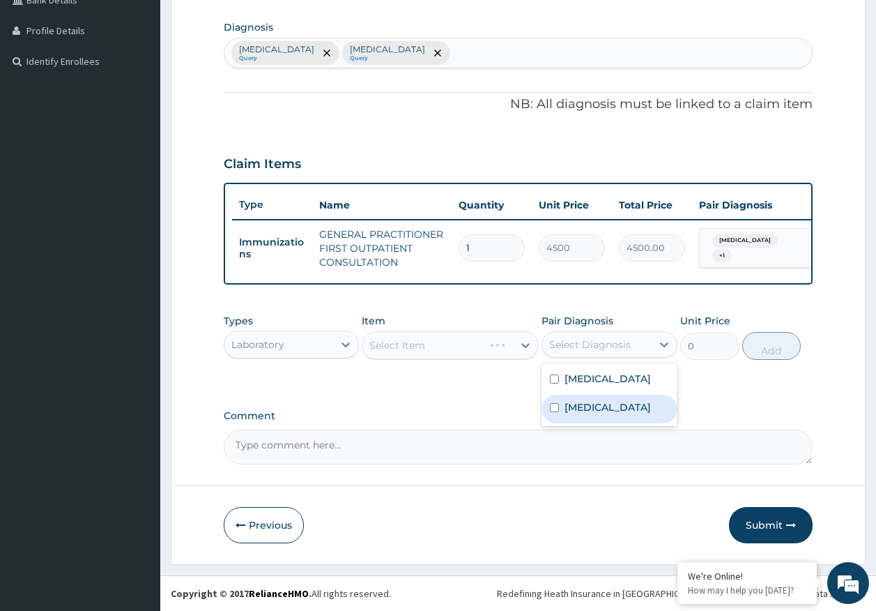
click at [591, 384] on label "[MEDICAL_DATA]" at bounding box center [608, 379] width 86 height 14
checkbox input "true"
click at [451, 350] on div "Select Item" at bounding box center [438, 345] width 151 height 22
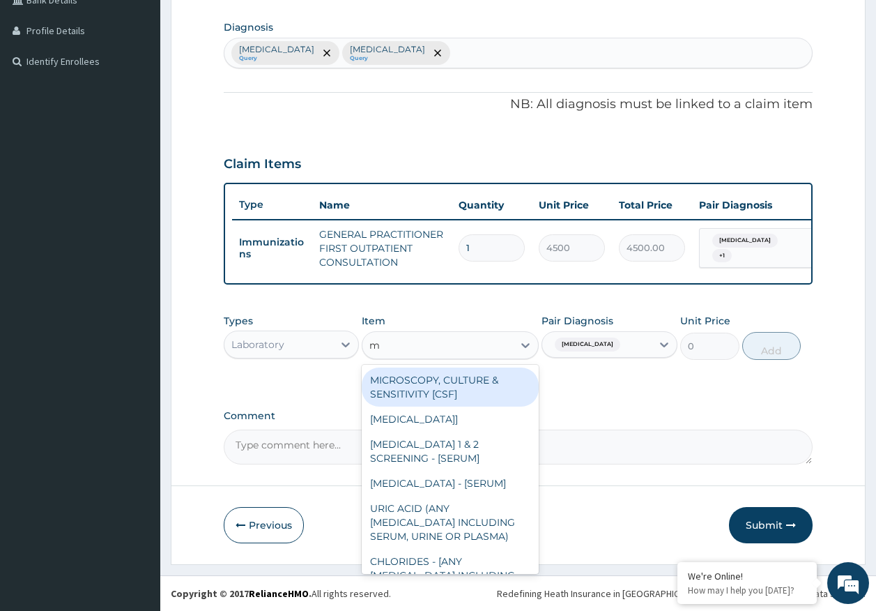
type input "mp"
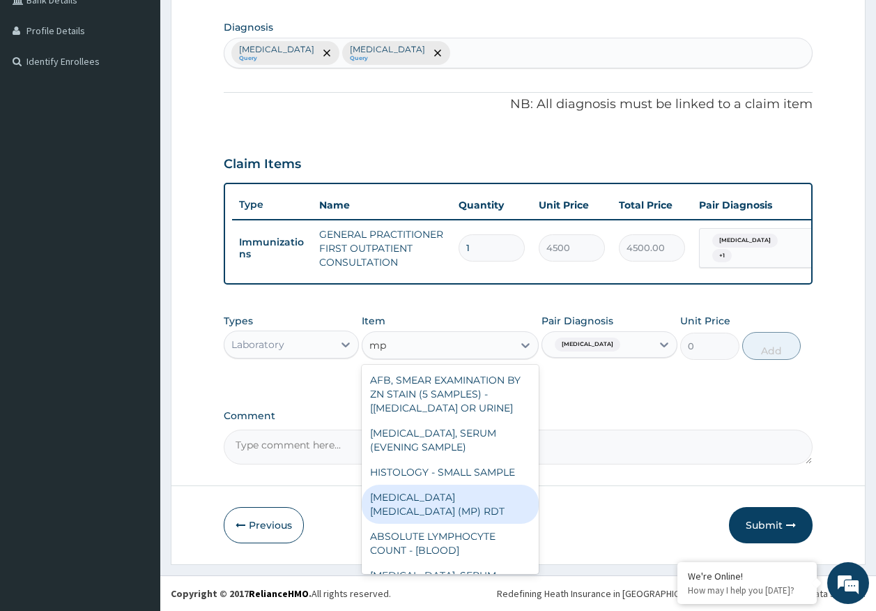
drag, startPoint x: 515, startPoint y: 499, endPoint x: 686, endPoint y: 379, distance: 209.3
click at [514, 493] on div "[MEDICAL_DATA] [MEDICAL_DATA] (MP) RDT" at bounding box center [450, 504] width 177 height 39
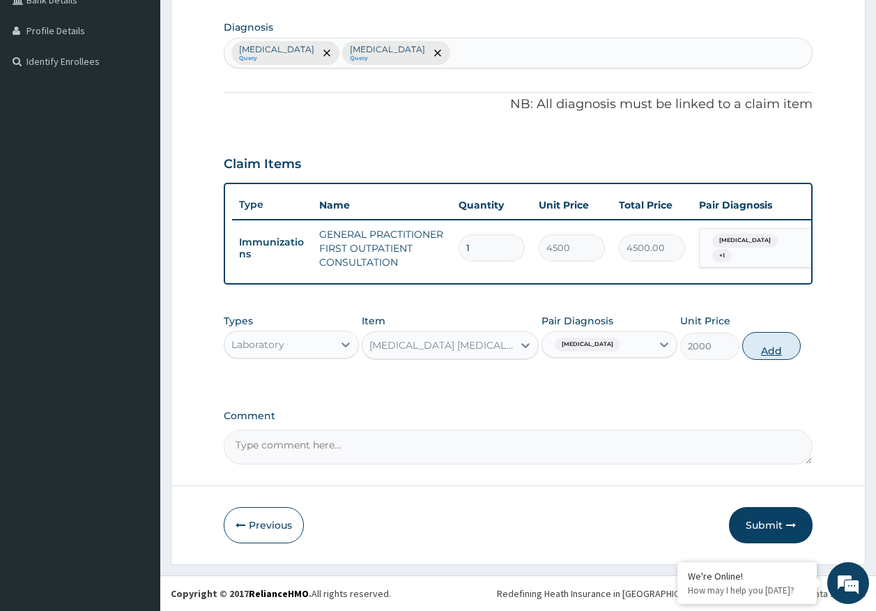
drag, startPoint x: 752, startPoint y: 352, endPoint x: 533, endPoint y: 353, distance: 218.9
click at [748, 353] on button "Add" at bounding box center [772, 346] width 59 height 28
type input "0"
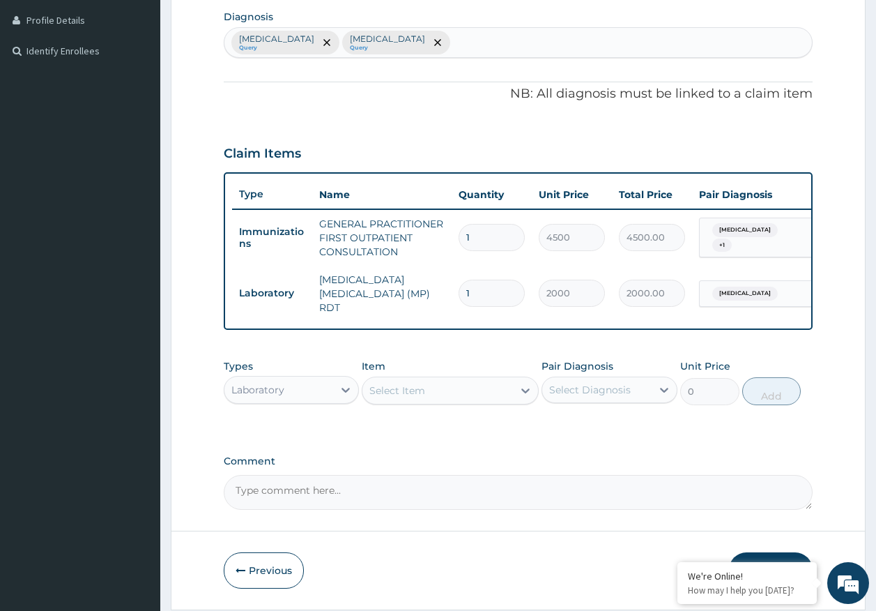
click at [462, 396] on div "Select Item" at bounding box center [438, 390] width 151 height 22
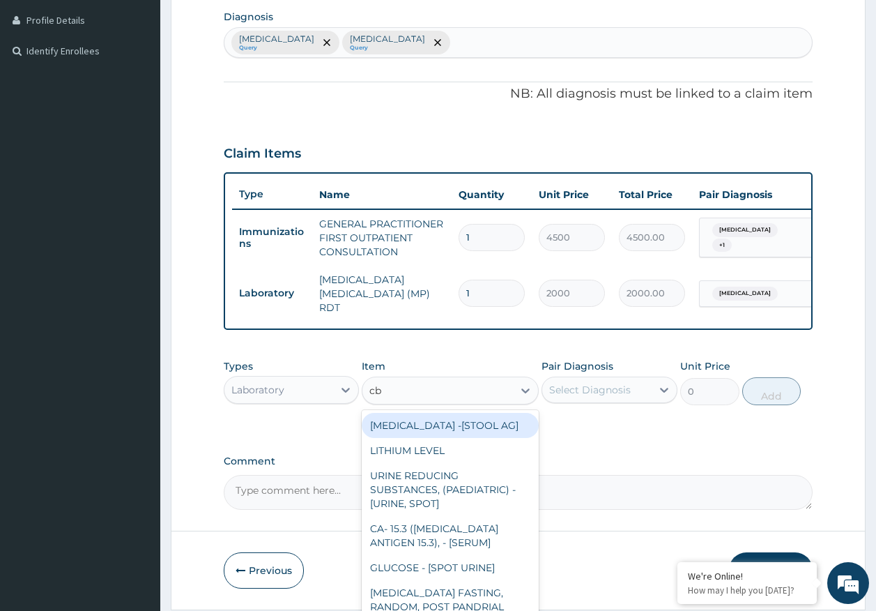
type input "cbc"
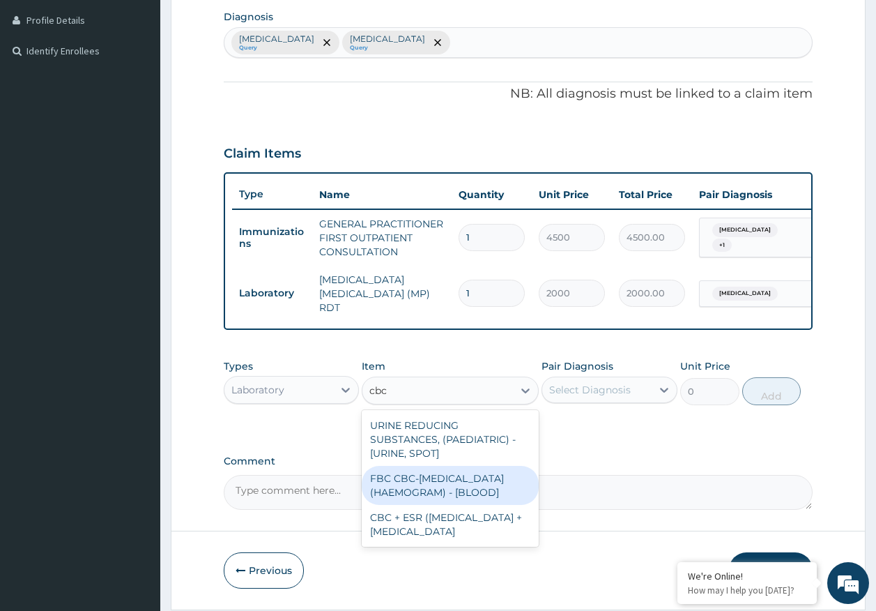
drag, startPoint x: 448, startPoint y: 487, endPoint x: 615, endPoint y: 397, distance: 189.4
click at [459, 481] on div "FBC CBC-[MEDICAL_DATA] (HAEMOGRAM) - [BLOOD]" at bounding box center [450, 485] width 177 height 39
type input "5000"
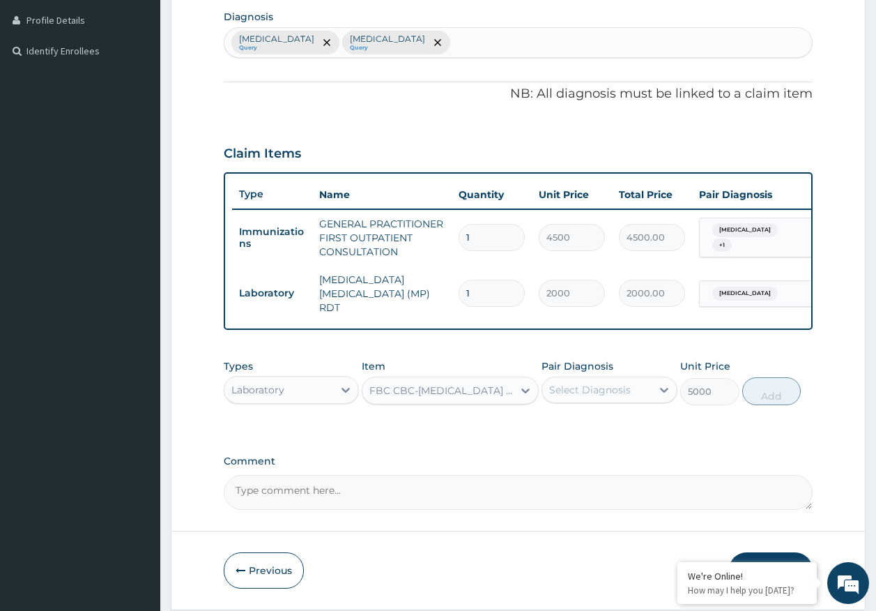
click at [610, 386] on div "Select Diagnosis" at bounding box center [590, 390] width 82 height 14
drag, startPoint x: 588, startPoint y: 462, endPoint x: 772, endPoint y: 430, distance: 186.7
click at [590, 461] on div "[MEDICAL_DATA]" at bounding box center [610, 454] width 136 height 29
checkbox input "true"
click at [784, 399] on button "Add" at bounding box center [772, 391] width 59 height 28
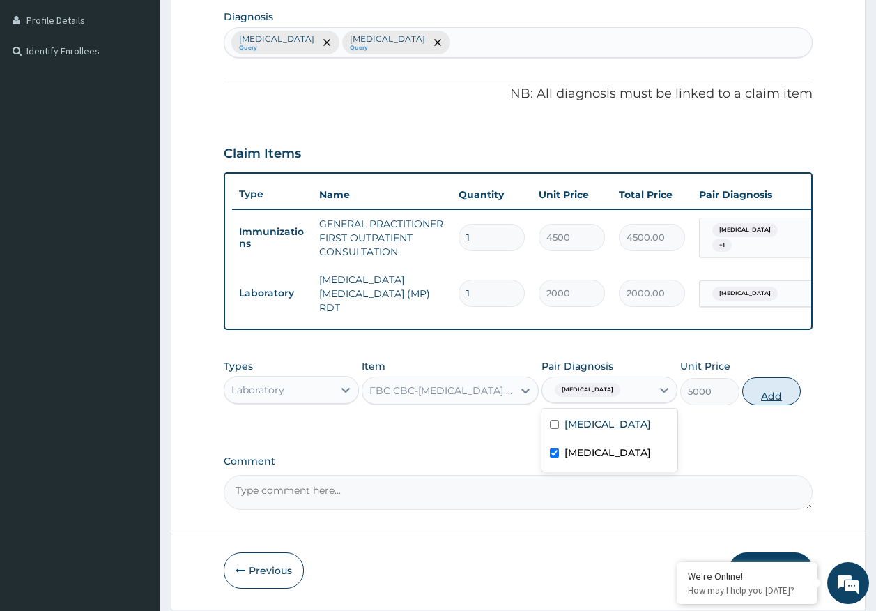
type input "0"
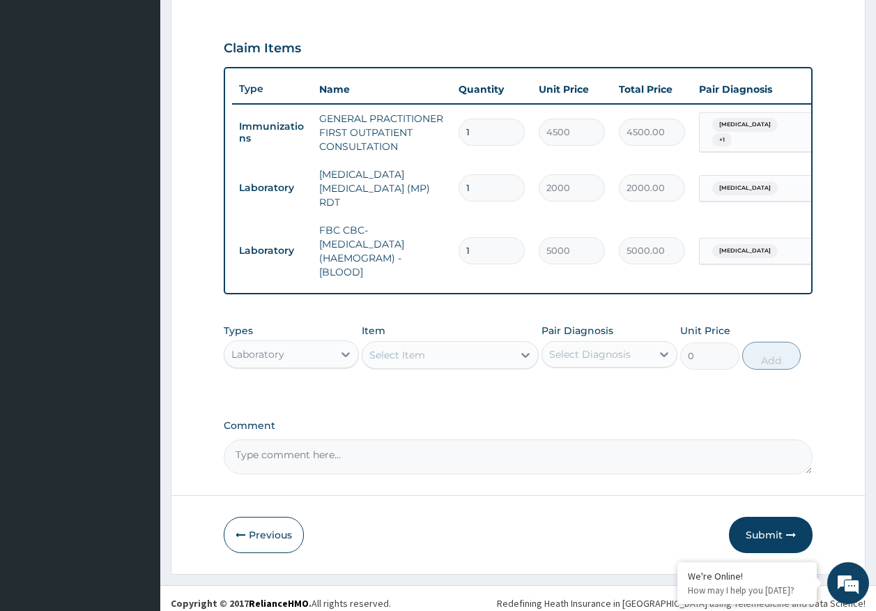
scroll to position [464, 0]
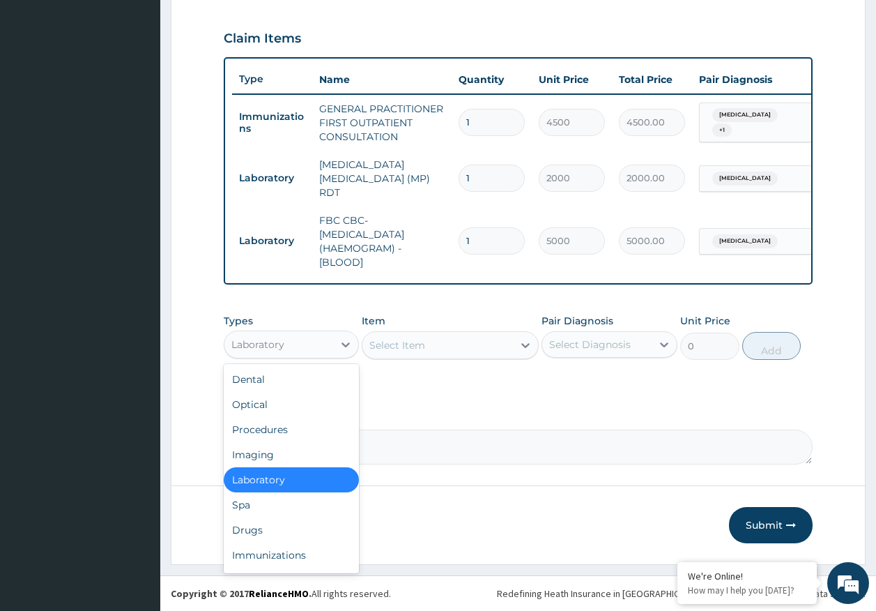
click at [277, 344] on div "Laboratory" at bounding box center [257, 344] width 53 height 14
click at [259, 534] on div "Drugs" at bounding box center [292, 529] width 136 height 25
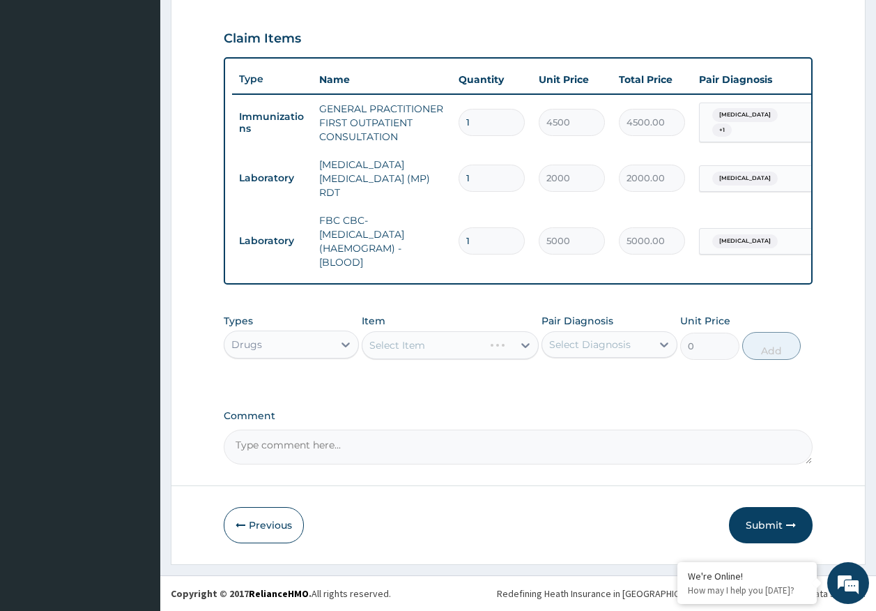
drag, startPoint x: 607, startPoint y: 342, endPoint x: 609, endPoint y: 358, distance: 15.4
click at [606, 342] on div "Select Diagnosis" at bounding box center [590, 344] width 82 height 14
click at [585, 378] on label "[MEDICAL_DATA]" at bounding box center [608, 379] width 86 height 14
checkbox input "true"
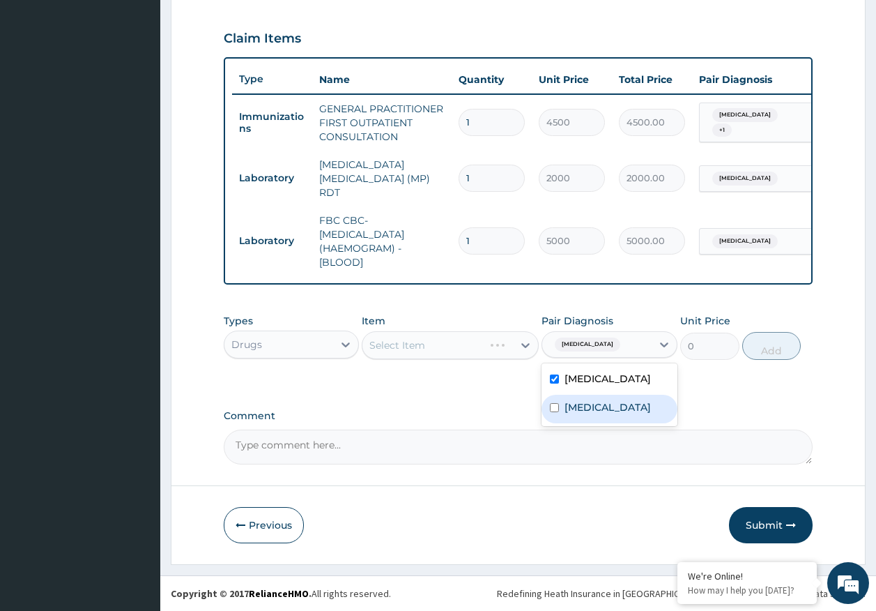
click at [584, 413] on label "[MEDICAL_DATA]" at bounding box center [608, 407] width 86 height 14
checkbox input "true"
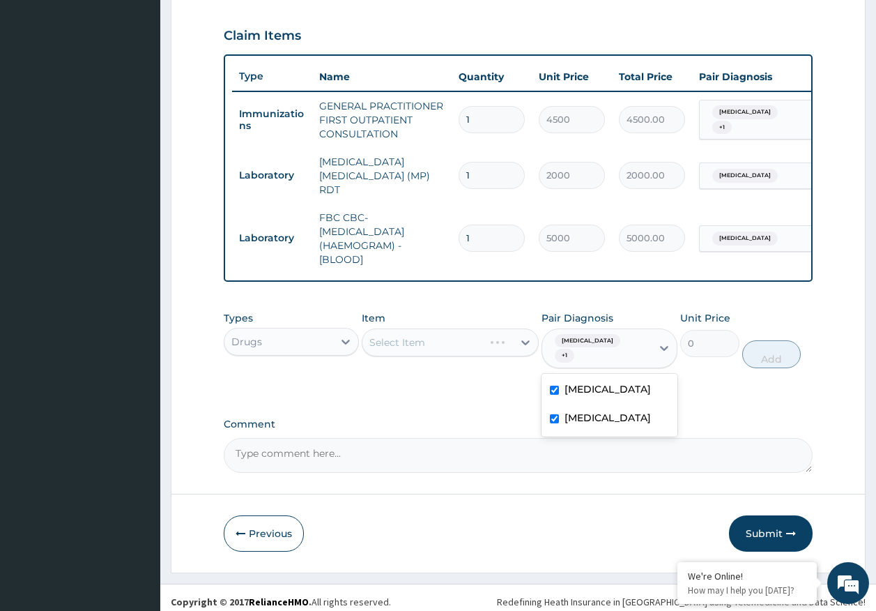
click at [455, 344] on div "Select Item" at bounding box center [450, 342] width 177 height 28
click at [455, 344] on div "Select Item" at bounding box center [438, 342] width 151 height 22
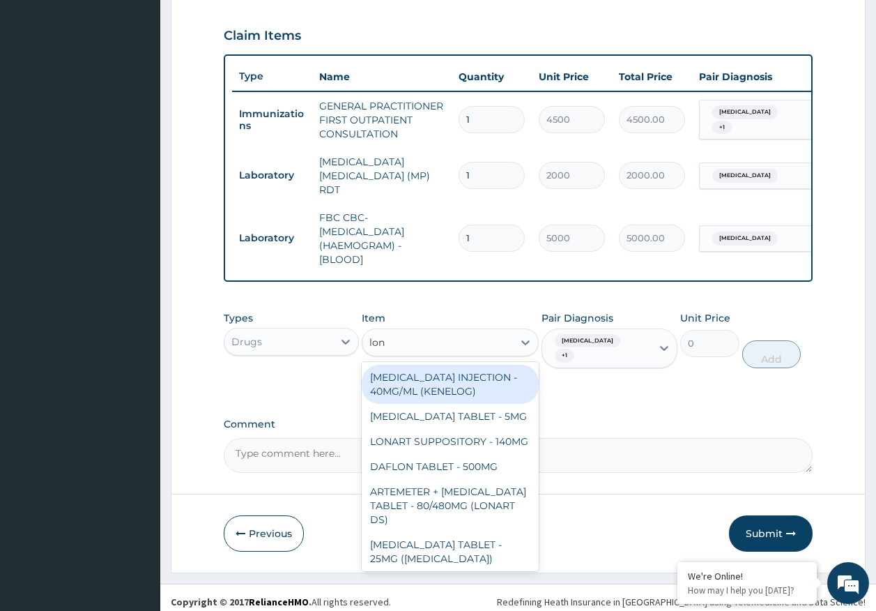
type input "[PERSON_NAME]"
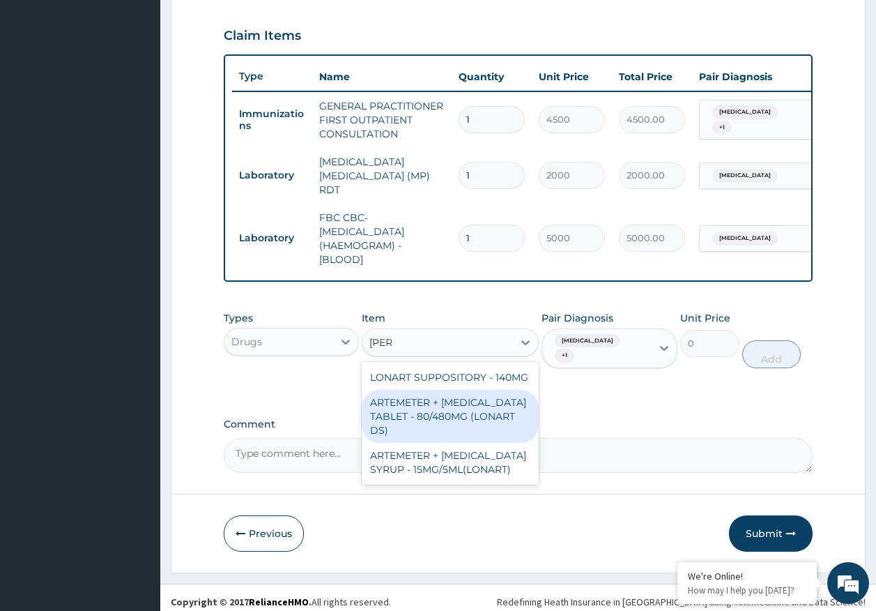
drag, startPoint x: 504, startPoint y: 413, endPoint x: 644, endPoint y: 361, distance: 149.6
click at [512, 407] on div "ARTEMETER + [MEDICAL_DATA] TABLET - 80/480MG (LONART DS)" at bounding box center [450, 416] width 177 height 53
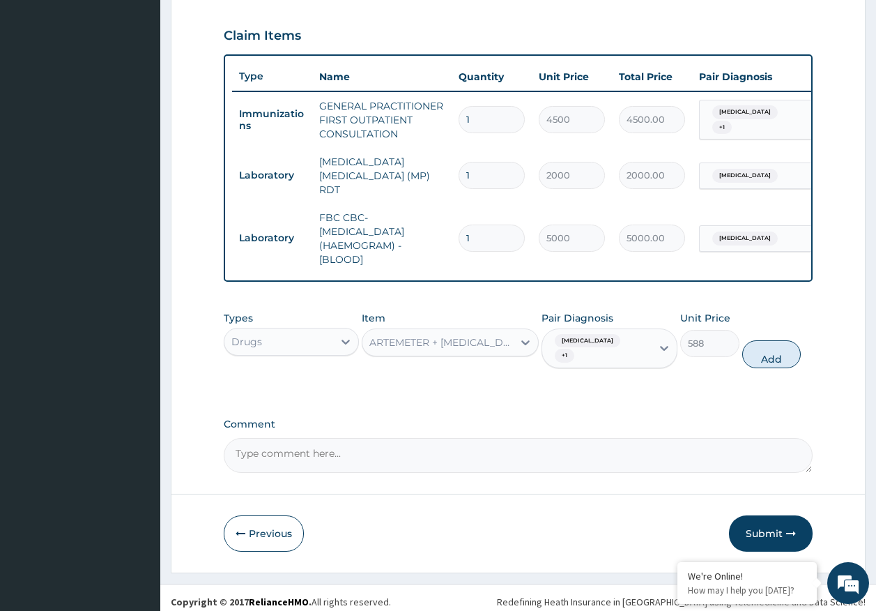
drag, startPoint x: 773, startPoint y: 346, endPoint x: 540, endPoint y: 344, distance: 233.6
click at [753, 346] on button "Add" at bounding box center [772, 354] width 59 height 28
type input "0"
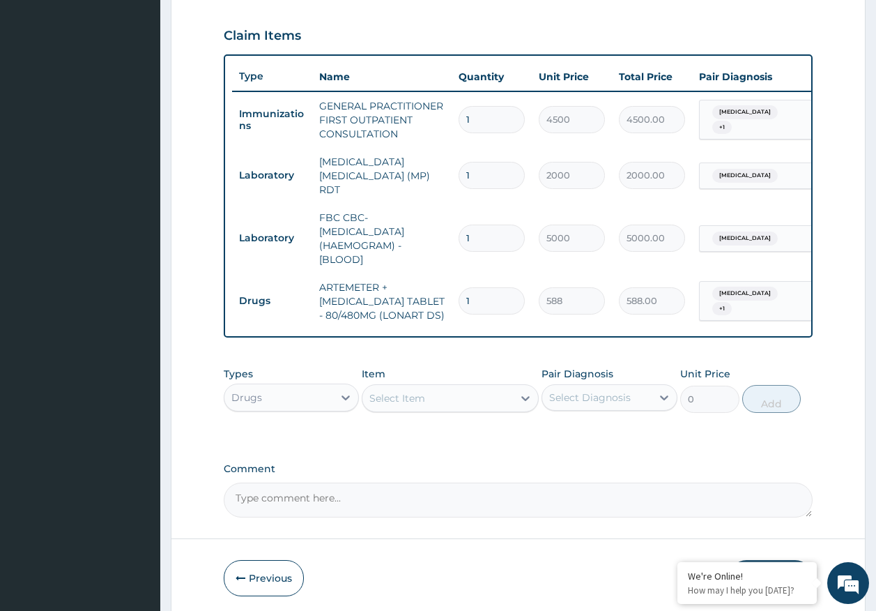
click at [462, 399] on div "Select Item" at bounding box center [438, 398] width 151 height 22
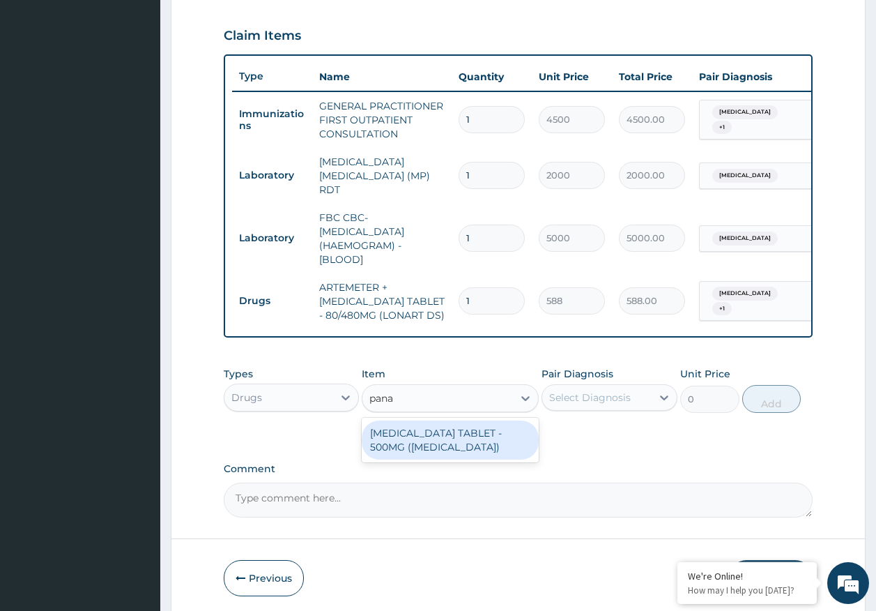
type input "panad"
drag, startPoint x: 462, startPoint y: 453, endPoint x: 621, endPoint y: 415, distance: 163.5
click at [473, 445] on div "[MEDICAL_DATA] TABLET - 500MG ([MEDICAL_DATA])" at bounding box center [450, 439] width 177 height 39
type input "42"
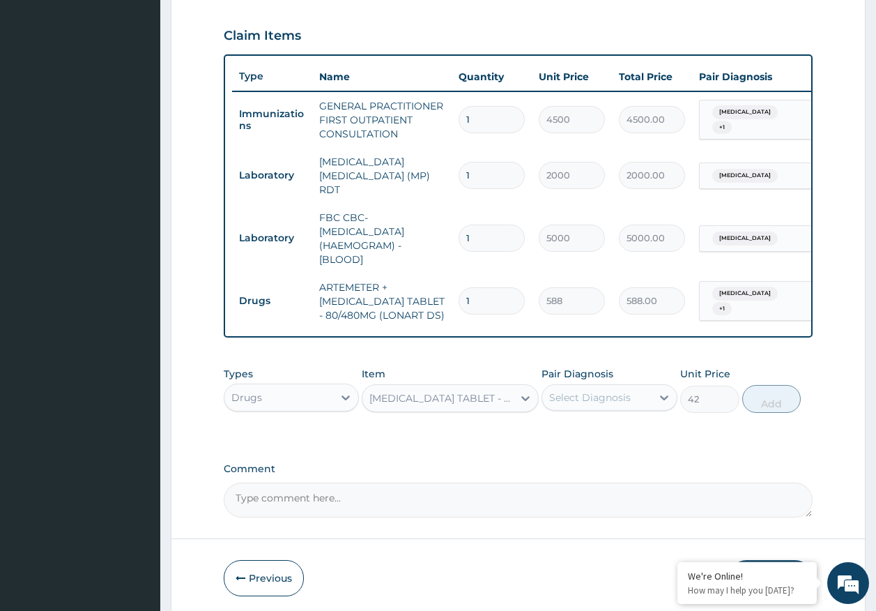
click at [611, 381] on label "Pair Diagnosis" at bounding box center [578, 374] width 72 height 14
click at [609, 404] on div "Select Diagnosis" at bounding box center [590, 397] width 82 height 14
click at [591, 436] on label "[MEDICAL_DATA]" at bounding box center [608, 432] width 86 height 14
checkbox input "true"
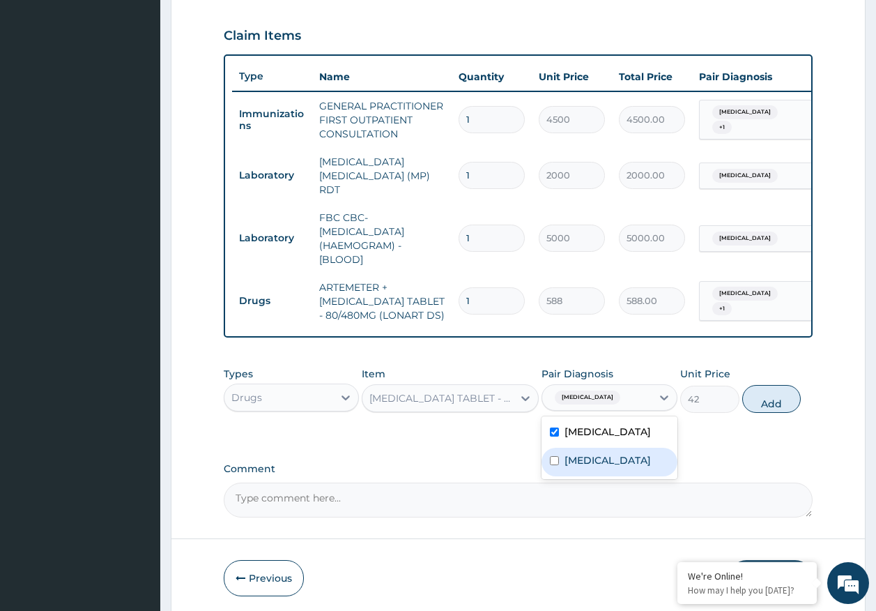
drag, startPoint x: 590, startPoint y: 460, endPoint x: 621, endPoint y: 449, distance: 32.6
click at [600, 455] on div "[MEDICAL_DATA]" at bounding box center [610, 462] width 136 height 29
checkbox input "true"
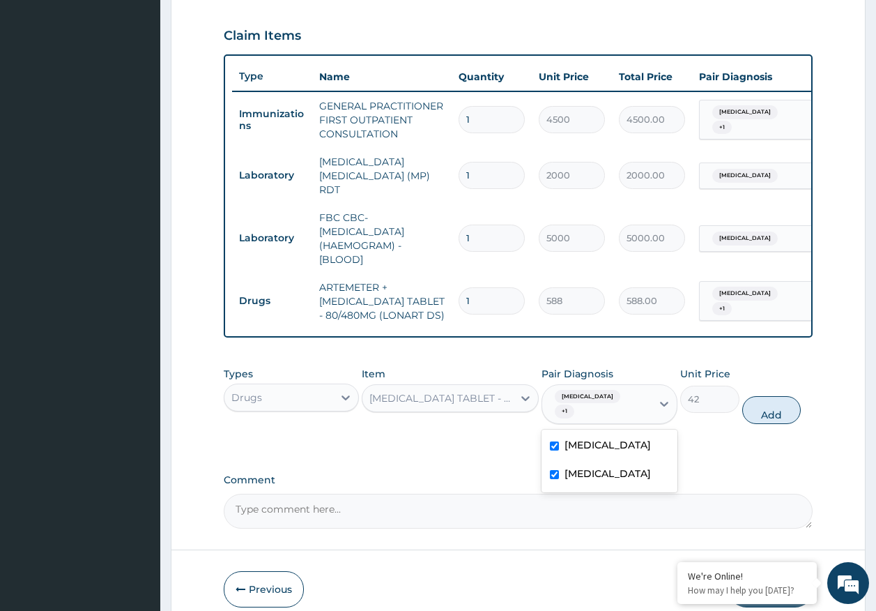
click at [777, 409] on button "Add" at bounding box center [772, 410] width 59 height 28
type input "0"
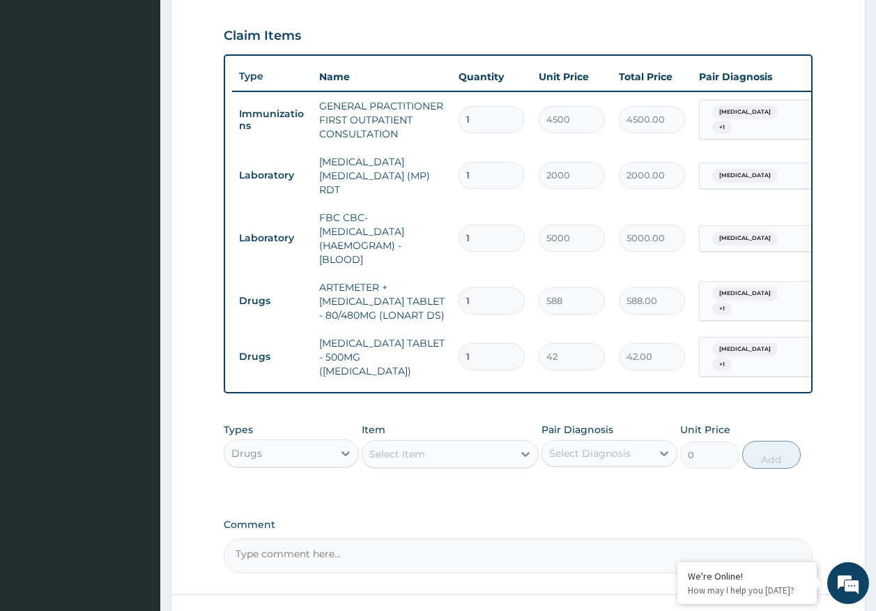
type input "18"
type input "756.00"
type input "18"
click at [500, 296] on input "1" at bounding box center [492, 300] width 66 height 27
type input "0.00"
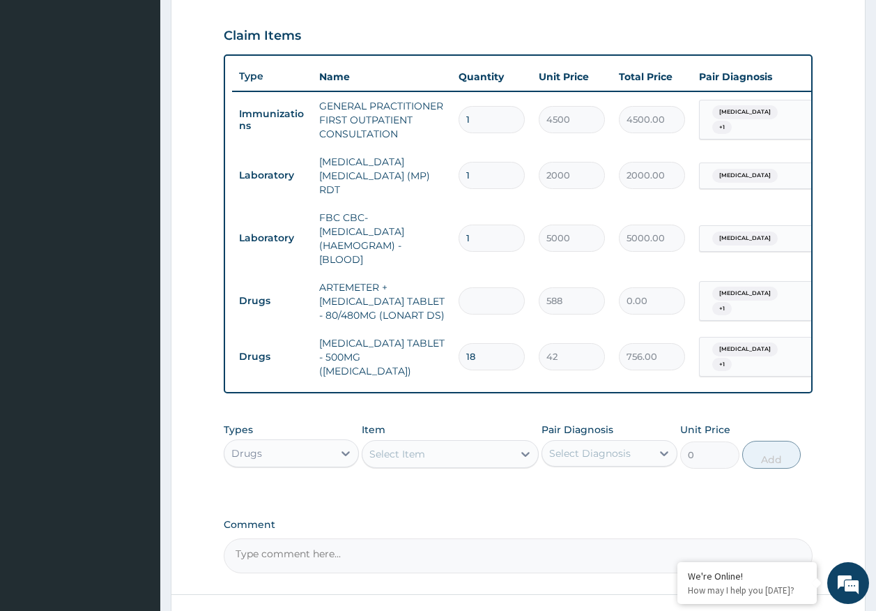
type input "6"
type input "3528.00"
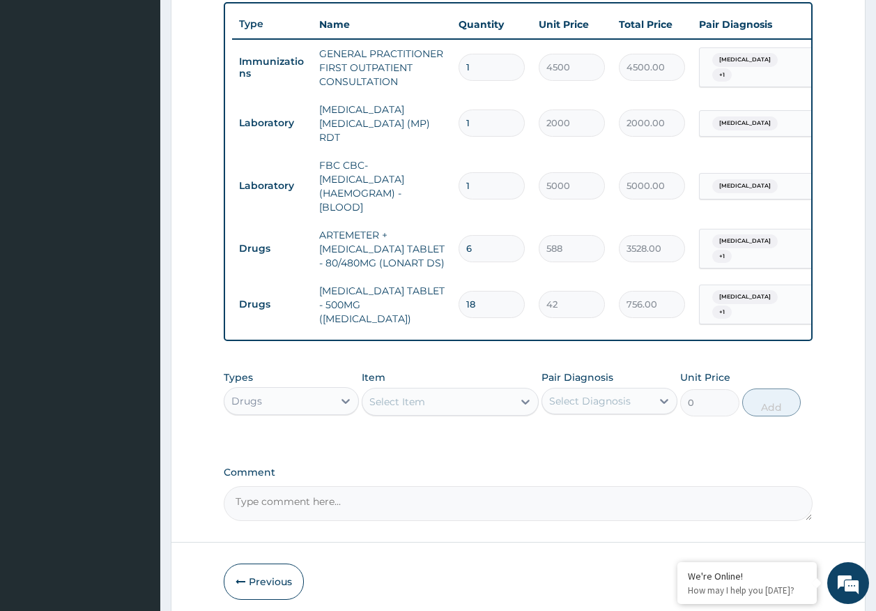
scroll to position [568, 0]
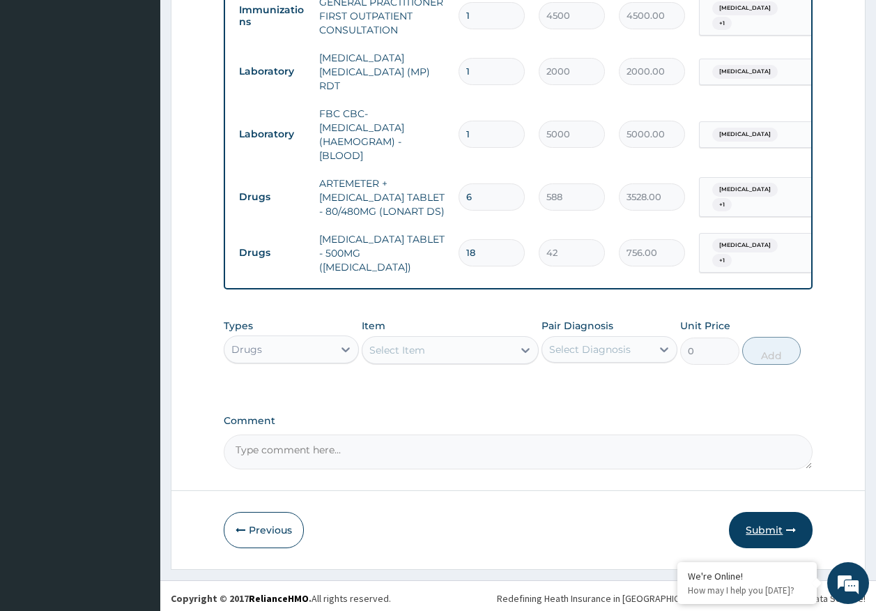
type input "6"
click at [756, 520] on button "Submit" at bounding box center [771, 530] width 84 height 36
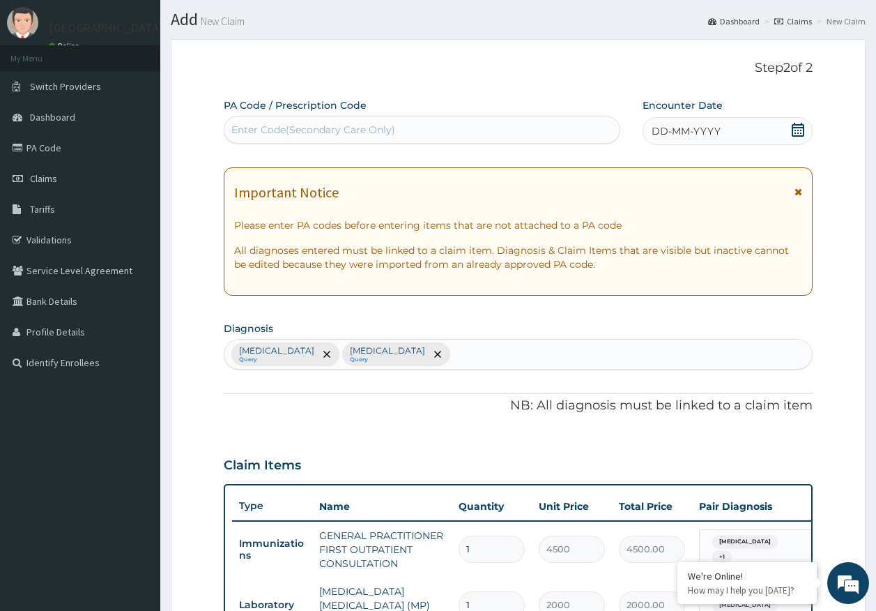
scroll to position [10, 0]
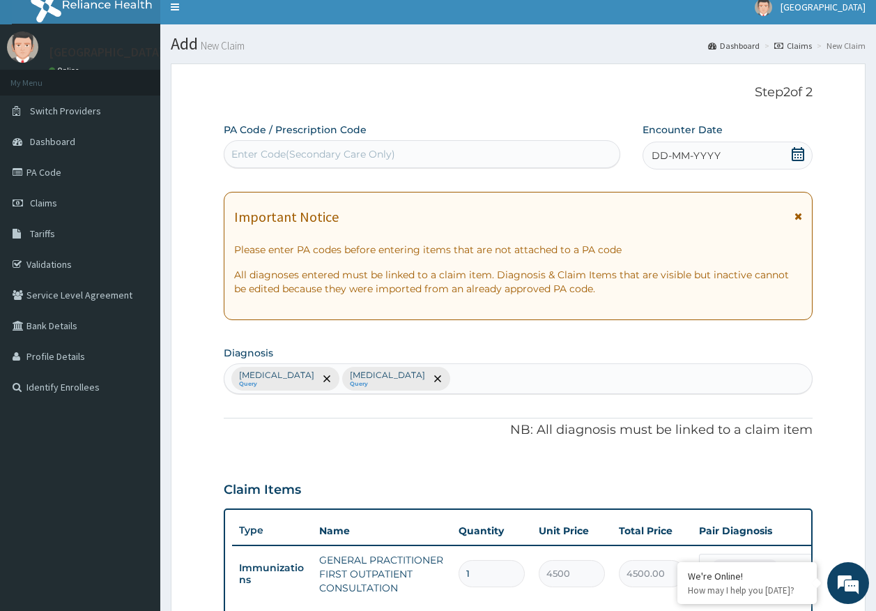
drag, startPoint x: 690, startPoint y: 154, endPoint x: 694, endPoint y: 160, distance: 8.0
click at [689, 154] on span "DD-MM-YYYY" at bounding box center [686, 156] width 69 height 14
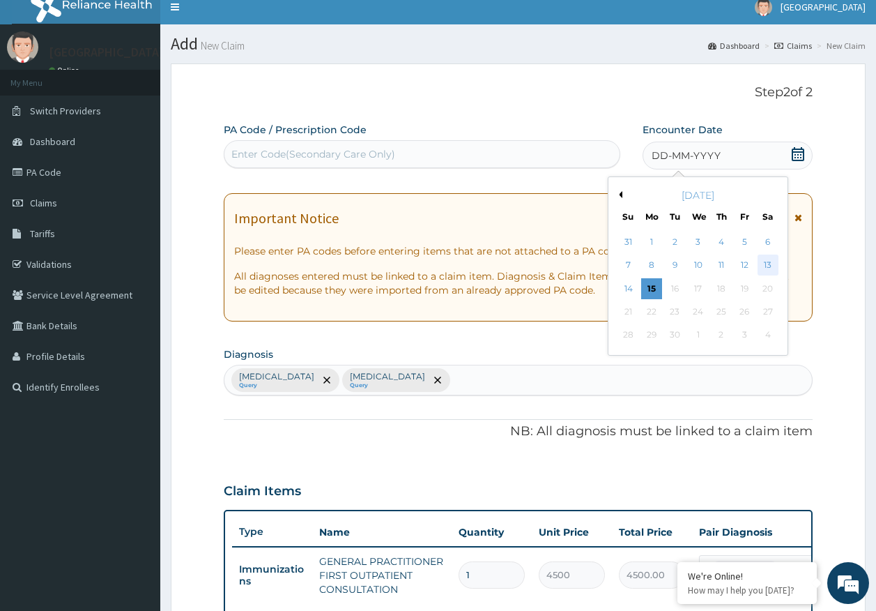
click at [770, 266] on div "13" at bounding box center [768, 265] width 21 height 21
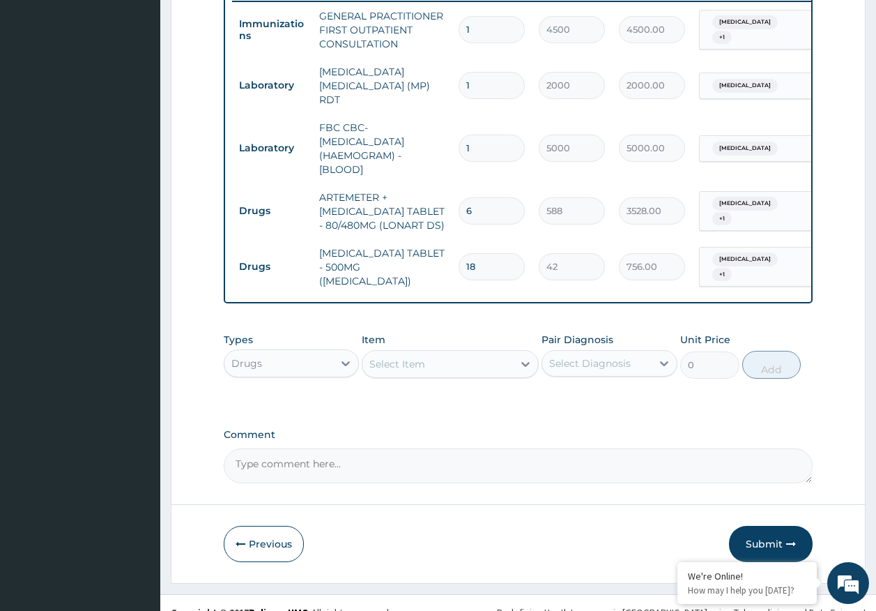
scroll to position [568, 0]
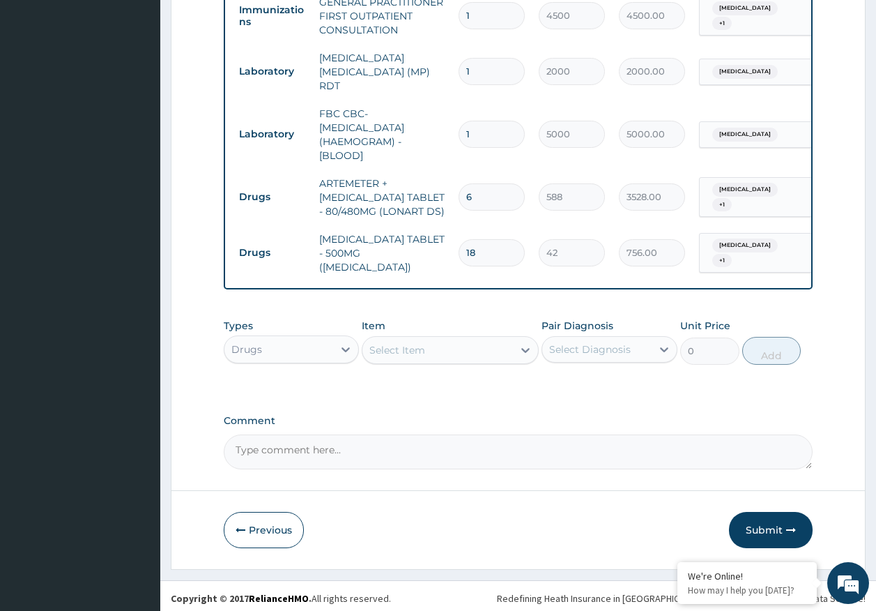
click at [773, 517] on button "Submit" at bounding box center [771, 530] width 84 height 36
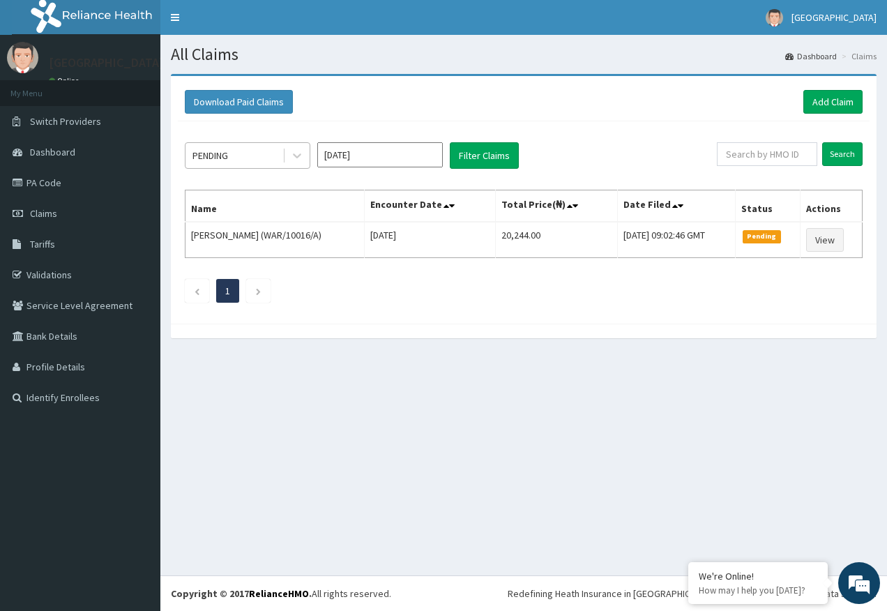
click at [242, 142] on div "PENDING" at bounding box center [248, 155] width 126 height 26
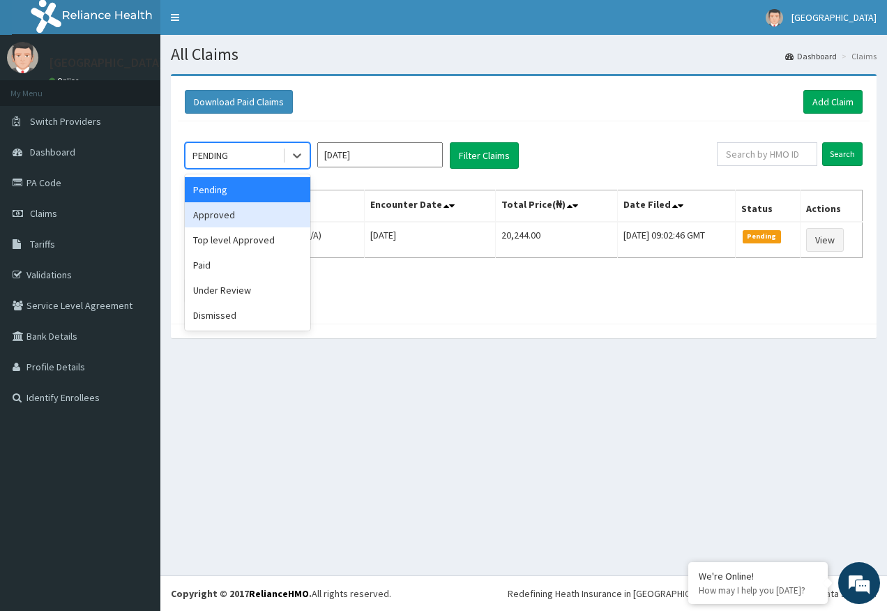
drag, startPoint x: 222, startPoint y: 211, endPoint x: 342, endPoint y: 207, distance: 119.3
click at [222, 211] on div "Approved" at bounding box center [248, 214] width 126 height 25
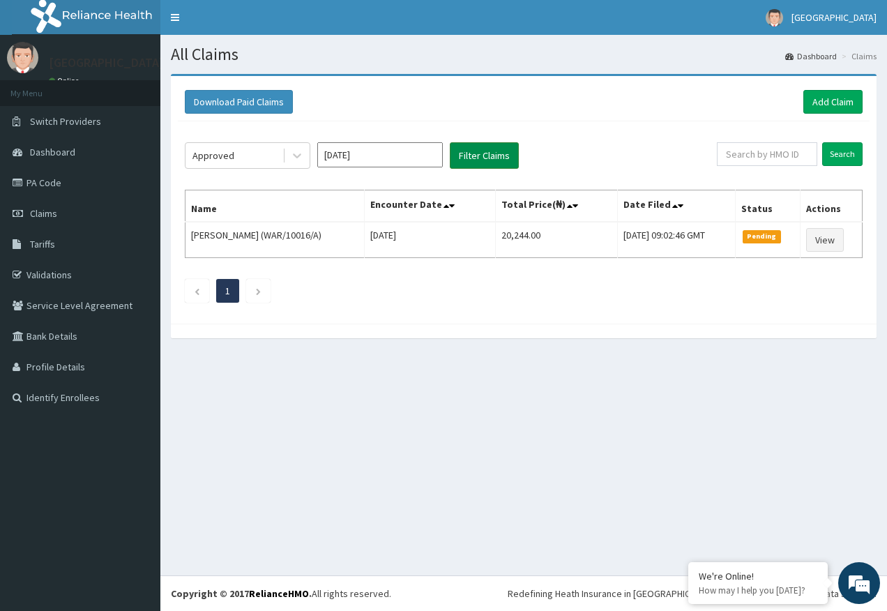
click at [492, 153] on button "Filter Claims" at bounding box center [484, 155] width 69 height 26
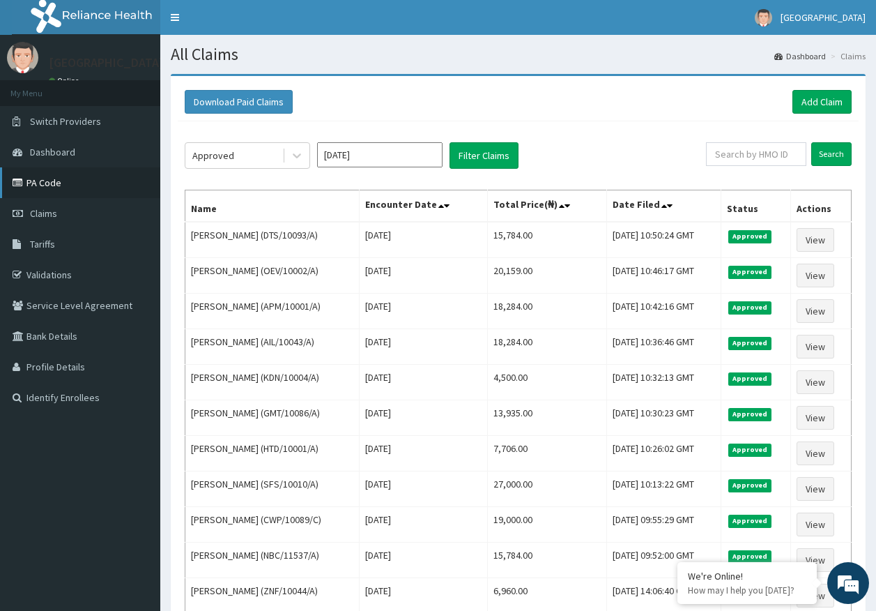
click at [54, 187] on link "PA Code" at bounding box center [80, 182] width 160 height 31
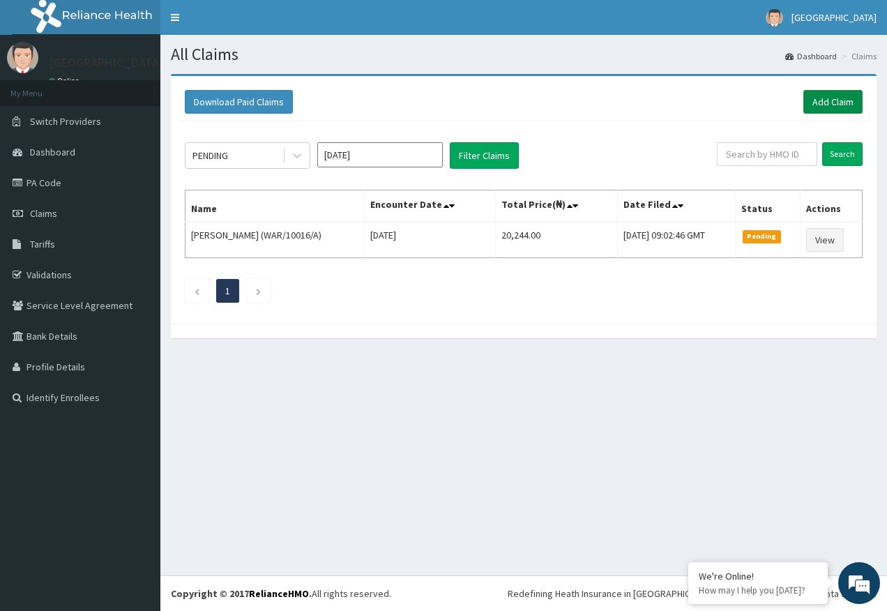
click at [817, 110] on link "Add Claim" at bounding box center [832, 102] width 59 height 24
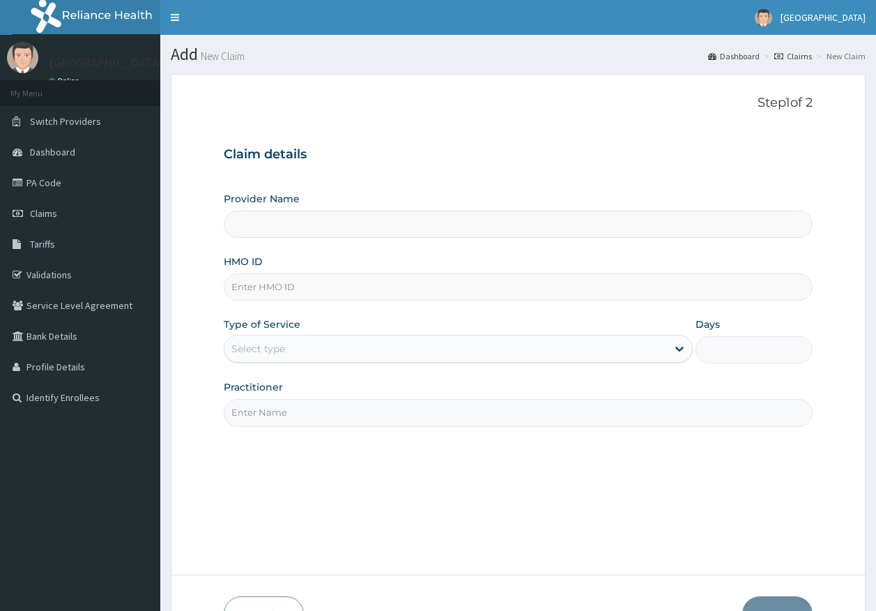
click at [262, 287] on input "HMO ID" at bounding box center [519, 286] width 590 height 27
paste input "SLH/10395/A"
type input "SLH/10395/A"
click at [273, 344] on div "Select type" at bounding box center [258, 349] width 54 height 14
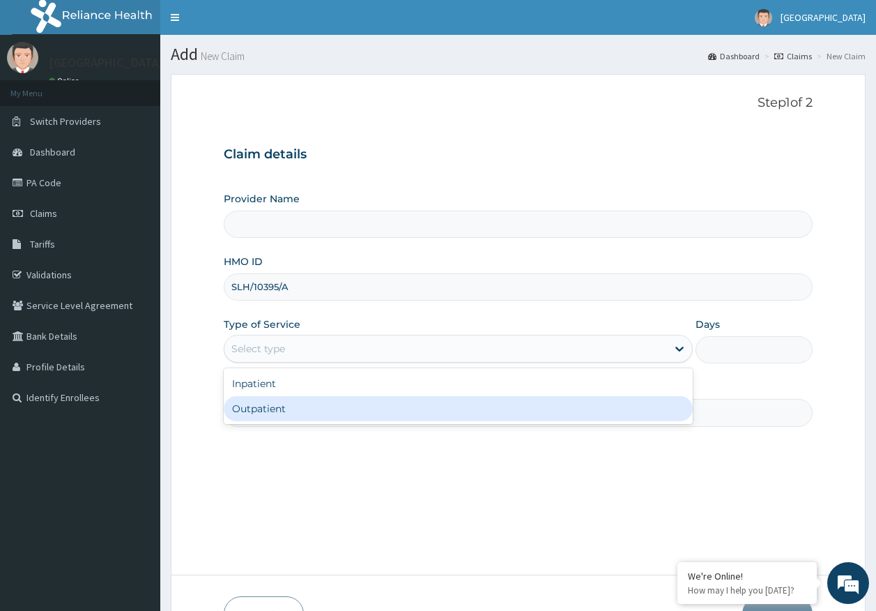
click at [273, 411] on div "Outpatient" at bounding box center [458, 408] width 469 height 25
type input "1"
type input "Kingtrust Medical Center"
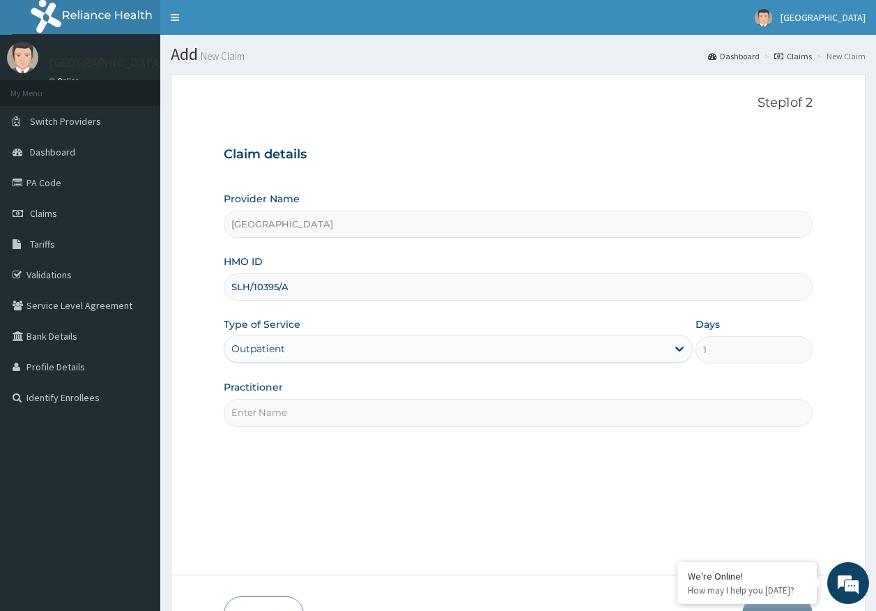
click at [308, 420] on input "Practitioner" at bounding box center [519, 412] width 590 height 27
type input "DR AJAYI"
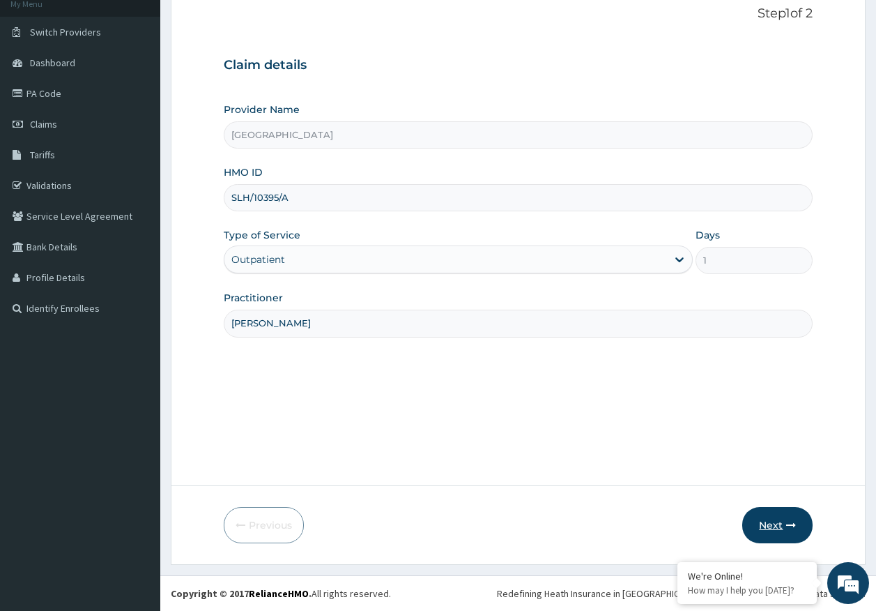
click at [769, 512] on button "Next" at bounding box center [778, 525] width 70 height 36
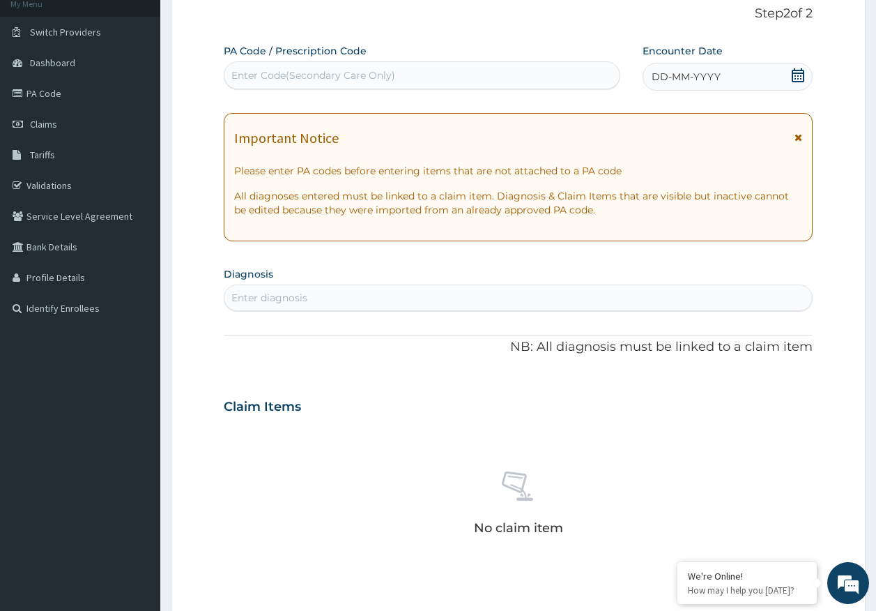
click at [676, 68] on div "DD-MM-YYYY" at bounding box center [728, 77] width 170 height 28
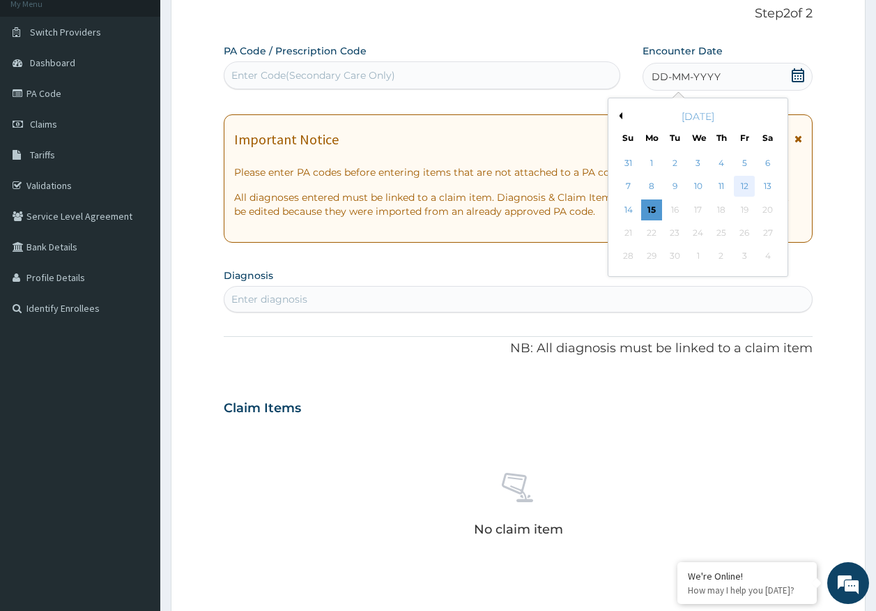
click at [745, 188] on div "12" at bounding box center [744, 186] width 21 height 21
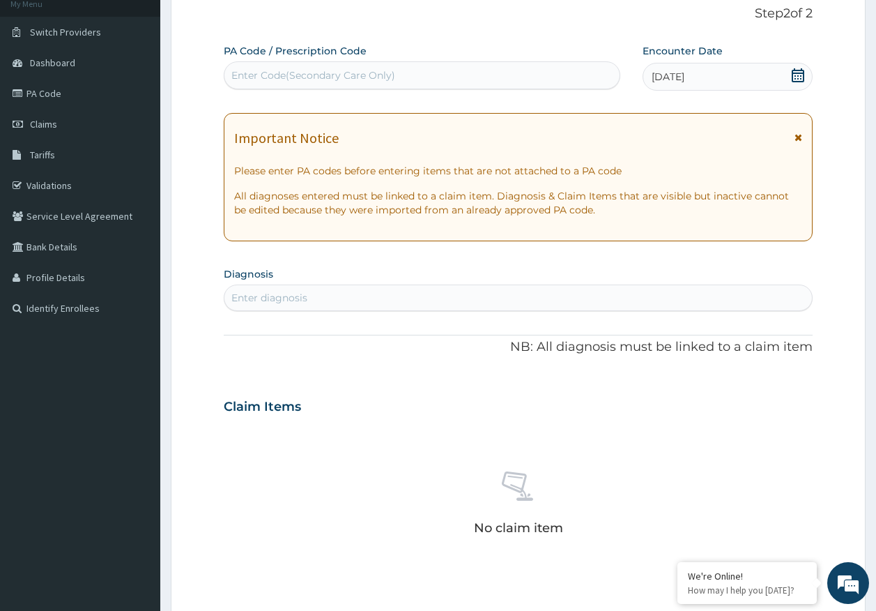
click at [386, 301] on div "Enter diagnosis" at bounding box center [519, 298] width 588 height 22
type input "malaria"
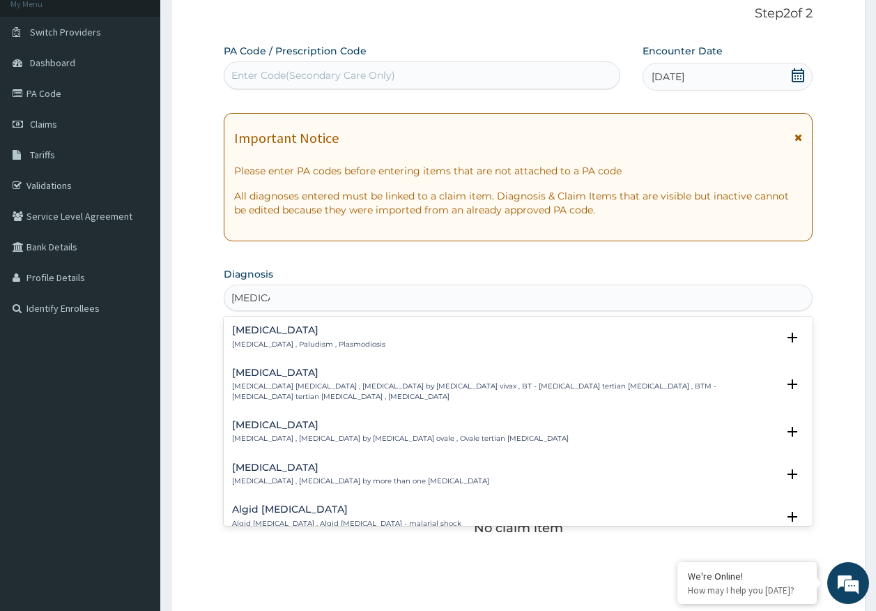
click at [258, 332] on h4 "[MEDICAL_DATA]" at bounding box center [308, 330] width 153 height 10
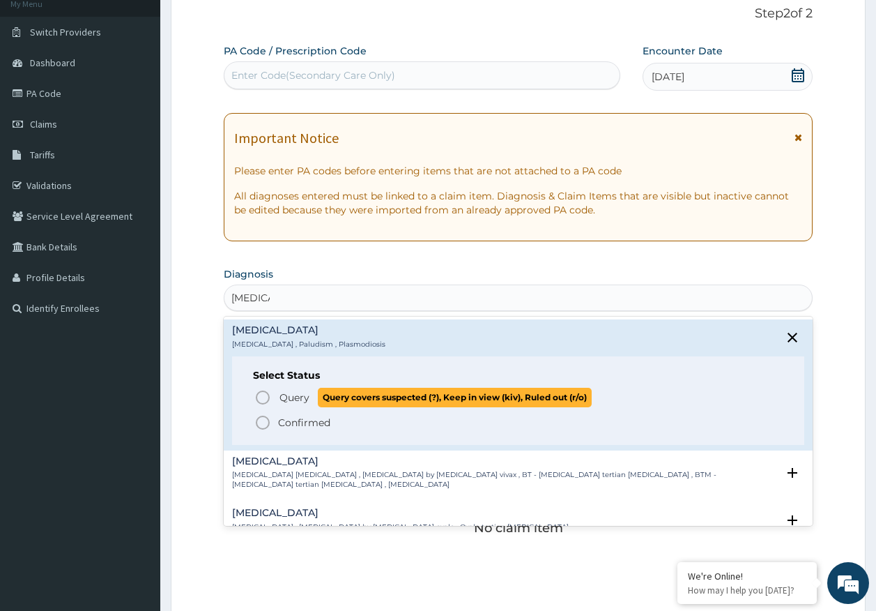
click at [296, 397] on span "Query" at bounding box center [295, 397] width 30 height 14
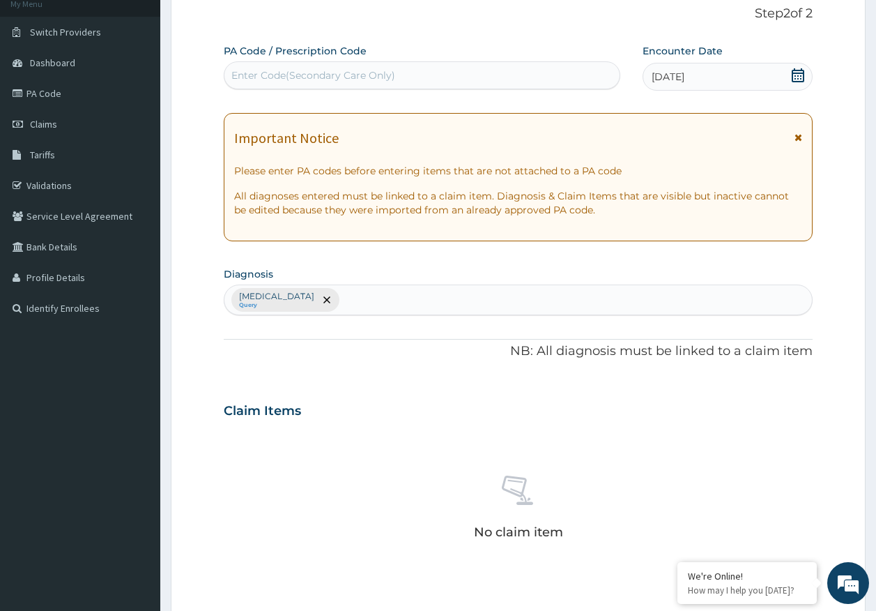
scroll to position [0, 0]
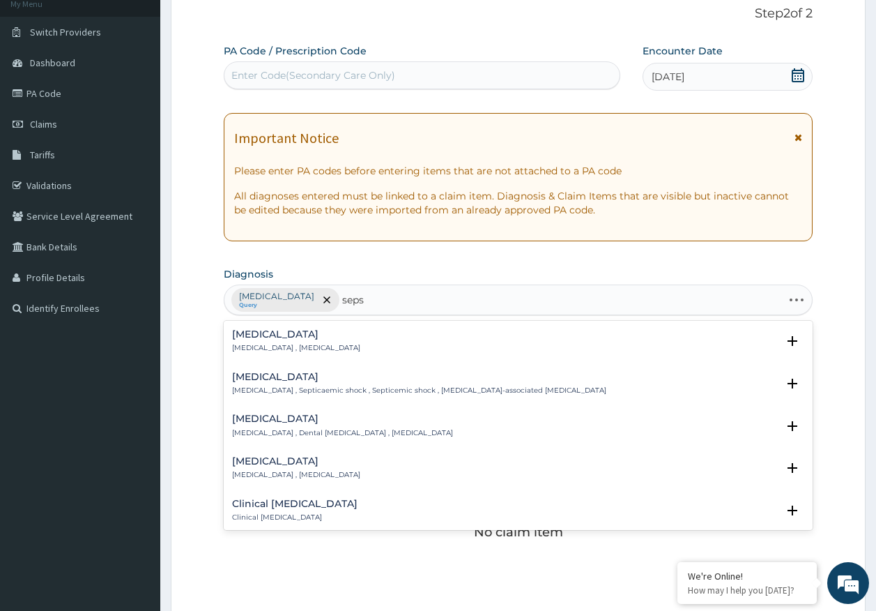
type input "sepsi"
click at [245, 338] on h4 "[MEDICAL_DATA]" at bounding box center [296, 334] width 128 height 10
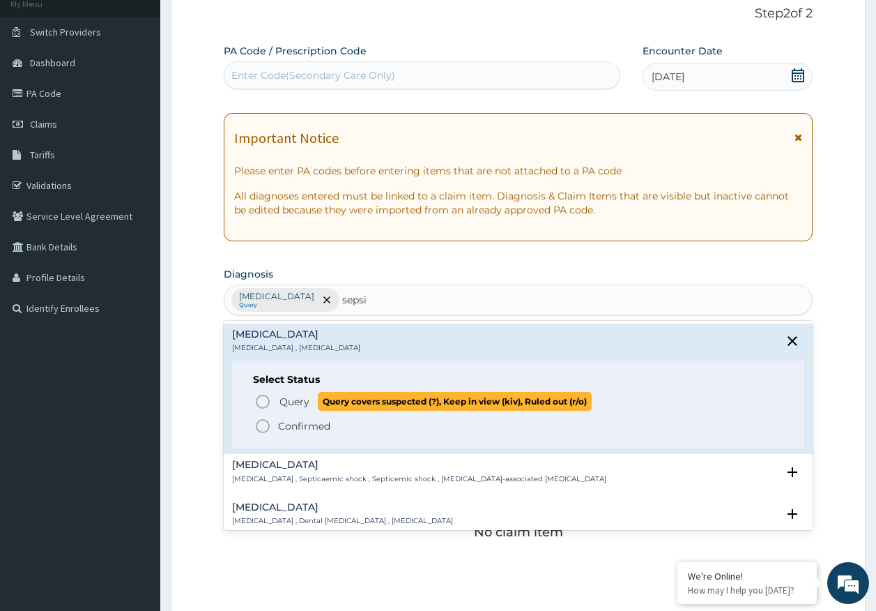
click at [289, 402] on span "Query" at bounding box center [295, 402] width 30 height 14
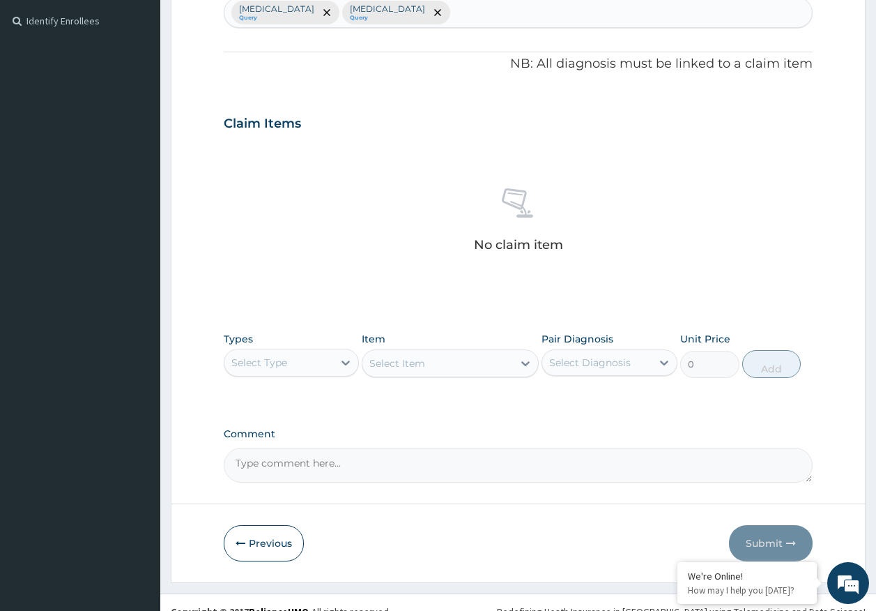
scroll to position [395, 0]
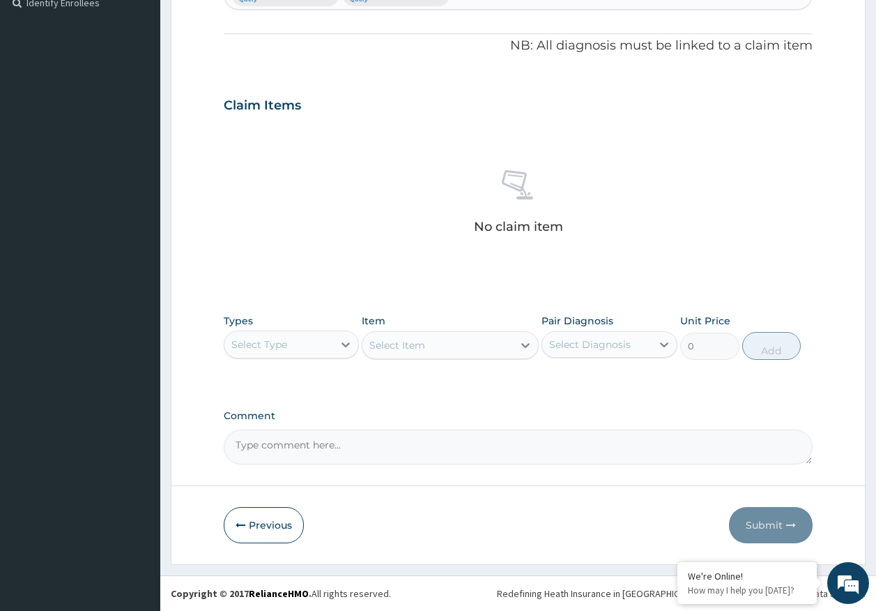
click at [289, 349] on div "Select Type" at bounding box center [279, 344] width 109 height 22
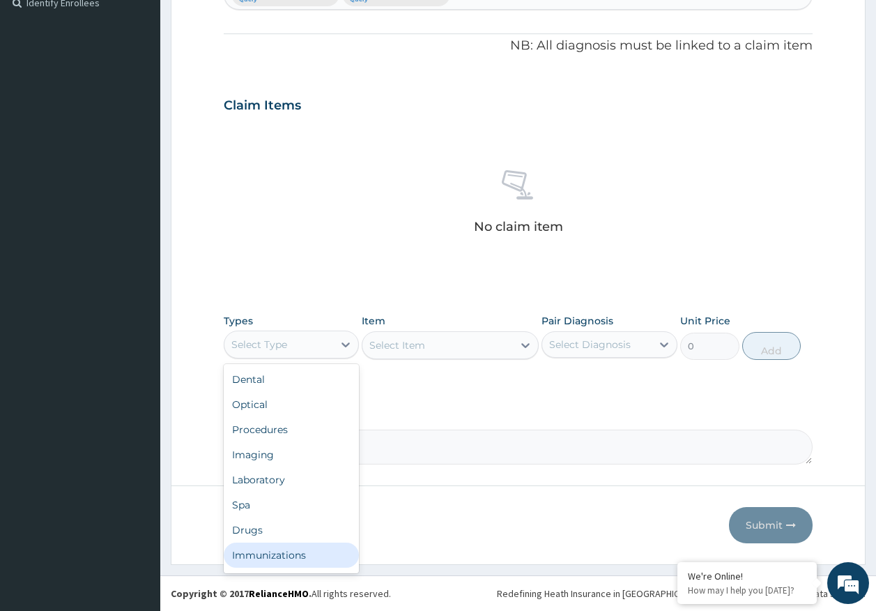
drag, startPoint x: 291, startPoint y: 558, endPoint x: 598, endPoint y: 370, distance: 360.5
click at [296, 549] on div "Immunizations" at bounding box center [292, 554] width 136 height 25
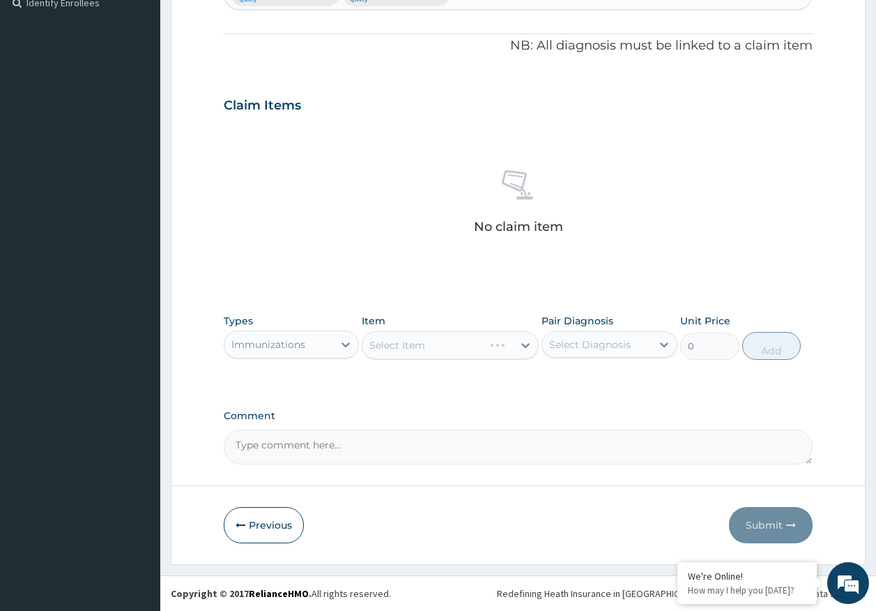
click at [609, 344] on div "Select Diagnosis" at bounding box center [590, 344] width 82 height 14
click at [569, 379] on label "[MEDICAL_DATA]" at bounding box center [608, 379] width 86 height 14
checkbox input "true"
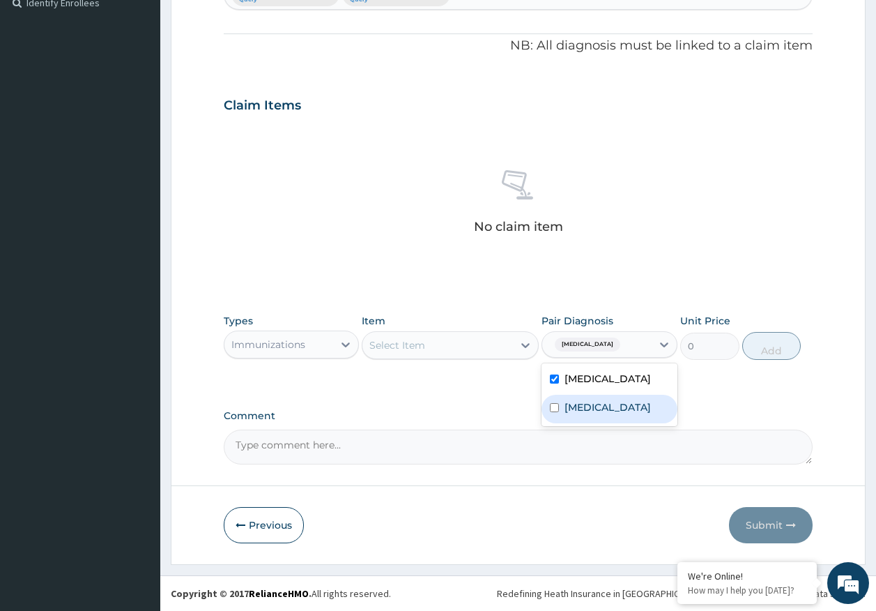
click at [588, 418] on div "[MEDICAL_DATA]" at bounding box center [610, 409] width 136 height 29
checkbox input "true"
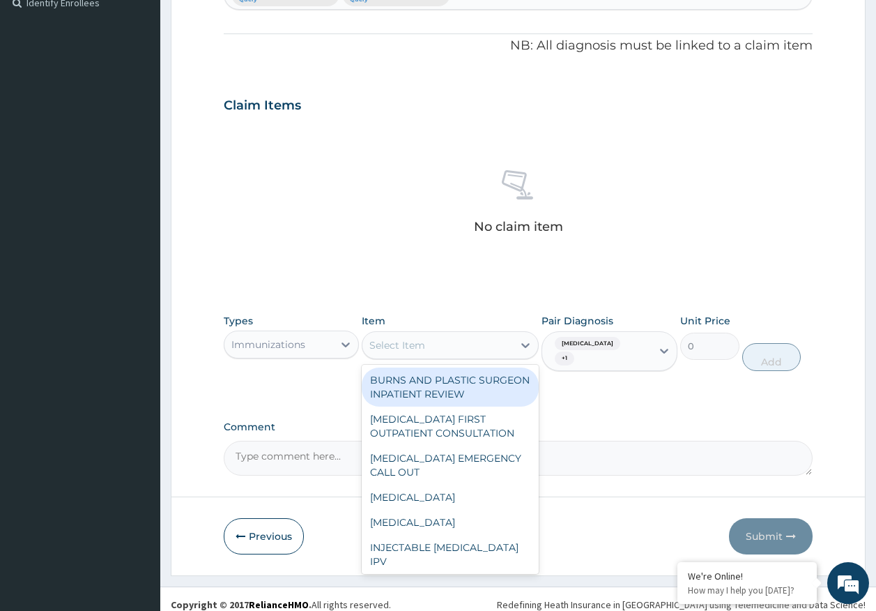
click at [453, 339] on div "Select Item" at bounding box center [438, 345] width 151 height 22
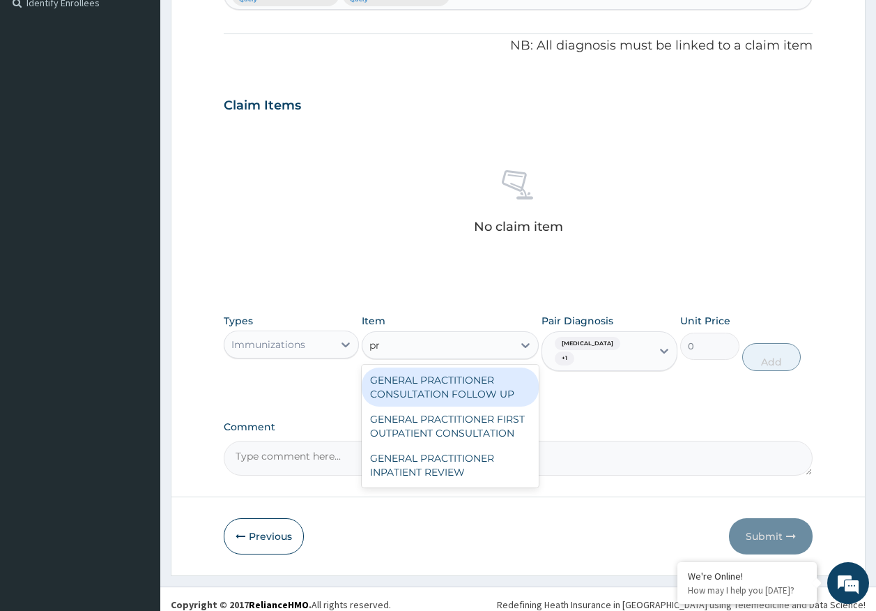
type input "pra"
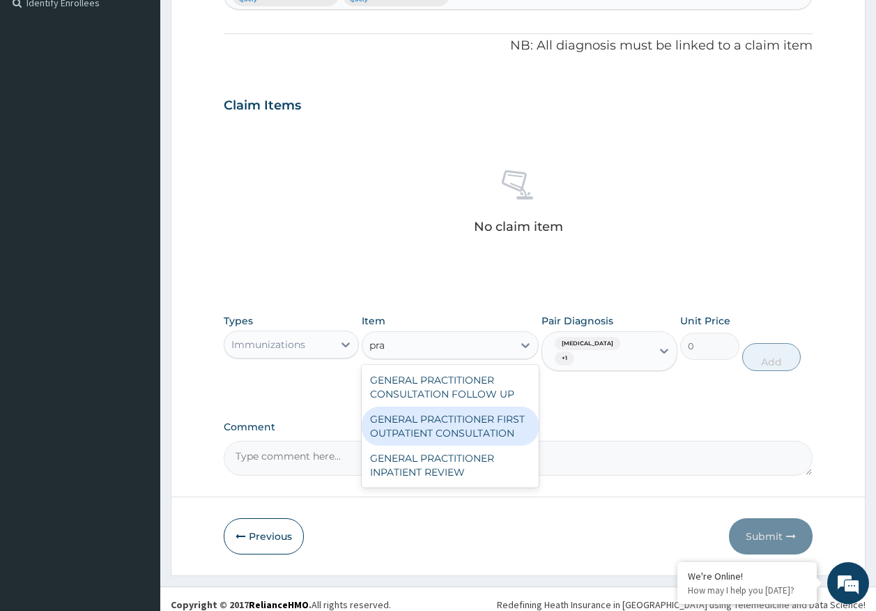
drag, startPoint x: 495, startPoint y: 436, endPoint x: 683, endPoint y: 390, distance: 193.8
click at [503, 429] on div "GENERAL PRACTITIONER FIRST OUTPATIENT CONSULTATION" at bounding box center [450, 426] width 177 height 39
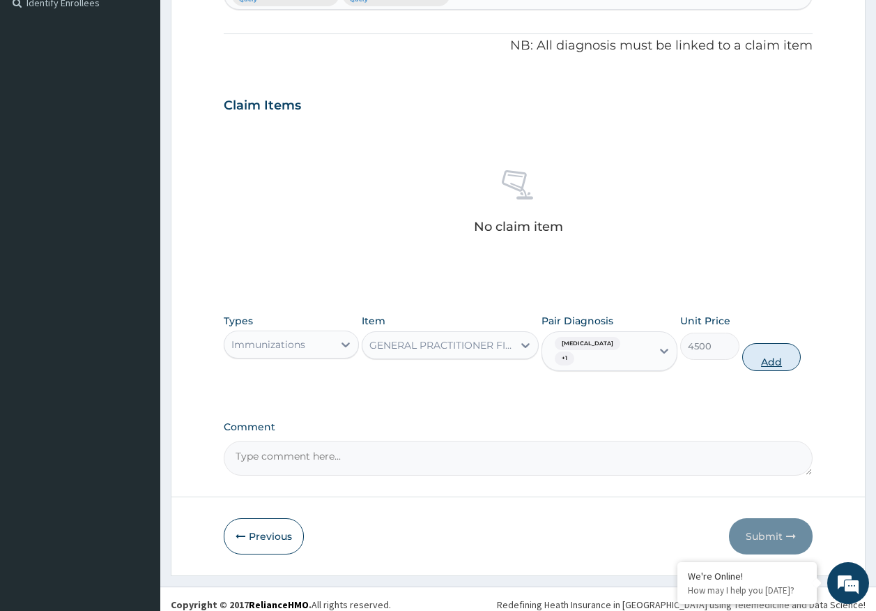
drag, startPoint x: 773, startPoint y: 348, endPoint x: 708, endPoint y: 347, distance: 64.2
click at [773, 347] on button "Add" at bounding box center [772, 357] width 59 height 28
type input "0"
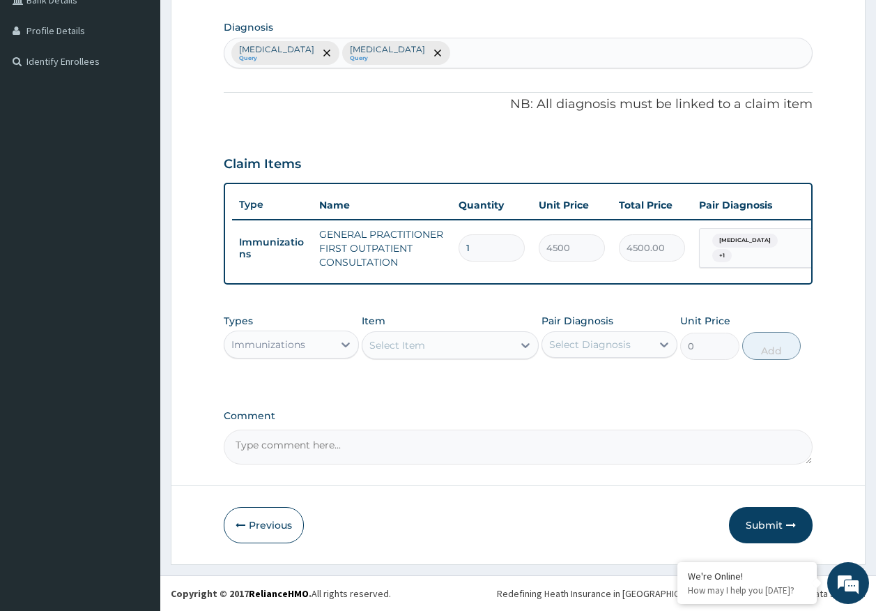
scroll to position [347, 0]
click at [259, 347] on div "Immunizations" at bounding box center [268, 344] width 74 height 14
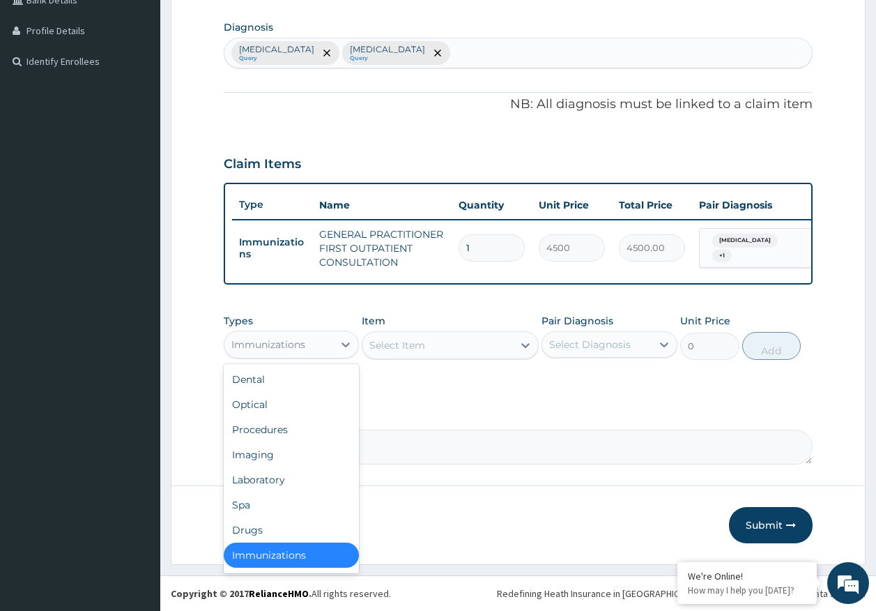
scroll to position [3, 0]
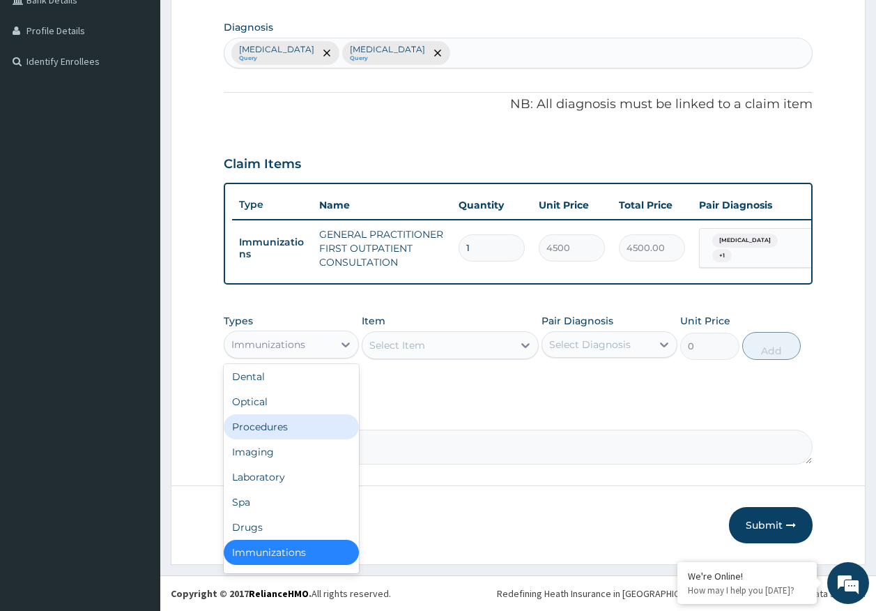
drag, startPoint x: 273, startPoint y: 434, endPoint x: 382, endPoint y: 416, distance: 111.1
click at [278, 428] on div "Procedures" at bounding box center [292, 426] width 136 height 25
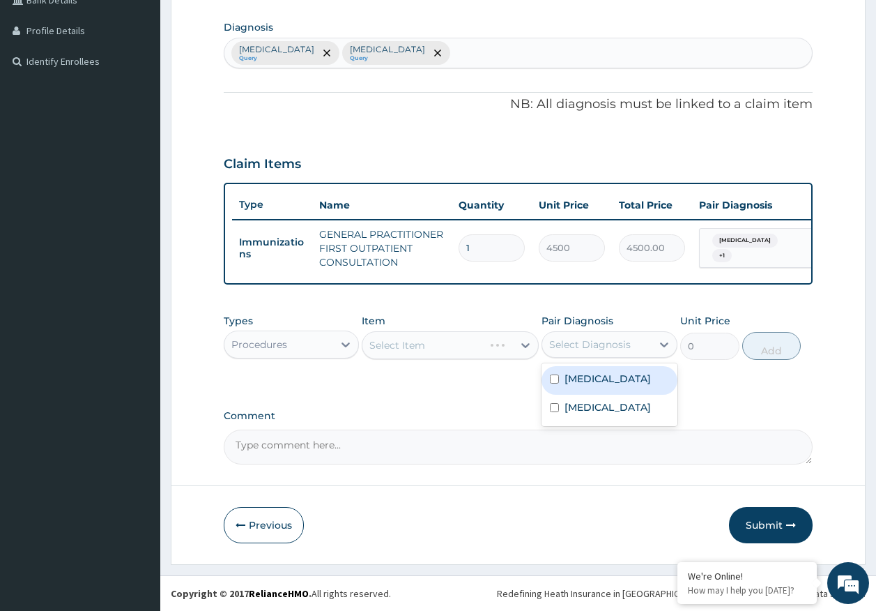
drag, startPoint x: 576, startPoint y: 351, endPoint x: 589, endPoint y: 384, distance: 35.3
click at [577, 351] on div "Select Diagnosis" at bounding box center [596, 344] width 109 height 22
click at [585, 384] on label "[MEDICAL_DATA]" at bounding box center [608, 379] width 86 height 14
checkbox input "true"
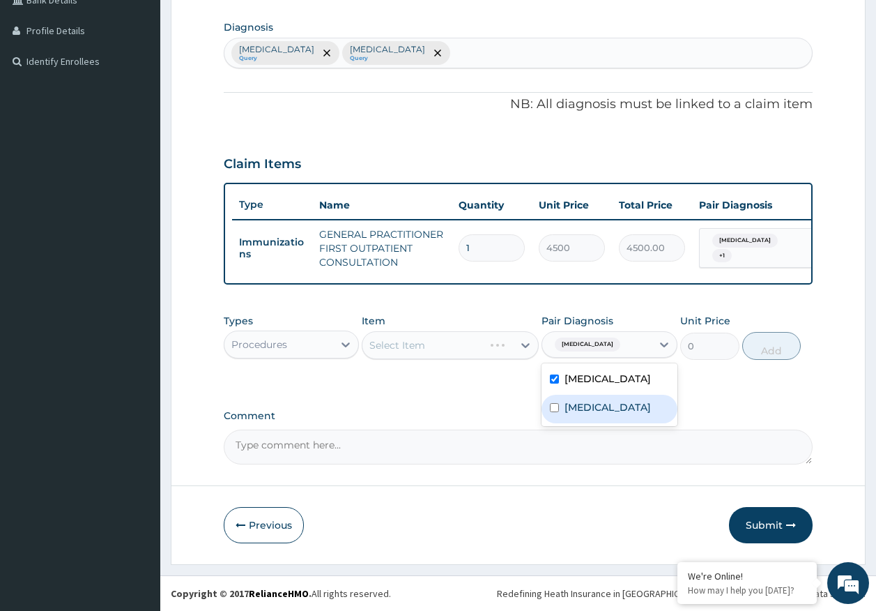
click at [588, 410] on label "[MEDICAL_DATA]" at bounding box center [608, 407] width 86 height 14
checkbox input "true"
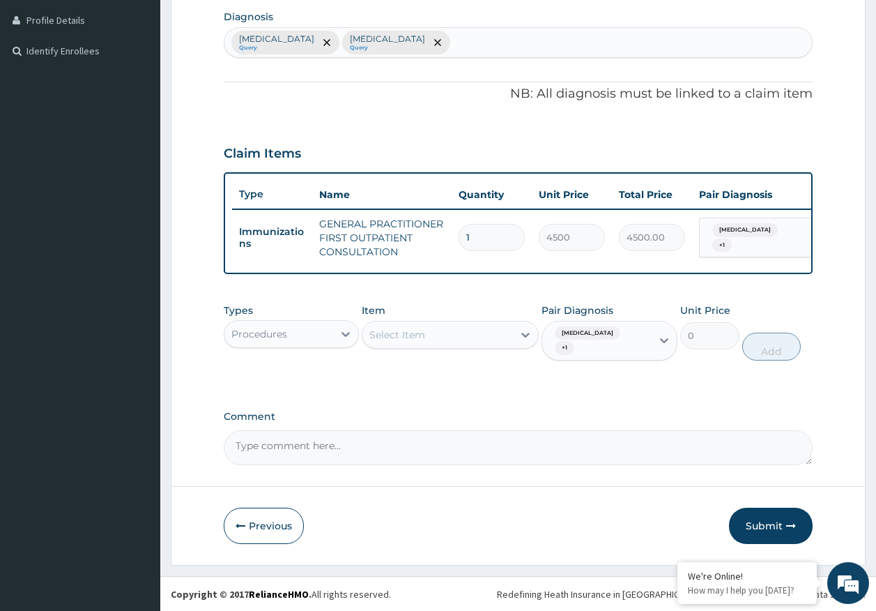
click at [409, 335] on div "Select Item" at bounding box center [438, 335] width 151 height 22
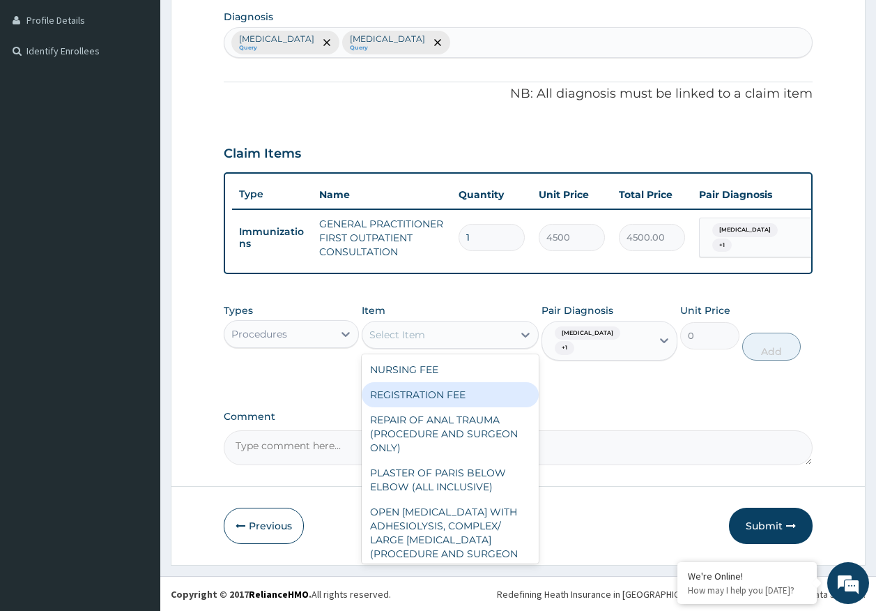
drag, startPoint x: 479, startPoint y: 409, endPoint x: 515, endPoint y: 393, distance: 39.6
click at [478, 407] on div "REGISTRATION FEE" at bounding box center [450, 394] width 177 height 25
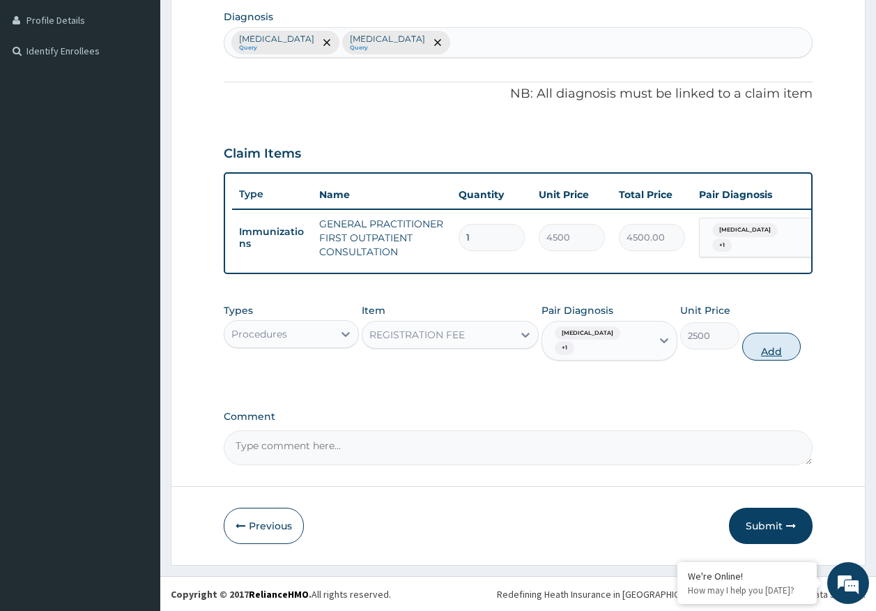
click at [768, 347] on button "Add" at bounding box center [772, 347] width 59 height 28
type input "0"
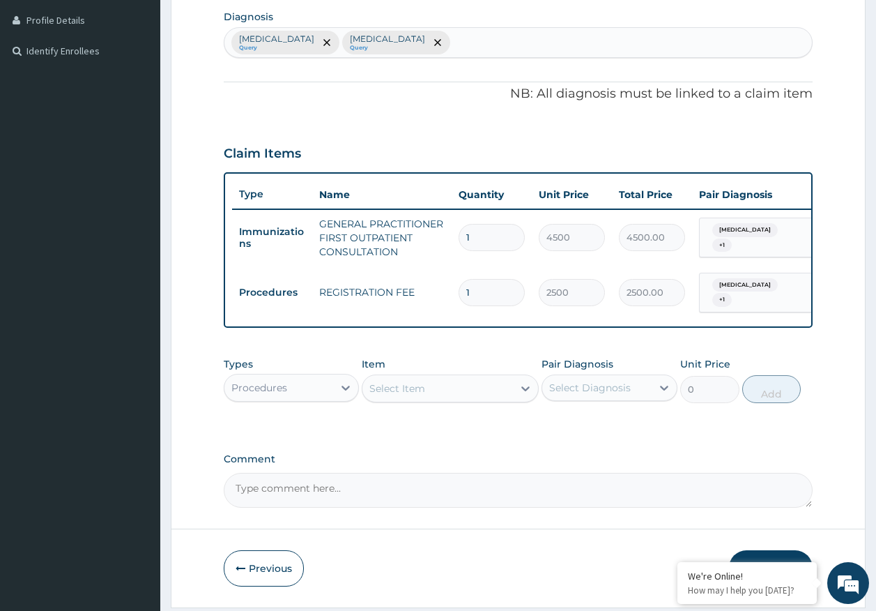
click at [309, 390] on div "Procedures" at bounding box center [279, 388] width 109 height 22
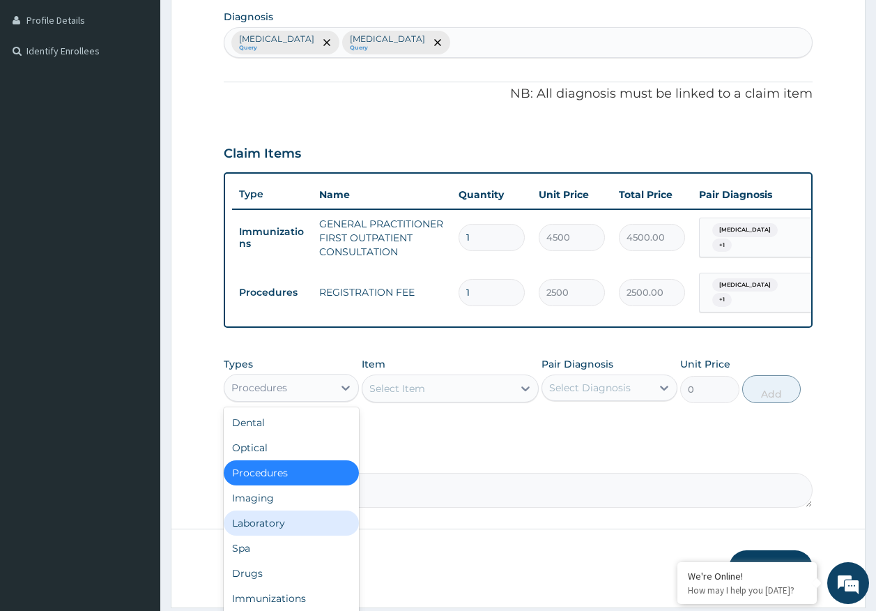
scroll to position [47, 0]
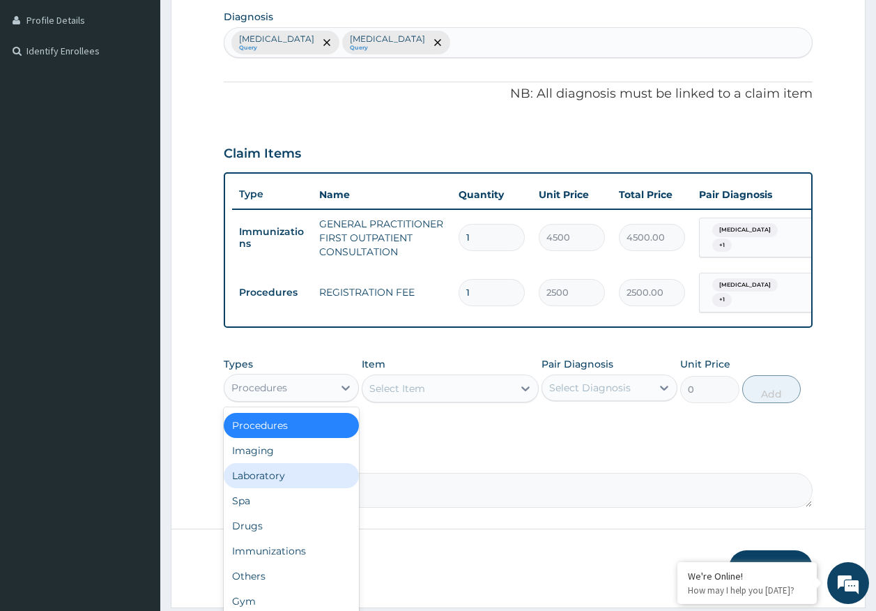
drag, startPoint x: 282, startPoint y: 478, endPoint x: 321, endPoint y: 454, distance: 46.3
click at [284, 475] on div "Laboratory" at bounding box center [292, 475] width 136 height 25
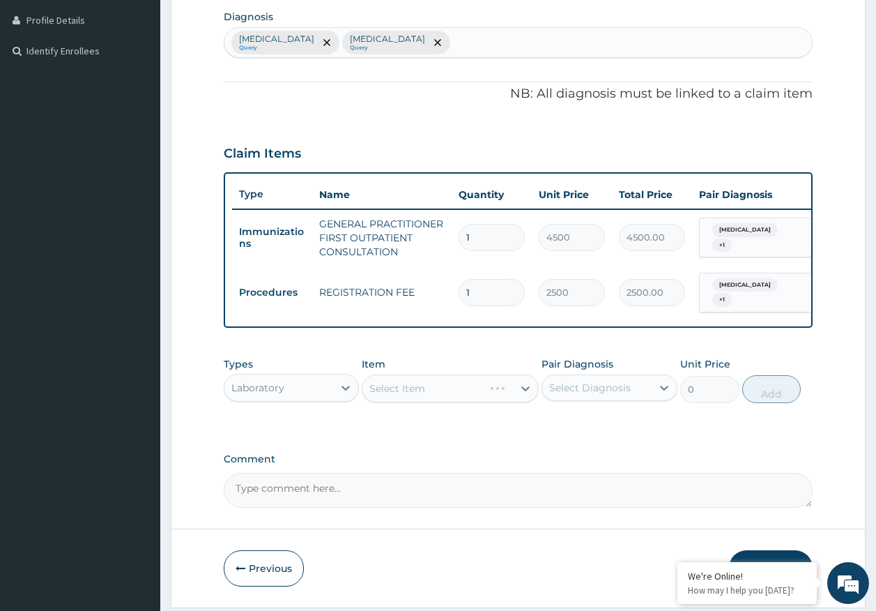
click at [607, 388] on div "Select Diagnosis" at bounding box center [590, 388] width 82 height 14
click at [593, 425] on label "[MEDICAL_DATA]" at bounding box center [608, 422] width 86 height 14
checkbox input "true"
click at [452, 396] on div "Select Item" at bounding box center [438, 388] width 151 height 22
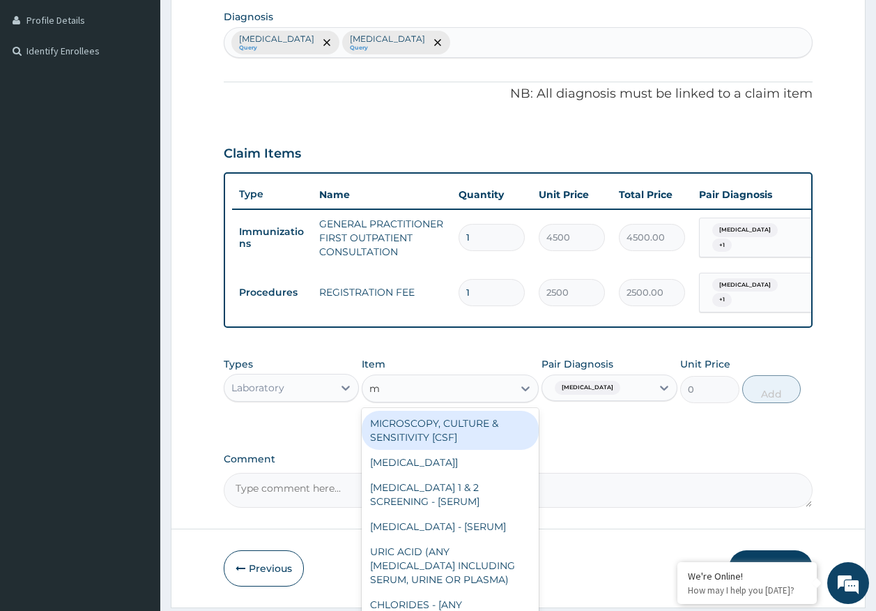
type input "mp"
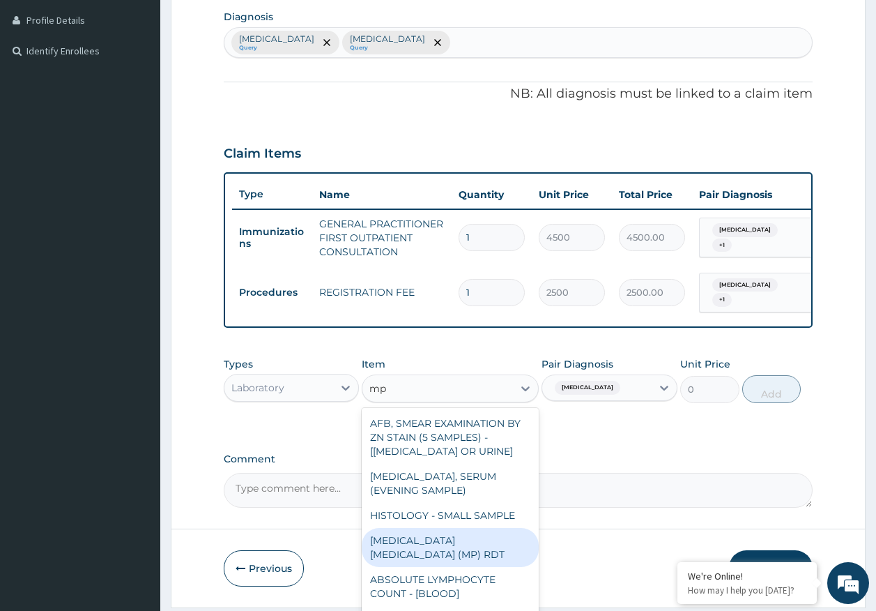
drag, startPoint x: 499, startPoint y: 545, endPoint x: 796, endPoint y: 410, distance: 326.1
click at [509, 540] on div "[MEDICAL_DATA] [MEDICAL_DATA] (MP) RDT" at bounding box center [450, 547] width 177 height 39
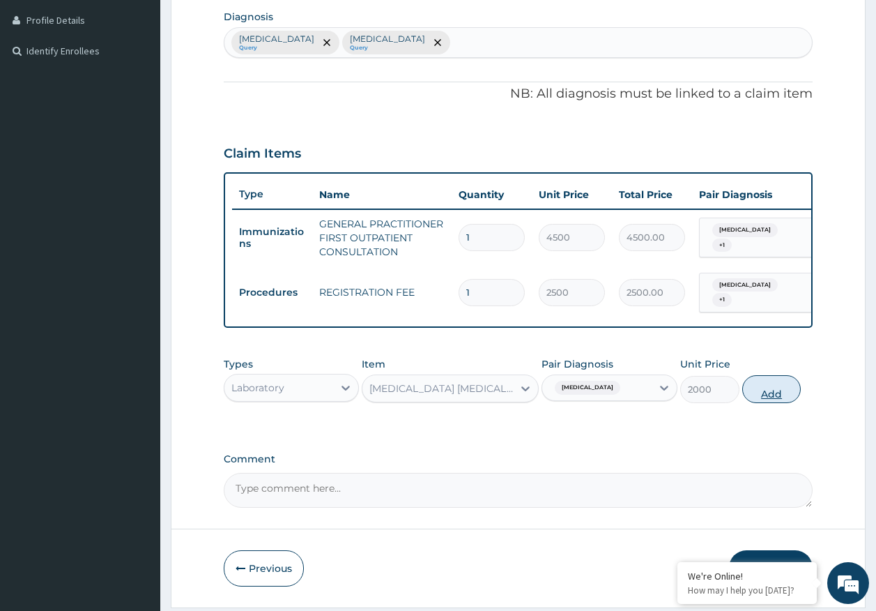
drag, startPoint x: 791, startPoint y: 388, endPoint x: 646, endPoint y: 407, distance: 146.2
click at [783, 388] on button "Add" at bounding box center [772, 389] width 59 height 28
type input "0"
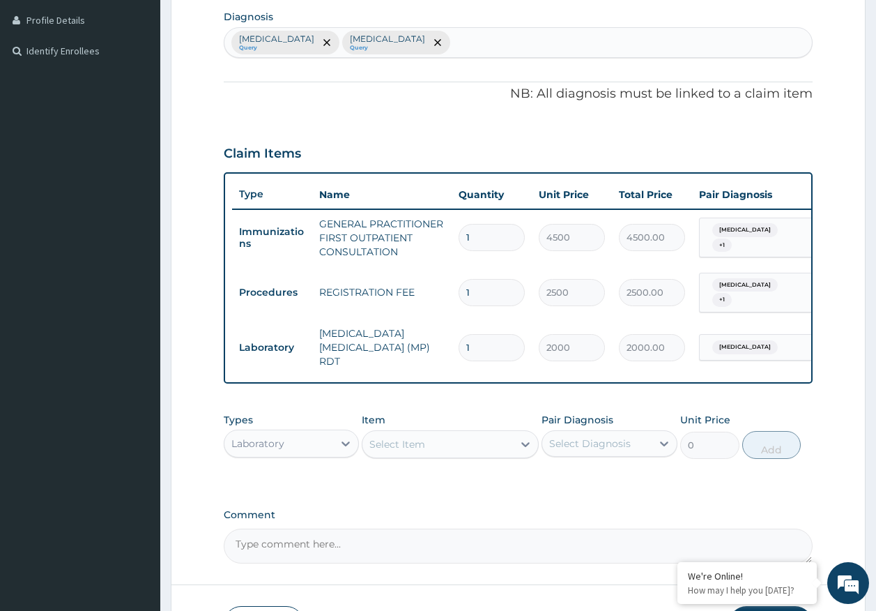
click at [496, 436] on div "Select Item" at bounding box center [438, 444] width 151 height 22
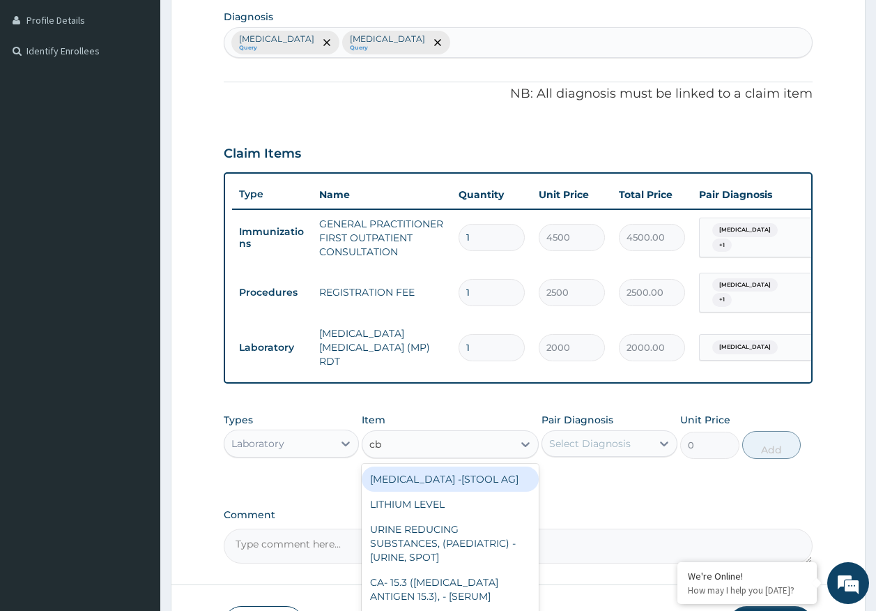
type input "cbc"
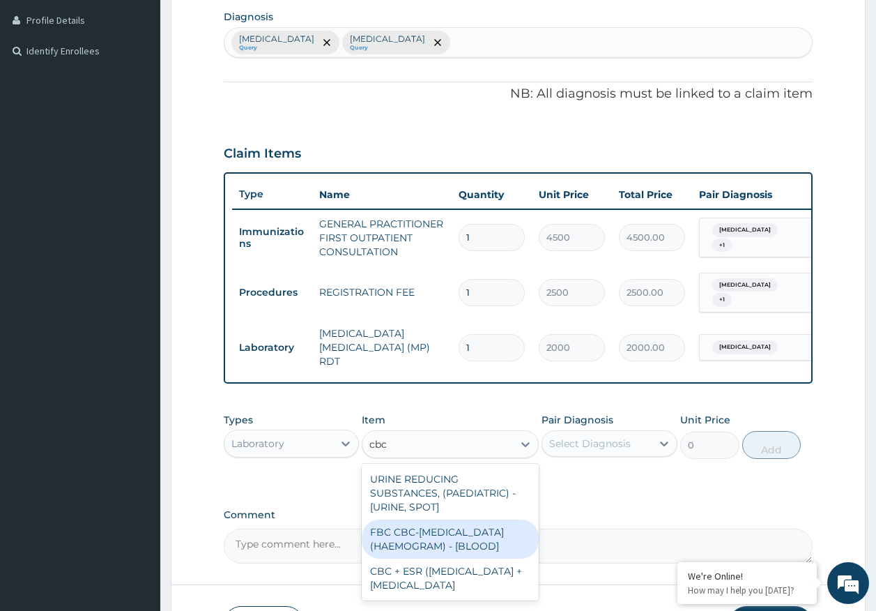
drag, startPoint x: 473, startPoint y: 545, endPoint x: 615, endPoint y: 439, distance: 177.4
click at [478, 540] on div "FBC CBC-[MEDICAL_DATA] (HAEMOGRAM) - [BLOOD]" at bounding box center [450, 538] width 177 height 39
type input "5000"
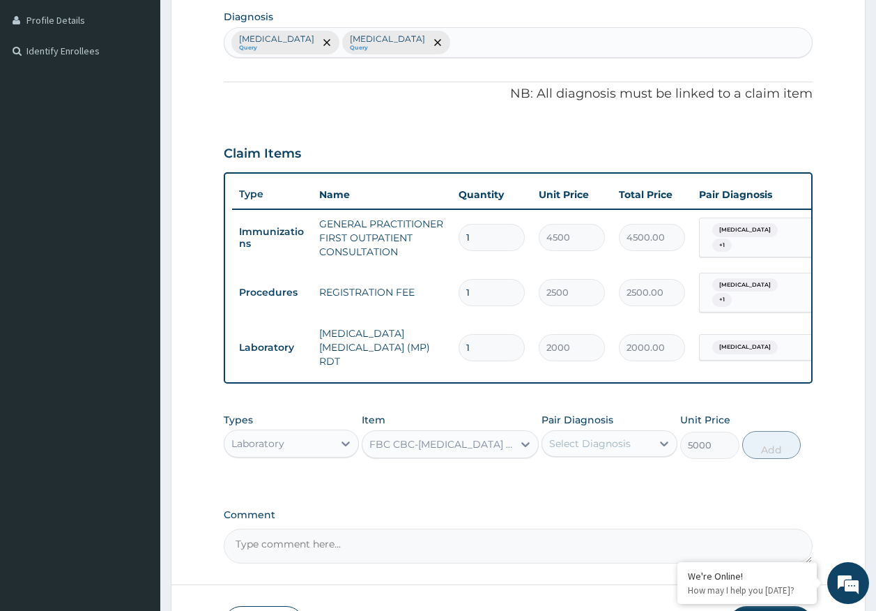
click at [610, 433] on div "Select Diagnosis" at bounding box center [596, 443] width 109 height 22
drag, startPoint x: 584, startPoint y: 503, endPoint x: 755, endPoint y: 455, distance: 178.0
click at [588, 499] on label "[MEDICAL_DATA]" at bounding box center [608, 506] width 86 height 14
checkbox input "true"
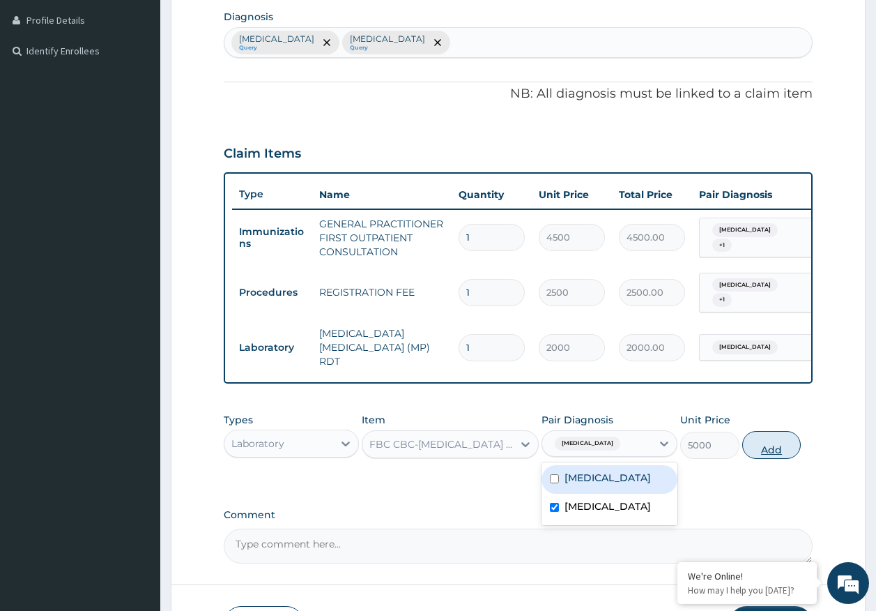
click at [761, 449] on button "Add" at bounding box center [772, 445] width 59 height 28
type input "0"
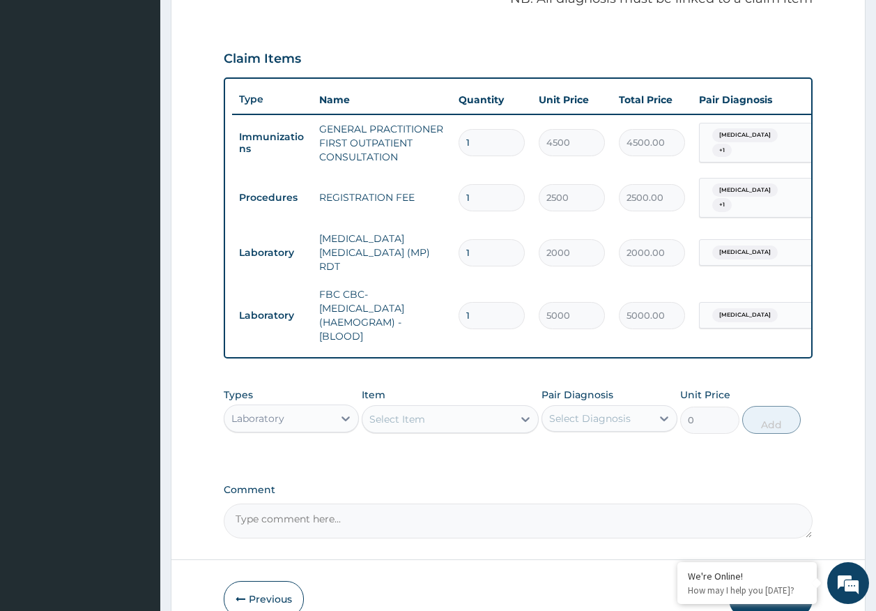
scroll to position [512, 0]
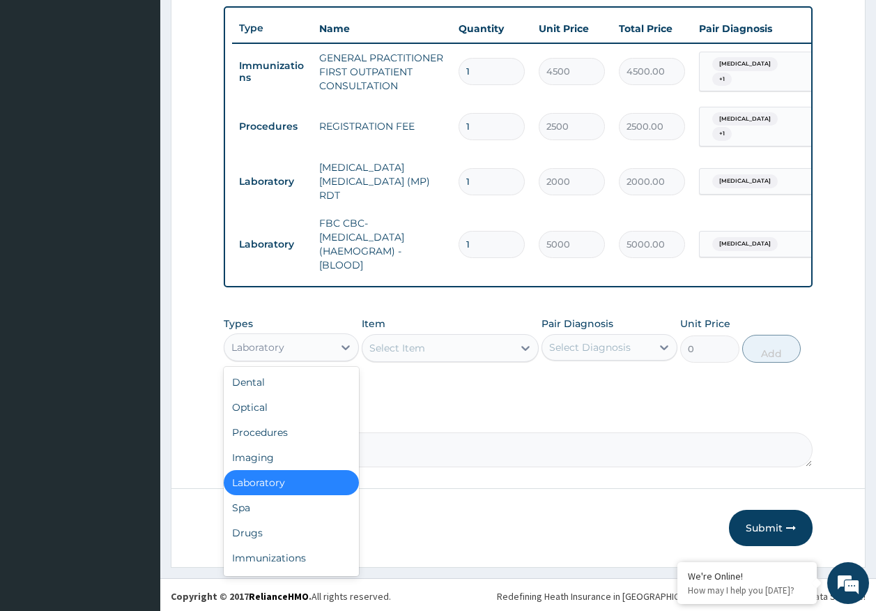
click at [278, 352] on div "Laboratory" at bounding box center [279, 347] width 109 height 22
click at [264, 533] on div "Drugs" at bounding box center [292, 532] width 136 height 25
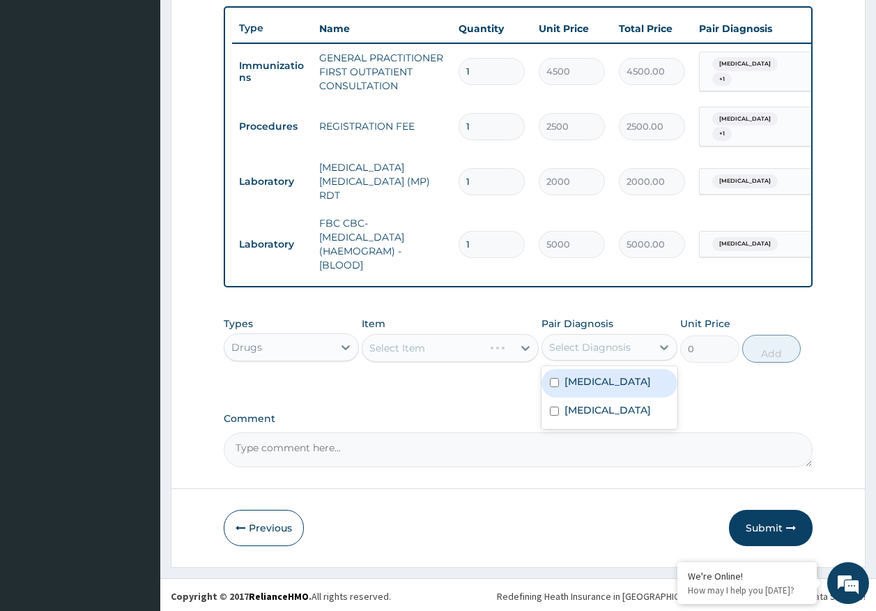
click at [607, 344] on div "Select Diagnosis" at bounding box center [590, 347] width 82 height 14
click at [584, 383] on label "[MEDICAL_DATA]" at bounding box center [608, 381] width 86 height 14
checkbox input "true"
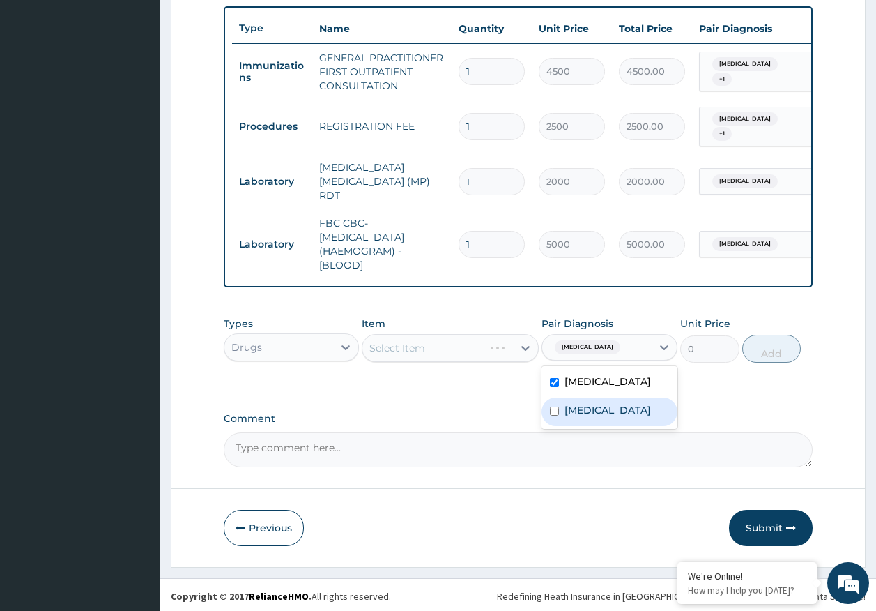
click at [586, 418] on div "Sepsis" at bounding box center [610, 411] width 136 height 29
checkbox input "true"
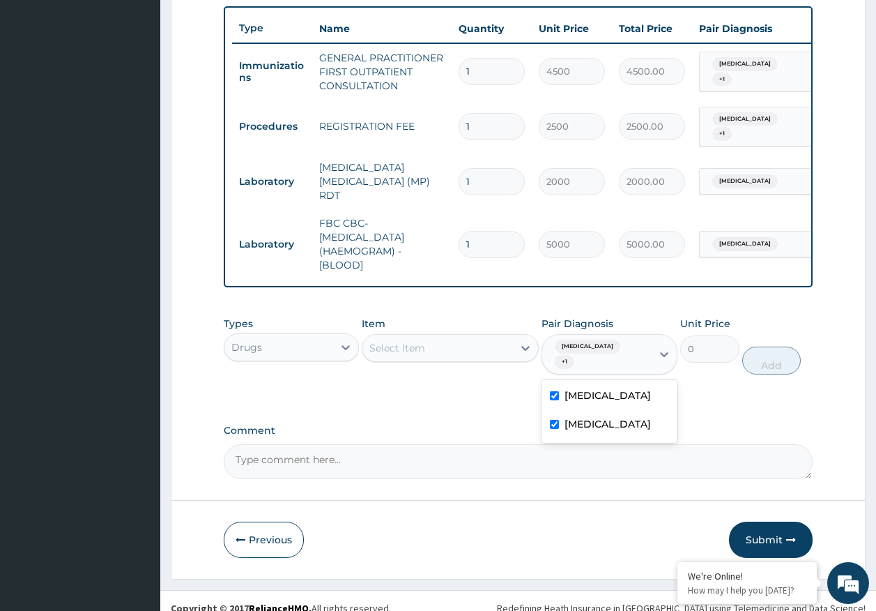
click at [471, 353] on div "Select Item" at bounding box center [438, 348] width 151 height 22
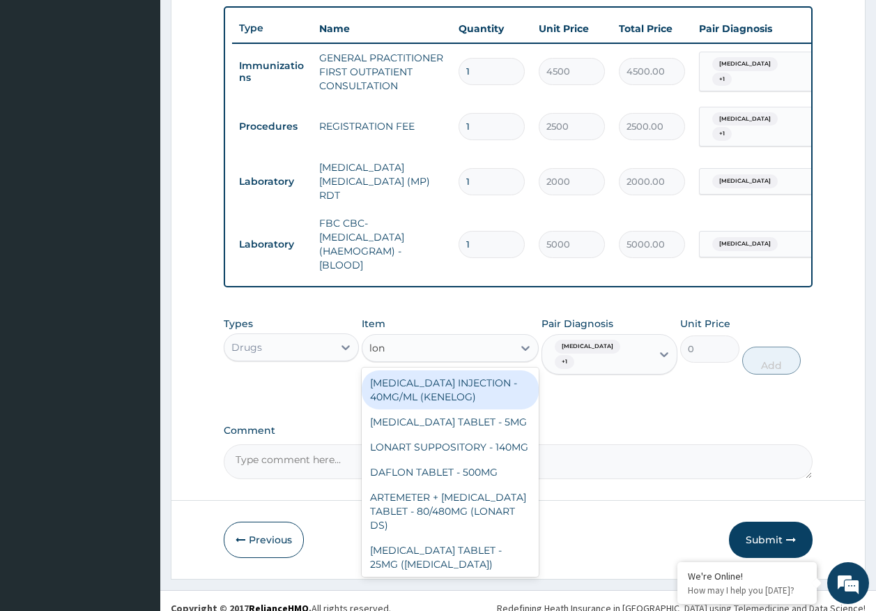
type input "lona"
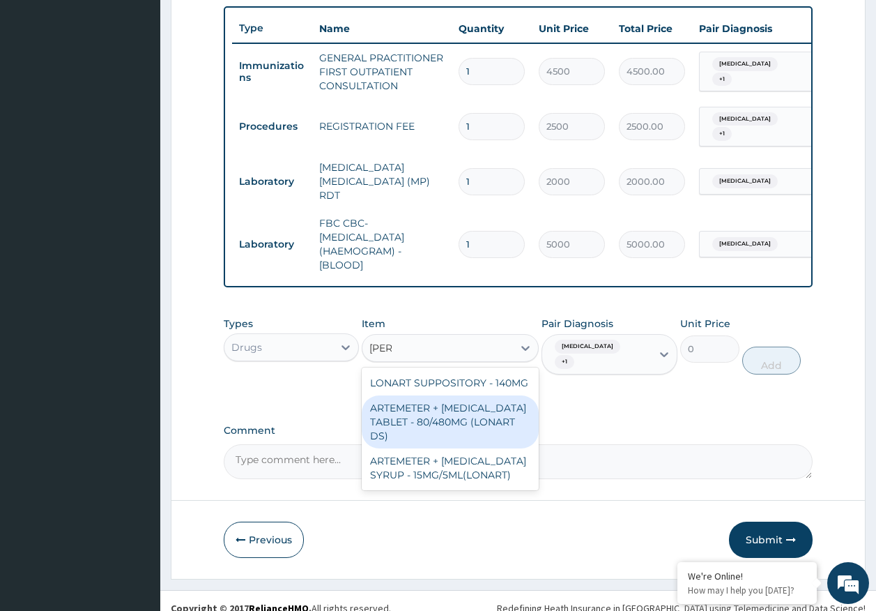
click at [497, 404] on div "ARTEMETER + LUMEFANTRINE TABLET - 80/480MG (LONART DS)" at bounding box center [450, 421] width 177 height 53
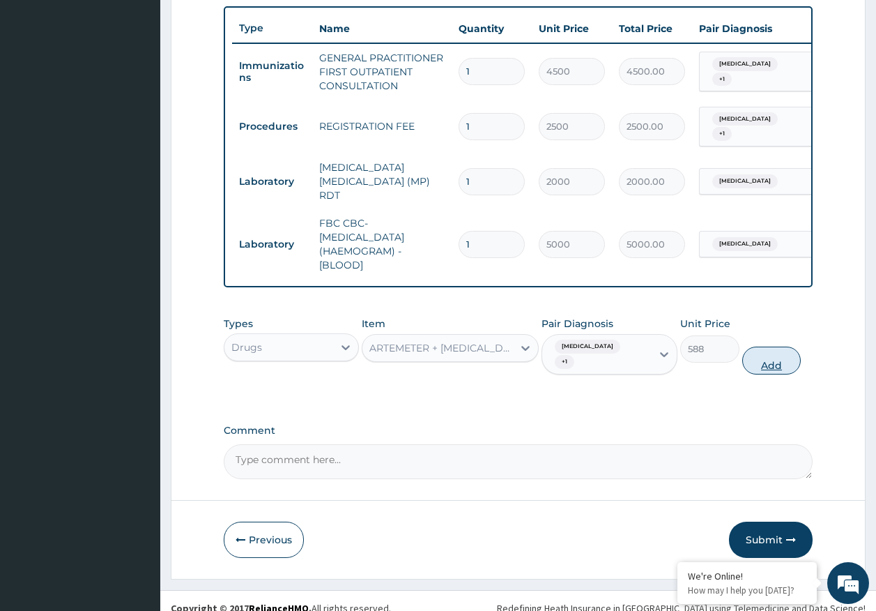
drag, startPoint x: 765, startPoint y: 341, endPoint x: 563, endPoint y: 427, distance: 219.3
click at [765, 347] on button "Add" at bounding box center [772, 361] width 59 height 28
type input "0"
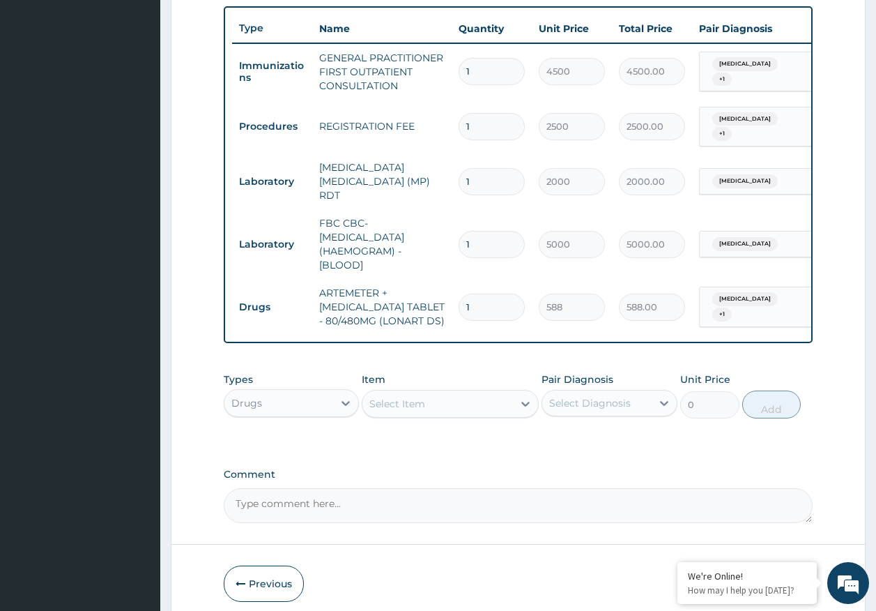
click at [492, 404] on div "Select Item" at bounding box center [438, 404] width 151 height 22
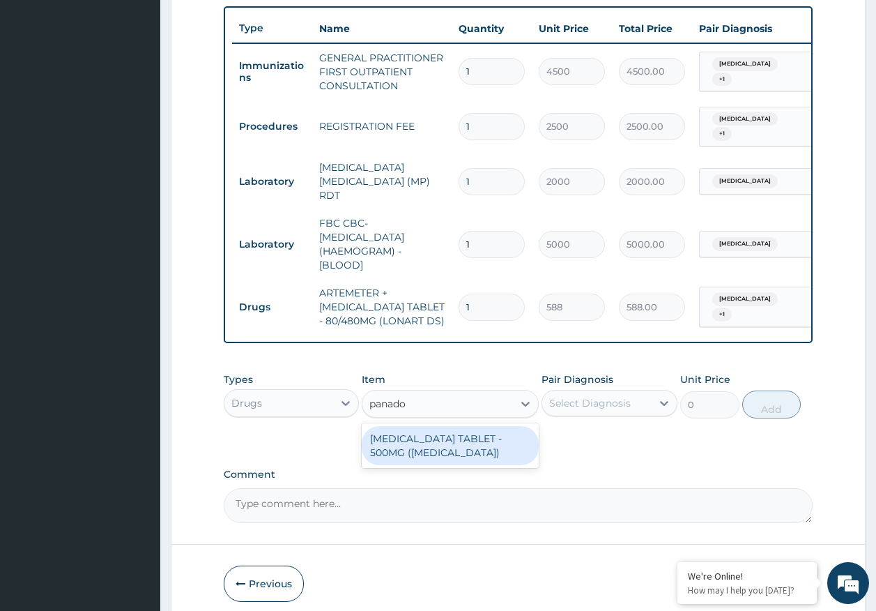
type input "panadol"
drag, startPoint x: 474, startPoint y: 448, endPoint x: 635, endPoint y: 371, distance: 178.1
click at [485, 440] on div "PARACETAMOL TABLET - 500MG (PANADOL)" at bounding box center [450, 445] width 177 height 39
type input "42"
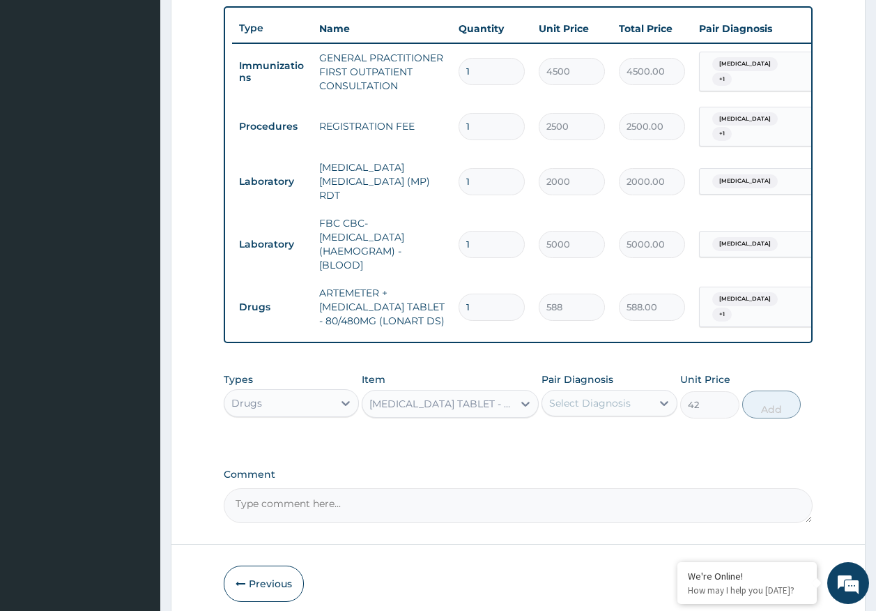
click at [619, 404] on div "Select Diagnosis" at bounding box center [590, 403] width 82 height 14
drag, startPoint x: 584, startPoint y: 430, endPoint x: 588, endPoint y: 451, distance: 21.9
click at [584, 430] on label "Malaria" at bounding box center [608, 437] width 86 height 14
checkbox input "true"
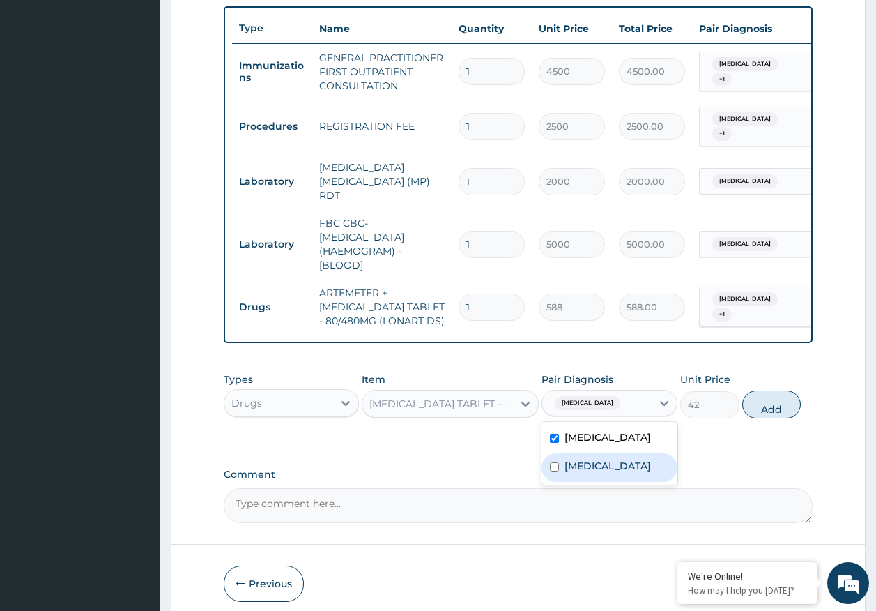
click at [588, 460] on label "Sepsis" at bounding box center [608, 466] width 86 height 14
checkbox input "true"
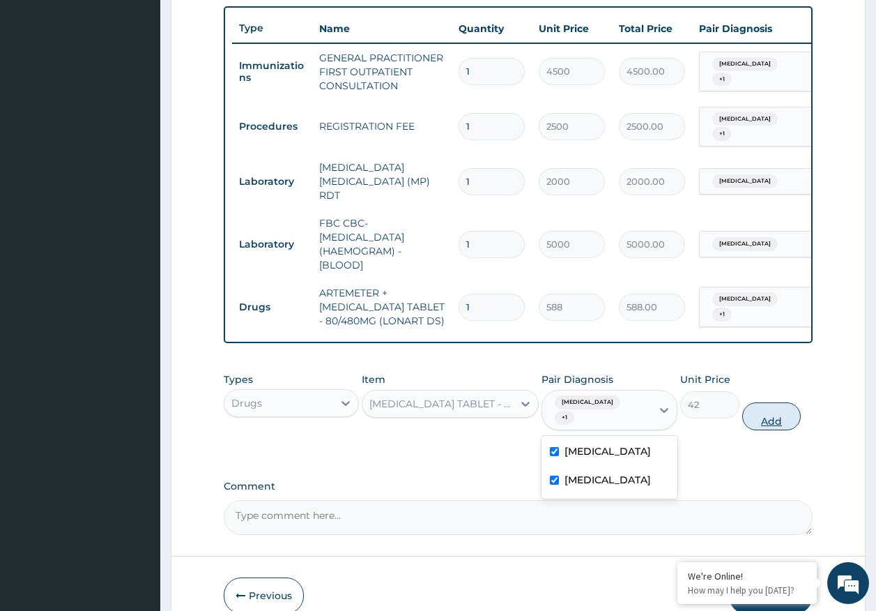
click at [766, 402] on button "Add" at bounding box center [772, 416] width 59 height 28
type input "0"
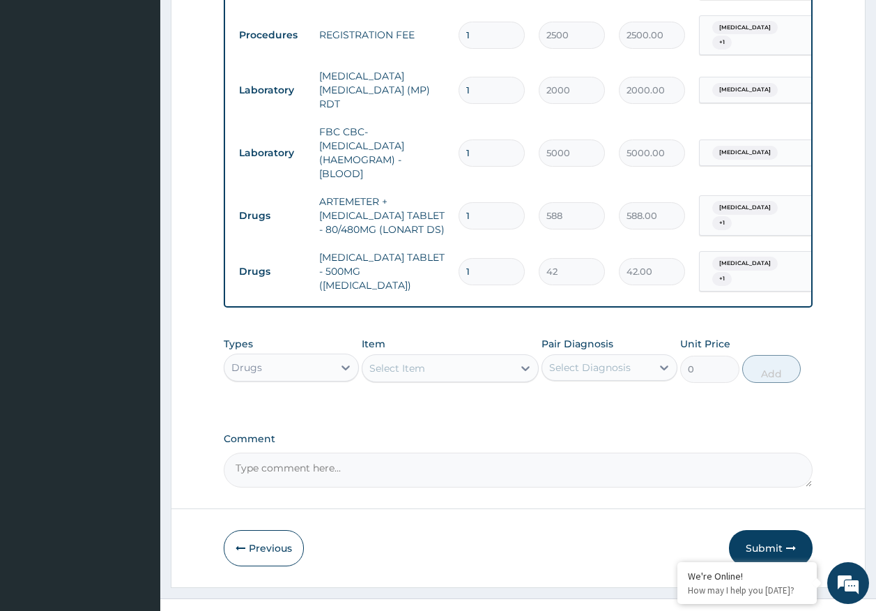
scroll to position [616, 0]
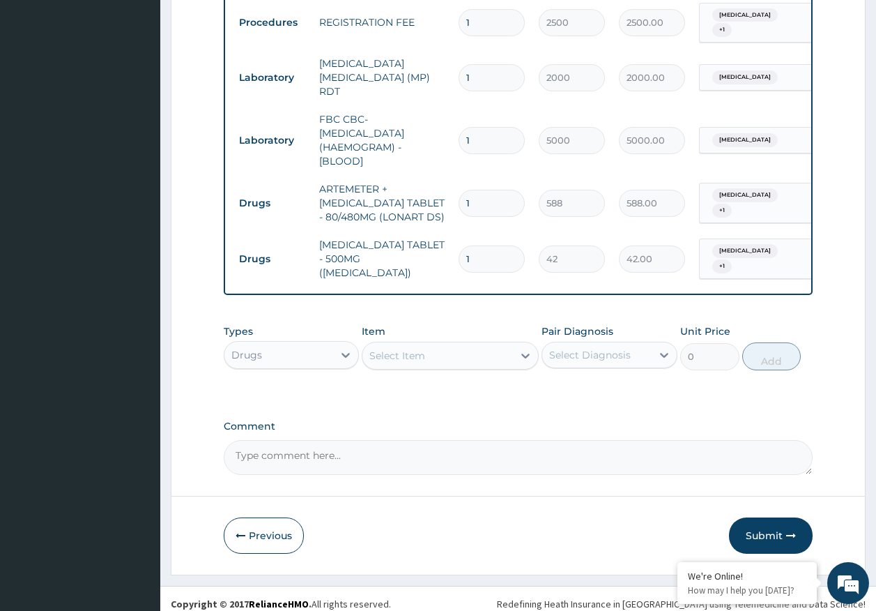
click at [450, 344] on div "Select Item" at bounding box center [438, 355] width 151 height 22
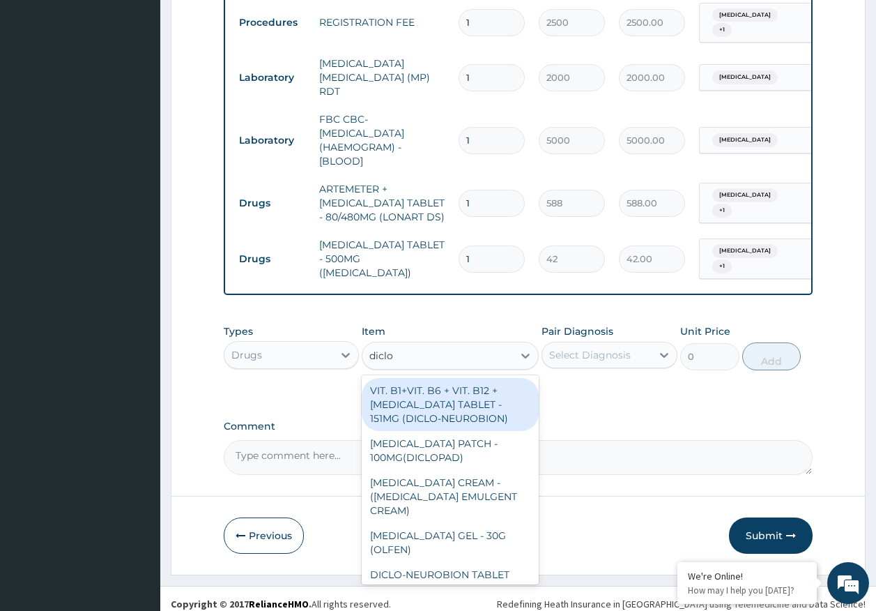
type input "diclof"
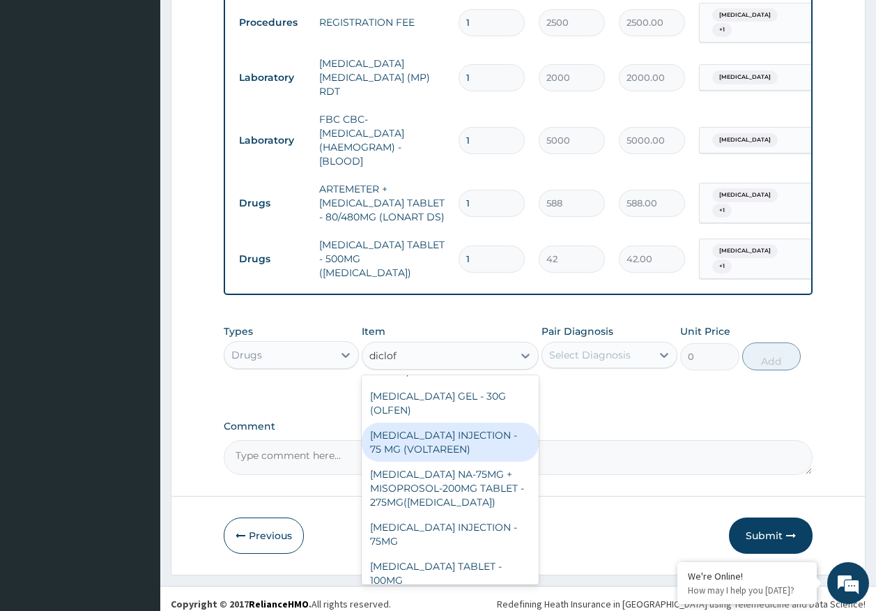
scroll to position [209, 0]
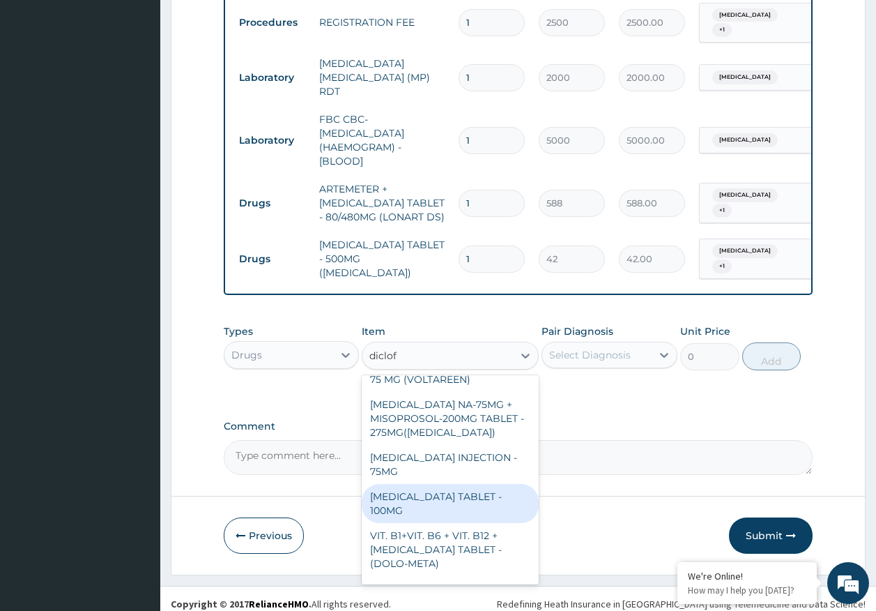
drag, startPoint x: 485, startPoint y: 486, endPoint x: 559, endPoint y: 391, distance: 120.7
click at [487, 484] on div "DICLOFENAC TABLET - 100MG" at bounding box center [450, 503] width 177 height 39
type input "112"
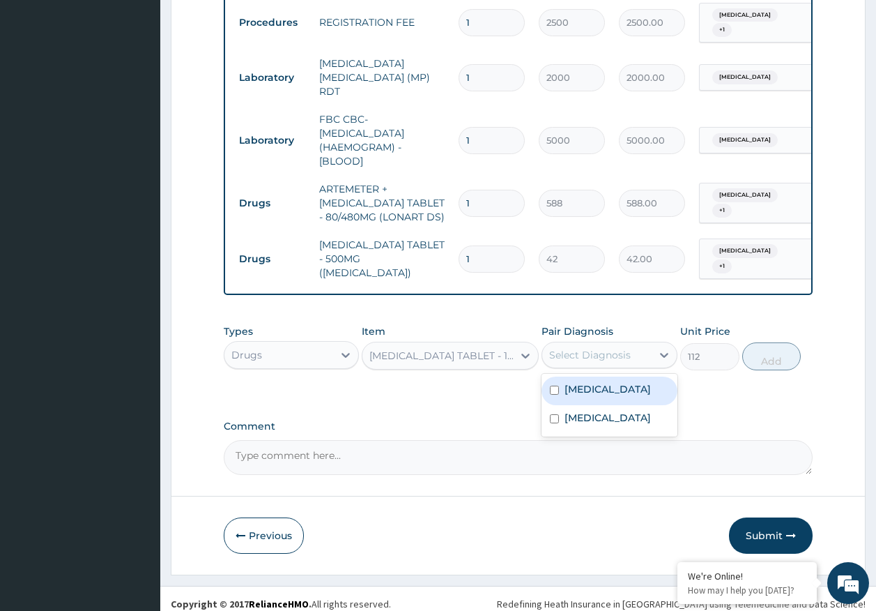
click at [593, 348] on div "Select Diagnosis" at bounding box center [590, 355] width 82 height 14
click at [587, 389] on div "Malaria" at bounding box center [610, 391] width 136 height 29
checkbox input "true"
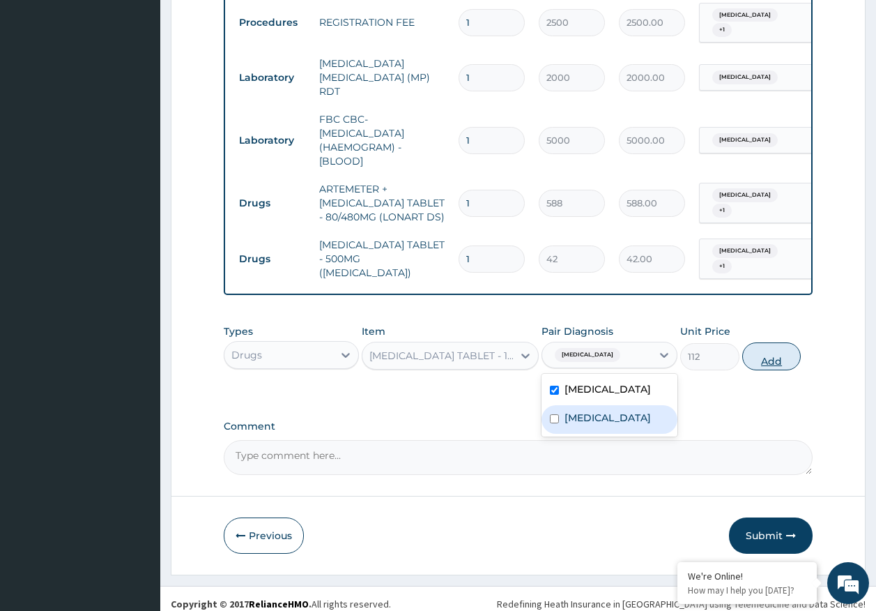
drag, startPoint x: 586, startPoint y: 404, endPoint x: 747, endPoint y: 351, distance: 168.7
click at [588, 405] on div "Sepsis" at bounding box center [610, 419] width 136 height 29
checkbox input "true"
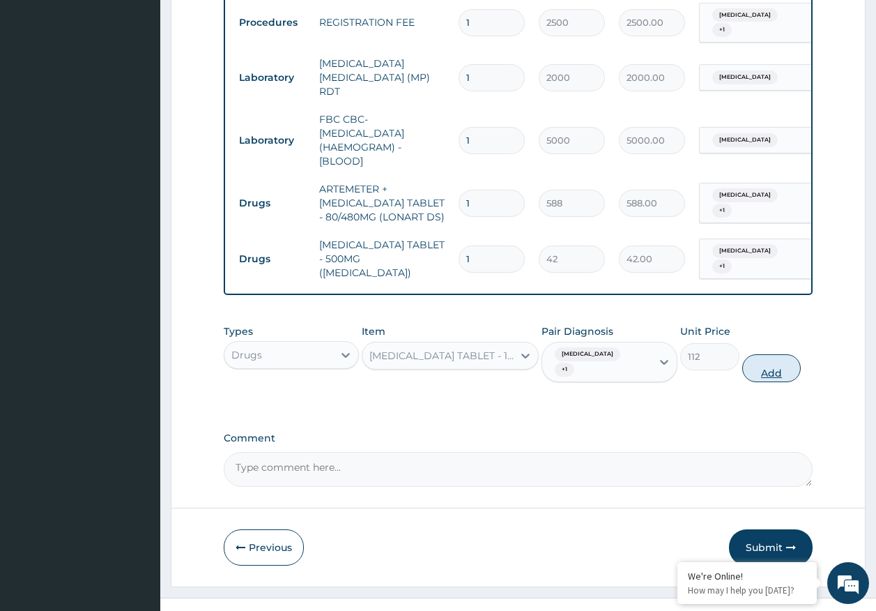
click at [771, 354] on button "Add" at bounding box center [772, 368] width 59 height 28
type input "0"
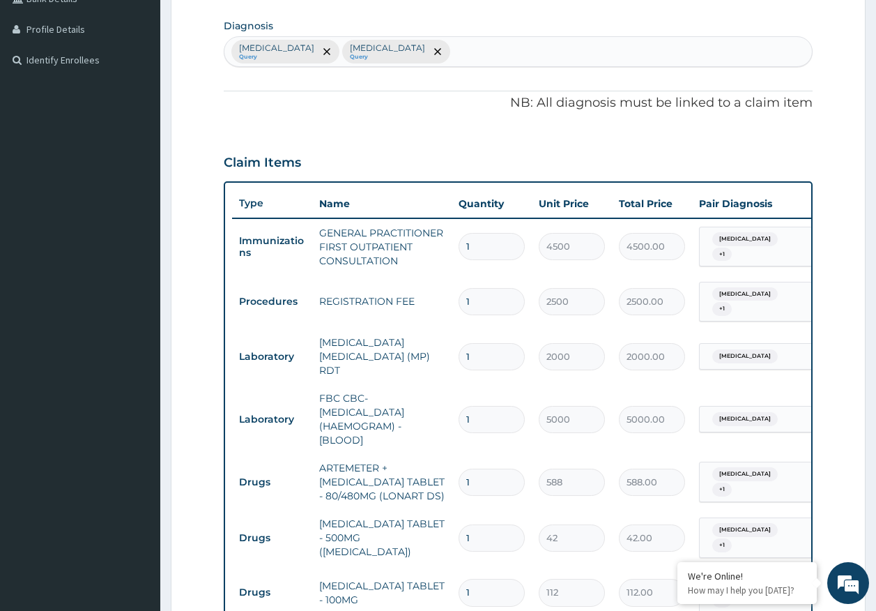
scroll to position [59, 0]
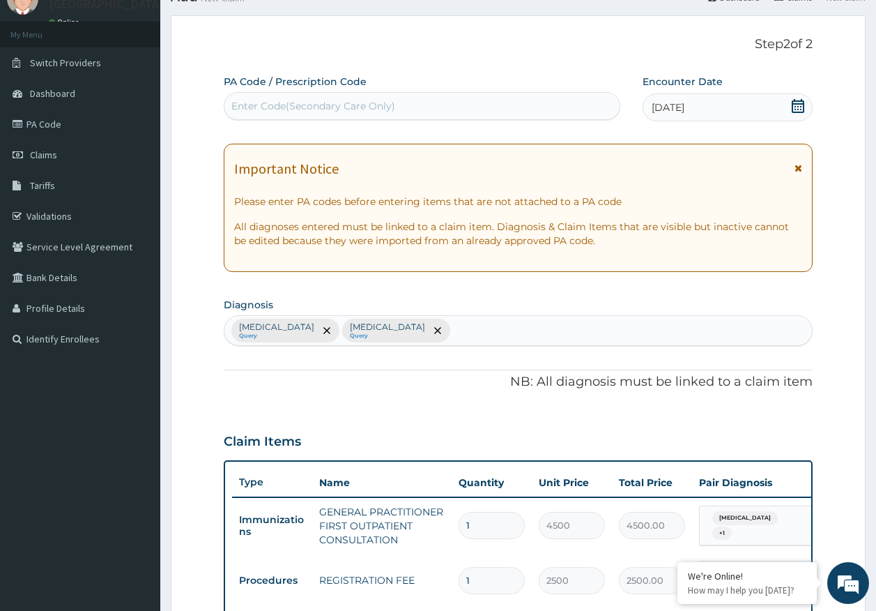
click at [397, 112] on div "Enter Code(Secondary Care Only)" at bounding box center [423, 106] width 396 height 22
type input "PA/CD5664"
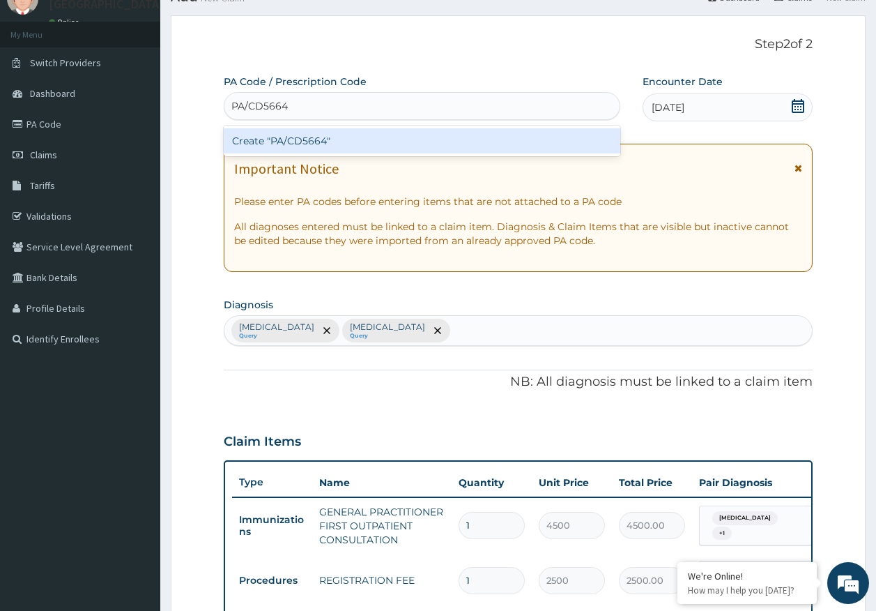
click at [306, 142] on div "Create "PA/CD5664"" at bounding box center [422, 140] width 397 height 25
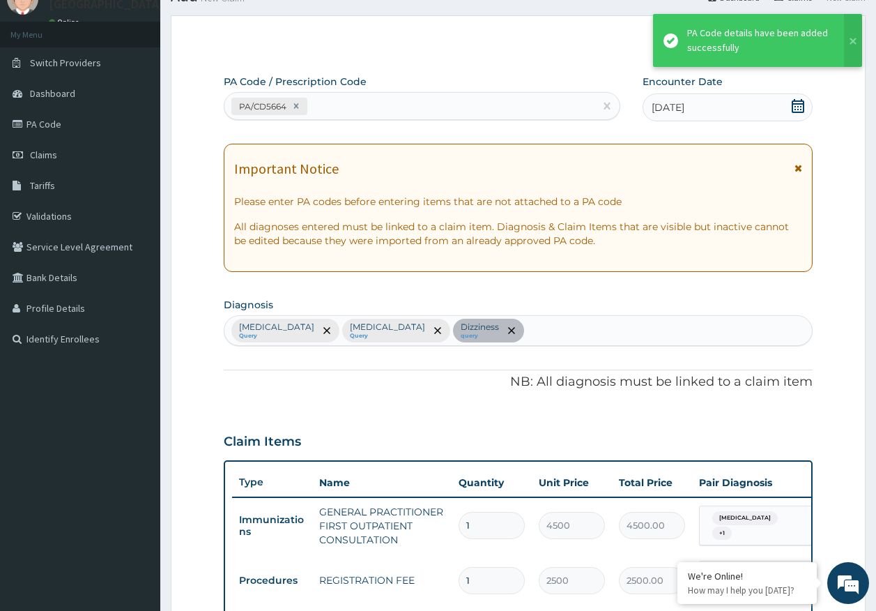
scroll to position [648, 0]
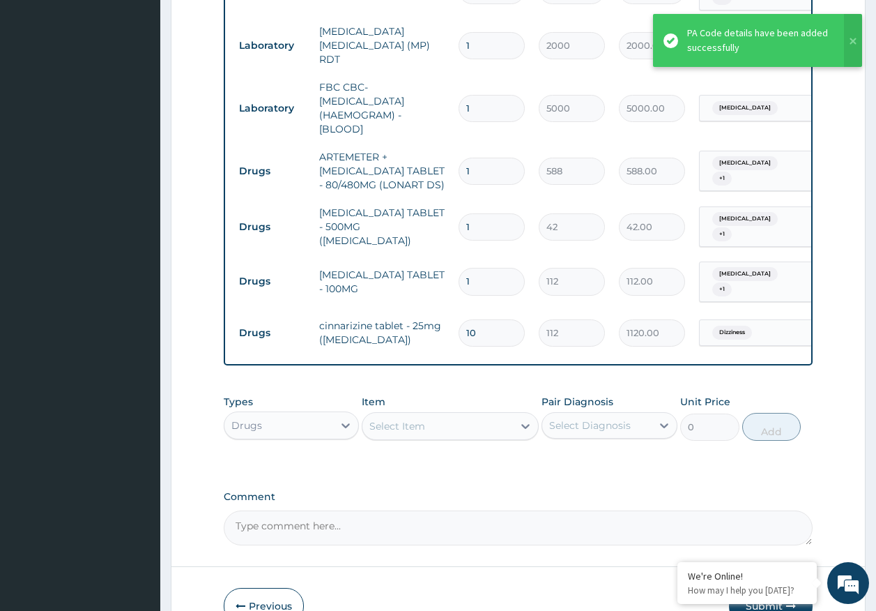
click at [494, 268] on input "1" at bounding box center [492, 281] width 66 height 27
type input "0.00"
type input "5"
type input "560.00"
type input "5"
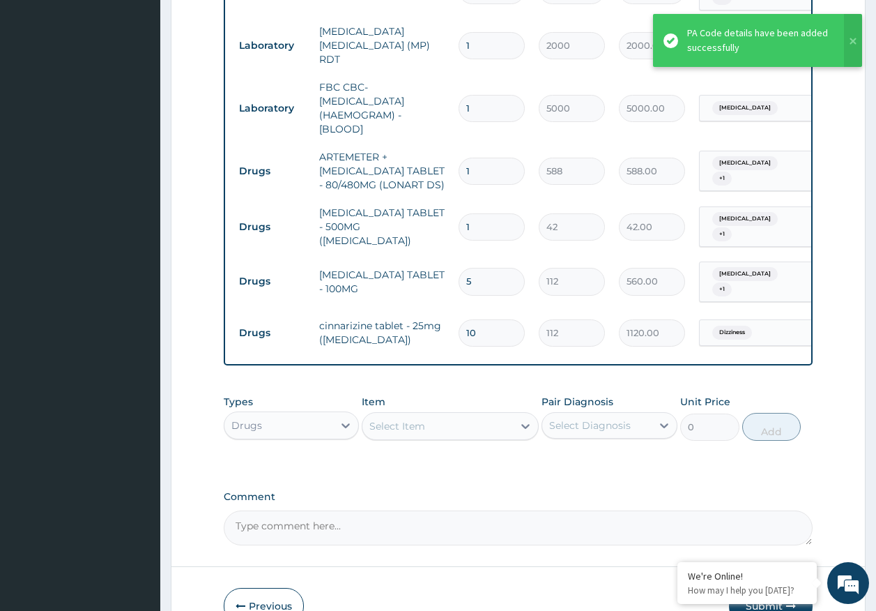
click at [499, 217] on input "1" at bounding box center [492, 226] width 66 height 27
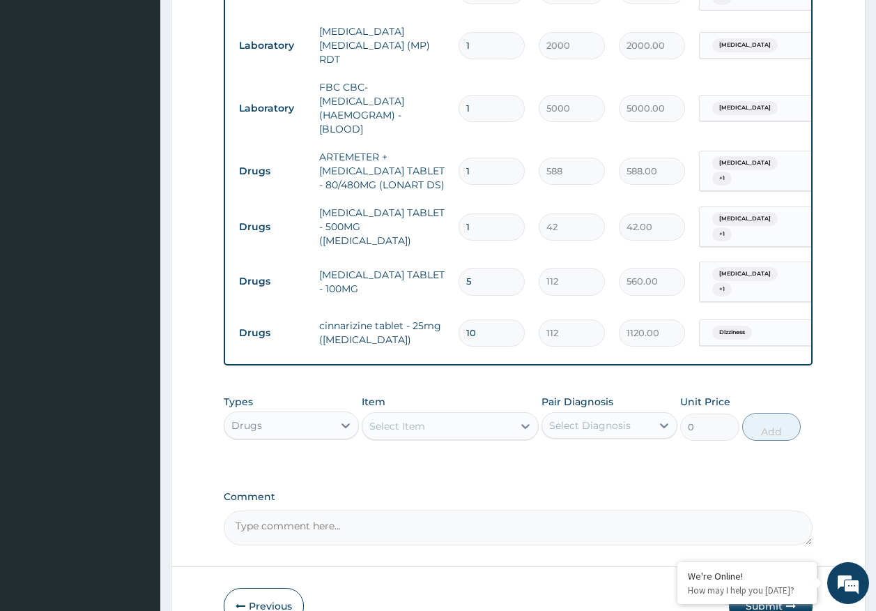
type input "18"
type input "756.00"
type input "18"
click at [479, 158] on input "1" at bounding box center [492, 171] width 66 height 27
type input "0.00"
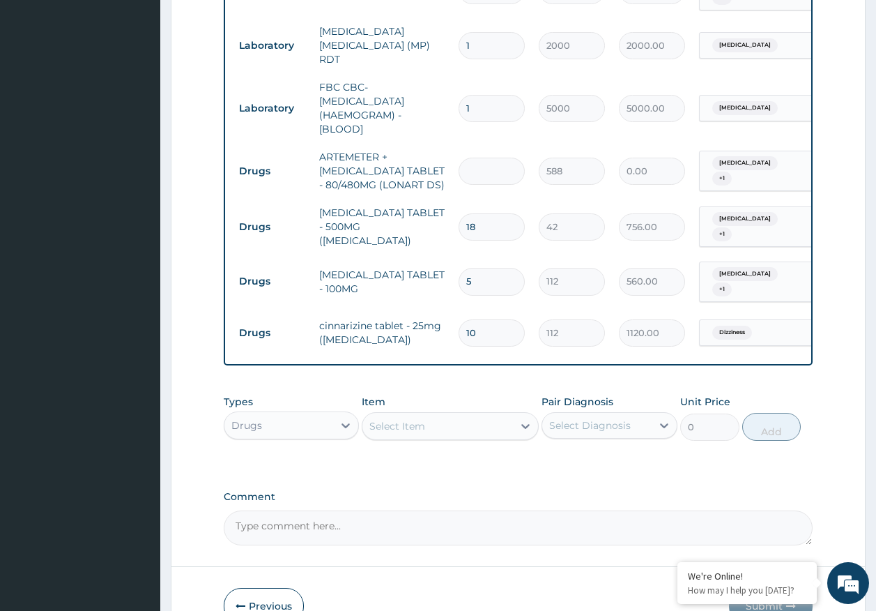
type input "6"
type input "3528.00"
type input "6"
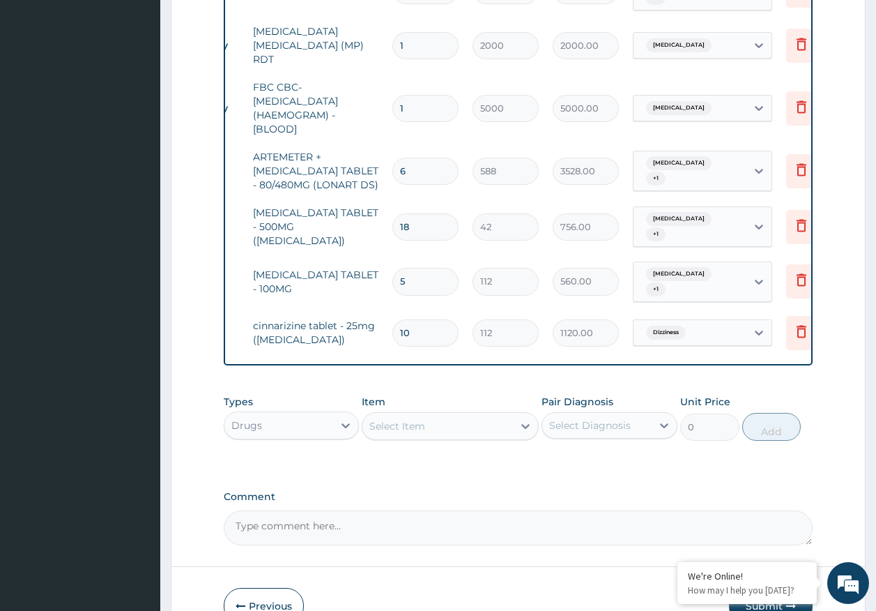
scroll to position [0, 110]
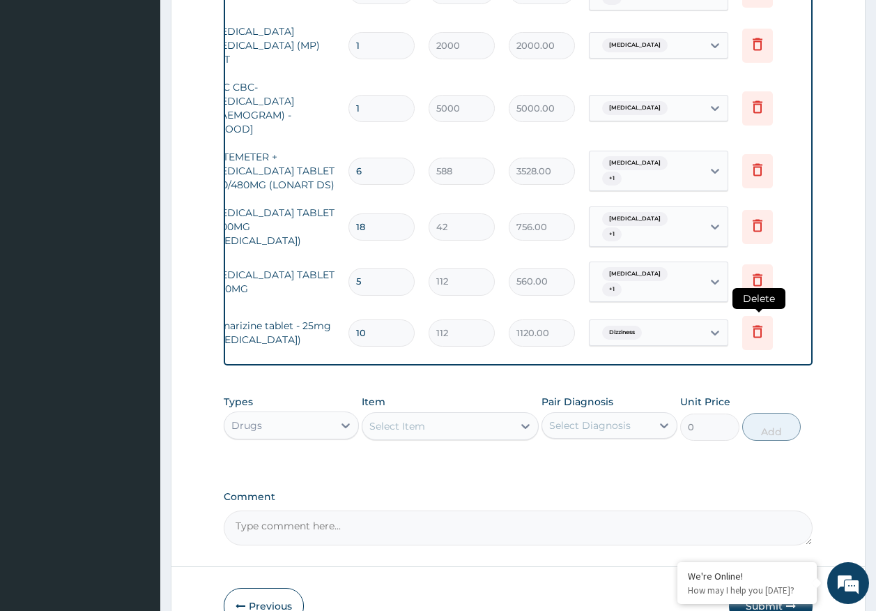
click at [756, 323] on icon at bounding box center [758, 331] width 17 height 17
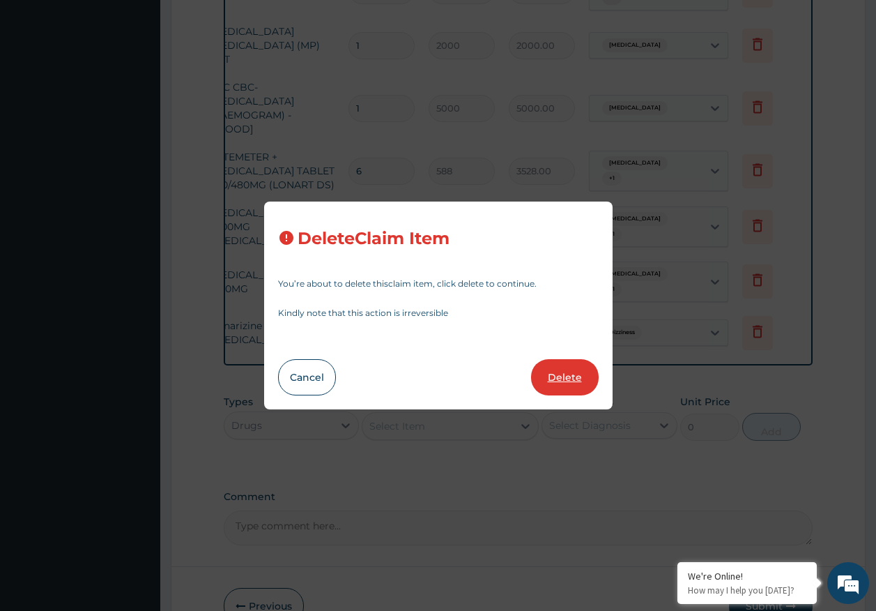
click at [570, 372] on button "Delete" at bounding box center [565, 377] width 68 height 36
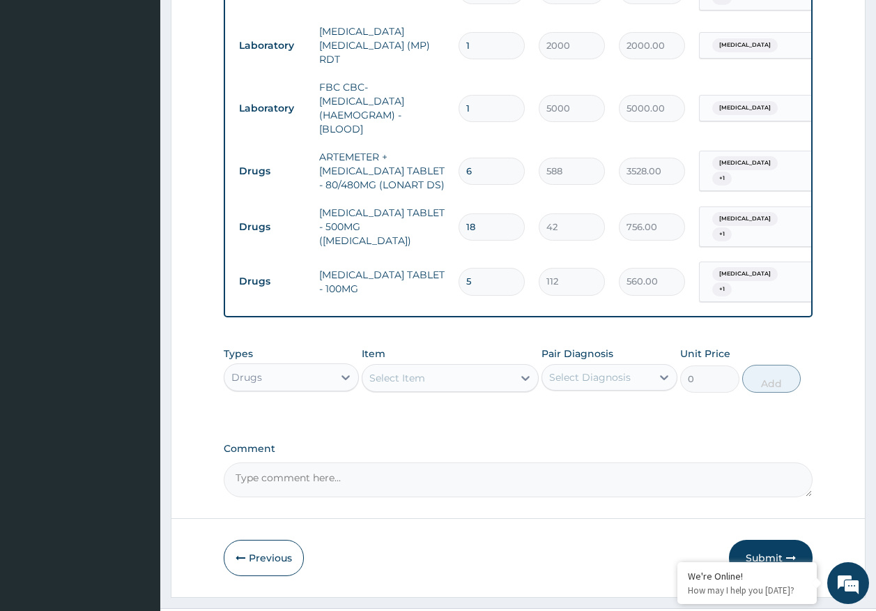
scroll to position [664, 0]
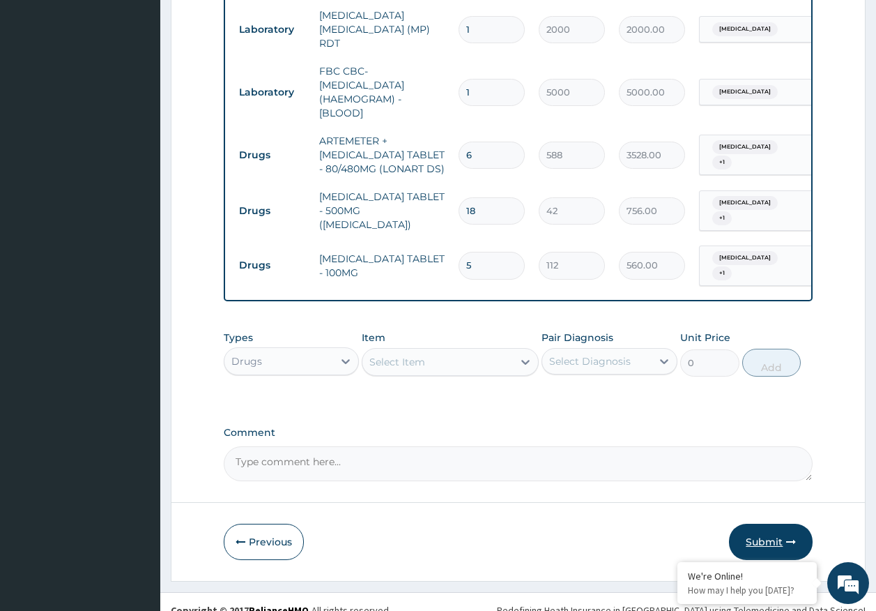
click at [762, 524] on button "Submit" at bounding box center [771, 542] width 84 height 36
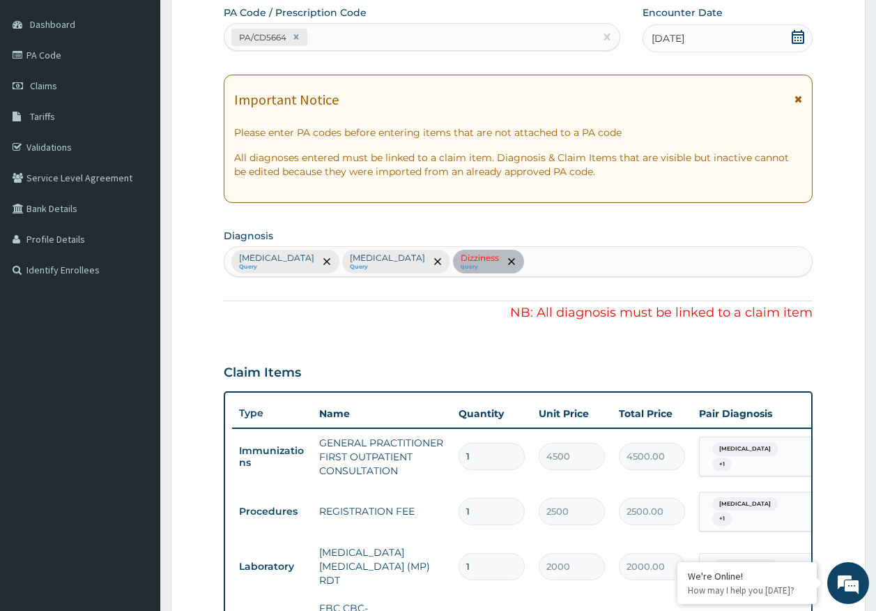
scroll to position [0, 0]
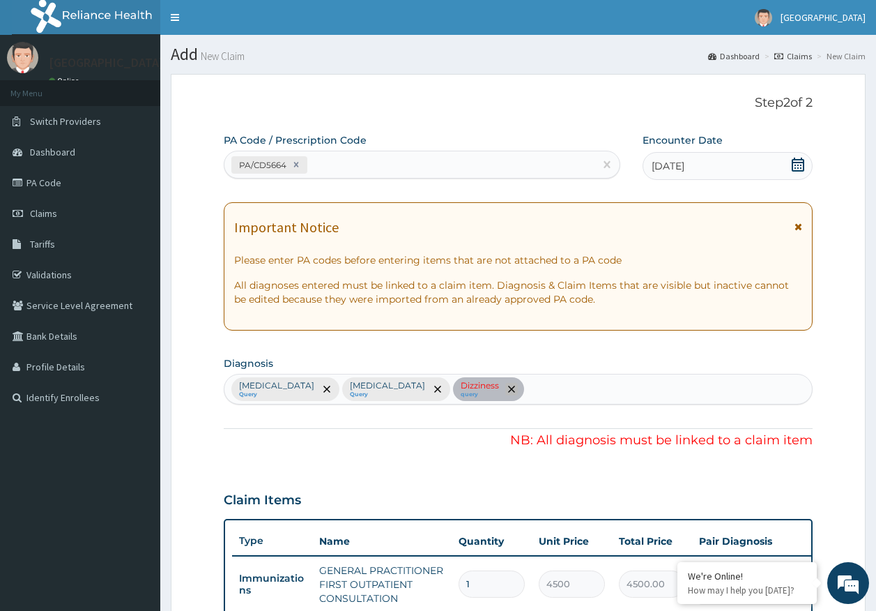
click at [508, 386] on icon "remove selection option" at bounding box center [511, 389] width 7 height 7
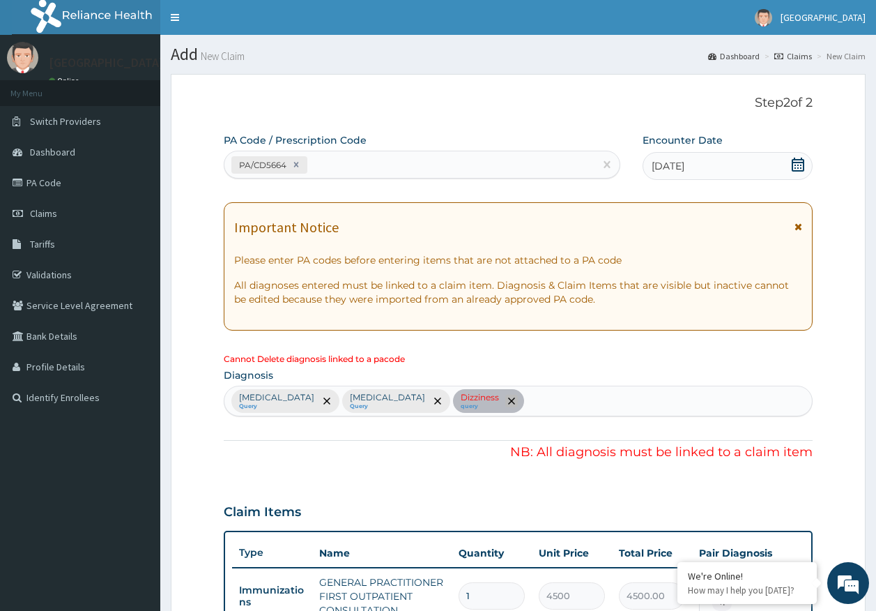
click at [508, 398] on icon "remove selection option" at bounding box center [511, 400] width 7 height 7
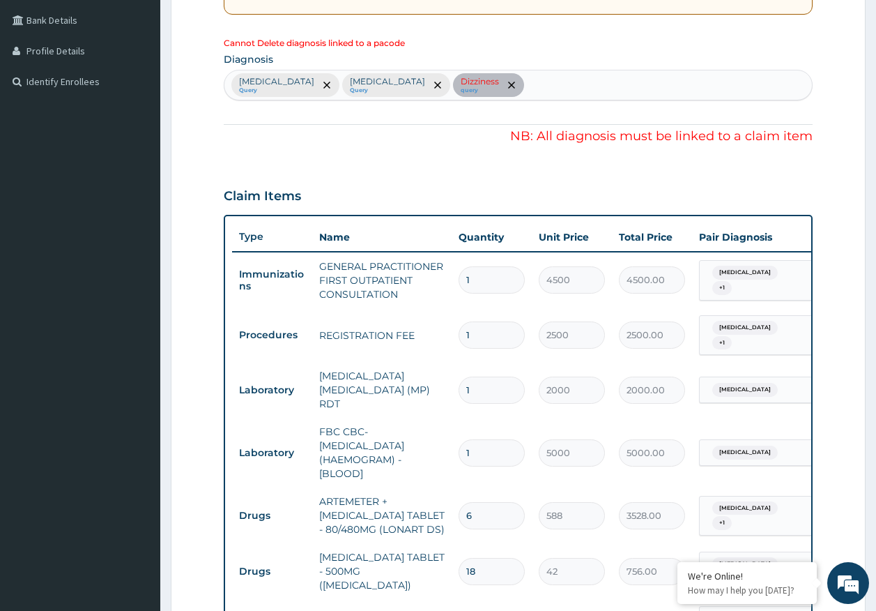
scroll to position [418, 0]
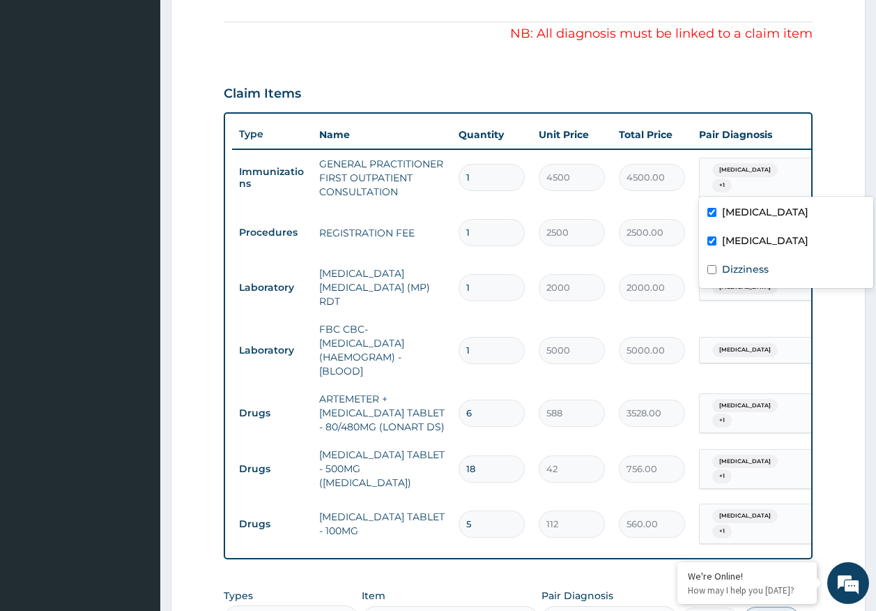
click at [736, 177] on span "[MEDICAL_DATA]" at bounding box center [746, 170] width 66 height 14
click at [755, 266] on label "Dizziness" at bounding box center [745, 269] width 47 height 14
checkbox input "true"
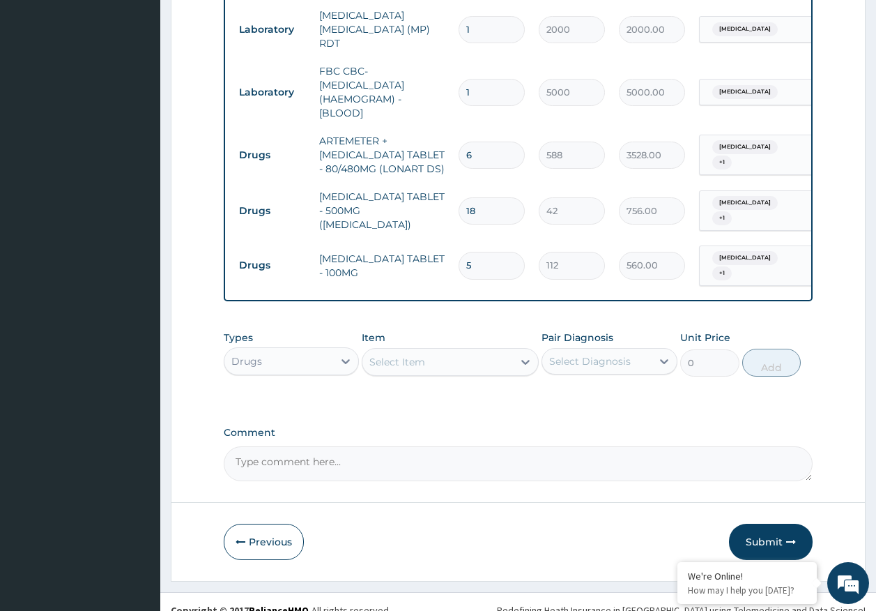
click at [761, 524] on button "Submit" at bounding box center [771, 542] width 84 height 36
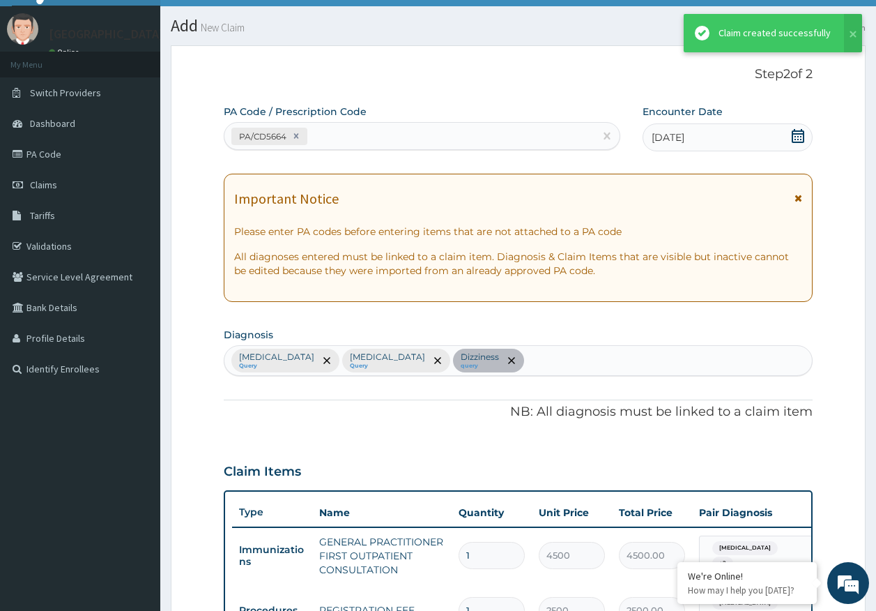
scroll to position [664, 0]
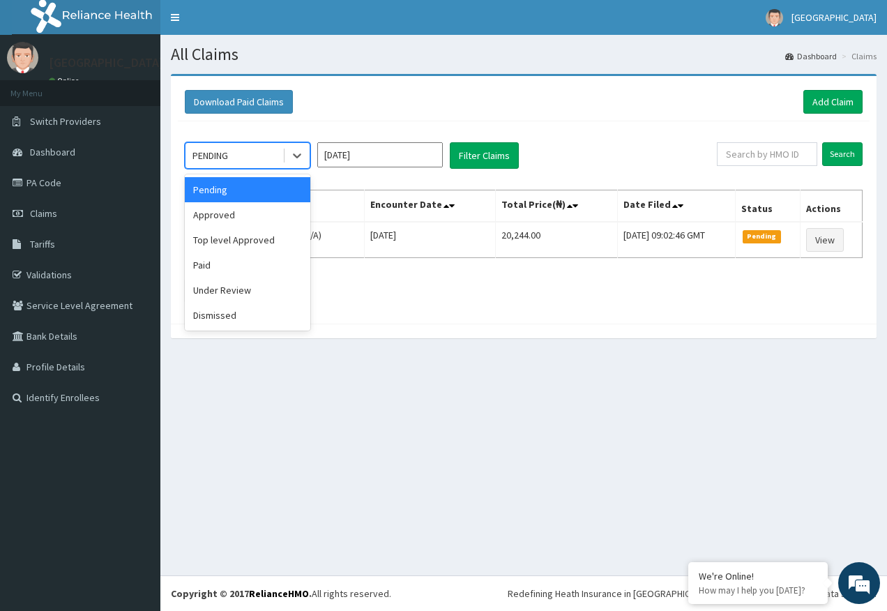
drag, startPoint x: 245, startPoint y: 163, endPoint x: 238, endPoint y: 206, distance: 43.7
click at [245, 164] on div "PENDING" at bounding box center [233, 155] width 97 height 22
click at [222, 220] on div "Approved" at bounding box center [248, 214] width 126 height 25
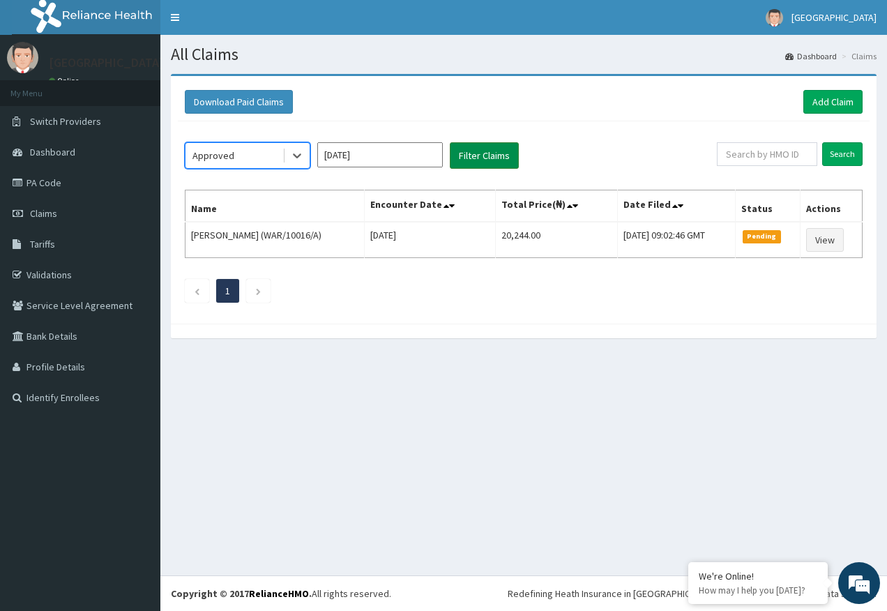
click at [481, 155] on button "Filter Claims" at bounding box center [484, 155] width 69 height 26
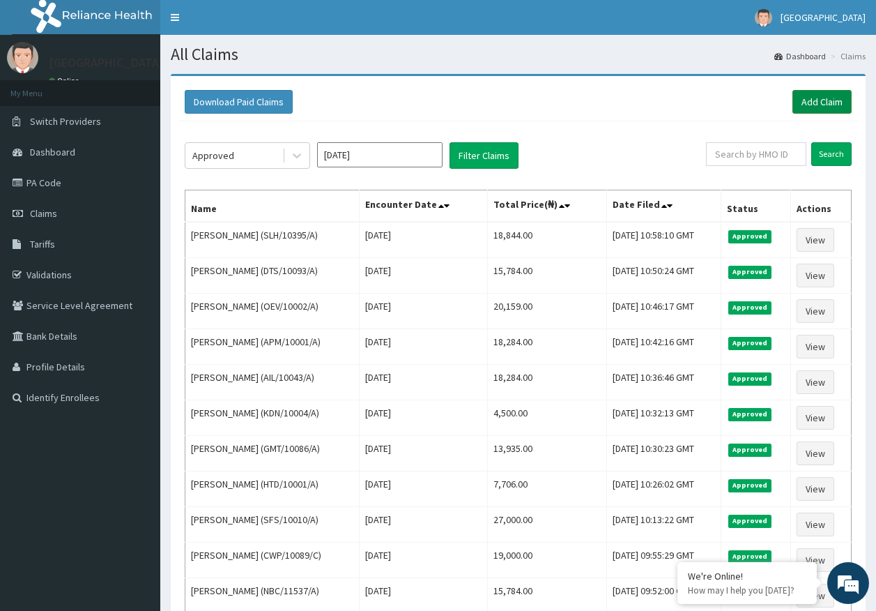
click at [819, 98] on link "Add Claim" at bounding box center [822, 102] width 59 height 24
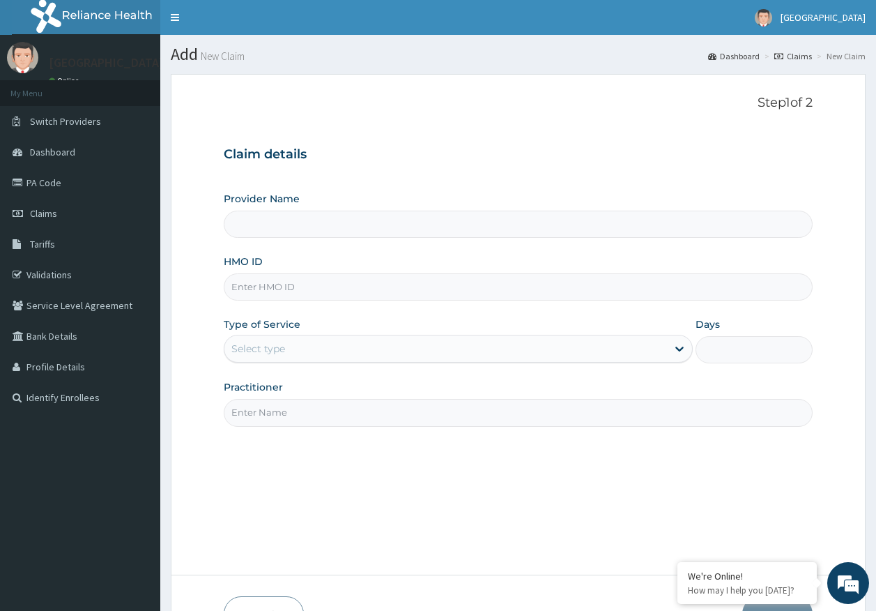
click at [279, 281] on input "HMO ID" at bounding box center [519, 286] width 590 height 27
type input "[GEOGRAPHIC_DATA]"
paste input "RTV/10001/A"
type input "RTV/10001/A"
click at [273, 354] on div "Select type" at bounding box center [258, 349] width 54 height 14
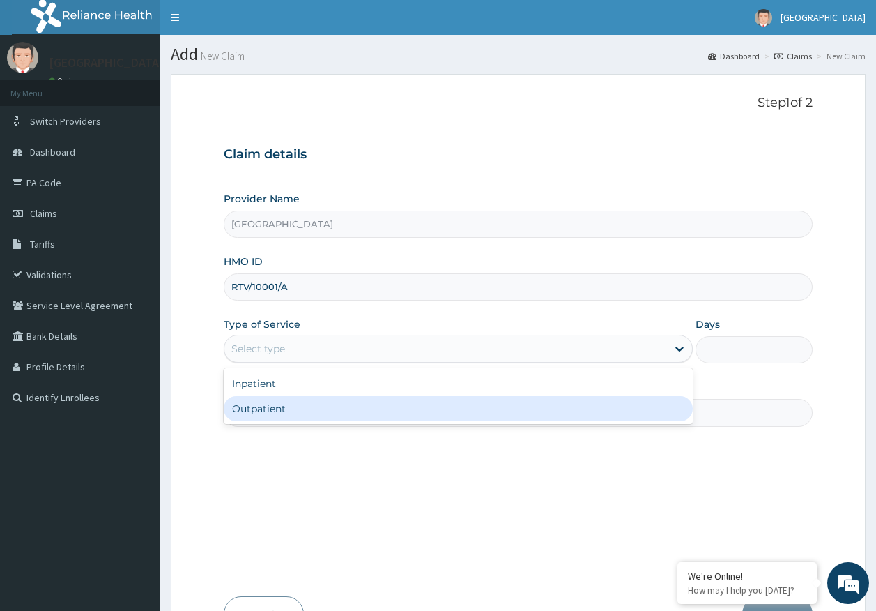
click at [271, 425] on input "Practitioner" at bounding box center [519, 412] width 590 height 27
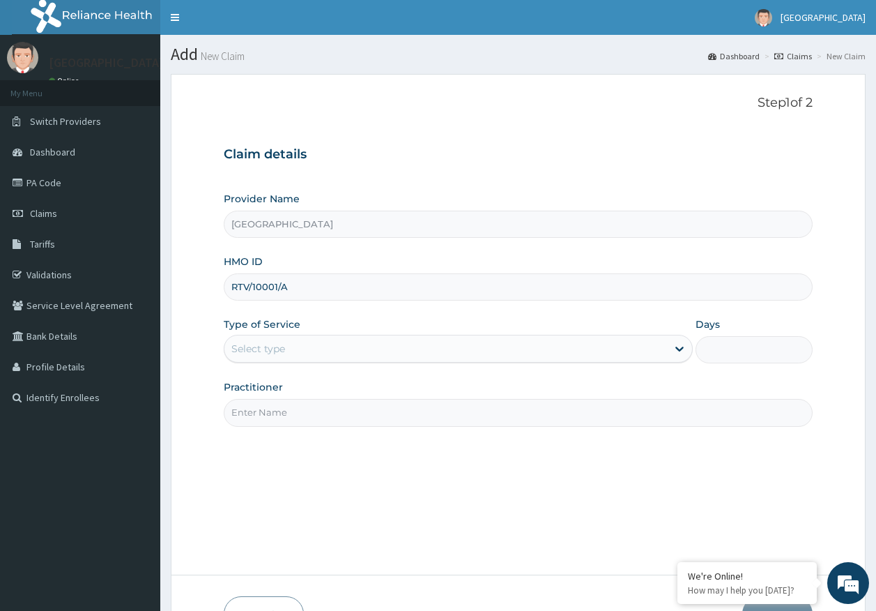
type input "[PERSON_NAME]"
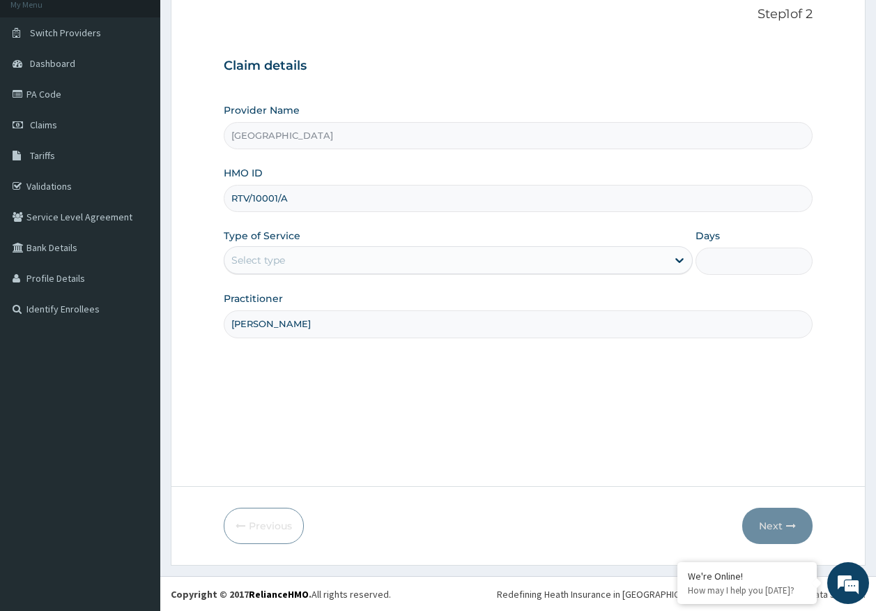
scroll to position [89, 0]
click at [306, 268] on div "Select type" at bounding box center [458, 259] width 469 height 28
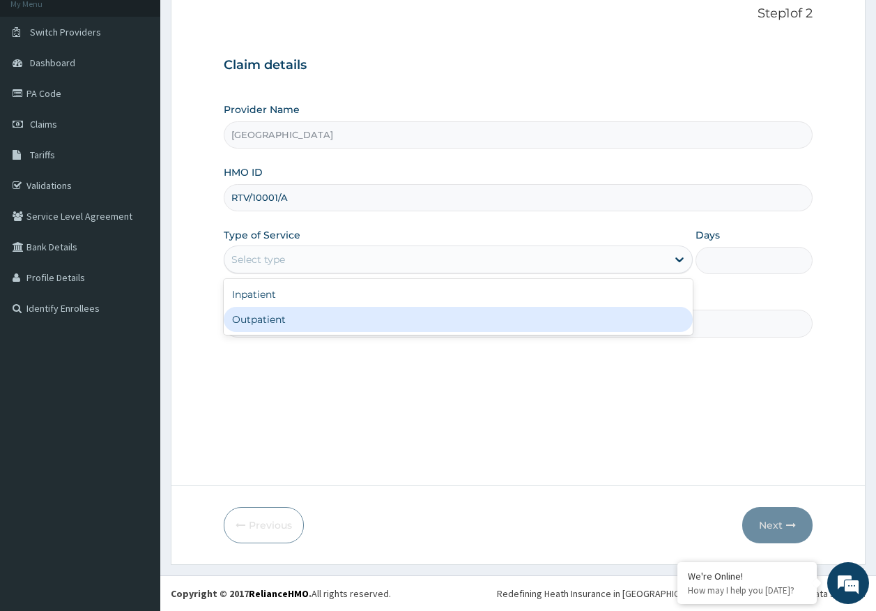
drag, startPoint x: 271, startPoint y: 321, endPoint x: 734, endPoint y: 444, distance: 479.1
click at [278, 321] on div "Outpatient" at bounding box center [458, 319] width 469 height 25
type input "1"
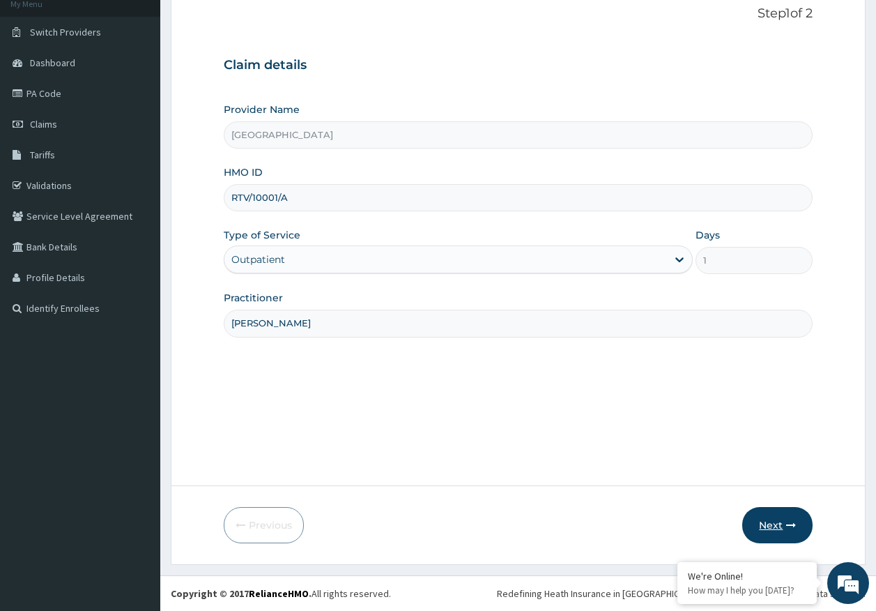
click at [791, 533] on button "Next" at bounding box center [778, 525] width 70 height 36
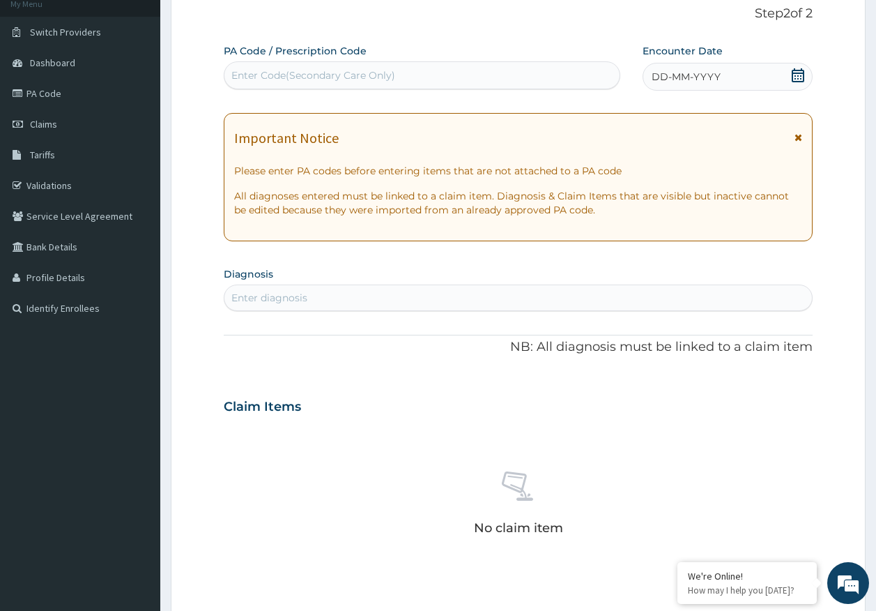
click at [679, 78] on span "DD-MM-YYYY" at bounding box center [686, 77] width 69 height 14
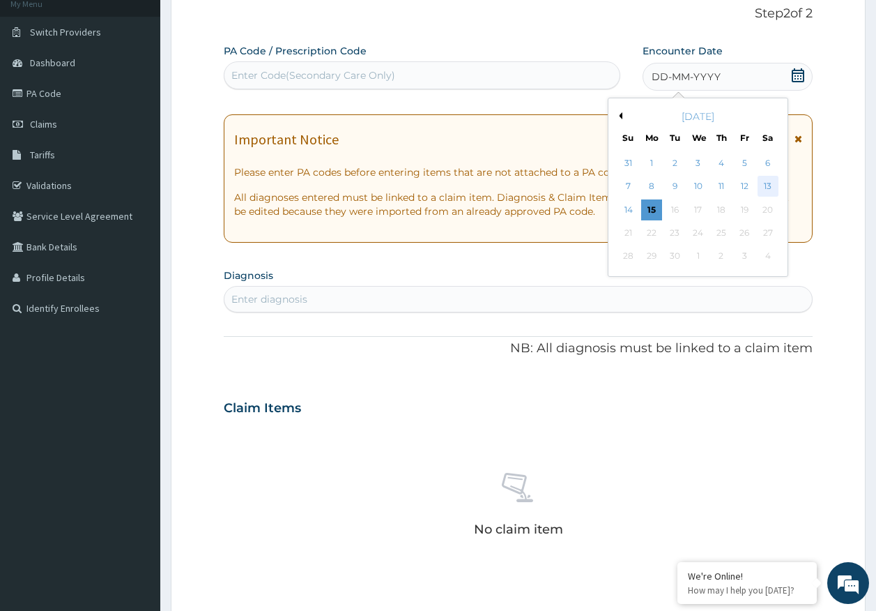
click at [772, 185] on div "13" at bounding box center [768, 186] width 21 height 21
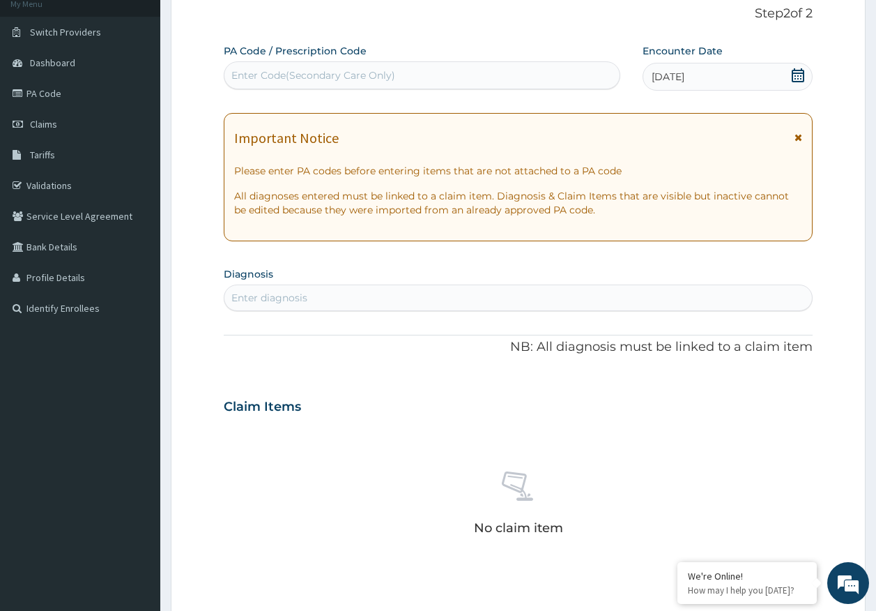
click at [267, 295] on div "Enter diagnosis" at bounding box center [269, 298] width 76 height 14
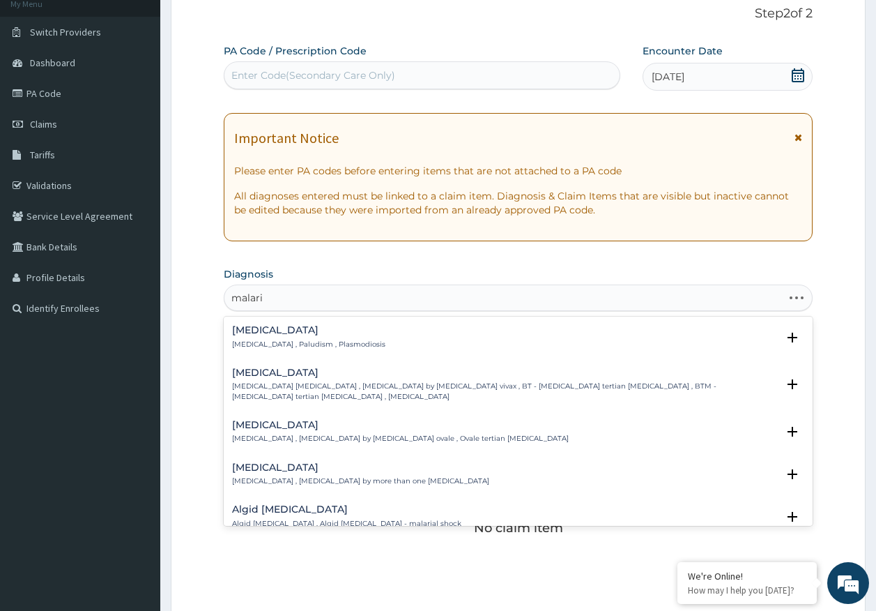
type input "[MEDICAL_DATA]"
click at [284, 343] on p "[MEDICAL_DATA] , Paludism , Plasmodiosis" at bounding box center [308, 345] width 153 height 10
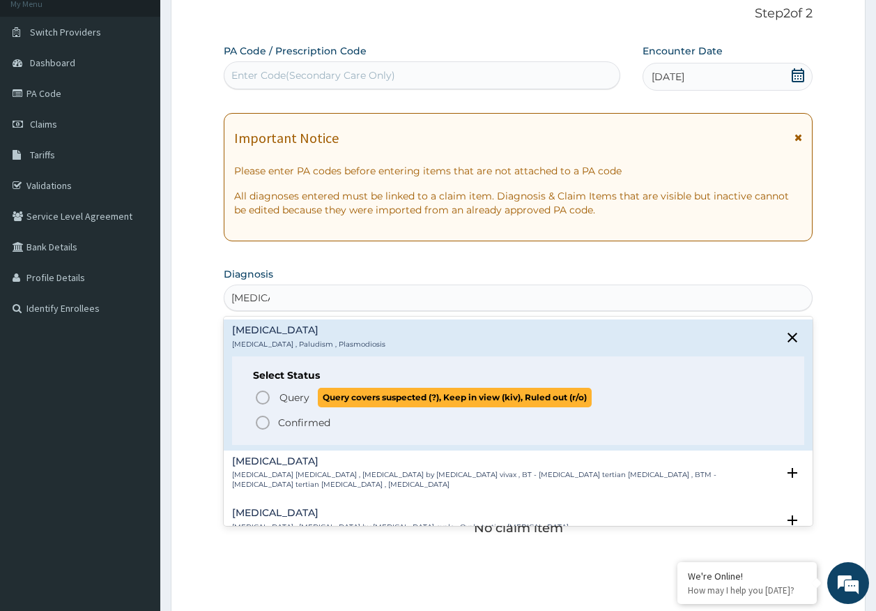
click at [293, 399] on span "Query" at bounding box center [295, 397] width 30 height 14
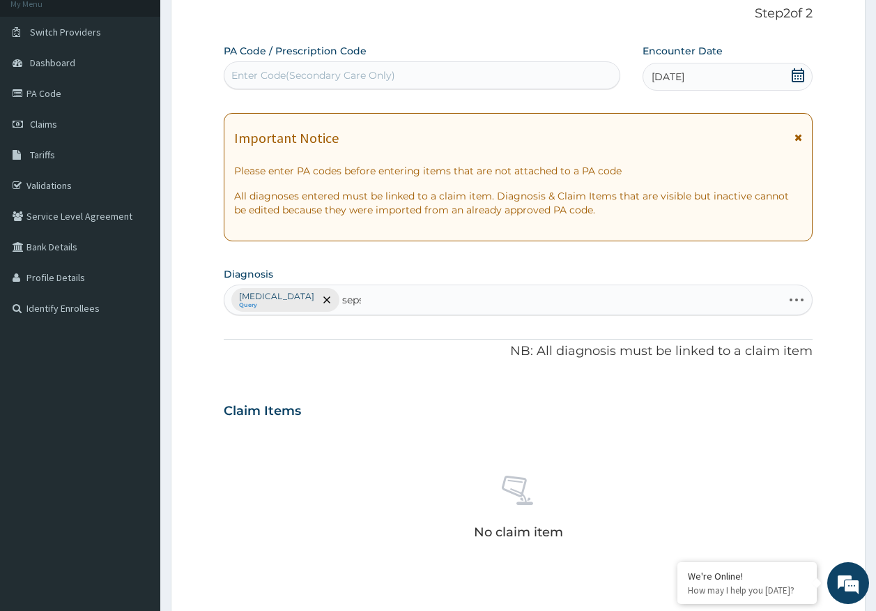
type input "sepsi"
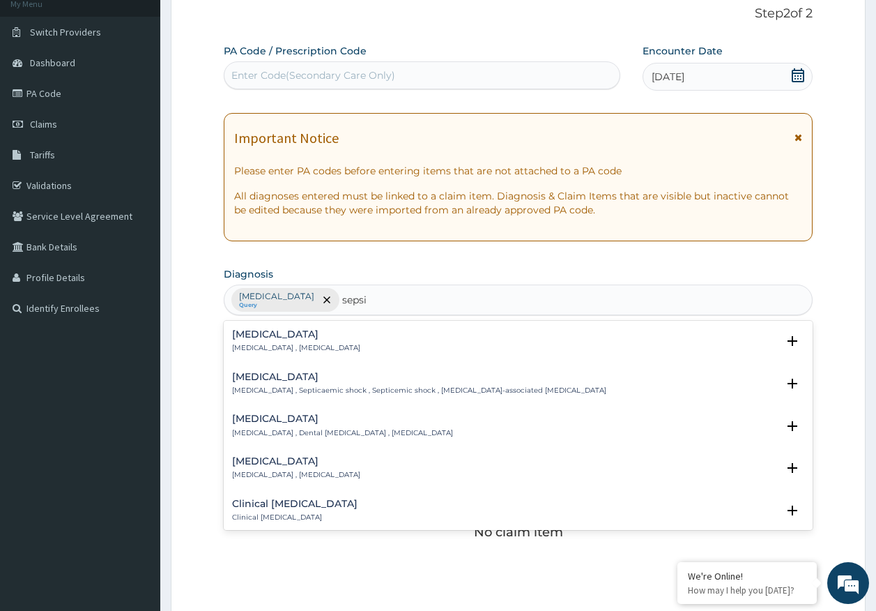
click at [255, 339] on h4 "[MEDICAL_DATA]" at bounding box center [296, 334] width 128 height 10
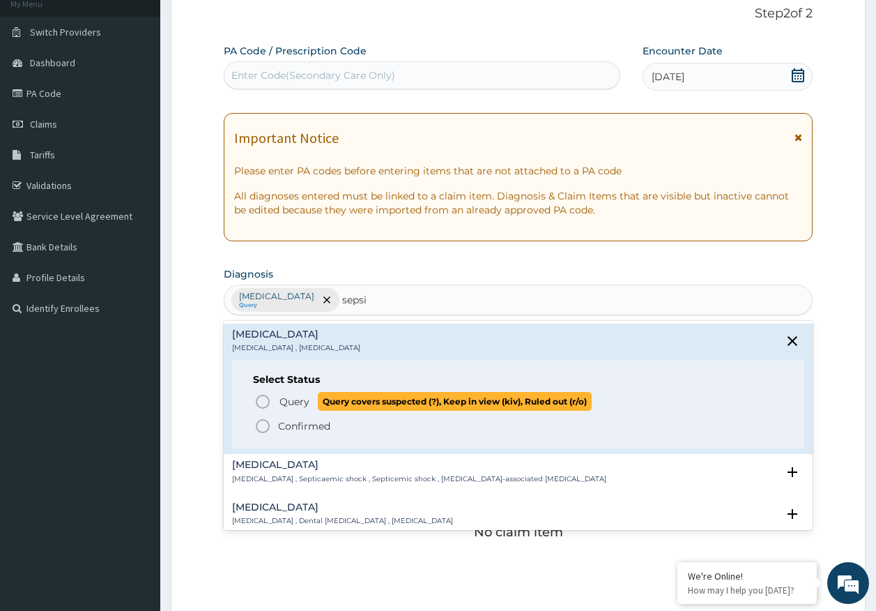
click at [294, 395] on span "Query" at bounding box center [295, 402] width 30 height 14
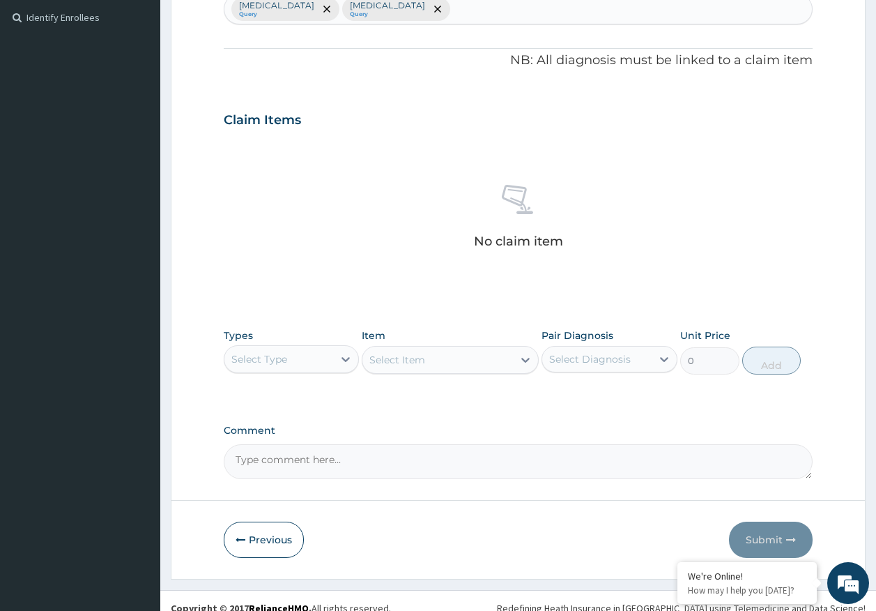
scroll to position [395, 0]
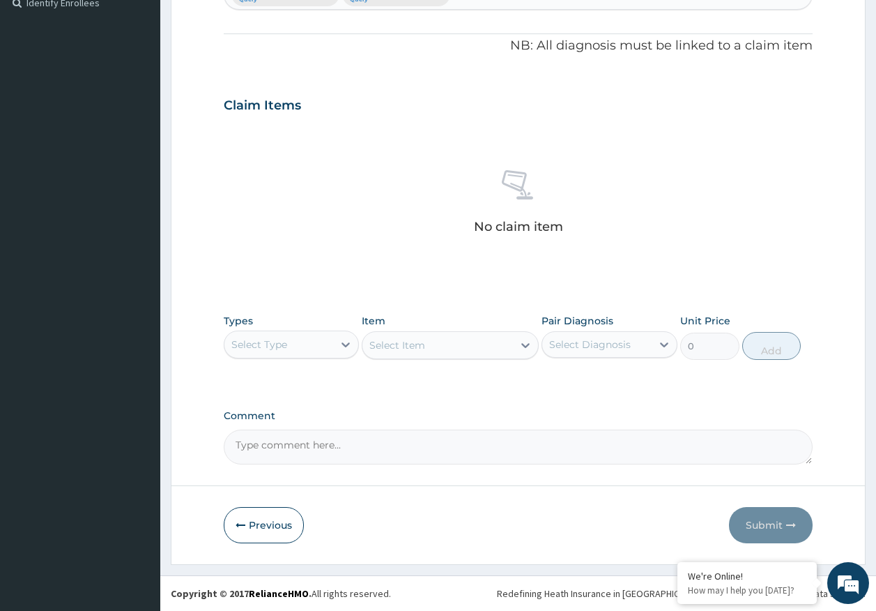
click at [294, 340] on div "Select Type" at bounding box center [279, 344] width 109 height 22
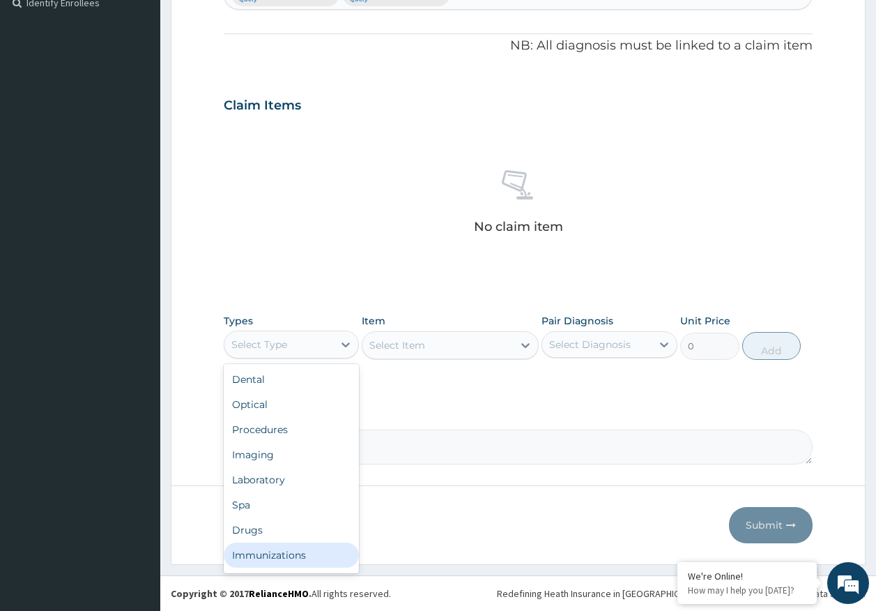
click at [299, 550] on div "Immunizations" at bounding box center [292, 554] width 136 height 25
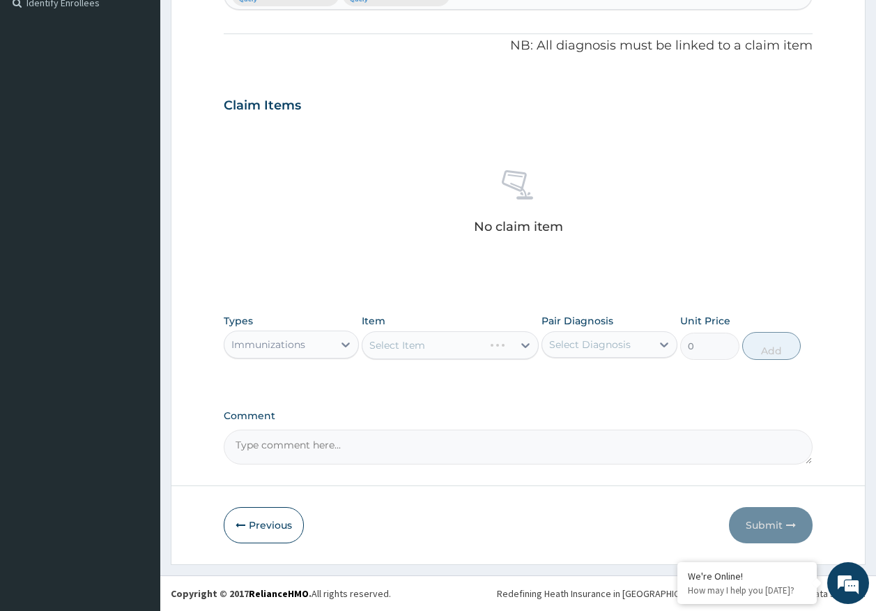
drag, startPoint x: 567, startPoint y: 354, endPoint x: 581, endPoint y: 346, distance: 15.9
click at [568, 351] on div "Select Diagnosis" at bounding box center [596, 344] width 109 height 22
click at [578, 381] on label "[MEDICAL_DATA]" at bounding box center [608, 379] width 86 height 14
checkbox input "true"
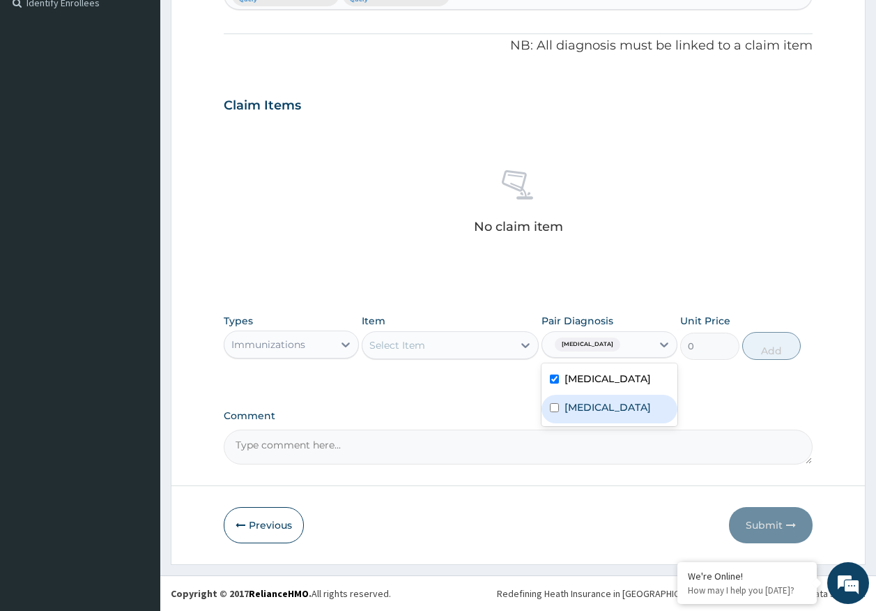
click at [582, 409] on label "[MEDICAL_DATA]" at bounding box center [608, 407] width 86 height 14
checkbox input "true"
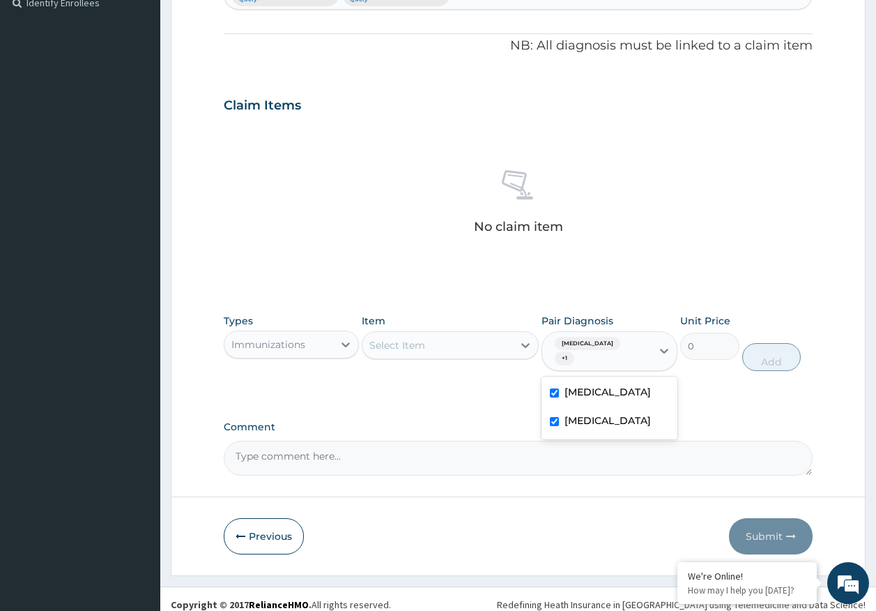
click at [459, 340] on div "Select Item" at bounding box center [438, 345] width 151 height 22
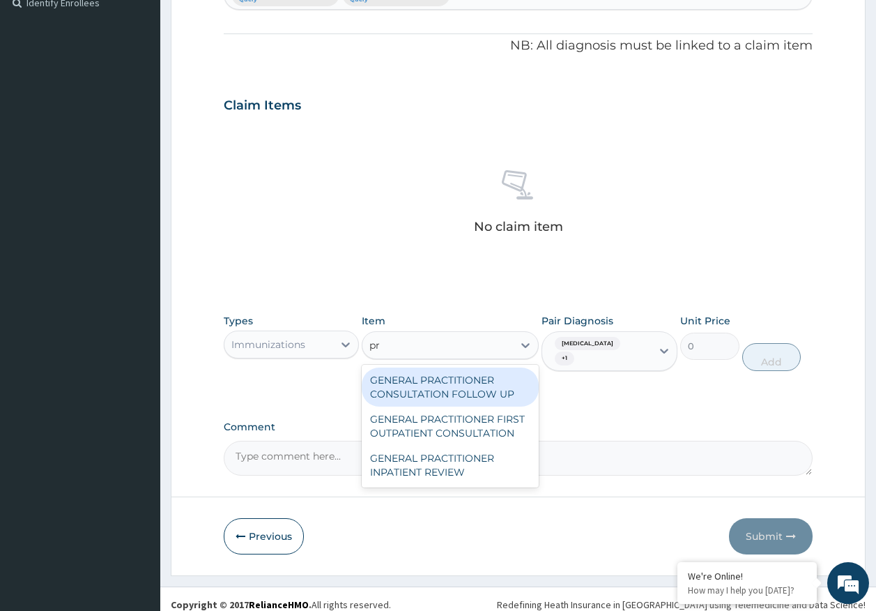
type input "pra"
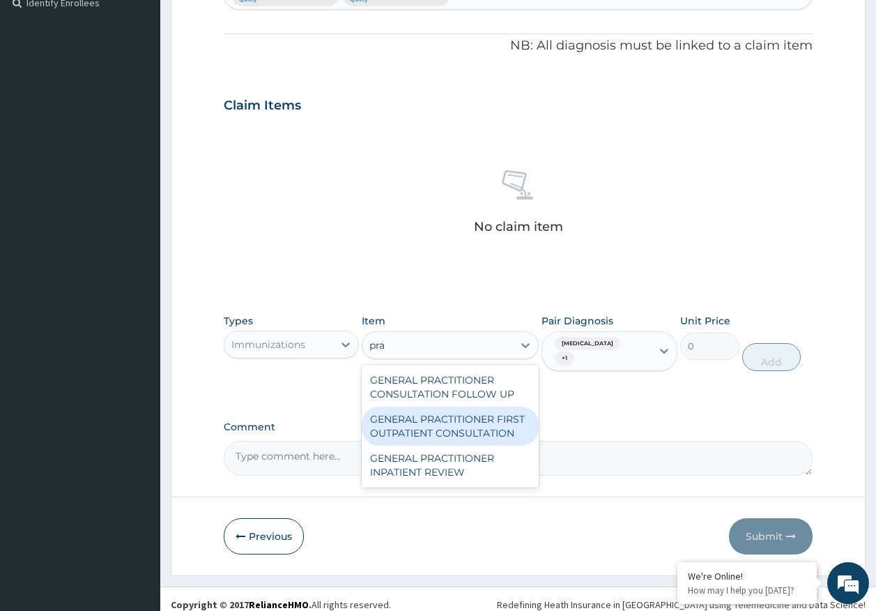
click at [443, 425] on div "GENERAL PRACTITIONER FIRST OUTPATIENT CONSULTATION" at bounding box center [450, 426] width 177 height 39
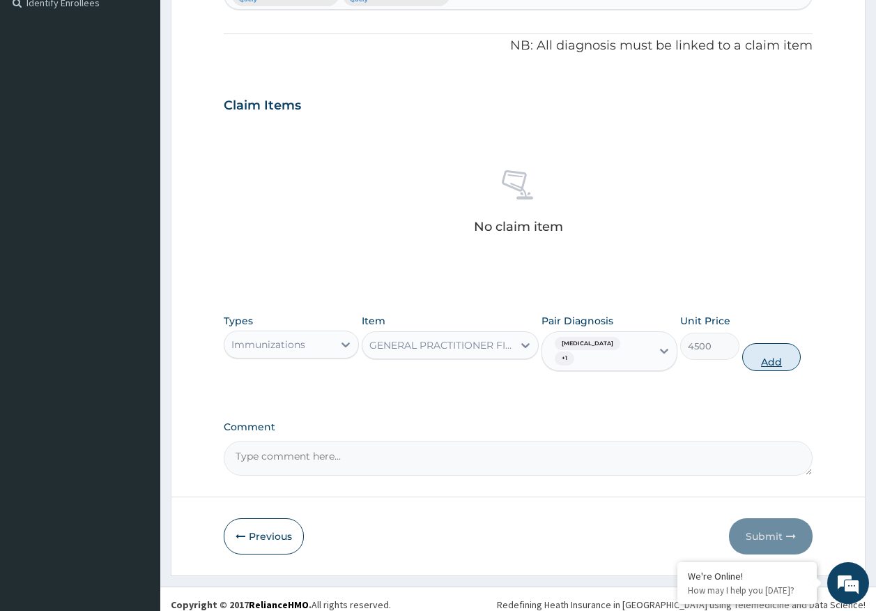
click at [779, 343] on button "Add" at bounding box center [772, 357] width 59 height 28
type input "0"
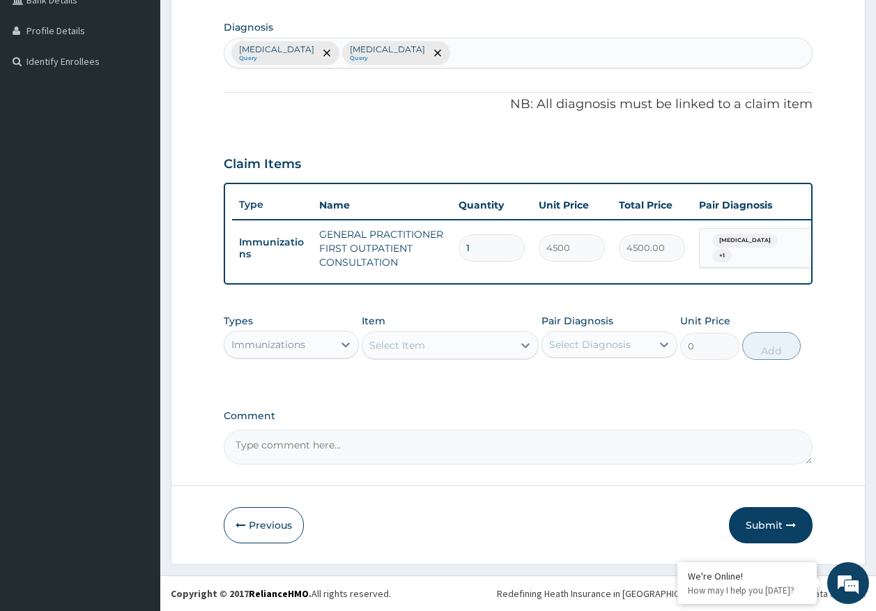
scroll to position [347, 0]
click at [321, 347] on div "Immunizations" at bounding box center [279, 344] width 109 height 22
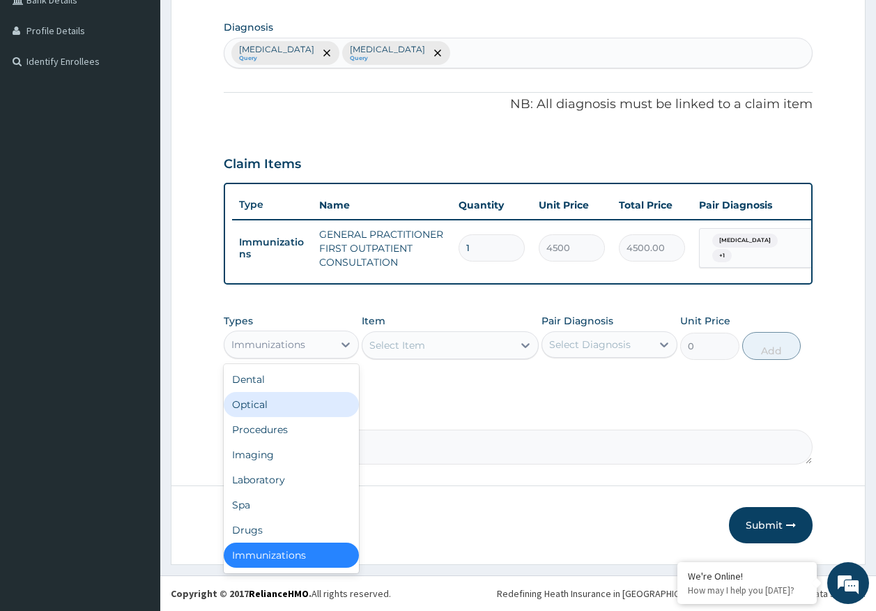
scroll to position [3, 0]
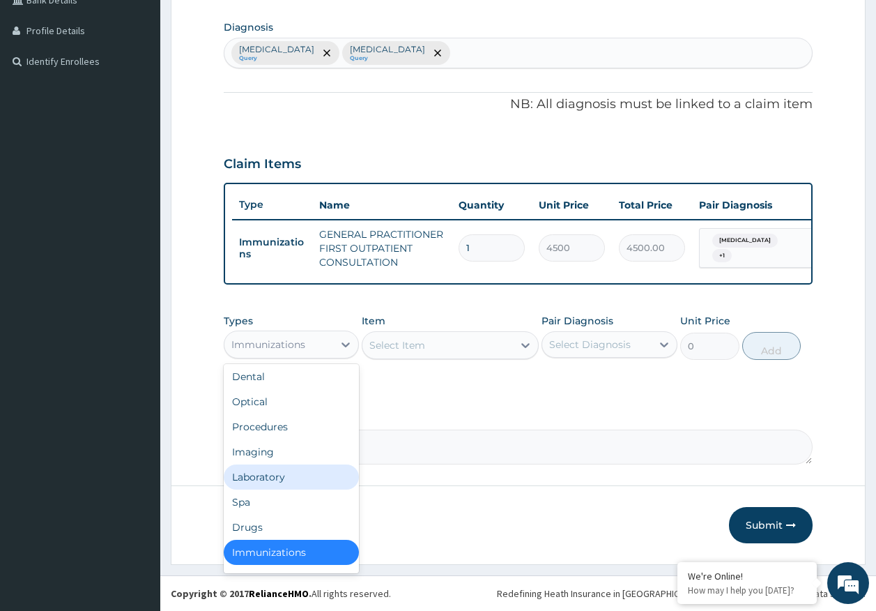
click at [268, 475] on div "Laboratory" at bounding box center [292, 476] width 136 height 25
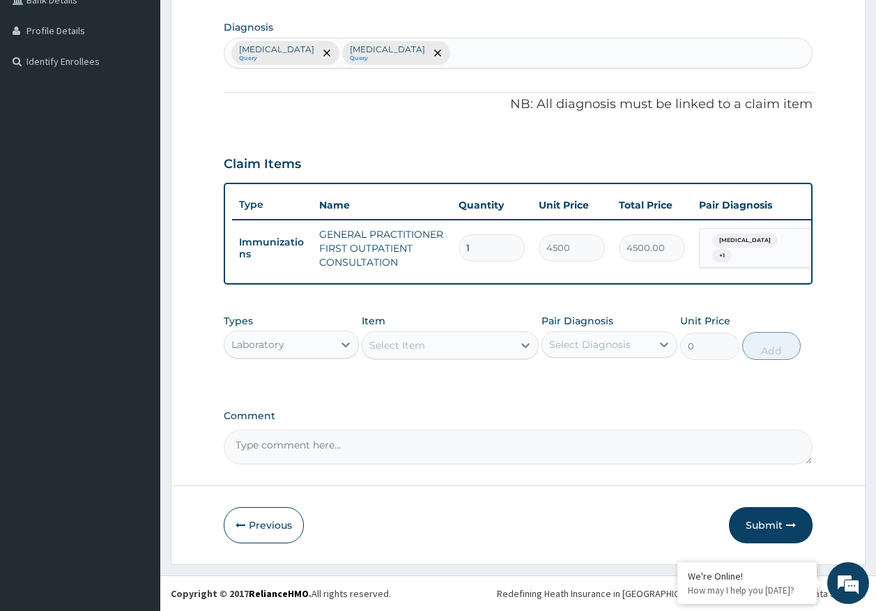
drag, startPoint x: 403, startPoint y: 358, endPoint x: 426, endPoint y: 350, distance: 24.5
click at [406, 356] on div "Select Item" at bounding box center [450, 345] width 177 height 28
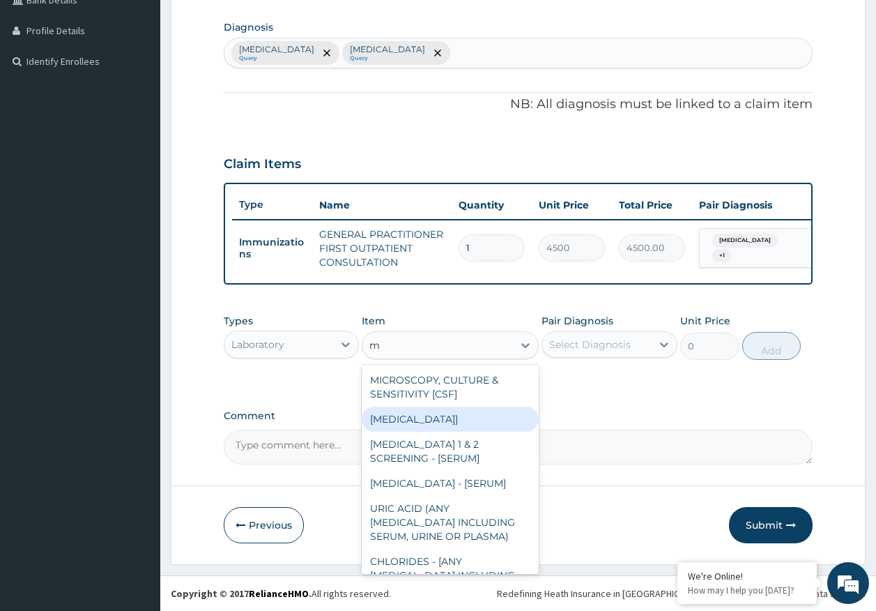
type input "mp"
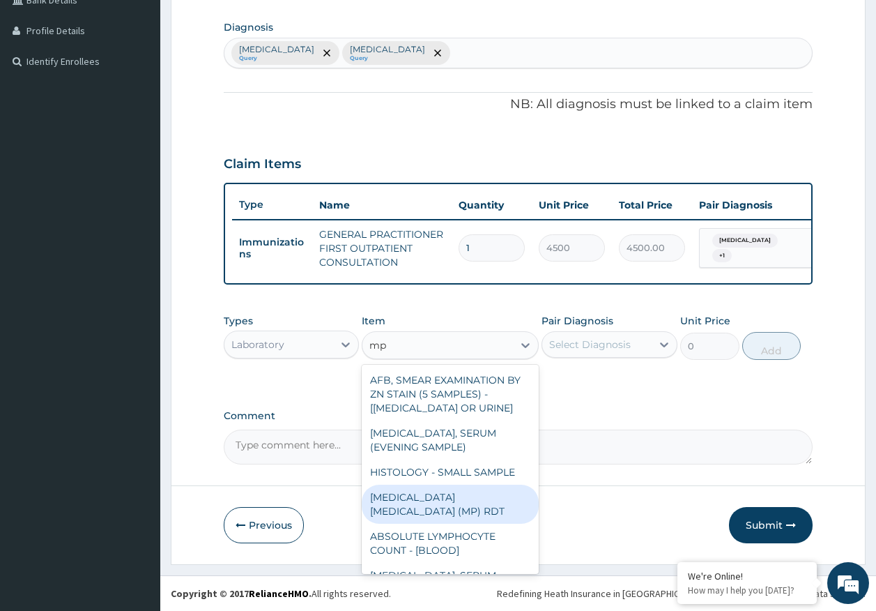
drag, startPoint x: 501, startPoint y: 494, endPoint x: 667, endPoint y: 354, distance: 216.8
click at [502, 491] on div "[MEDICAL_DATA] [MEDICAL_DATA] (MP) RDT" at bounding box center [450, 504] width 177 height 39
type input "2000"
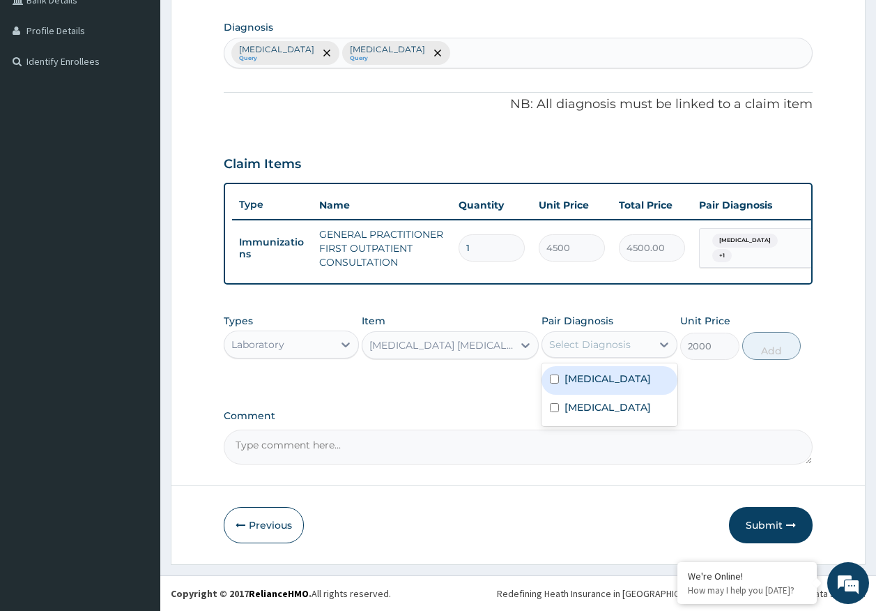
click at [640, 348] on div "Select Diagnosis" at bounding box center [596, 344] width 109 height 22
drag, startPoint x: 598, startPoint y: 377, endPoint x: 803, endPoint y: 357, distance: 205.3
click at [600, 377] on label "[MEDICAL_DATA]" at bounding box center [608, 379] width 86 height 14
checkbox input "true"
drag, startPoint x: 757, startPoint y: 353, endPoint x: 439, endPoint y: 383, distance: 319.4
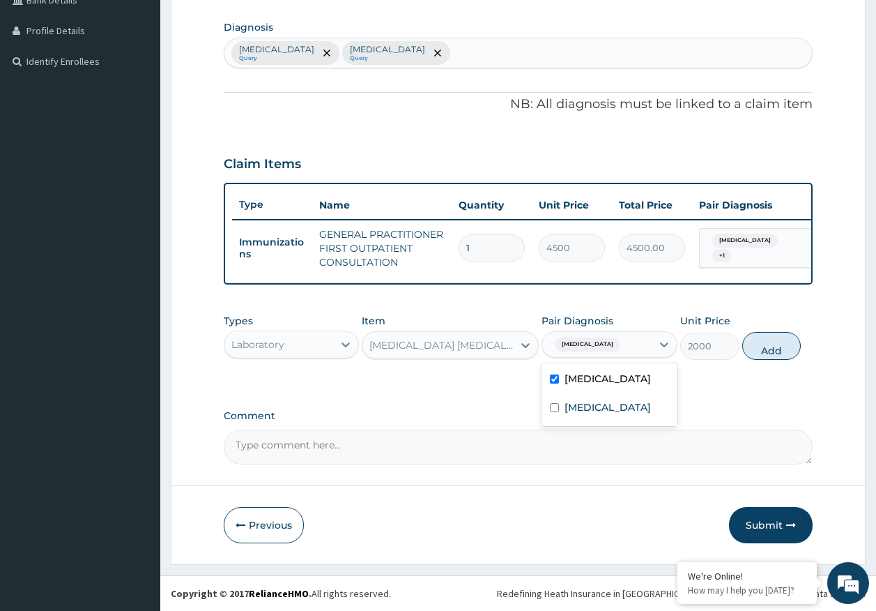
click at [752, 353] on button "Add" at bounding box center [772, 346] width 59 height 28
type input "0"
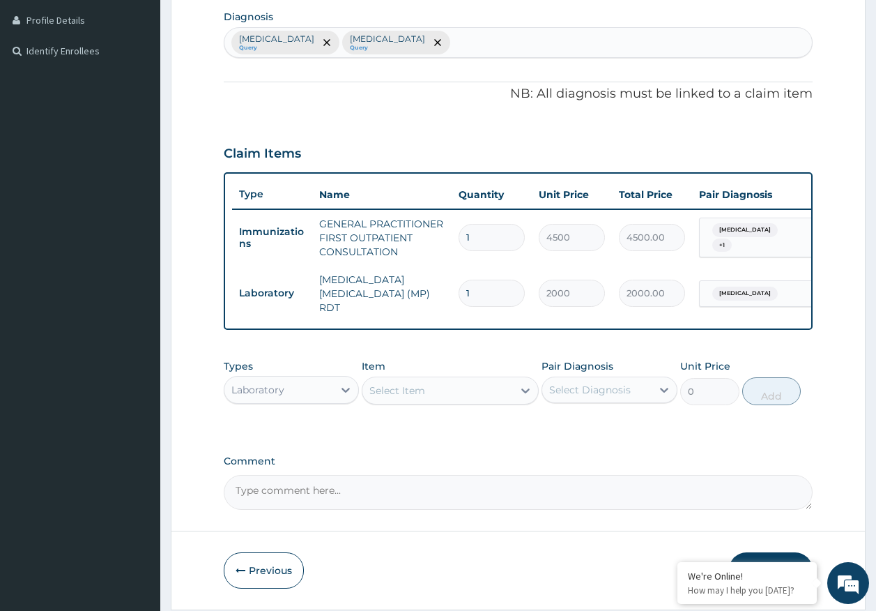
click at [423, 393] on div "Select Item" at bounding box center [398, 390] width 56 height 14
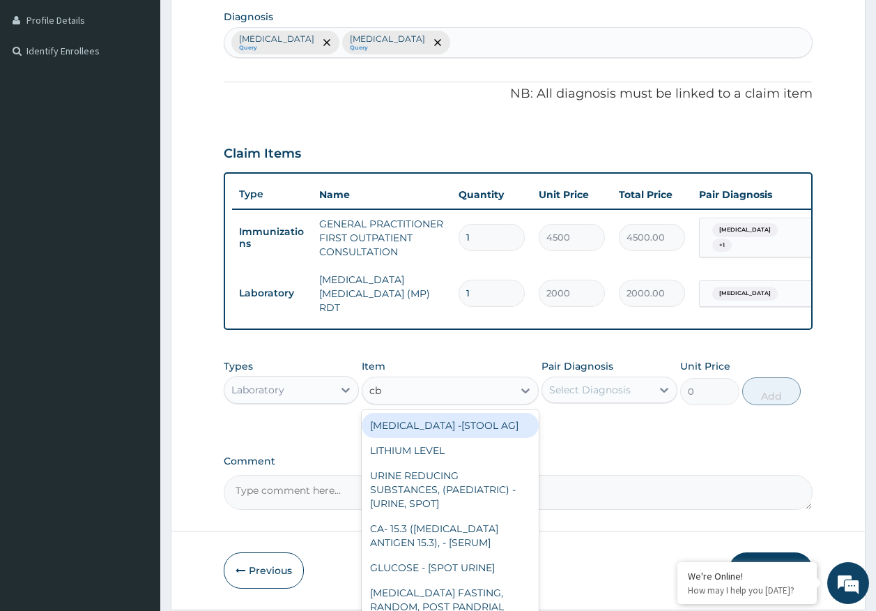
type input "cbc"
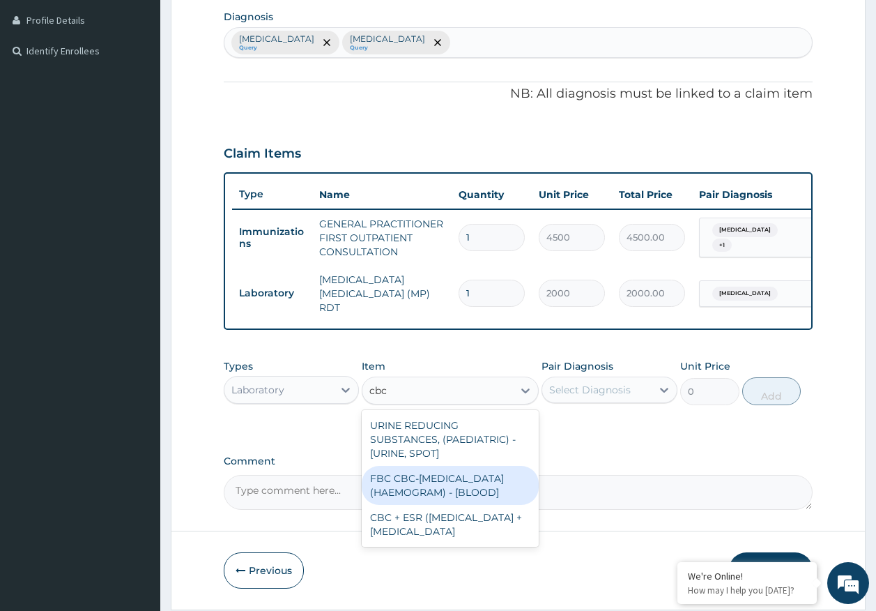
drag, startPoint x: 448, startPoint y: 486, endPoint x: 618, endPoint y: 404, distance: 189.3
click at [469, 477] on div "FBC CBC-COMPLETE BLOOD COUNT (HAEMOGRAM) - [BLOOD]" at bounding box center [450, 485] width 177 height 39
type input "5000"
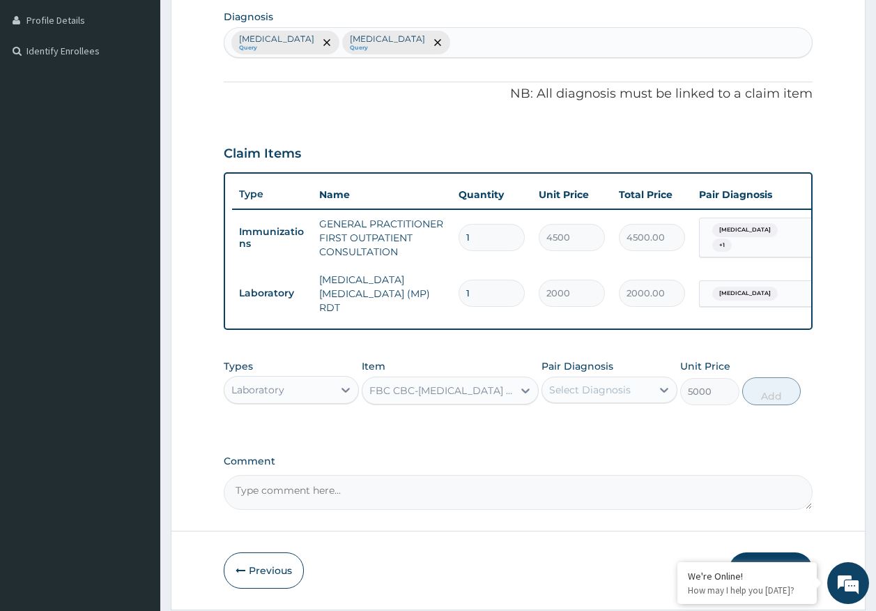
click at [600, 397] on div "Select Diagnosis" at bounding box center [590, 390] width 82 height 14
drag, startPoint x: 597, startPoint y: 451, endPoint x: 807, endPoint y: 360, distance: 228.6
click at [601, 448] on div "Sepsis" at bounding box center [610, 454] width 136 height 29
checkbox input "true"
click at [777, 395] on button "Add" at bounding box center [772, 391] width 59 height 28
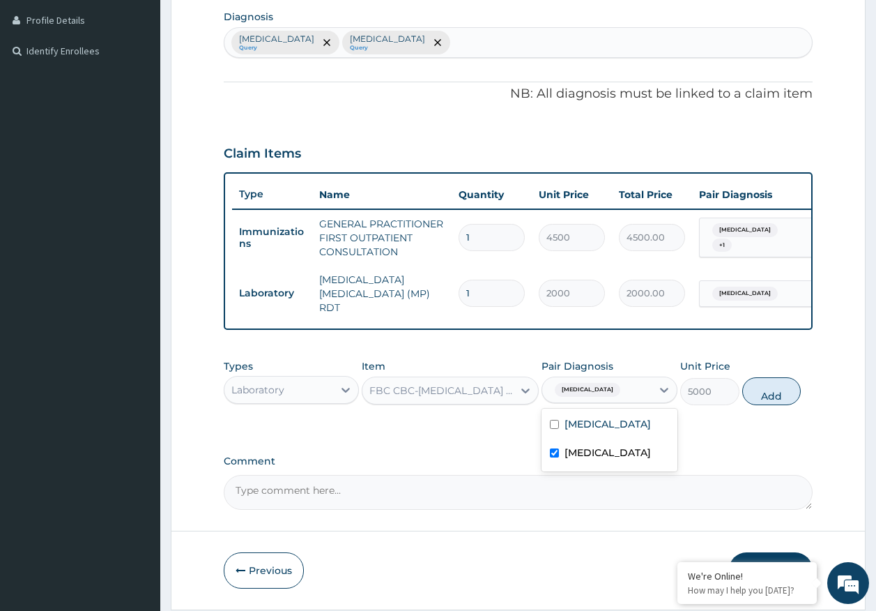
type input "0"
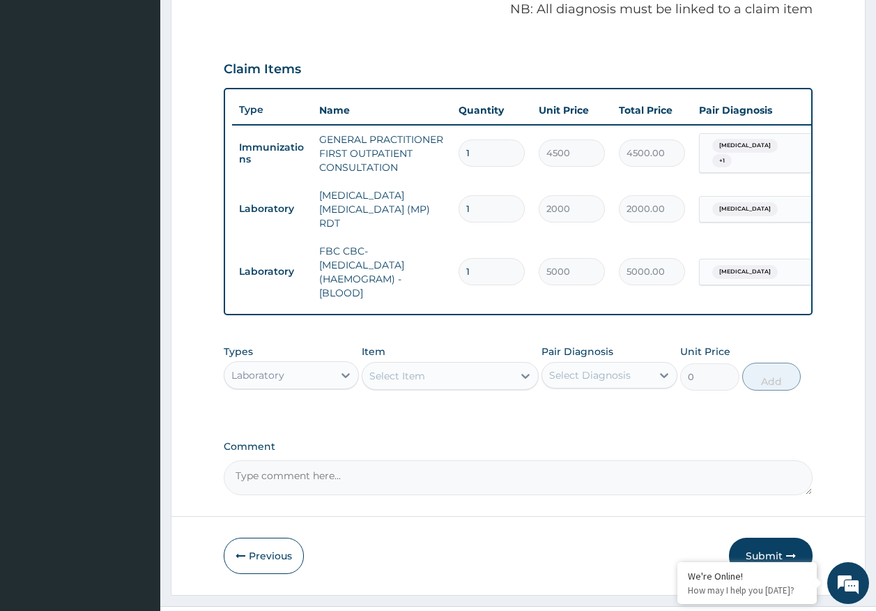
scroll to position [464, 0]
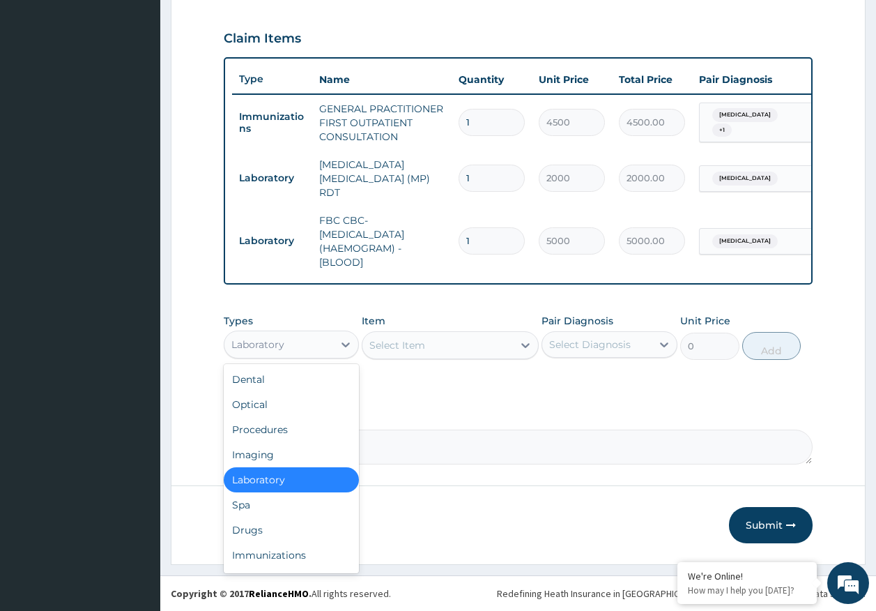
click at [259, 354] on div "Laboratory" at bounding box center [279, 344] width 109 height 22
click at [257, 540] on div "Drugs" at bounding box center [292, 529] width 136 height 25
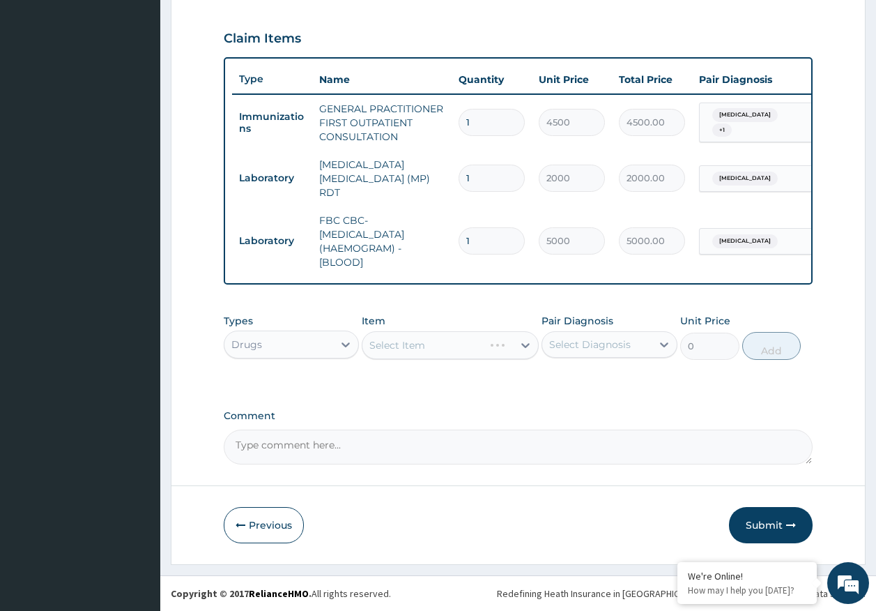
drag, startPoint x: 602, startPoint y: 340, endPoint x: 604, endPoint y: 360, distance: 20.3
click at [602, 341] on div "Select Diagnosis" at bounding box center [590, 344] width 82 height 14
click at [598, 384] on label "Malaria" at bounding box center [608, 379] width 86 height 14
checkbox input "true"
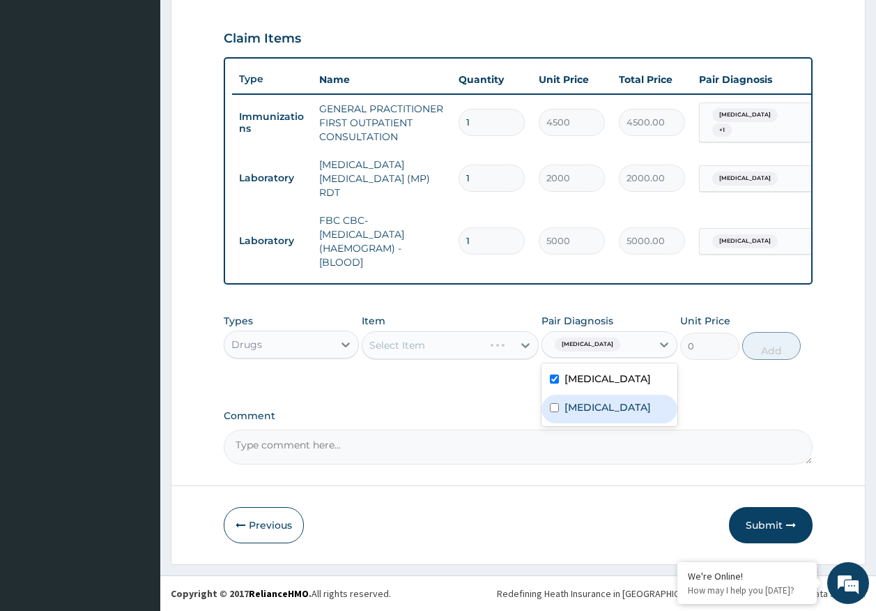
click at [591, 407] on label "Sepsis" at bounding box center [608, 407] width 86 height 14
checkbox input "true"
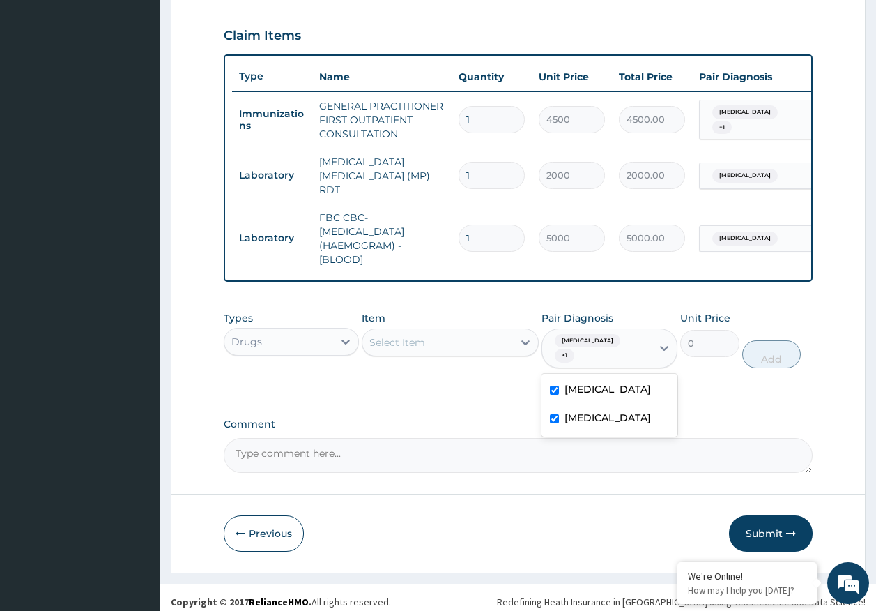
click at [474, 349] on div "Select Item" at bounding box center [438, 342] width 151 height 22
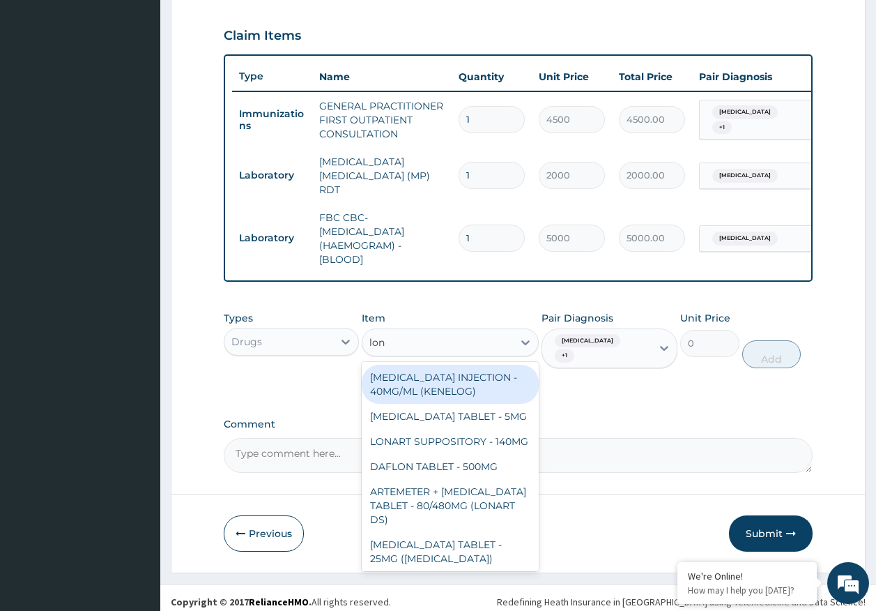
type input "lona"
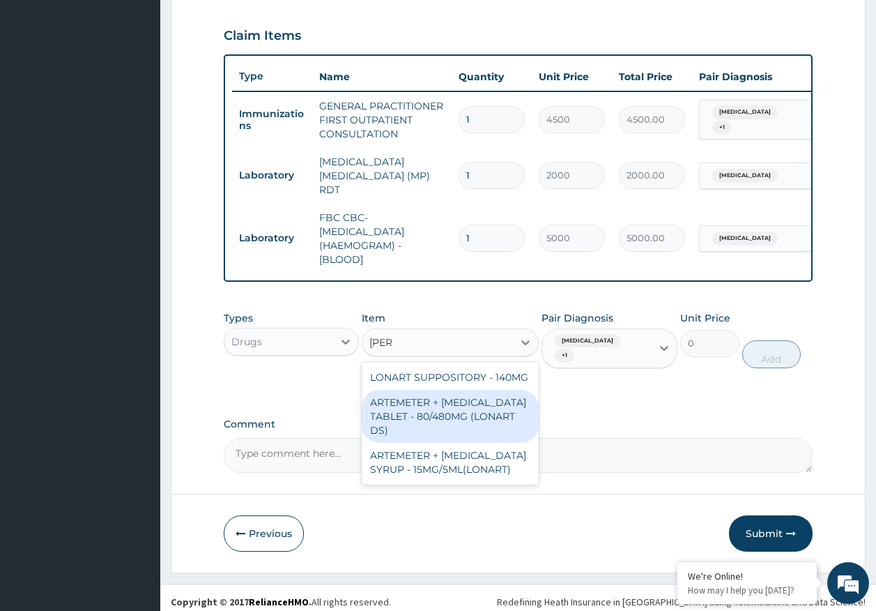
drag, startPoint x: 519, startPoint y: 425, endPoint x: 804, endPoint y: 361, distance: 291.5
click at [519, 423] on div "ARTEMETER + LUMEFANTRINE TABLET - 80/480MG (LONART DS)" at bounding box center [450, 416] width 177 height 53
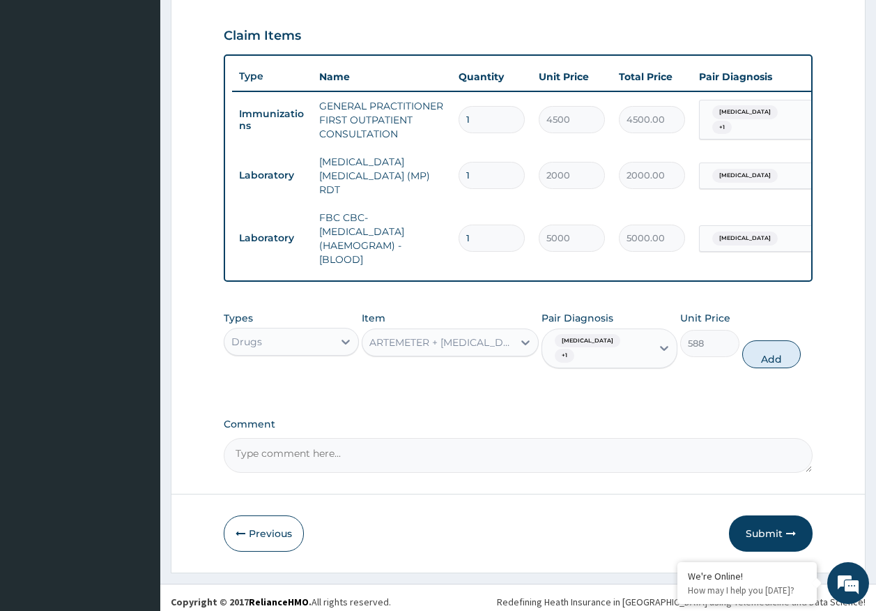
click at [738, 347] on div "Types Drugs Item option ARTEMETER + LUMEFANTRINE TABLET - 80/480MG (LONART DS),…" at bounding box center [519, 340] width 590 height 72
click at [758, 340] on button "Add" at bounding box center [772, 354] width 59 height 28
type input "0"
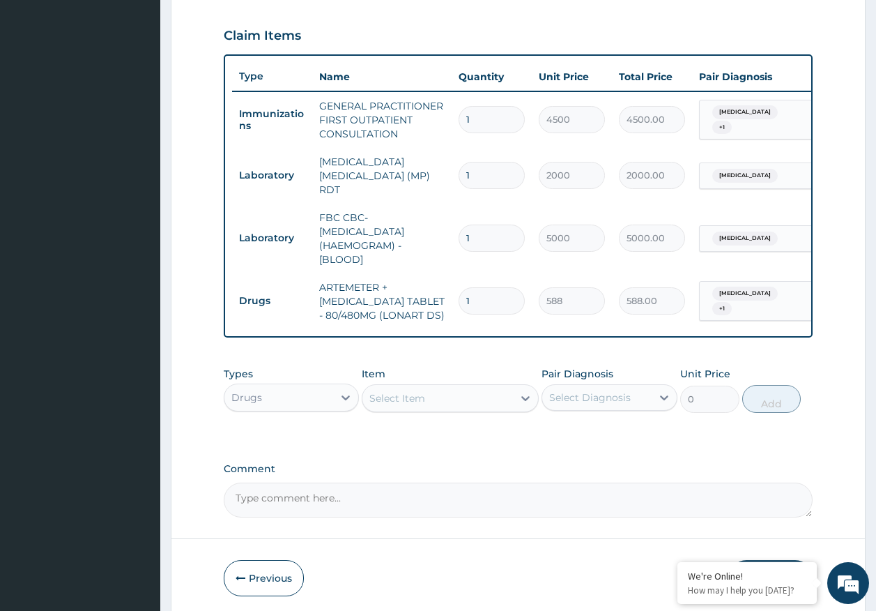
click at [478, 403] on div "Select Item" at bounding box center [438, 398] width 151 height 22
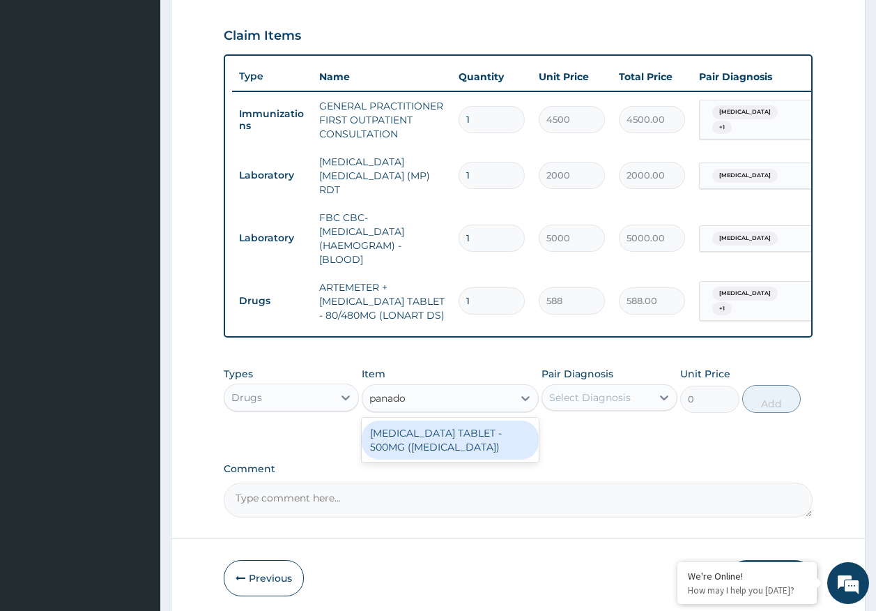
type input "panadol"
drag, startPoint x: 452, startPoint y: 458, endPoint x: 559, endPoint y: 420, distance: 113.1
click at [454, 452] on div "PARACETAMOL TABLET - 500MG (PANADOL)" at bounding box center [450, 439] width 177 height 39
type input "42"
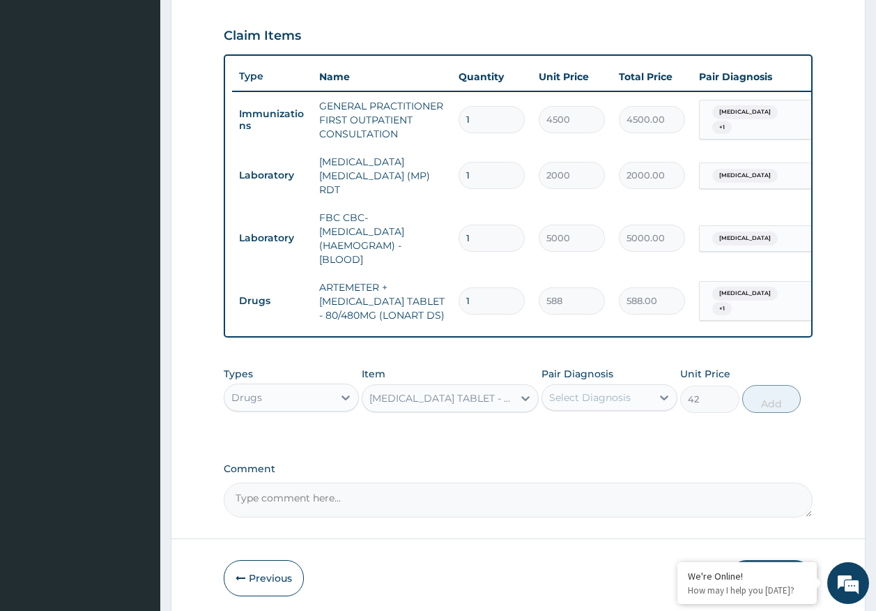
click at [586, 404] on div "Select Diagnosis" at bounding box center [590, 397] width 82 height 14
drag, startPoint x: 584, startPoint y: 433, endPoint x: 585, endPoint y: 468, distance: 34.9
click at [584, 433] on label "Malaria" at bounding box center [608, 432] width 86 height 14
checkbox input "true"
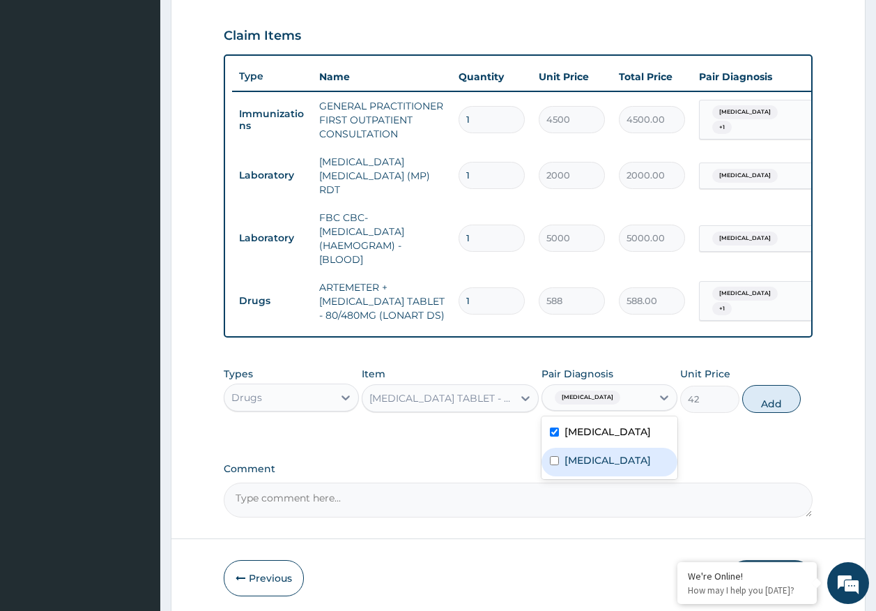
drag, startPoint x: 585, startPoint y: 468, endPoint x: 792, endPoint y: 420, distance: 212.4
click at [586, 464] on label "Sepsis" at bounding box center [608, 460] width 86 height 14
checkbox input "true"
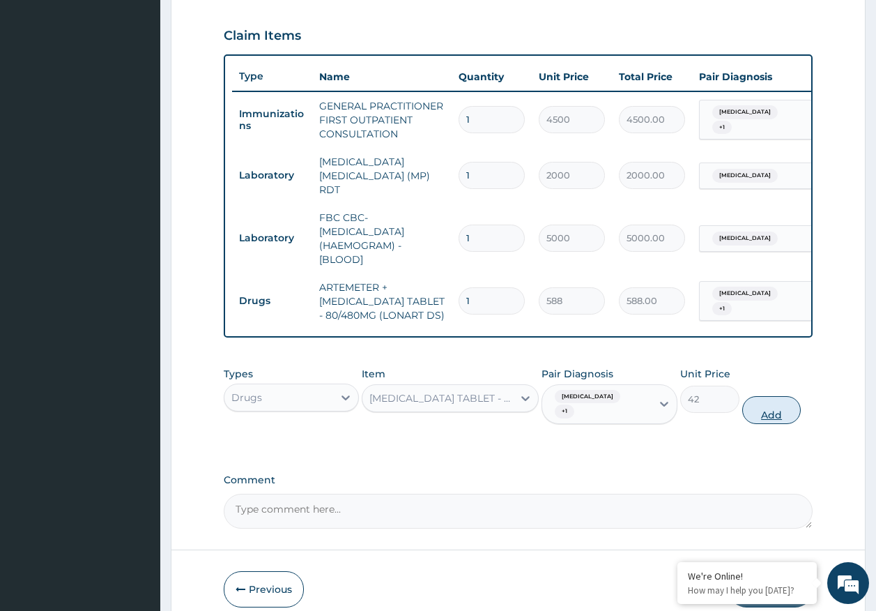
click at [768, 404] on button "Add" at bounding box center [772, 410] width 59 height 28
type input "0"
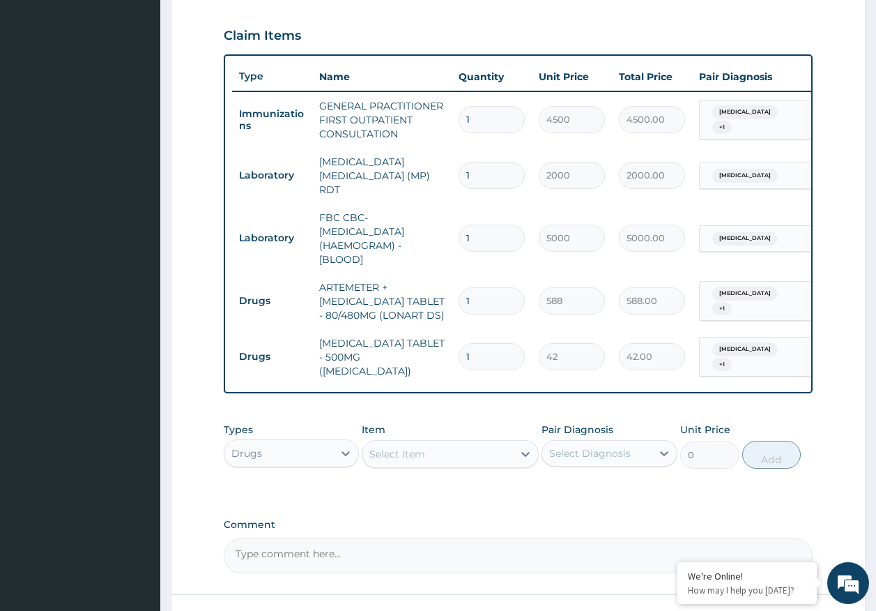
type input "18"
type input "756.00"
type input "18"
click at [479, 291] on input "1" at bounding box center [492, 300] width 66 height 27
type input "0.00"
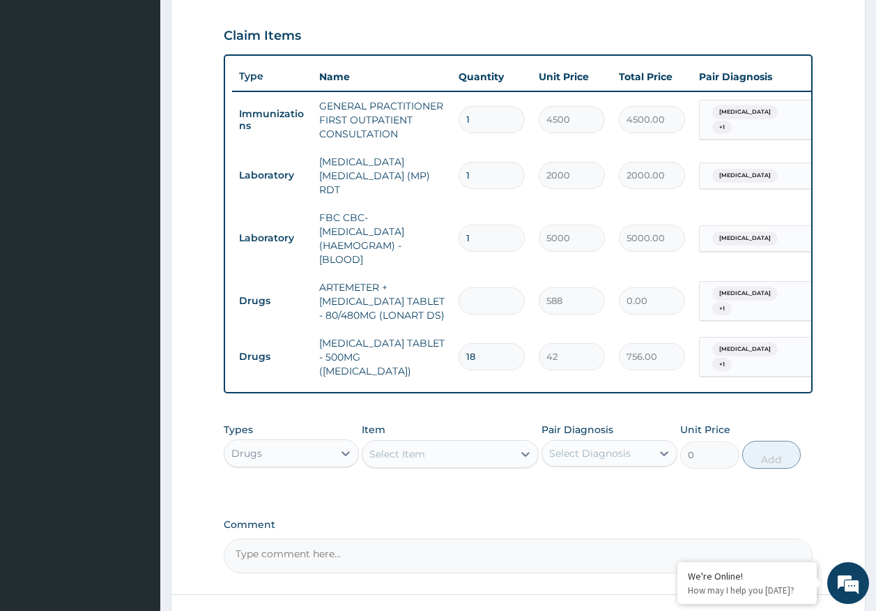
type input "6"
type input "3528.00"
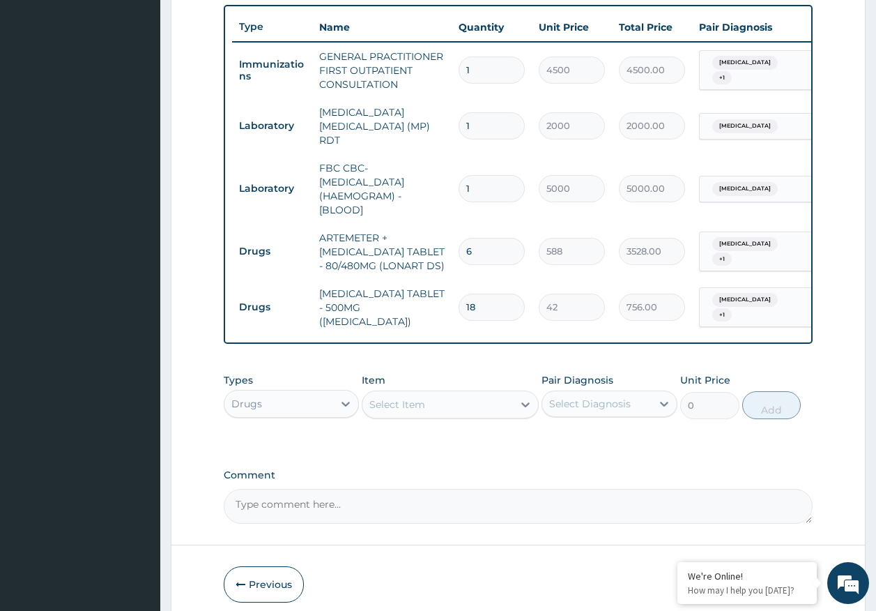
scroll to position [568, 0]
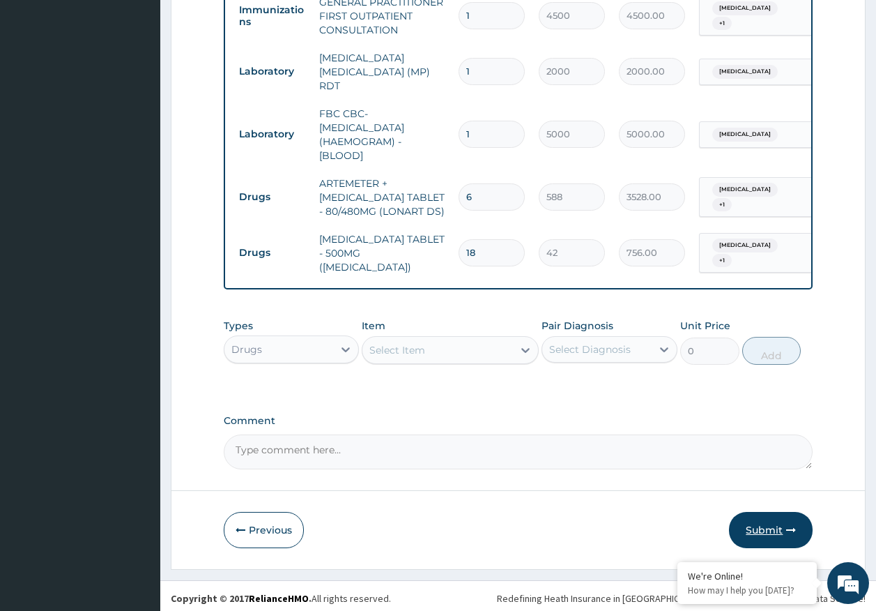
type input "6"
click at [760, 512] on button "Submit" at bounding box center [771, 530] width 84 height 36
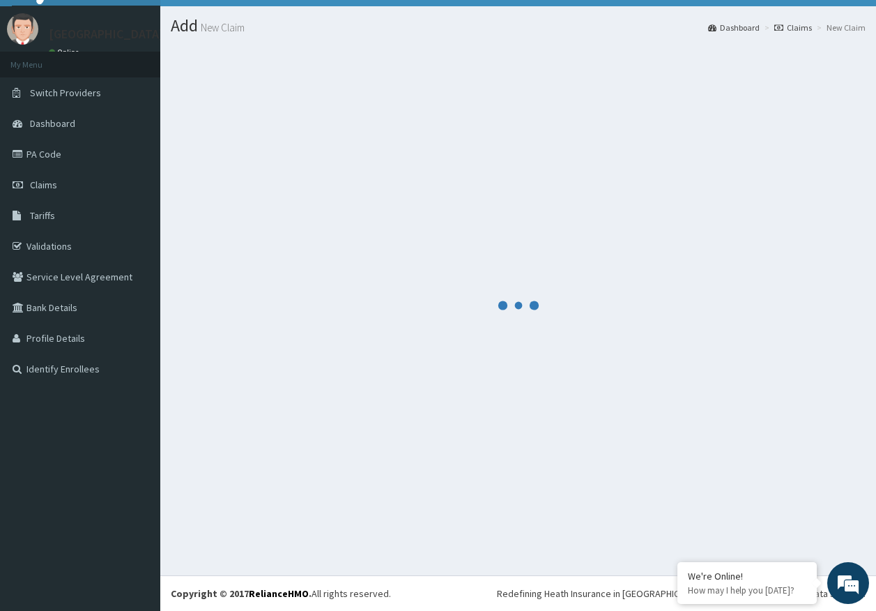
scroll to position [29, 0]
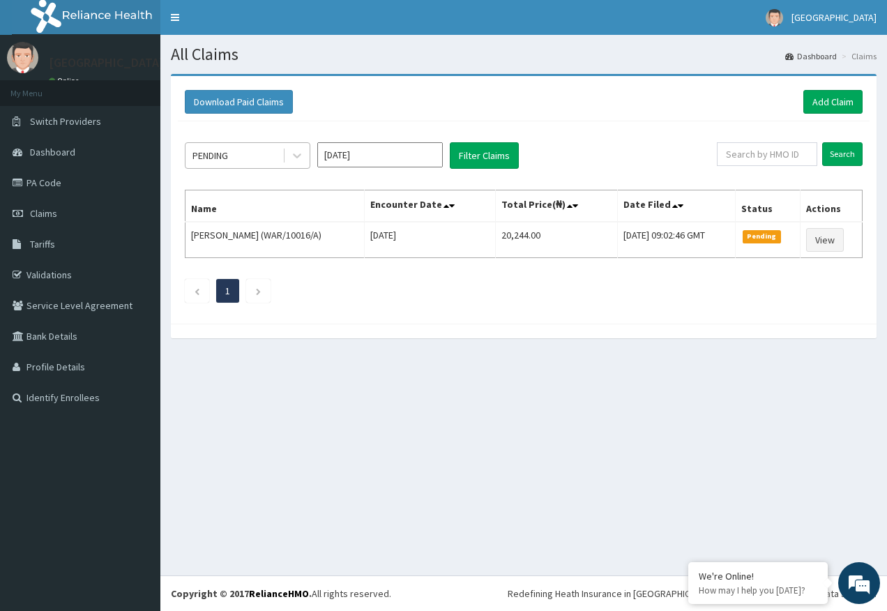
click at [210, 154] on div "PENDING" at bounding box center [210, 156] width 36 height 14
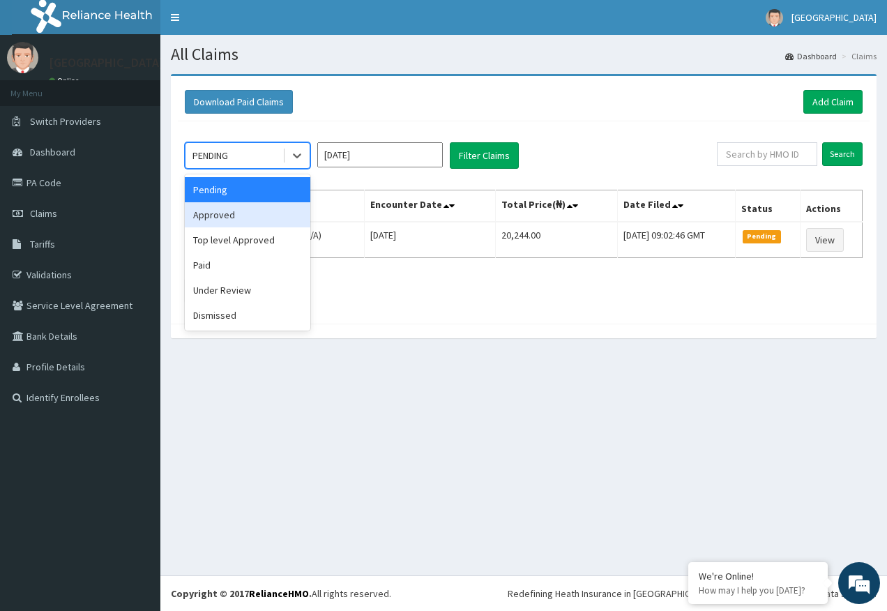
drag, startPoint x: 213, startPoint y: 217, endPoint x: 352, endPoint y: 210, distance: 138.9
click at [220, 213] on div "Approved" at bounding box center [248, 214] width 126 height 25
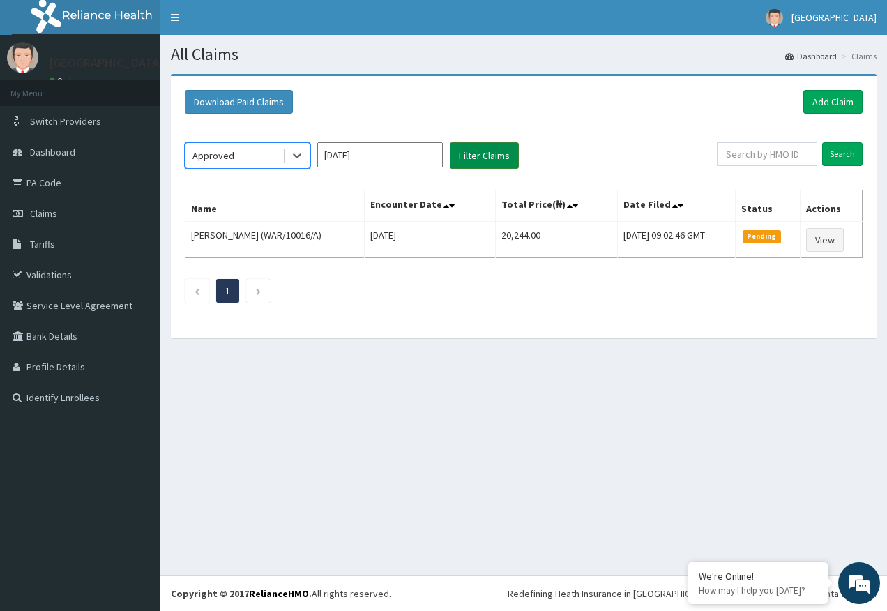
click at [483, 165] on button "Filter Claims" at bounding box center [484, 155] width 69 height 26
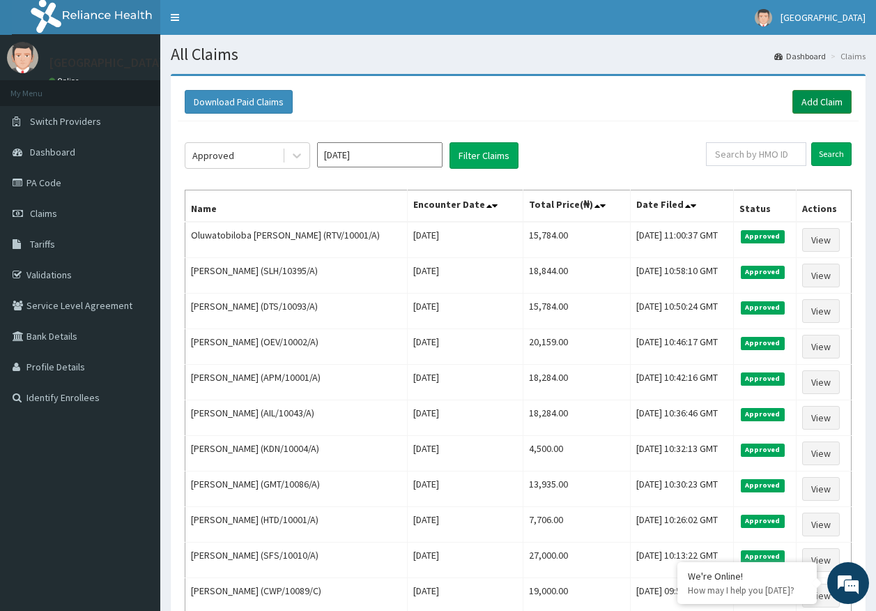
click at [825, 104] on link "Add Claim" at bounding box center [822, 102] width 59 height 24
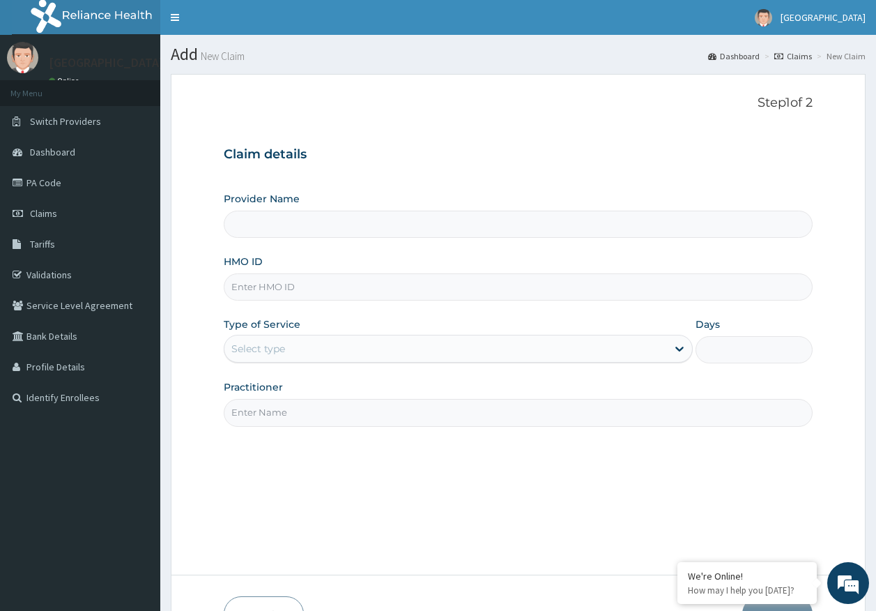
type input "[GEOGRAPHIC_DATA]"
click at [272, 287] on input "HMO ID" at bounding box center [519, 286] width 590 height 27
paste input "BWL/10324/A"
type input "BWL/10324/A"
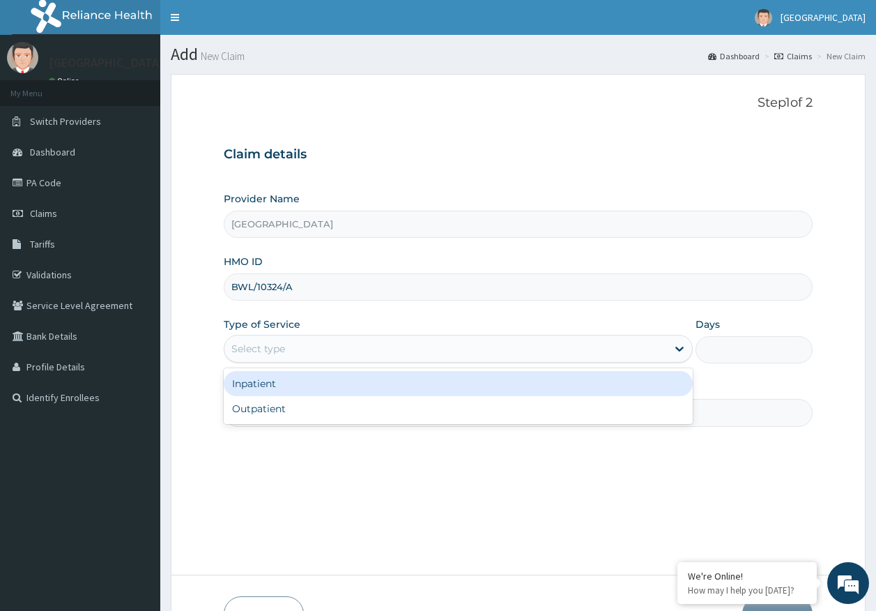
drag, startPoint x: 274, startPoint y: 342, endPoint x: 255, endPoint y: 408, distance: 68.2
click at [273, 342] on div "Select type" at bounding box center [258, 349] width 54 height 14
click at [262, 384] on div "Inpatient" at bounding box center [458, 383] width 469 height 25
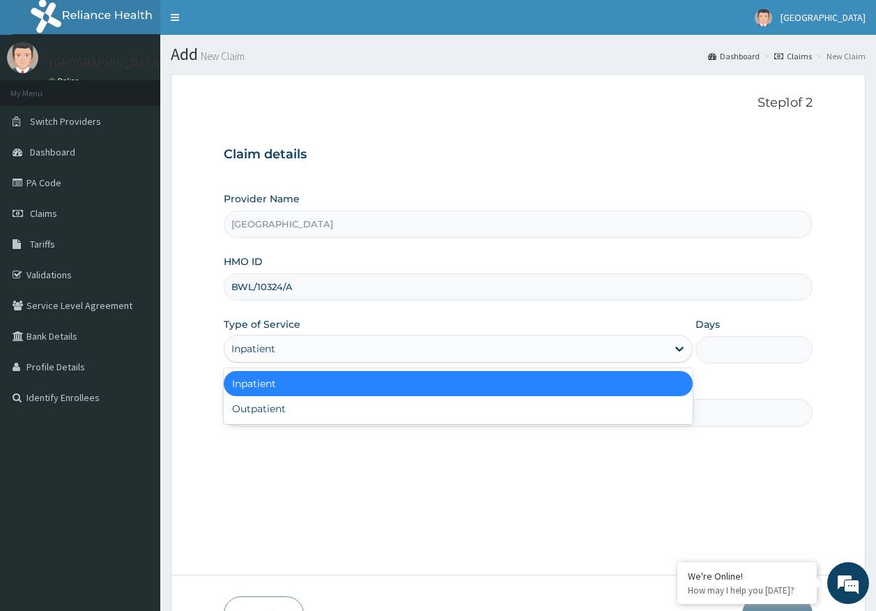
click at [270, 349] on div "Inpatient" at bounding box center [253, 349] width 44 height 14
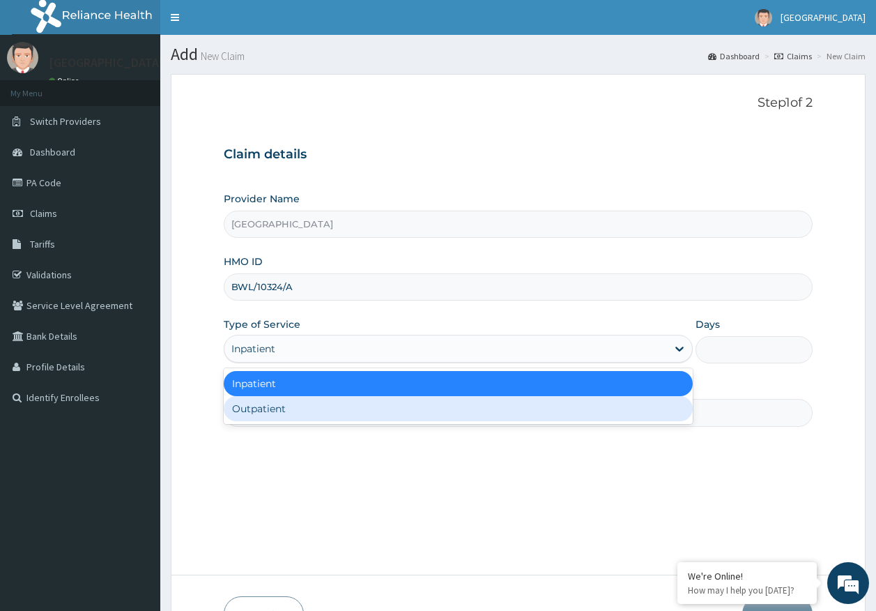
drag, startPoint x: 273, startPoint y: 411, endPoint x: 286, endPoint y: 425, distance: 19.2
click at [273, 409] on div "Outpatient" at bounding box center [458, 408] width 469 height 25
type input "1"
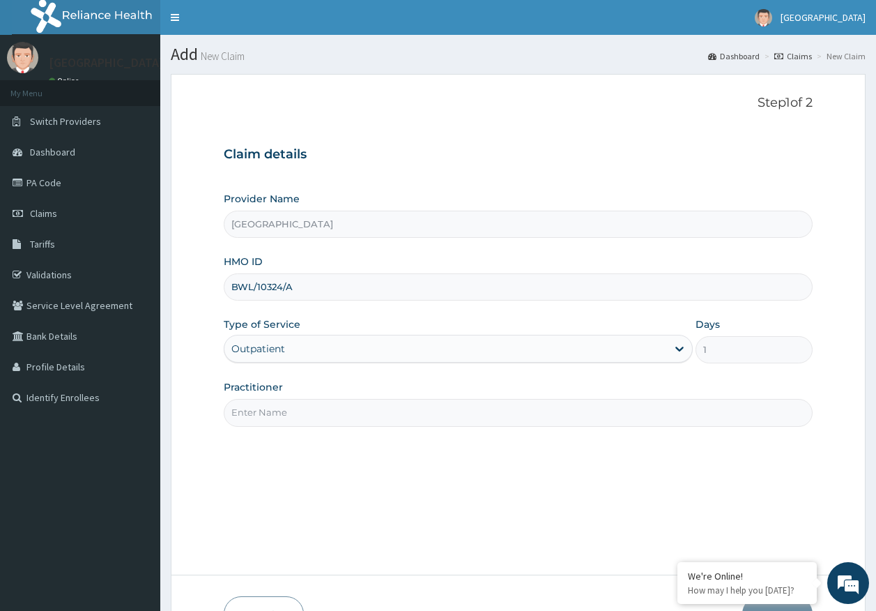
click at [284, 420] on input "Practitioner" at bounding box center [519, 412] width 590 height 27
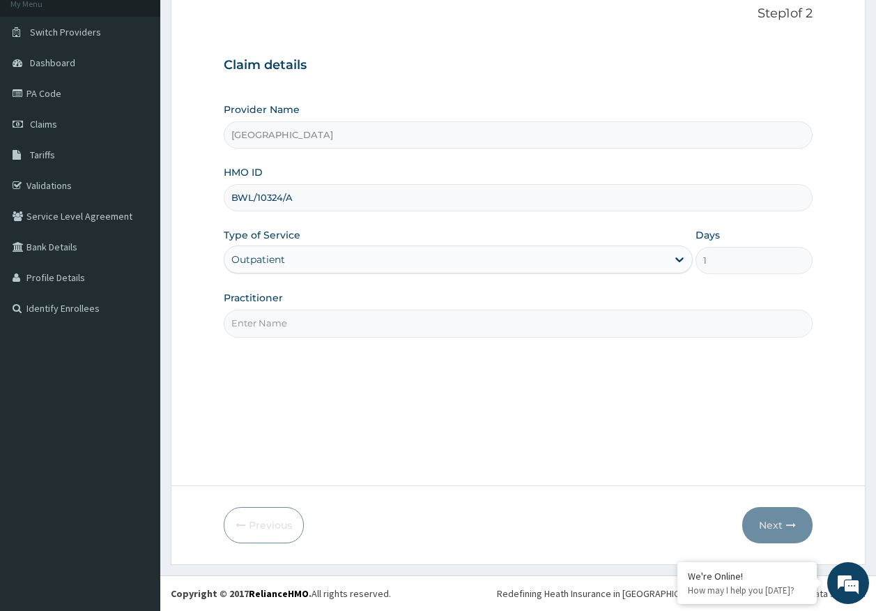
click at [245, 327] on input "Practitioner" at bounding box center [519, 323] width 590 height 27
type input "[PERSON_NAME]"
click at [776, 524] on button "Next" at bounding box center [778, 525] width 70 height 36
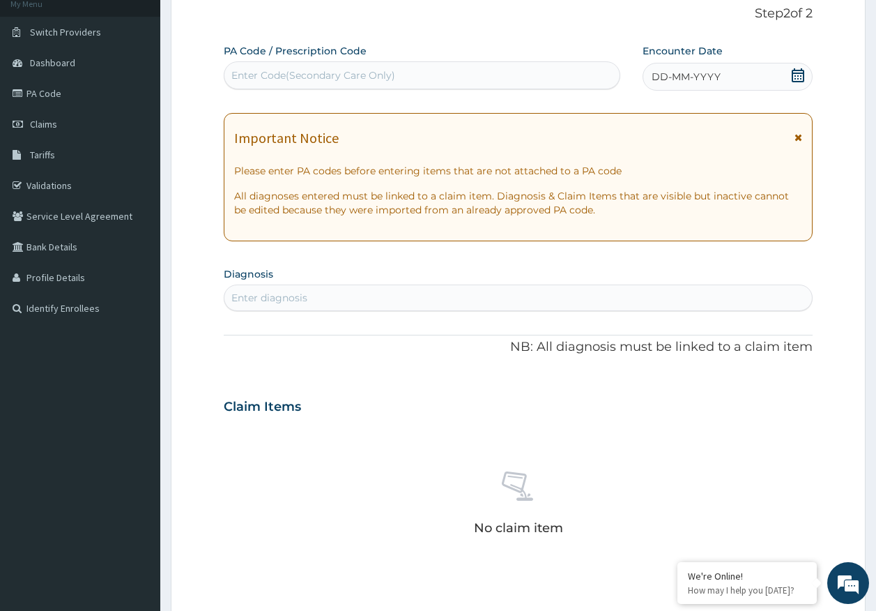
click at [708, 79] on span "DD-MM-YYYY" at bounding box center [686, 77] width 69 height 14
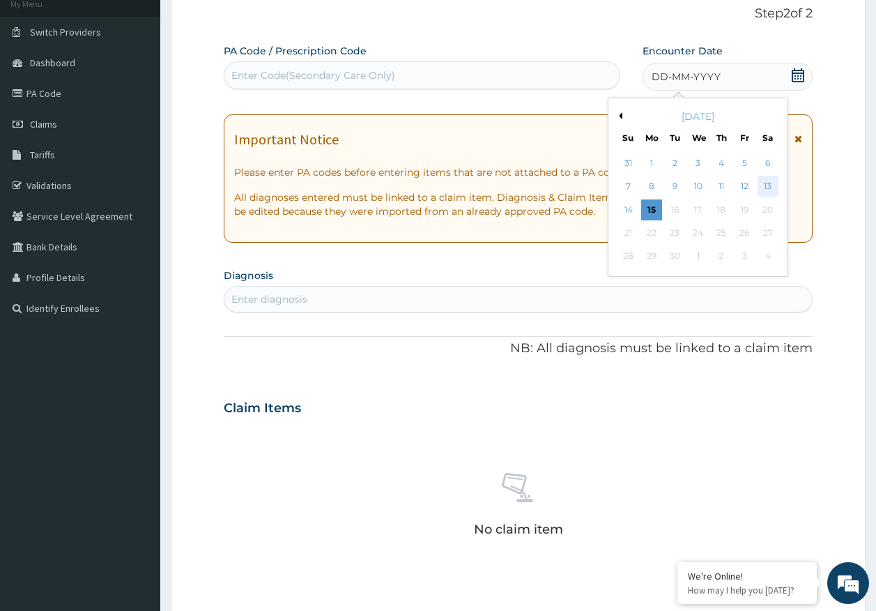
click at [769, 188] on div "13" at bounding box center [768, 186] width 21 height 21
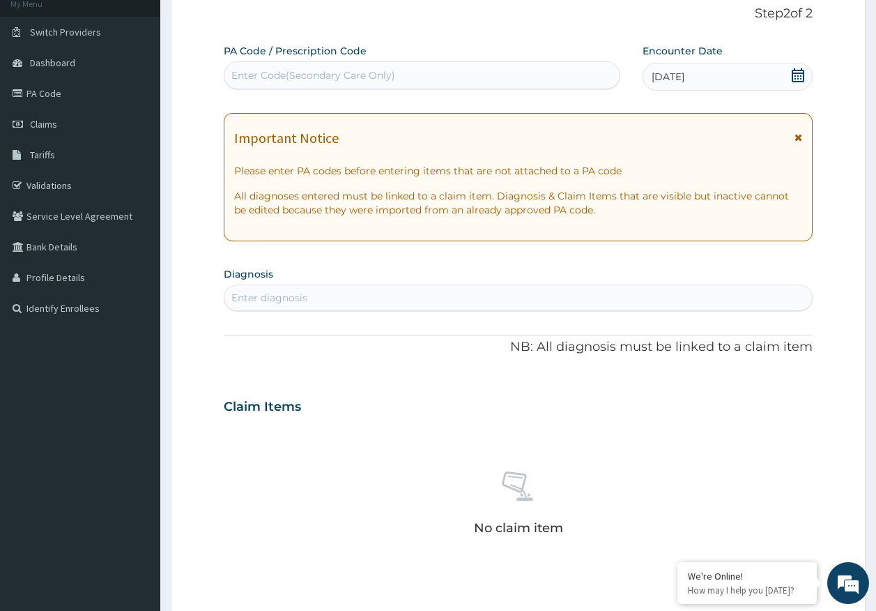
click at [340, 307] on div "Enter diagnosis" at bounding box center [519, 298] width 588 height 22
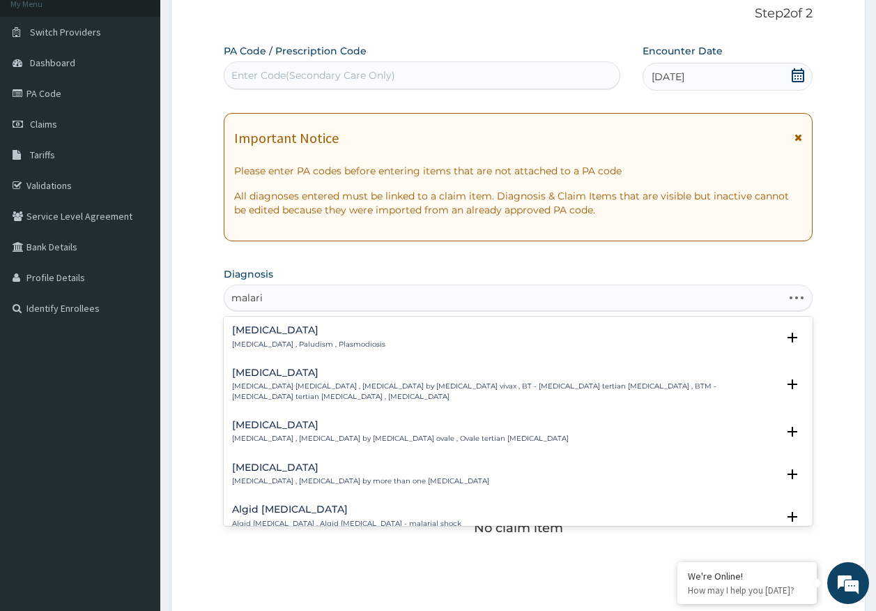
type input "[MEDICAL_DATA]"
click at [275, 341] on p "[MEDICAL_DATA] , Paludism , Plasmodiosis" at bounding box center [308, 345] width 153 height 10
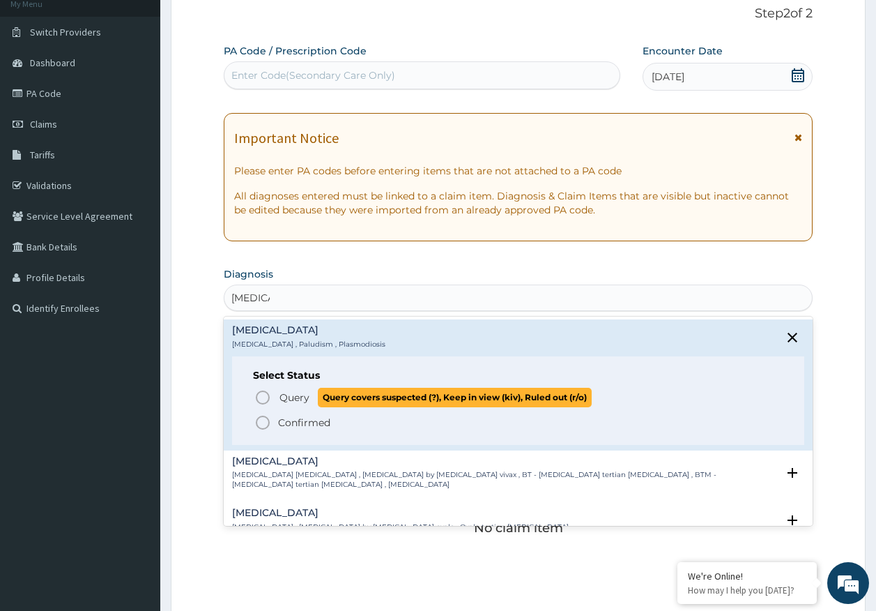
click at [305, 394] on span "Query" at bounding box center [295, 397] width 30 height 14
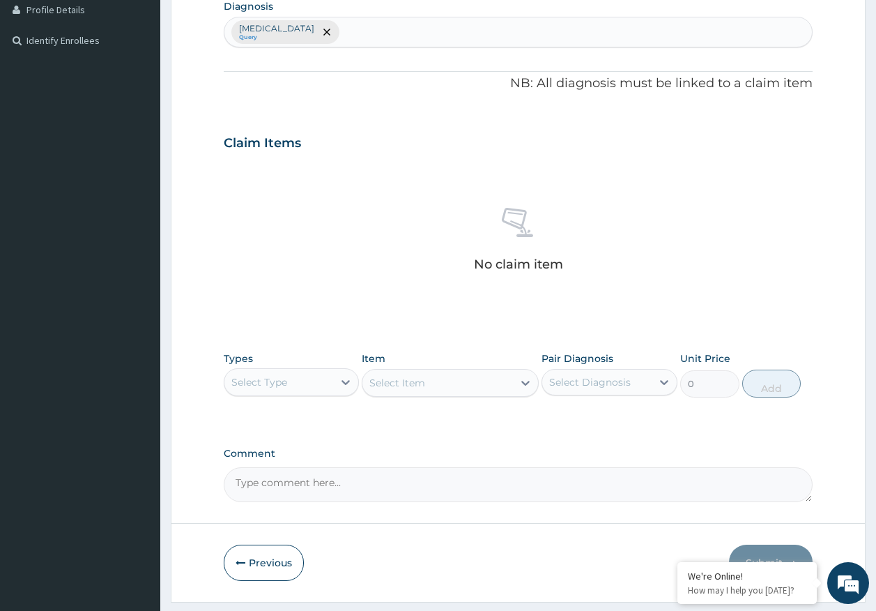
scroll to position [395, 0]
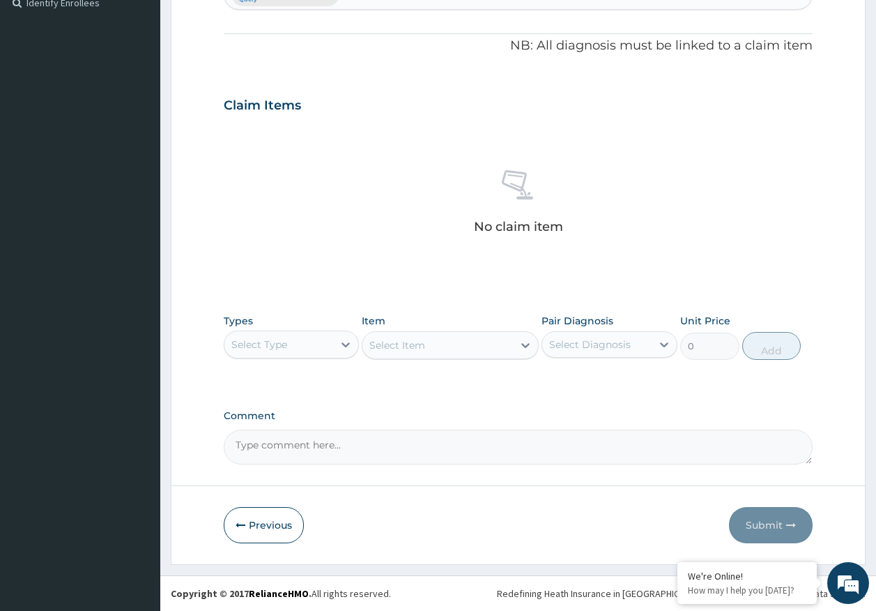
click at [274, 344] on div "Select Type" at bounding box center [259, 344] width 56 height 14
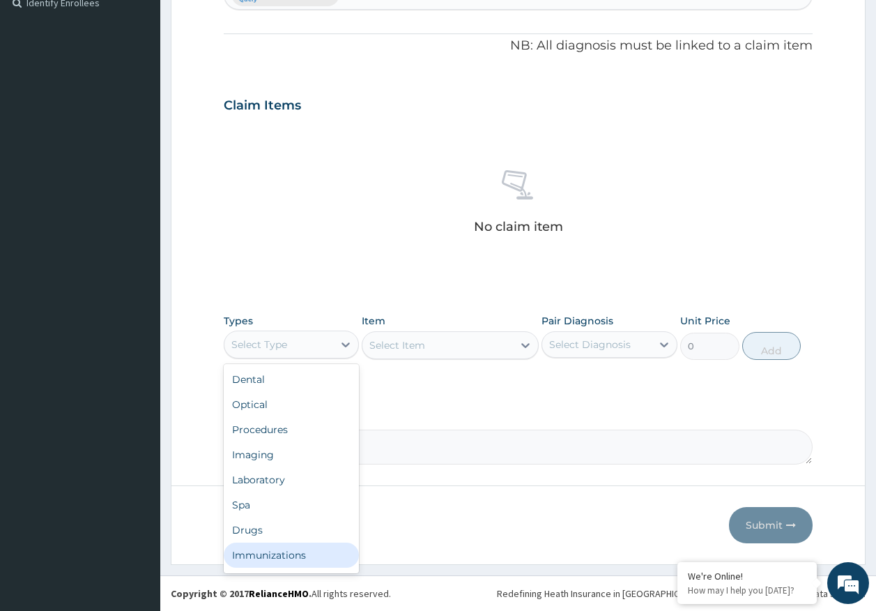
drag, startPoint x: 296, startPoint y: 553, endPoint x: 563, endPoint y: 374, distance: 322.2
click at [296, 552] on div "Immunizations" at bounding box center [292, 554] width 136 height 25
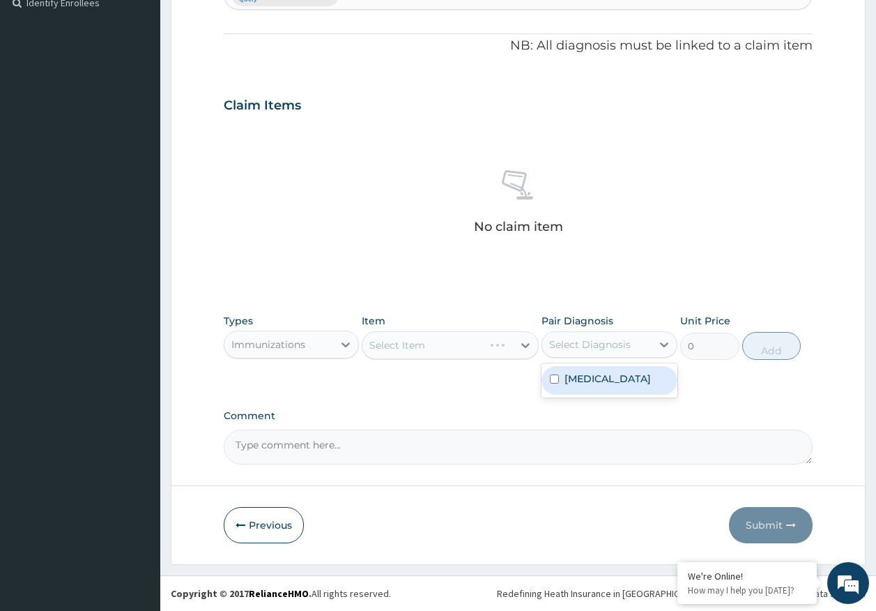
click at [592, 350] on div "Select Diagnosis" at bounding box center [590, 344] width 82 height 14
click at [583, 383] on label "Malaria" at bounding box center [608, 379] width 86 height 14
checkbox input "true"
click at [488, 349] on div "Select Item" at bounding box center [438, 345] width 151 height 22
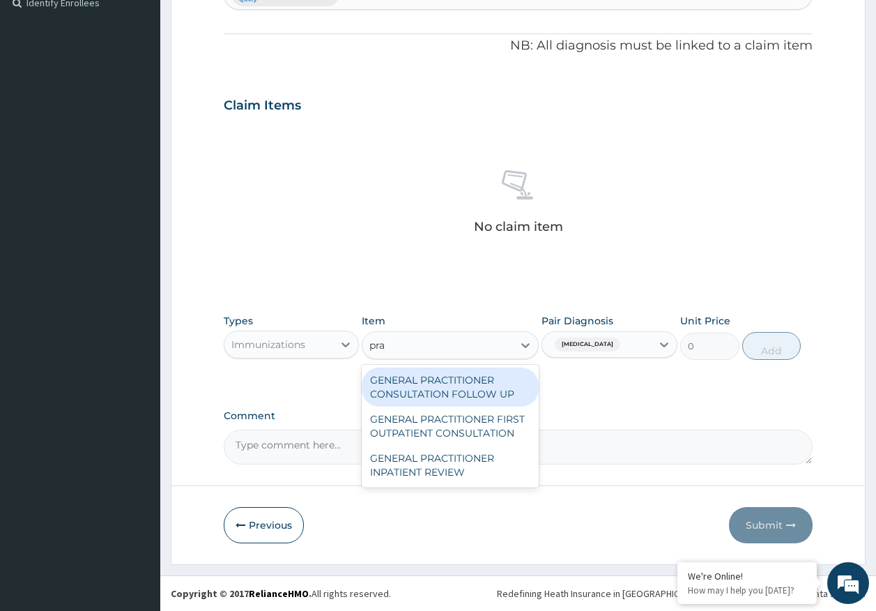
type input "prac"
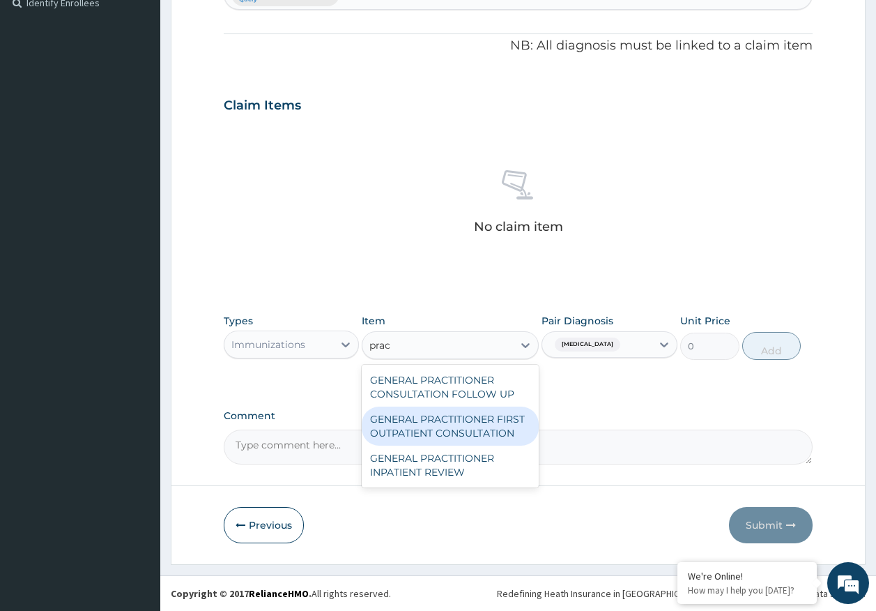
click at [503, 426] on div "GENERAL PRACTITIONER FIRST OUTPATIENT CONSULTATION" at bounding box center [450, 426] width 177 height 39
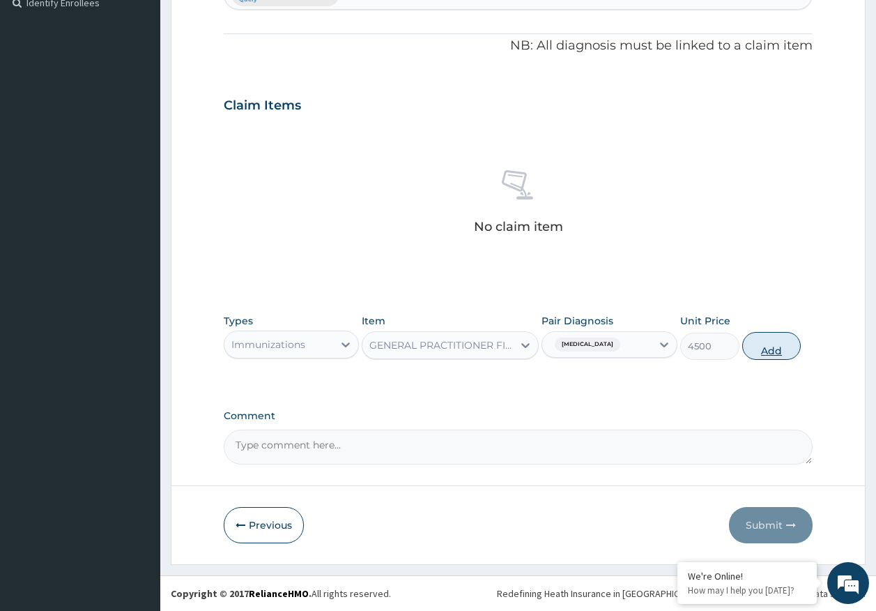
click at [782, 354] on button "Add" at bounding box center [772, 346] width 59 height 28
type input "0"
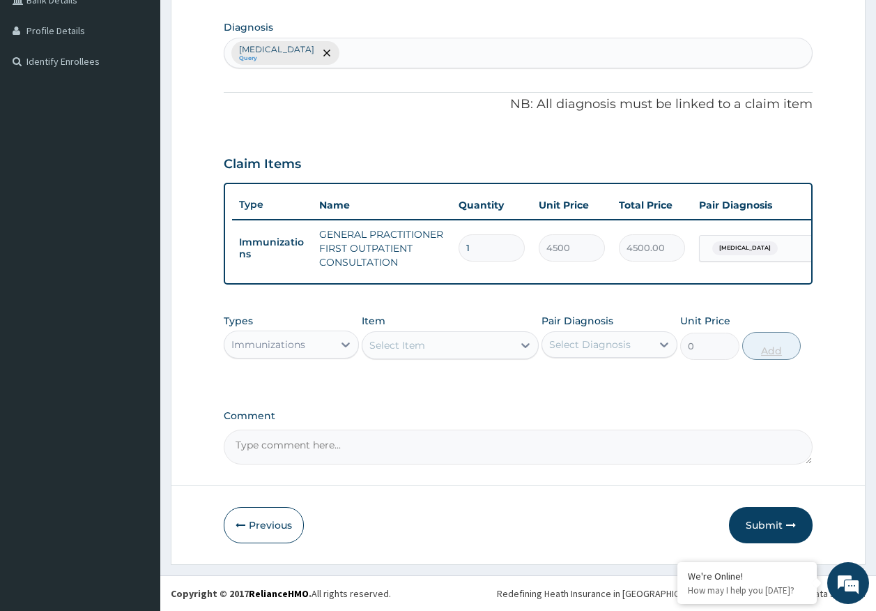
scroll to position [347, 0]
click at [257, 333] on div "Immunizations" at bounding box center [279, 344] width 109 height 22
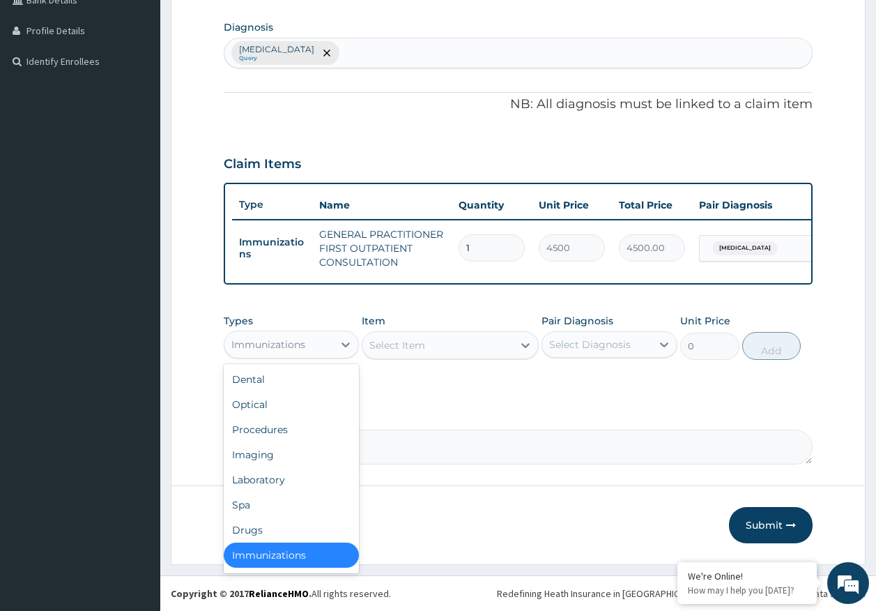
scroll to position [3, 0]
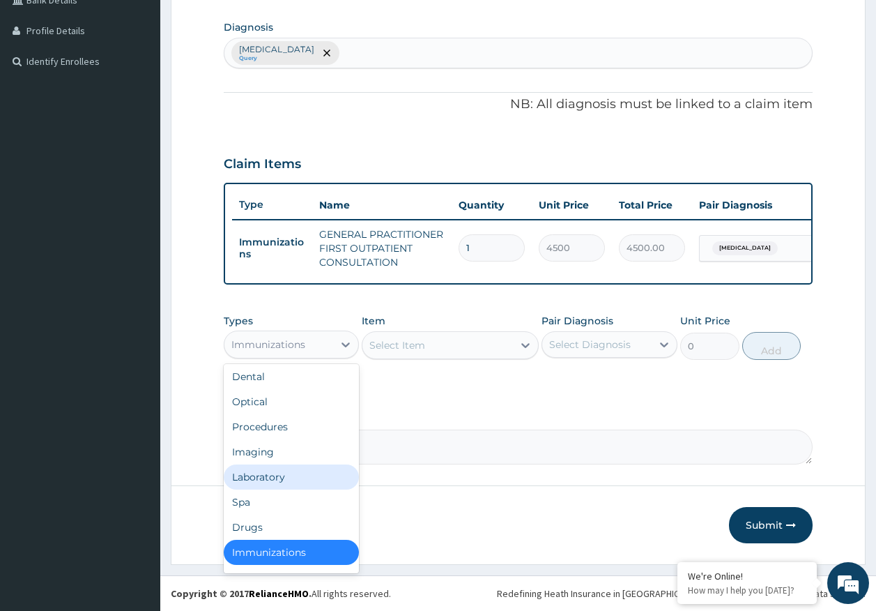
drag, startPoint x: 275, startPoint y: 477, endPoint x: 566, endPoint y: 369, distance: 310.2
click at [277, 478] on div "Laboratory" at bounding box center [292, 476] width 136 height 25
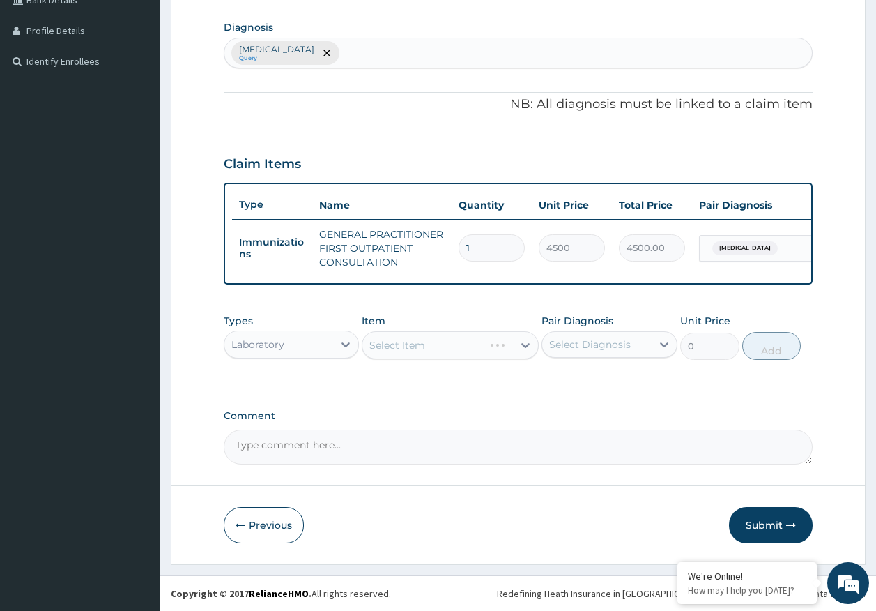
click at [601, 348] on div "Select Diagnosis" at bounding box center [590, 344] width 82 height 14
click at [588, 384] on label "Malaria" at bounding box center [608, 379] width 86 height 14
checkbox input "true"
click at [405, 344] on div "Select Item" at bounding box center [398, 345] width 56 height 14
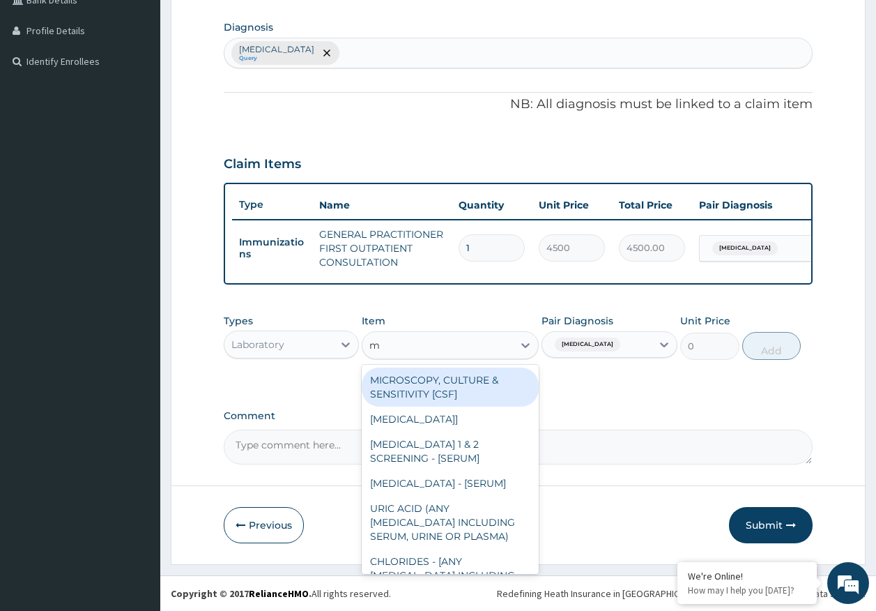
type input "mp"
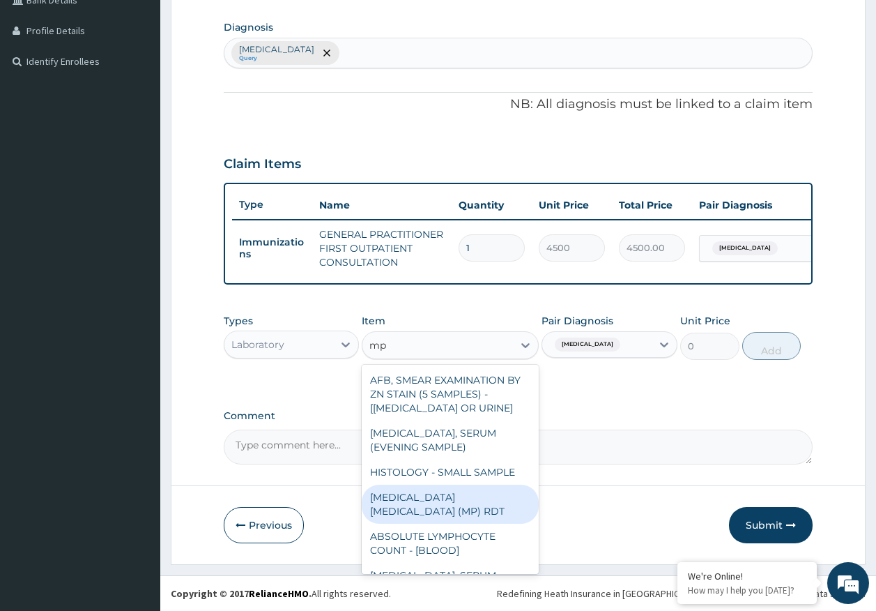
drag, startPoint x: 493, startPoint y: 499, endPoint x: 685, endPoint y: 407, distance: 212.4
click at [499, 493] on div "MALARIA PARASITE (MP) RDT" at bounding box center [450, 504] width 177 height 39
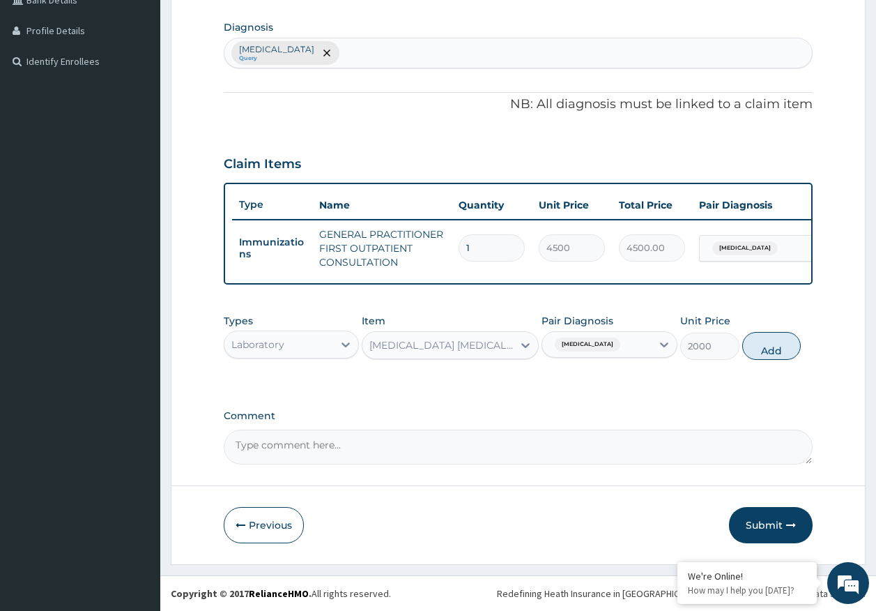
click at [782, 343] on button "Add" at bounding box center [772, 346] width 59 height 28
type input "0"
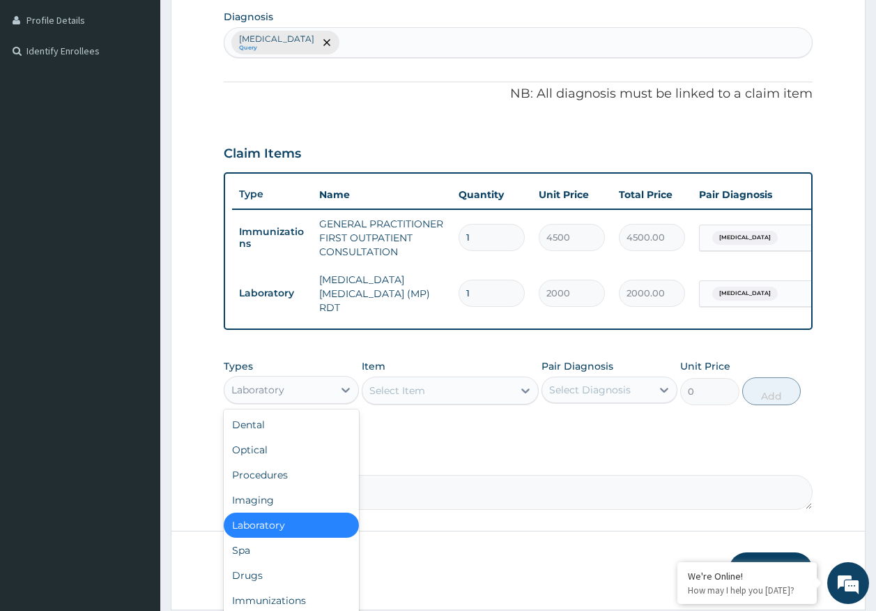
click at [264, 396] on div "Laboratory" at bounding box center [257, 390] width 53 height 14
click at [266, 579] on div "Drugs" at bounding box center [292, 575] width 136 height 25
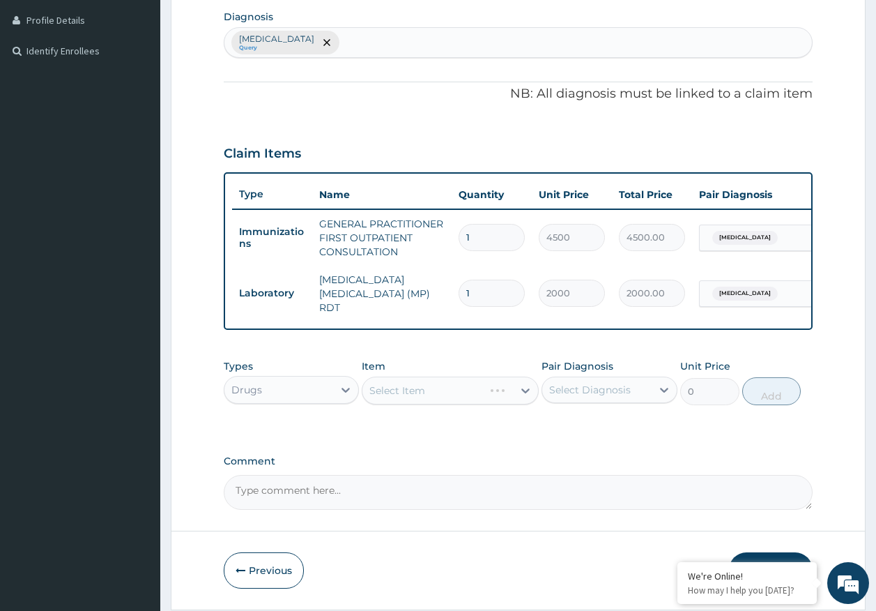
click at [557, 382] on div "Select Diagnosis" at bounding box center [596, 390] width 109 height 22
click at [575, 428] on label "Malaria" at bounding box center [608, 424] width 86 height 14
checkbox input "true"
click at [462, 397] on div "Select Item" at bounding box center [450, 391] width 177 height 28
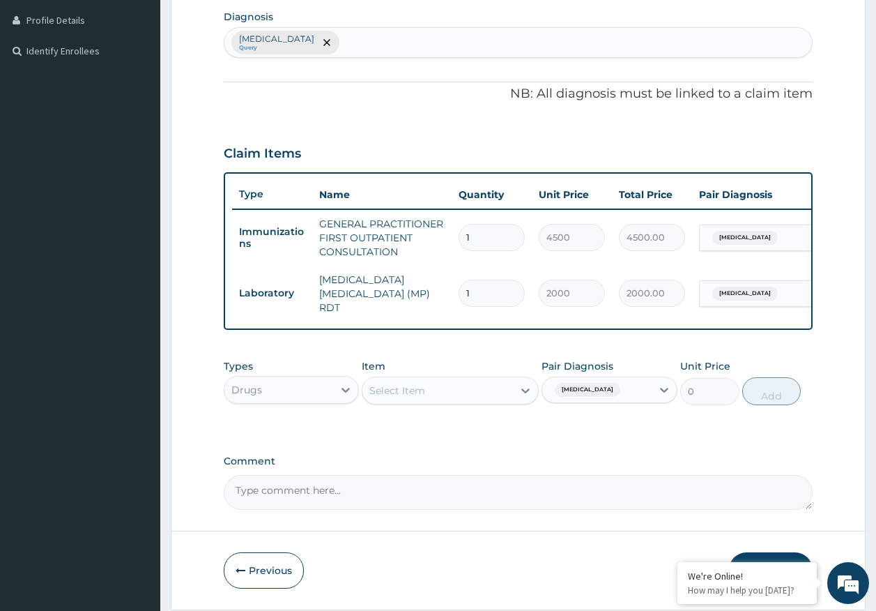
click at [462, 397] on div "Select Item" at bounding box center [438, 390] width 151 height 22
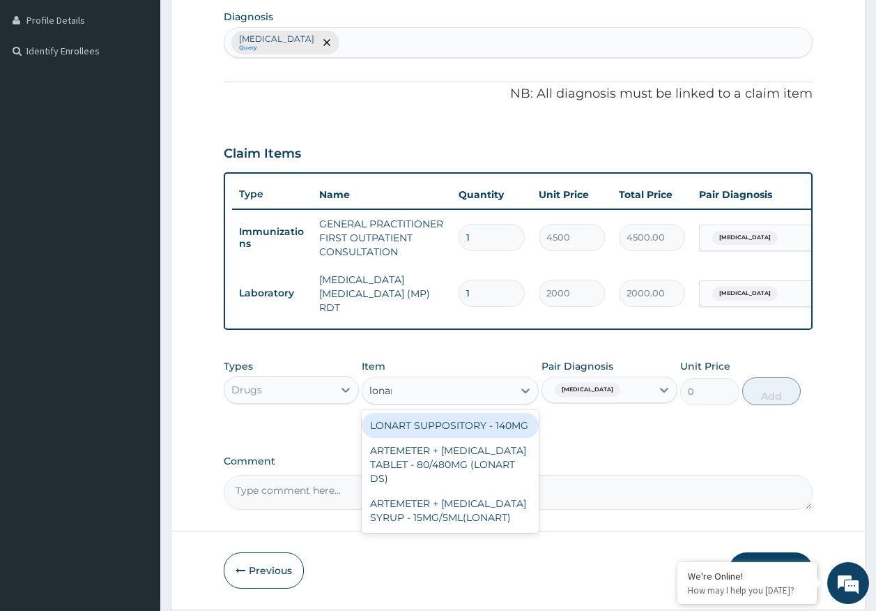
type input "lonart"
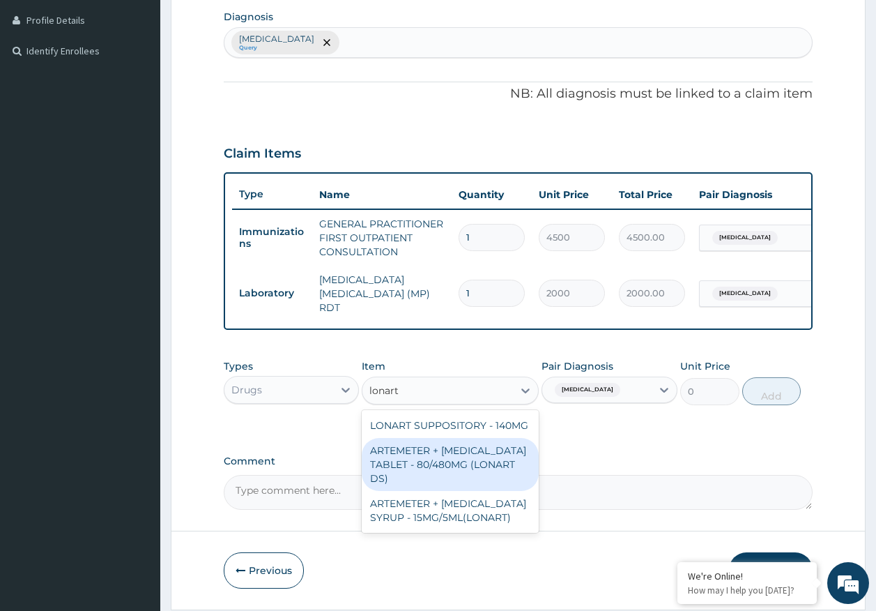
drag, startPoint x: 488, startPoint y: 468, endPoint x: 619, endPoint y: 420, distance: 139.6
click at [490, 467] on div "ARTEMETER + LUMEFANTRINE TABLET - 80/480MG (LONART DS)" at bounding box center [450, 464] width 177 height 53
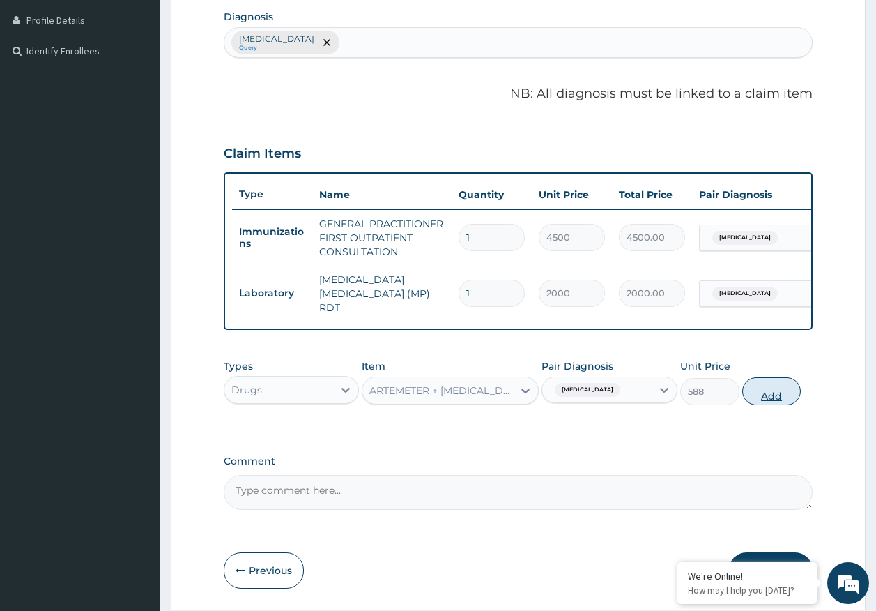
click at [770, 399] on button "Add" at bounding box center [772, 391] width 59 height 28
type input "0"
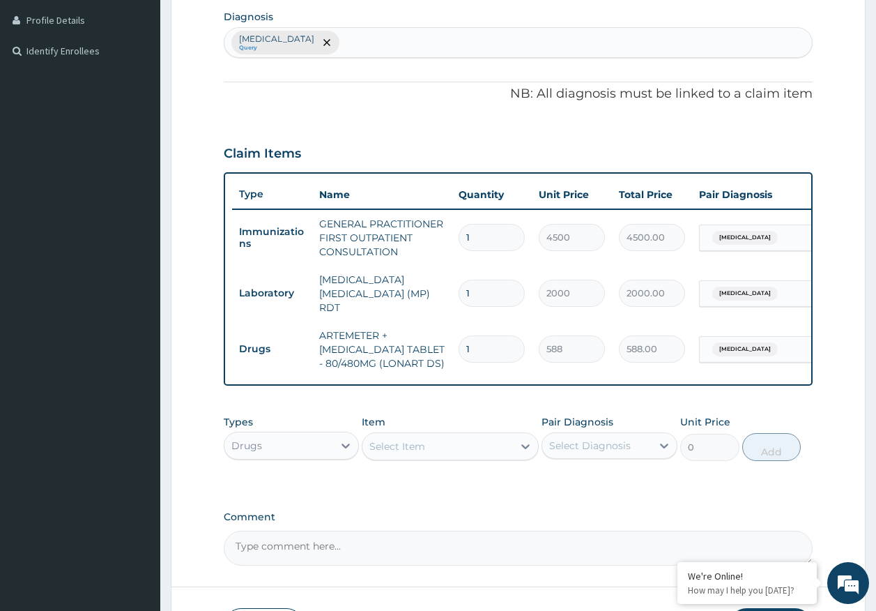
click at [455, 457] on div "Select Item" at bounding box center [438, 446] width 151 height 22
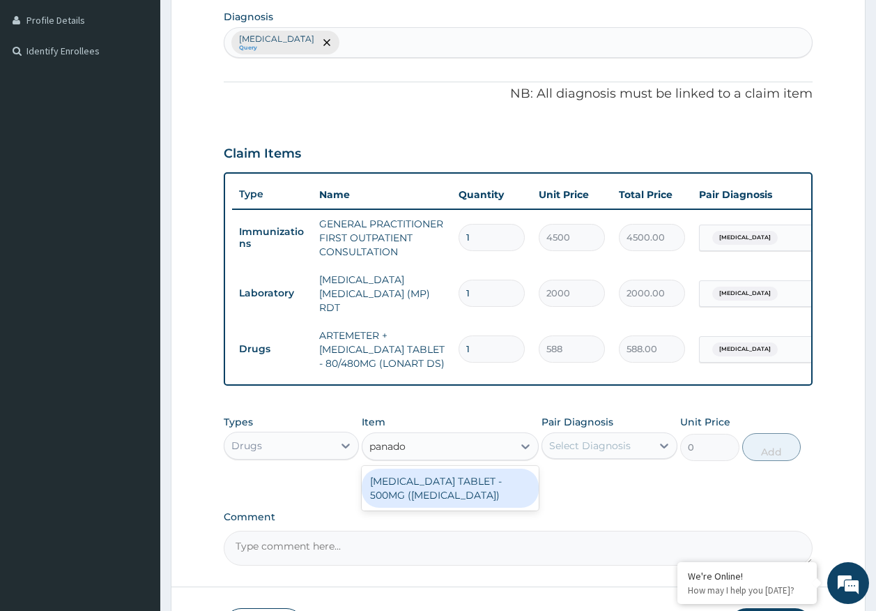
type input "panadol"
drag, startPoint x: 454, startPoint y: 492, endPoint x: 522, endPoint y: 462, distance: 74.9
click at [459, 489] on div "PARACETAMOL TABLET - 500MG (PANADOL)" at bounding box center [450, 488] width 177 height 39
type input "42"
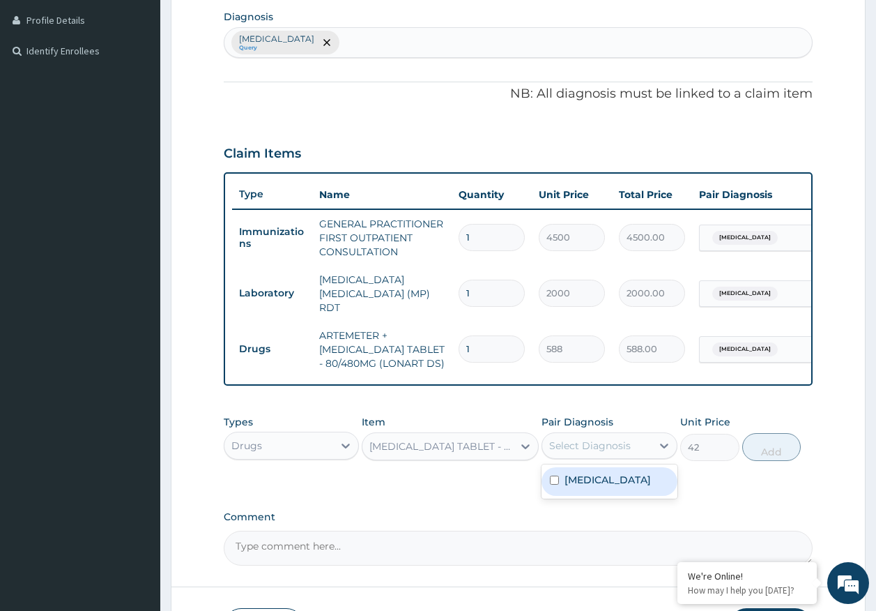
click at [588, 437] on div "Select Diagnosis" at bounding box center [596, 445] width 109 height 22
drag, startPoint x: 585, startPoint y: 496, endPoint x: 746, endPoint y: 486, distance: 161.4
click at [588, 494] on div "Malaria" at bounding box center [610, 481] width 136 height 29
checkbox input "true"
click at [763, 459] on button "Add" at bounding box center [772, 447] width 59 height 28
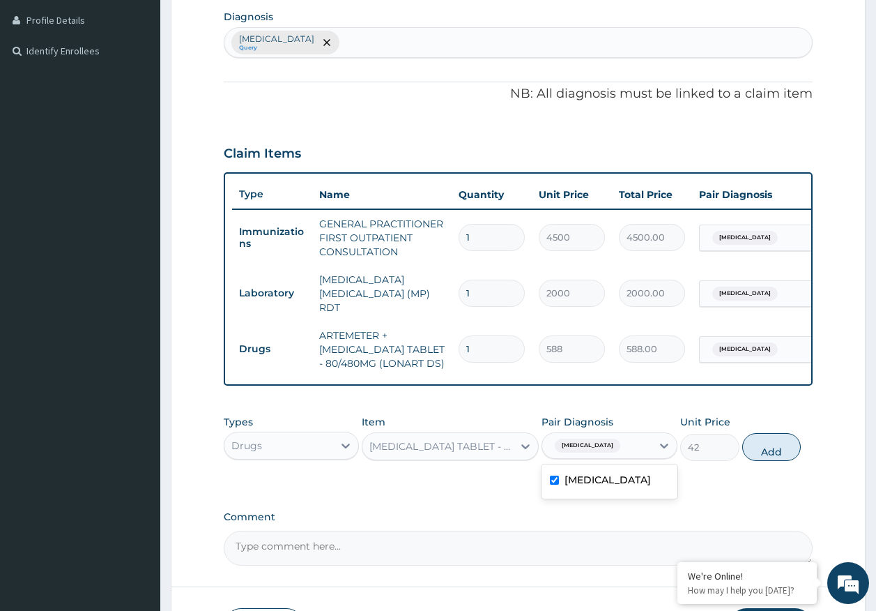
type input "0"
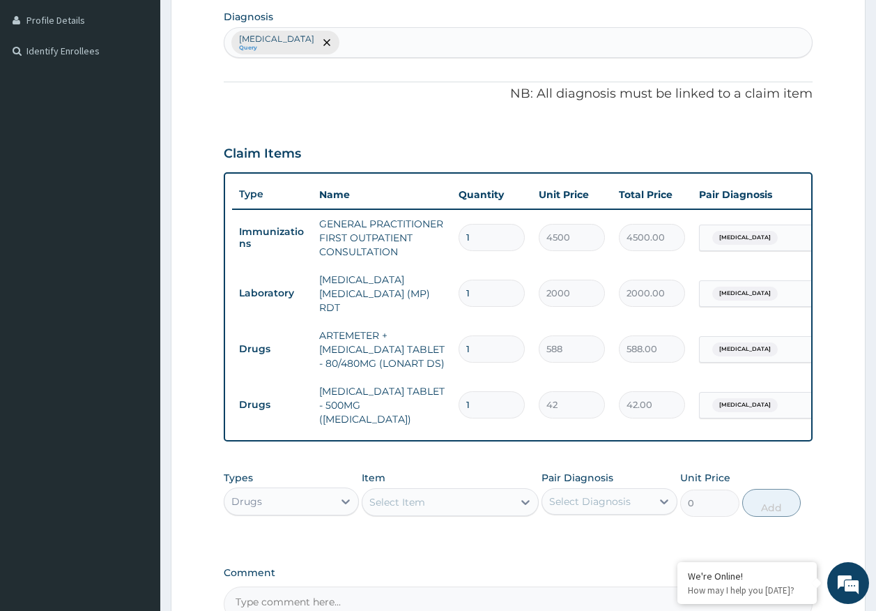
click at [451, 502] on div "Select Item" at bounding box center [438, 502] width 151 height 22
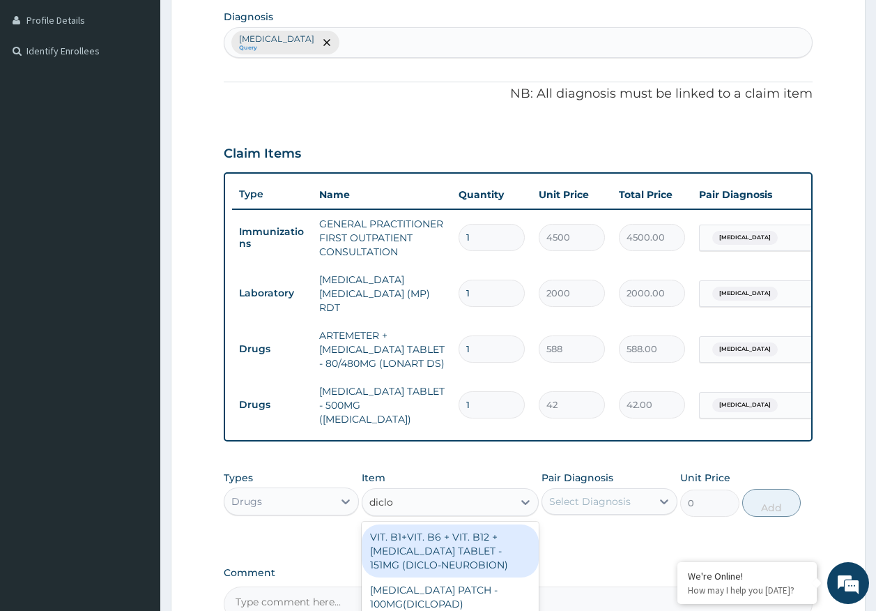
type input "diclof"
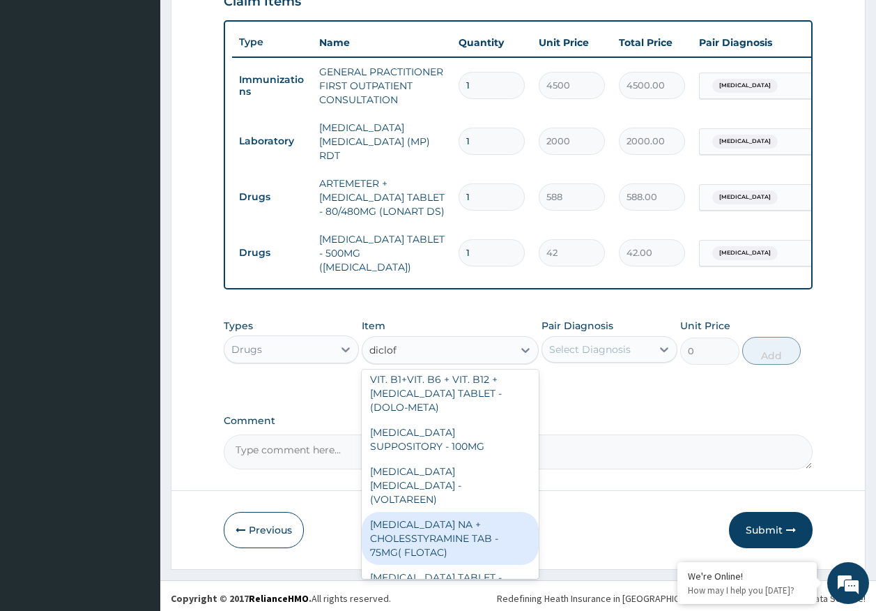
scroll to position [290, 0]
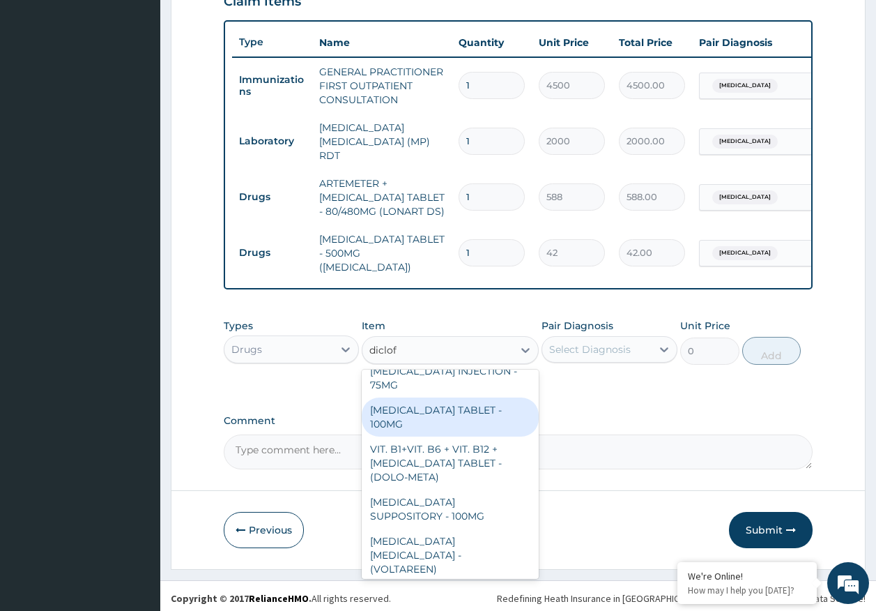
click at [508, 404] on div "DICLOFENAC TABLET - 100MG" at bounding box center [450, 416] width 177 height 39
type input "112"
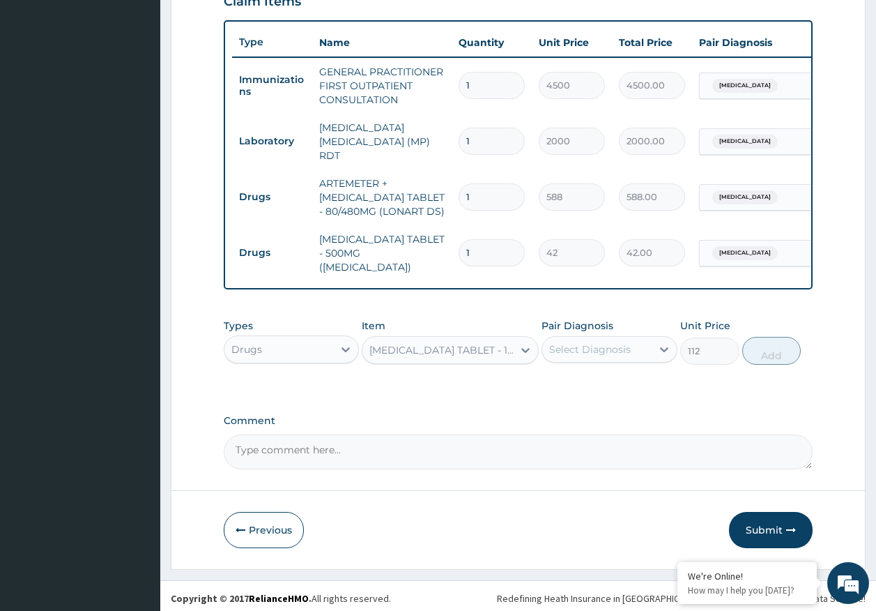
click at [629, 351] on div "Select Diagnosis" at bounding box center [596, 349] width 109 height 22
click at [586, 377] on label "Malaria" at bounding box center [608, 384] width 86 height 14
checkbox input "true"
click at [759, 346] on button "Add" at bounding box center [772, 351] width 59 height 28
type input "0"
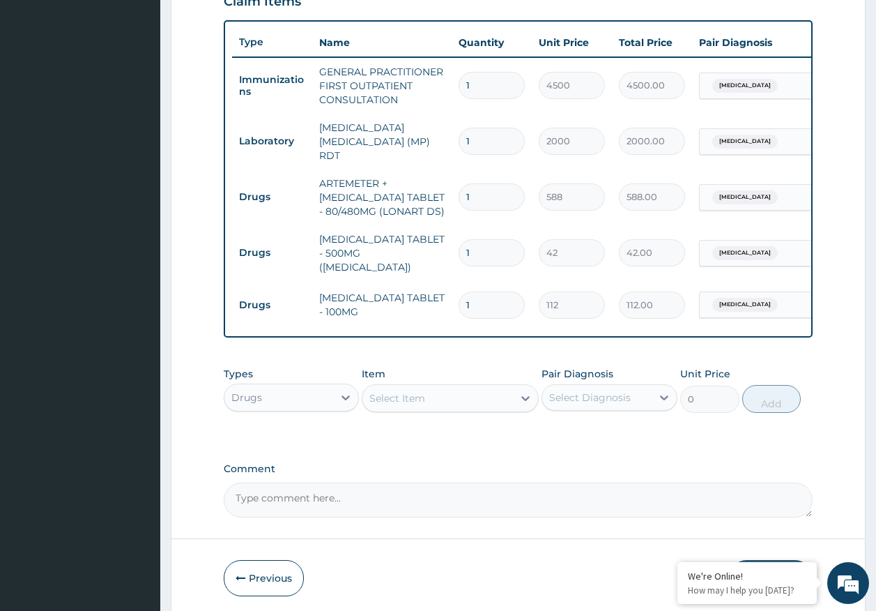
type input "0.00"
type input "5"
type input "560.00"
type input "5"
click at [488, 246] on input "1" at bounding box center [492, 252] width 66 height 27
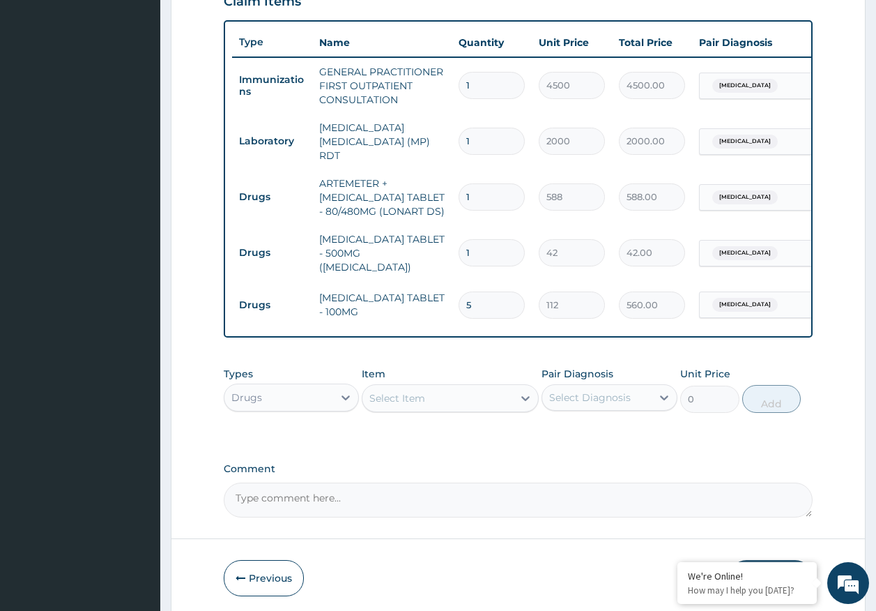
type input "18"
type input "756.00"
type input "18"
click at [483, 186] on input "1" at bounding box center [492, 196] width 66 height 27
type input "0.00"
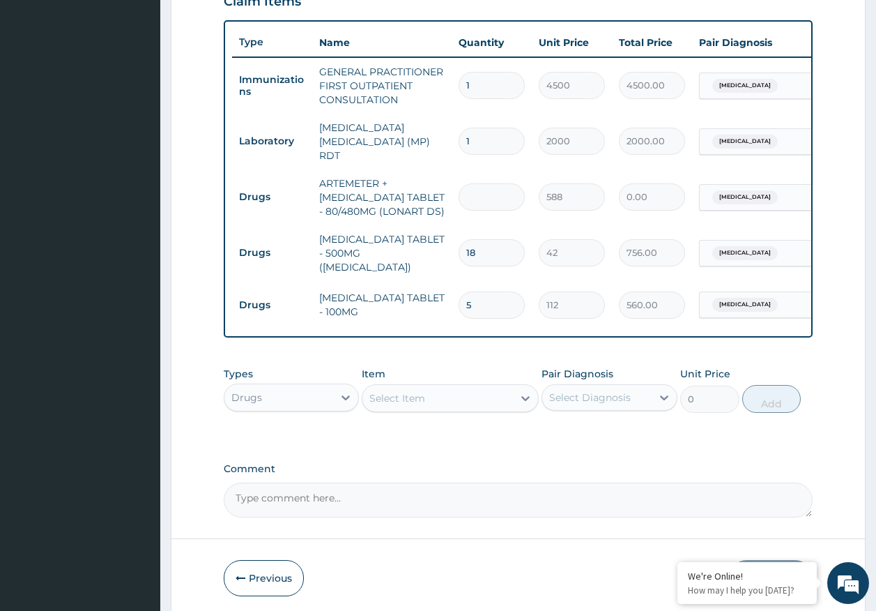
type input "6"
type input "3528.00"
type input "6"
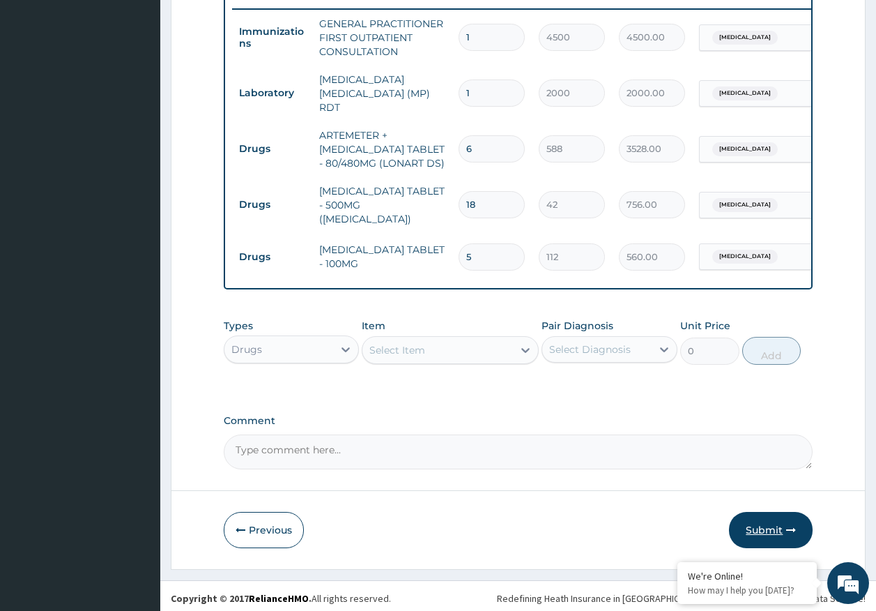
click at [767, 522] on button "Submit" at bounding box center [771, 530] width 84 height 36
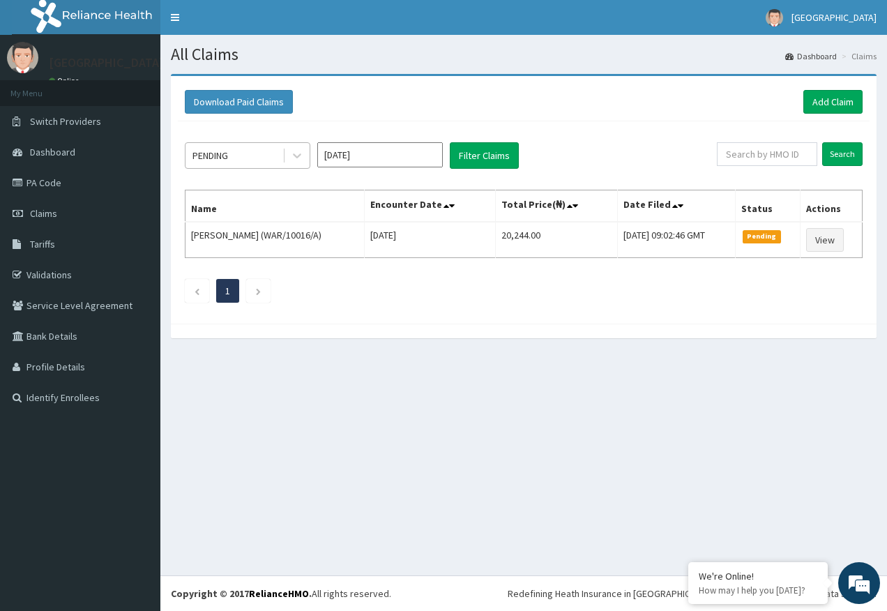
click at [245, 149] on div "PENDING" at bounding box center [233, 155] width 97 height 22
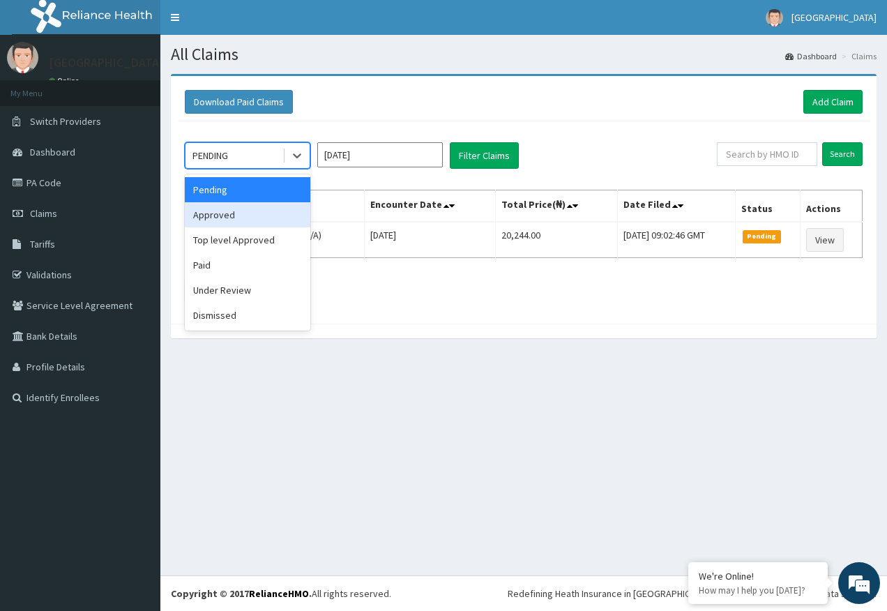
click at [225, 201] on div "Pending" at bounding box center [248, 189] width 126 height 25
click at [266, 156] on div "Pending" at bounding box center [233, 155] width 97 height 22
drag, startPoint x: 224, startPoint y: 213, endPoint x: 516, endPoint y: 158, distance: 297.2
click at [228, 211] on div "Approved" at bounding box center [248, 214] width 126 height 25
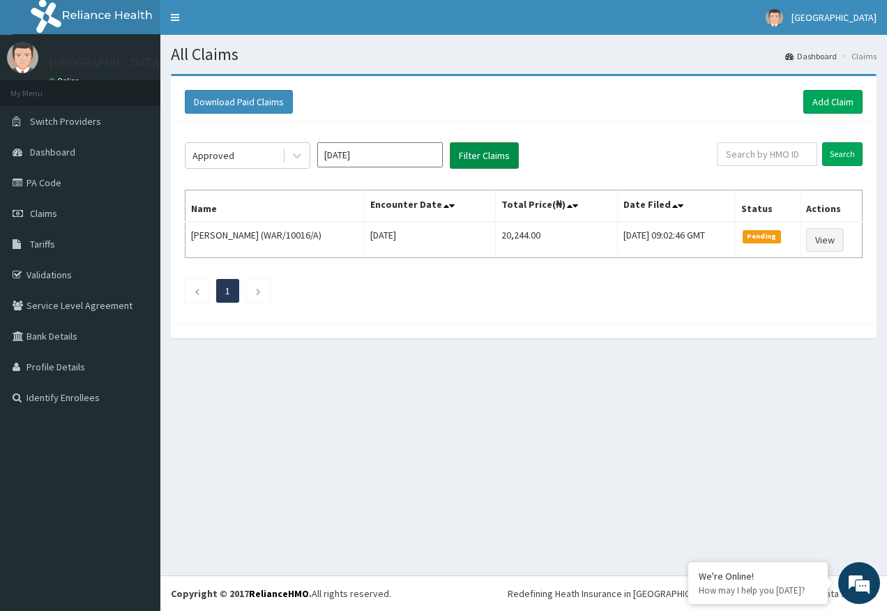
click at [494, 150] on button "Filter Claims" at bounding box center [484, 155] width 69 height 26
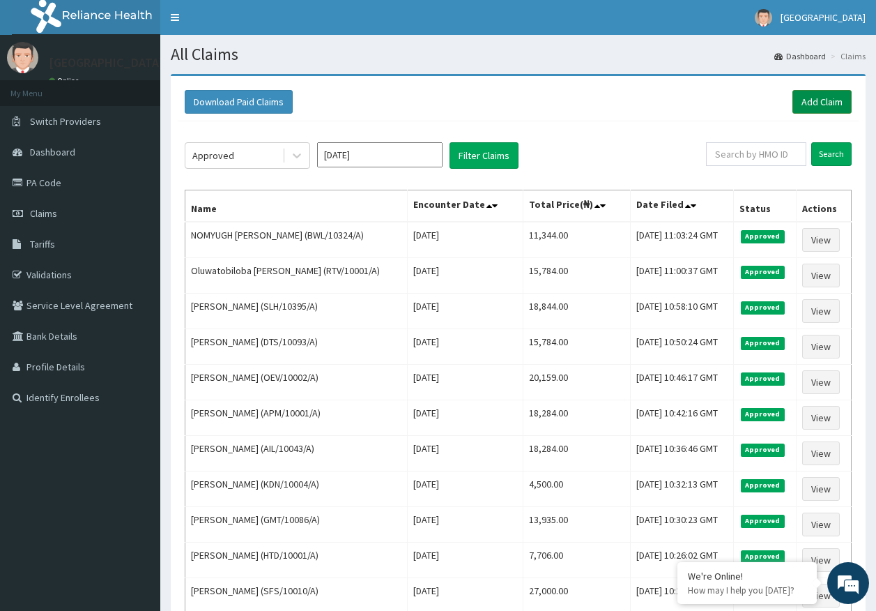
click at [812, 98] on link "Add Claim" at bounding box center [822, 102] width 59 height 24
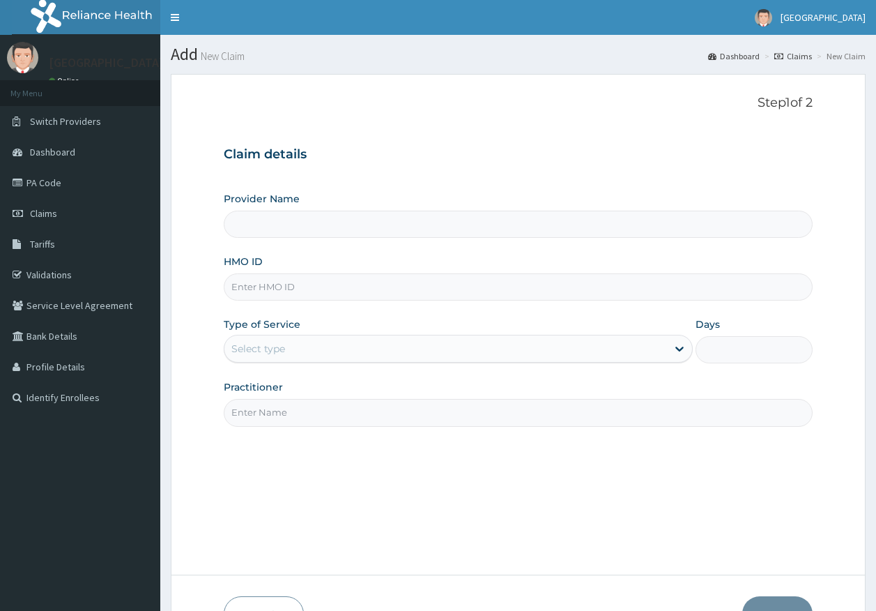
type input "NAE/10002/A"
type input "[GEOGRAPHIC_DATA]"
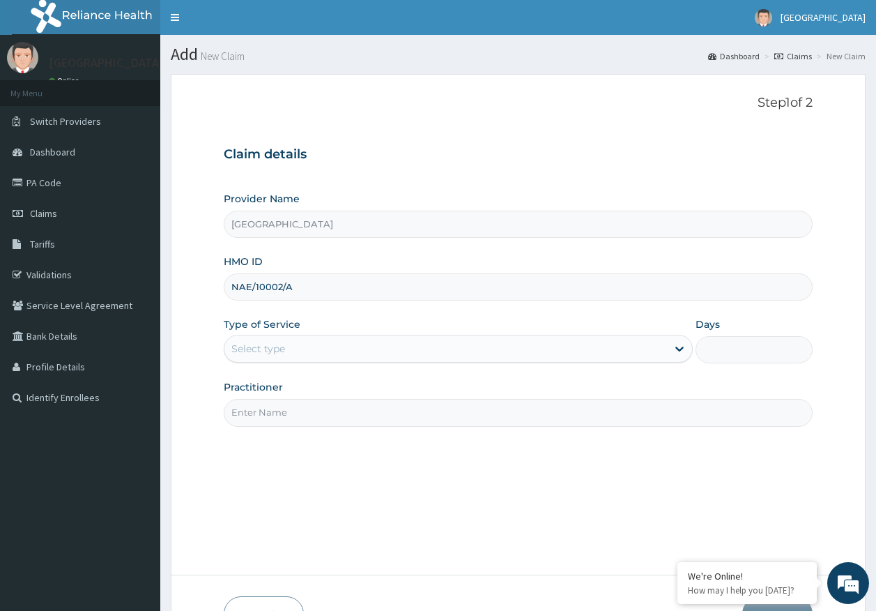
type input "NAE/10002/A"
click at [278, 351] on div "Select type" at bounding box center [258, 349] width 54 height 14
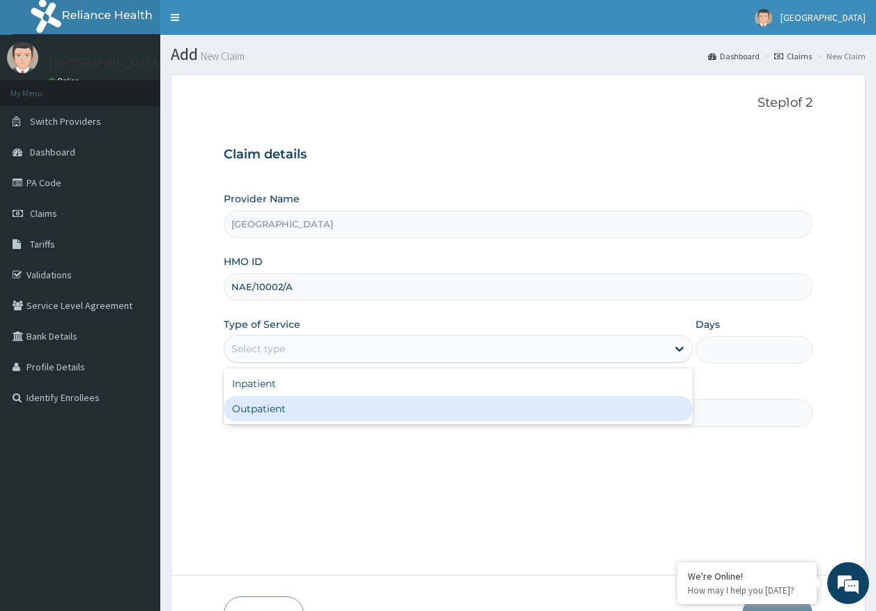
click at [279, 414] on div "Outpatient" at bounding box center [458, 408] width 469 height 25
type input "1"
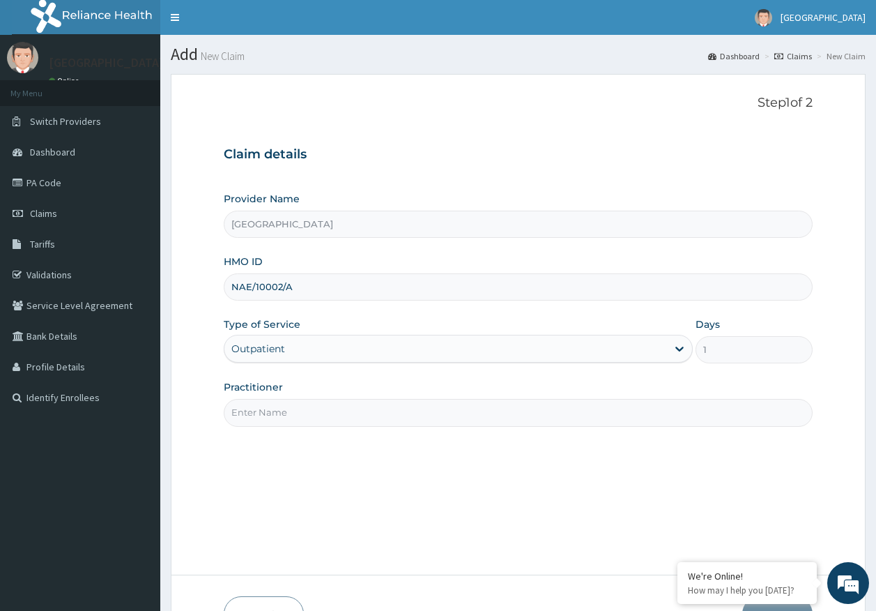
drag, startPoint x: 297, startPoint y: 410, endPoint x: 287, endPoint y: 420, distance: 13.8
click at [297, 410] on input "Practitioner" at bounding box center [519, 412] width 590 height 27
type input "DR AJAYI"
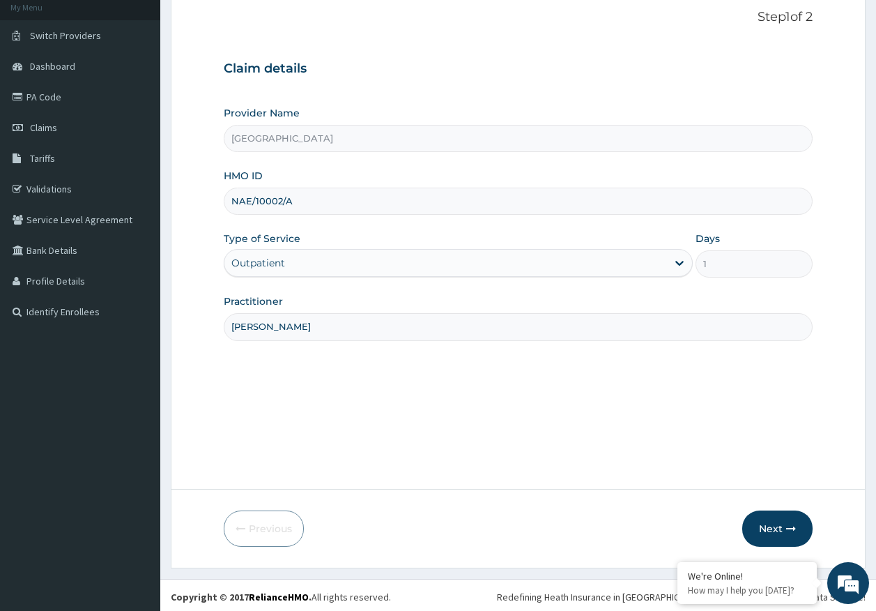
scroll to position [89, 0]
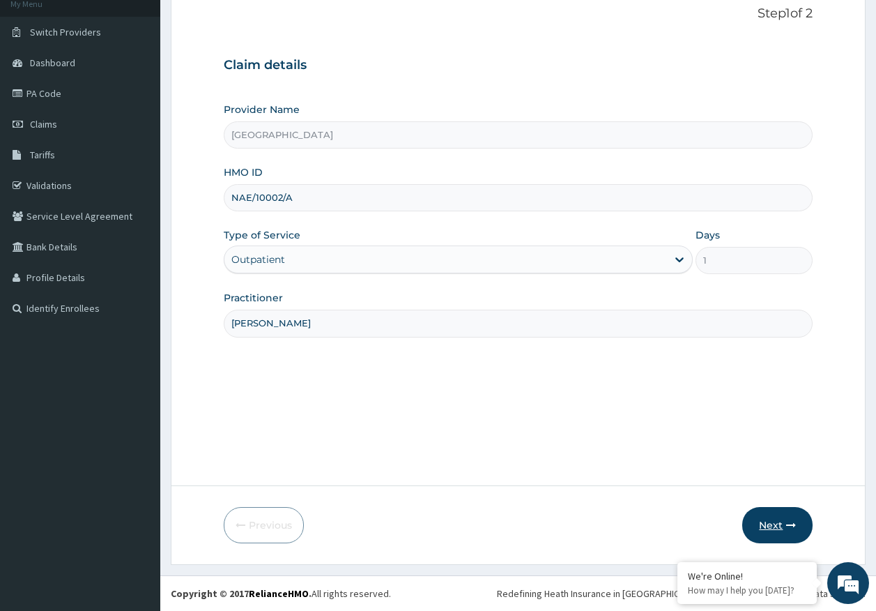
click at [759, 530] on button "Next" at bounding box center [778, 525] width 70 height 36
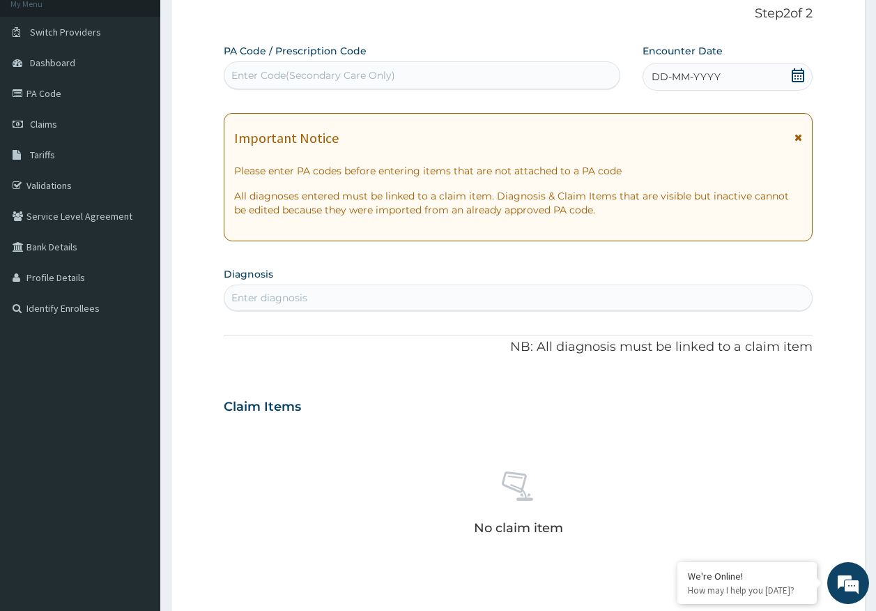
scroll to position [0, 0]
click at [354, 294] on div "Enter diagnosis" at bounding box center [519, 298] width 588 height 22
type input "itchin"
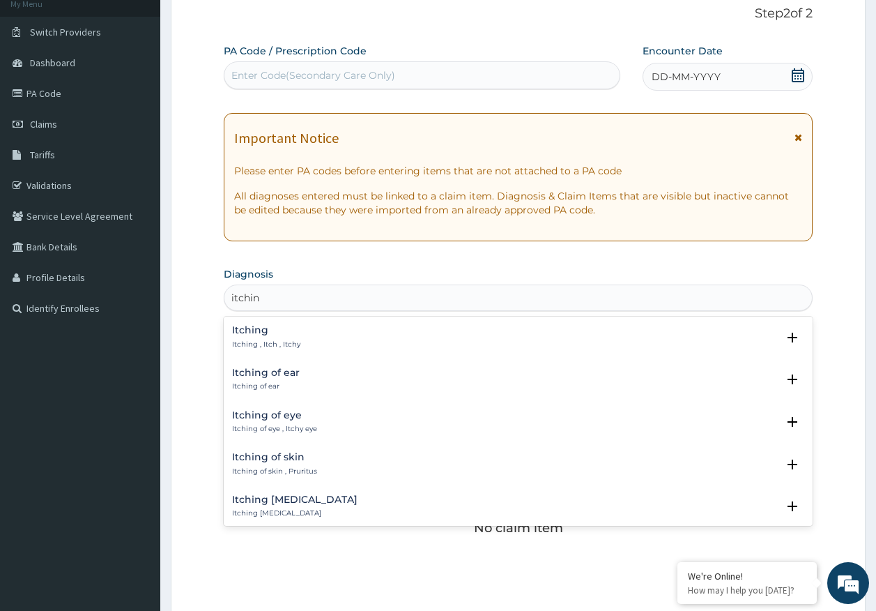
click at [261, 335] on h4 "Itching" at bounding box center [266, 330] width 68 height 10
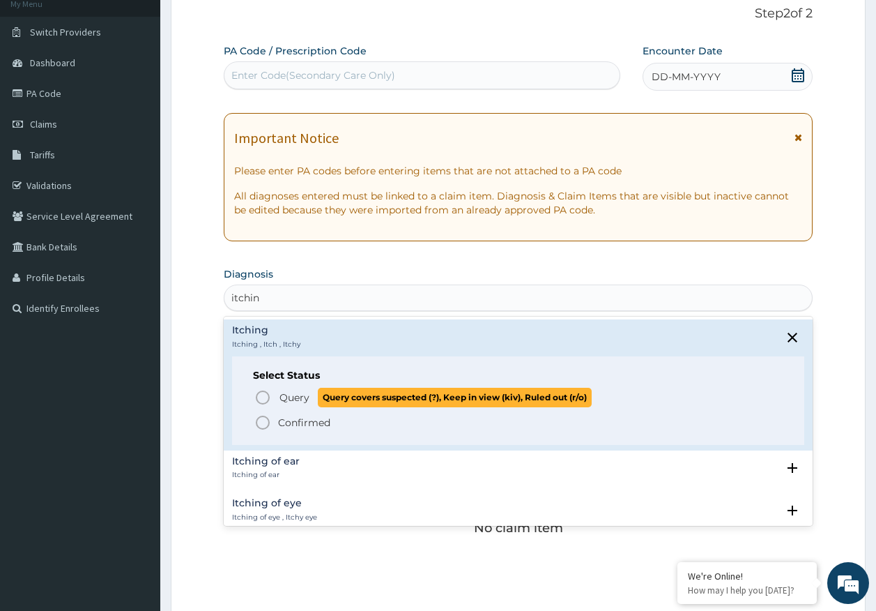
click at [287, 394] on span "Query" at bounding box center [295, 397] width 30 height 14
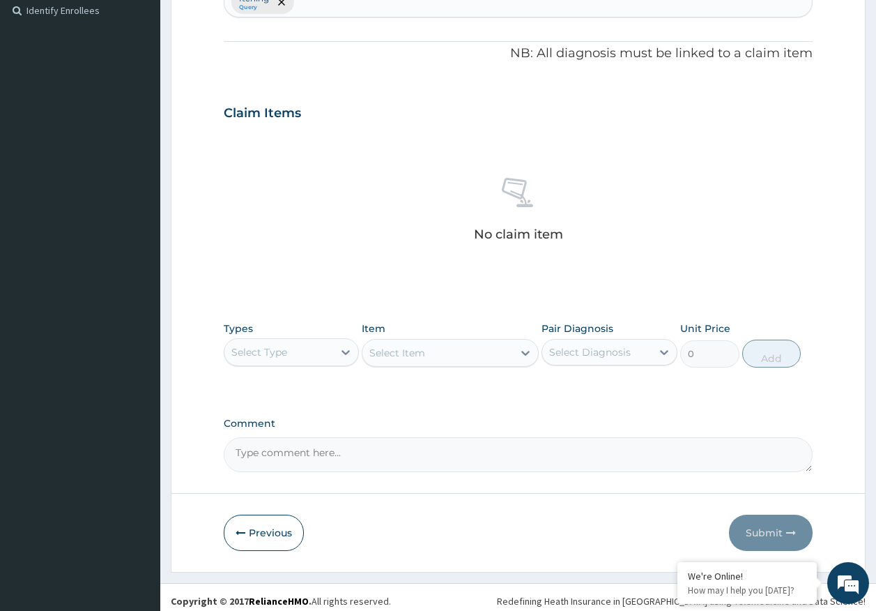
scroll to position [395, 0]
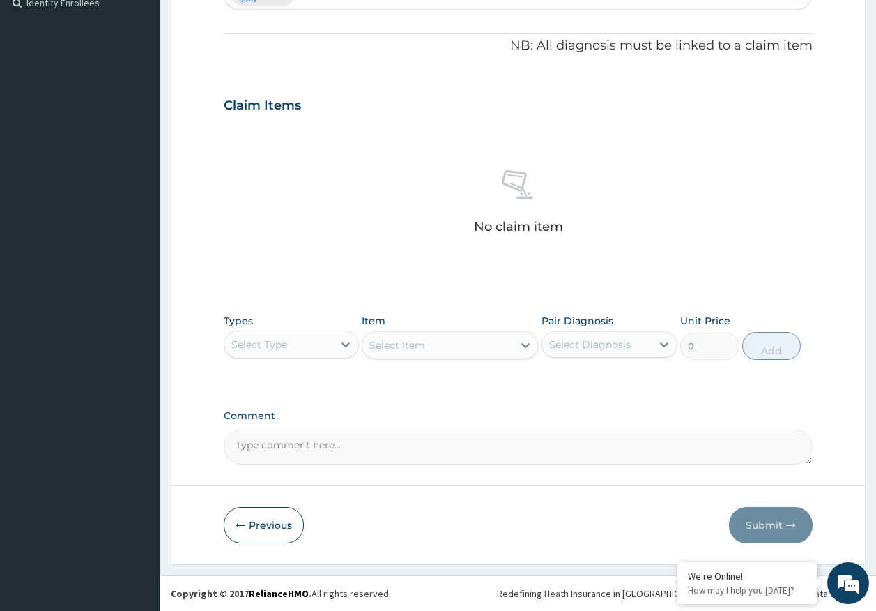
click at [301, 348] on div "Select Type" at bounding box center [279, 344] width 109 height 22
click at [298, 344] on div "Select Type" at bounding box center [279, 344] width 109 height 22
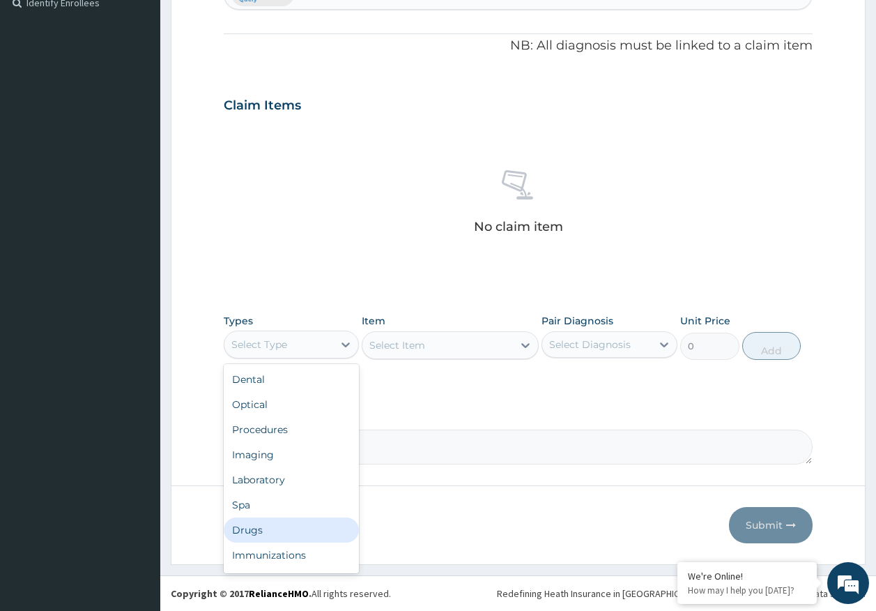
drag, startPoint x: 259, startPoint y: 529, endPoint x: 517, endPoint y: 397, distance: 288.8
click at [264, 521] on div "Drugs" at bounding box center [292, 529] width 136 height 25
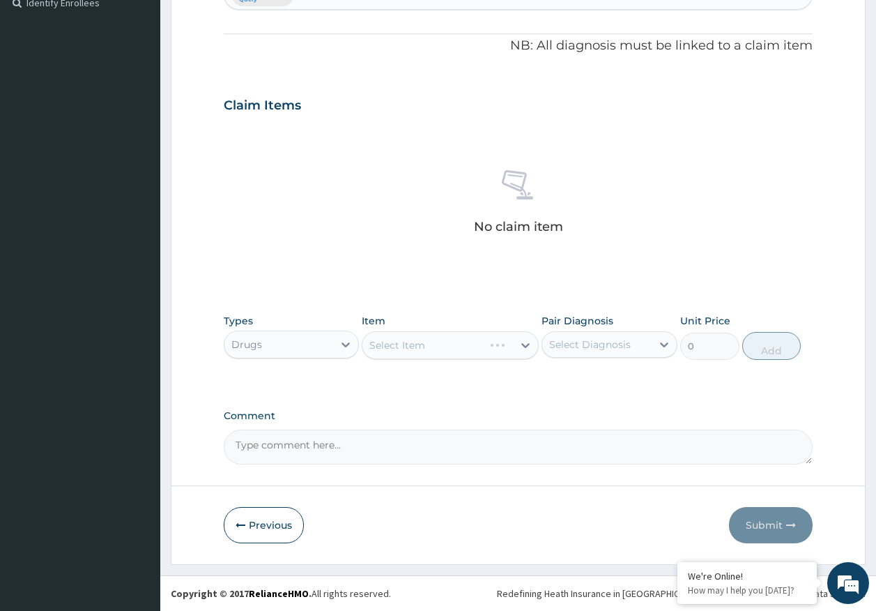
click at [594, 359] on div "Pair Diagnosis Select Diagnosis" at bounding box center [610, 337] width 136 height 46
click at [584, 340] on div "Select Diagnosis" at bounding box center [590, 344] width 82 height 14
click at [585, 379] on label "Itching" at bounding box center [583, 379] width 36 height 14
checkbox input "true"
click at [450, 342] on div "Select Item" at bounding box center [438, 345] width 151 height 22
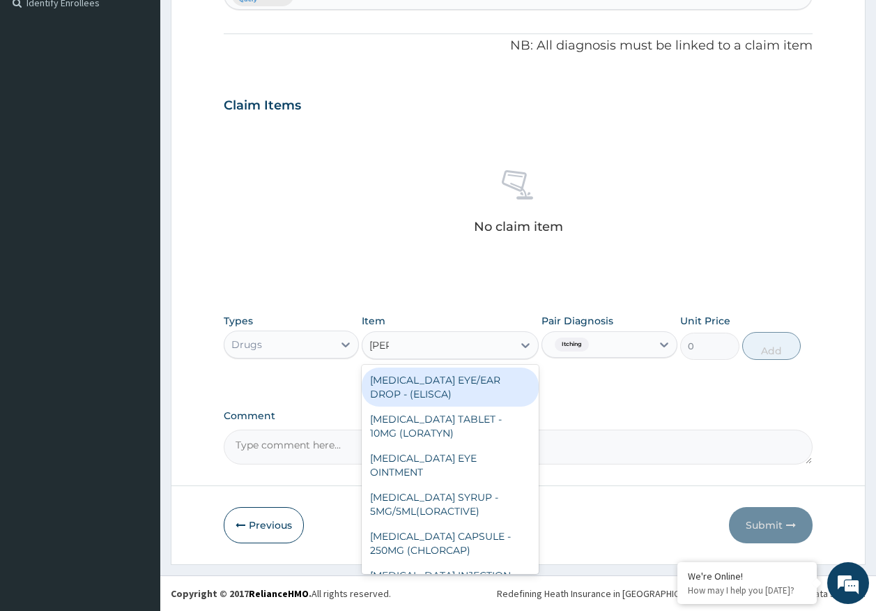
type input "lorat"
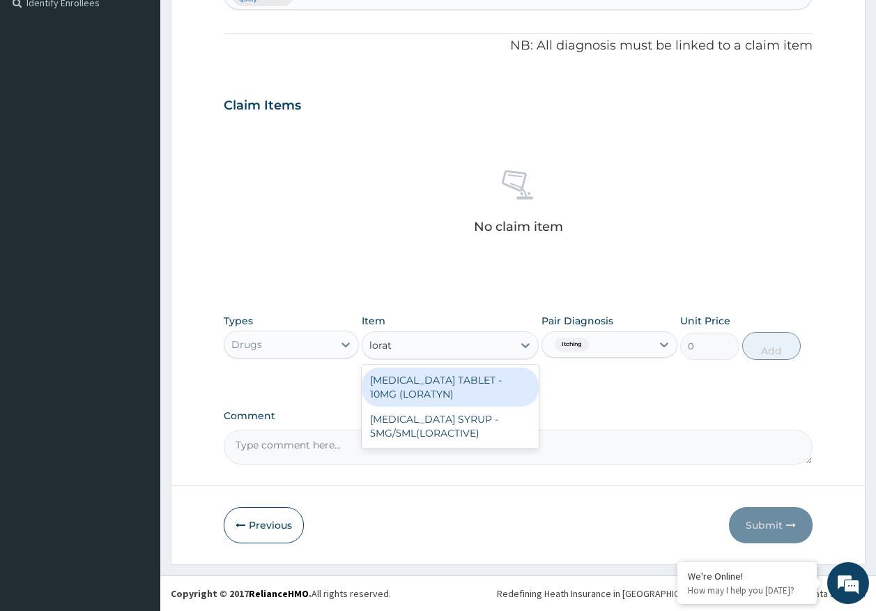
click at [473, 388] on div "LORATADINE TABLET - 10MG (LORATYN)" at bounding box center [450, 386] width 177 height 39
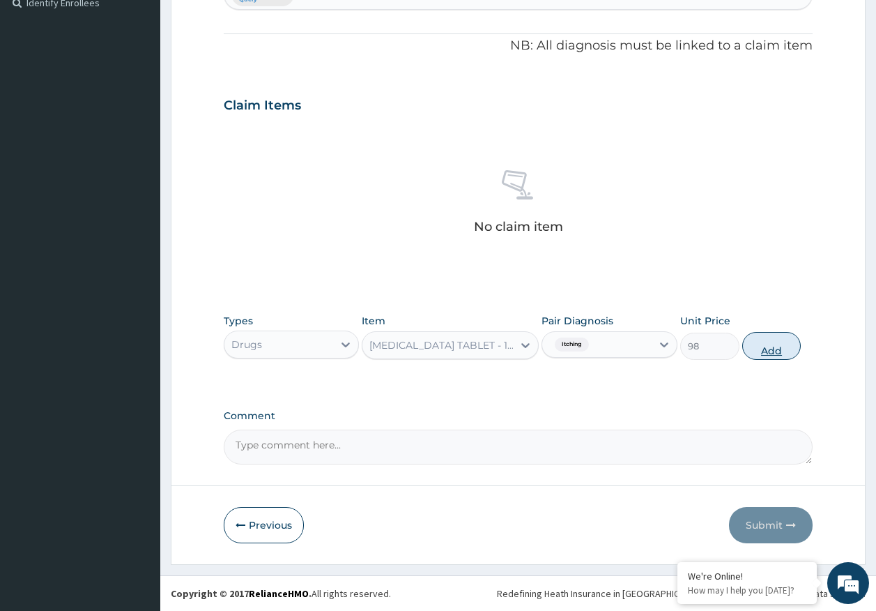
click at [782, 349] on button "Add" at bounding box center [772, 346] width 59 height 28
type input "0"
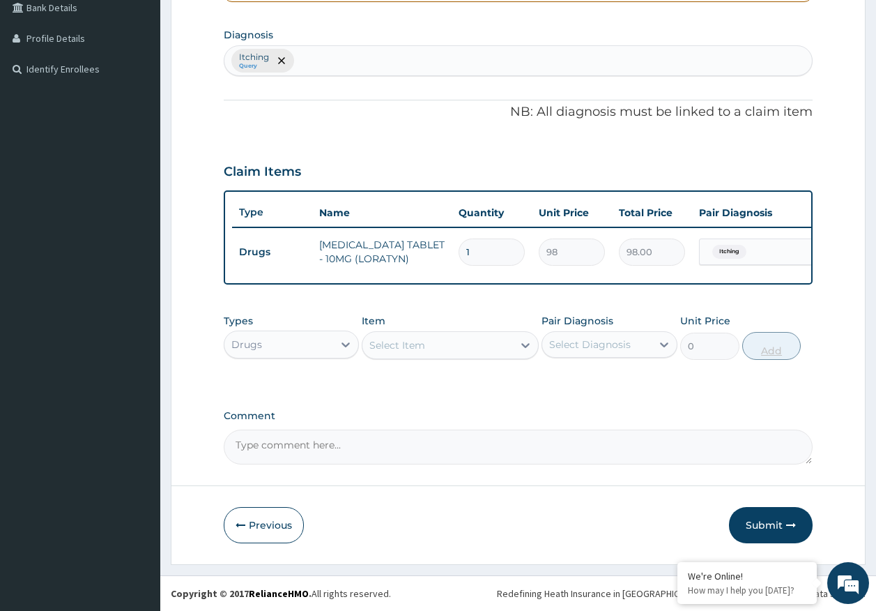
scroll to position [339, 0]
type input "0.00"
type input "5"
type input "490.00"
type input "5"
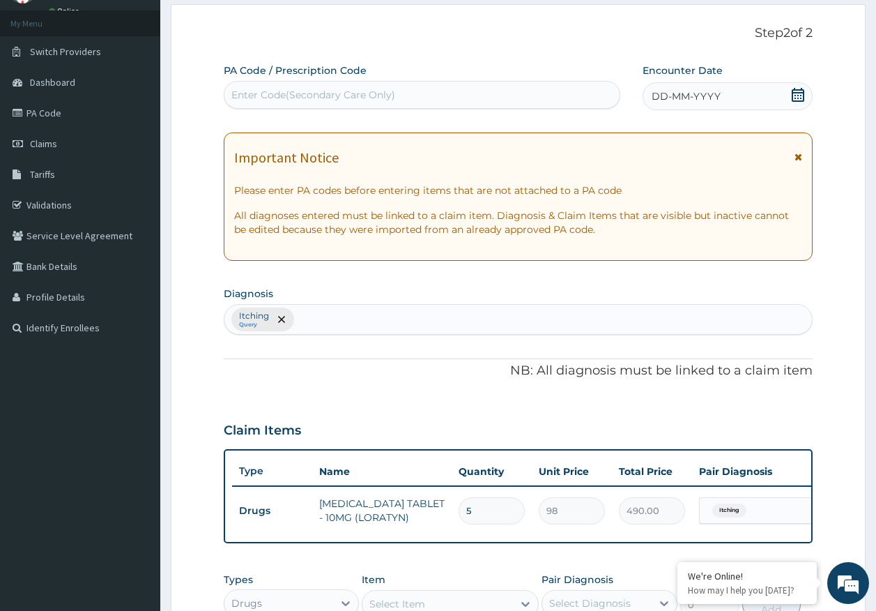
scroll to position [60, 0]
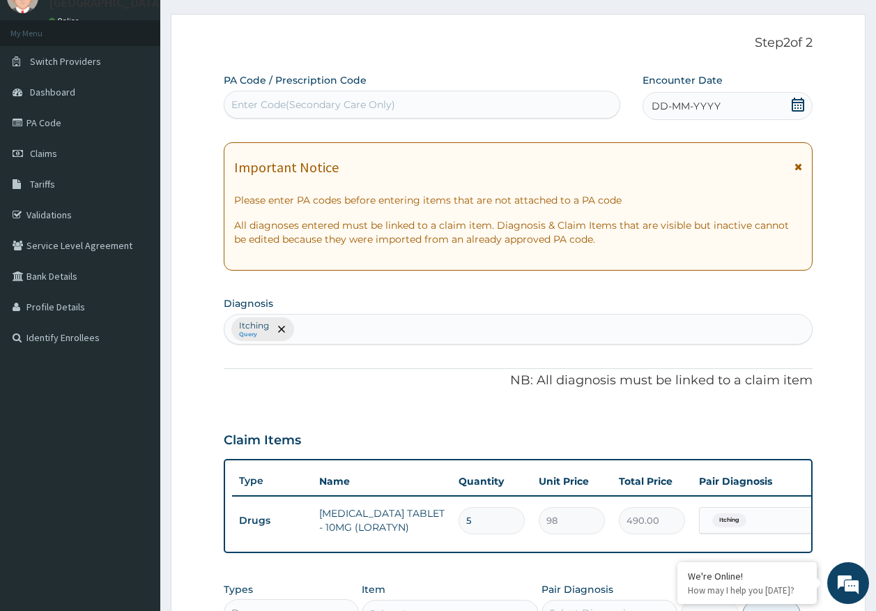
click at [694, 103] on span "DD-MM-YYYY" at bounding box center [686, 106] width 69 height 14
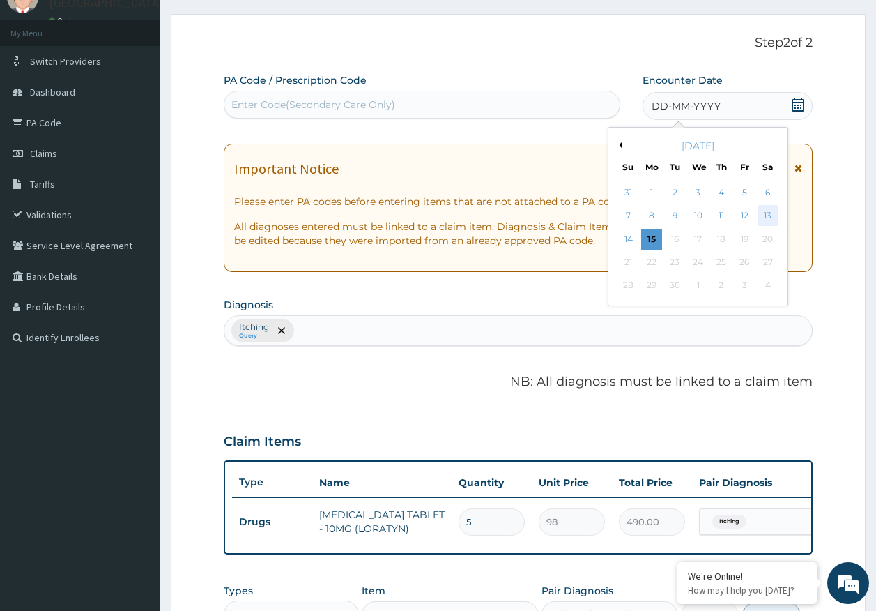
click at [772, 216] on div "13" at bounding box center [768, 216] width 21 height 21
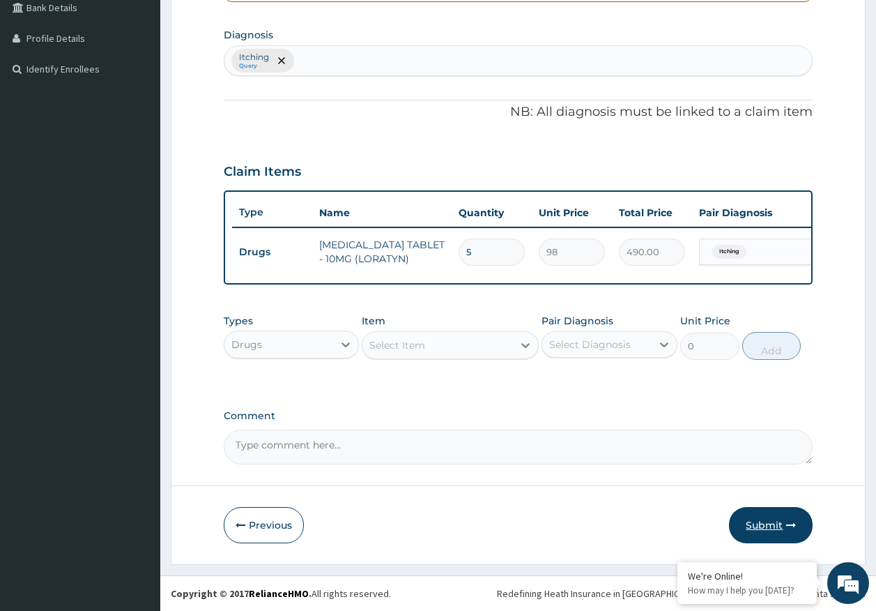
click at [789, 526] on icon "button" at bounding box center [792, 525] width 10 height 10
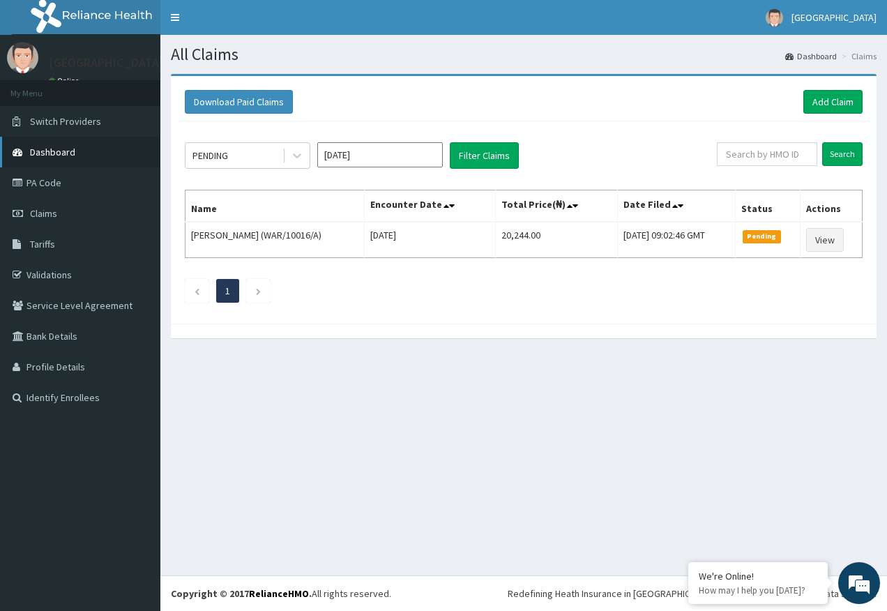
click at [54, 154] on span "Dashboard" at bounding box center [52, 152] width 45 height 13
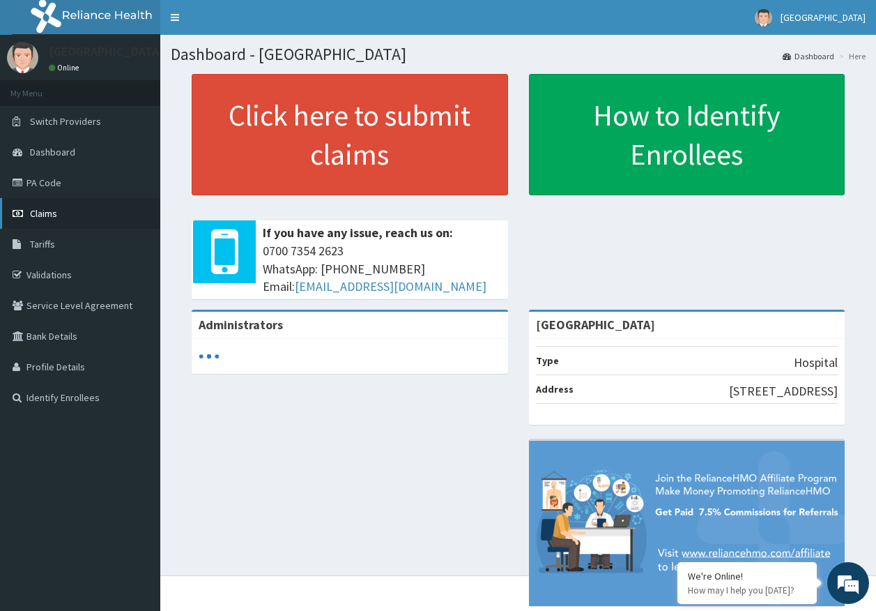
click at [36, 214] on span "Claims" at bounding box center [43, 213] width 27 height 13
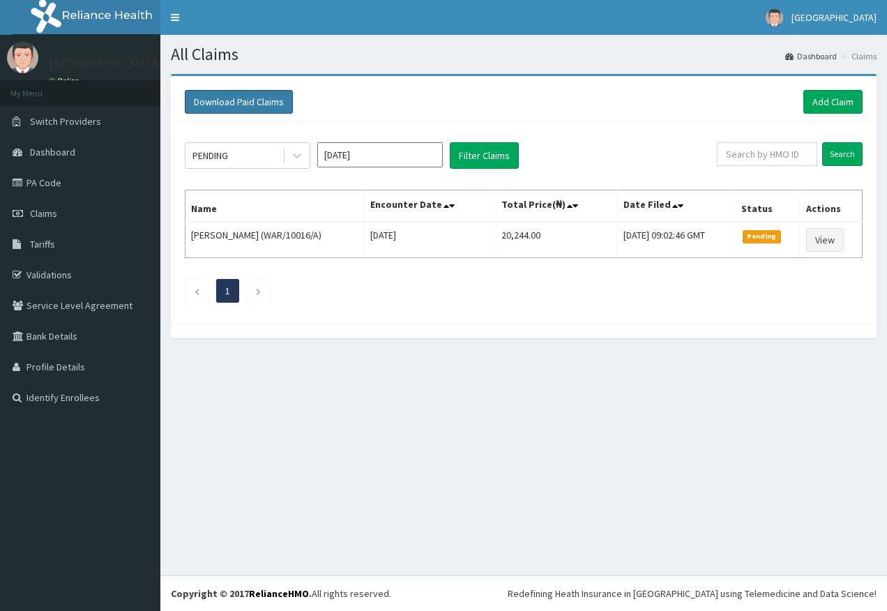
click at [254, 102] on button "Download Paid Claims" at bounding box center [239, 102] width 108 height 24
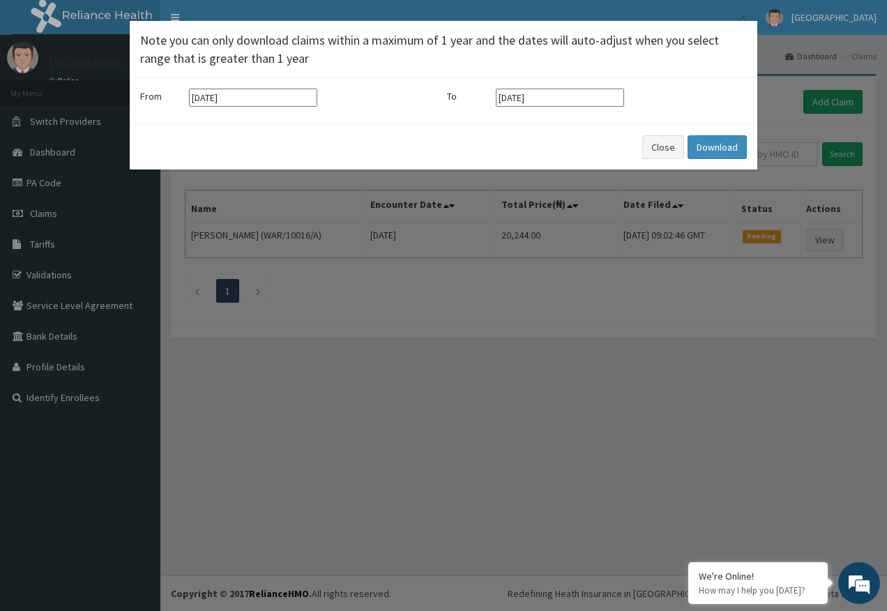
click at [294, 98] on input "[DATE]" at bounding box center [253, 98] width 128 height 18
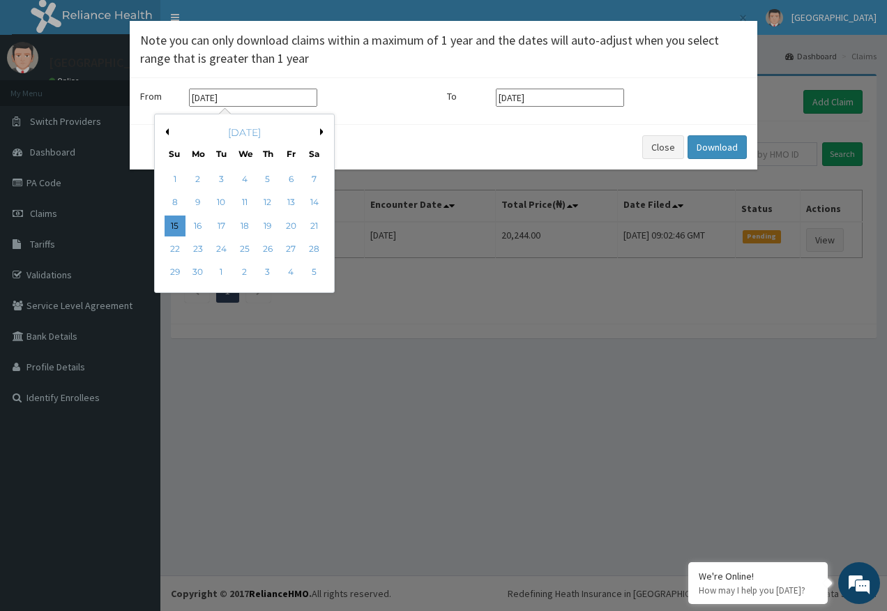
click at [324, 130] on button "Next Month" at bounding box center [323, 131] width 7 height 7
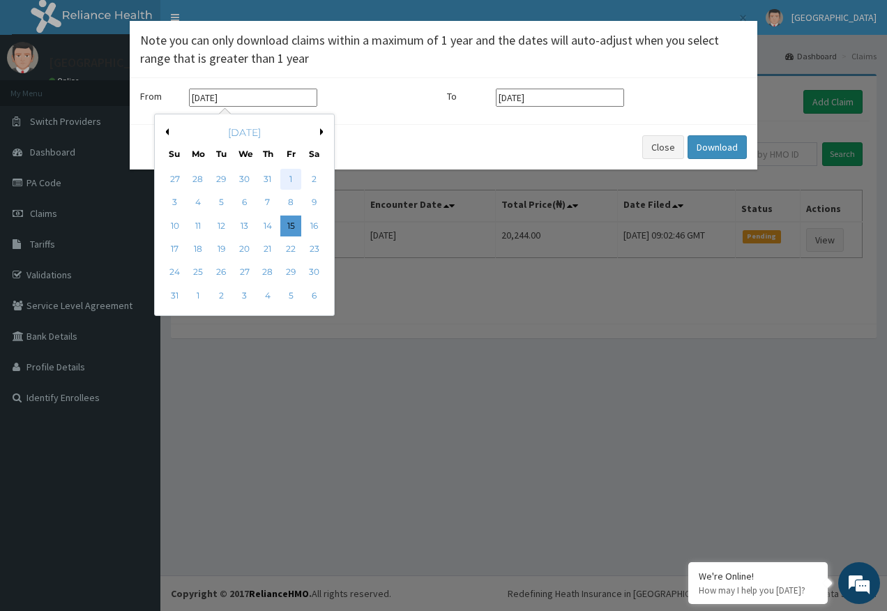
click at [290, 178] on div "1" at bounding box center [290, 179] width 21 height 21
type input "[DATE]"
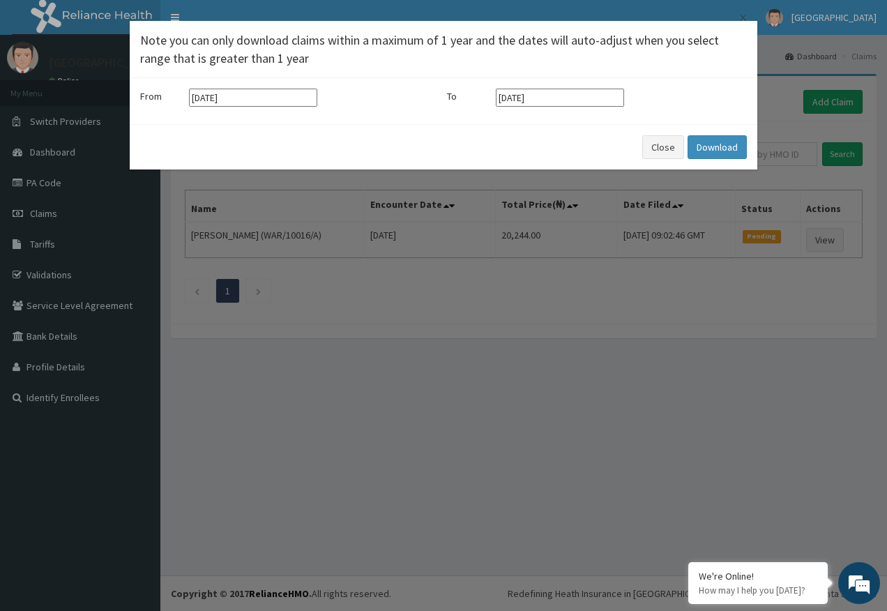
click at [598, 100] on input "[DATE]" at bounding box center [560, 98] width 128 height 18
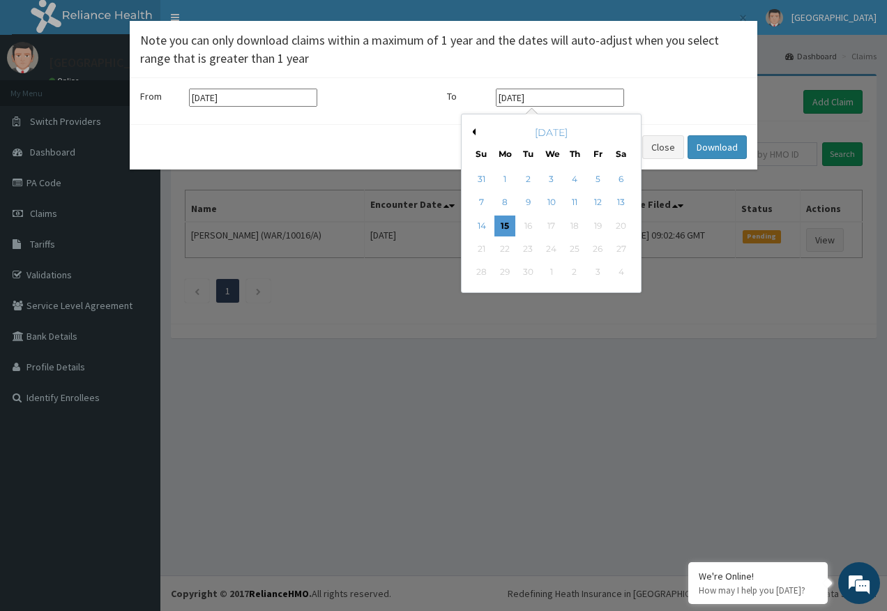
click at [475, 131] on button "Previous Month" at bounding box center [472, 131] width 7 height 7
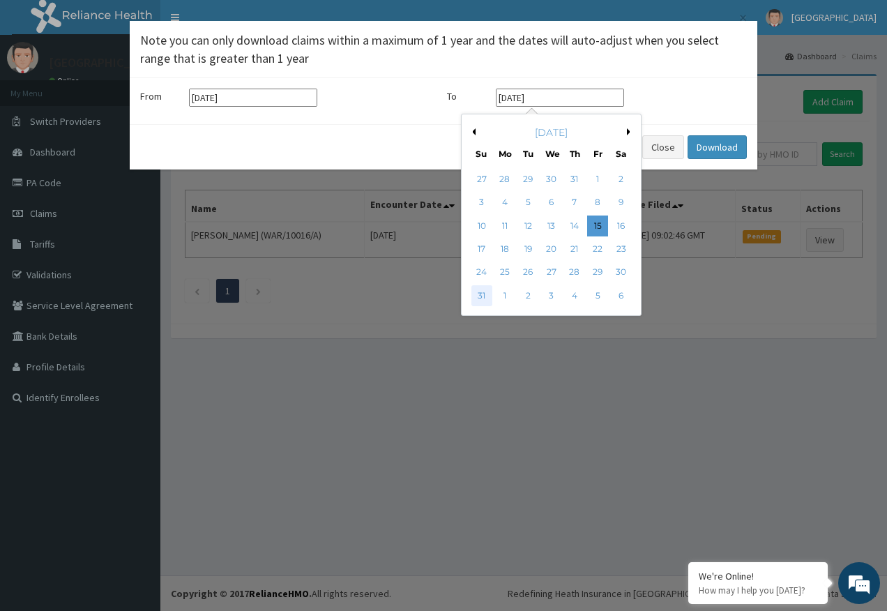
click at [482, 298] on div "31" at bounding box center [481, 295] width 21 height 21
type input "[DATE]"
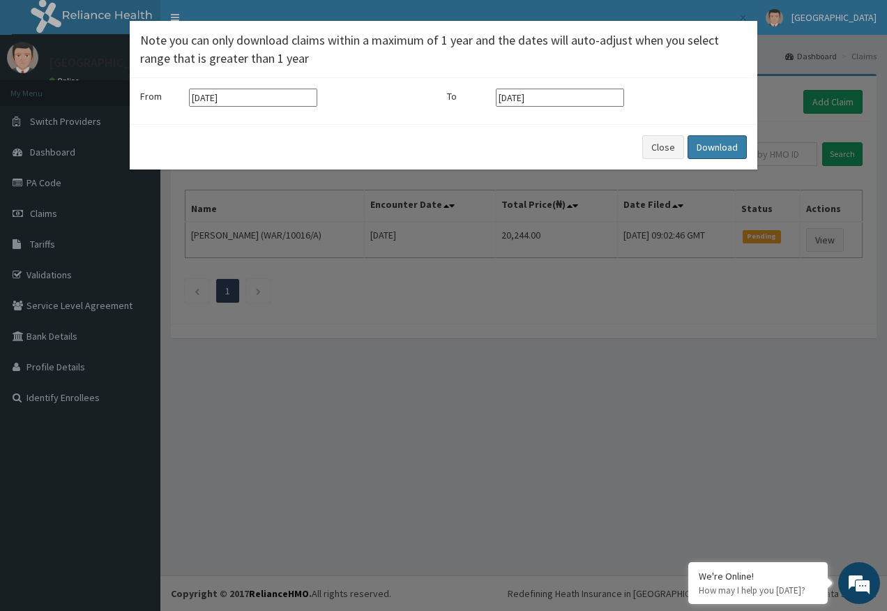
click at [705, 150] on button "Download" at bounding box center [717, 147] width 59 height 24
click at [667, 144] on button "Close" at bounding box center [663, 147] width 42 height 24
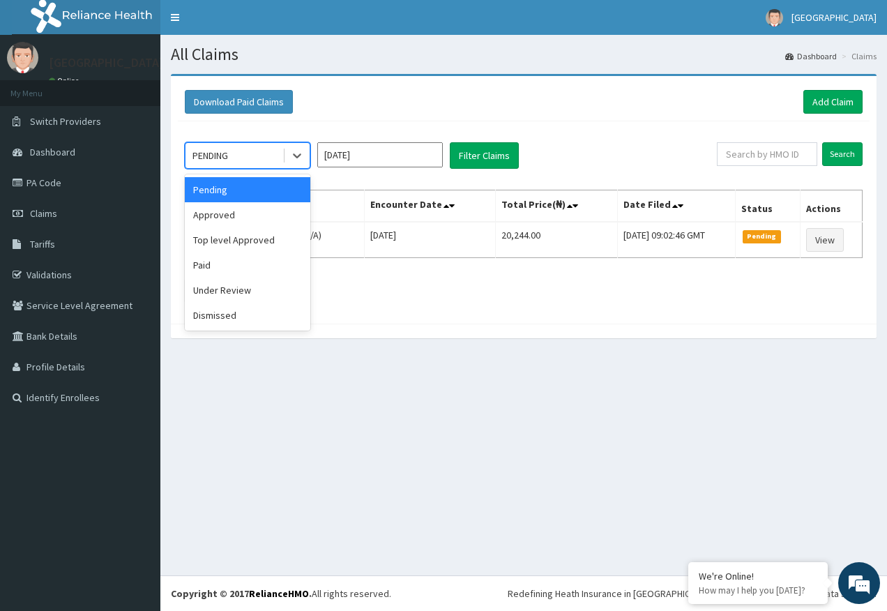
click at [211, 155] on div "PENDING" at bounding box center [210, 156] width 36 height 14
drag, startPoint x: 216, startPoint y: 219, endPoint x: 321, endPoint y: 193, distance: 107.7
click at [218, 215] on div "Approved" at bounding box center [248, 214] width 126 height 25
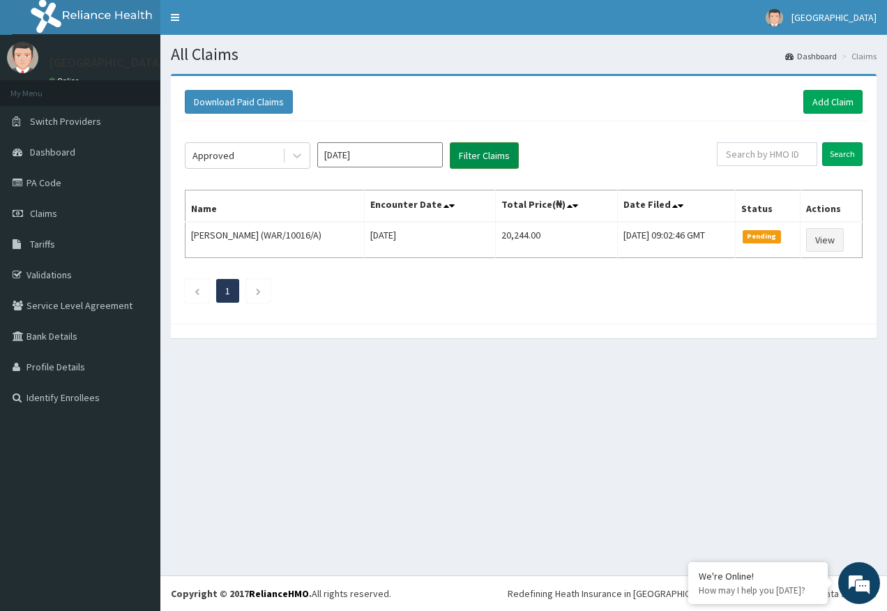
click at [473, 155] on button "Filter Claims" at bounding box center [484, 155] width 69 height 26
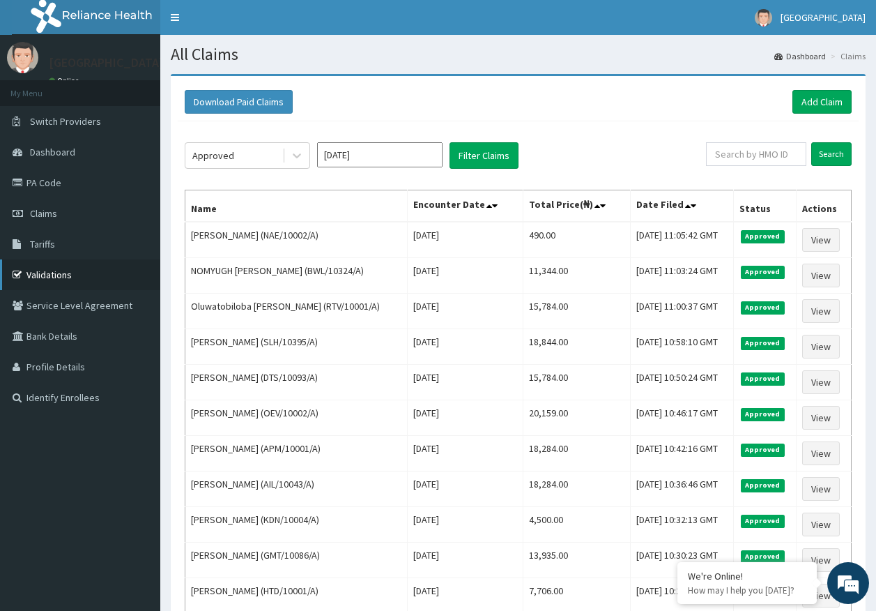
click at [55, 278] on link "Validations" at bounding box center [80, 274] width 160 height 31
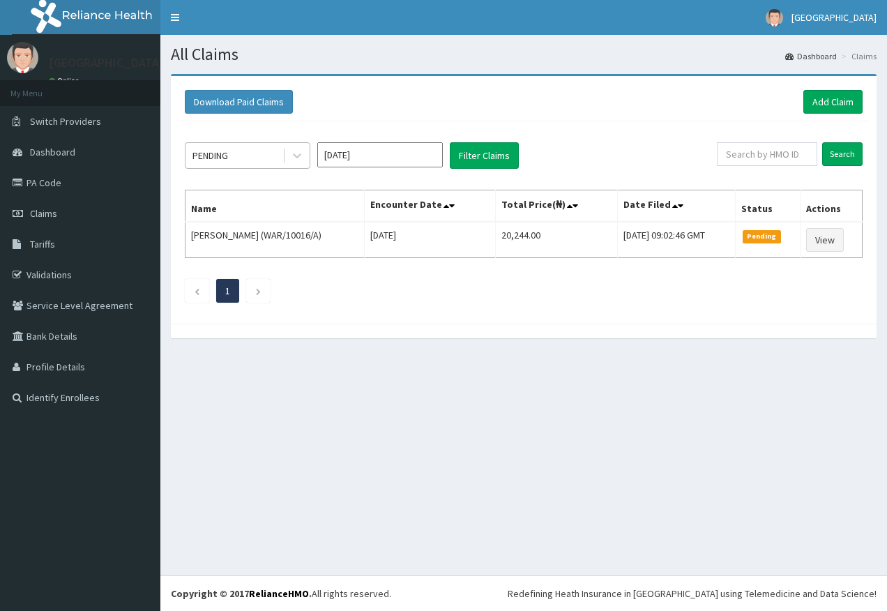
click at [225, 160] on div "PENDING" at bounding box center [248, 155] width 126 height 26
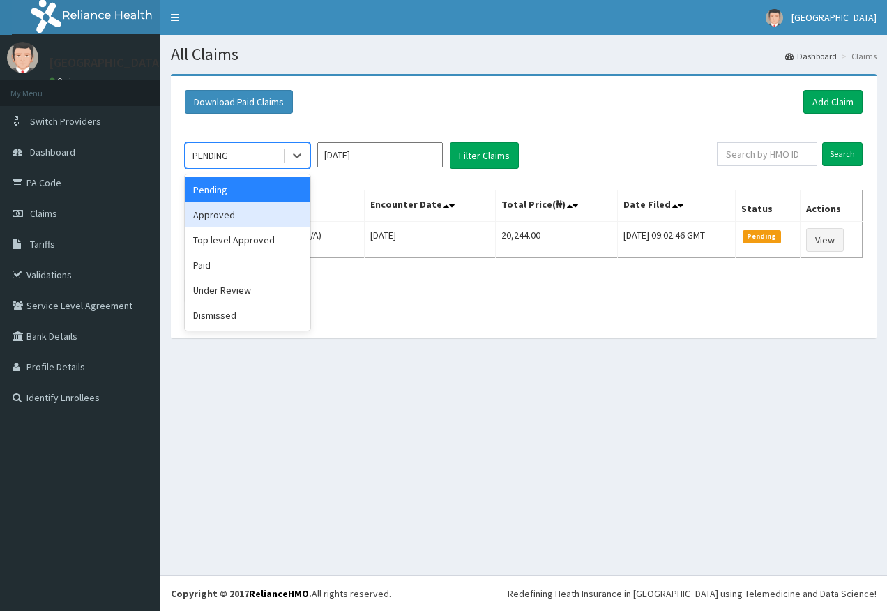
click at [215, 208] on div "Approved" at bounding box center [248, 214] width 126 height 25
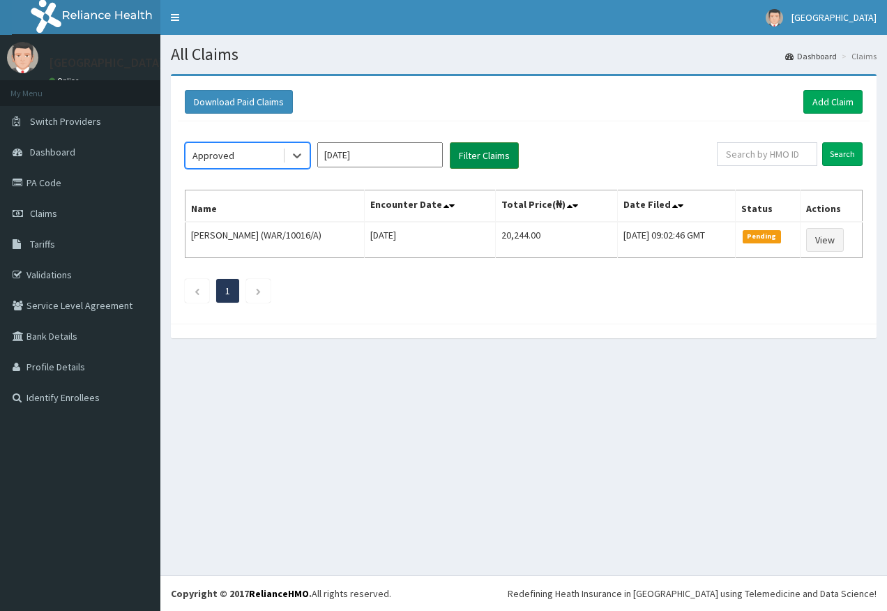
click at [487, 155] on button "Filter Claims" at bounding box center [484, 155] width 69 height 26
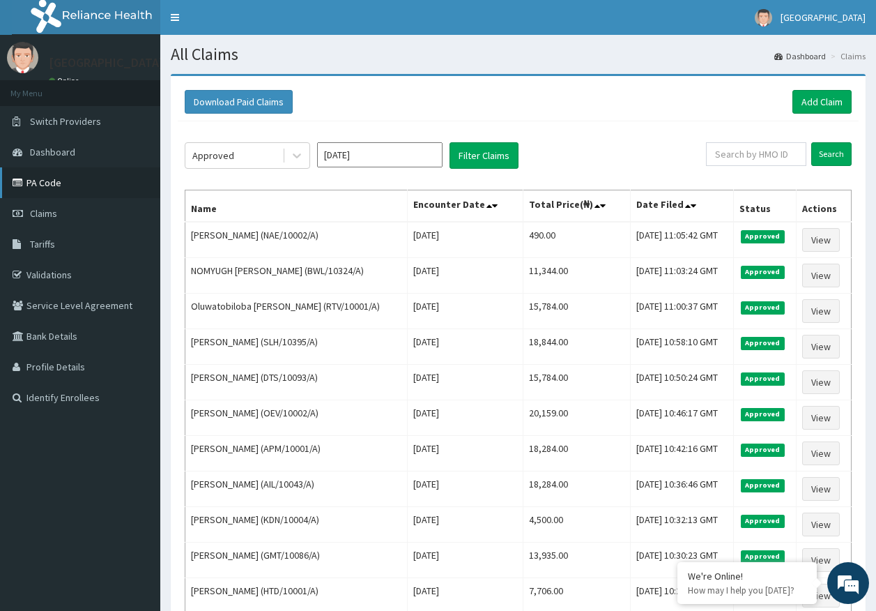
click at [63, 185] on link "PA Code" at bounding box center [80, 182] width 160 height 31
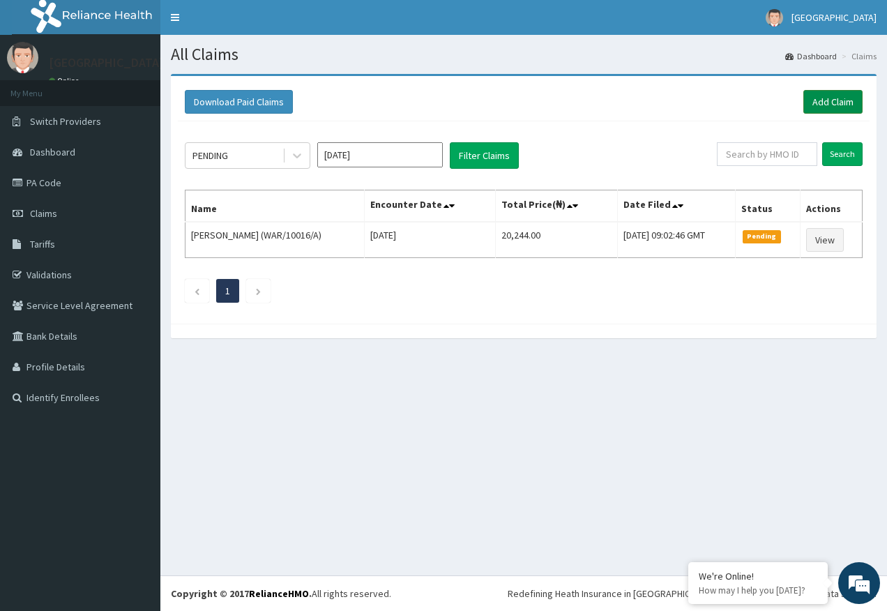
click at [835, 105] on link "Add Claim" at bounding box center [832, 102] width 59 height 24
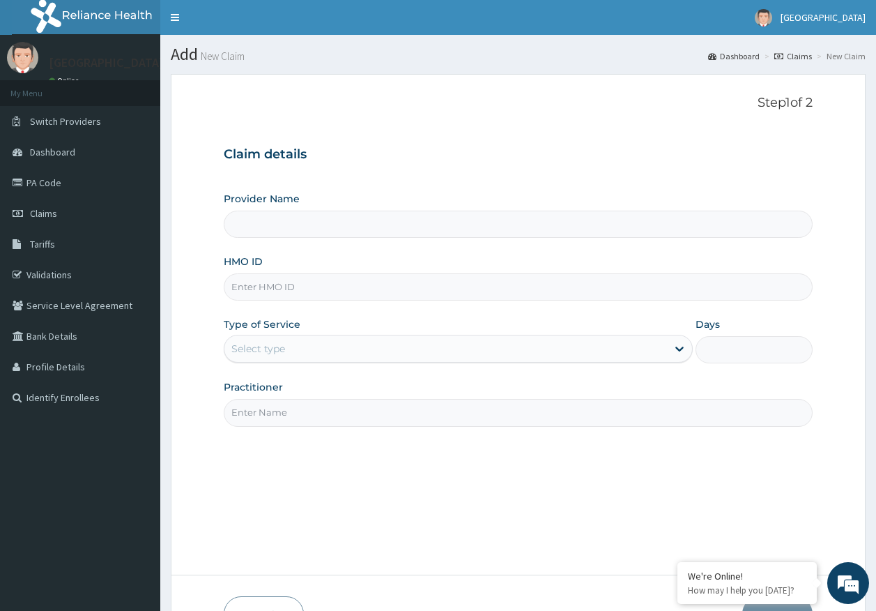
type input "[GEOGRAPHIC_DATA]"
click at [261, 291] on input "HMO ID" at bounding box center [519, 286] width 590 height 27
paste input "XMG/10314/A"
type input "XMG/10314/A"
click at [256, 354] on div "Select type" at bounding box center [258, 349] width 54 height 14
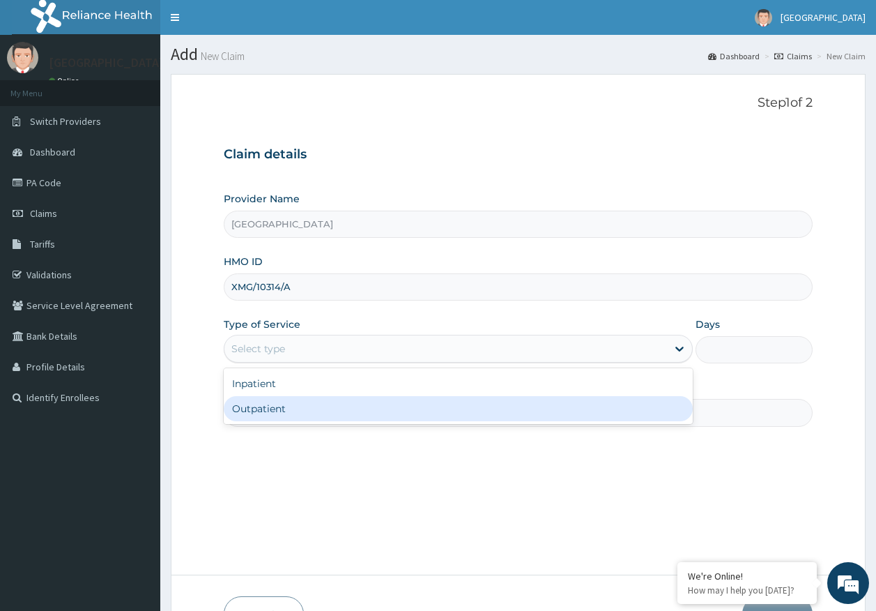
click at [260, 415] on div "Outpatient" at bounding box center [458, 408] width 469 height 25
type input "1"
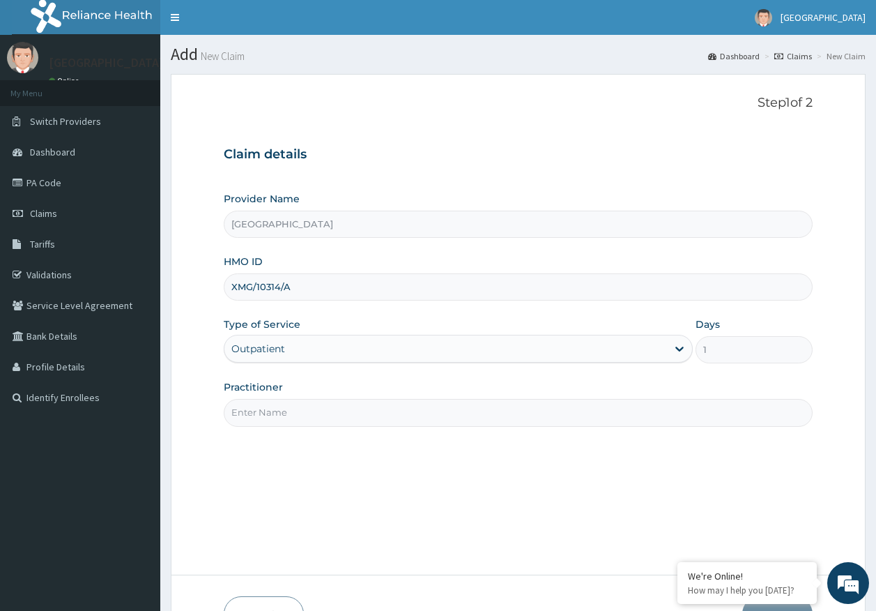
click at [284, 416] on input "Practitioner" at bounding box center [519, 412] width 590 height 27
type input "[PERSON_NAME]"
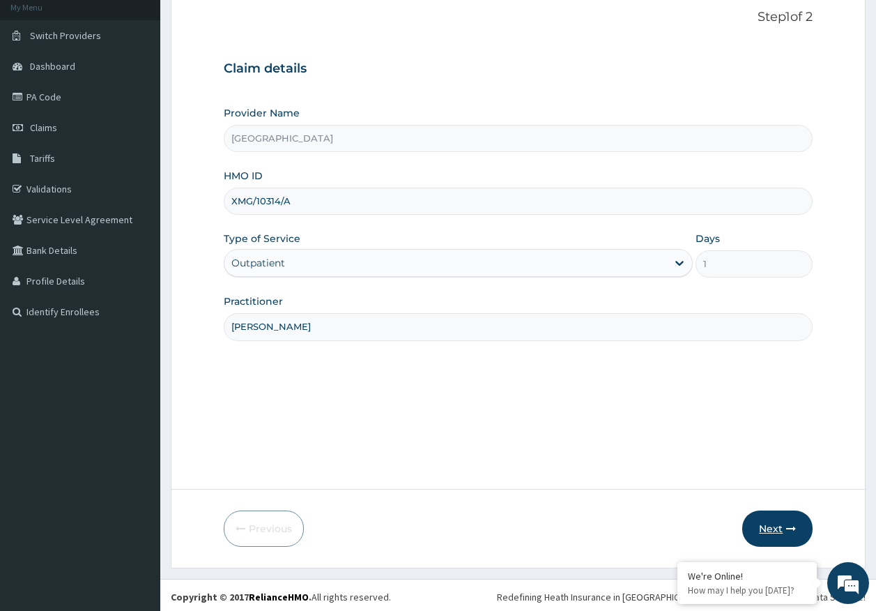
scroll to position [89, 0]
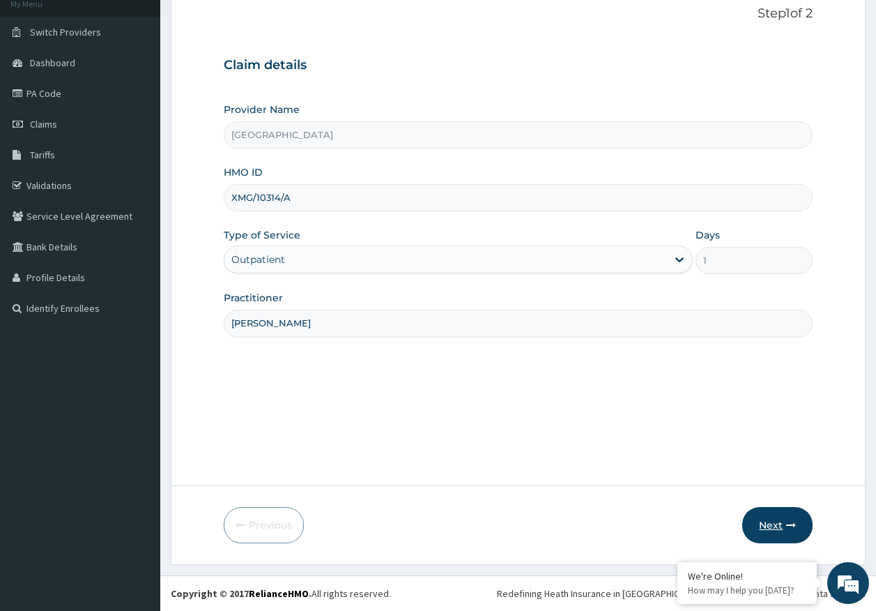
click at [775, 524] on button "Next" at bounding box center [778, 525] width 70 height 36
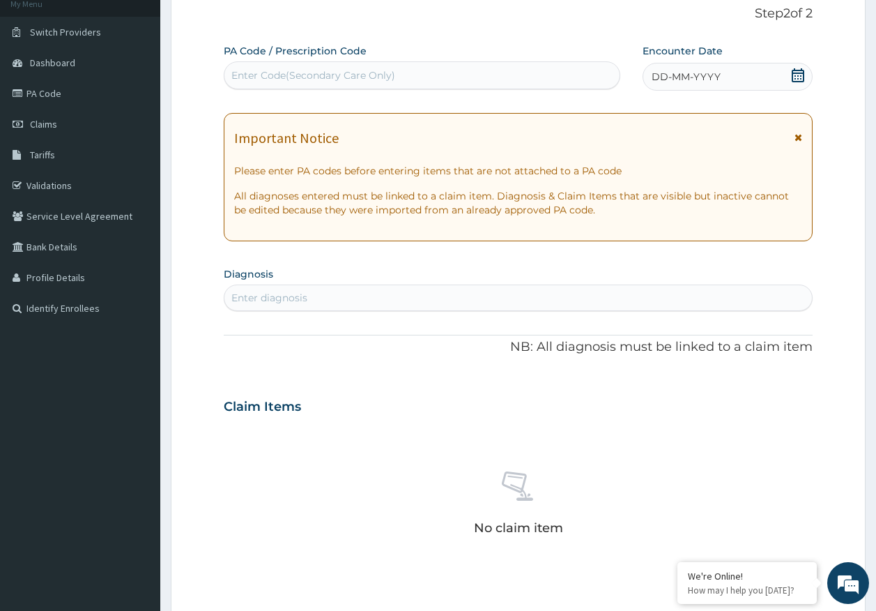
click at [363, 296] on div "Enter diagnosis" at bounding box center [519, 298] width 588 height 22
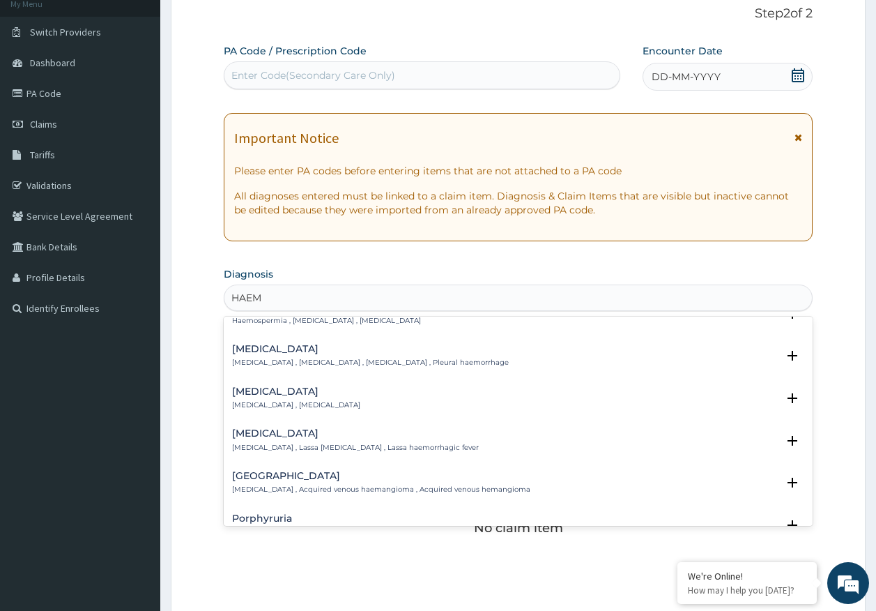
scroll to position [279, 0]
type input "HAEMO"
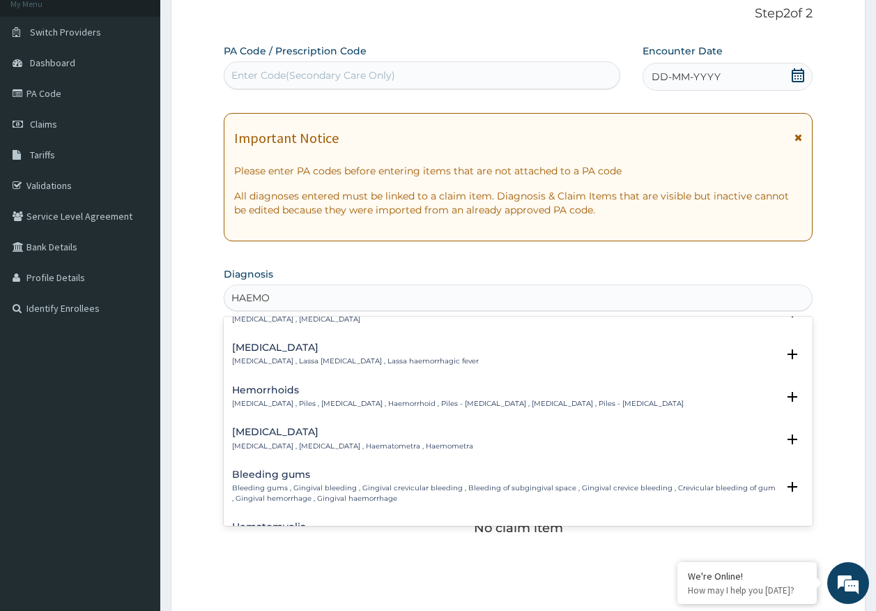
click at [265, 395] on h4 "Hemorrhoids" at bounding box center [458, 390] width 452 height 10
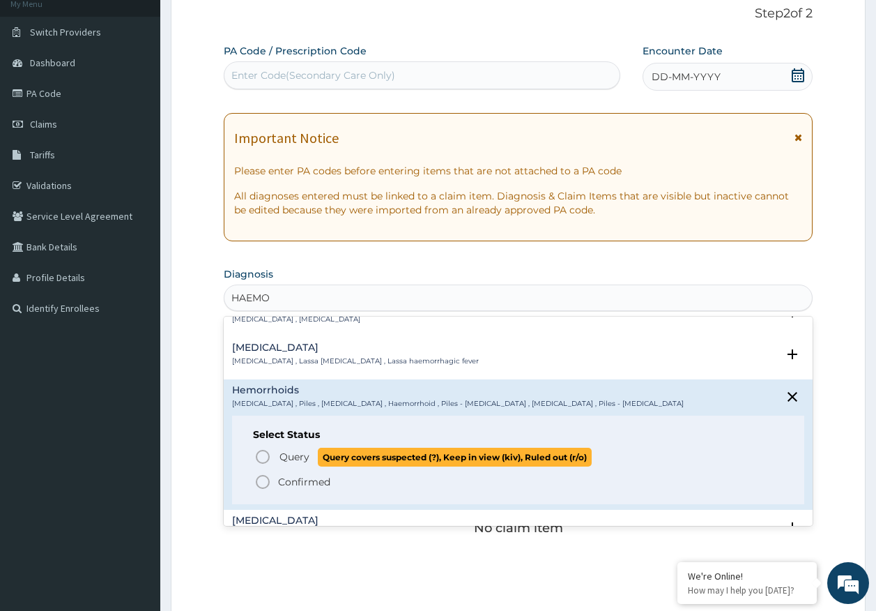
click at [297, 460] on span "Query" at bounding box center [295, 457] width 30 height 14
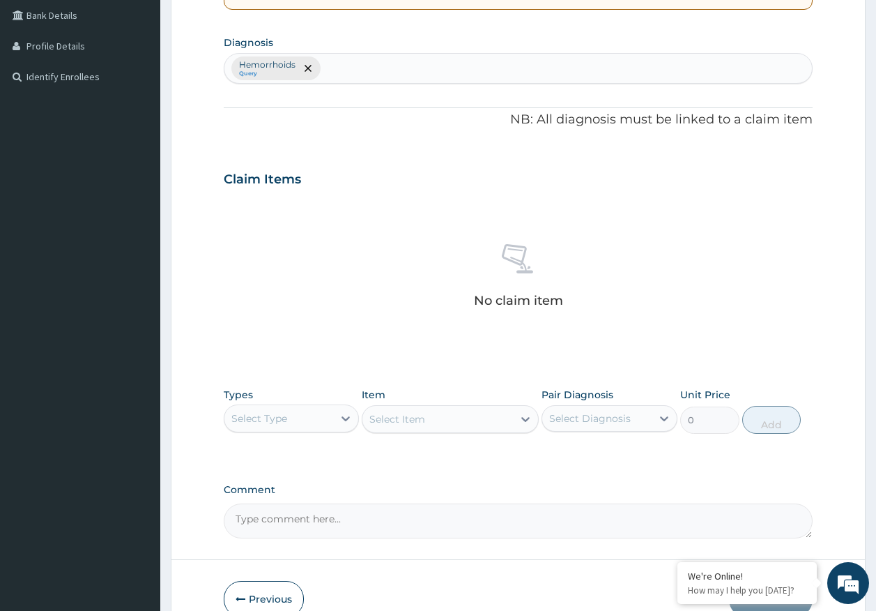
scroll to position [395, 0]
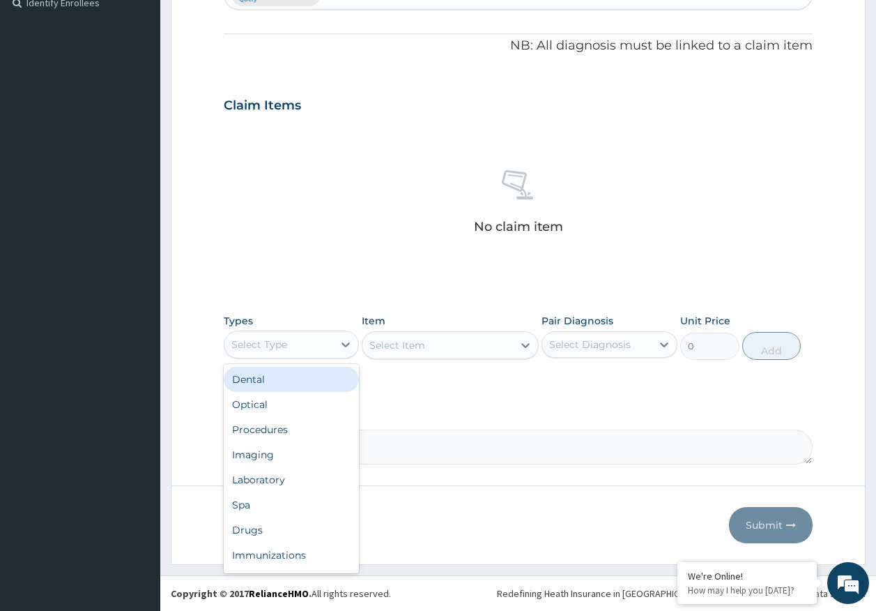
click at [289, 349] on div "Select Type" at bounding box center [279, 344] width 109 height 22
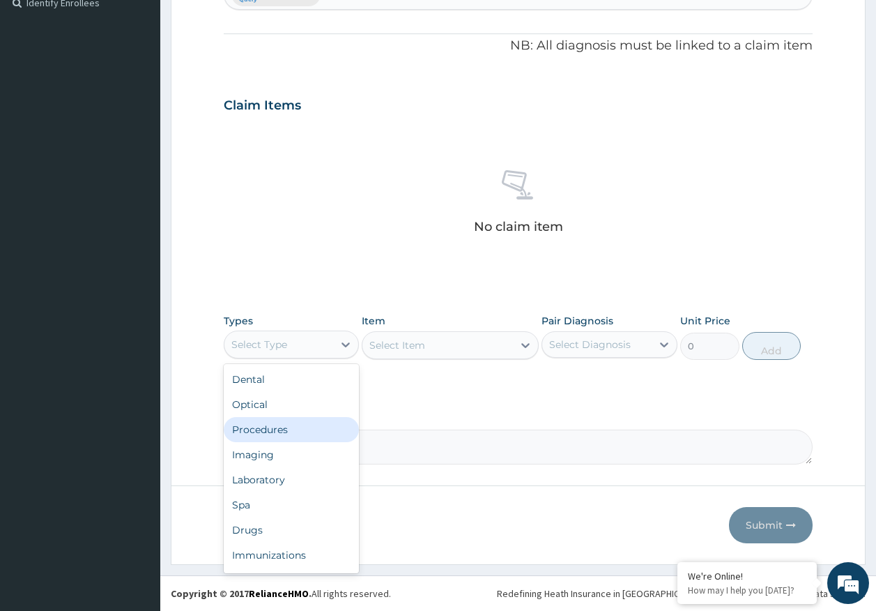
click at [284, 431] on div "Procedures" at bounding box center [292, 429] width 136 height 25
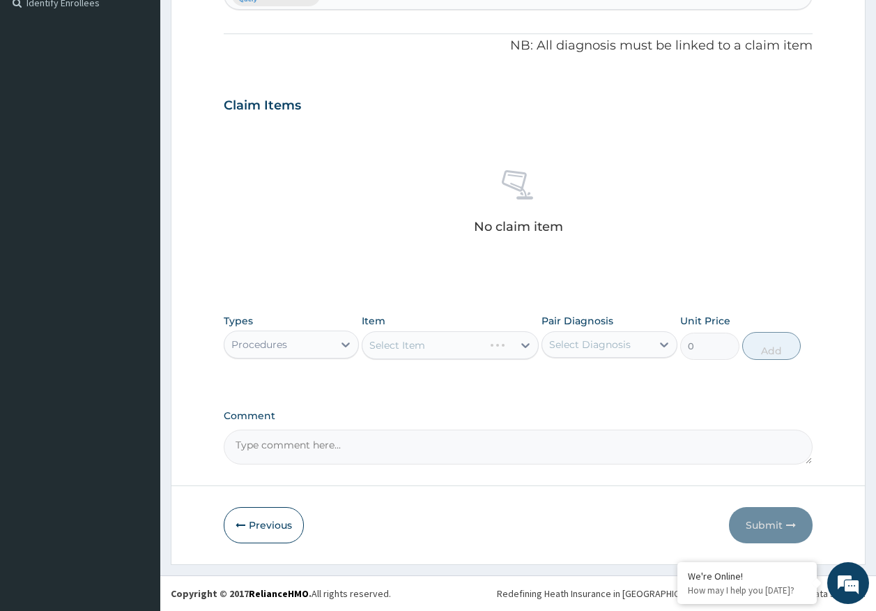
click at [588, 337] on div "Select Diagnosis" at bounding box center [590, 344] width 82 height 14
click at [590, 379] on label "Hemorrhoids" at bounding box center [598, 379] width 67 height 14
checkbox input "true"
click at [319, 448] on textarea "Comment" at bounding box center [519, 447] width 590 height 35
paste textarea "PA/EE202A FOR ENT, GENERAL SURGEON AND [MEDICAL_DATA]."
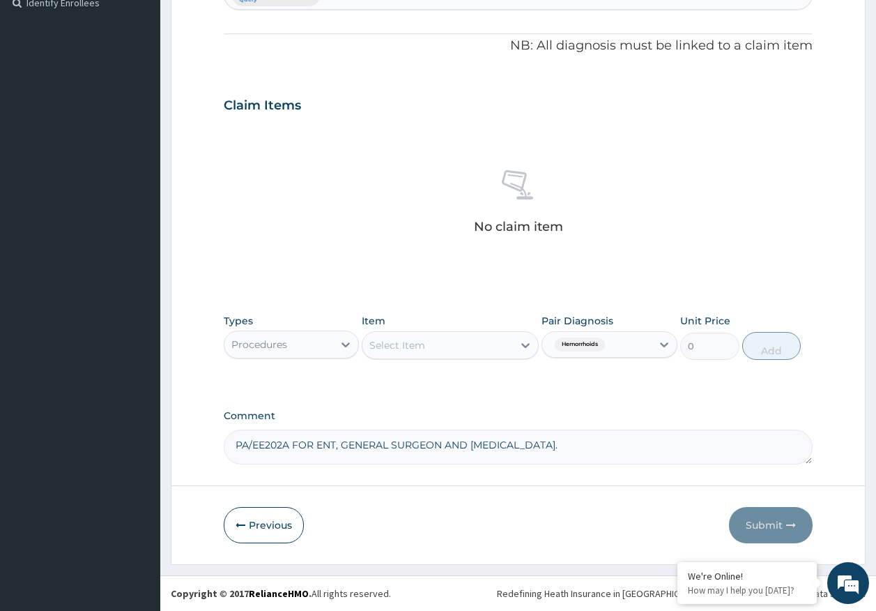
click at [466, 443] on textarea "PA/EE202A FOR ENT, GENERAL SURGEON AND [MEDICAL_DATA]." at bounding box center [519, 447] width 590 height 35
type textarea "PA/EE202A FOR [MEDICAL_DATA]."
click at [407, 355] on div "Select Item" at bounding box center [438, 345] width 151 height 22
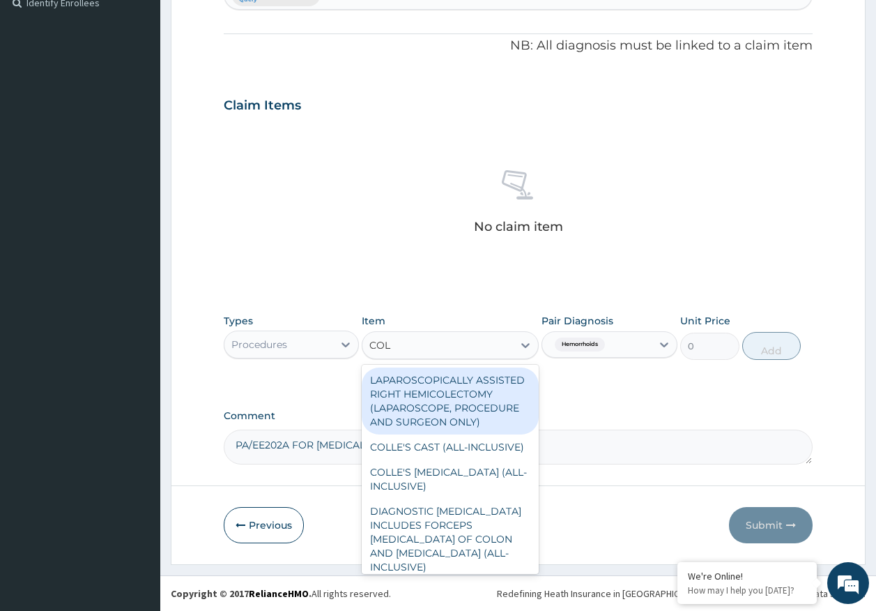
type input "COLO"
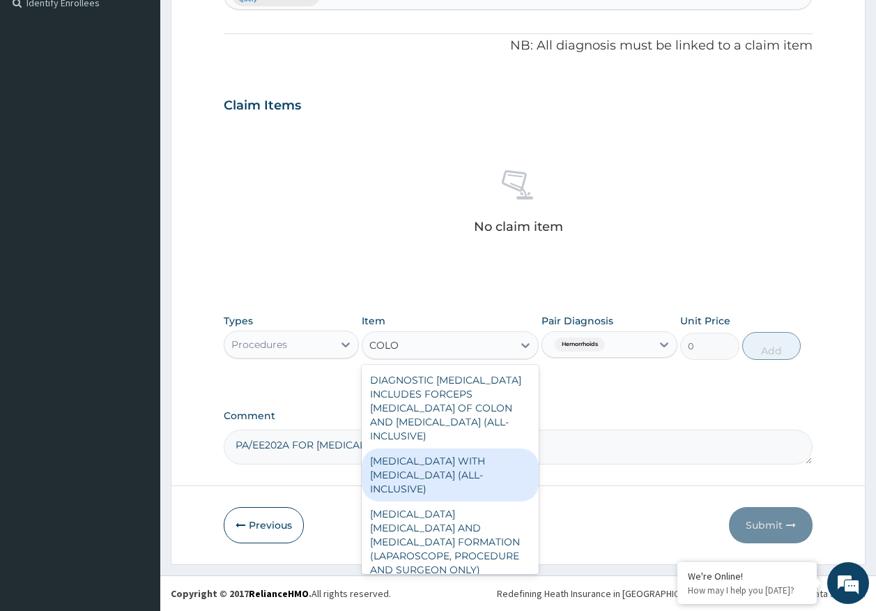
drag, startPoint x: 457, startPoint y: 457, endPoint x: 519, endPoint y: 434, distance: 66.8
click at [457, 456] on div "COLONOSCOPY WITH BIOPSY (ALL-INCLUSIVE)" at bounding box center [450, 474] width 177 height 53
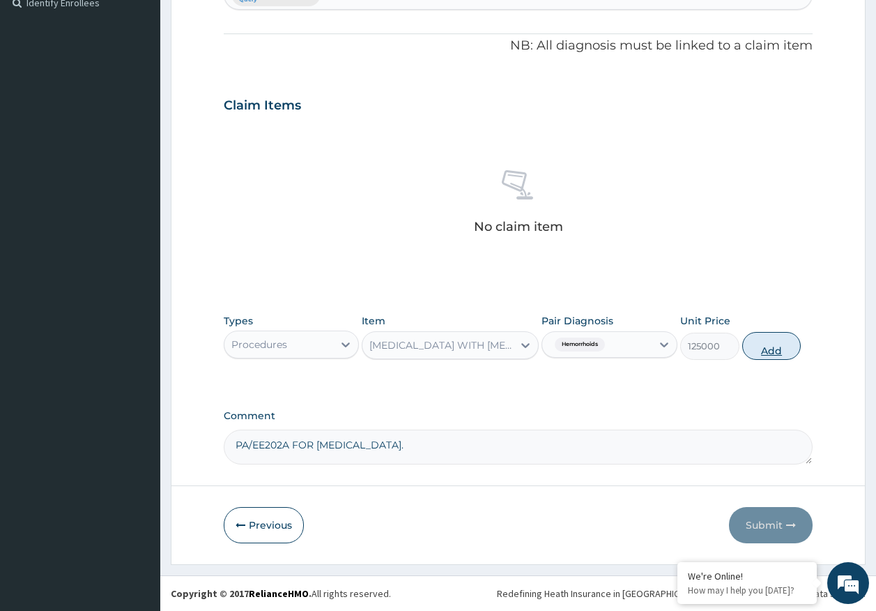
click at [764, 349] on button "Add" at bounding box center [772, 346] width 59 height 28
type input "0"
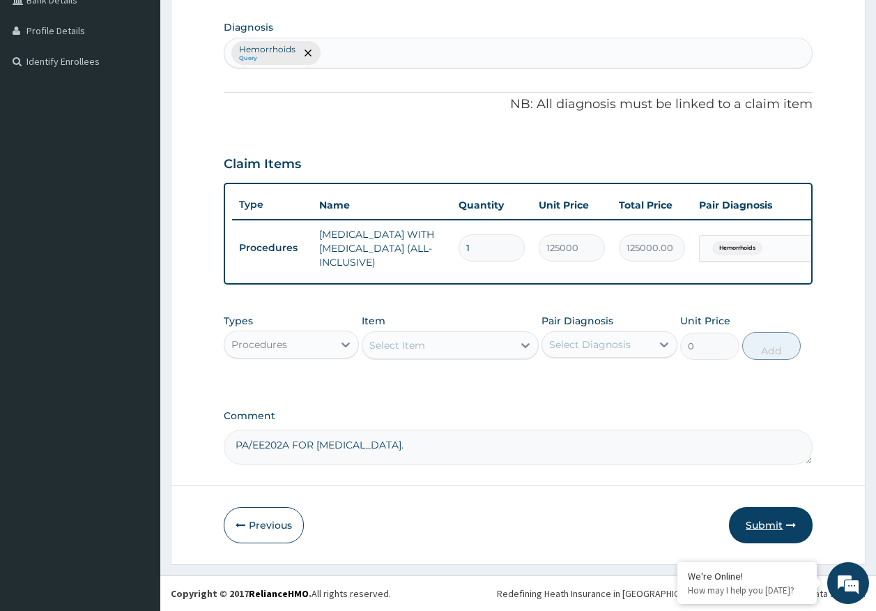
click at [776, 526] on button "Submit" at bounding box center [771, 525] width 84 height 36
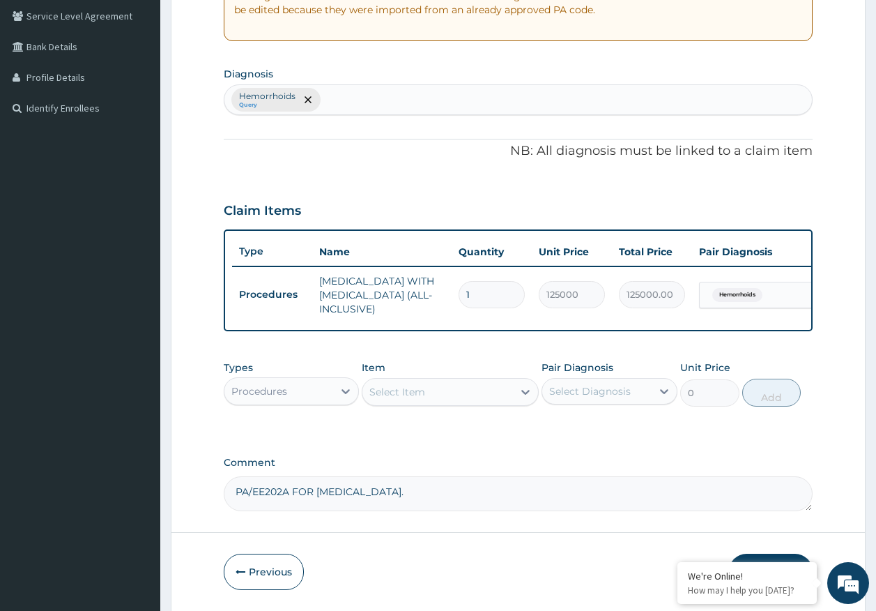
scroll to position [0, 0]
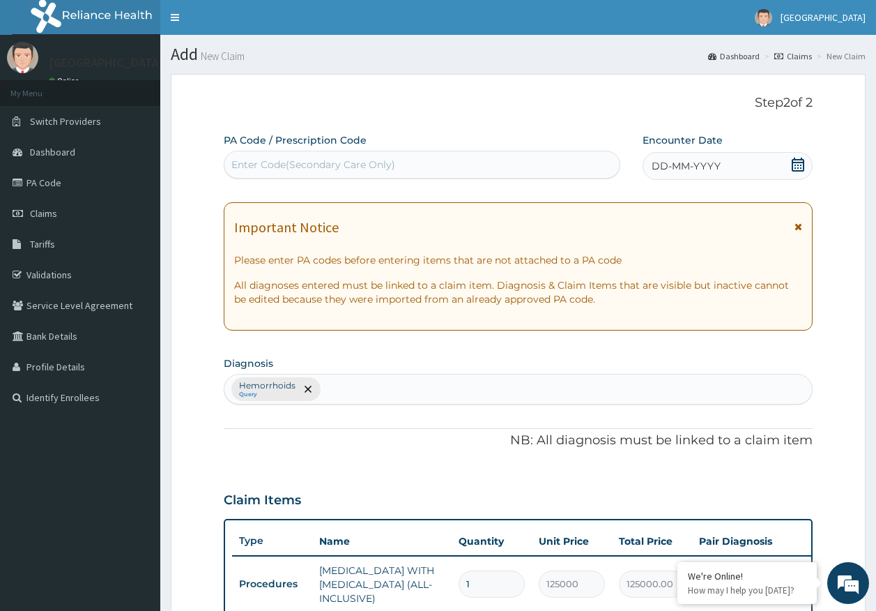
click at [697, 156] on div "DD-MM-YYYY" at bounding box center [728, 166] width 170 height 28
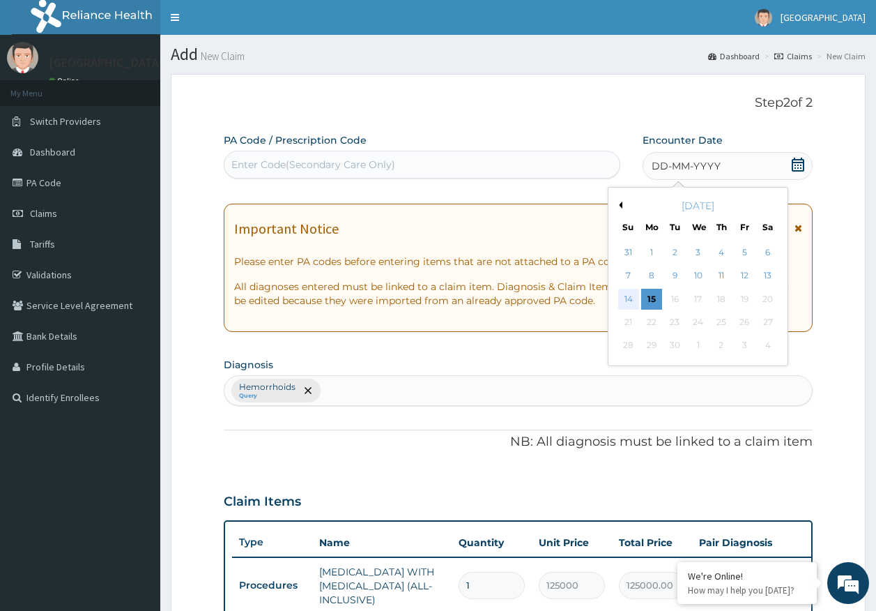
click at [632, 298] on div "14" at bounding box center [628, 299] width 21 height 21
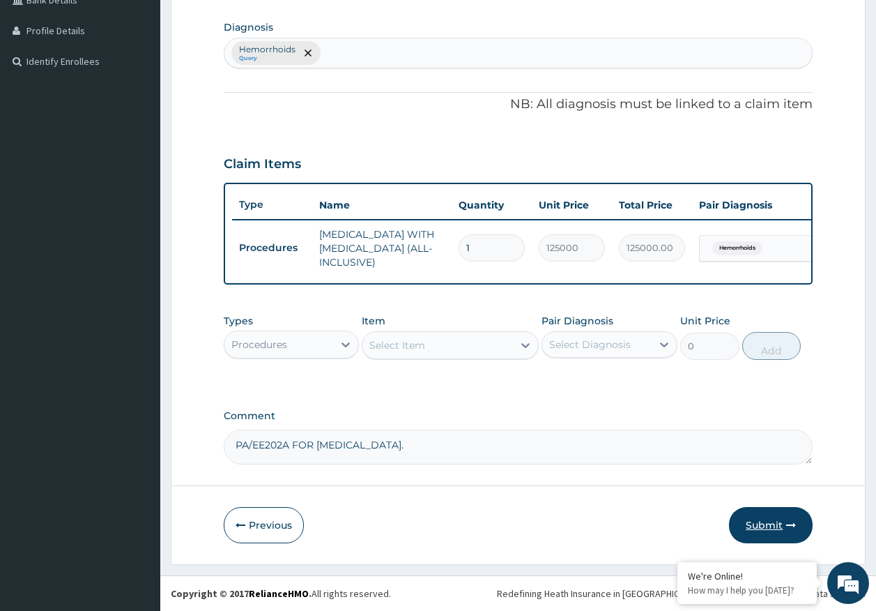
click at [783, 517] on button "Submit" at bounding box center [771, 525] width 84 height 36
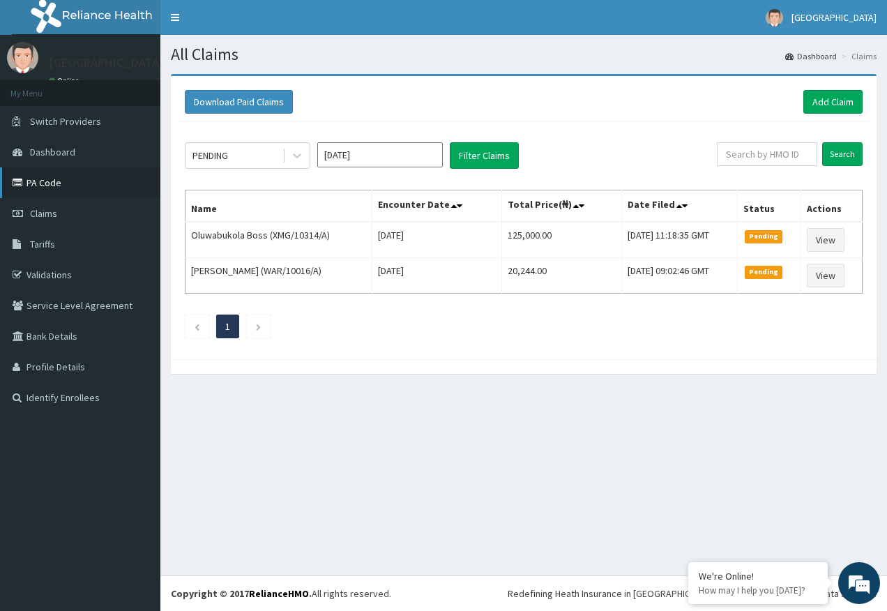
click at [55, 184] on link "PA Code" at bounding box center [80, 182] width 160 height 31
click at [810, 99] on link "Add Claim" at bounding box center [832, 102] width 59 height 24
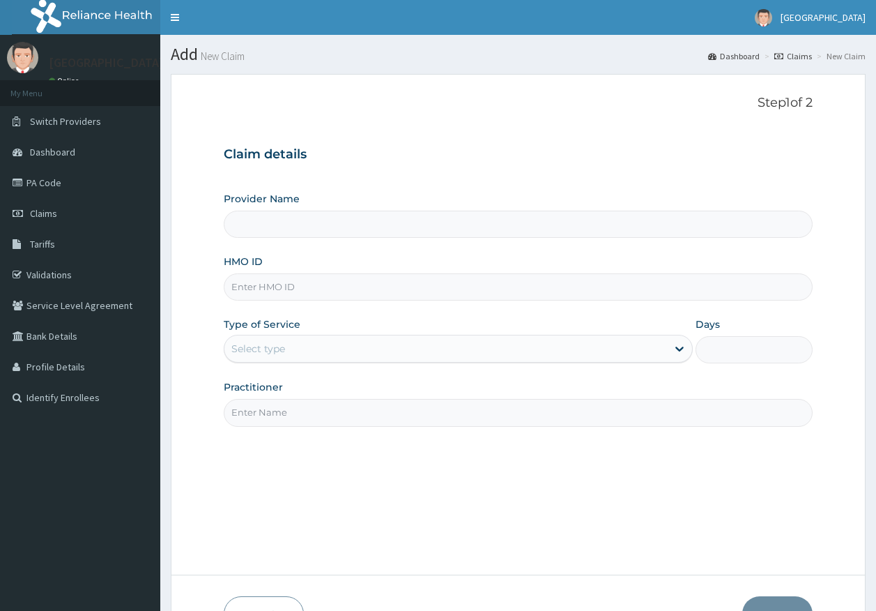
click at [269, 284] on input "HMO ID" at bounding box center [519, 286] width 590 height 27
paste input "KER/10254/A"
type input "KER/10254/A"
click at [279, 351] on div "Select type" at bounding box center [258, 349] width 54 height 14
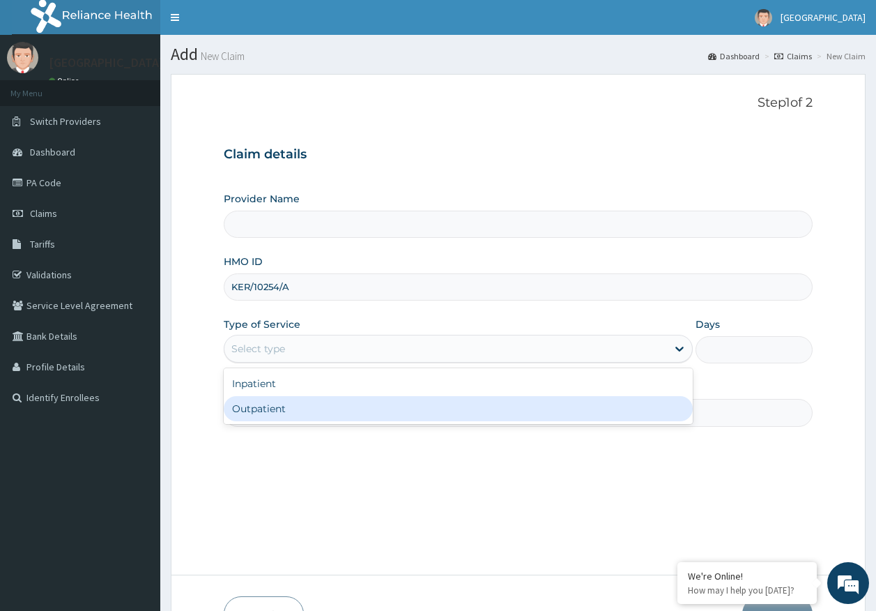
type input "[GEOGRAPHIC_DATA]"
click at [280, 415] on div "Outpatient" at bounding box center [458, 408] width 469 height 25
type input "1"
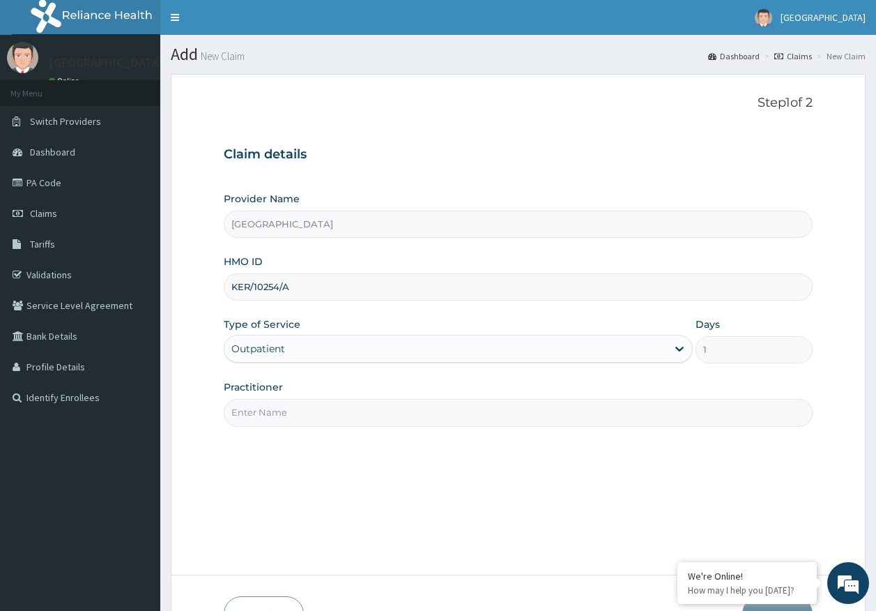
click at [294, 409] on input "Practitioner" at bounding box center [519, 412] width 590 height 27
type input "[PERSON_NAME]"
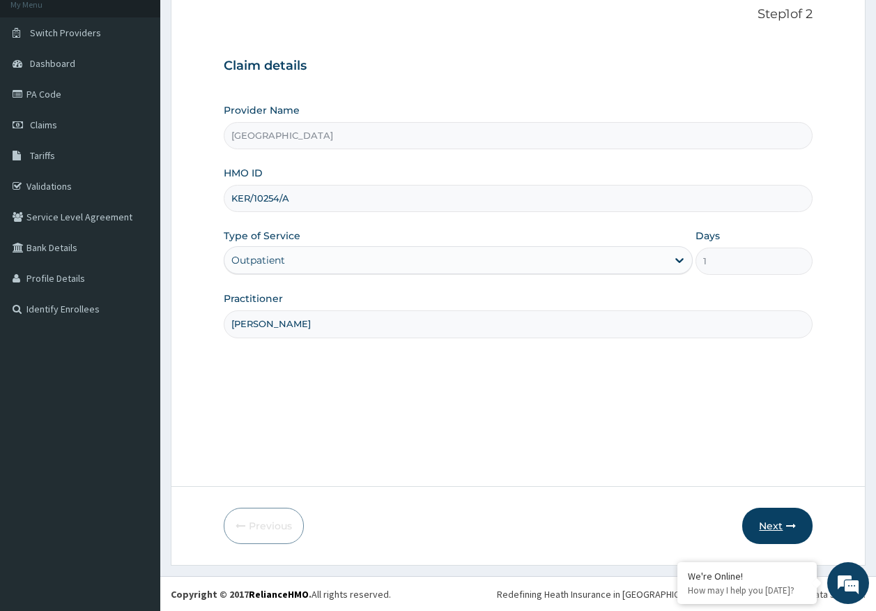
scroll to position [89, 0]
click at [785, 507] on button "Next" at bounding box center [778, 525] width 70 height 36
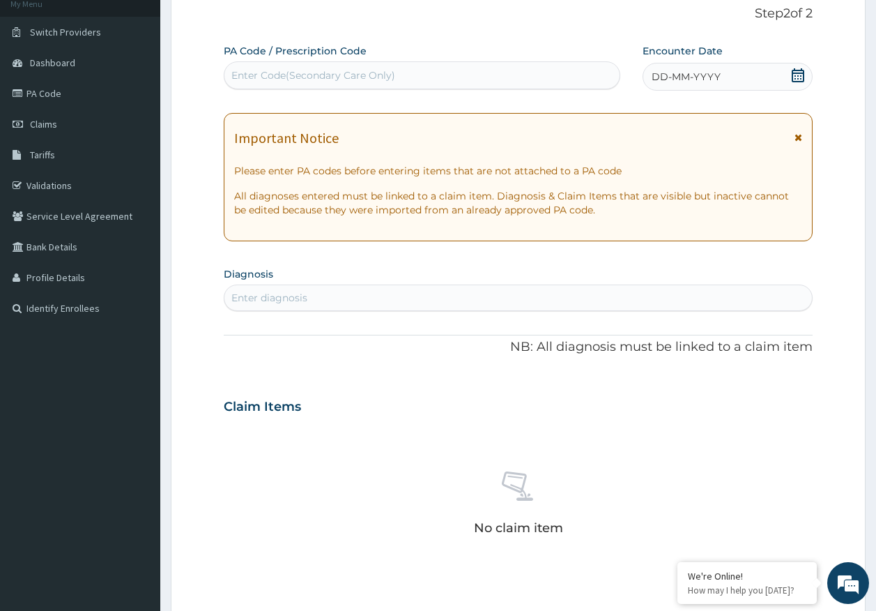
drag, startPoint x: 685, startPoint y: 75, endPoint x: 722, endPoint y: 97, distance: 43.8
click at [685, 75] on span "DD-MM-YYYY" at bounding box center [686, 77] width 69 height 14
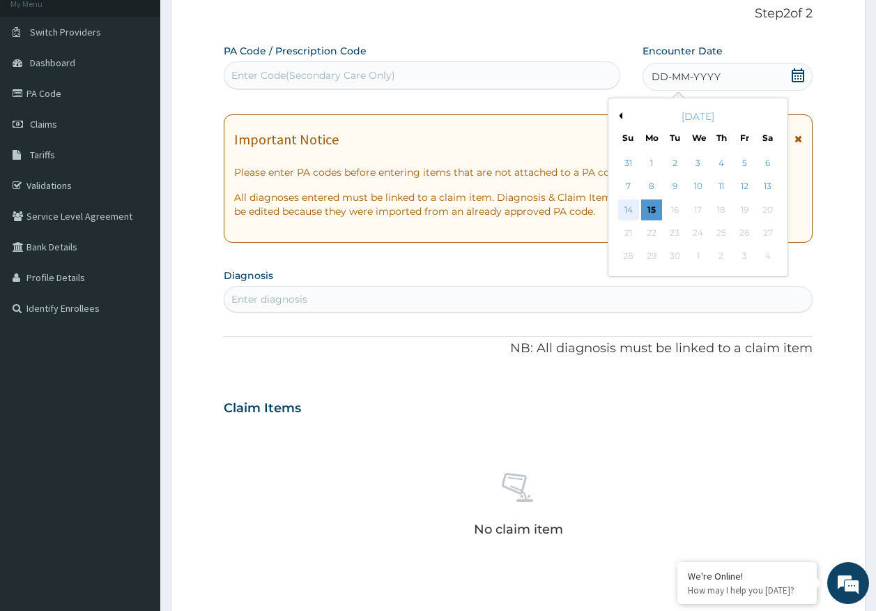
click at [629, 209] on div "14" at bounding box center [628, 209] width 21 height 21
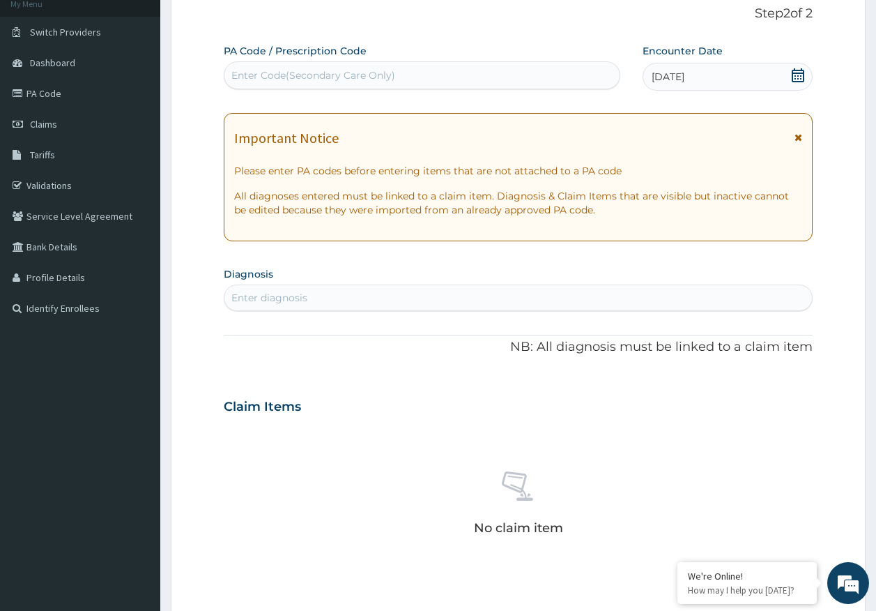
click at [382, 299] on div "Enter diagnosis" at bounding box center [519, 298] width 588 height 22
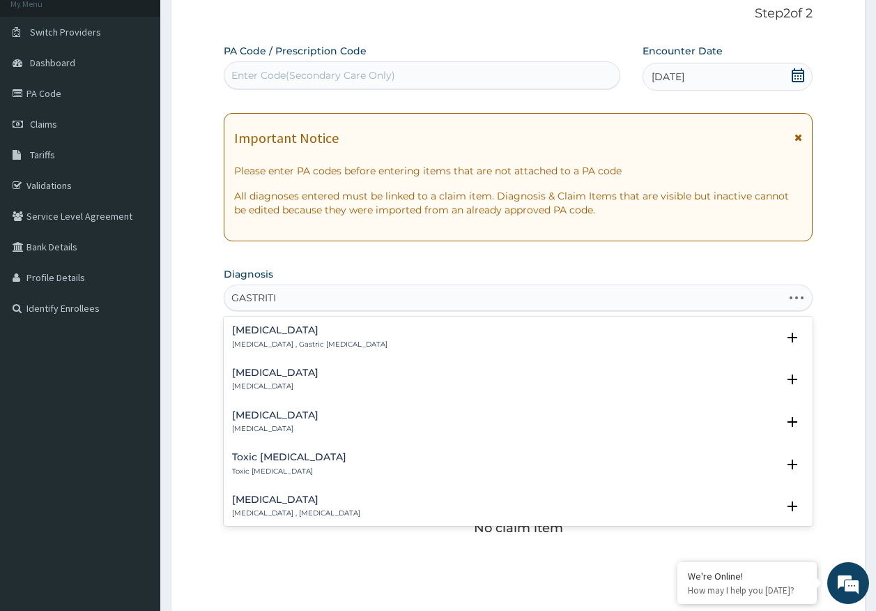
type input "[MEDICAL_DATA]"
click at [259, 331] on h4 "[MEDICAL_DATA]" at bounding box center [309, 330] width 155 height 10
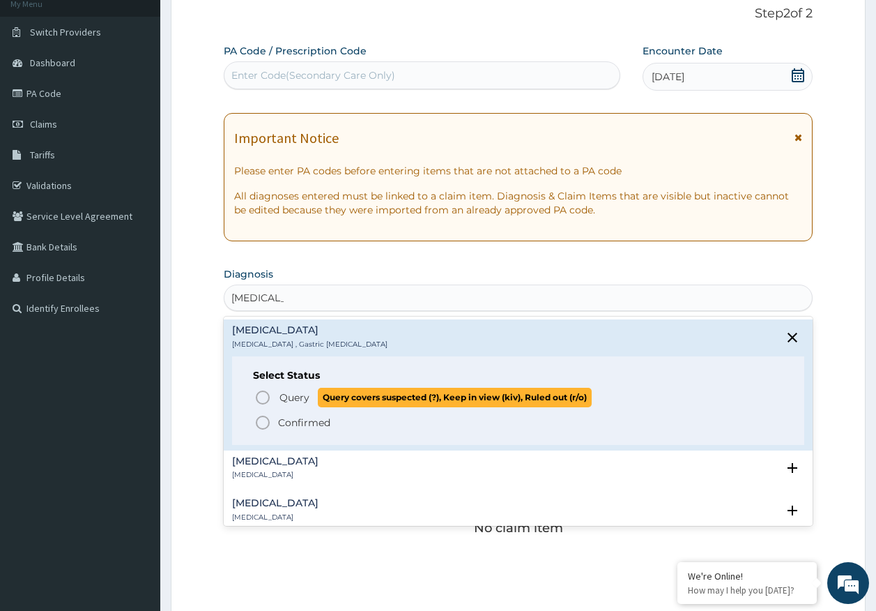
click at [289, 393] on span "Query" at bounding box center [295, 397] width 30 height 14
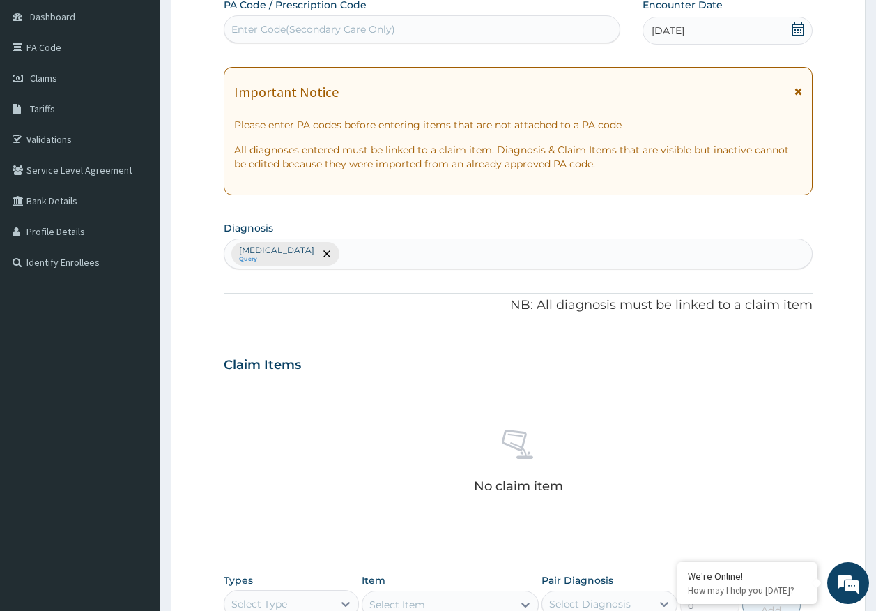
scroll to position [395, 0]
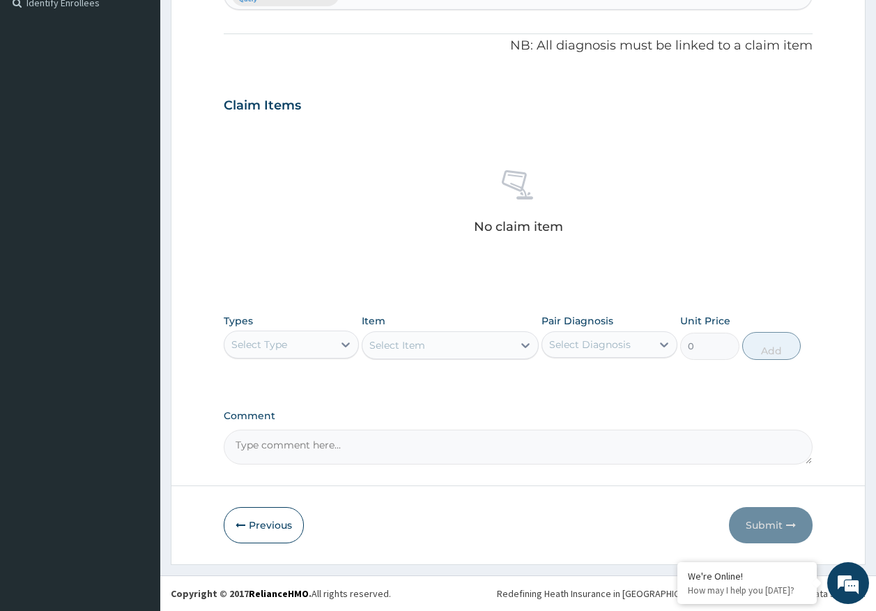
click at [296, 340] on div "Select Type" at bounding box center [279, 344] width 109 height 22
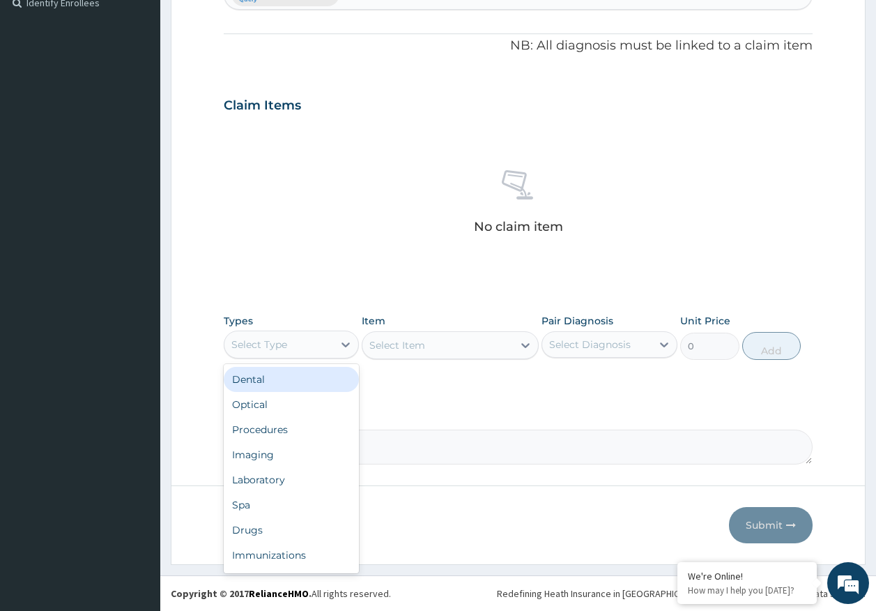
scroll to position [47, 0]
drag, startPoint x: 281, startPoint y: 386, endPoint x: 474, endPoint y: 347, distance: 196.9
click at [281, 385] on div "Procedures" at bounding box center [292, 382] width 136 height 25
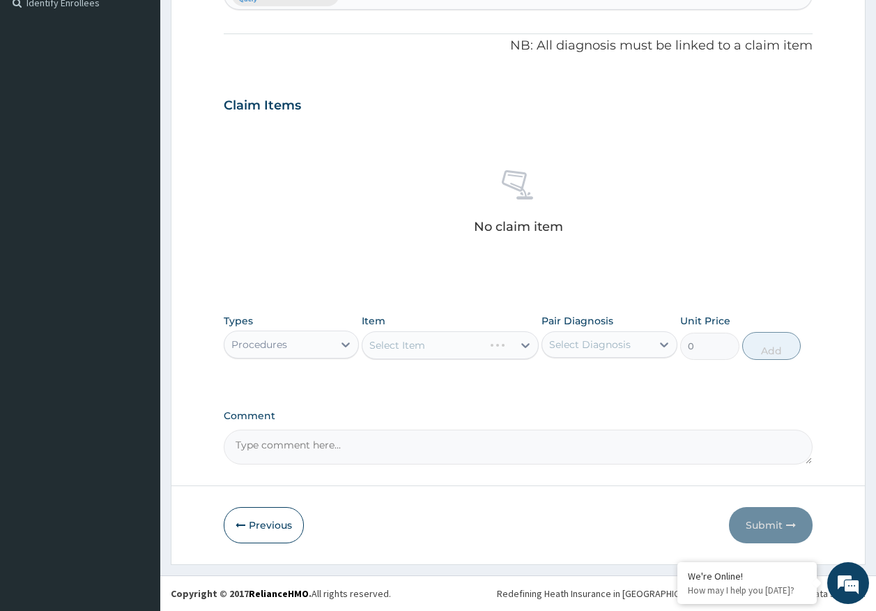
click at [584, 340] on div "Select Diagnosis" at bounding box center [590, 344] width 82 height 14
click at [577, 374] on label "Gastritis" at bounding box center [608, 379] width 86 height 14
checkbox input "true"
click at [450, 341] on div "Select Item" at bounding box center [438, 345] width 151 height 22
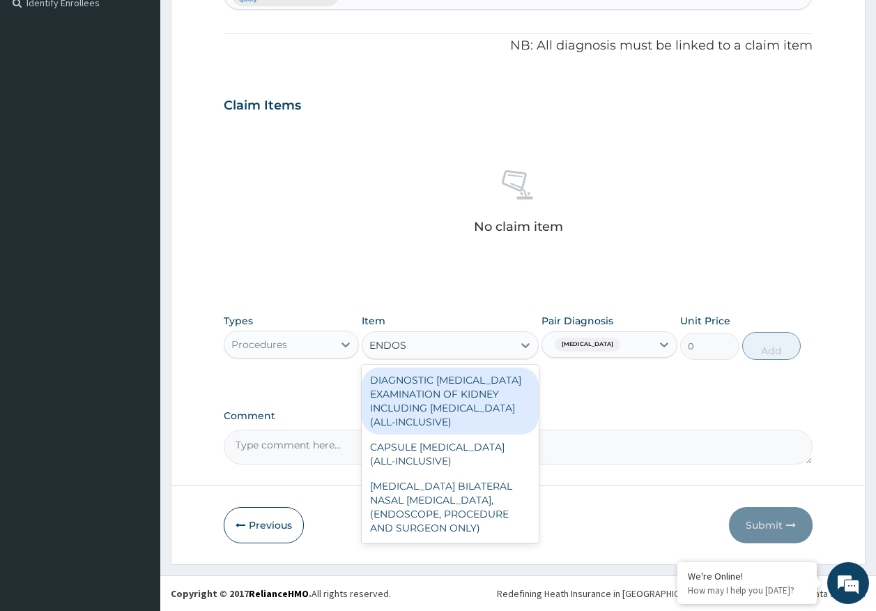
type input "ENDOSC"
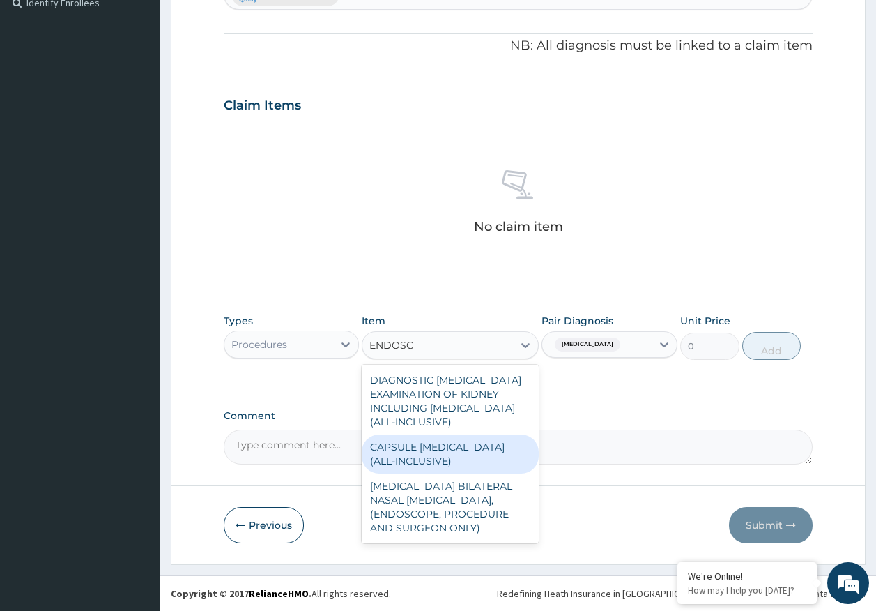
drag, startPoint x: 455, startPoint y: 454, endPoint x: 699, endPoint y: 344, distance: 268.4
click at [458, 449] on div "CAPSULE ENDOSCOPY (ALL-INCLUSIVE)" at bounding box center [450, 453] width 177 height 39
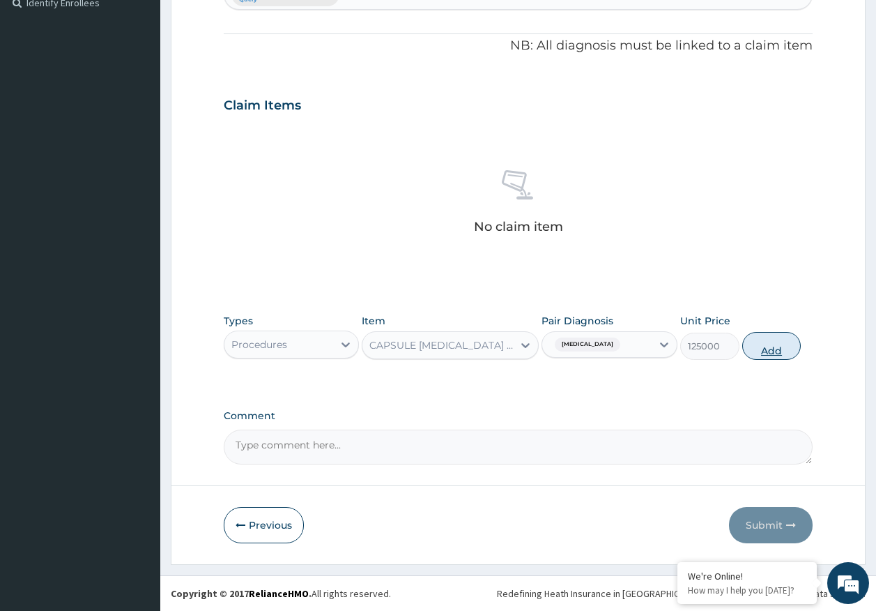
click at [762, 356] on button "Add" at bounding box center [772, 346] width 59 height 28
type input "0"
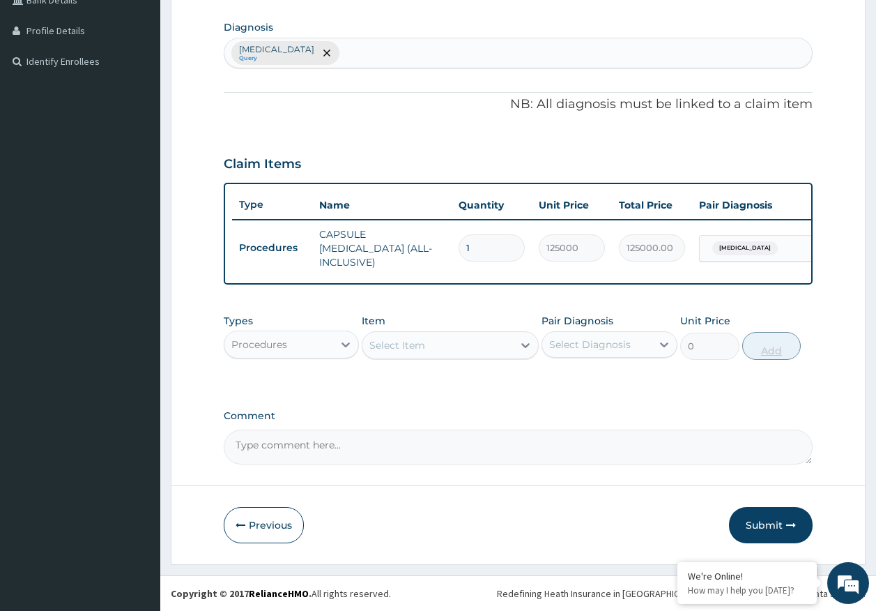
scroll to position [339, 0]
click at [766, 519] on button "Submit" at bounding box center [771, 525] width 84 height 36
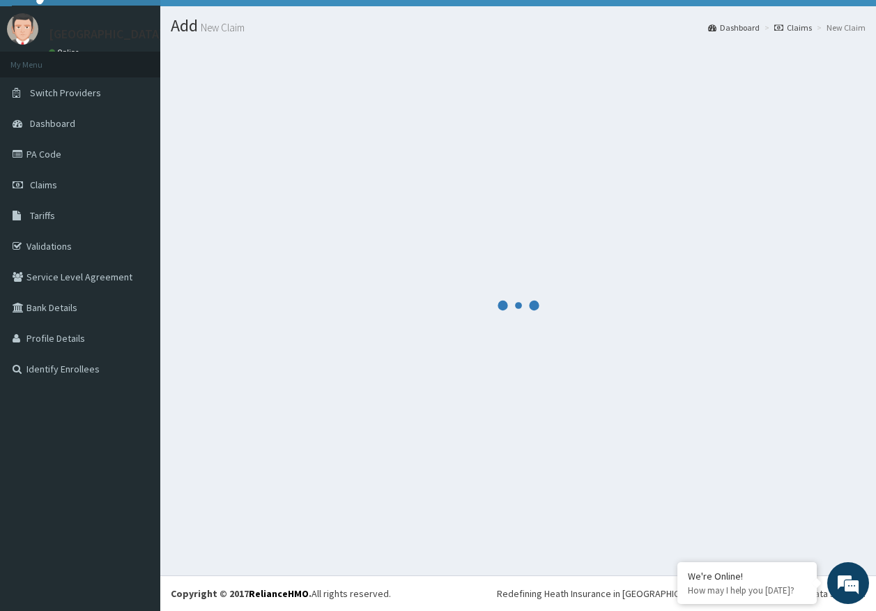
scroll to position [29, 0]
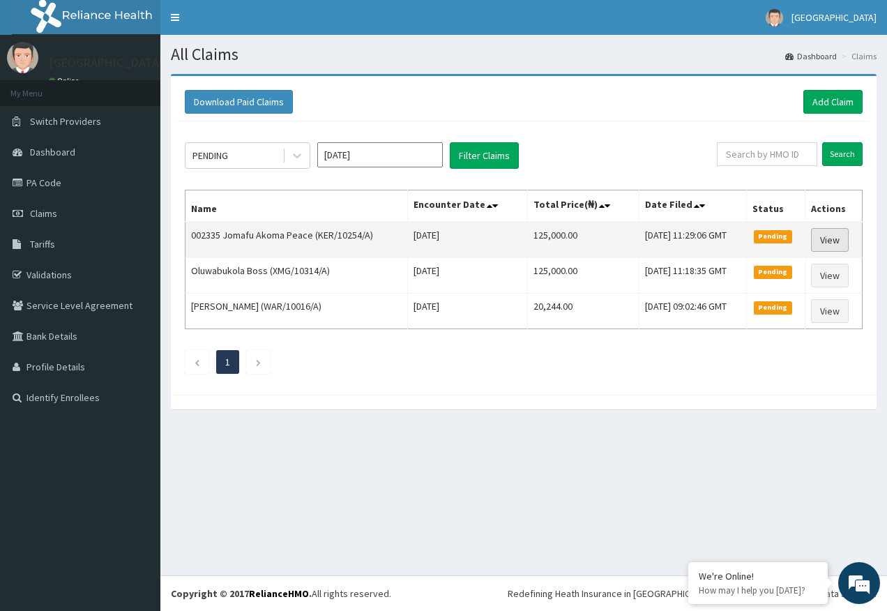
click at [825, 239] on link "View" at bounding box center [830, 240] width 38 height 24
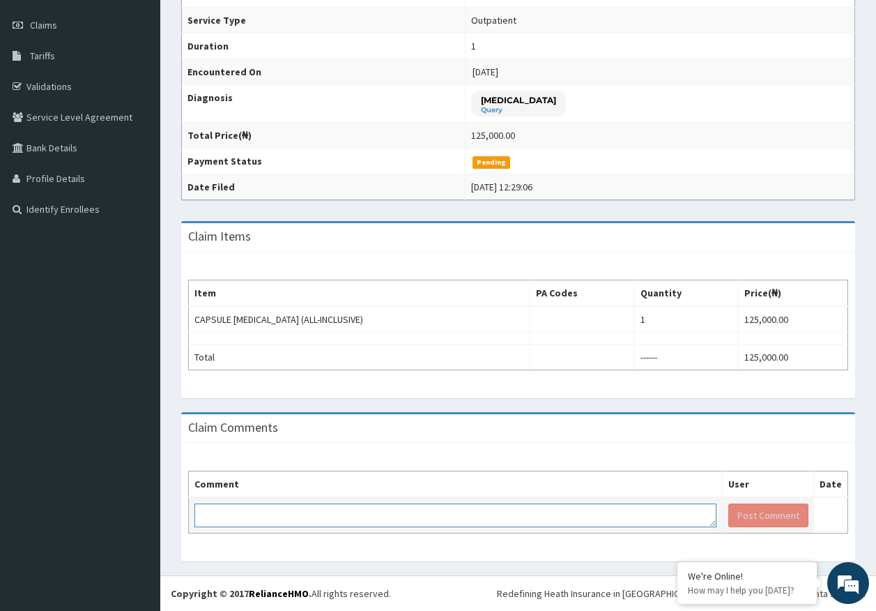
click at [269, 520] on textarea at bounding box center [456, 515] width 522 height 24
paste textarea "PA/C51CB8 FOR MEDICATION AND ENDOSCOPY."
click at [337, 515] on textarea "PA/C51CB8 FOR MEDICATION AND ENDOSCOPY." at bounding box center [456, 515] width 522 height 24
click at [343, 516] on textarea "PA/C51CB8 FOR MEDICATION AND ENDOSCOPY." at bounding box center [456, 515] width 522 height 24
type textarea "PA/C51CB8 FOR ENDOSCOPY."
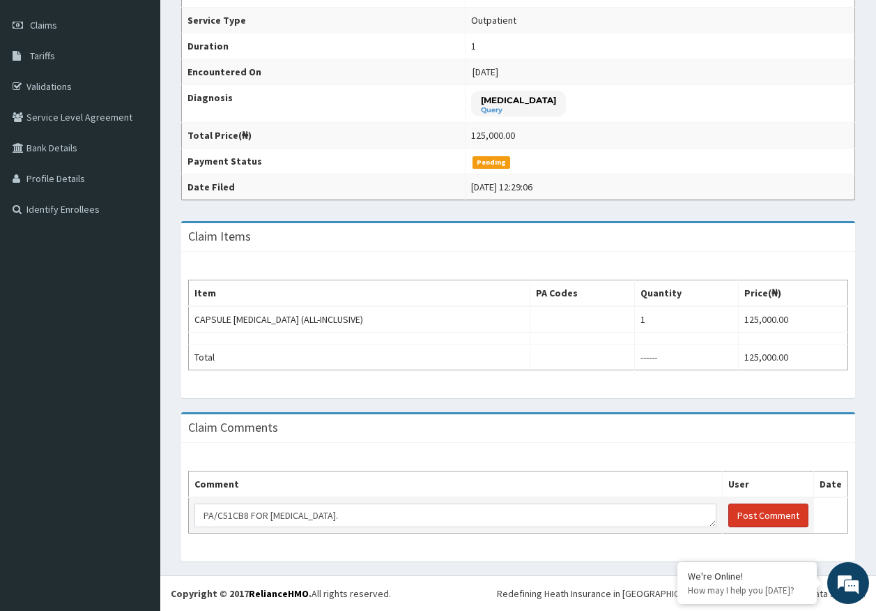
click at [762, 513] on button "Post Comment" at bounding box center [769, 515] width 80 height 24
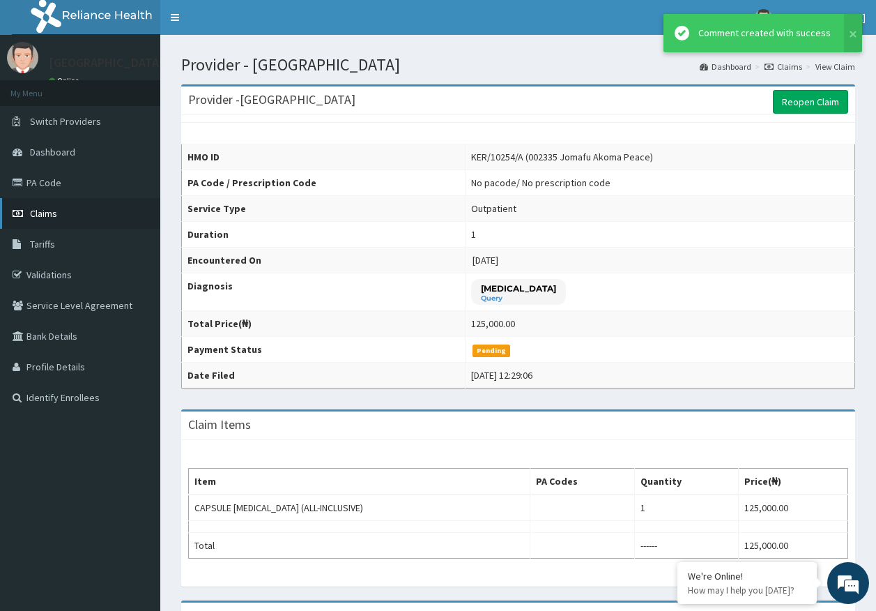
click at [40, 212] on span "Claims" at bounding box center [43, 213] width 27 height 13
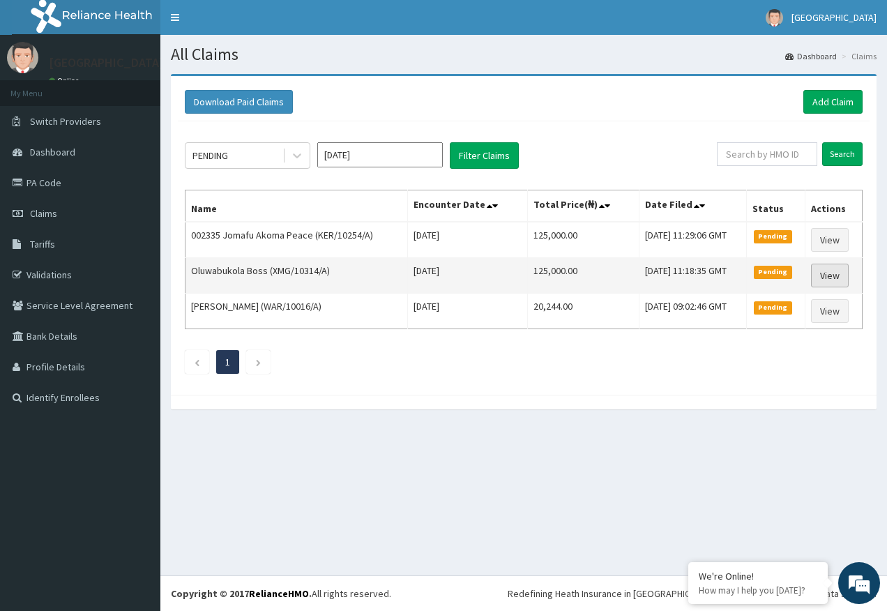
click at [836, 271] on link "View" at bounding box center [830, 276] width 38 height 24
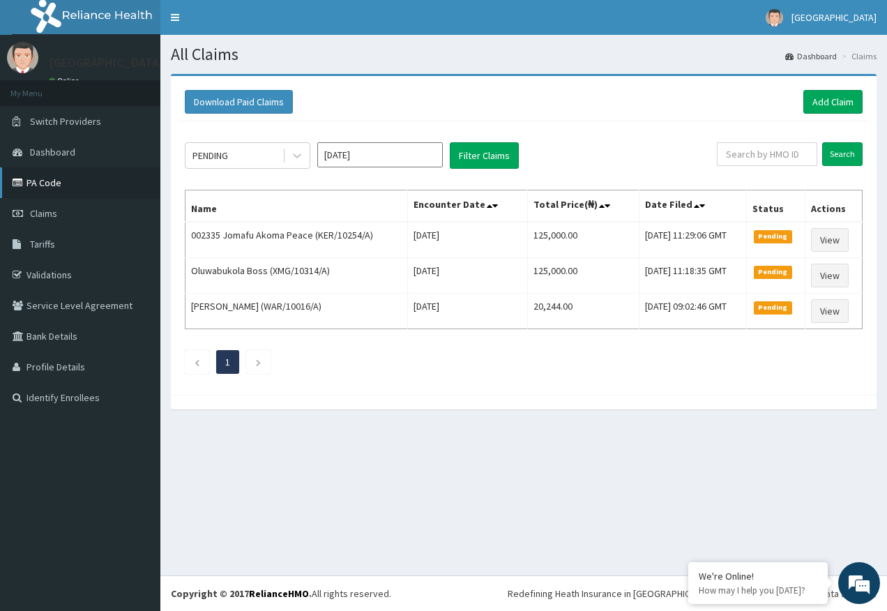
click at [60, 185] on link "PA Code" at bounding box center [80, 182] width 160 height 31
click at [830, 102] on link "Add Claim" at bounding box center [832, 102] width 59 height 24
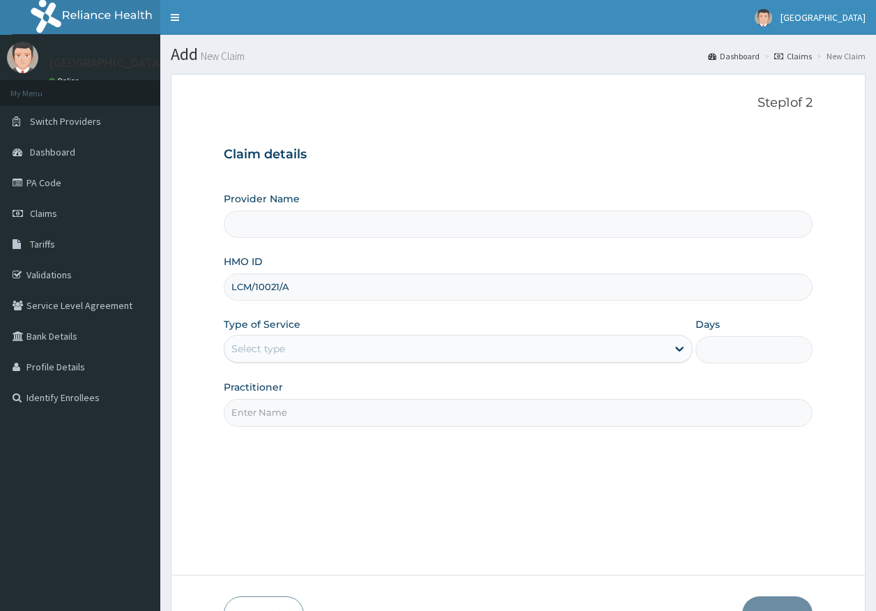
type input "LCM/10021/A"
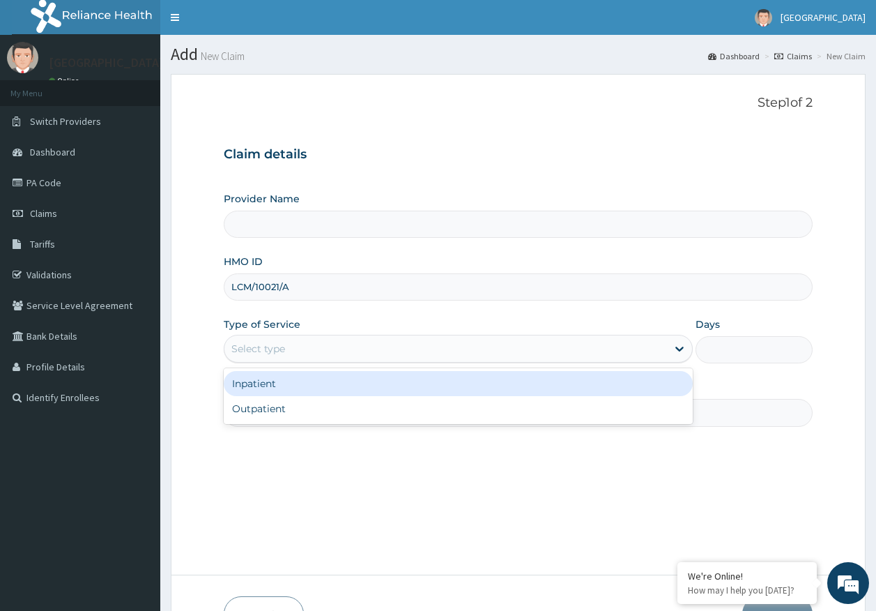
drag, startPoint x: 282, startPoint y: 337, endPoint x: 273, endPoint y: 394, distance: 57.3
click at [280, 340] on div "Select type" at bounding box center [446, 348] width 443 height 22
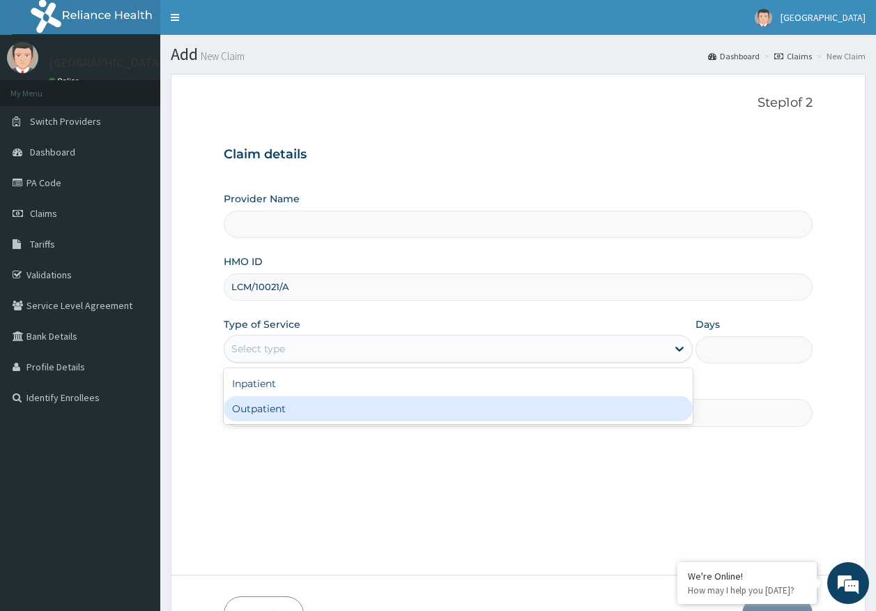
click at [277, 404] on div "Outpatient" at bounding box center [458, 408] width 469 height 25
type input "1"
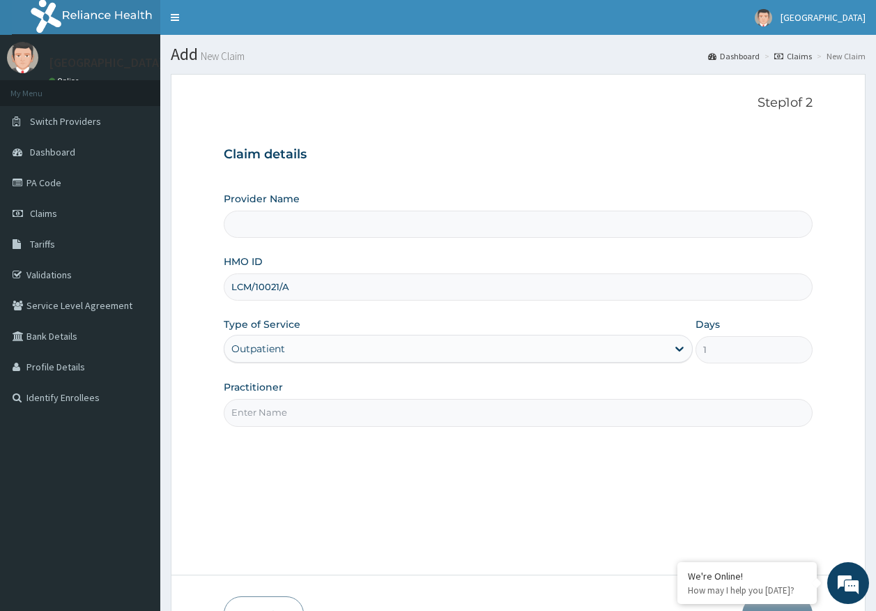
click at [269, 416] on input "Practitioner" at bounding box center [519, 412] width 590 height 27
type input "DR AJAYI"
type input "Kingtrust Medical Center"
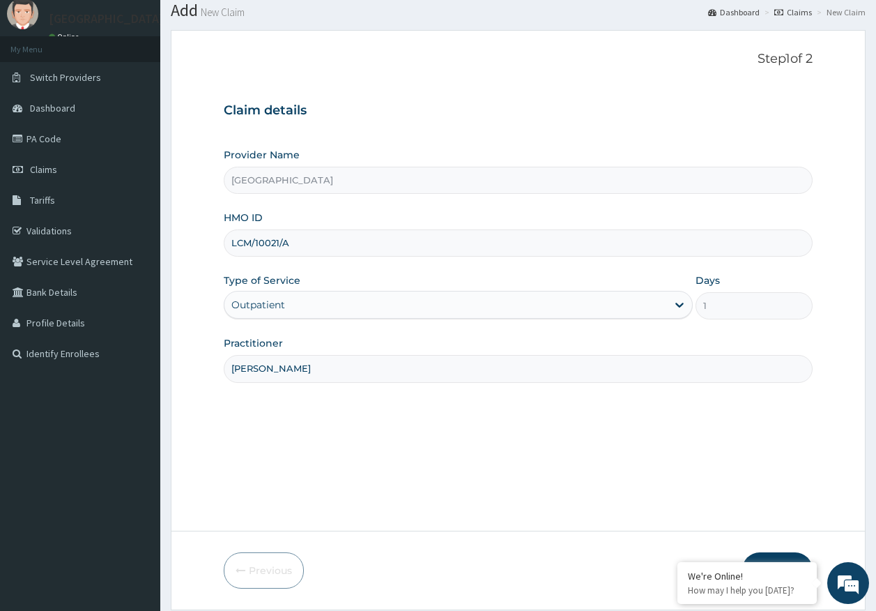
scroll to position [89, 0]
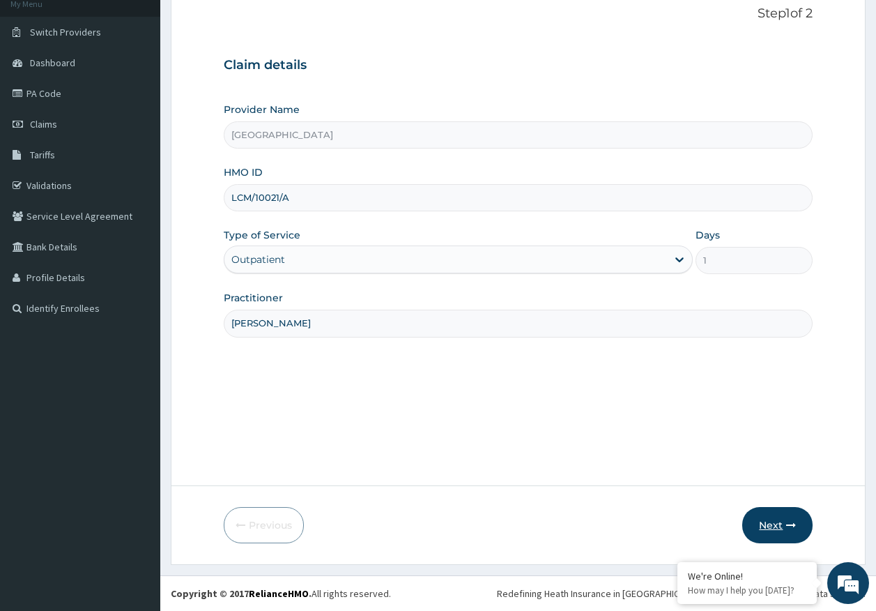
click at [790, 525] on icon "button" at bounding box center [792, 525] width 10 height 10
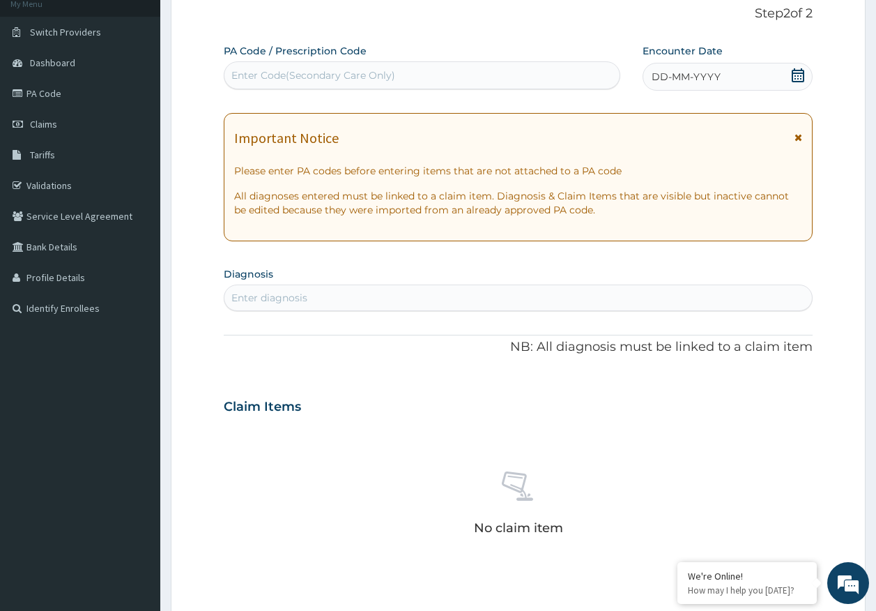
click at [674, 77] on span "DD-MM-YYYY" at bounding box center [686, 77] width 69 height 14
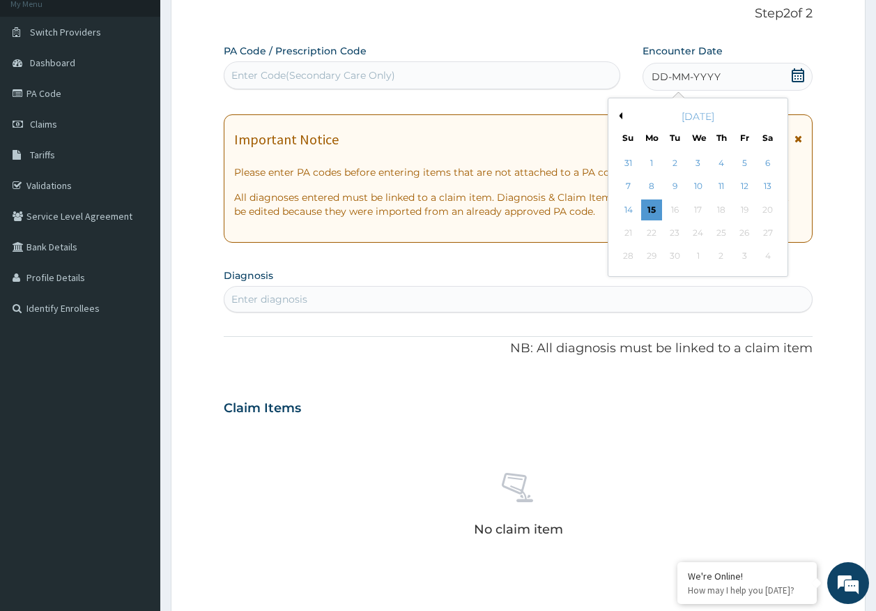
click at [404, 73] on div "Enter Code(Secondary Care Only)" at bounding box center [423, 75] width 396 height 22
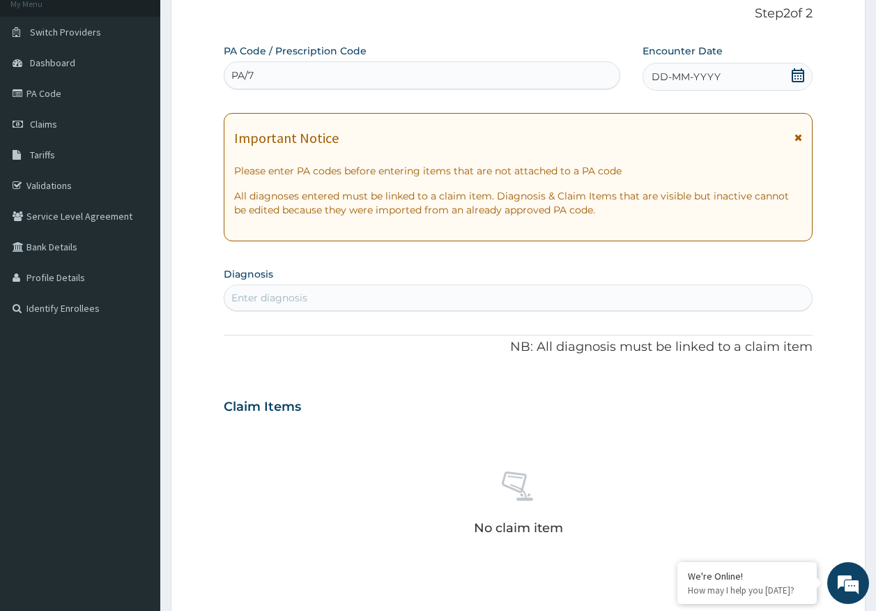
scroll to position [0, 0]
type input "PA/76FFC9"
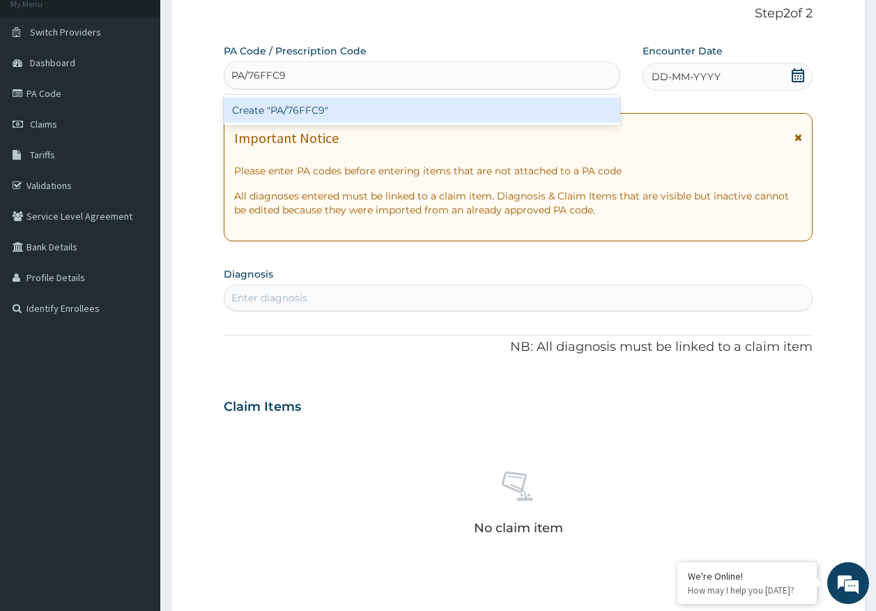
click at [312, 114] on div "Create "PA/76FFC9"" at bounding box center [422, 110] width 397 height 25
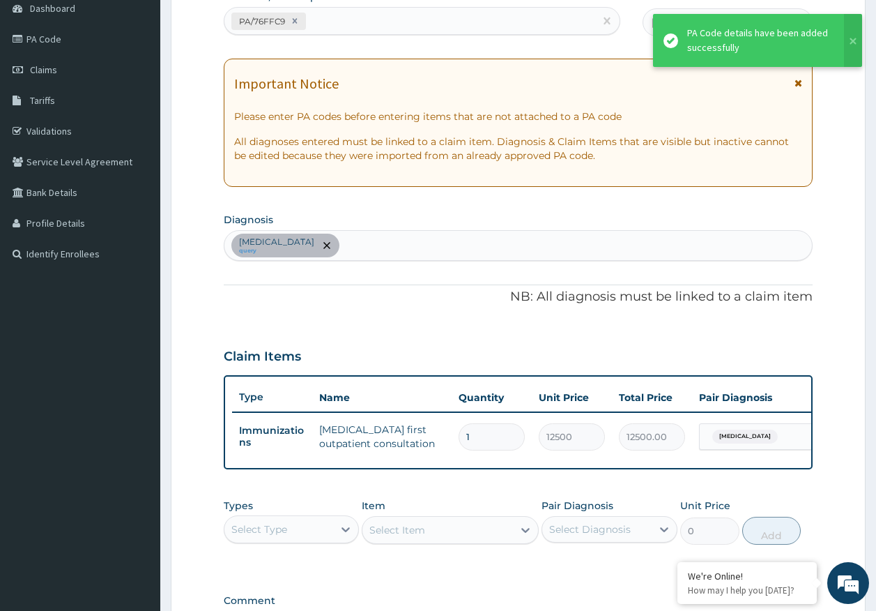
scroll to position [298, 0]
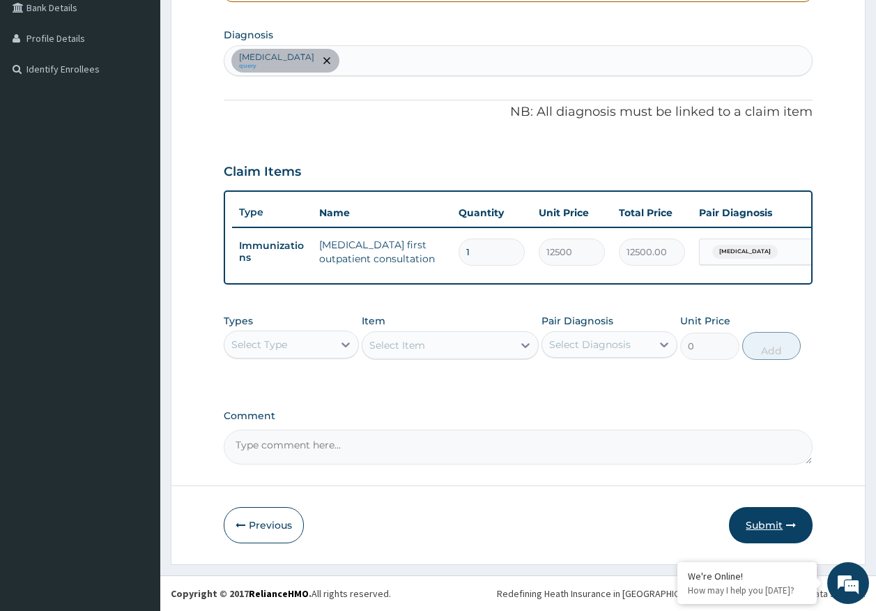
click at [767, 515] on button "Submit" at bounding box center [771, 525] width 84 height 36
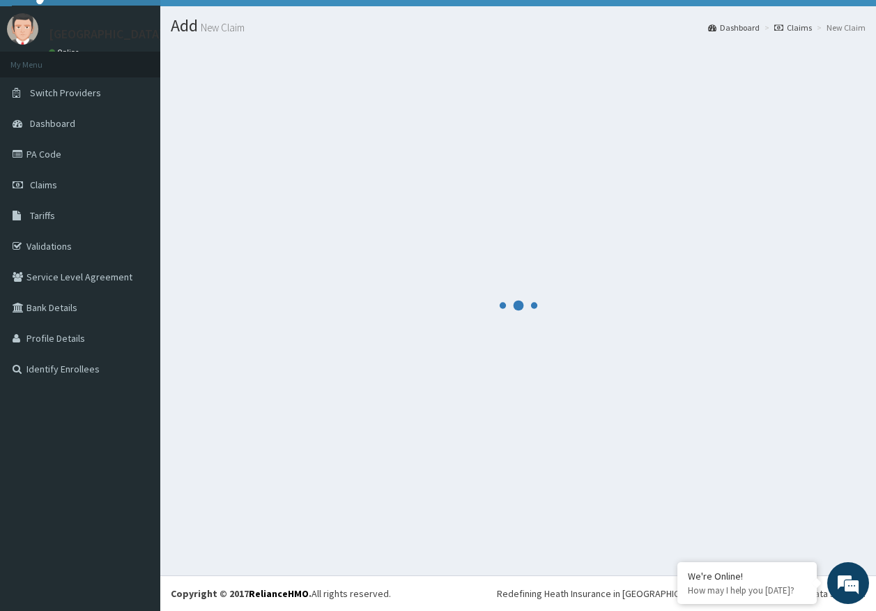
scroll to position [29, 0]
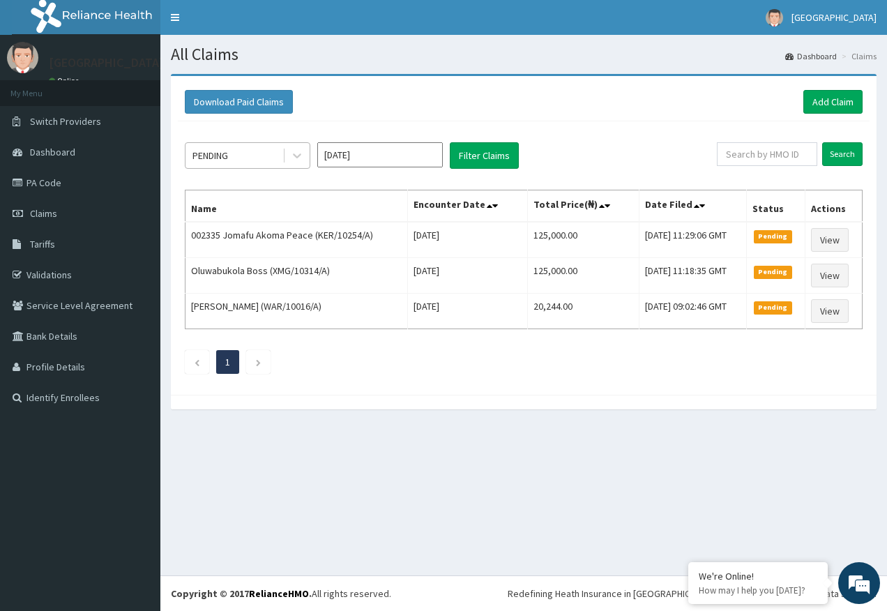
click at [231, 162] on div "PENDING" at bounding box center [233, 155] width 97 height 22
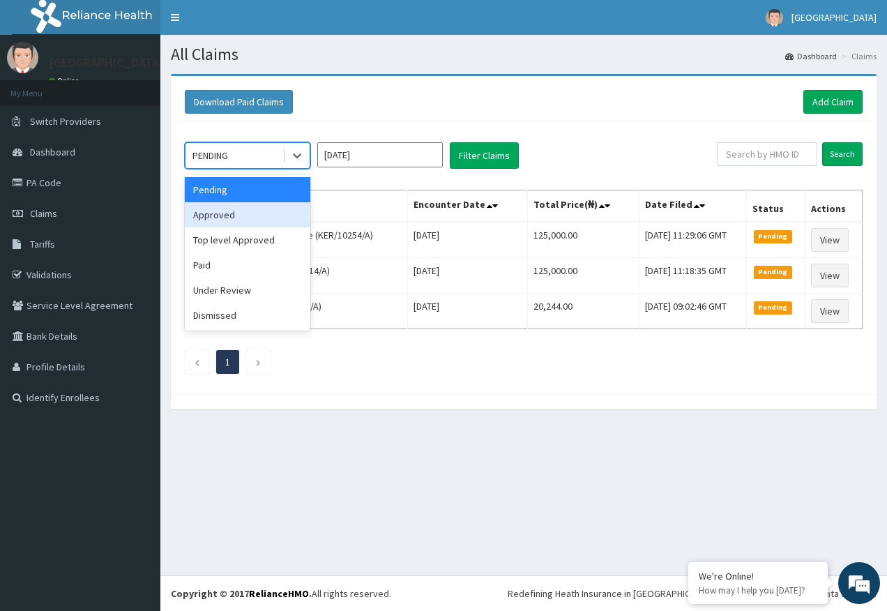
drag, startPoint x: 231, startPoint y: 218, endPoint x: 398, endPoint y: 185, distance: 170.7
click at [243, 213] on div "Approved" at bounding box center [248, 214] width 126 height 25
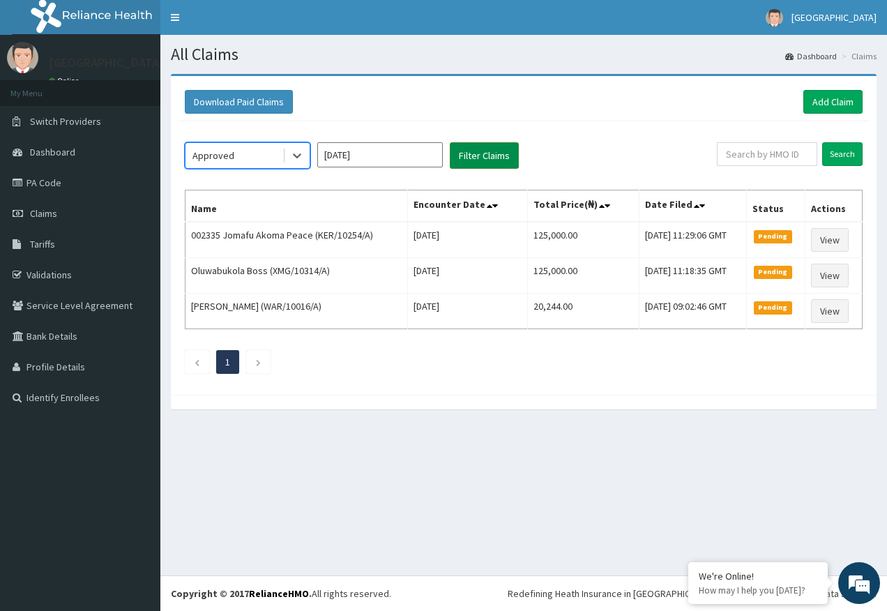
click at [493, 160] on button "Filter Claims" at bounding box center [484, 155] width 69 height 26
